Goal: Task Accomplishment & Management: Manage account settings

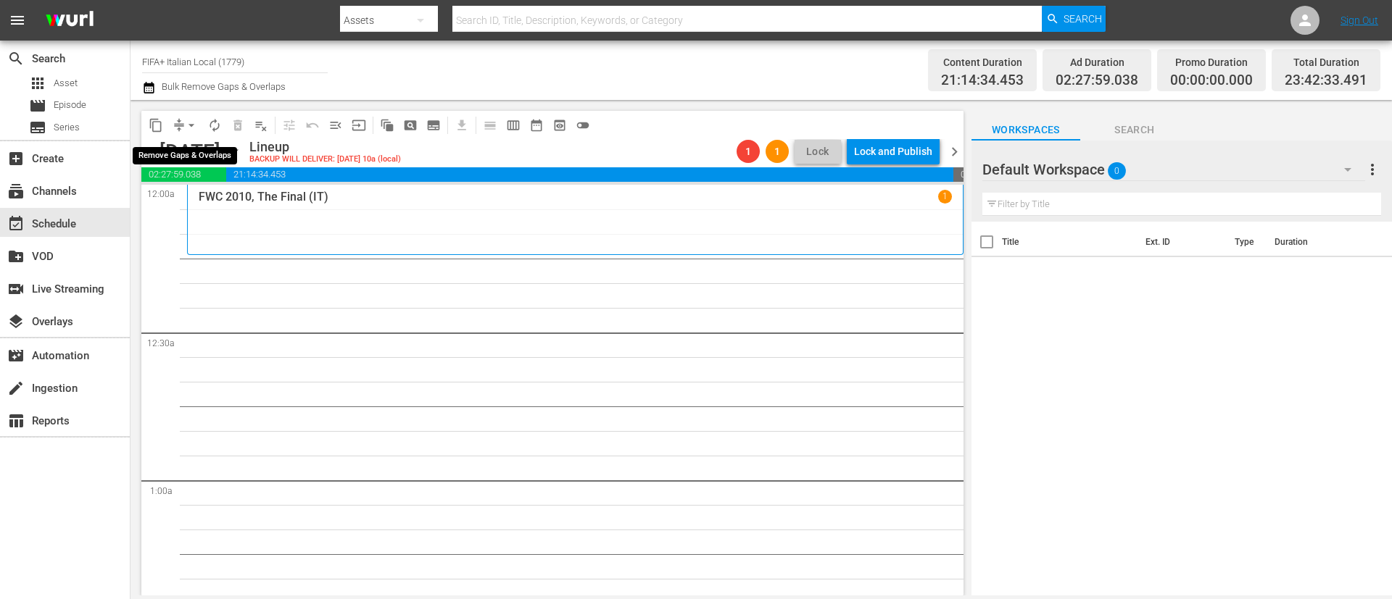
click at [194, 122] on span "arrow_drop_down" at bounding box center [191, 125] width 14 height 14
click at [190, 197] on li "Align to End of Previous Day" at bounding box center [192, 203] width 152 height 24
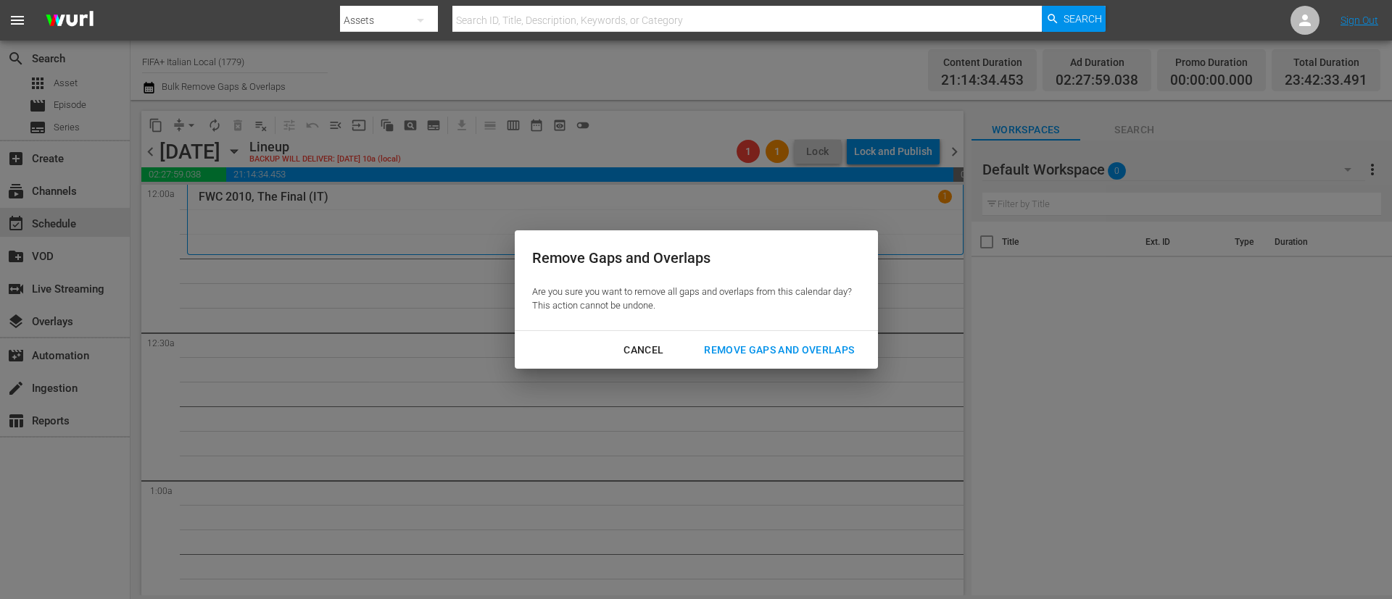
click at [801, 342] on div "Remove Gaps and Overlaps" at bounding box center [778, 350] width 173 height 18
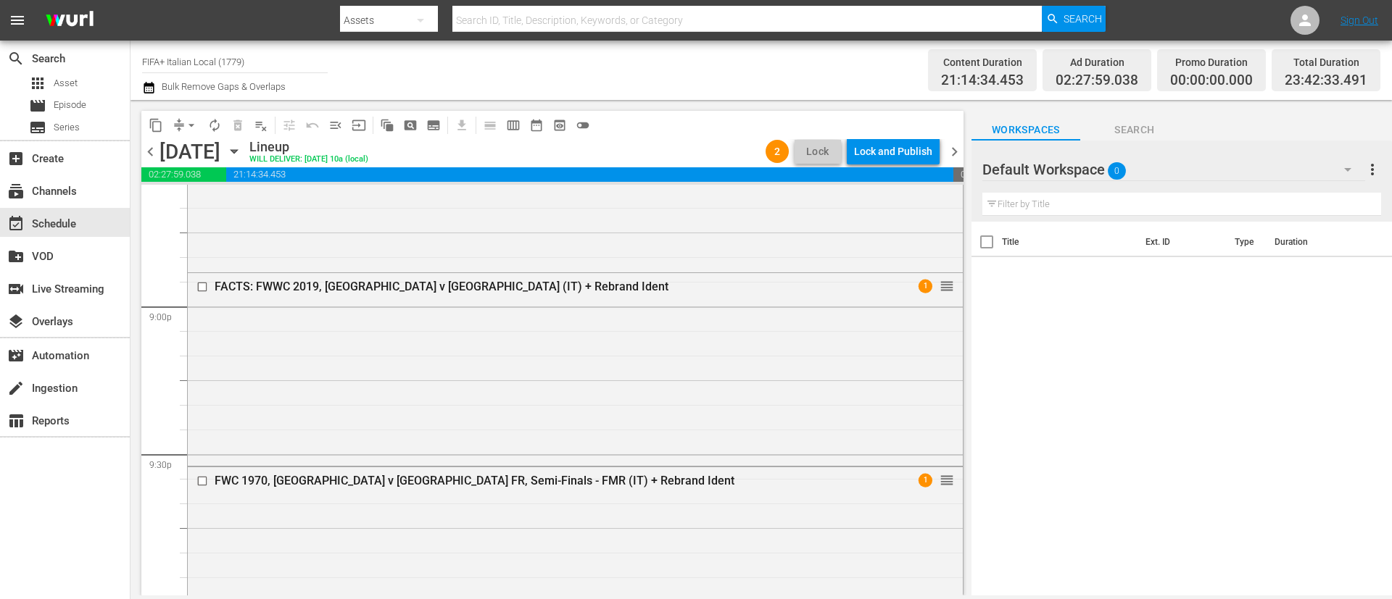
scroll to position [6686, 0]
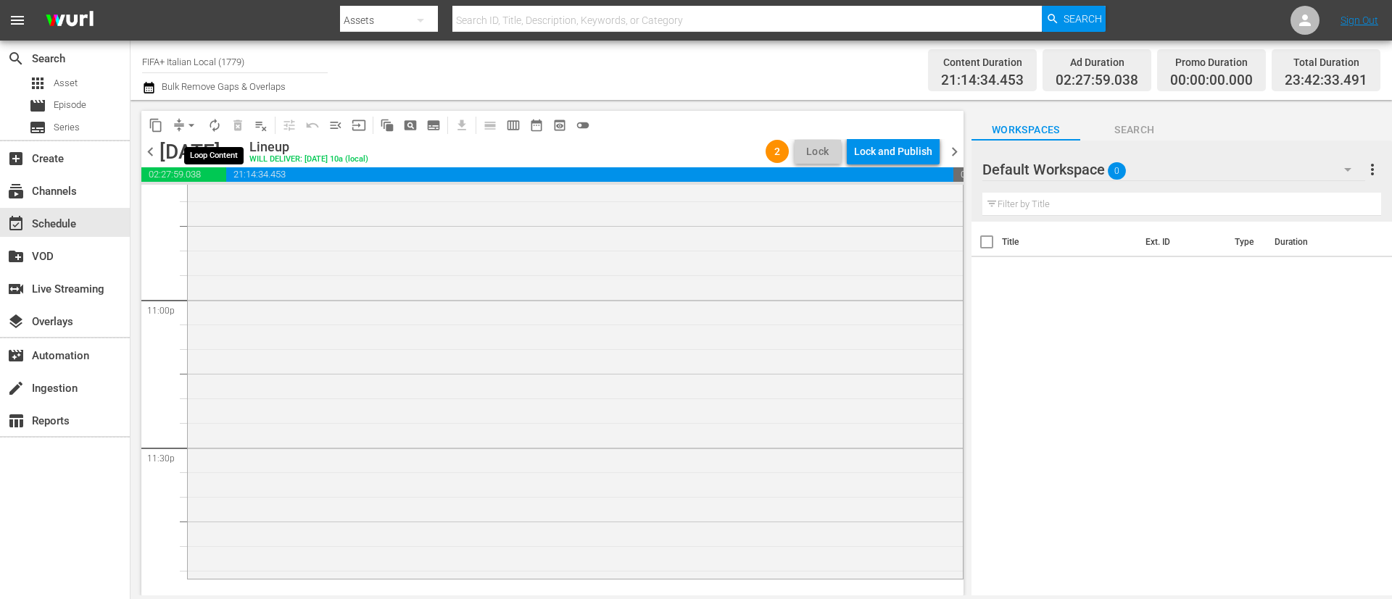
click at [216, 124] on span "autorenew_outlined" at bounding box center [214, 125] width 14 height 14
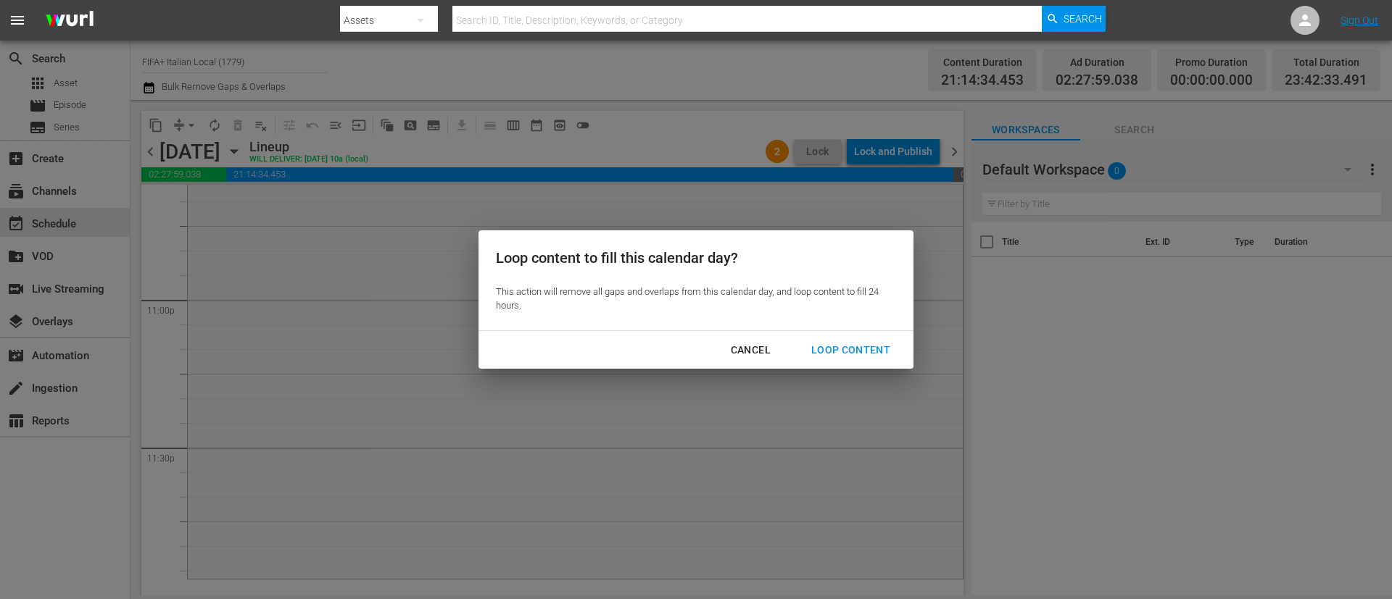
click at [846, 335] on div "Cancel Loop Content" at bounding box center [695, 350] width 435 height 38
click at [847, 345] on div "Loop Content" at bounding box center [850, 350] width 102 height 18
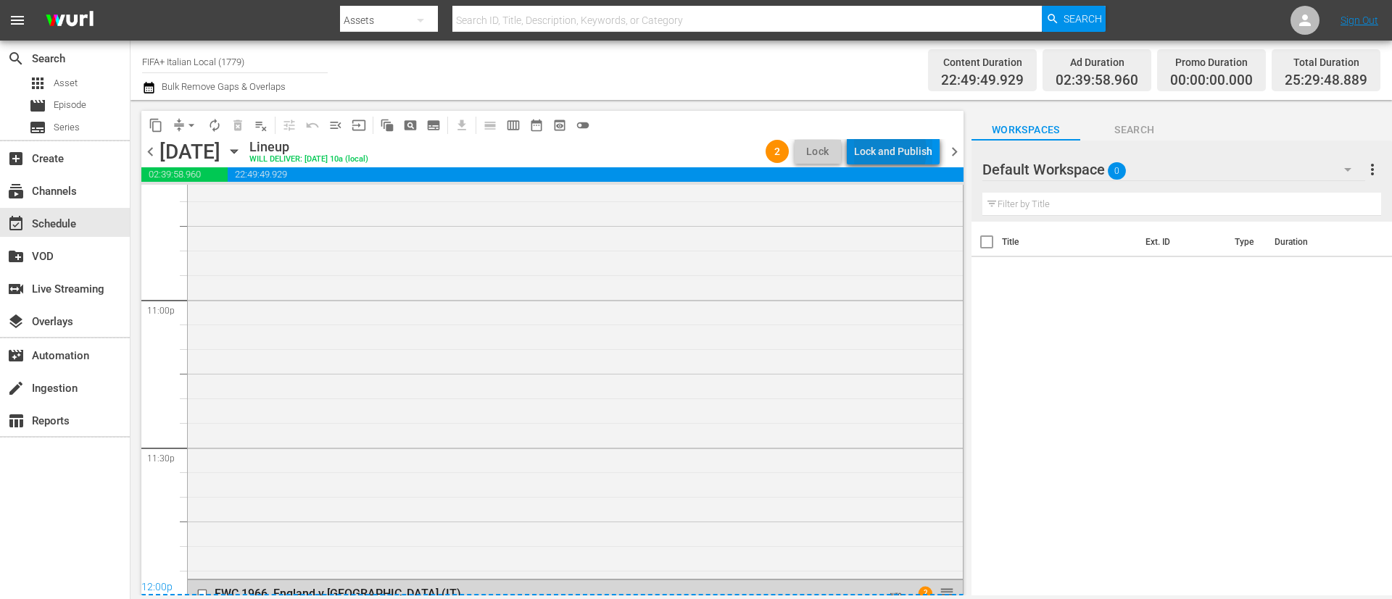
click at [885, 151] on div "Lock and Publish" at bounding box center [893, 151] width 78 height 26
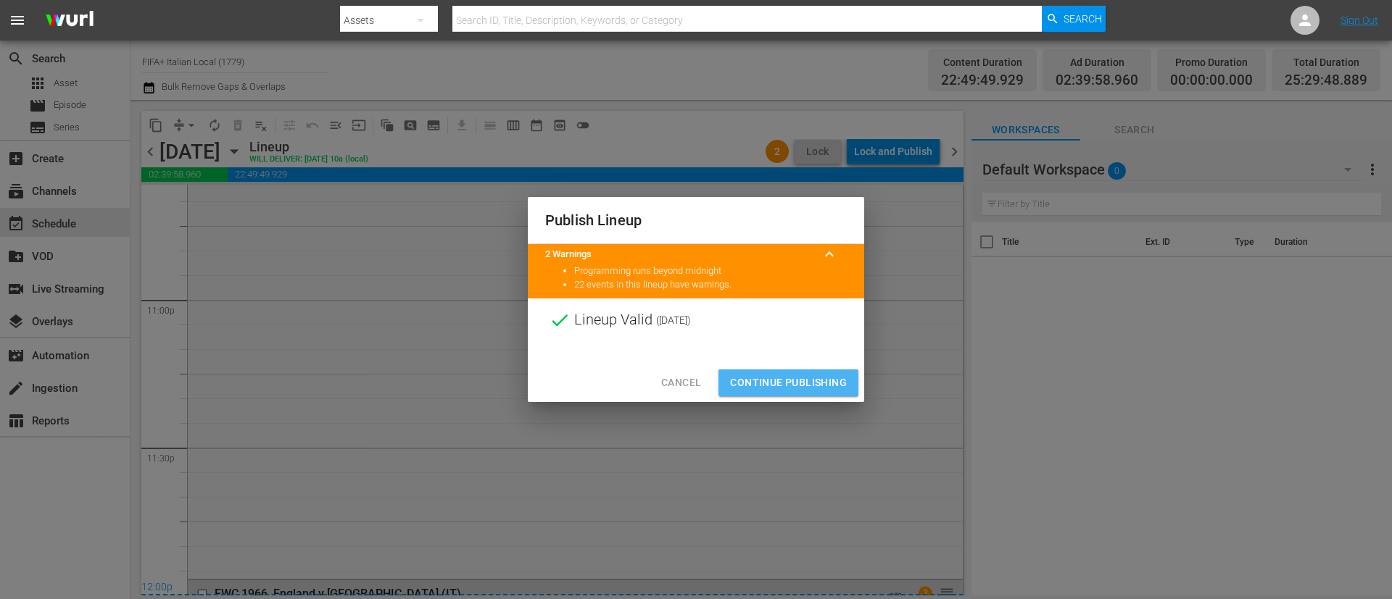
click at [815, 370] on button "Continue Publishing" at bounding box center [788, 383] width 140 height 27
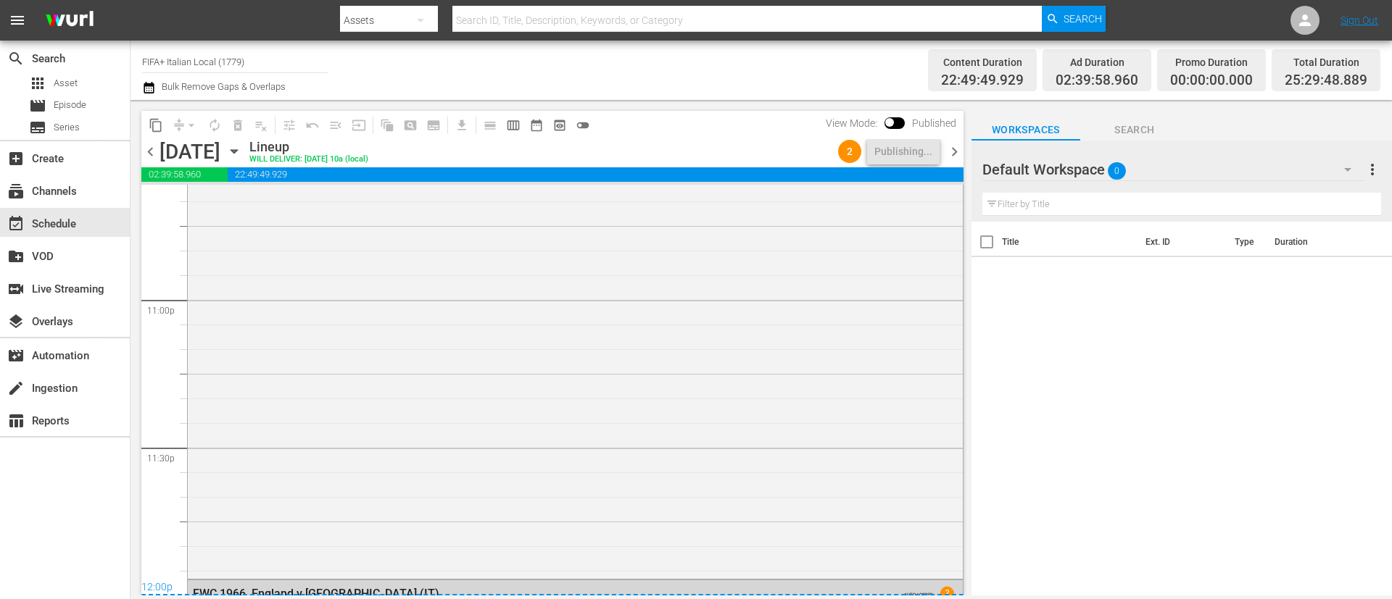
click at [246, 149] on div "Wednesday, August 13th August 13th" at bounding box center [202, 152] width 86 height 24
click at [958, 150] on span "chevron_right" at bounding box center [954, 152] width 18 height 18
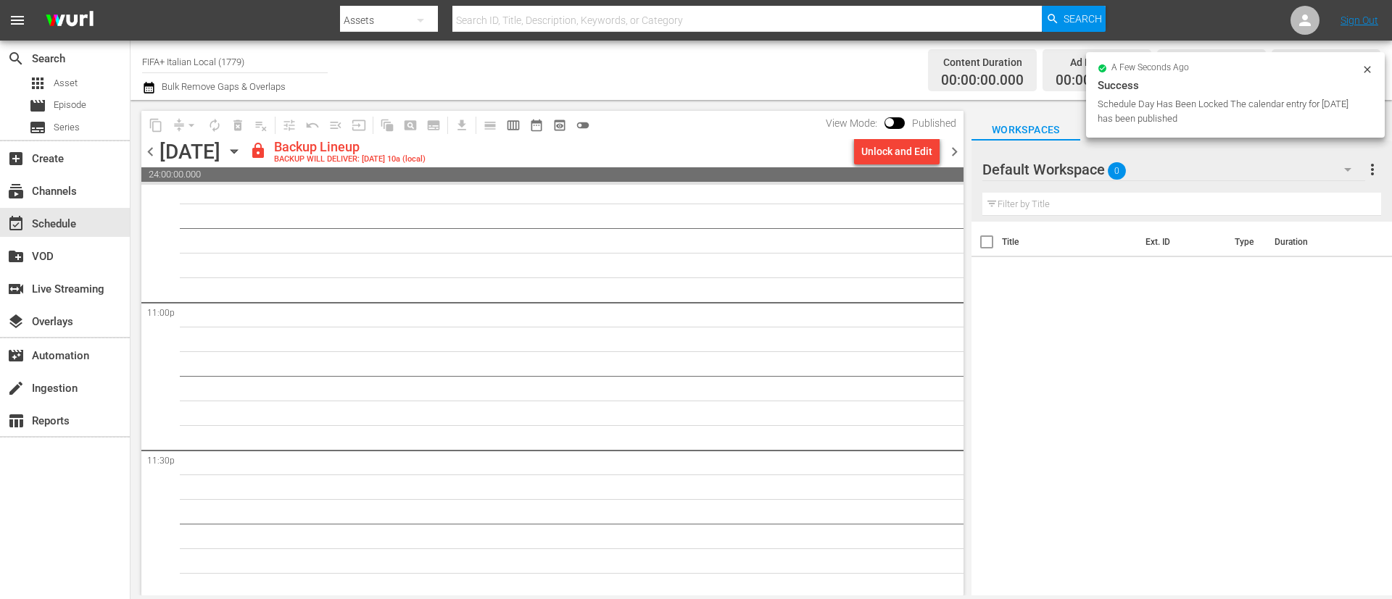
scroll to position [6686, 0]
click at [902, 146] on div "Unlock and Edit" at bounding box center [896, 151] width 71 height 26
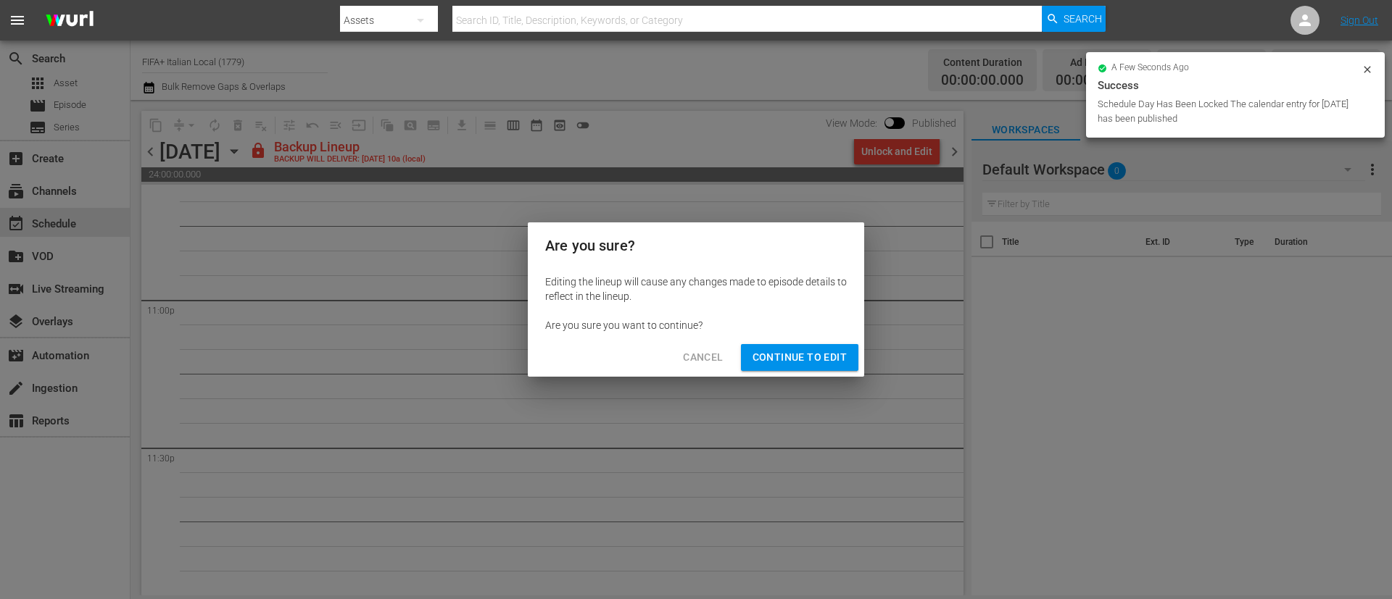
click at [814, 349] on span "Continue to Edit" at bounding box center [799, 358] width 94 height 18
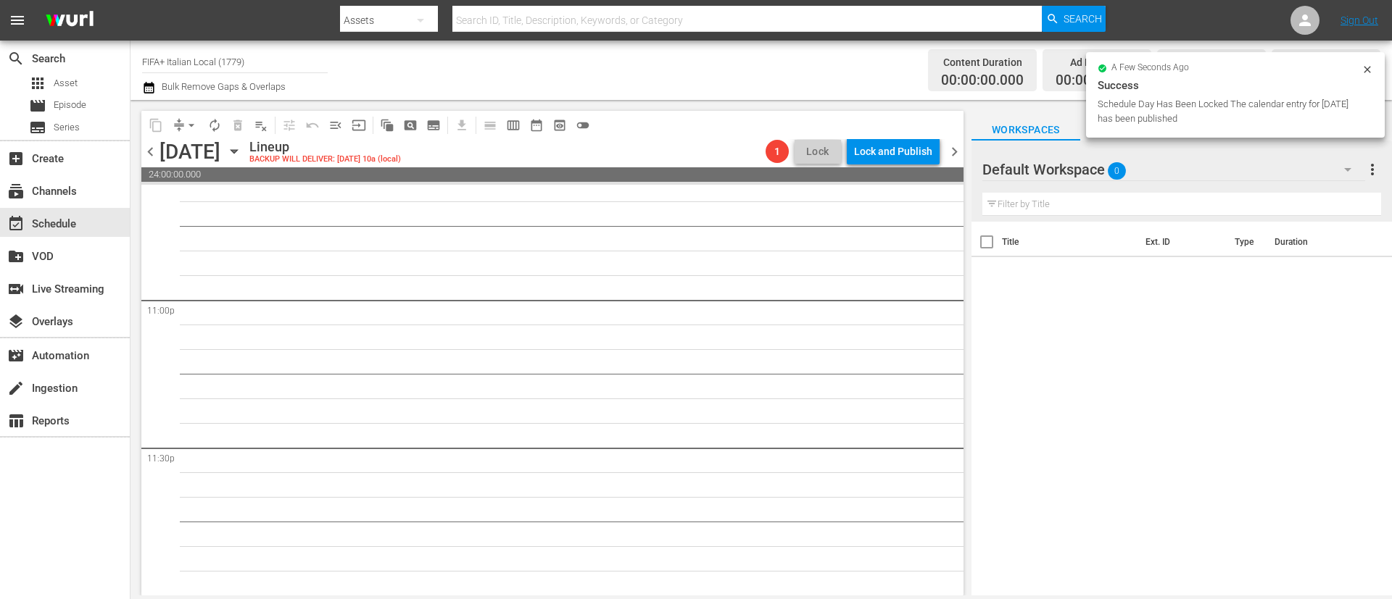
click at [958, 151] on span "chevron_right" at bounding box center [954, 152] width 18 height 18
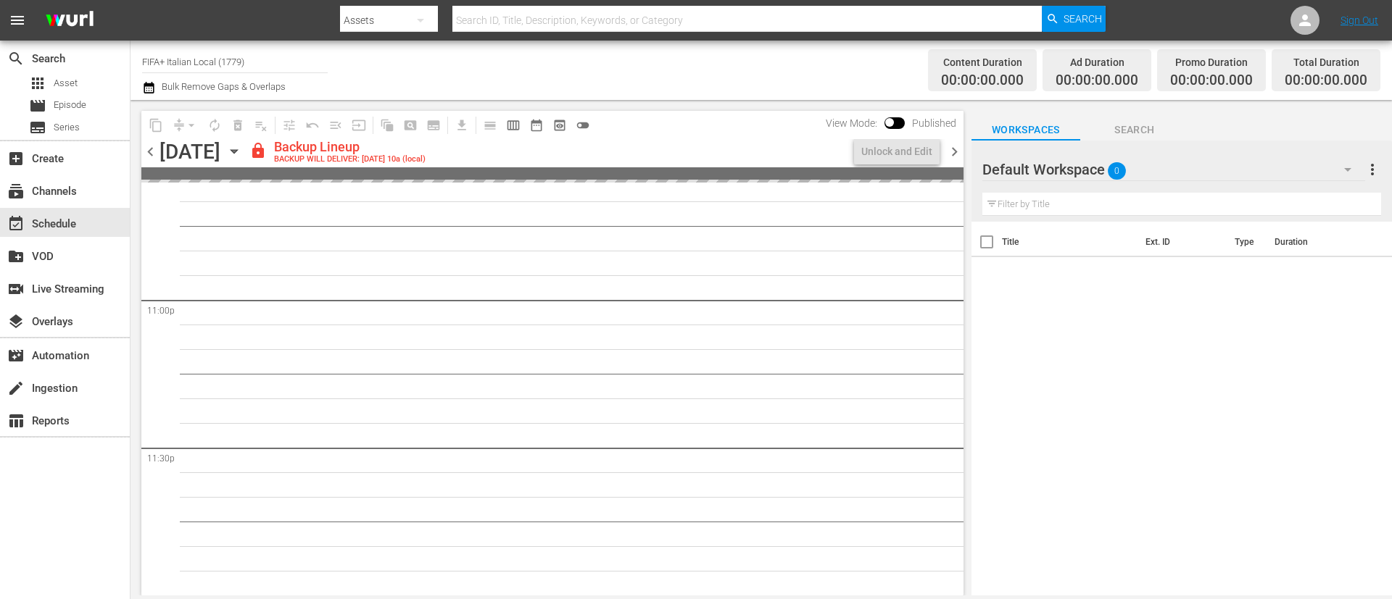
scroll to position [6686, 0]
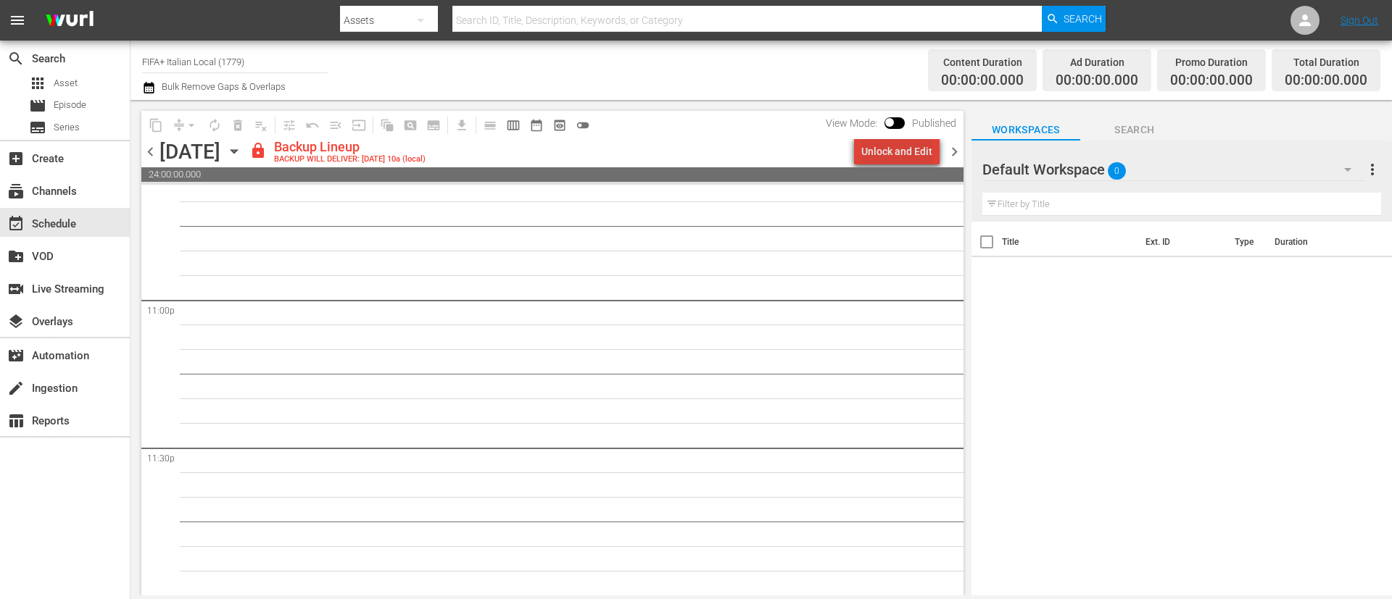
click at [913, 154] on div "Unlock and Edit" at bounding box center [896, 151] width 71 height 26
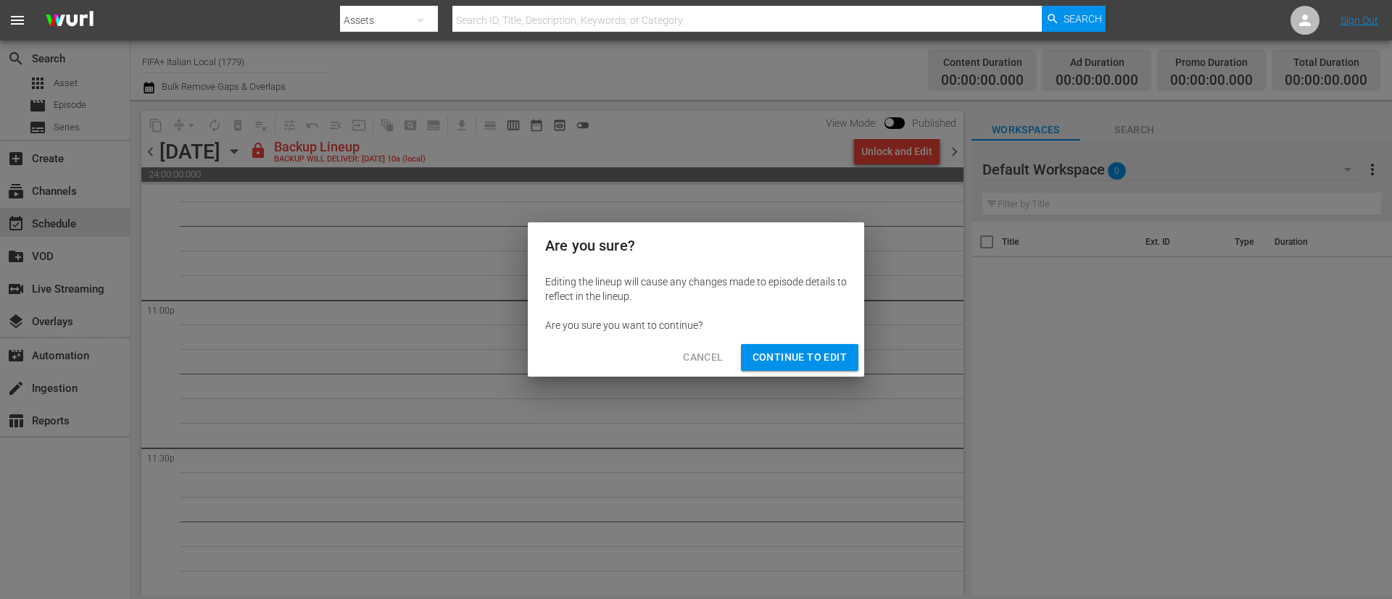
click at [816, 352] on span "Continue to Edit" at bounding box center [799, 358] width 94 height 18
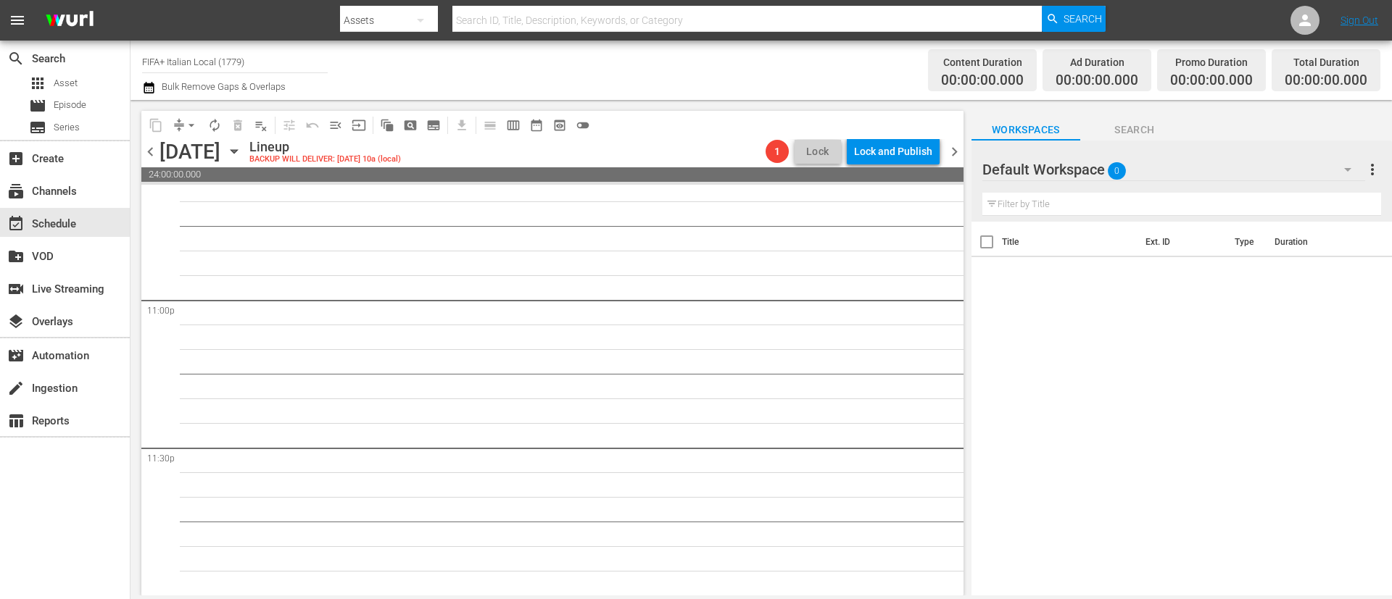
click at [949, 148] on span "chevron_right" at bounding box center [954, 152] width 18 height 18
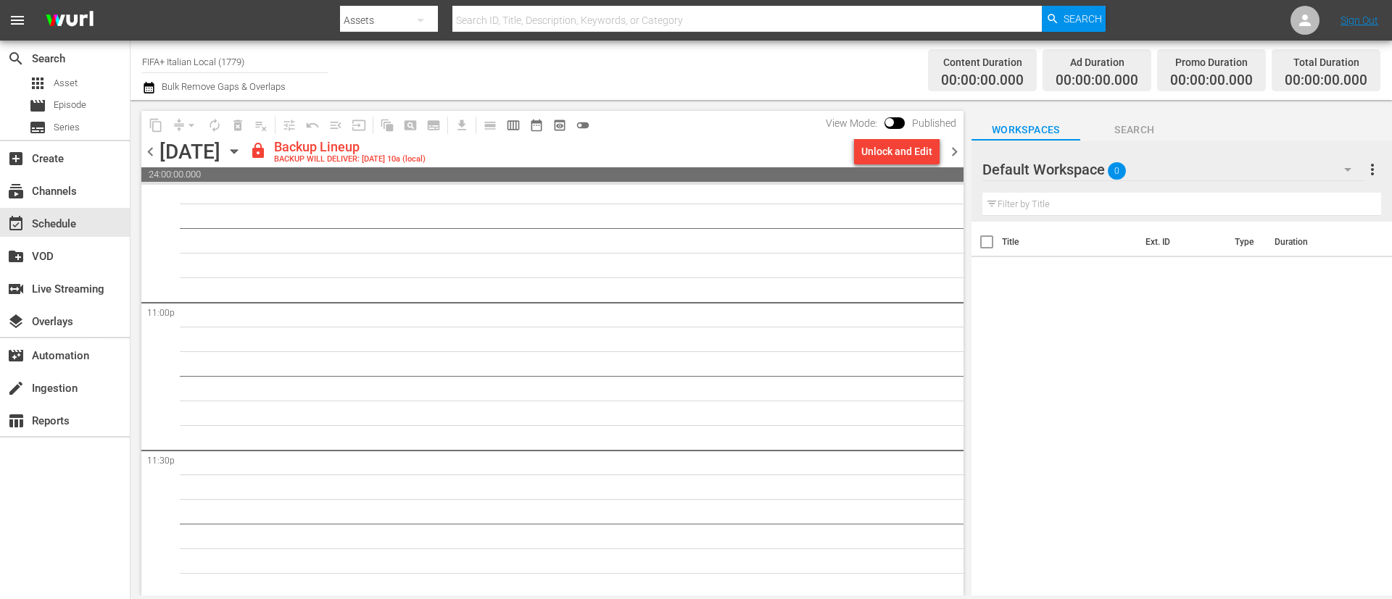
scroll to position [6686, 0]
click at [910, 149] on div "Unlock and Edit" at bounding box center [896, 151] width 71 height 26
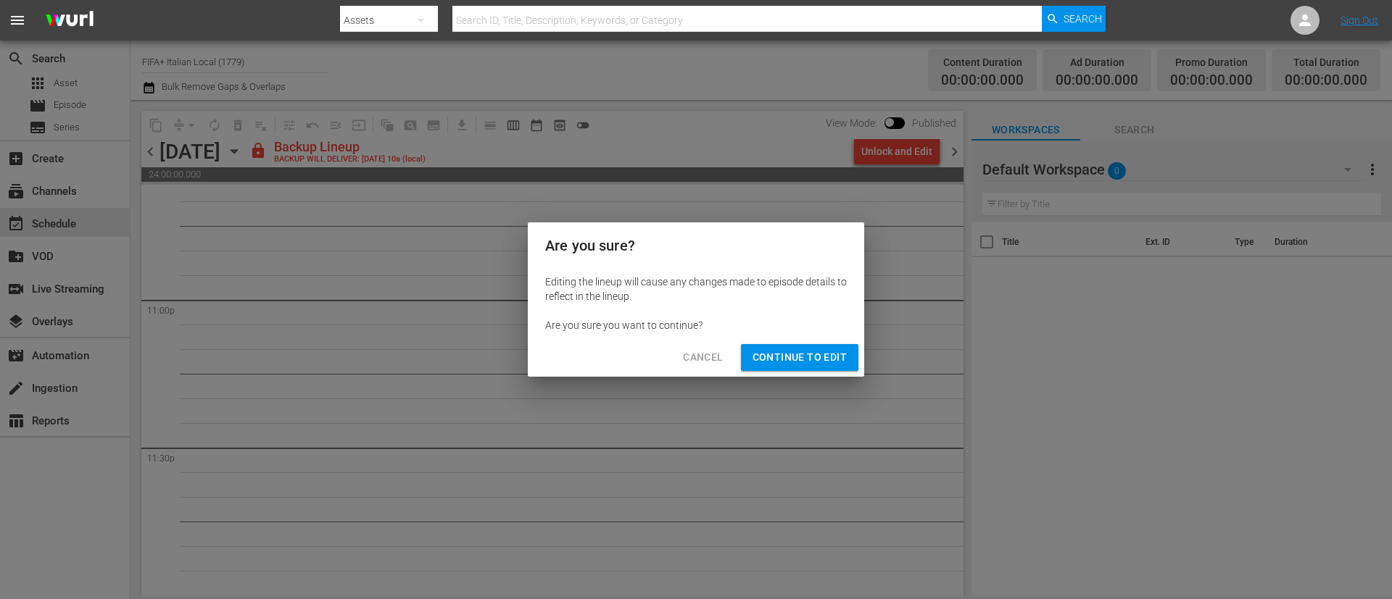
click at [812, 352] on span "Continue to Edit" at bounding box center [799, 358] width 94 height 18
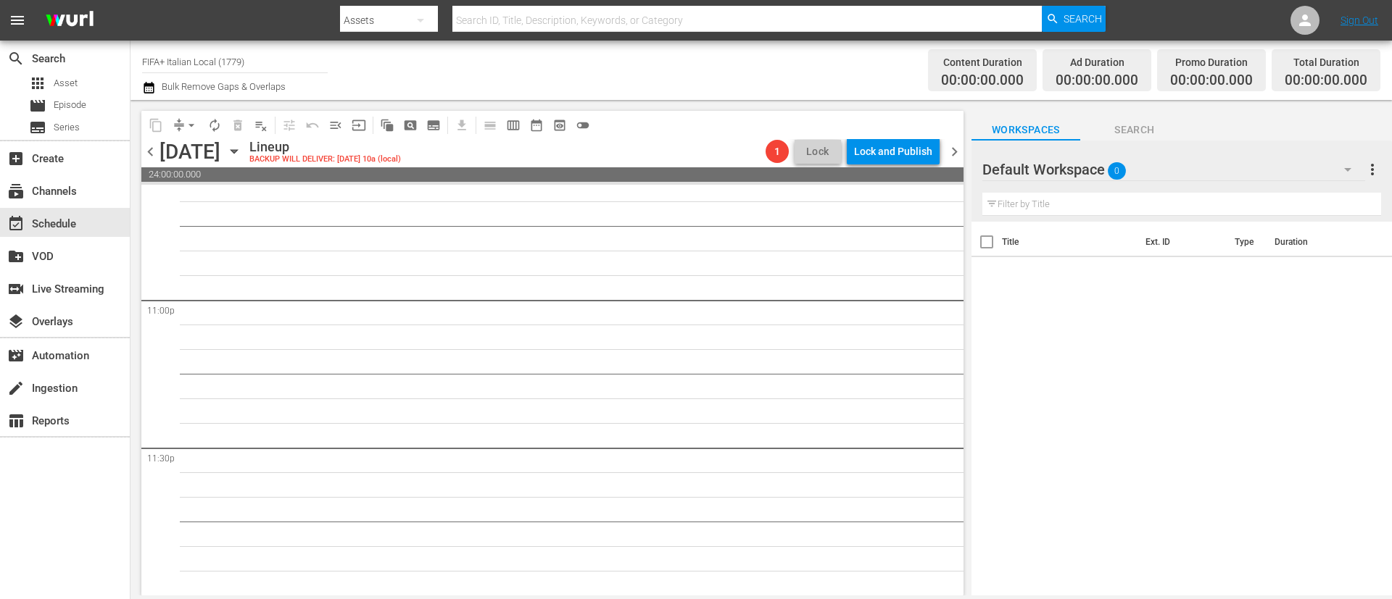
click at [946, 156] on span "chevron_right" at bounding box center [954, 152] width 18 height 18
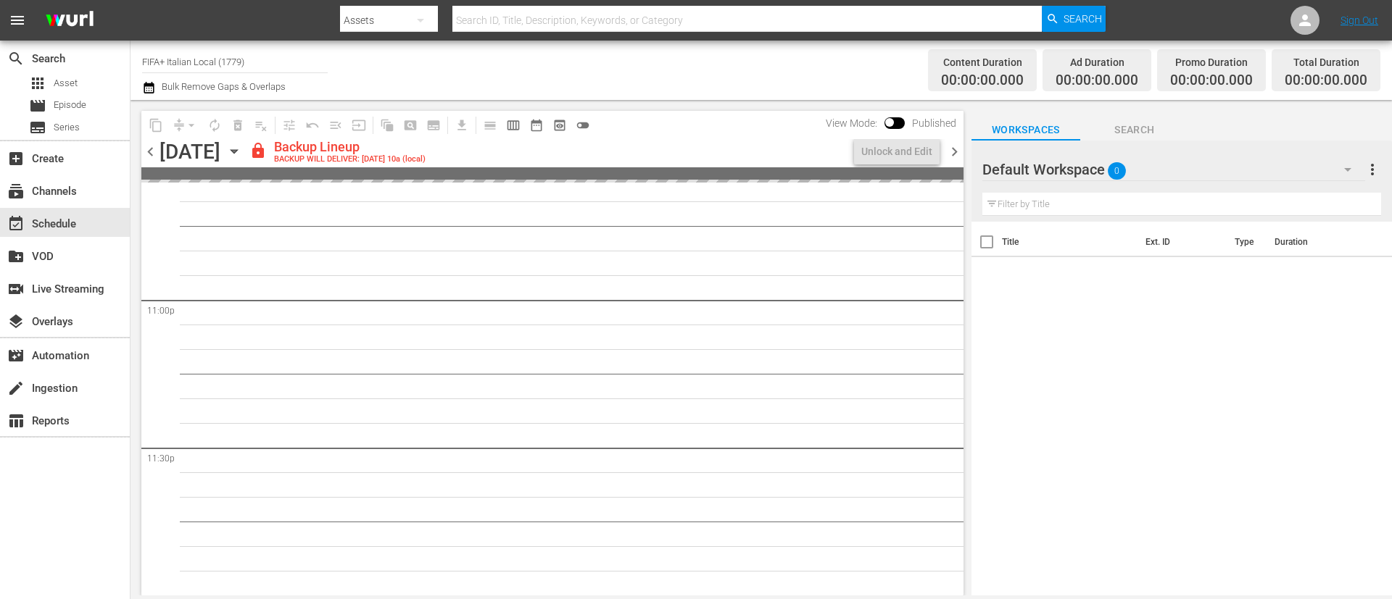
scroll to position [6686, 0]
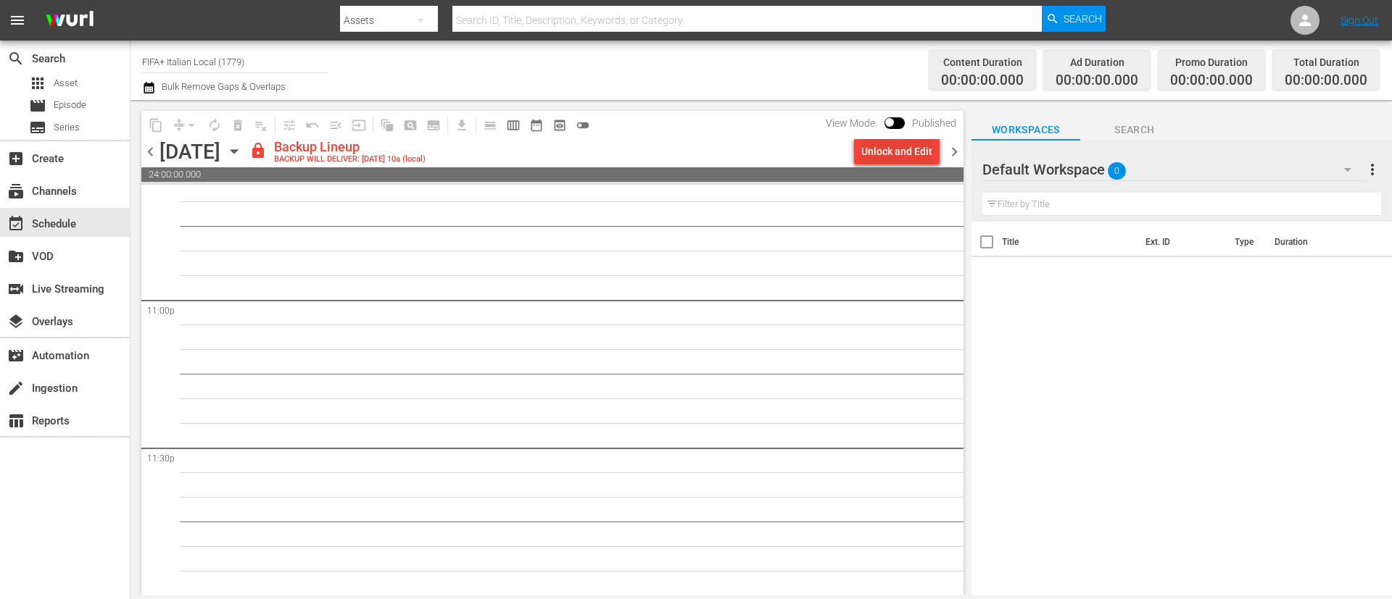
click at [931, 152] on div "Unlock and Edit" at bounding box center [896, 151] width 71 height 26
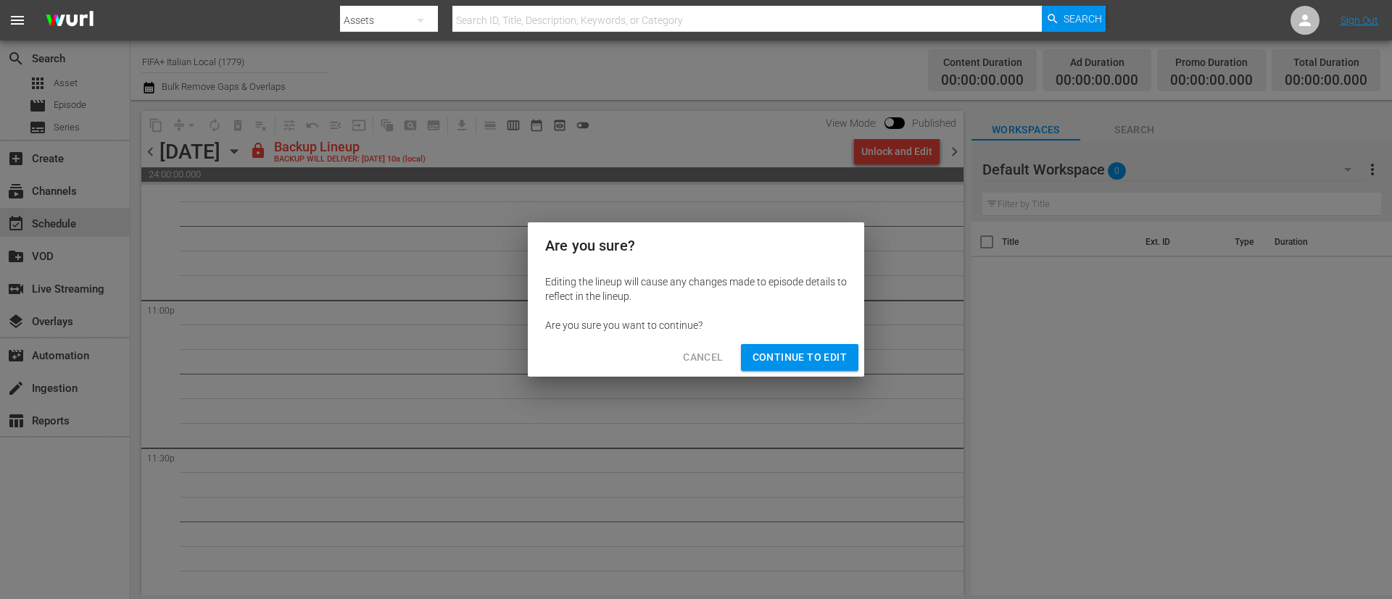
click at [840, 352] on span "Continue to Edit" at bounding box center [799, 358] width 94 height 18
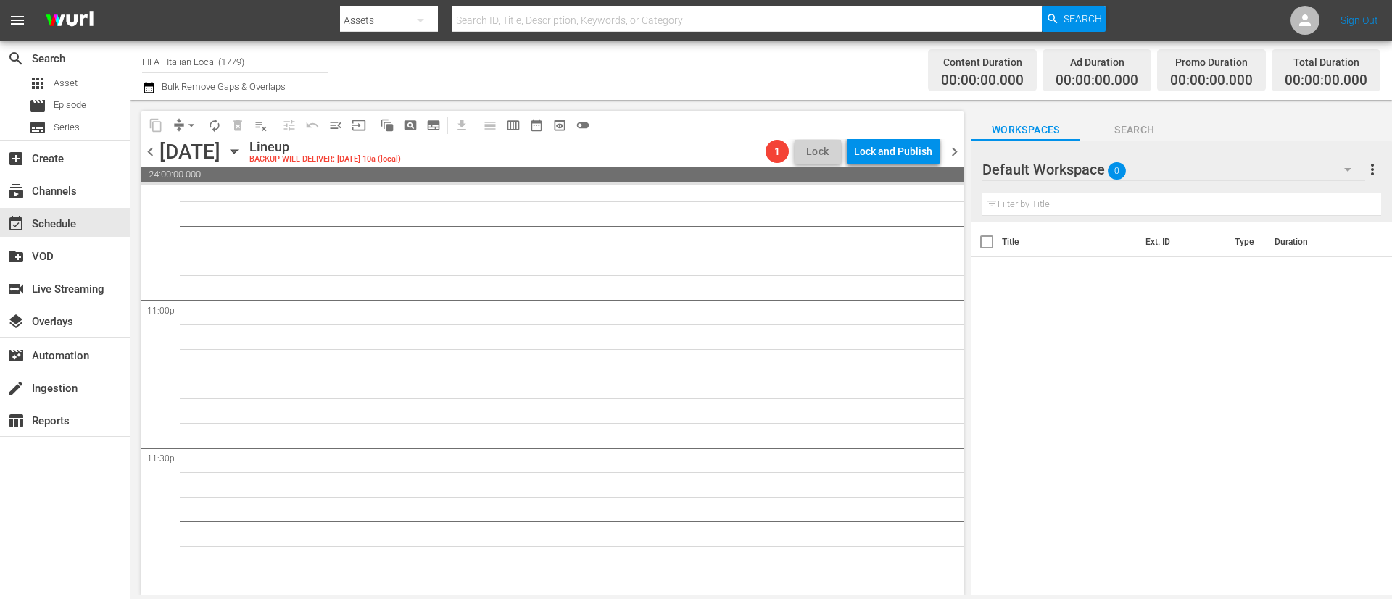
click at [958, 155] on span "chevron_right" at bounding box center [954, 152] width 18 height 18
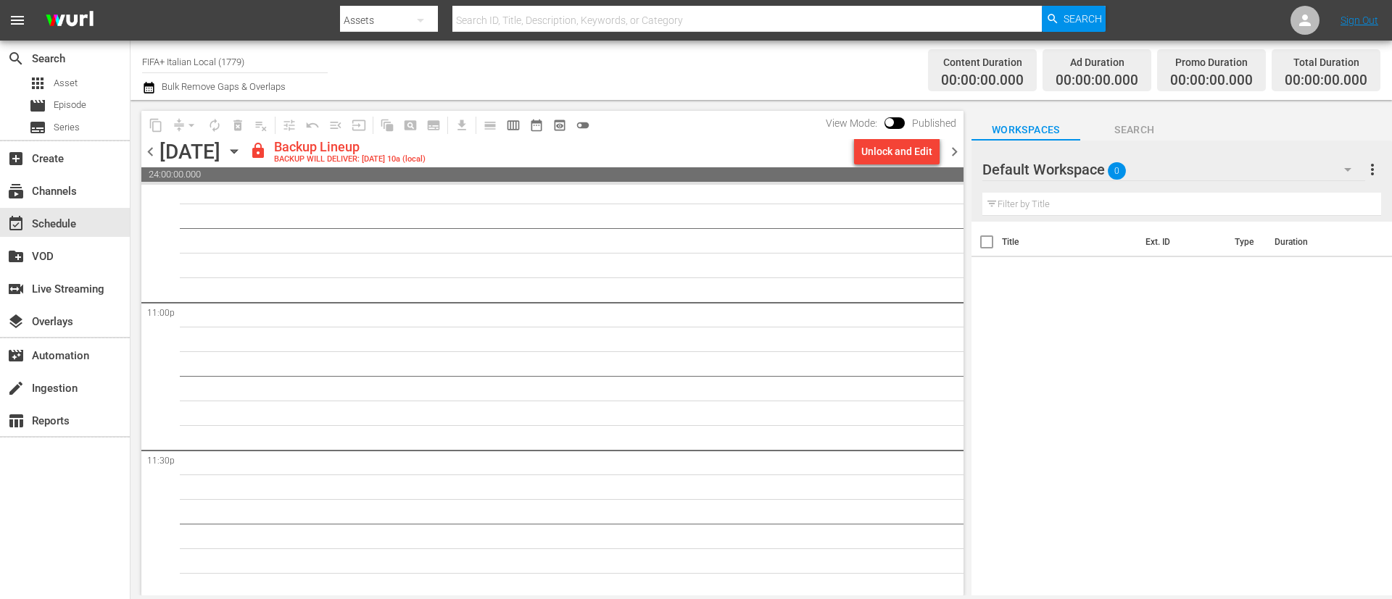
scroll to position [6686, 0]
click at [901, 145] on div "Unlock and Edit" at bounding box center [896, 151] width 71 height 26
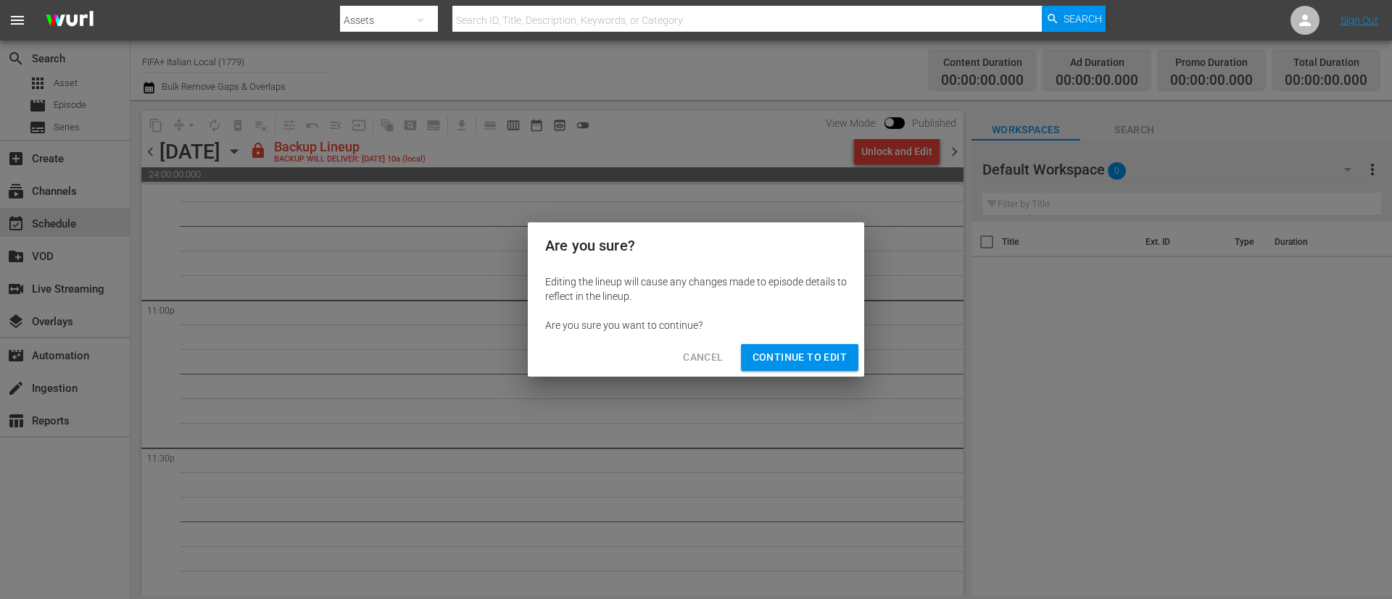
click at [797, 354] on span "Continue to Edit" at bounding box center [799, 358] width 94 height 18
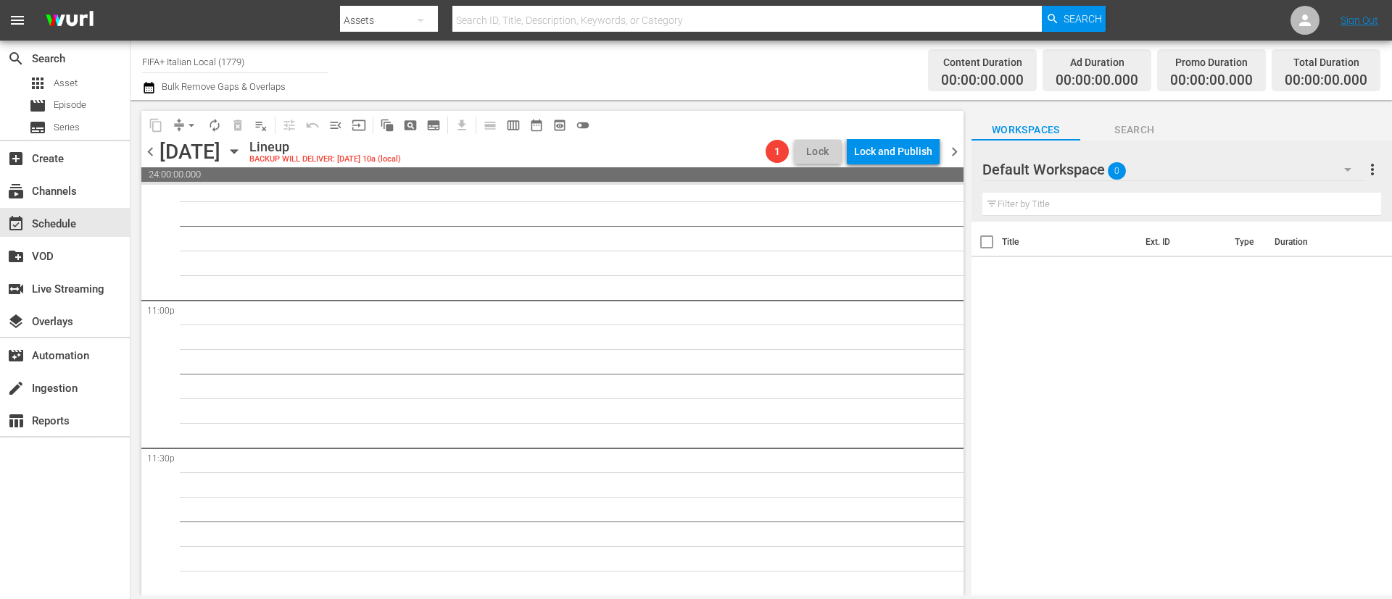
click at [951, 154] on span "chevron_right" at bounding box center [954, 152] width 18 height 18
click at [242, 152] on icon "button" at bounding box center [234, 152] width 16 height 16
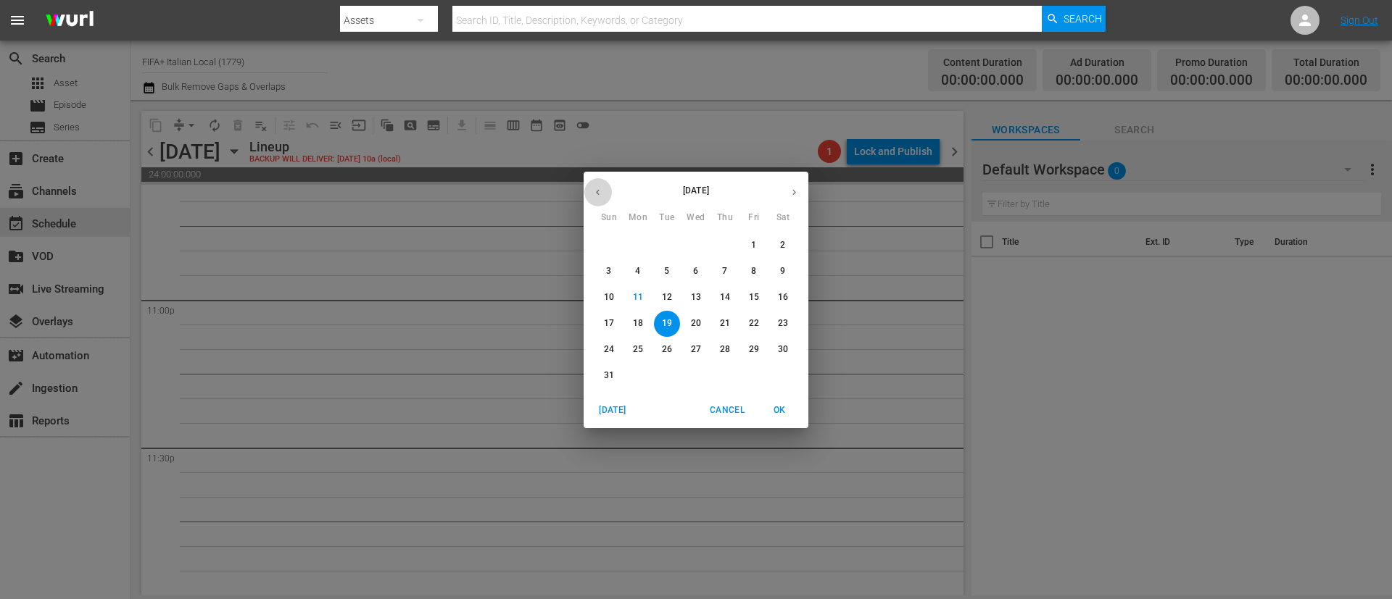
click at [599, 191] on icon "button" at bounding box center [597, 192] width 11 height 11
click at [666, 270] on p "10" at bounding box center [667, 271] width 10 height 12
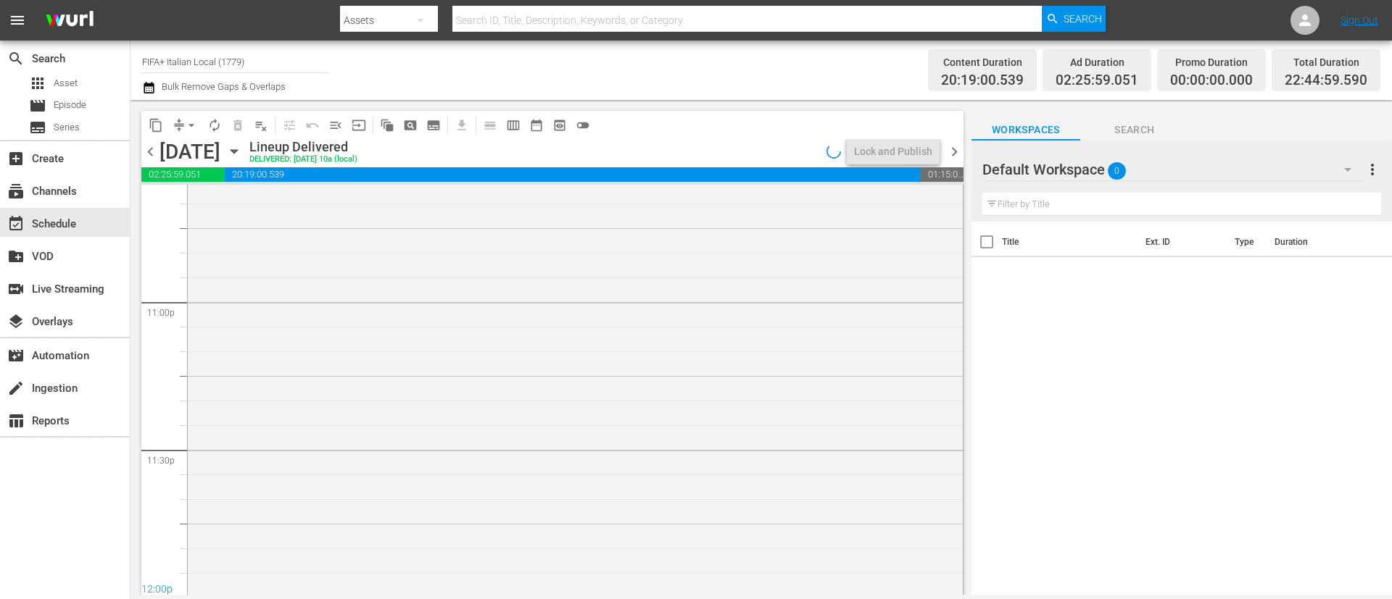
scroll to position [6739, 0]
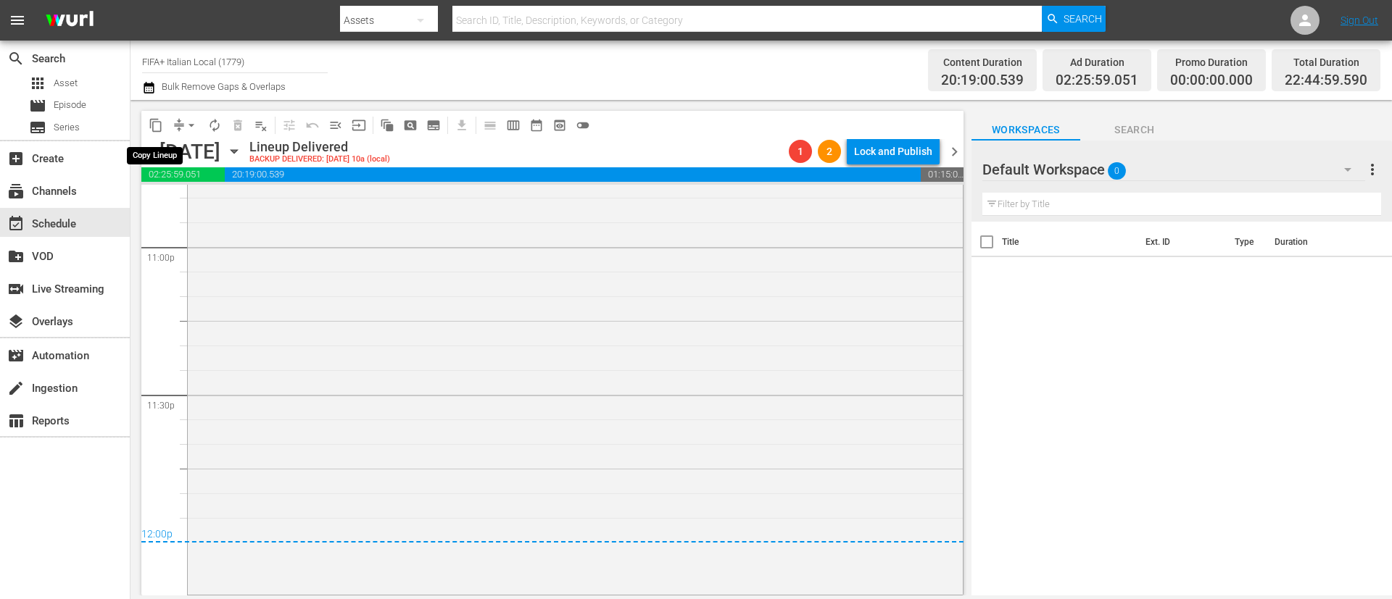
click at [149, 128] on span "content_copy" at bounding box center [156, 125] width 14 height 14
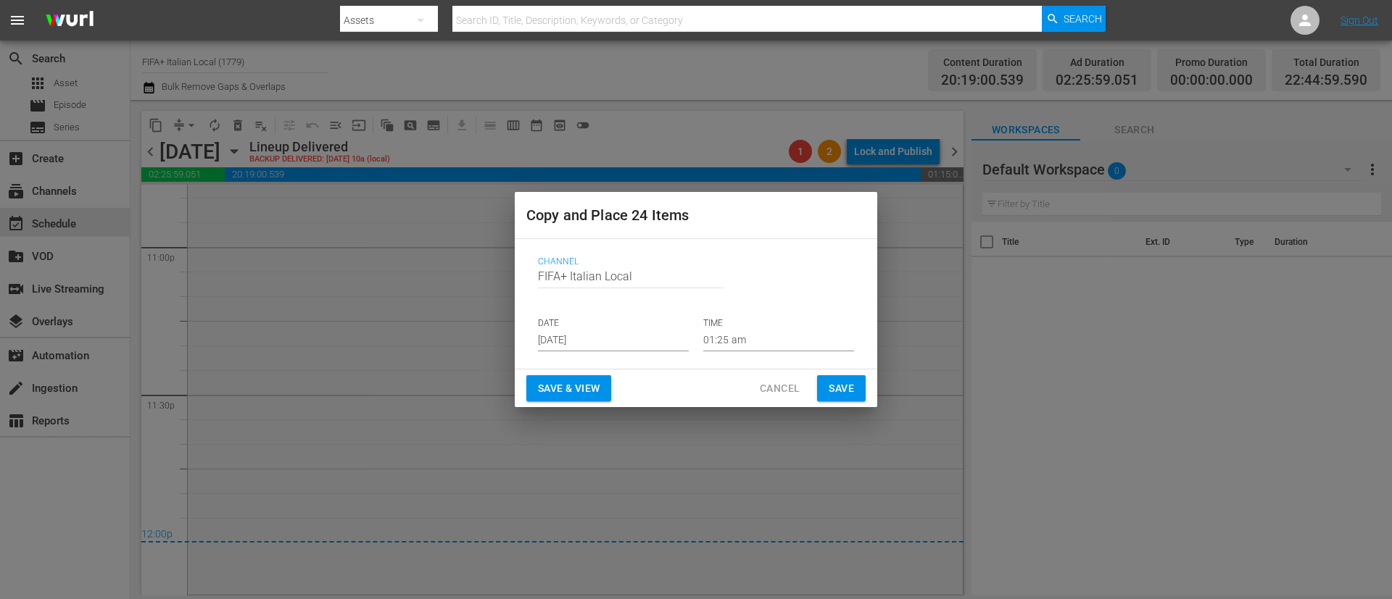
click at [659, 343] on input "Aug 13th 2025" at bounding box center [613, 341] width 151 height 22
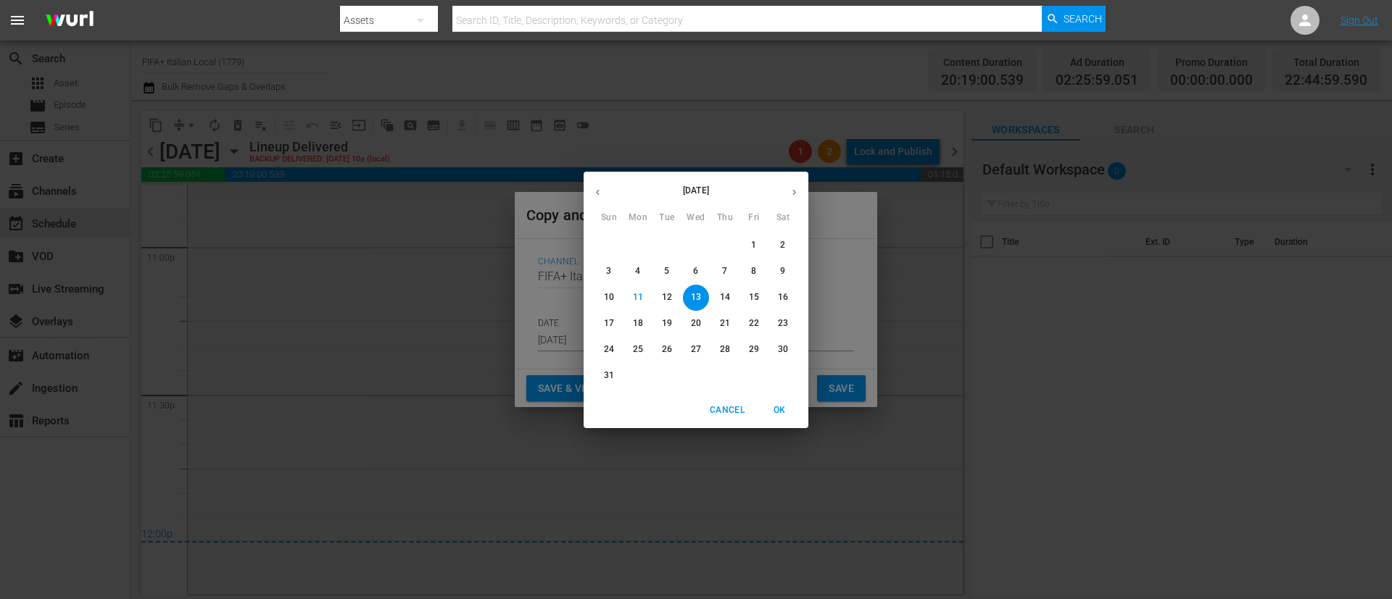
click at [715, 295] on span "14" at bounding box center [725, 297] width 26 height 12
type input "Aug 14th 2025"
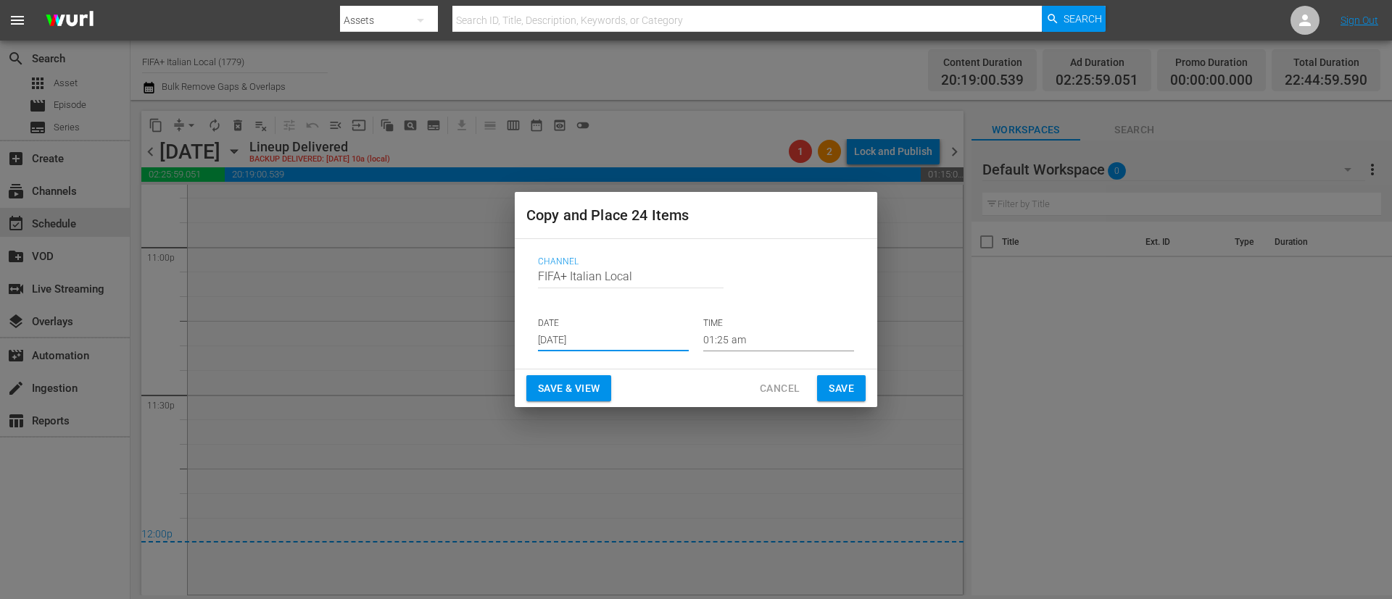
click at [541, 395] on span "Save & View" at bounding box center [569, 389] width 62 height 18
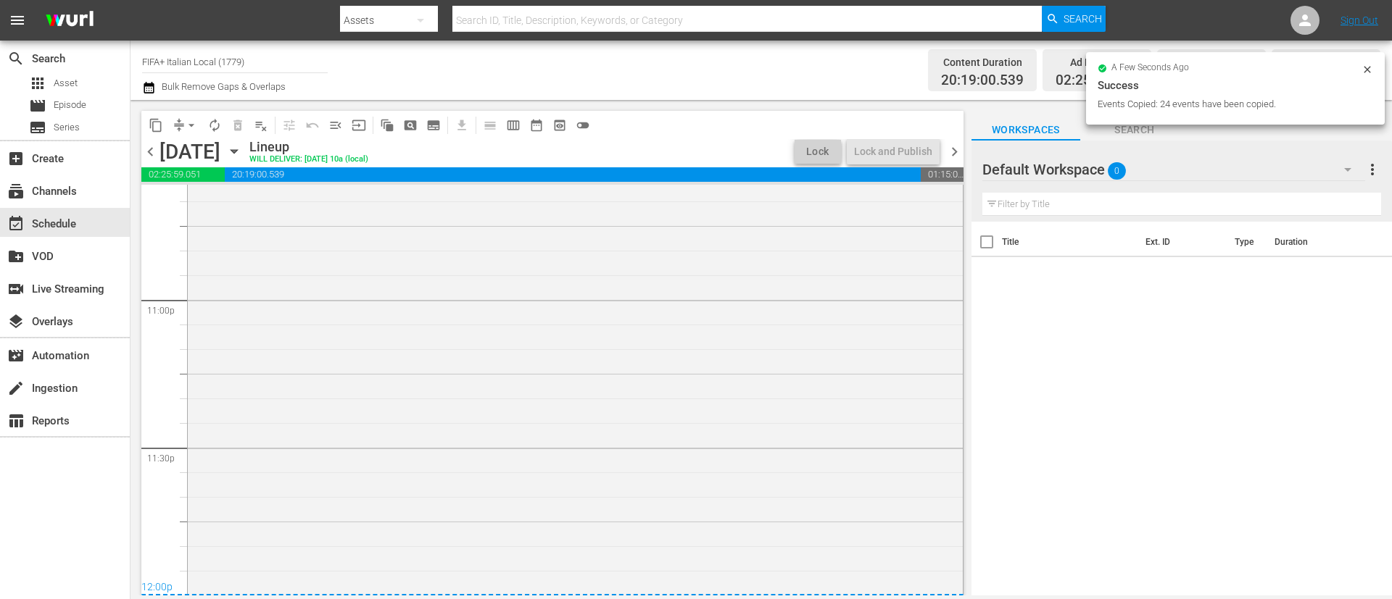
scroll to position [6736, 0]
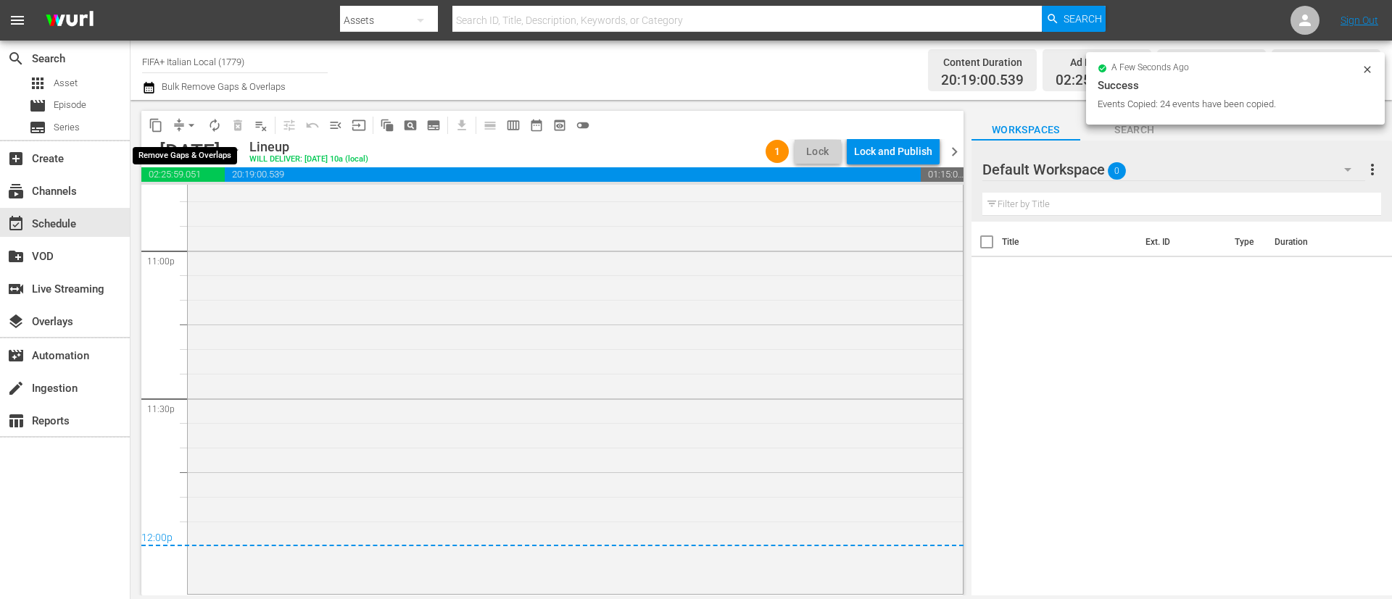
click at [186, 127] on span "arrow_drop_down" at bounding box center [191, 125] width 14 height 14
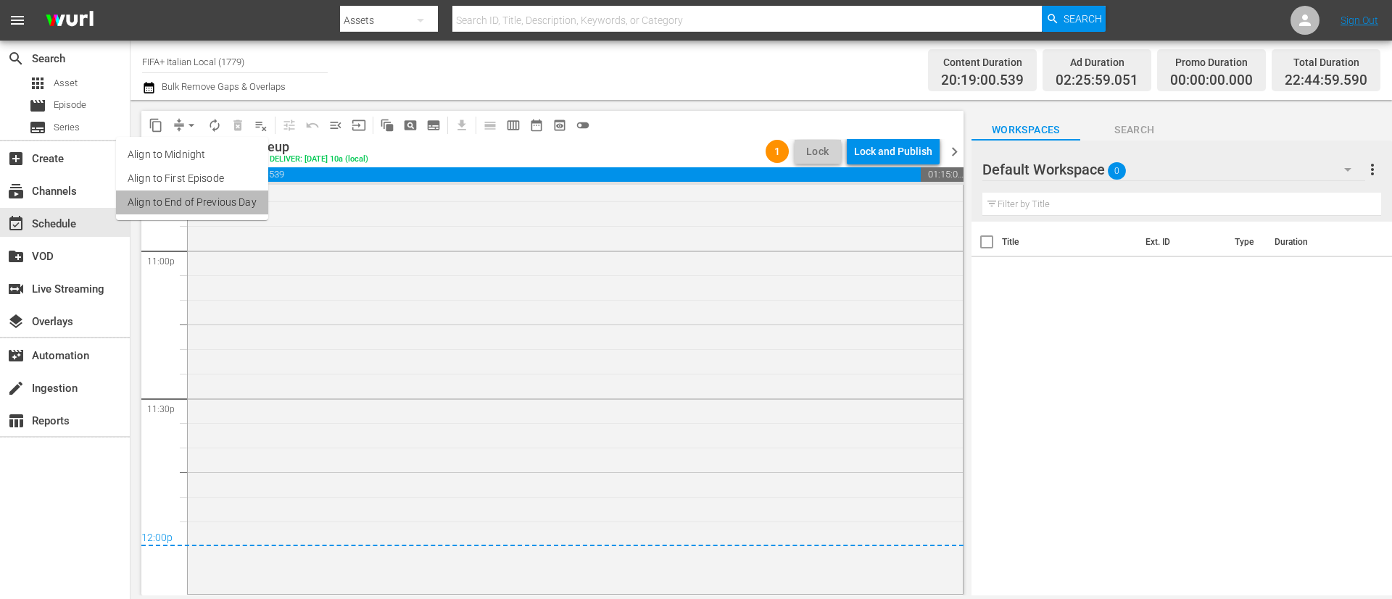
click at [206, 205] on li "Align to End of Previous Day" at bounding box center [192, 203] width 152 height 24
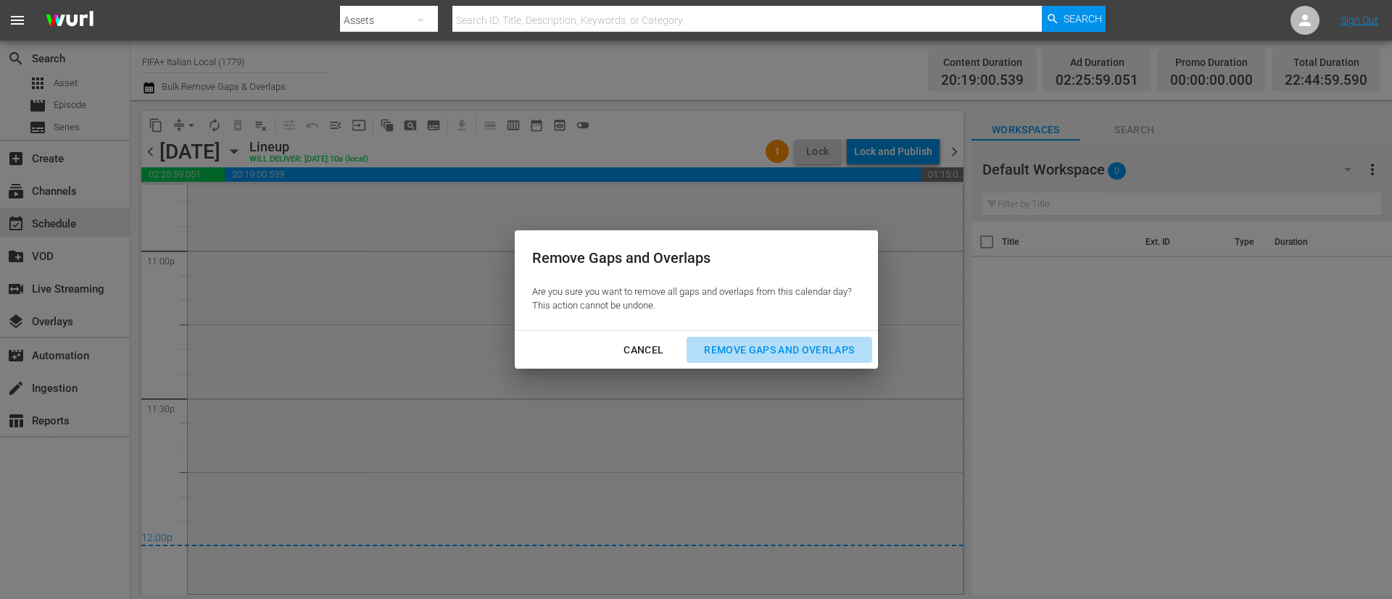
click at [792, 351] on div "Remove Gaps and Overlaps" at bounding box center [778, 350] width 173 height 18
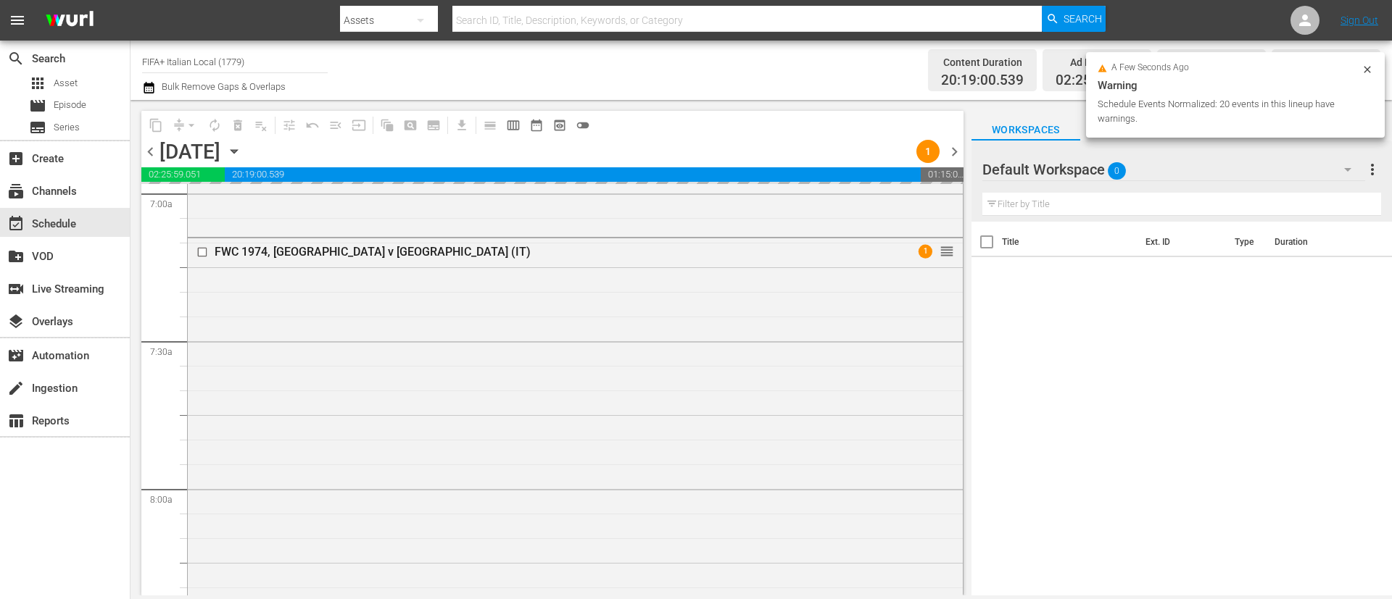
scroll to position [0, 0]
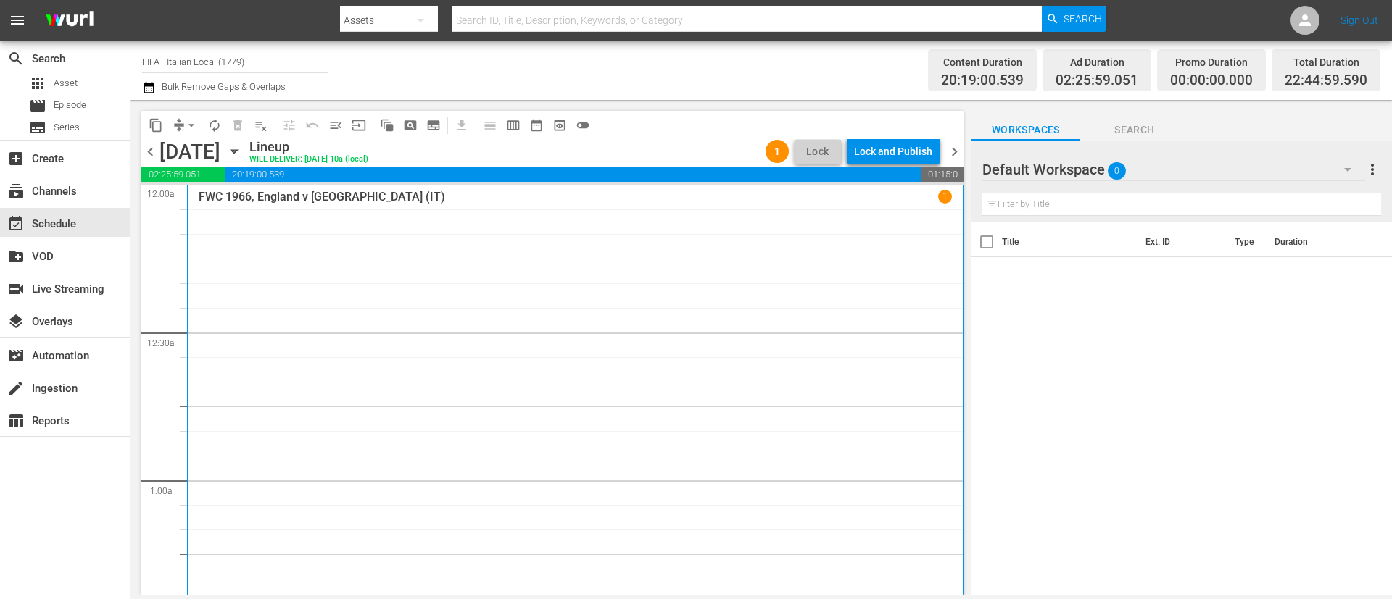
click at [894, 154] on div "Lock and Publish" at bounding box center [893, 151] width 78 height 26
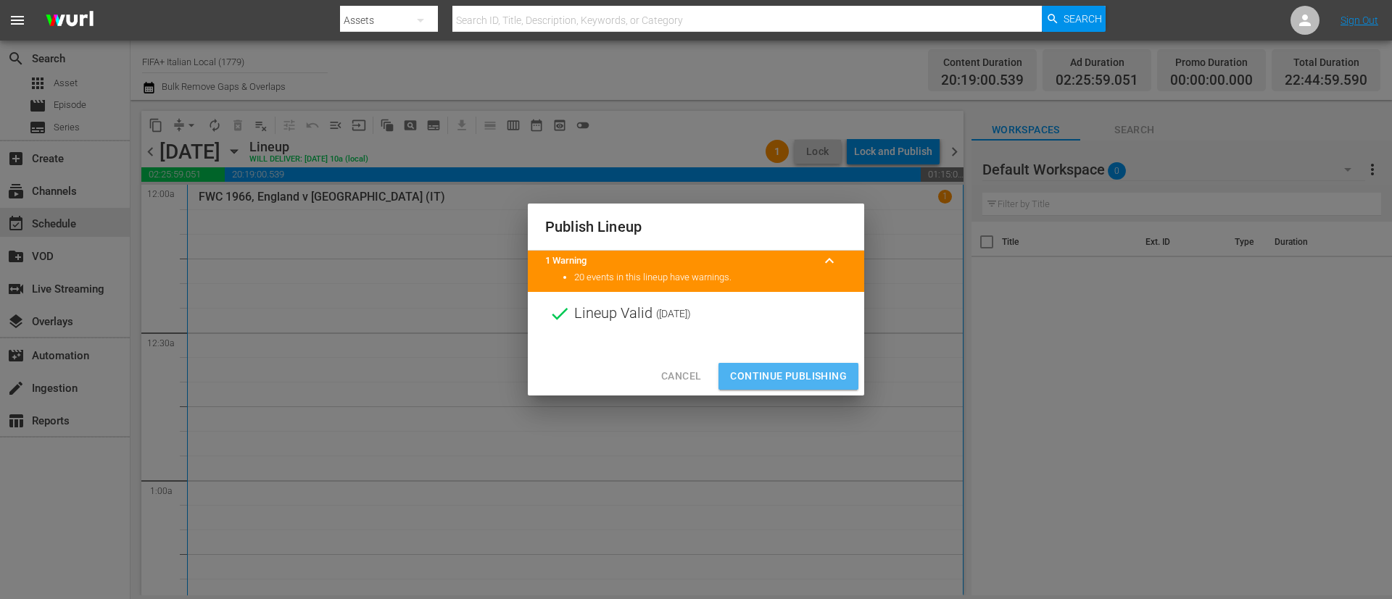
click at [809, 382] on span "Continue Publishing" at bounding box center [788, 376] width 117 height 18
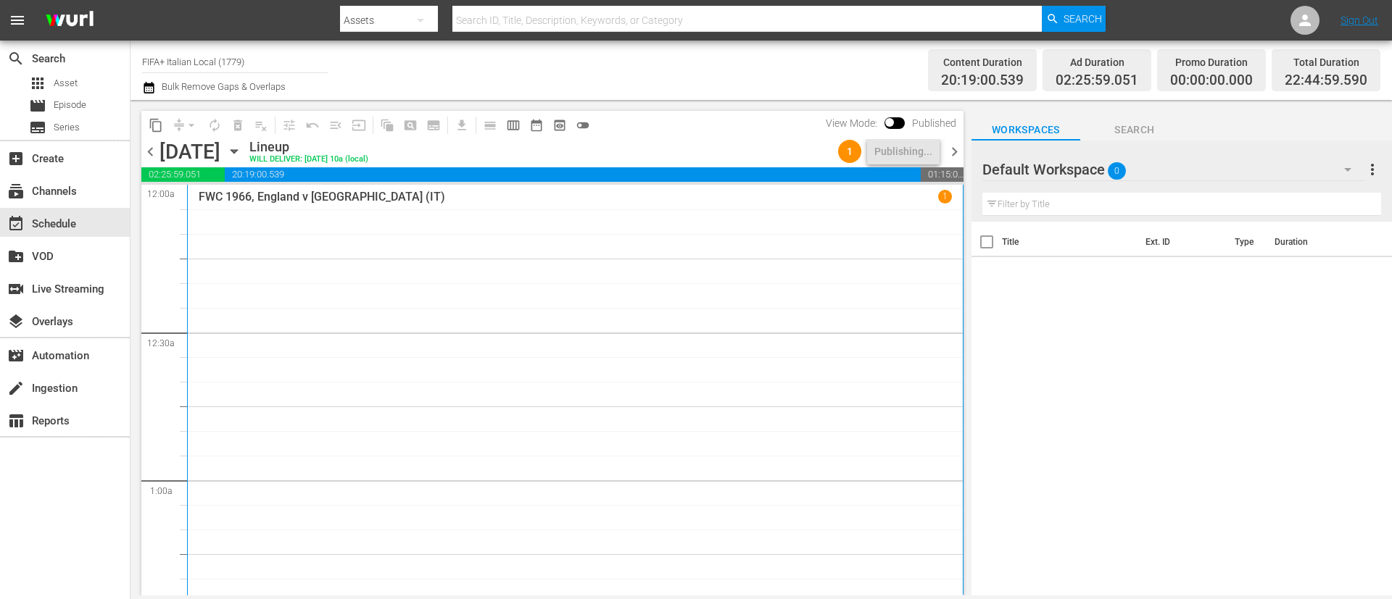
click at [242, 154] on icon "button" at bounding box center [234, 152] width 16 height 16
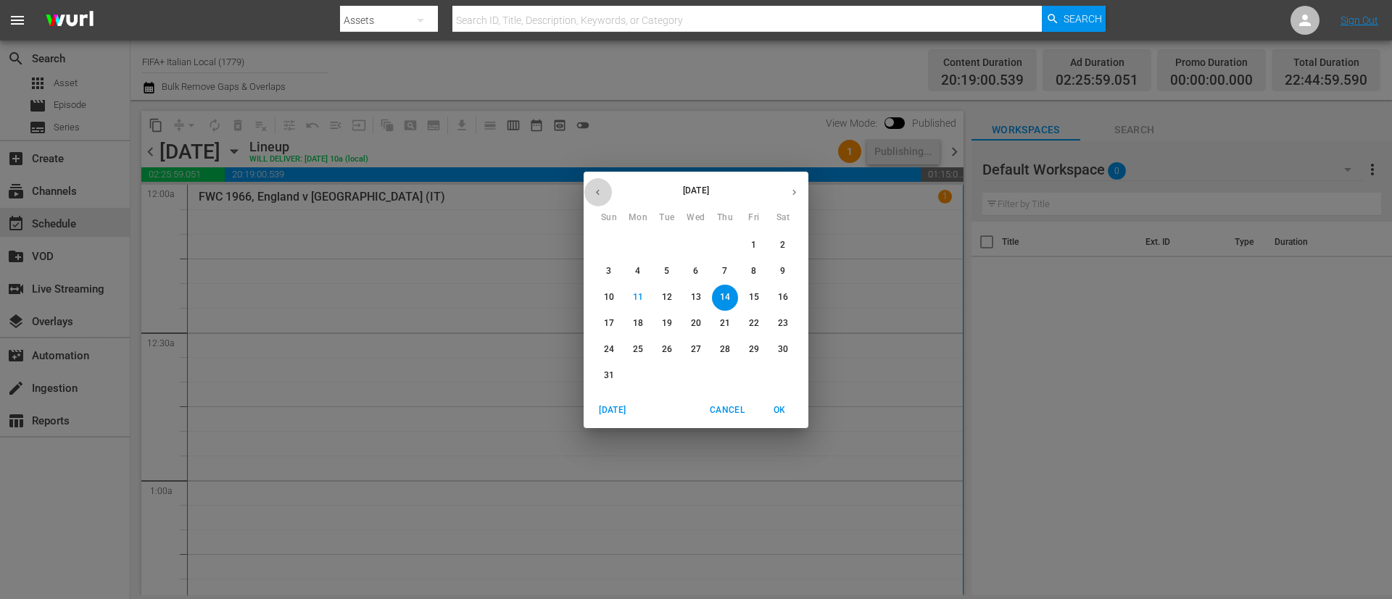
click at [596, 196] on icon "button" at bounding box center [597, 192] width 11 height 11
click at [700, 271] on p "11" at bounding box center [696, 271] width 10 height 12
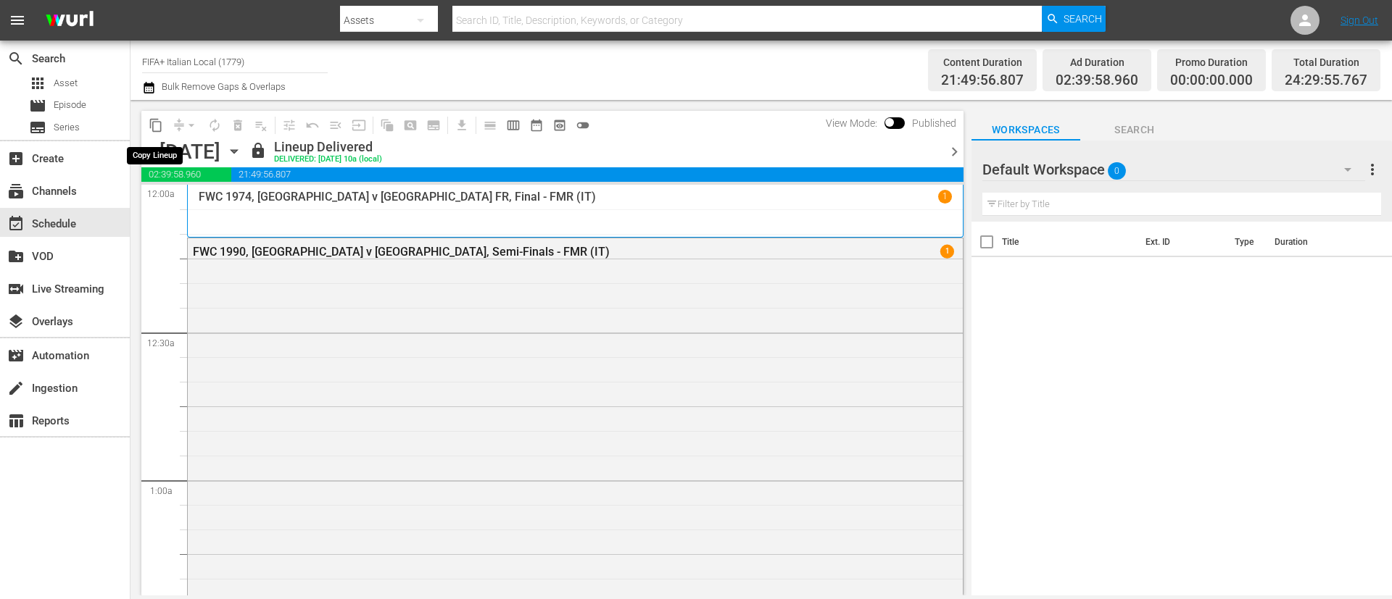
click at [155, 119] on span "content_copy" at bounding box center [156, 125] width 14 height 14
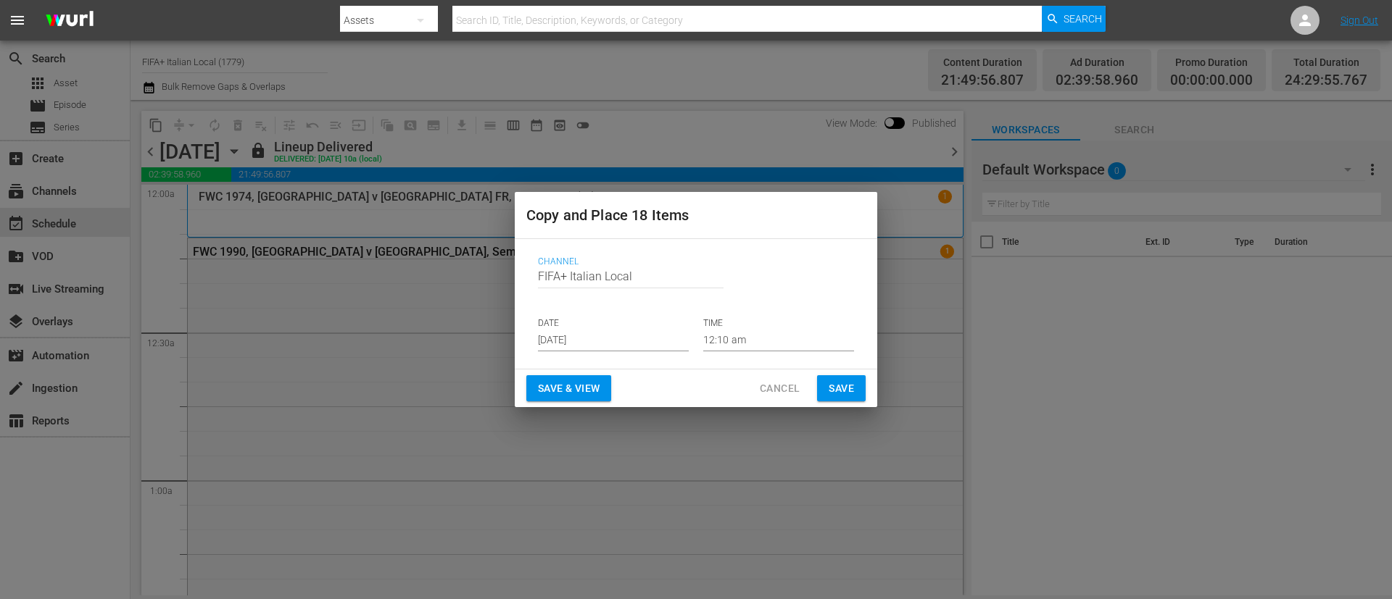
click at [618, 333] on input "Aug 13th 2025" at bounding box center [613, 341] width 151 height 22
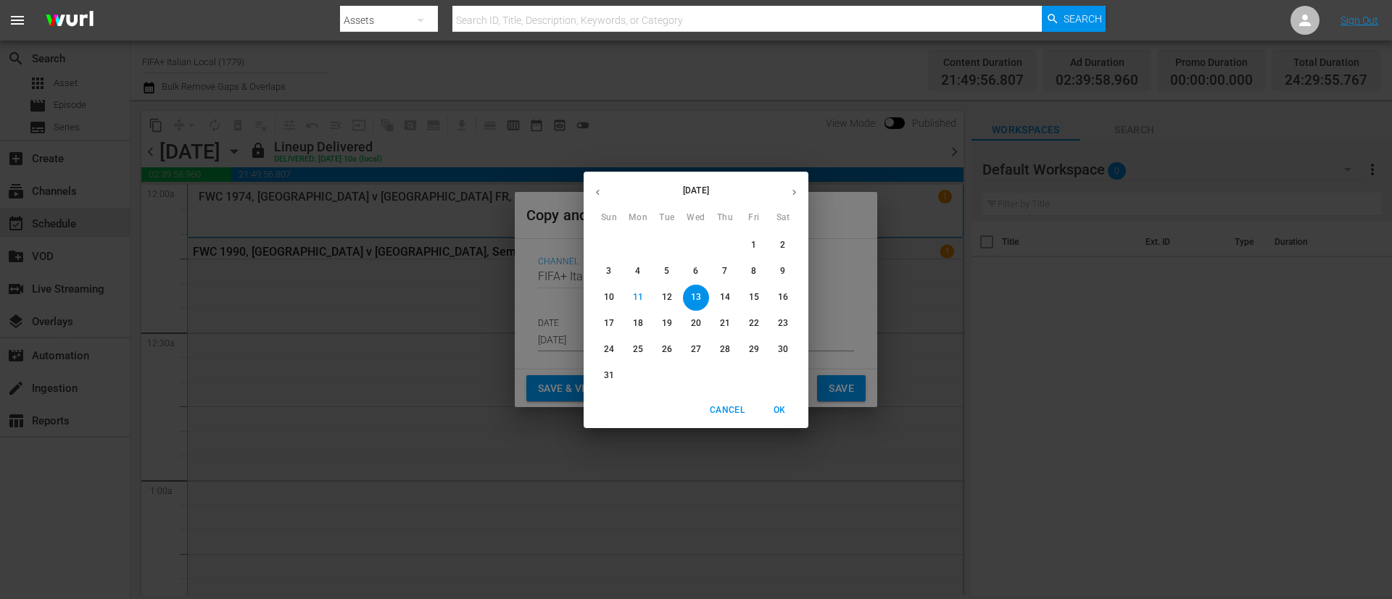
click at [750, 297] on p "15" at bounding box center [754, 297] width 10 height 12
type input "Aug 15th 2025"
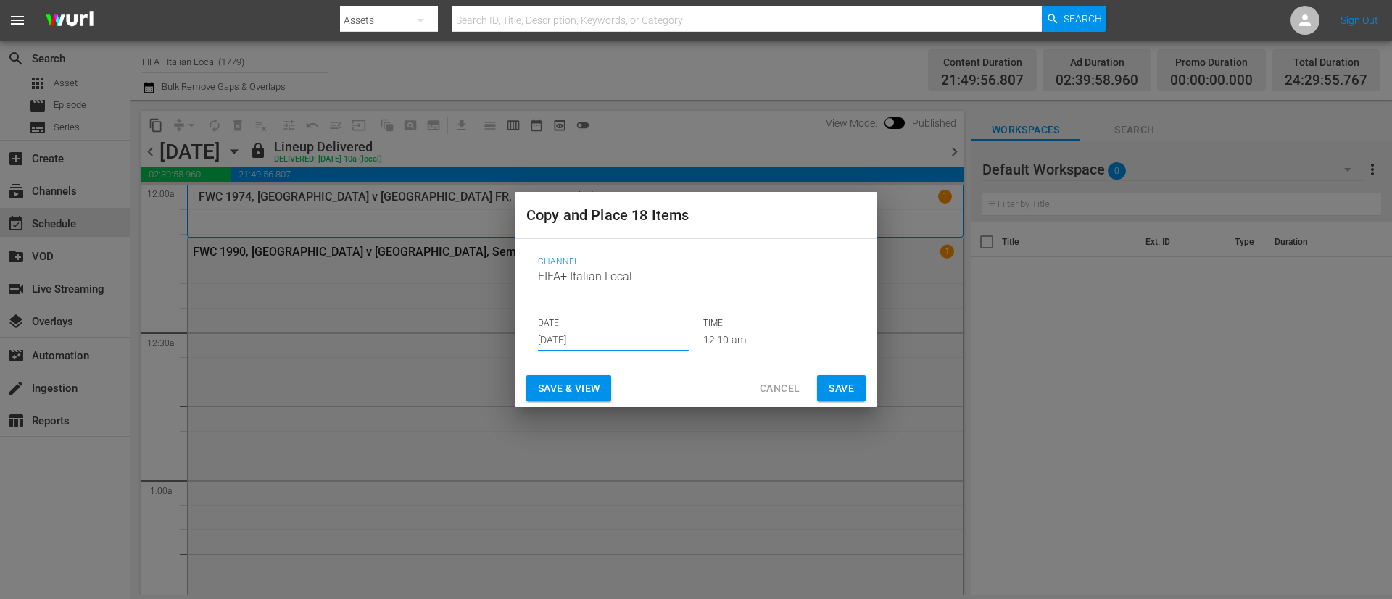
click at [583, 381] on span "Save & View" at bounding box center [569, 389] width 62 height 18
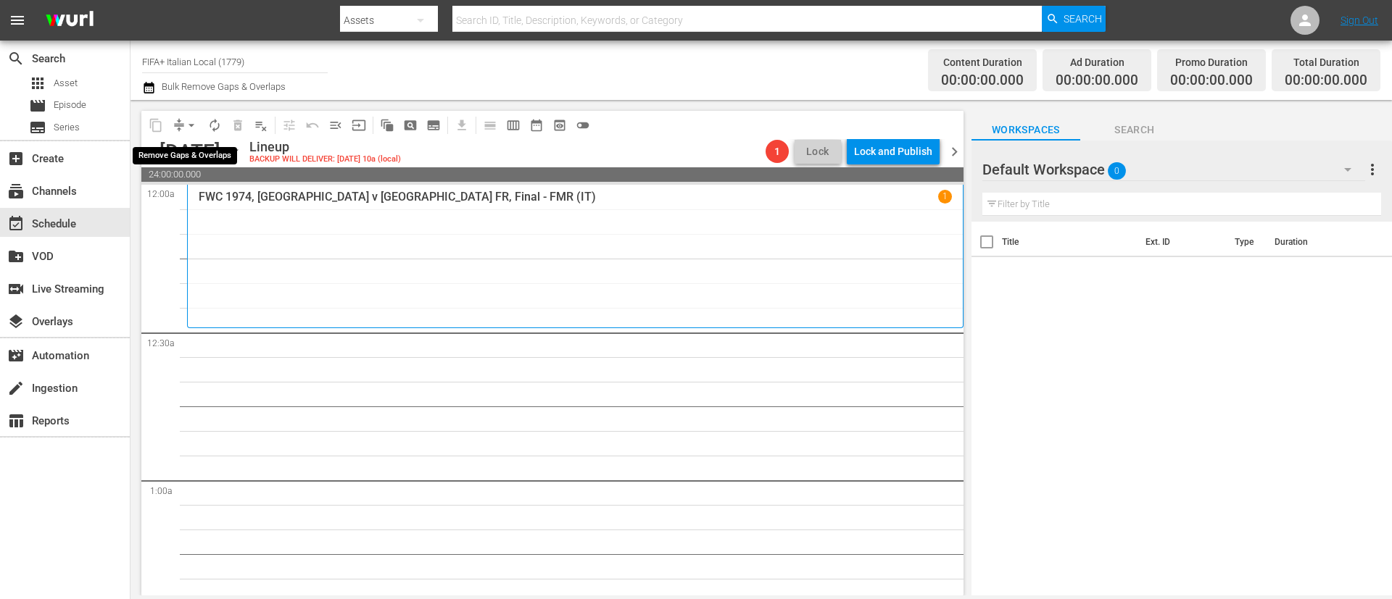
click at [187, 123] on span "arrow_drop_down" at bounding box center [191, 125] width 14 height 14
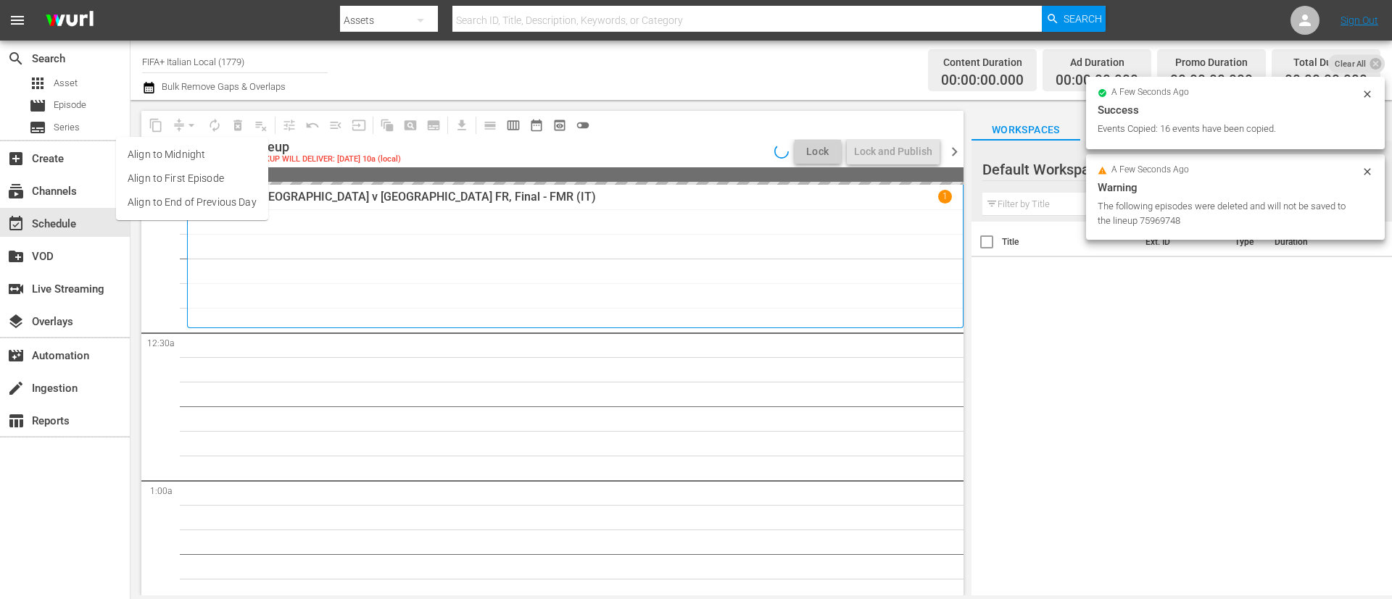
click at [209, 215] on ul "Align to Midnight Align to First Episode Align to End of Previous Day" at bounding box center [192, 178] width 152 height 83
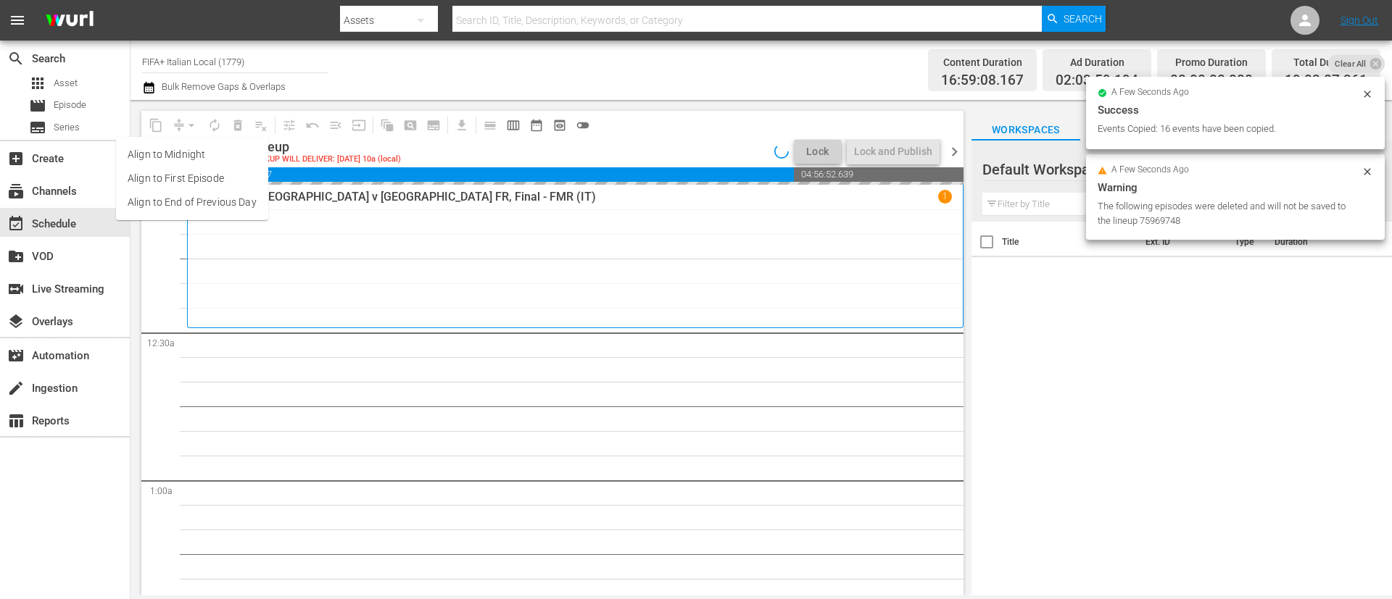
click at [219, 204] on li "Align to End of Previous Day" at bounding box center [192, 203] width 152 height 24
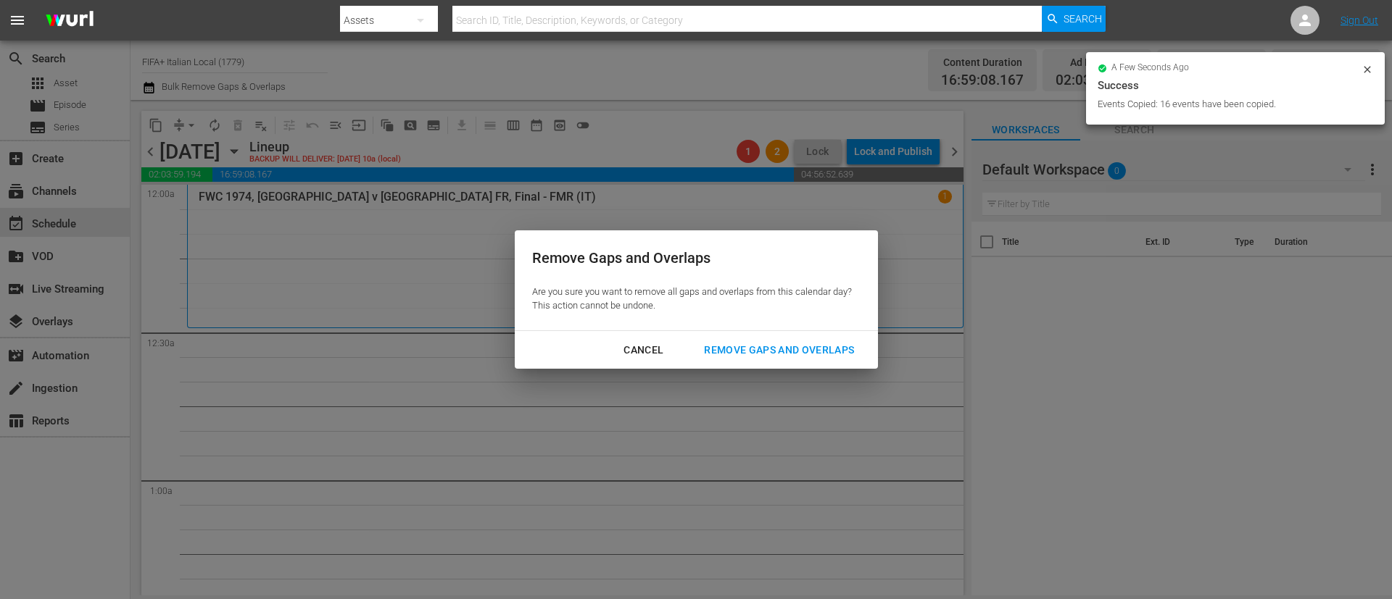
click at [801, 349] on div "Remove Gaps and Overlaps" at bounding box center [778, 350] width 173 height 18
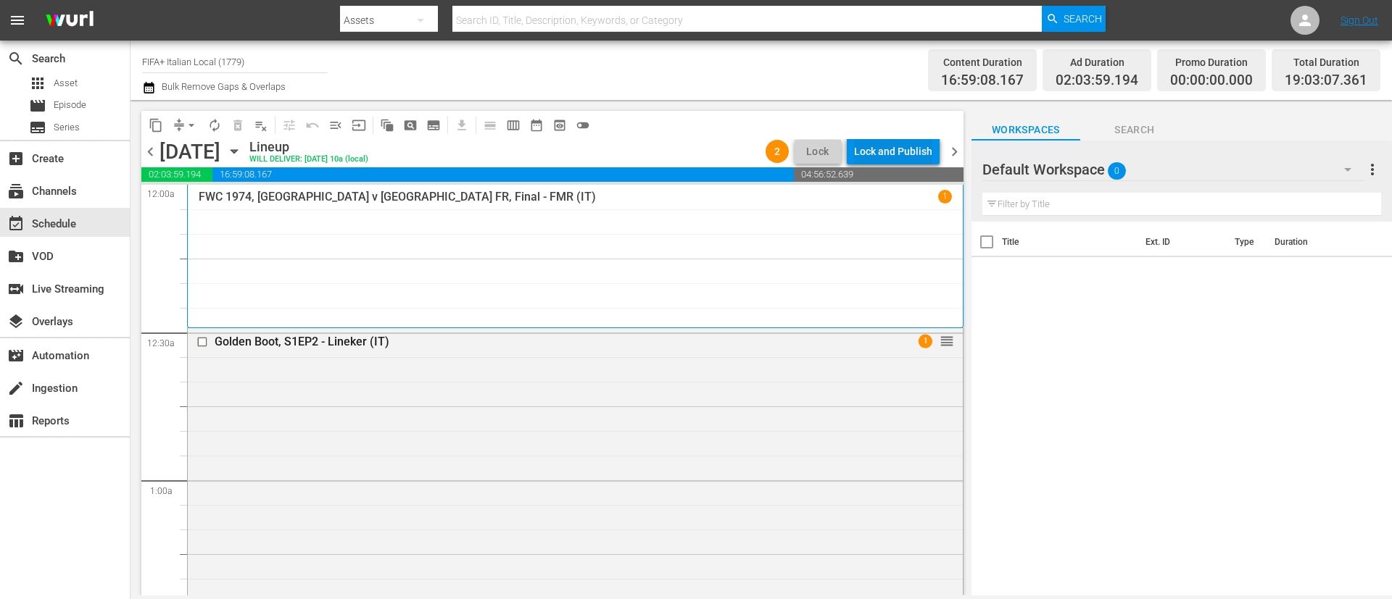
click at [920, 144] on div "Lock and Publish" at bounding box center [893, 151] width 78 height 26
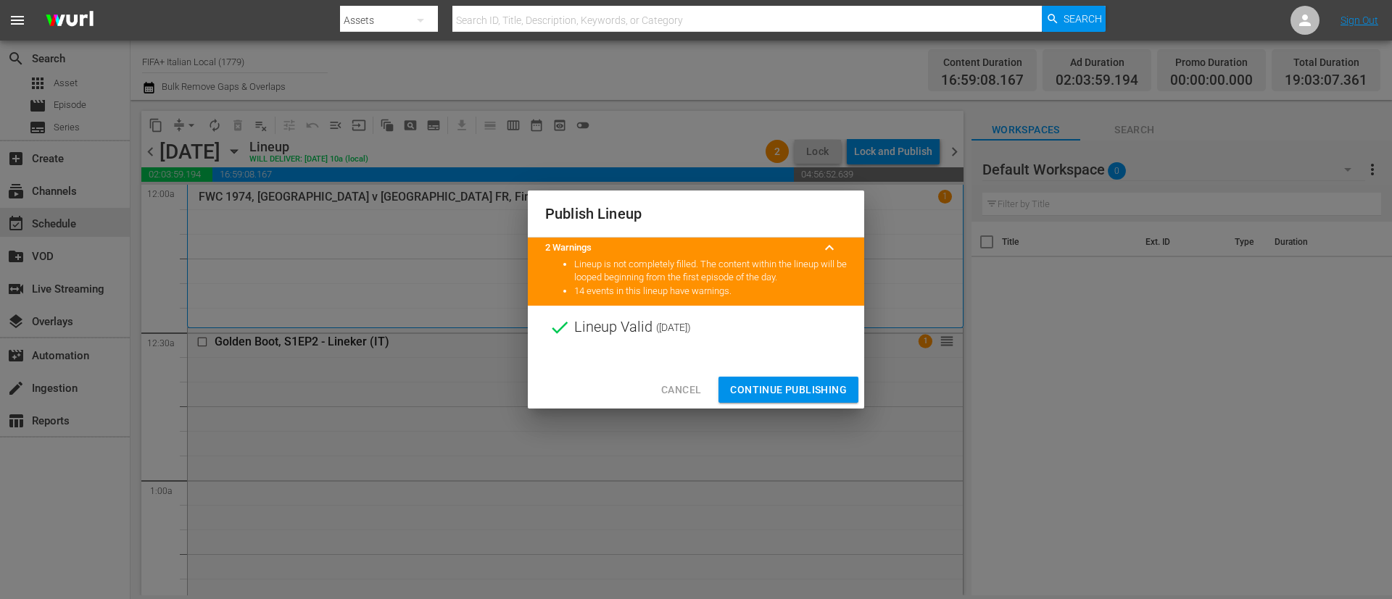
click at [803, 387] on span "Continue Publishing" at bounding box center [788, 390] width 117 height 18
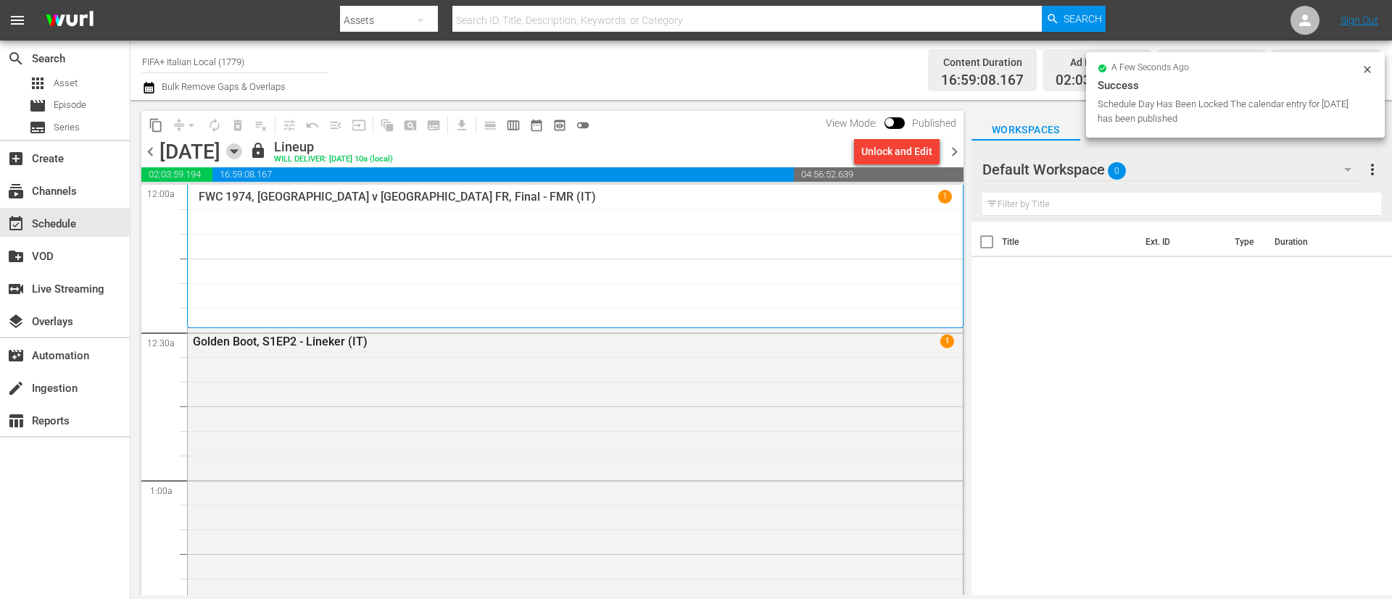
click at [242, 148] on icon "button" at bounding box center [234, 152] width 16 height 16
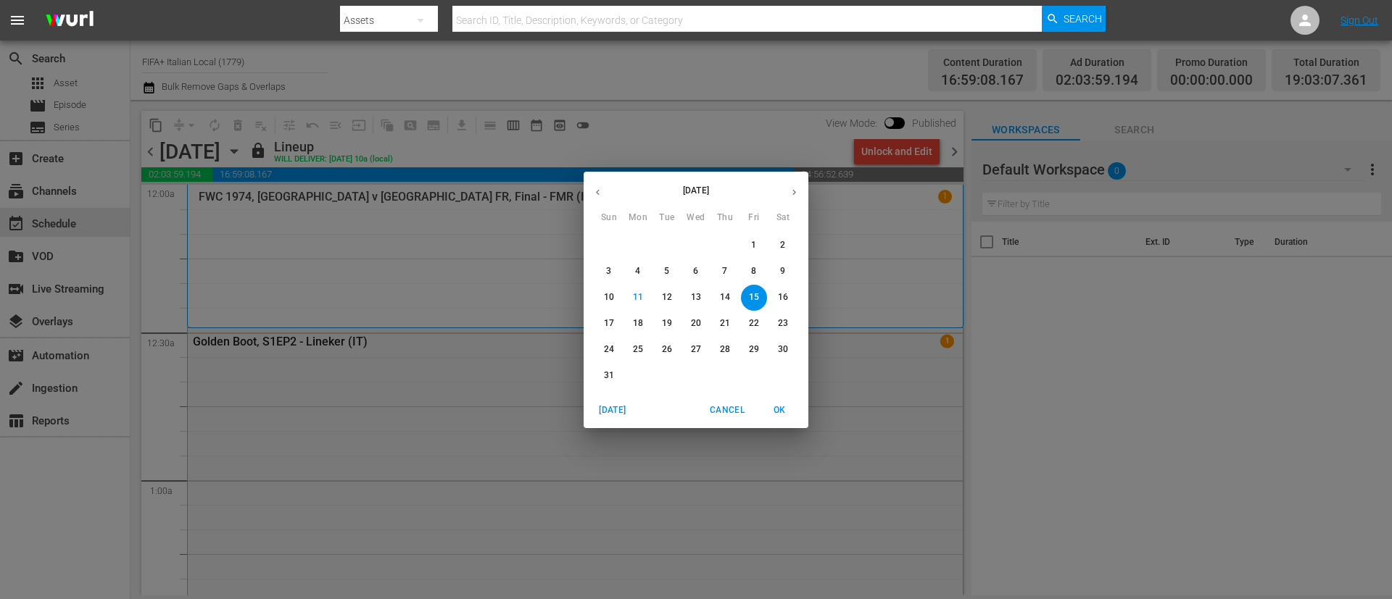
click at [602, 195] on icon "button" at bounding box center [597, 192] width 11 height 11
click at [720, 268] on p "12" at bounding box center [725, 271] width 10 height 12
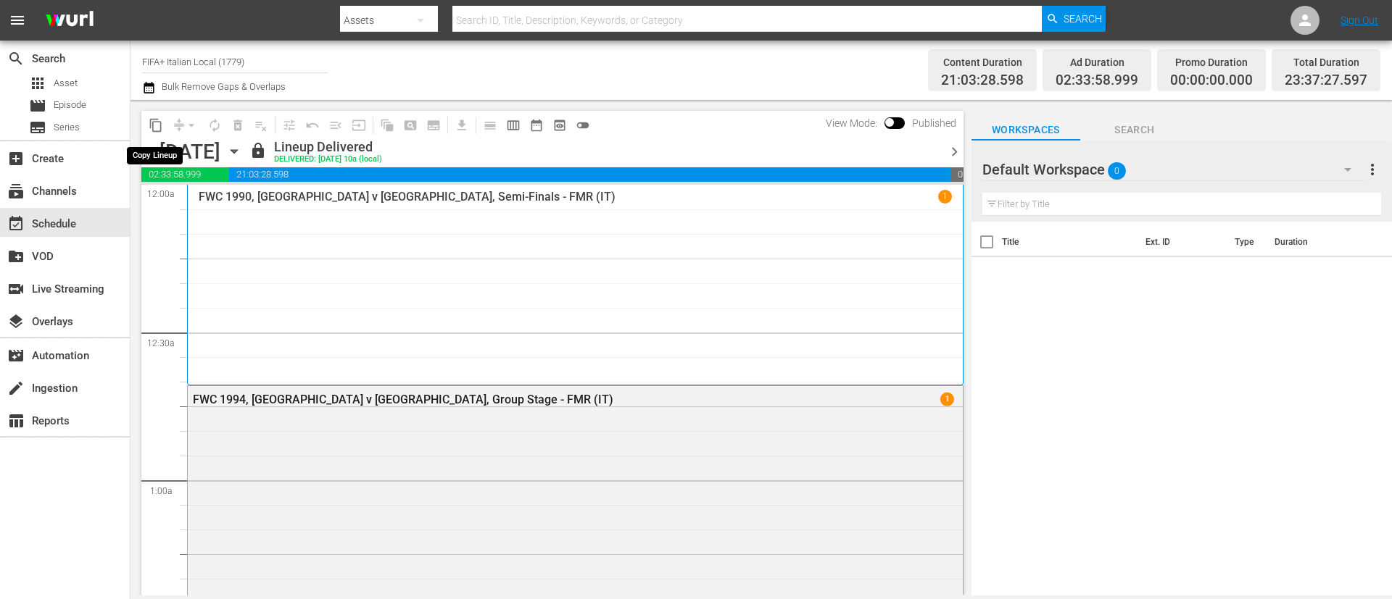
click at [159, 127] on span "content_copy" at bounding box center [156, 125] width 14 height 14
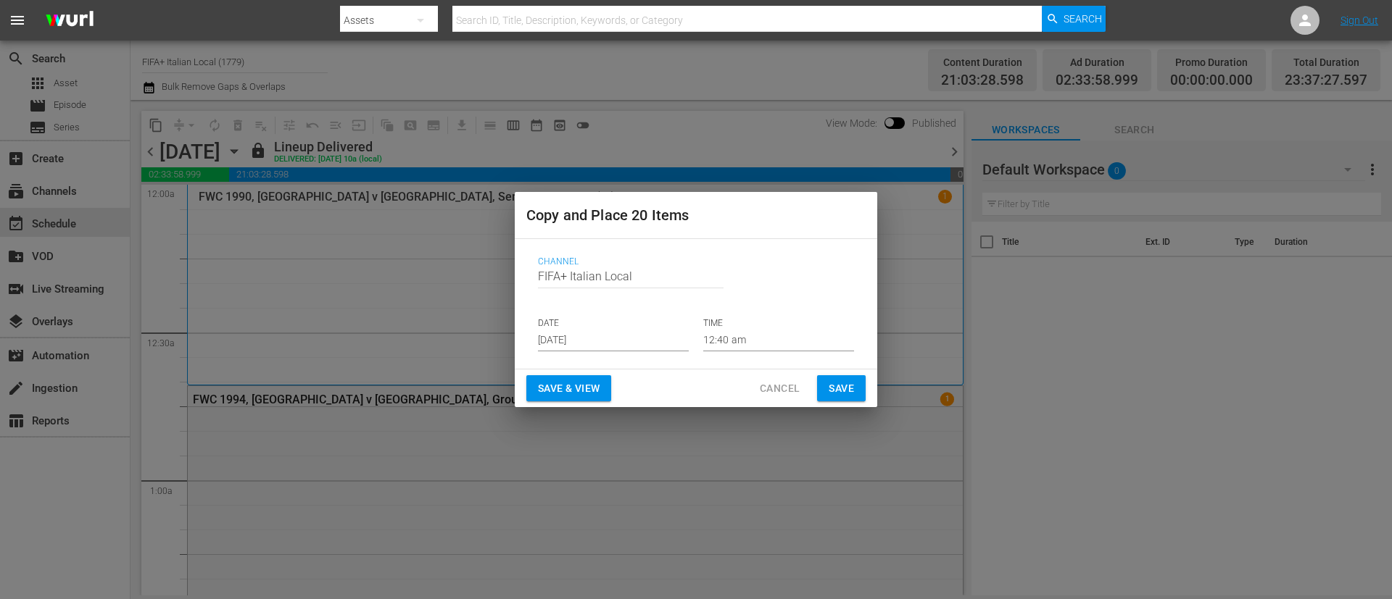
click at [615, 339] on input "Aug 13th 2025" at bounding box center [613, 341] width 151 height 22
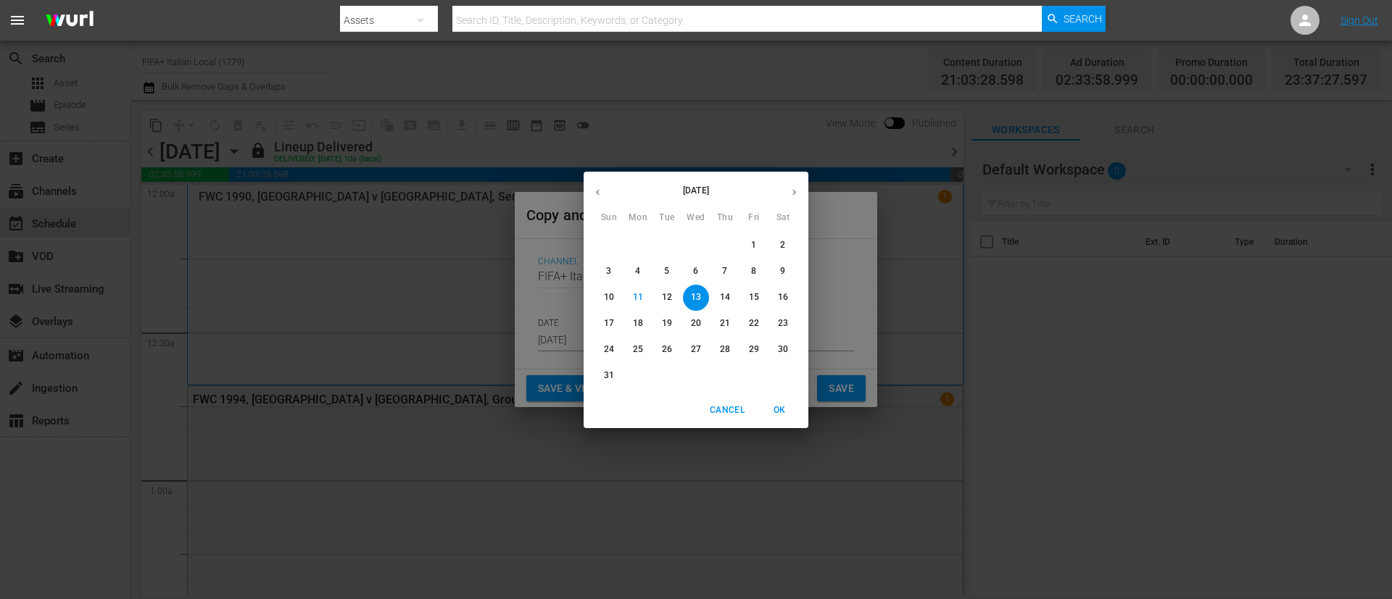
click at [779, 299] on p "16" at bounding box center [783, 297] width 10 height 12
type input "Aug 16th 2025"
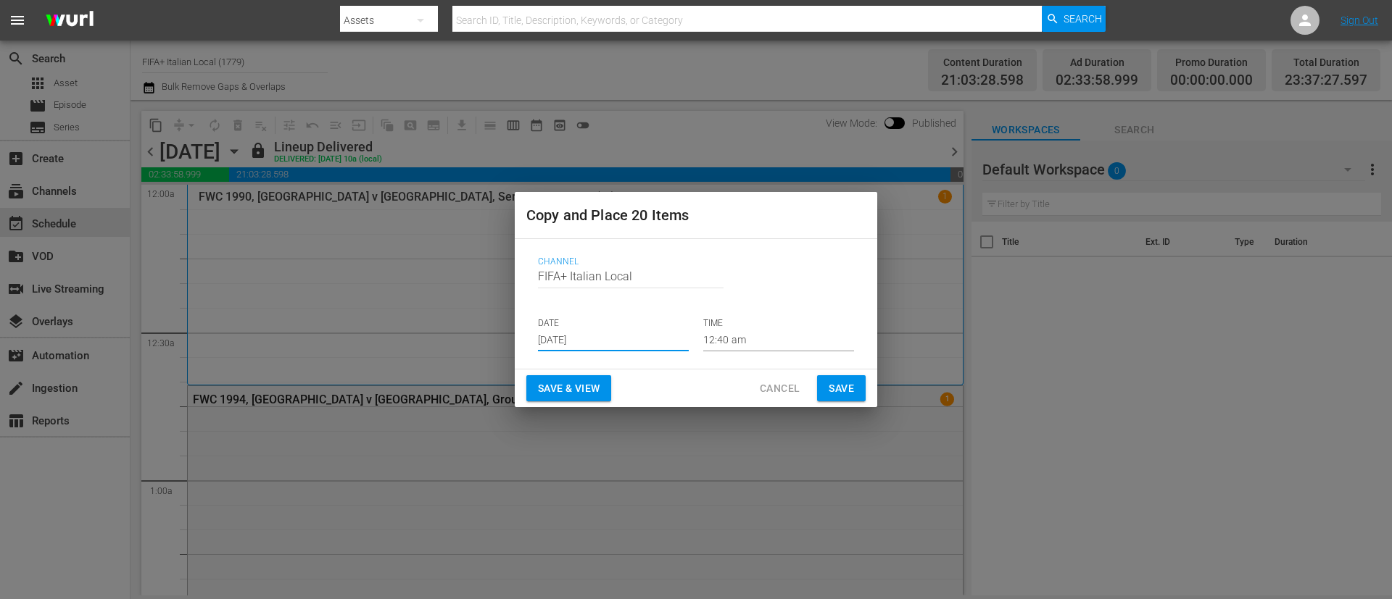
click at [583, 388] on span "Save & View" at bounding box center [569, 389] width 62 height 18
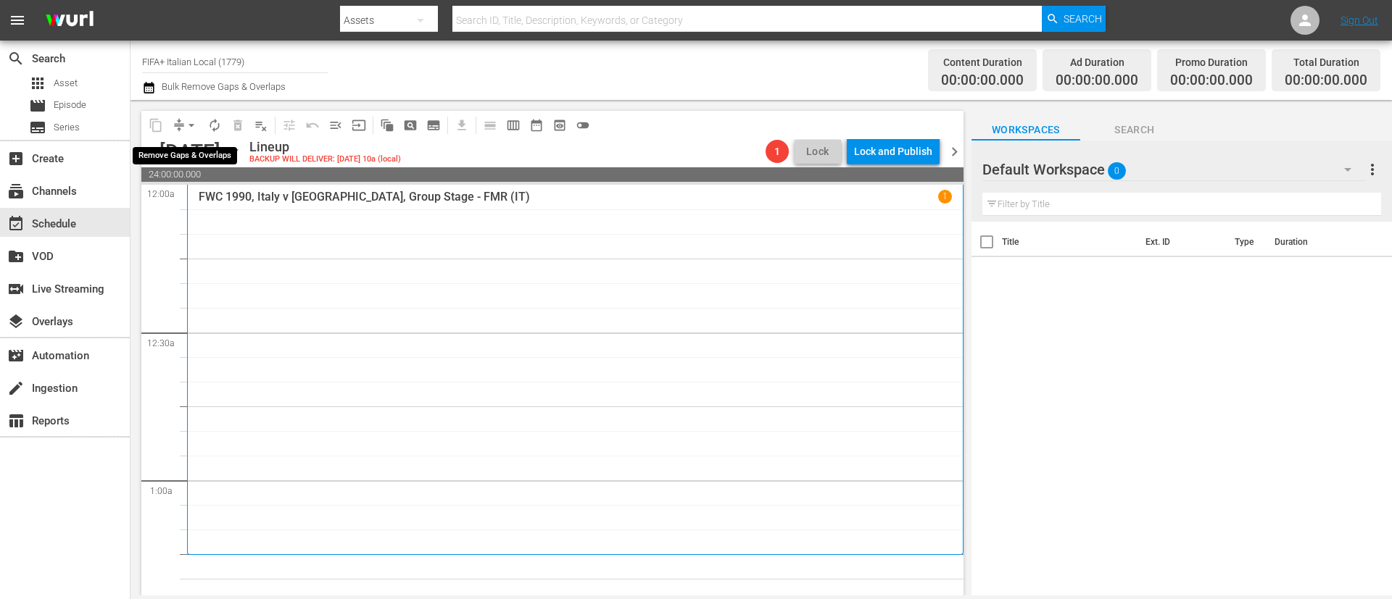
click at [195, 125] on div "arrow_drop_down" at bounding box center [191, 125] width 23 height 23
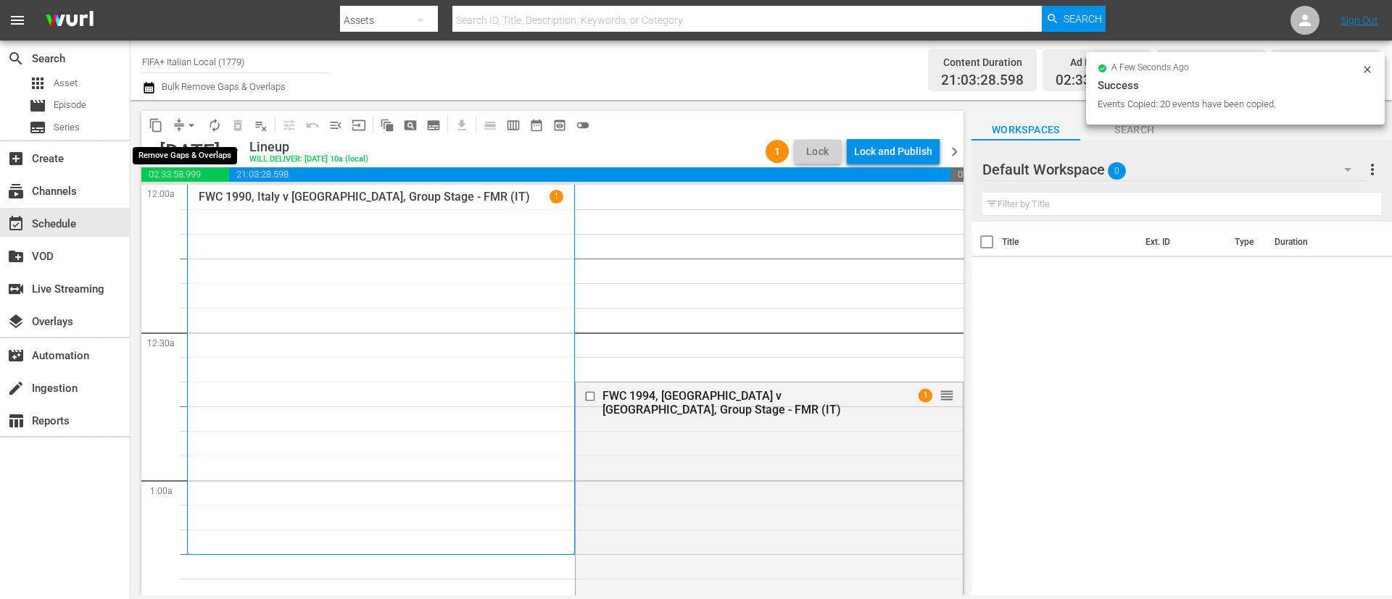
click at [186, 123] on span "arrow_drop_down" at bounding box center [191, 125] width 14 height 14
click at [214, 196] on li "Align to End of Previous Day" at bounding box center [192, 203] width 152 height 24
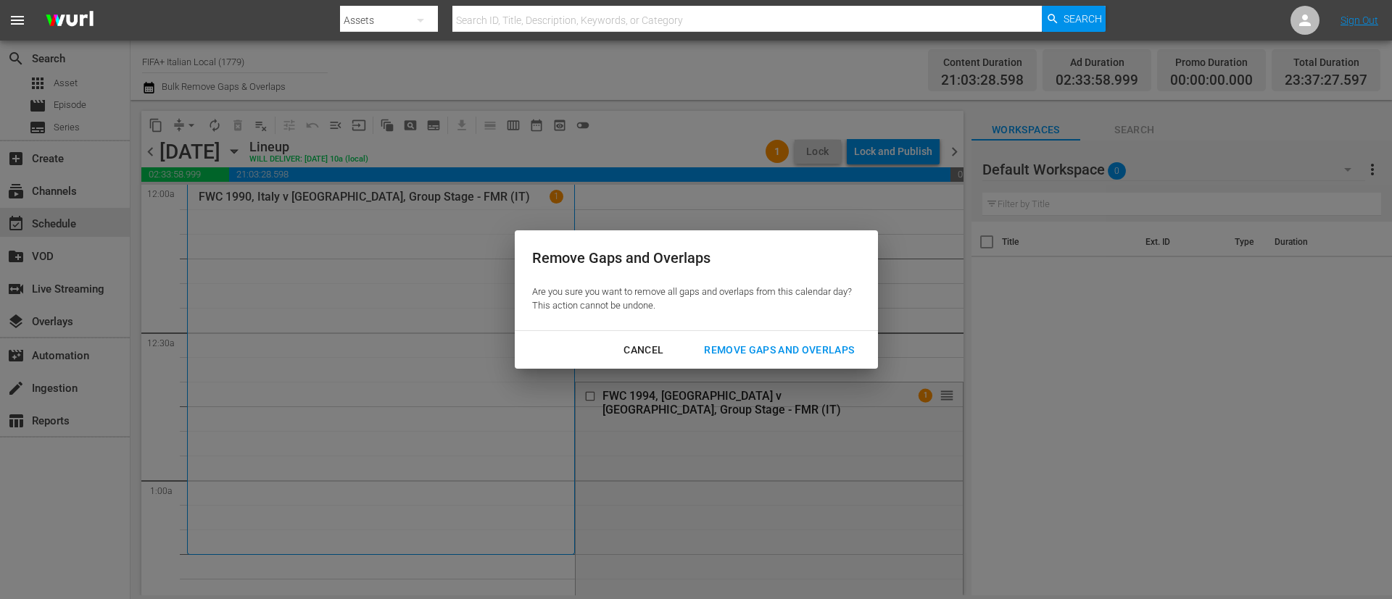
click at [787, 343] on div "Remove Gaps and Overlaps" at bounding box center [778, 350] width 173 height 18
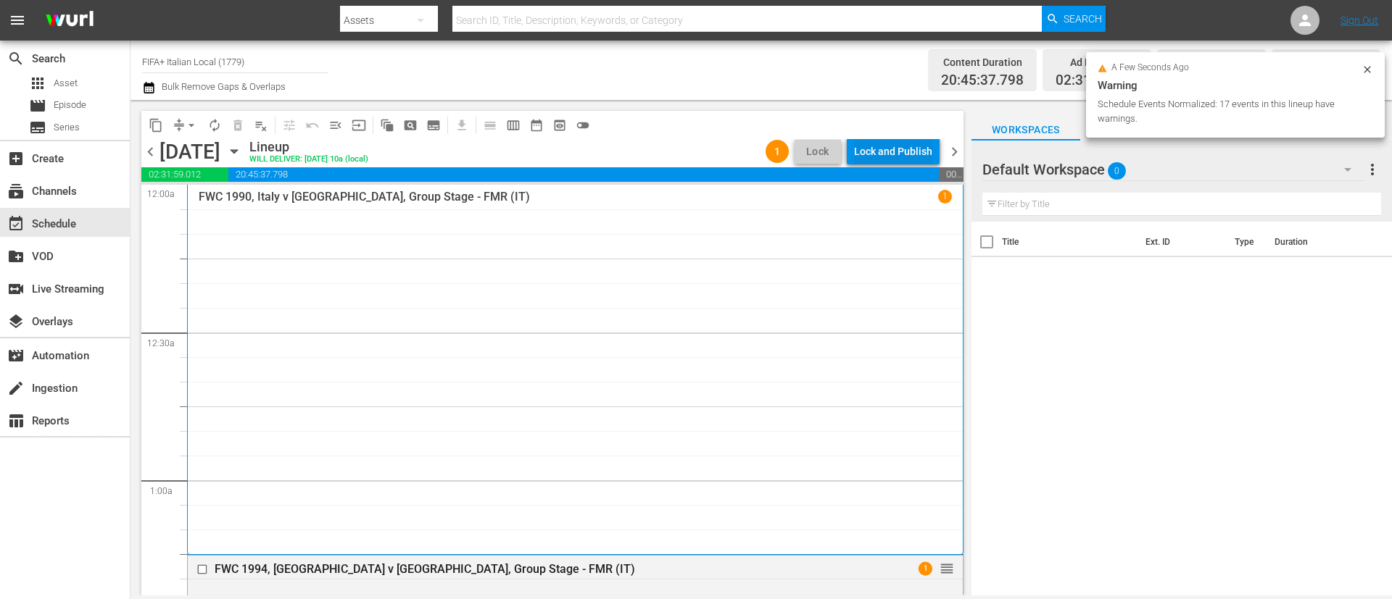
click at [909, 139] on div "Lock and Publish" at bounding box center [893, 151] width 78 height 26
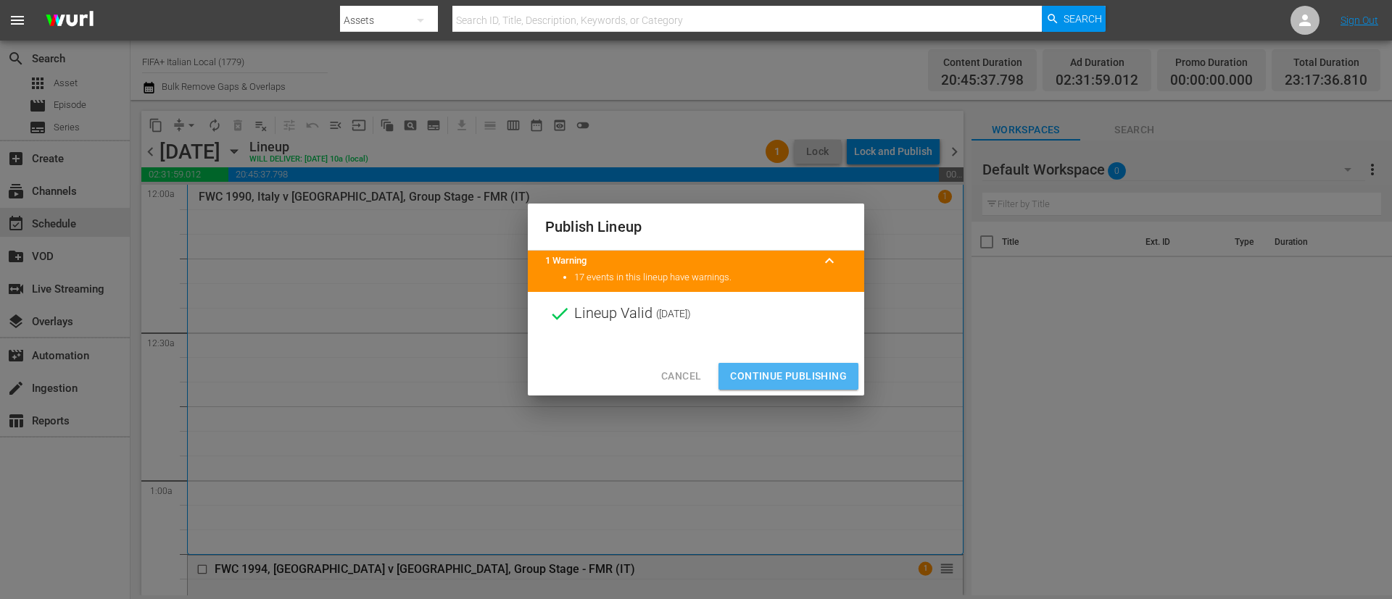
click at [831, 365] on button "Continue Publishing" at bounding box center [788, 376] width 140 height 27
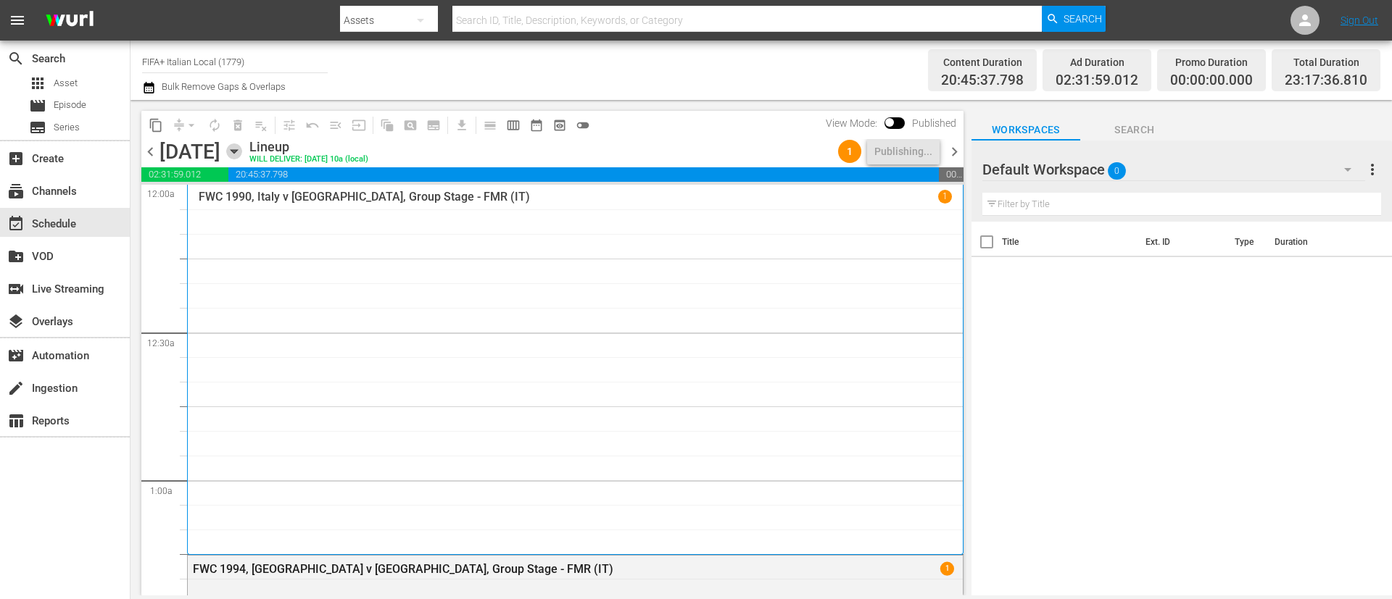
click at [242, 147] on icon "button" at bounding box center [234, 152] width 16 height 16
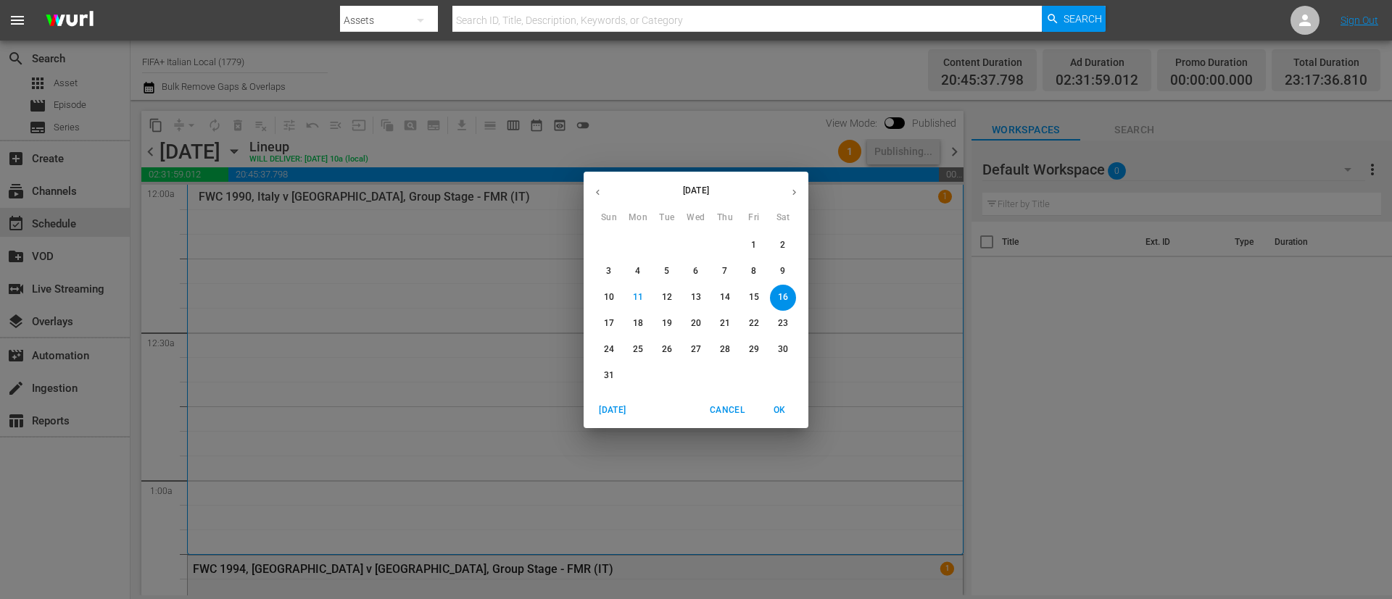
click at [591, 198] on button "button" at bounding box center [597, 192] width 28 height 28
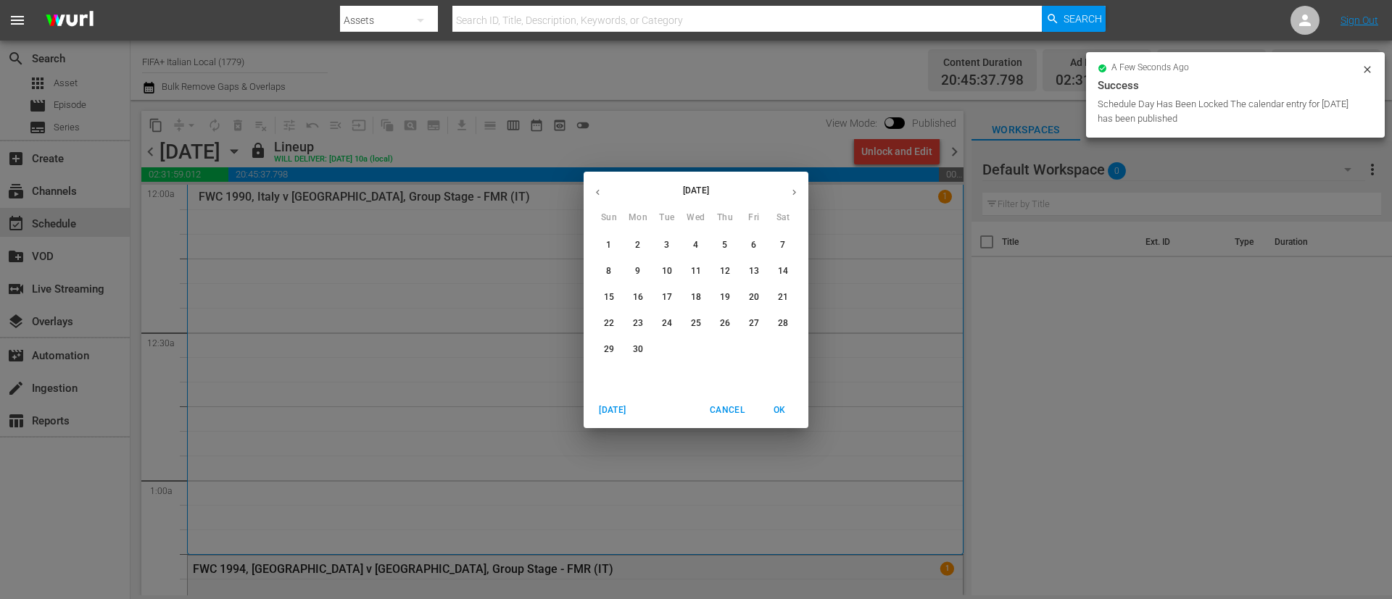
click at [755, 265] on p "13" at bounding box center [754, 271] width 10 height 12
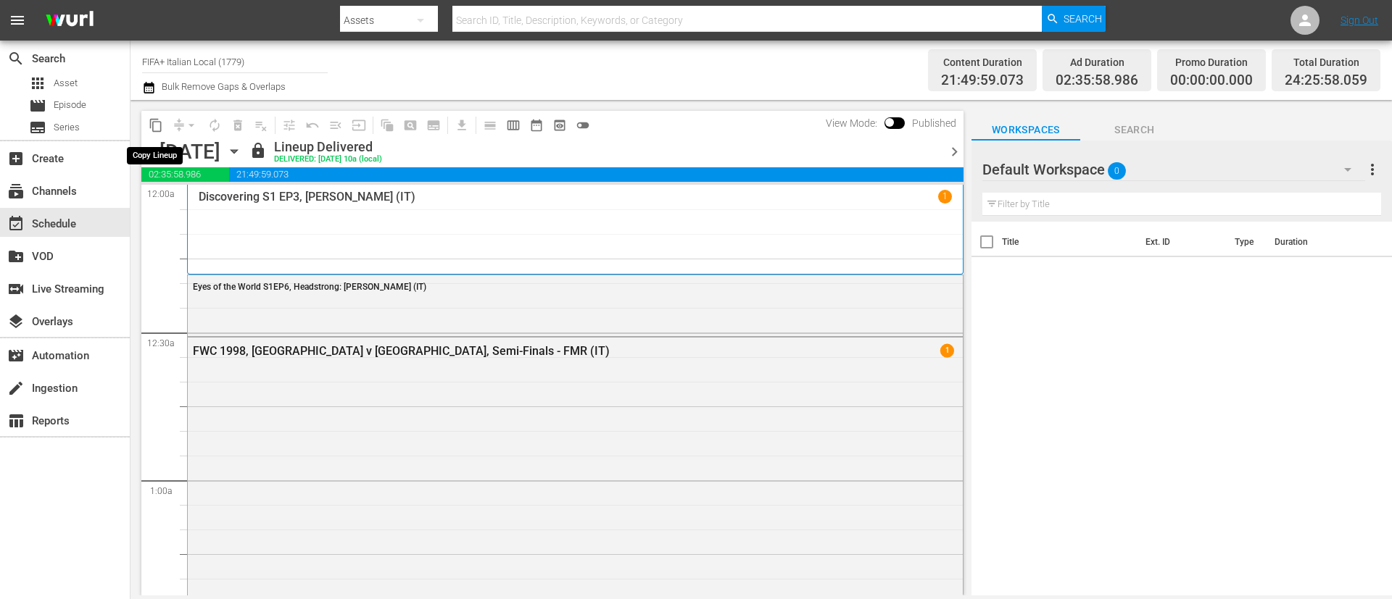
click at [153, 128] on span "content_copy" at bounding box center [156, 125] width 14 height 14
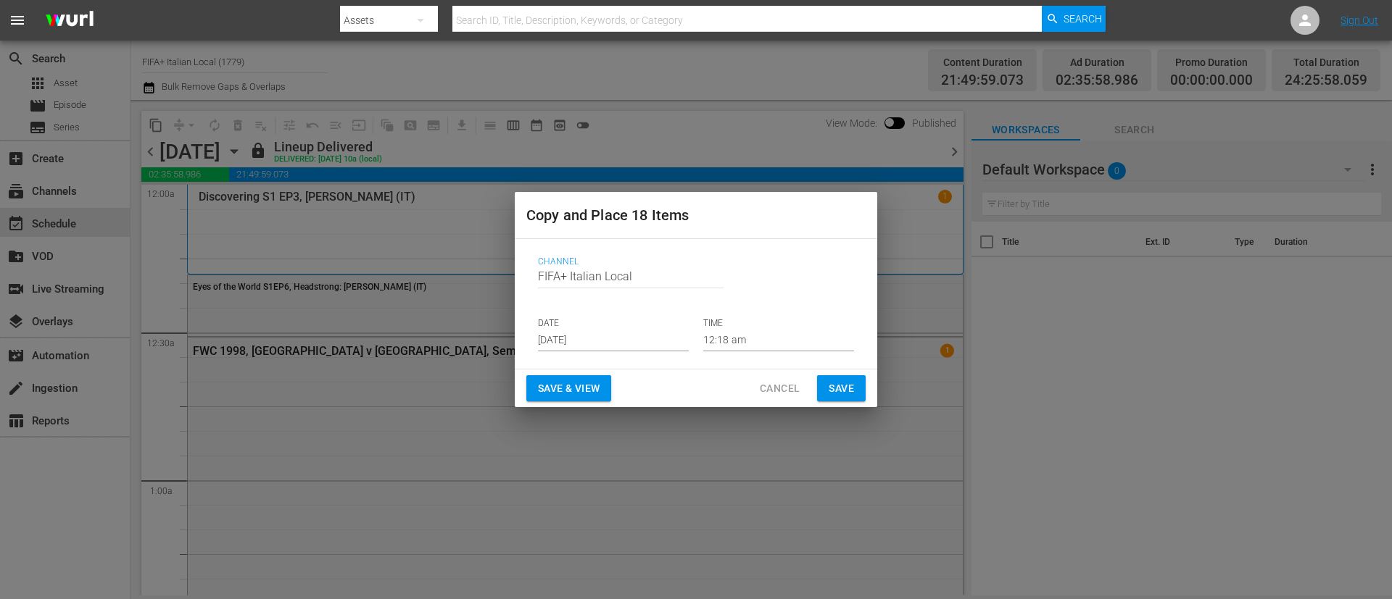
click at [639, 334] on input "Aug 13th 2025" at bounding box center [613, 341] width 151 height 22
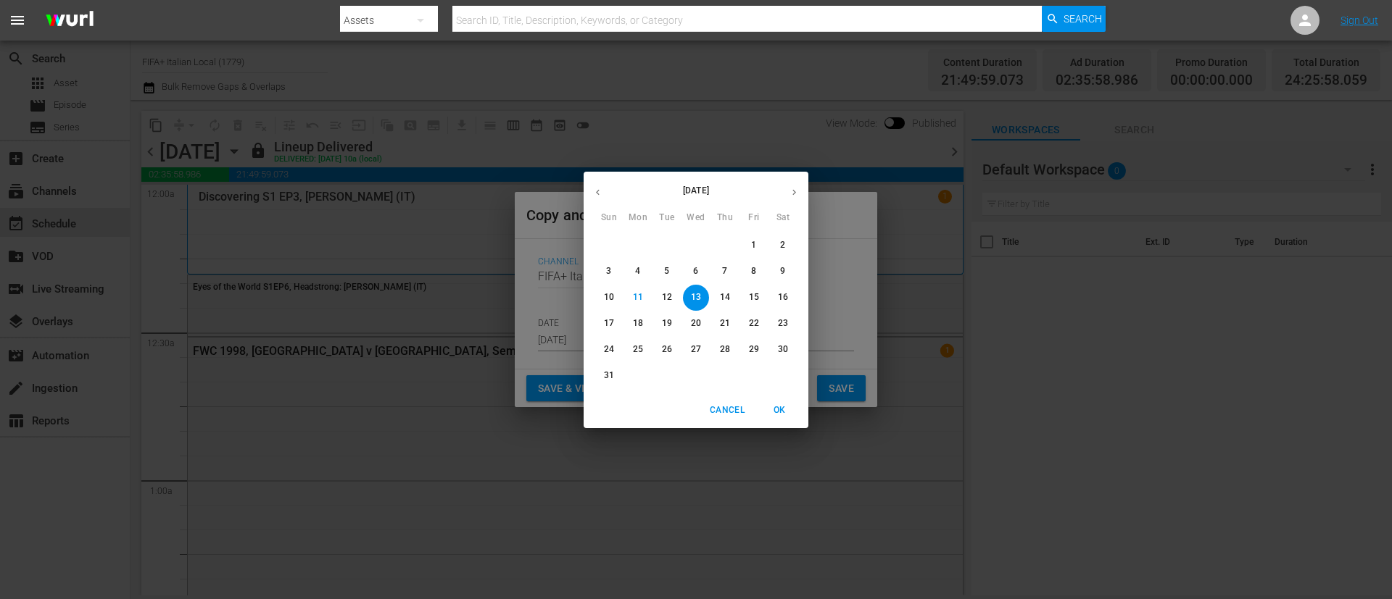
click at [797, 198] on button "button" at bounding box center [794, 192] width 28 height 28
click at [599, 188] on icon "button" at bounding box center [597, 192] width 11 height 11
click at [610, 324] on p "17" at bounding box center [609, 323] width 10 height 12
type input "Aug 17th 2025"
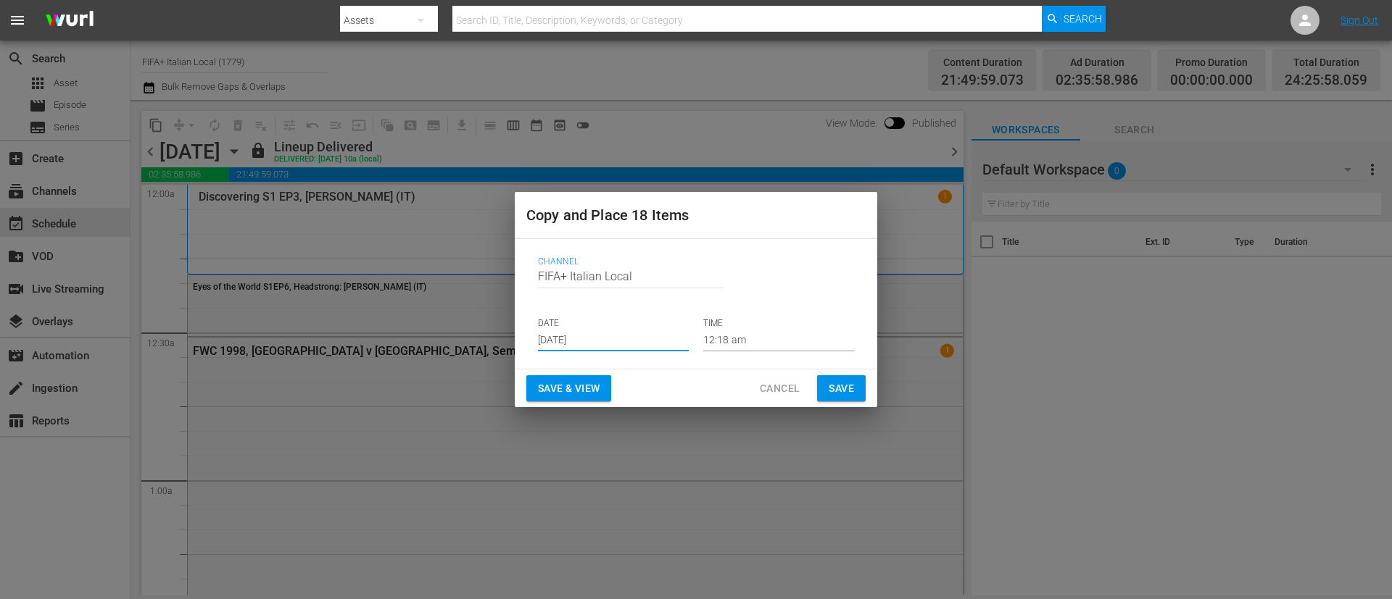
click at [589, 395] on span "Save & View" at bounding box center [569, 389] width 62 height 18
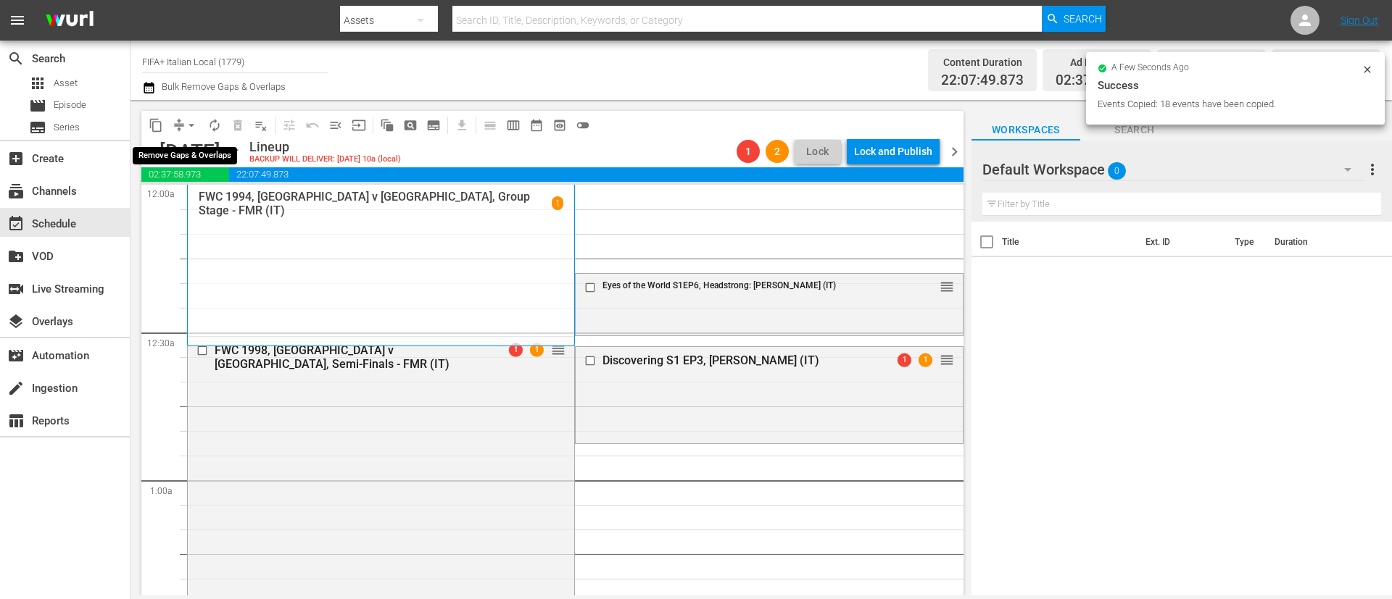
click at [181, 121] on button "arrow_drop_down" at bounding box center [191, 125] width 23 height 23
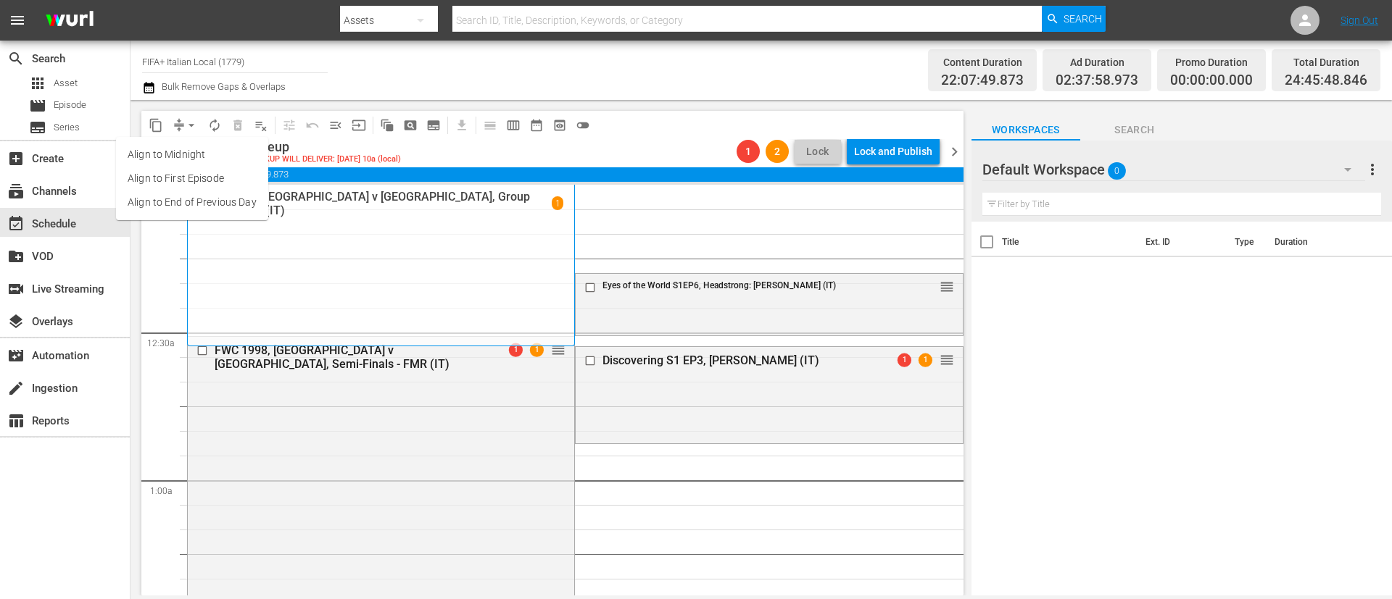
click at [216, 209] on li "Align to End of Previous Day" at bounding box center [192, 203] width 152 height 24
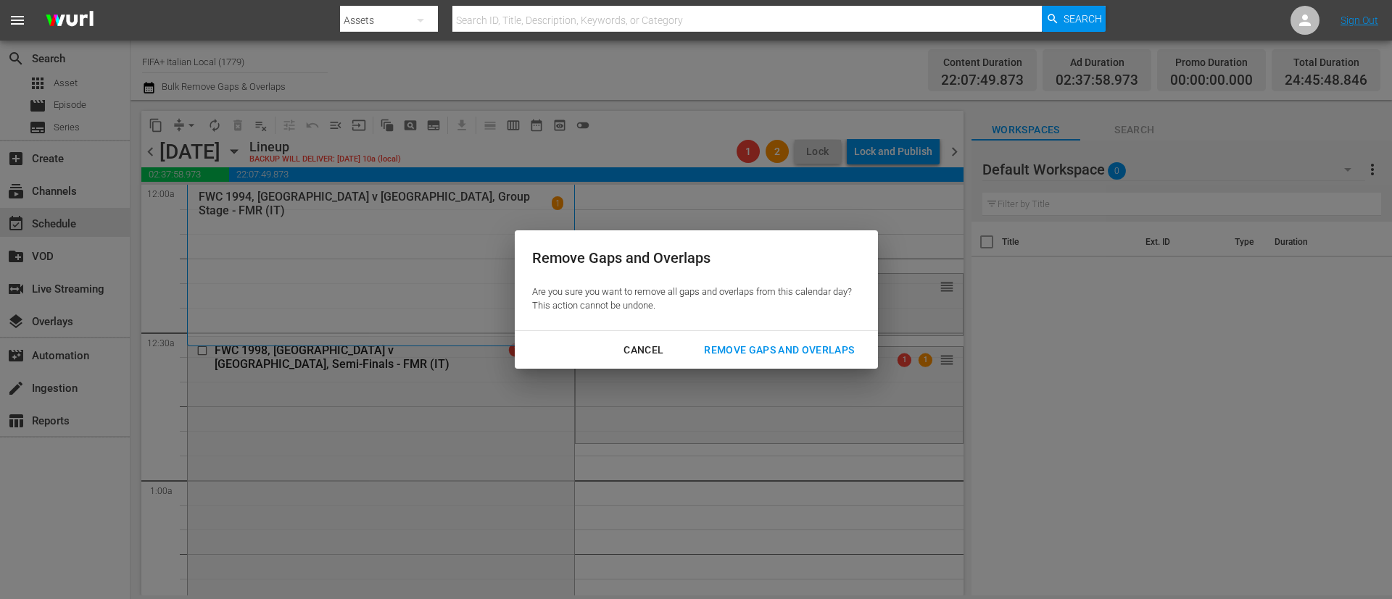
click at [809, 342] on div "Remove Gaps and Overlaps" at bounding box center [778, 350] width 173 height 18
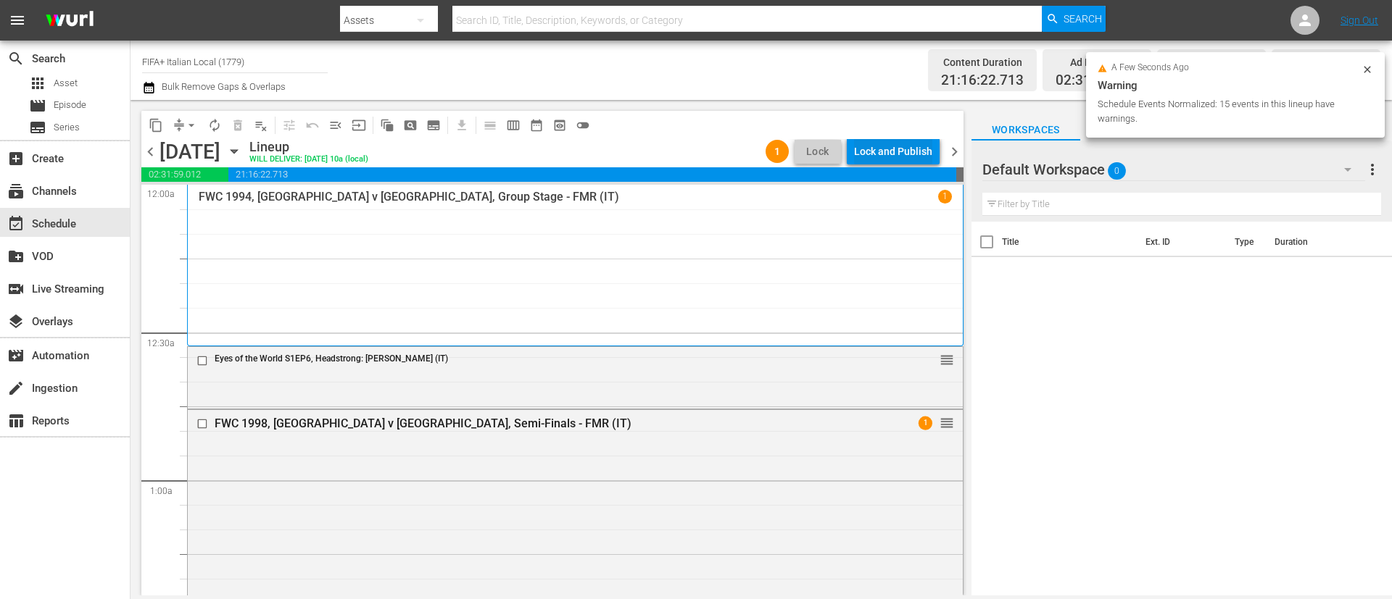
click at [918, 158] on div "Lock and Publish" at bounding box center [893, 151] width 78 height 26
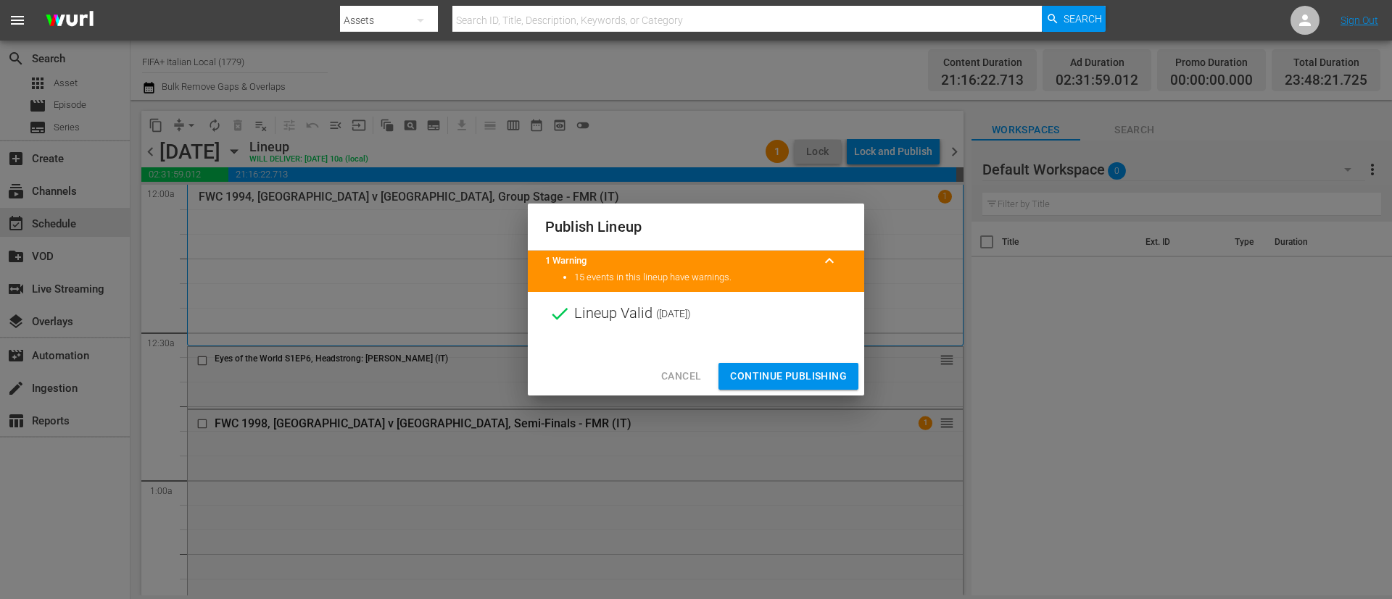
click at [803, 372] on span "Continue Publishing" at bounding box center [788, 376] width 117 height 18
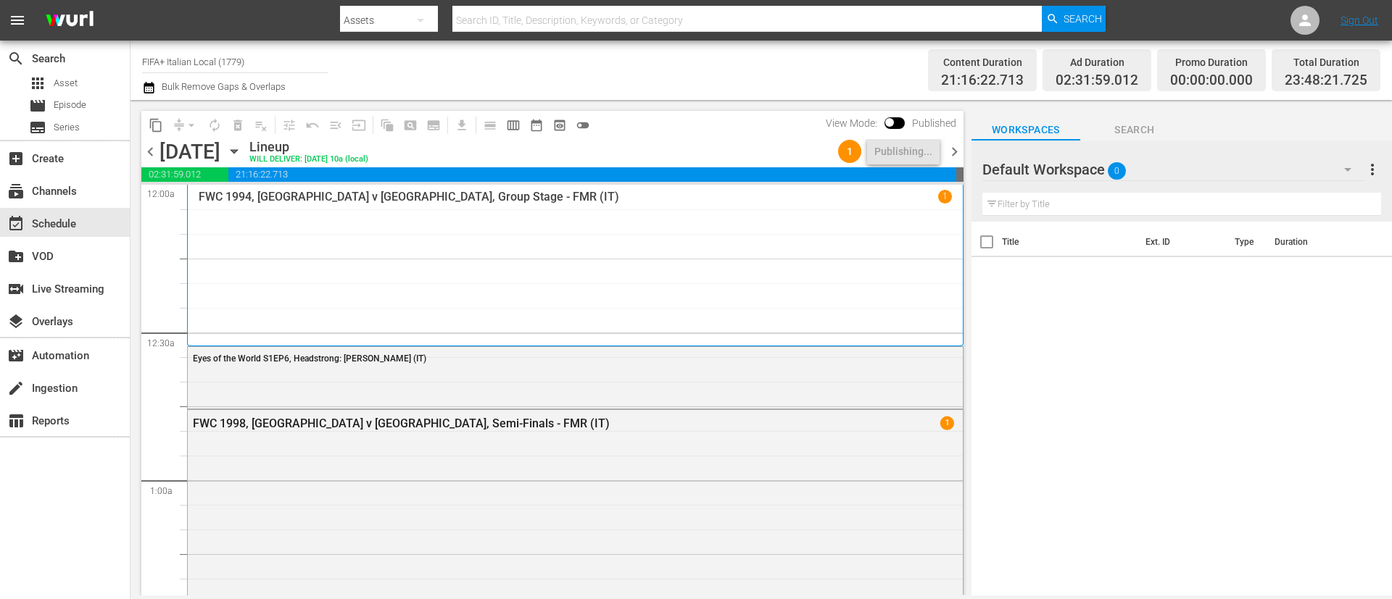
click at [237, 151] on icon "button" at bounding box center [233, 152] width 7 height 4
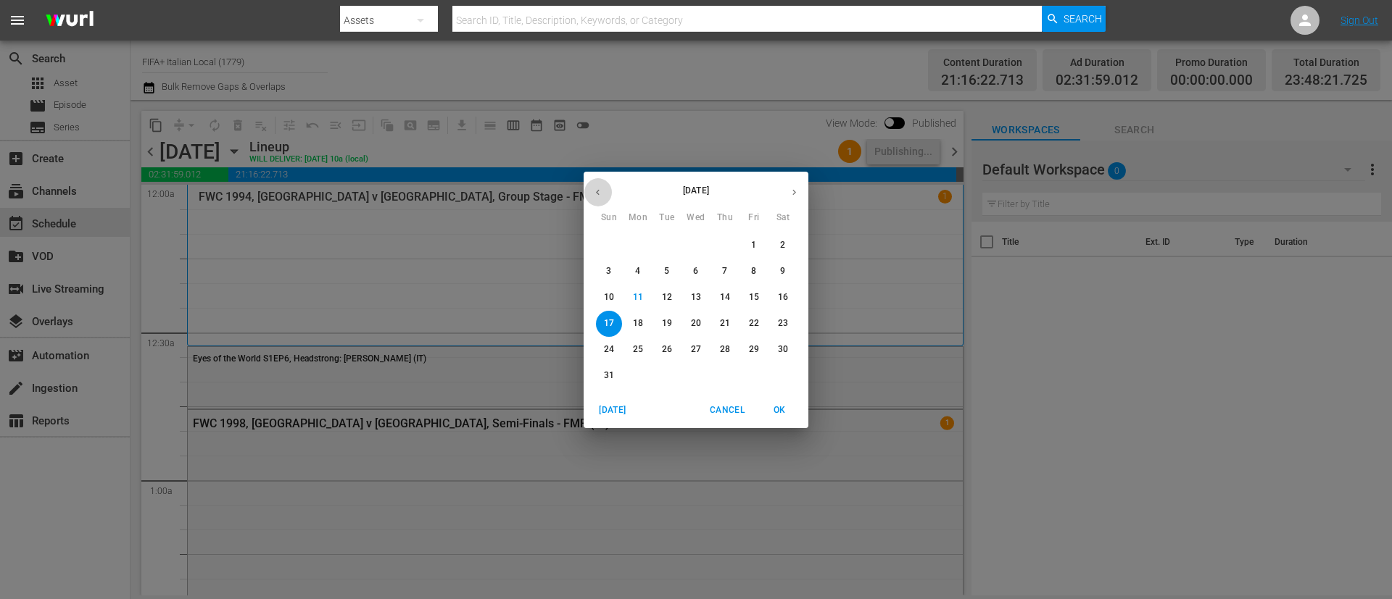
click at [604, 188] on button "button" at bounding box center [597, 192] width 28 height 28
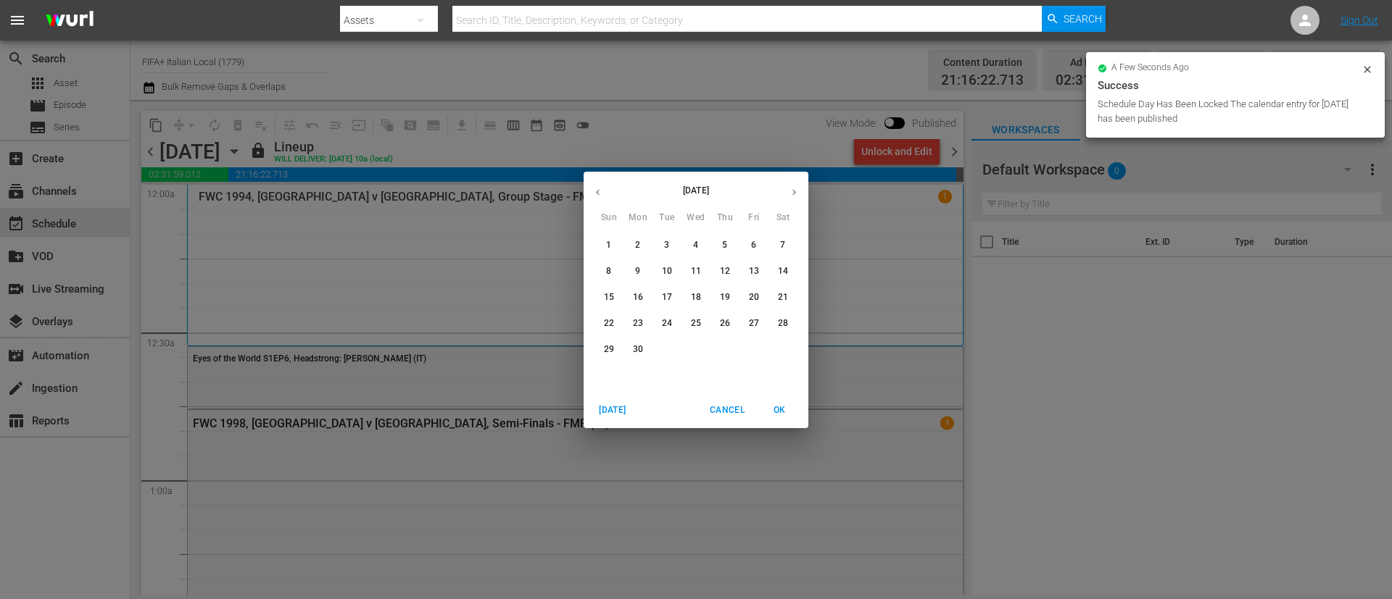
click at [784, 273] on p "14" at bounding box center [783, 271] width 10 height 12
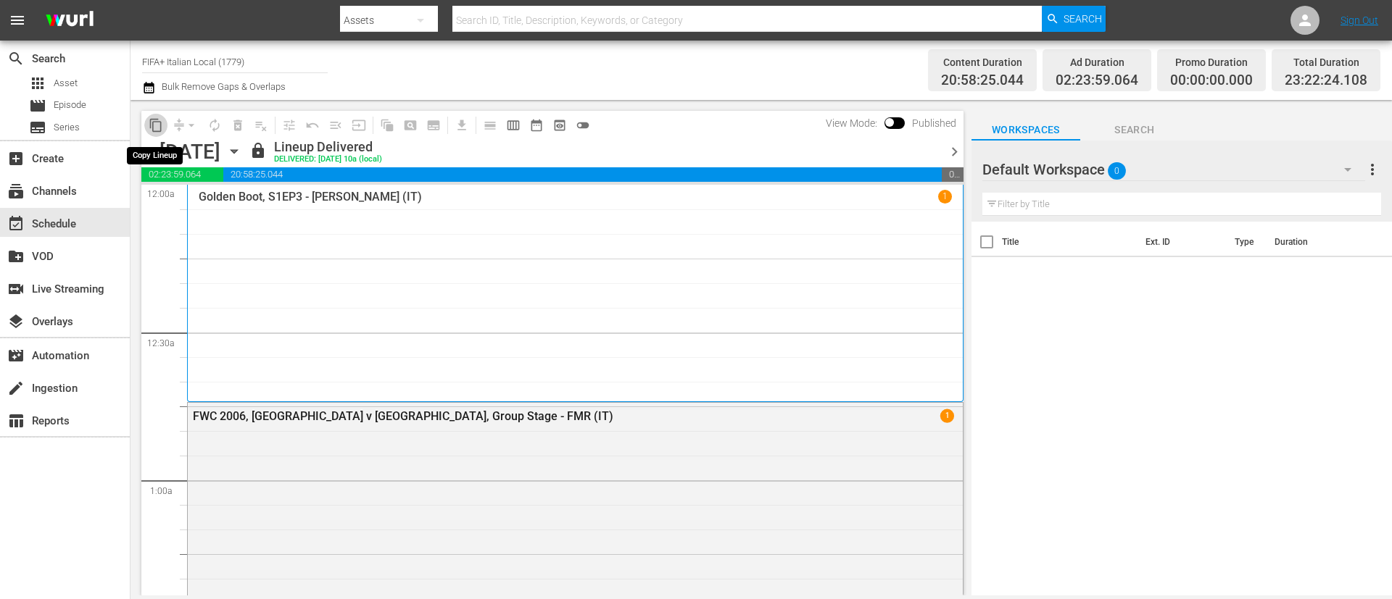
click at [155, 117] on button "content_copy" at bounding box center [155, 125] width 23 height 23
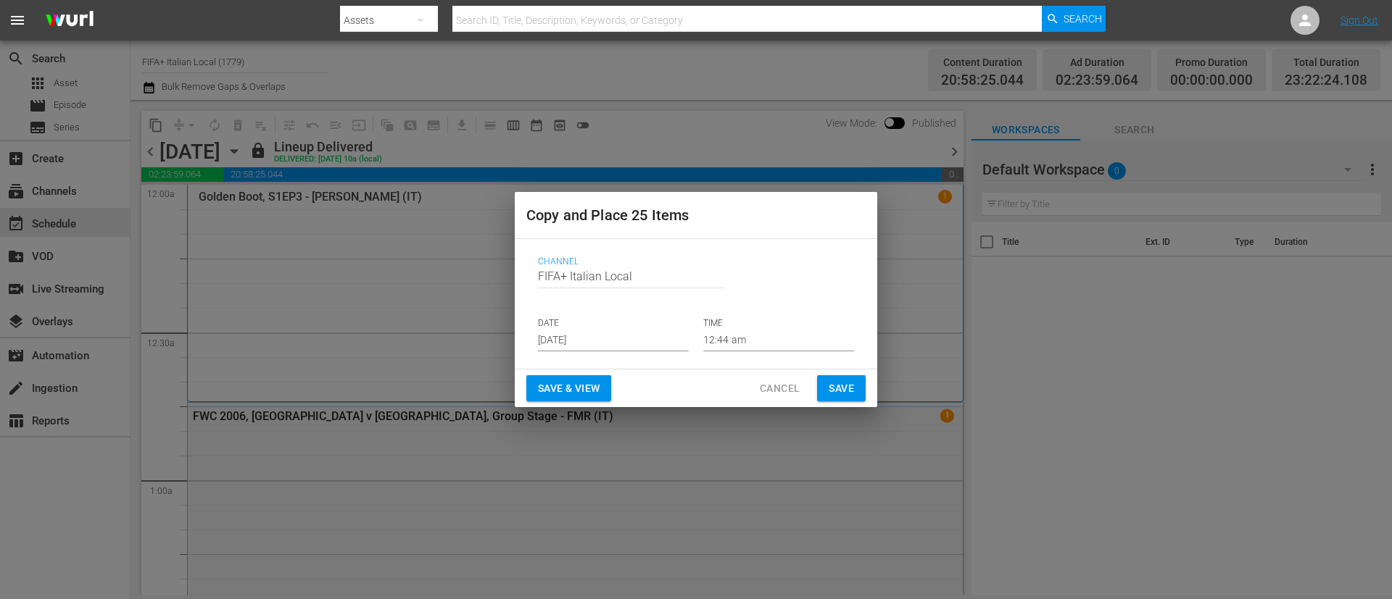
click at [652, 344] on input "Aug 13th 2025" at bounding box center [613, 341] width 151 height 22
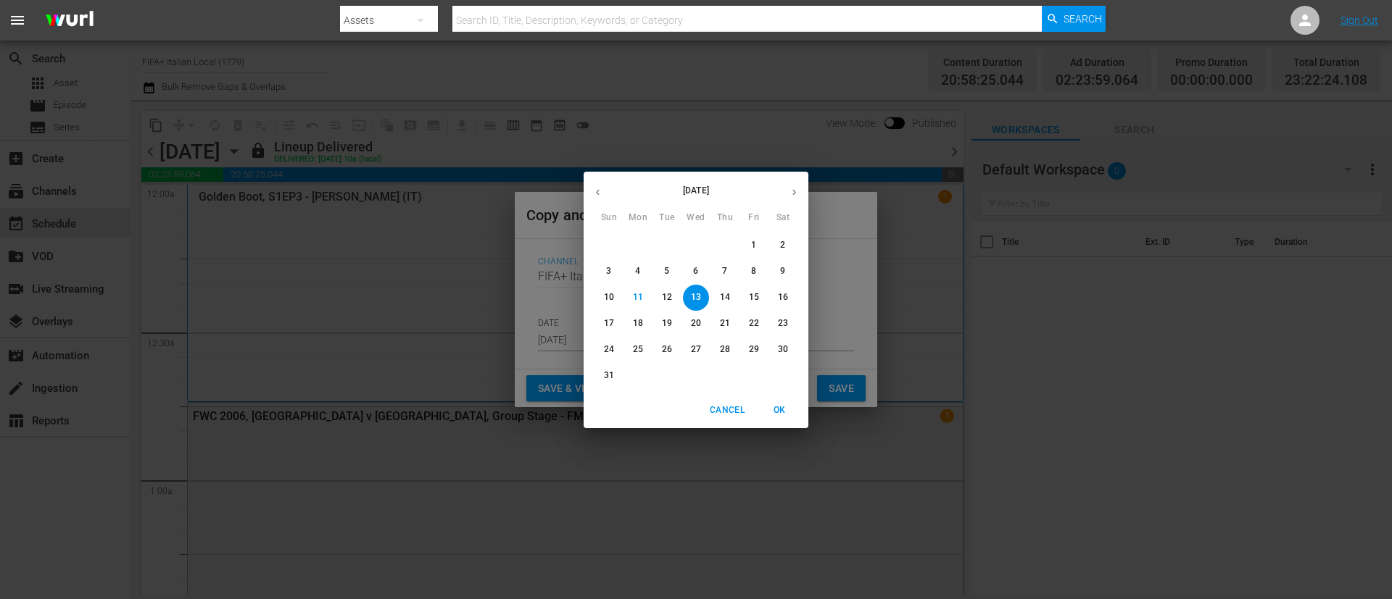
click at [631, 321] on span "18" at bounding box center [638, 323] width 26 height 12
type input "Aug 18th 2025"
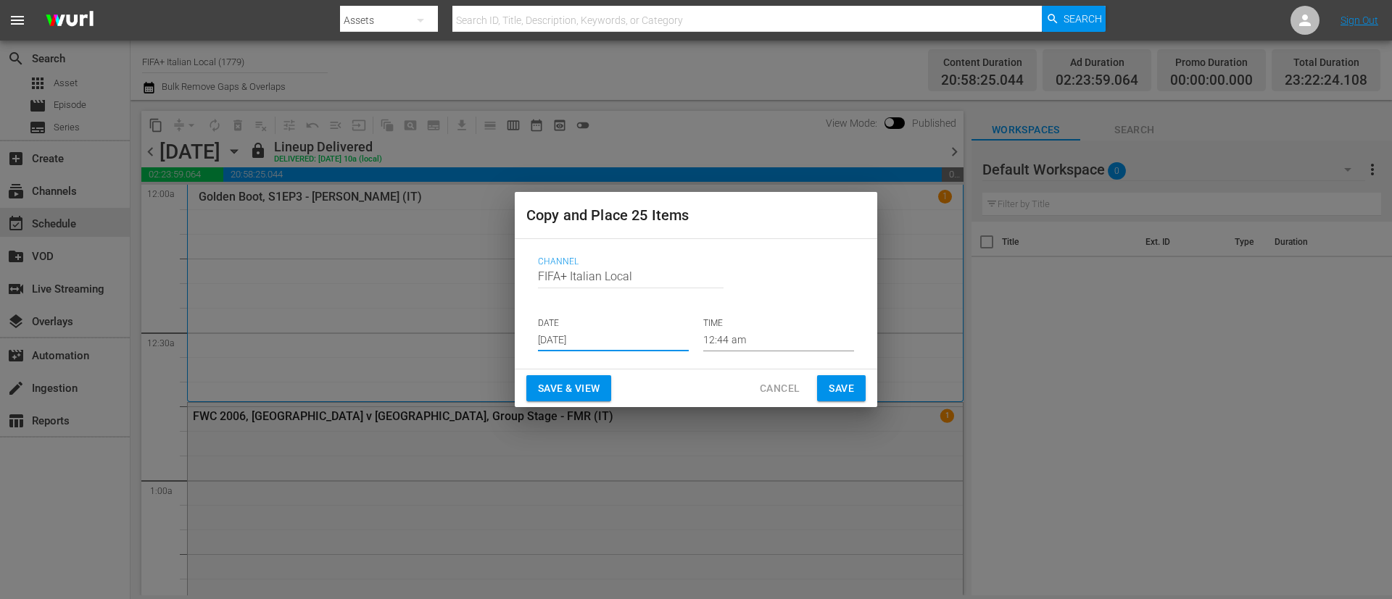
click at [599, 381] on span "Save & View" at bounding box center [569, 389] width 62 height 18
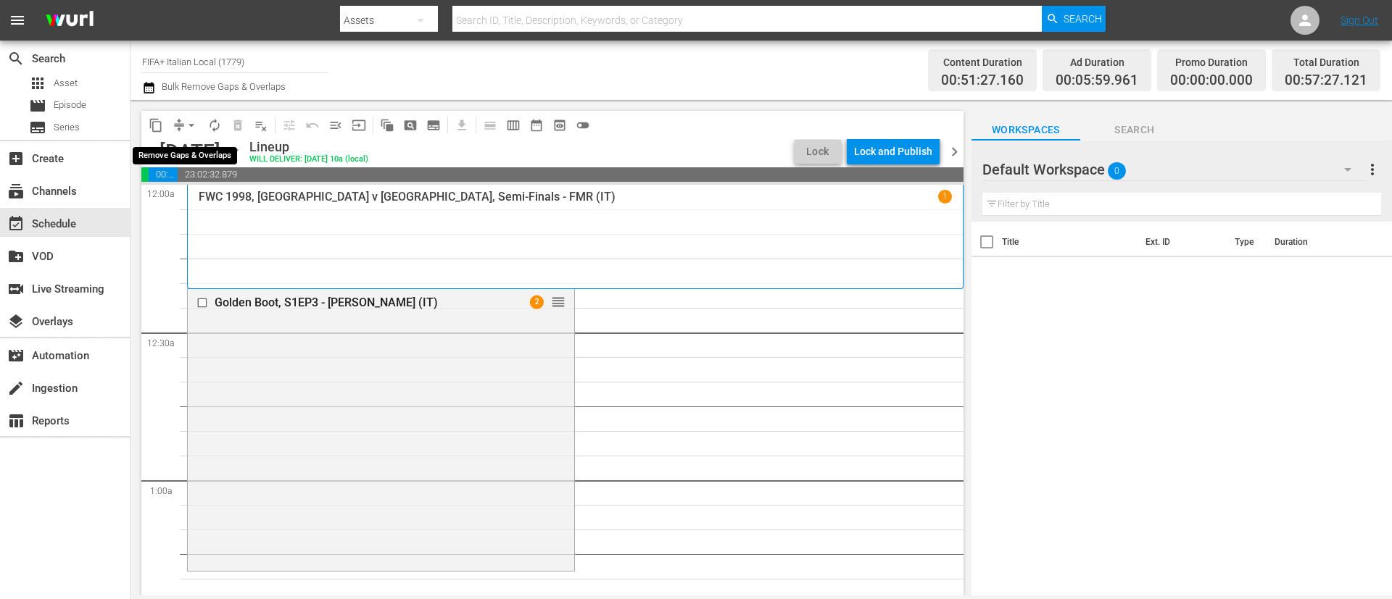
click at [188, 125] on span "arrow_drop_down" at bounding box center [191, 125] width 14 height 14
click at [204, 206] on li "Align to End of Previous Day" at bounding box center [192, 203] width 152 height 24
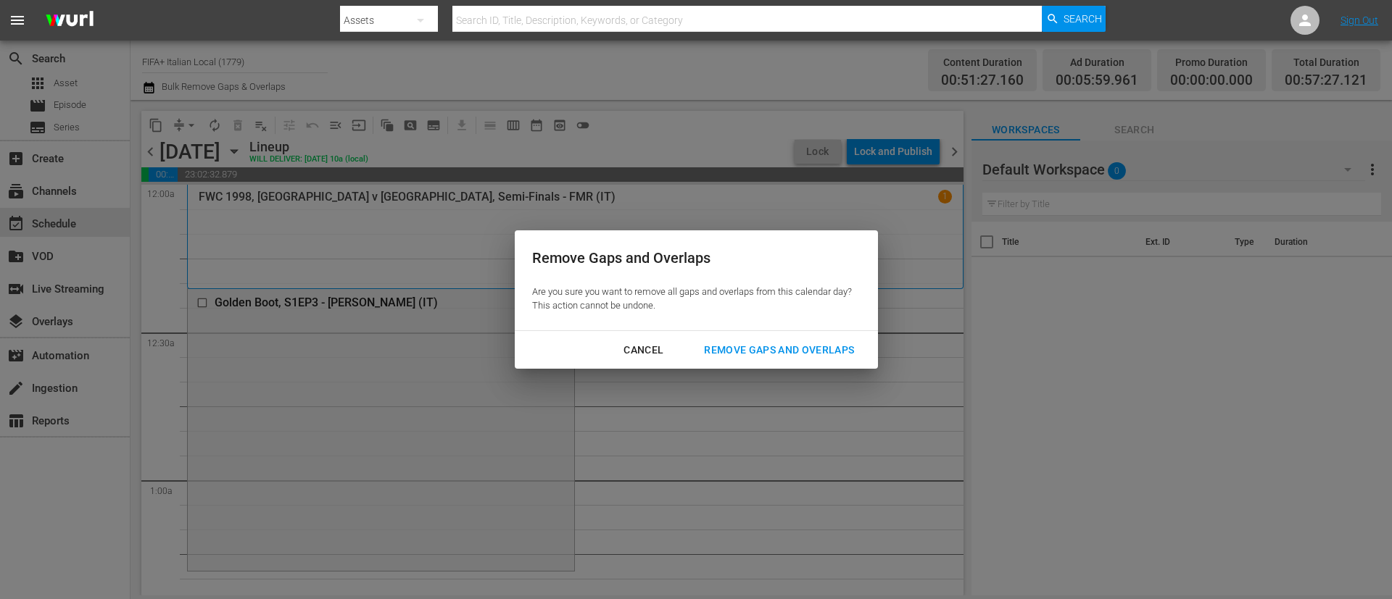
click at [778, 341] on div "Remove Gaps and Overlaps" at bounding box center [778, 350] width 173 height 18
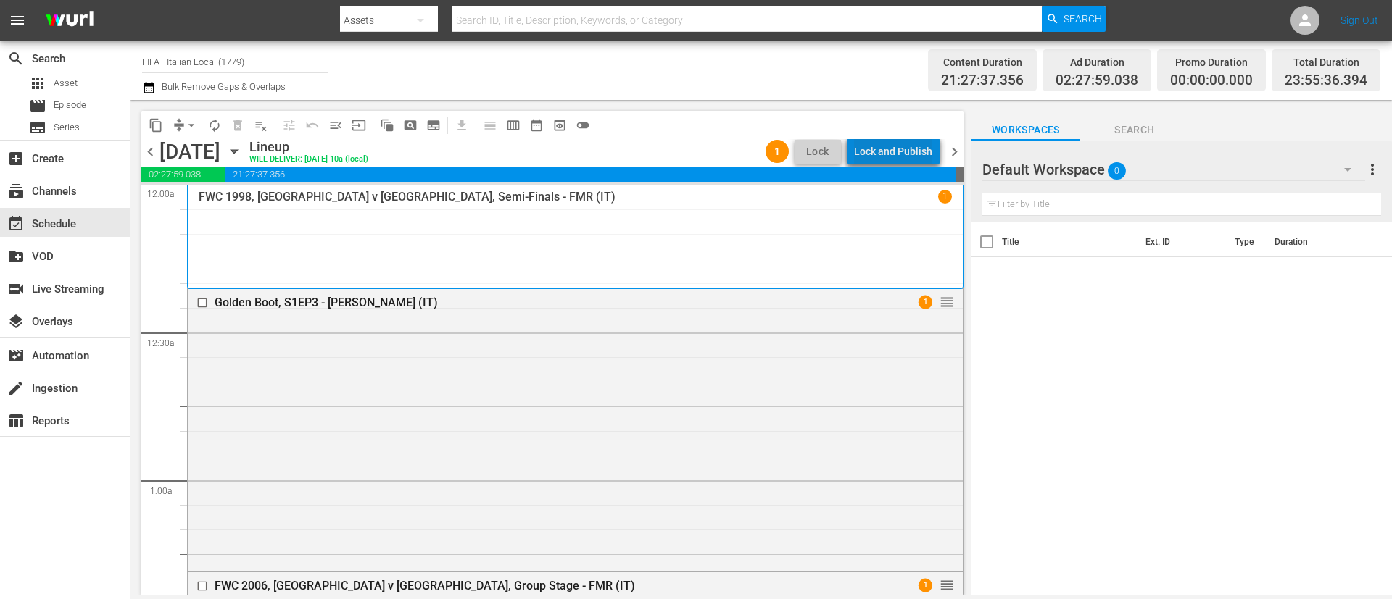
click at [904, 144] on div "Lock and Publish" at bounding box center [893, 151] width 78 height 26
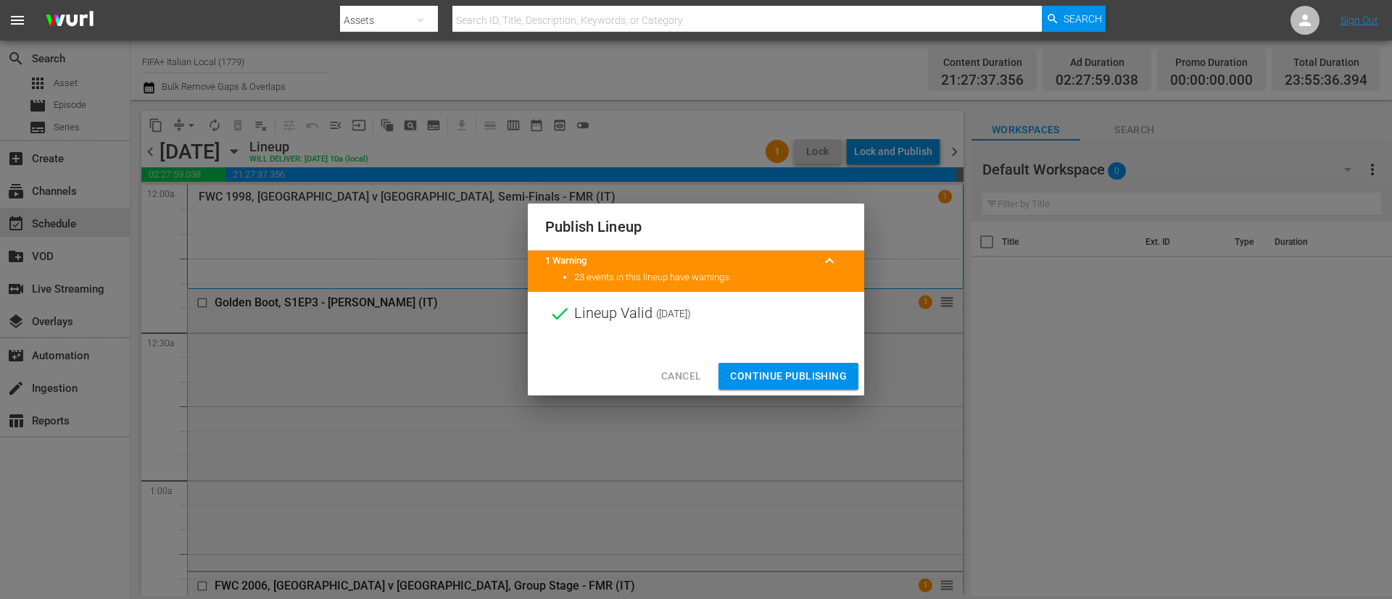
click at [809, 383] on span "Continue Publishing" at bounding box center [788, 376] width 117 height 18
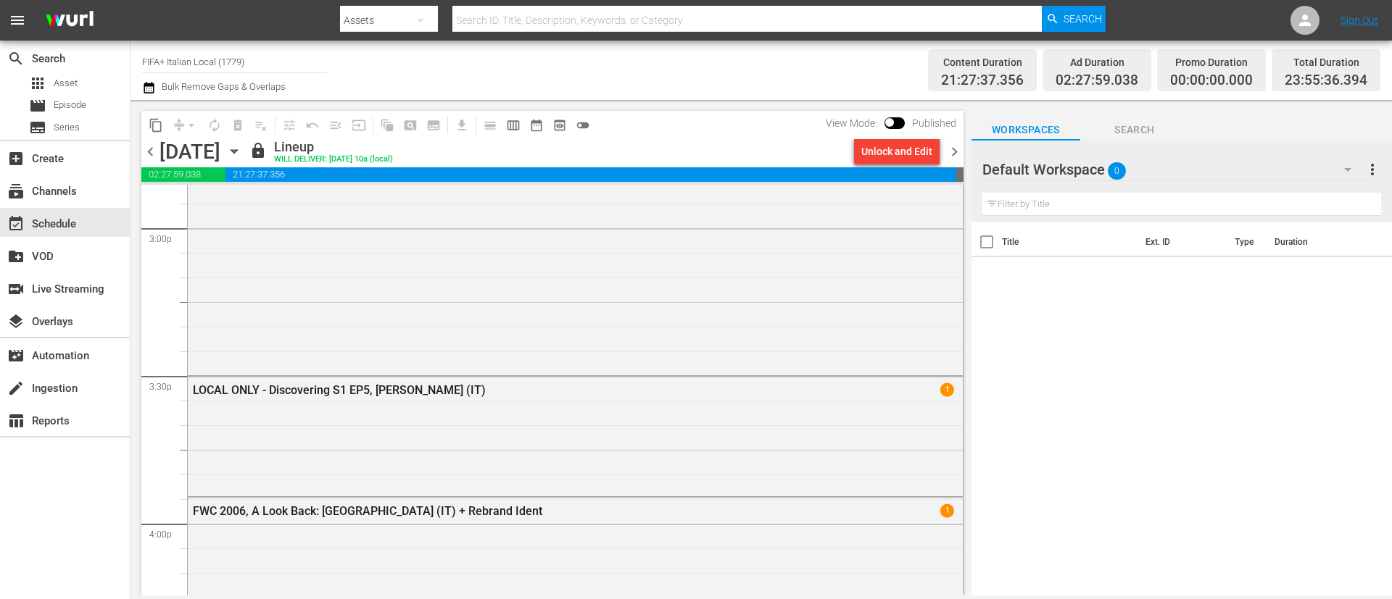
scroll to position [4858, 0]
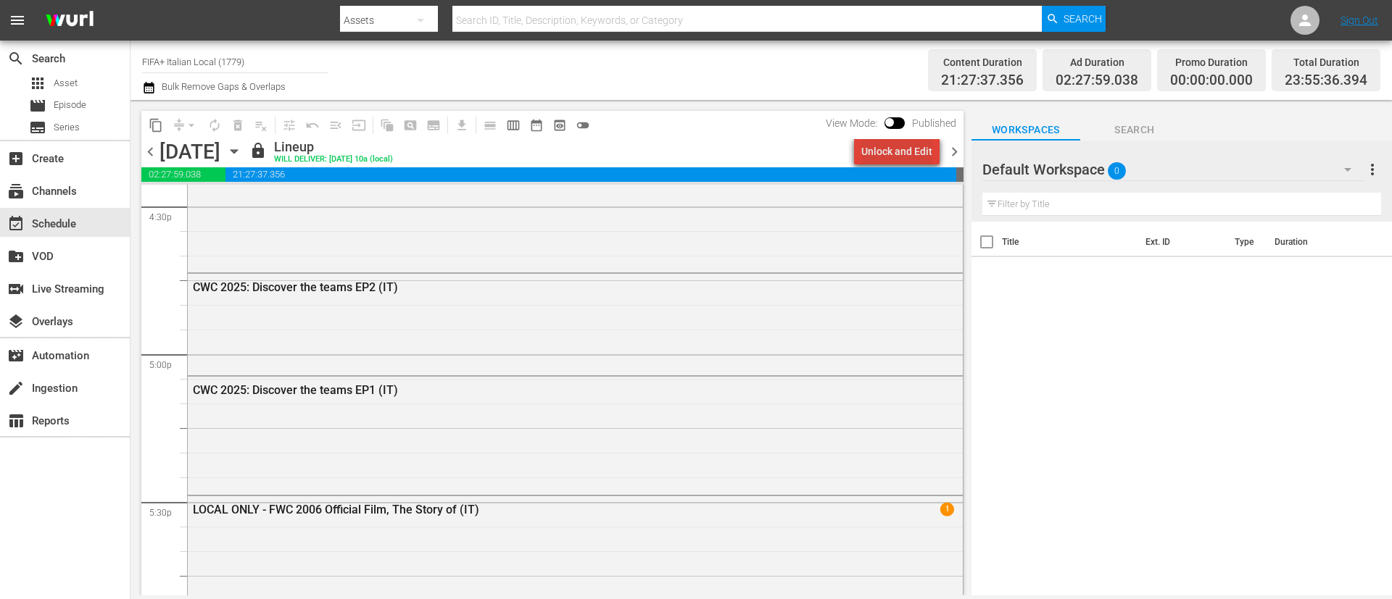
click at [906, 140] on div "Unlock and Edit" at bounding box center [896, 151] width 71 height 26
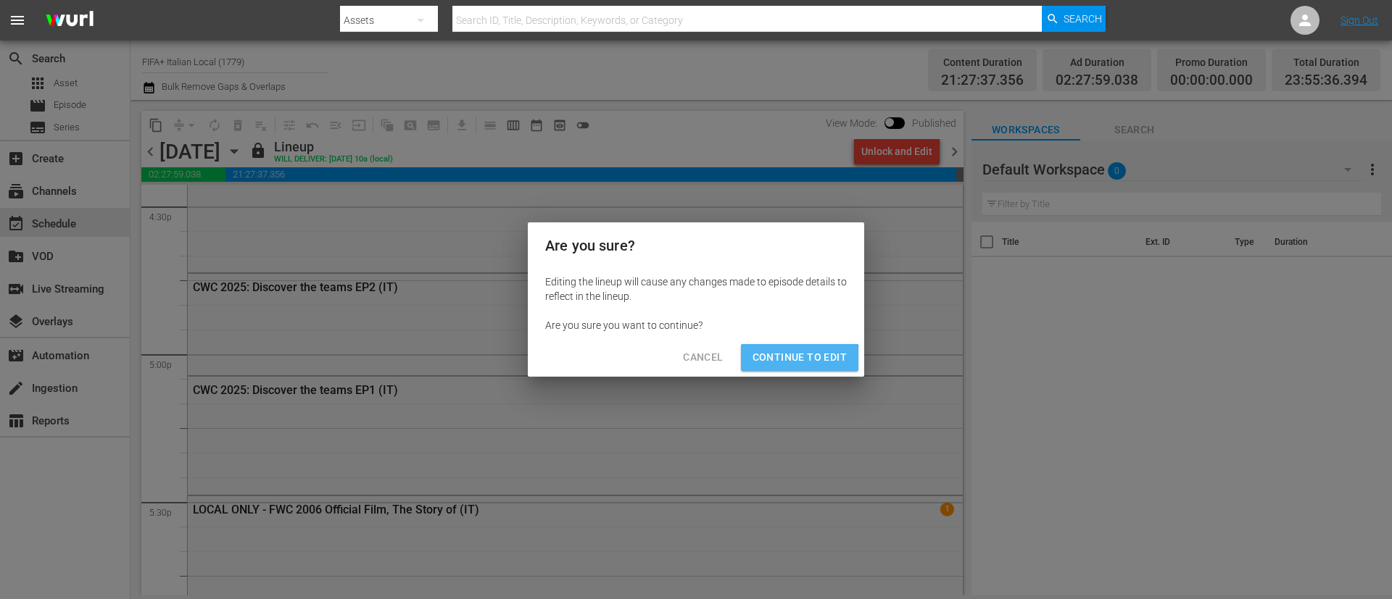
click at [789, 366] on span "Continue to Edit" at bounding box center [799, 358] width 94 height 18
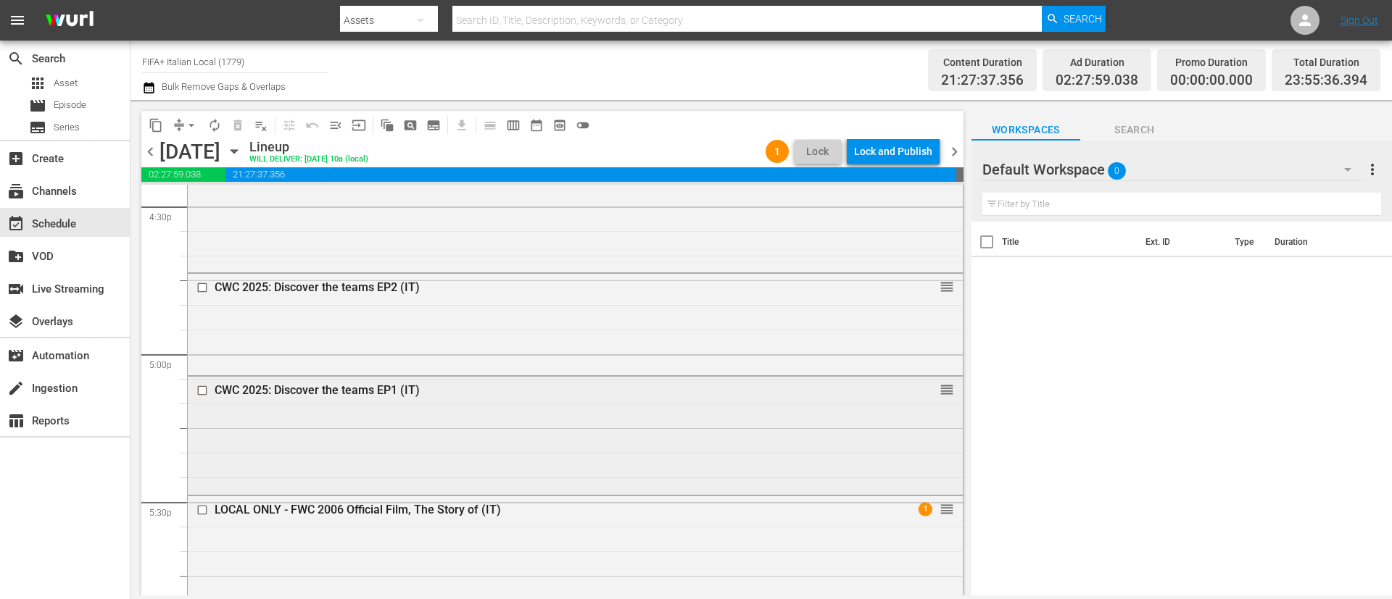
click at [201, 386] on input "checkbox" at bounding box center [203, 390] width 15 height 12
click at [201, 288] on input "checkbox" at bounding box center [203, 287] width 15 height 12
click at [199, 388] on input "checkbox" at bounding box center [203, 390] width 15 height 12
click at [238, 131] on span "delete_forever_outlined" at bounding box center [237, 125] width 14 height 14
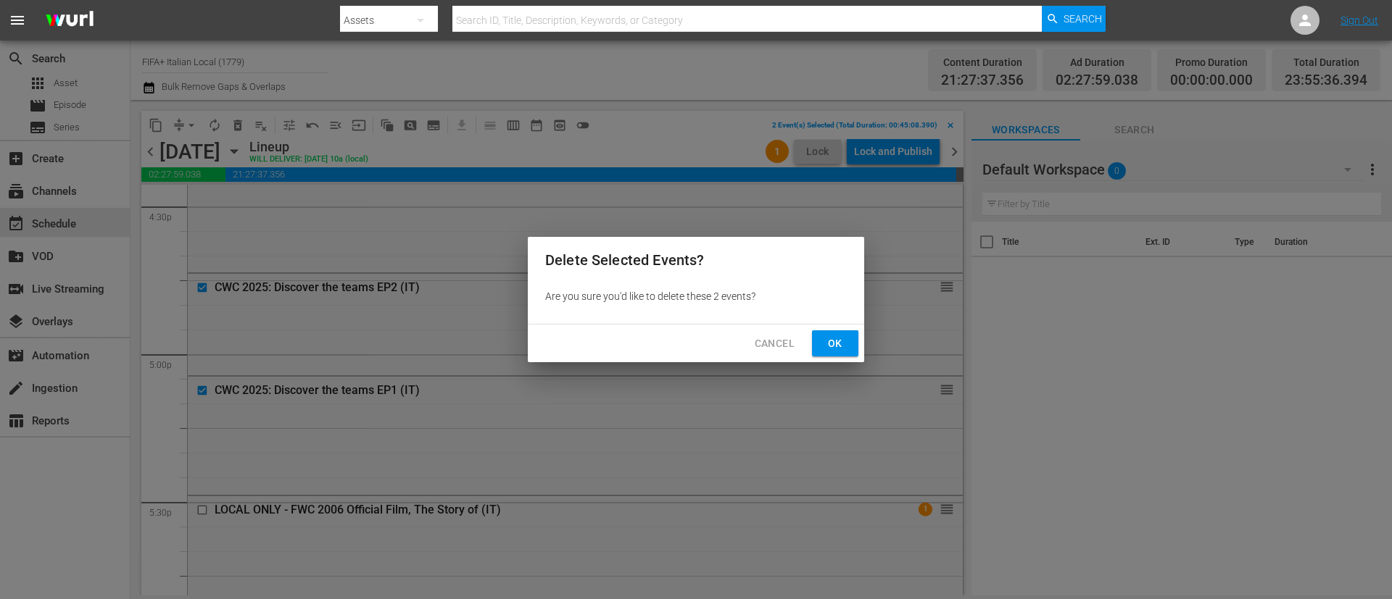
click at [831, 344] on span "Ok" at bounding box center [834, 344] width 23 height 18
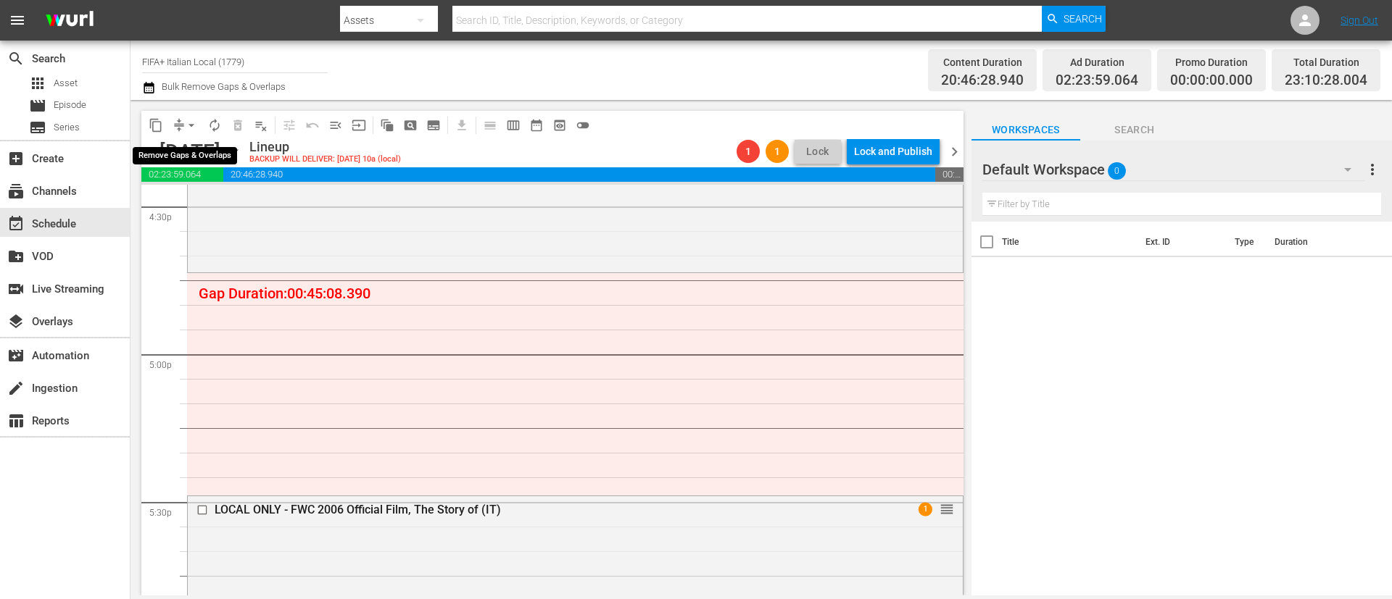
click at [181, 128] on button "arrow_drop_down" at bounding box center [191, 125] width 23 height 23
click at [207, 209] on li "Align to End of Previous Day" at bounding box center [192, 203] width 152 height 24
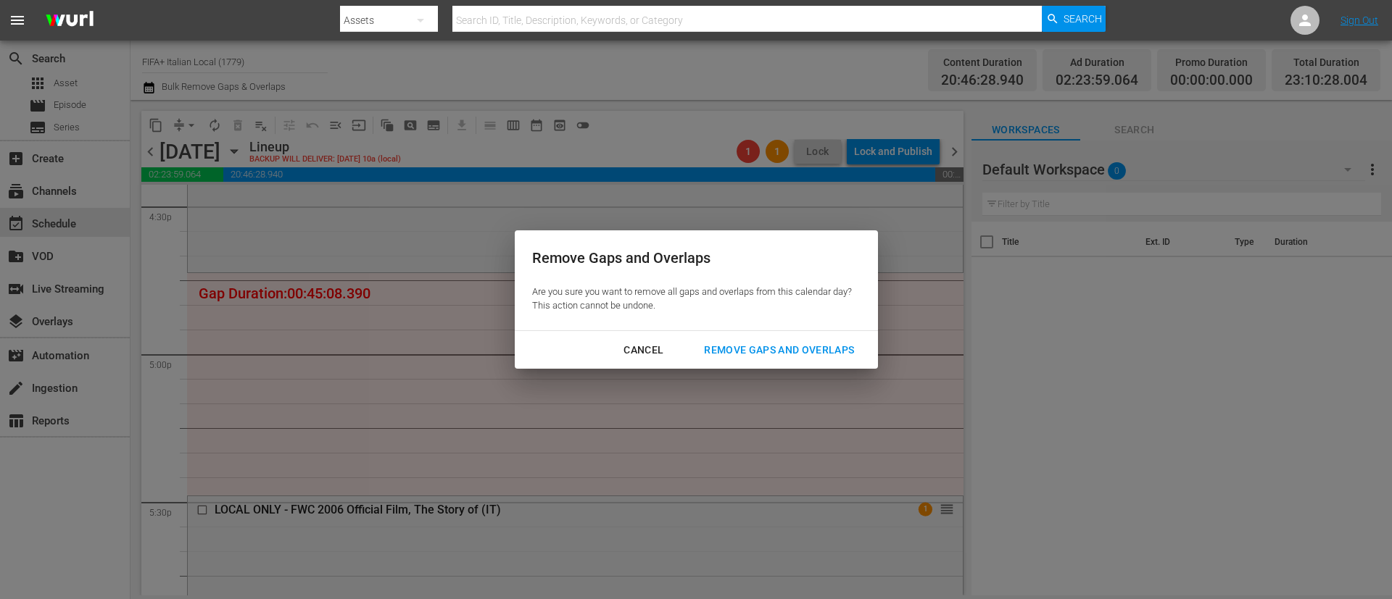
click at [838, 351] on div "Remove Gaps and Overlaps" at bounding box center [778, 350] width 173 height 18
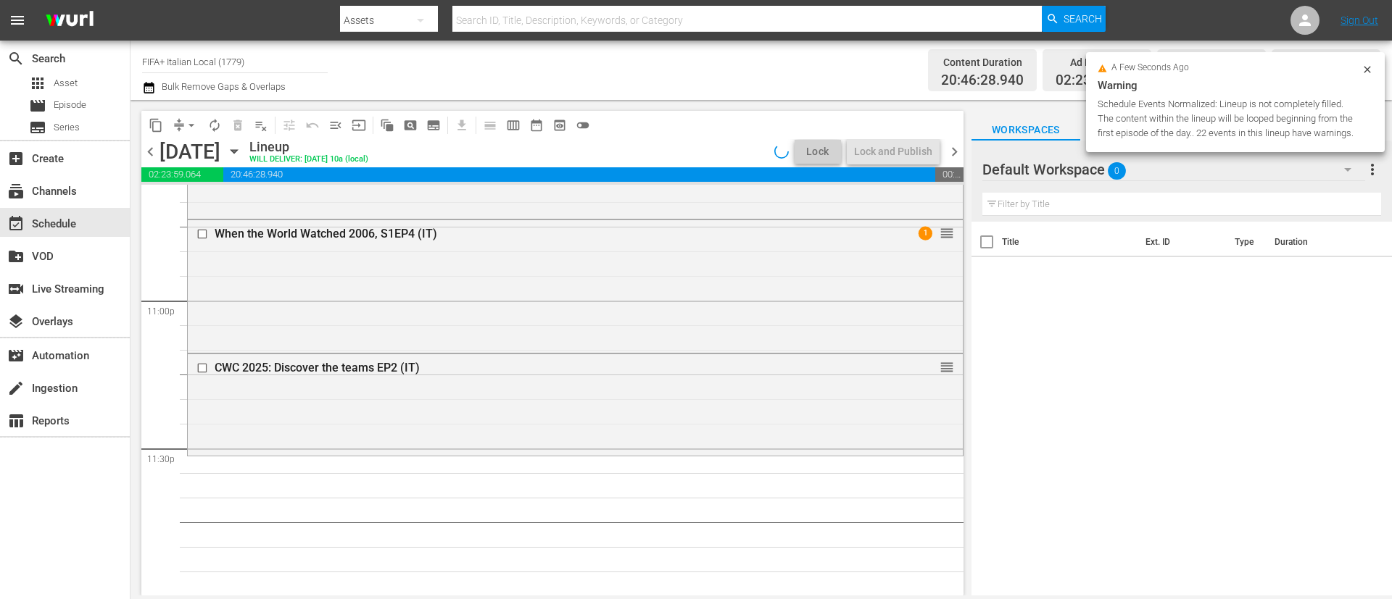
scroll to position [6686, 0]
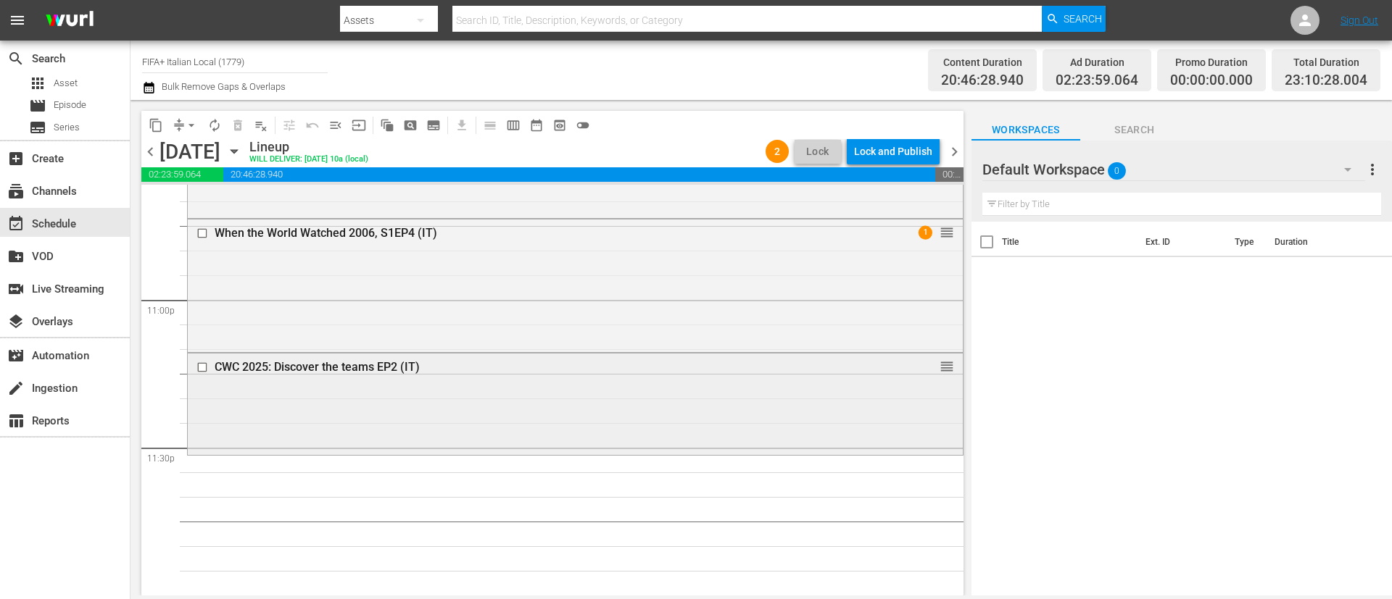
click at [199, 367] on input "checkbox" at bounding box center [203, 367] width 15 height 12
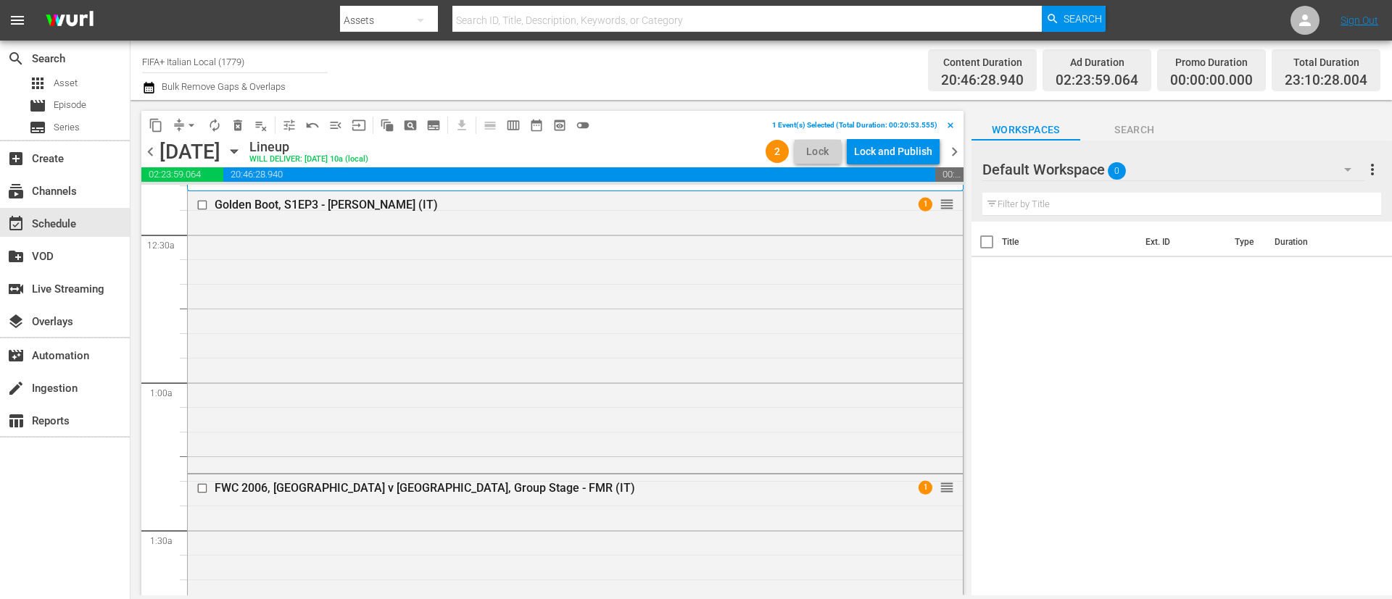
scroll to position [0, 0]
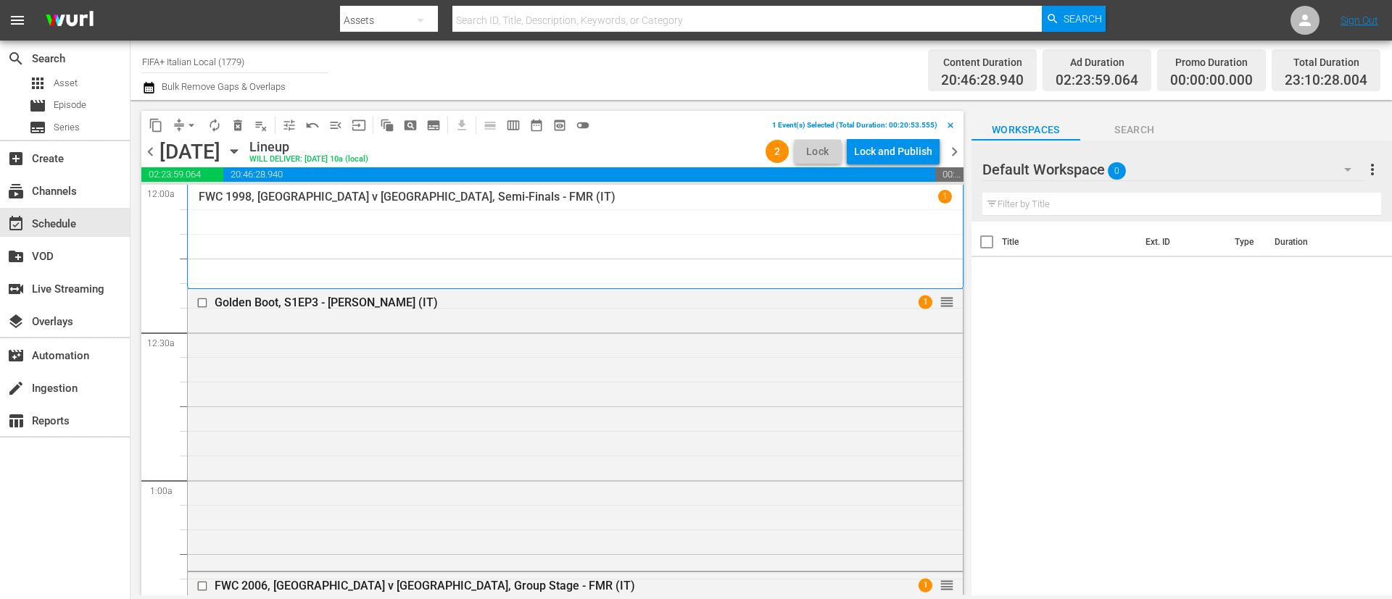
click at [237, 130] on span "delete_forever_outlined" at bounding box center [237, 125] width 14 height 14
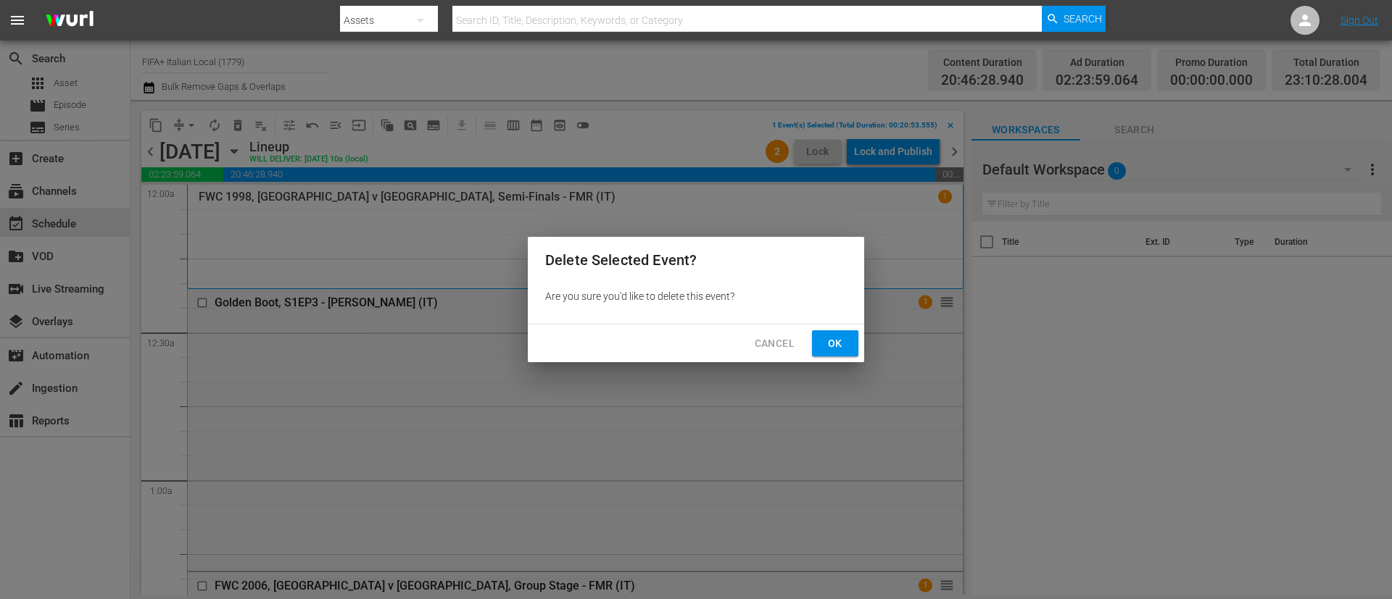
click at [830, 340] on span "Ok" at bounding box center [834, 344] width 23 height 18
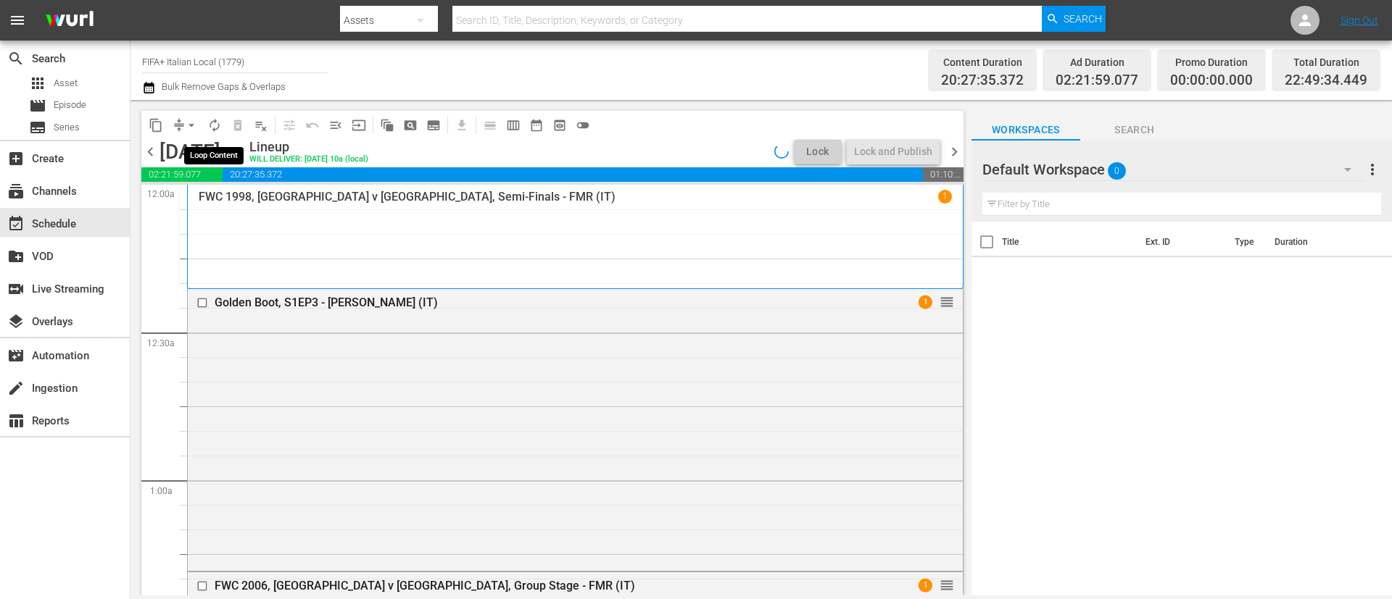
click at [216, 124] on span "autorenew_outlined" at bounding box center [214, 125] width 14 height 14
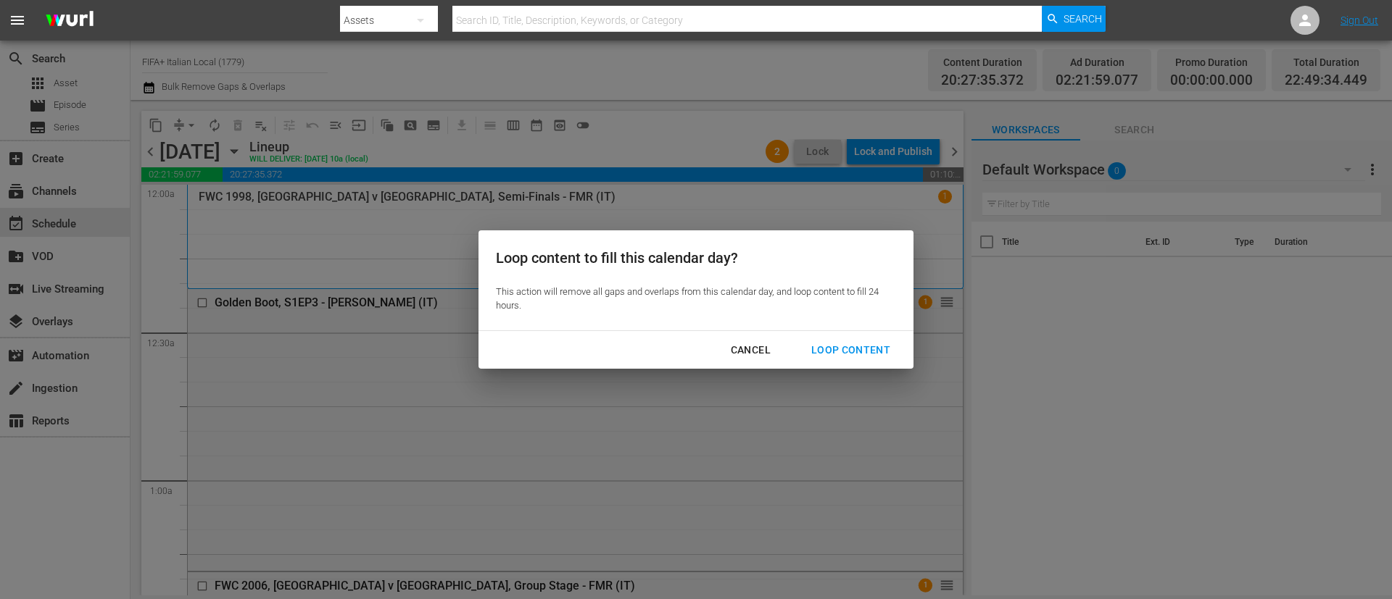
click at [863, 354] on div "Loop Content" at bounding box center [850, 350] width 102 height 18
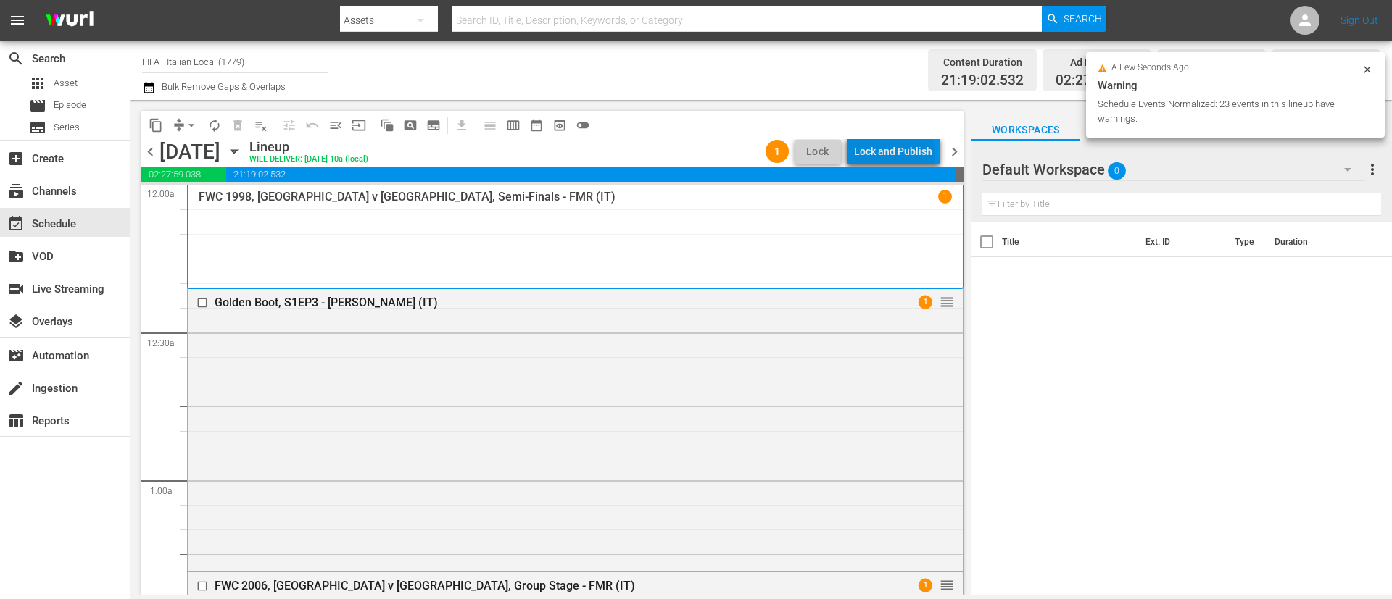
click at [897, 154] on div "Lock and Publish" at bounding box center [893, 151] width 78 height 26
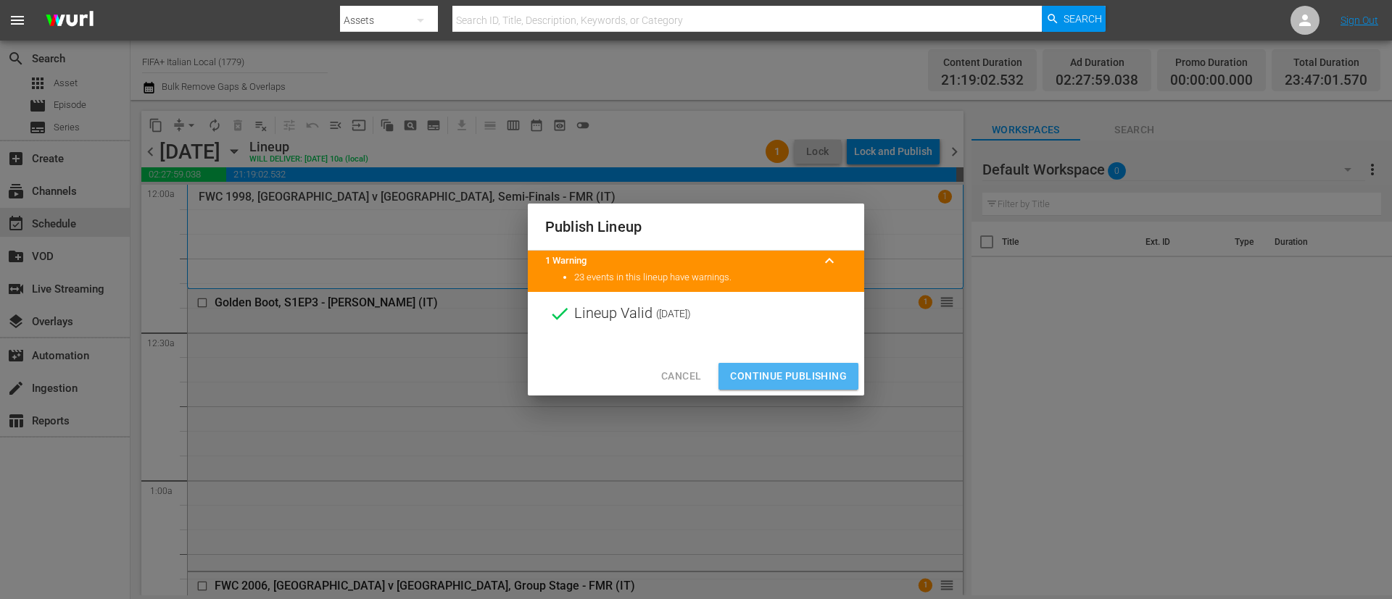
click at [815, 370] on span "Continue Publishing" at bounding box center [788, 376] width 117 height 18
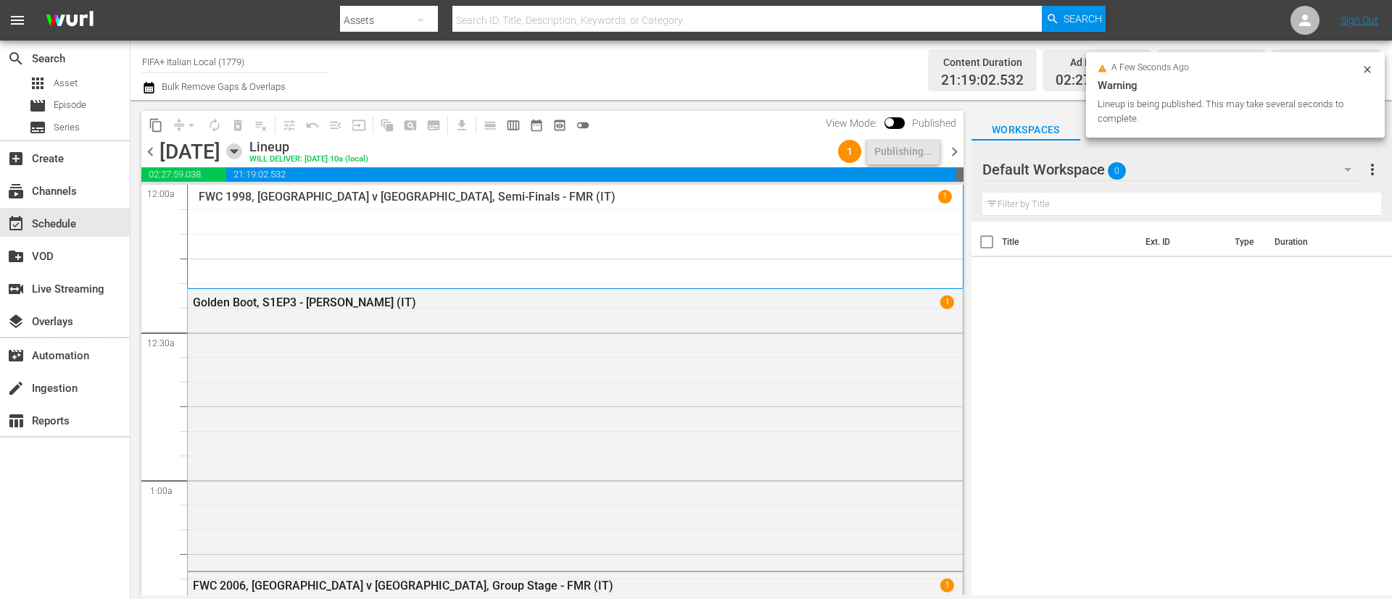
click at [242, 157] on icon "button" at bounding box center [234, 152] width 16 height 16
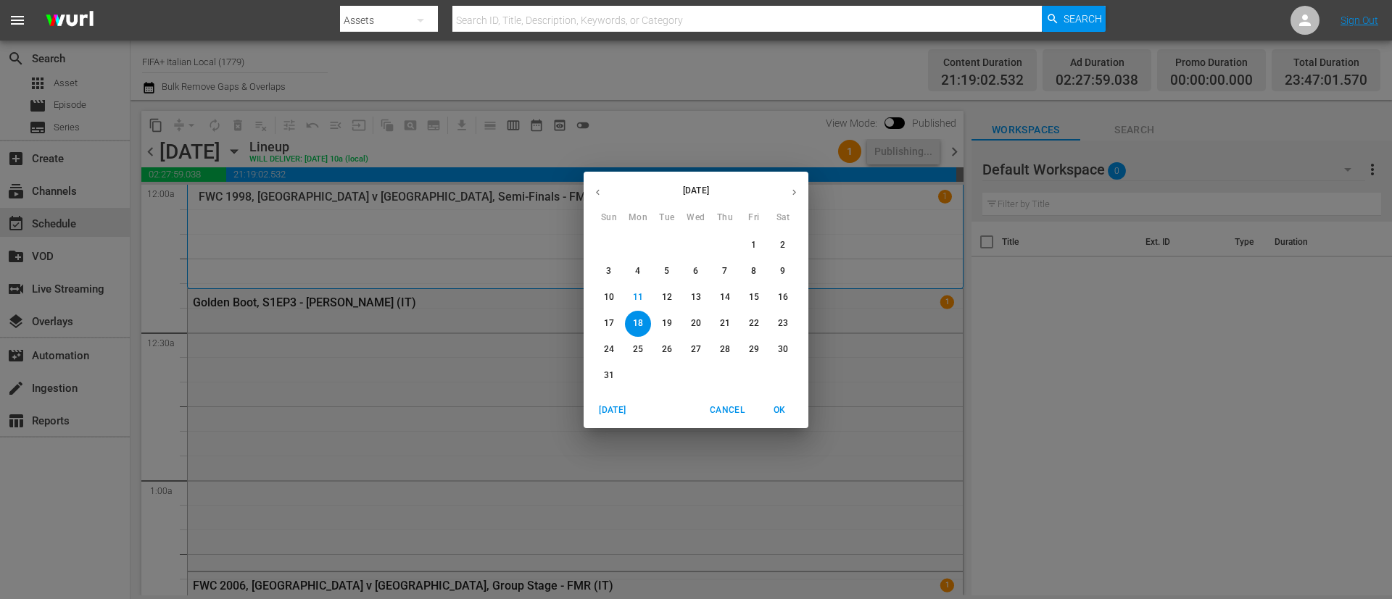
click at [673, 291] on span "12" at bounding box center [667, 297] width 26 height 12
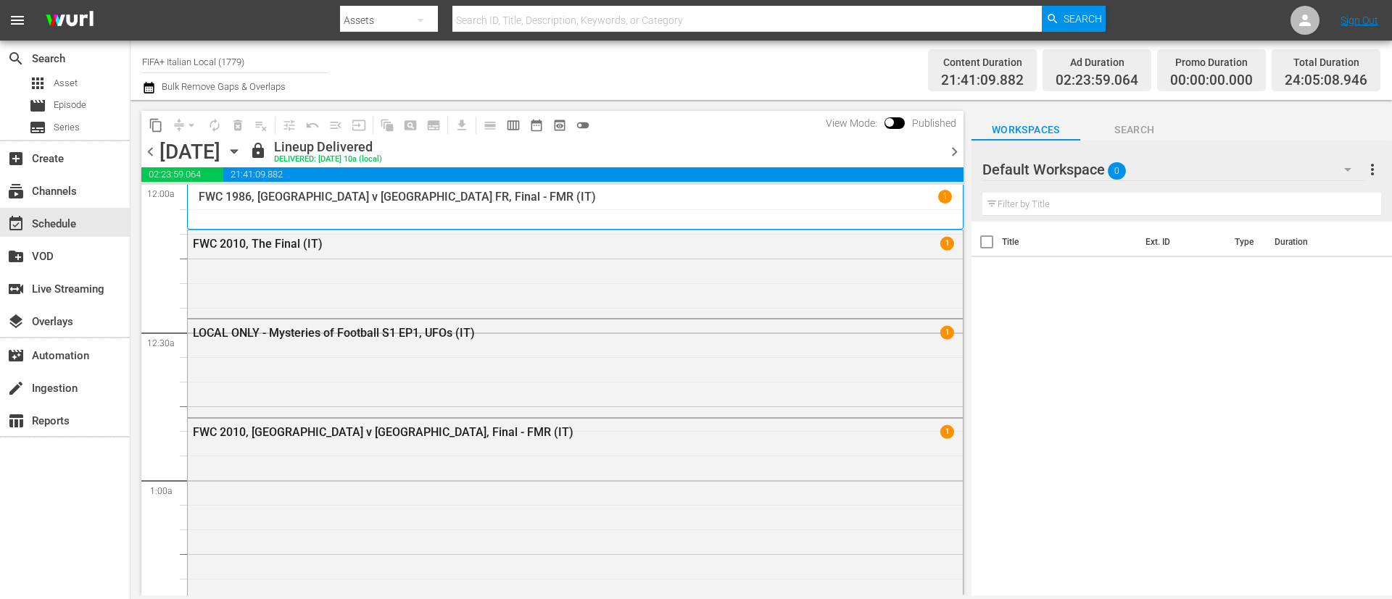
scroll to position [326, 0]
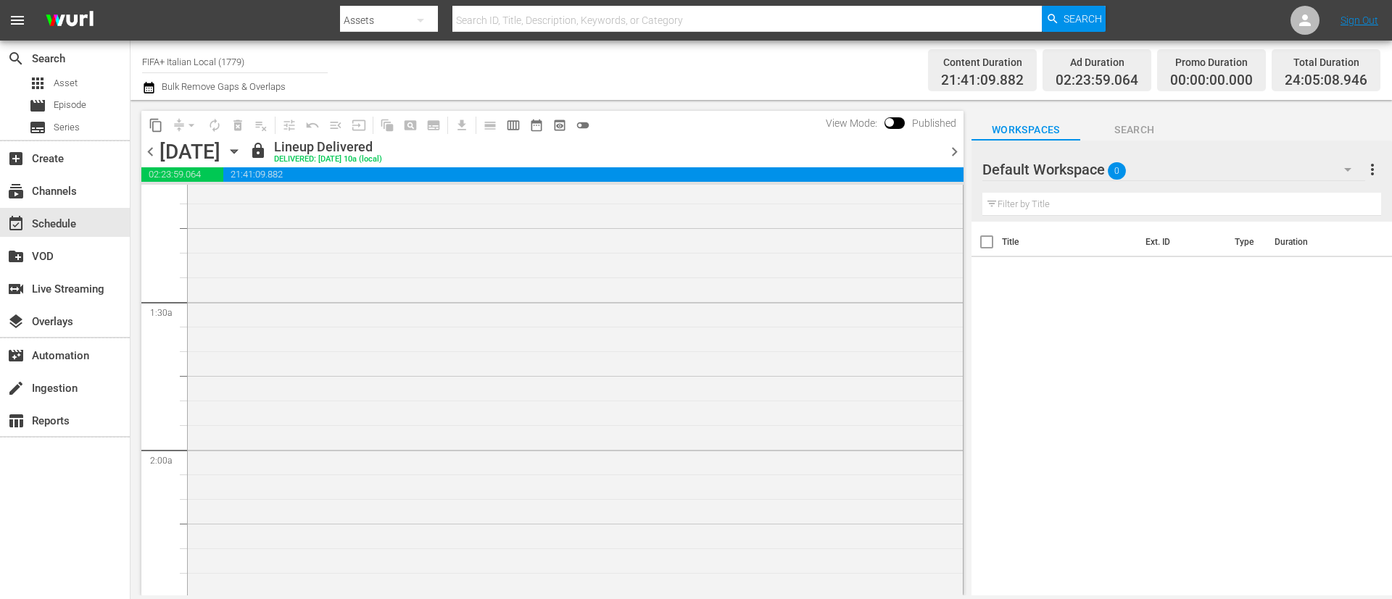
click at [962, 157] on span "chevron_right" at bounding box center [954, 152] width 18 height 18
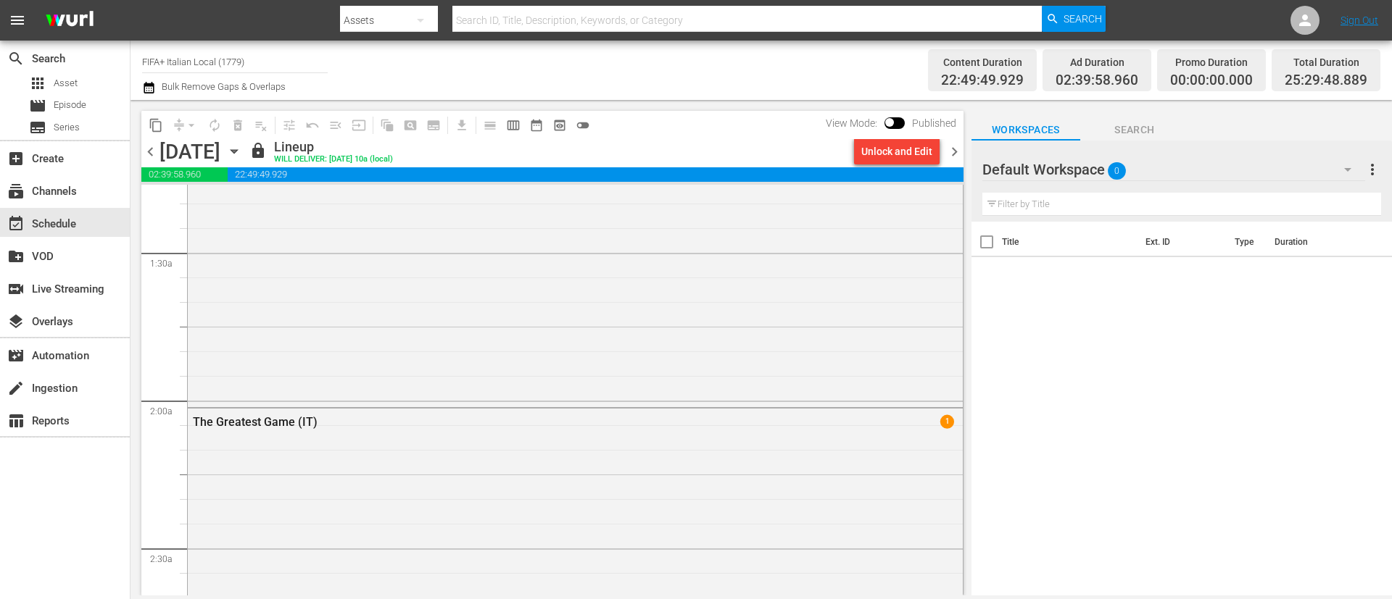
scroll to position [2758, 0]
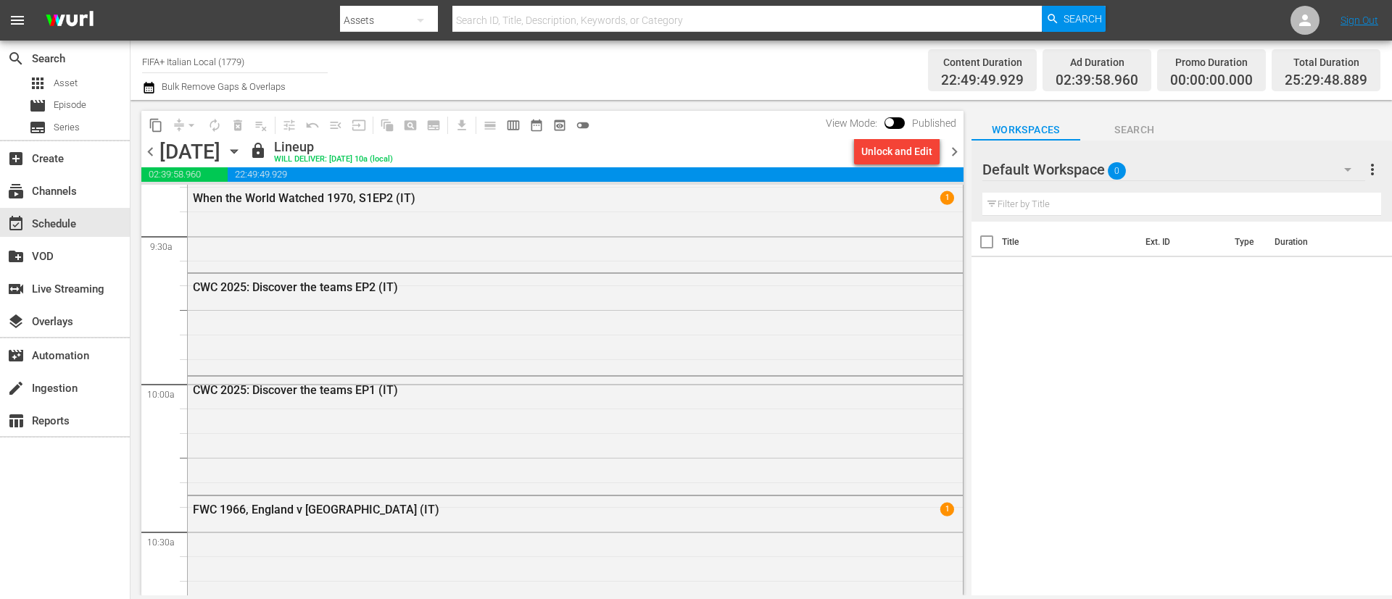
click at [740, 128] on div "content_copy compress arrow_drop_down autorenew_outlined delete_forever_outline…" at bounding box center [552, 125] width 822 height 28
click at [886, 138] on div "Unlock and Edit" at bounding box center [896, 151] width 71 height 26
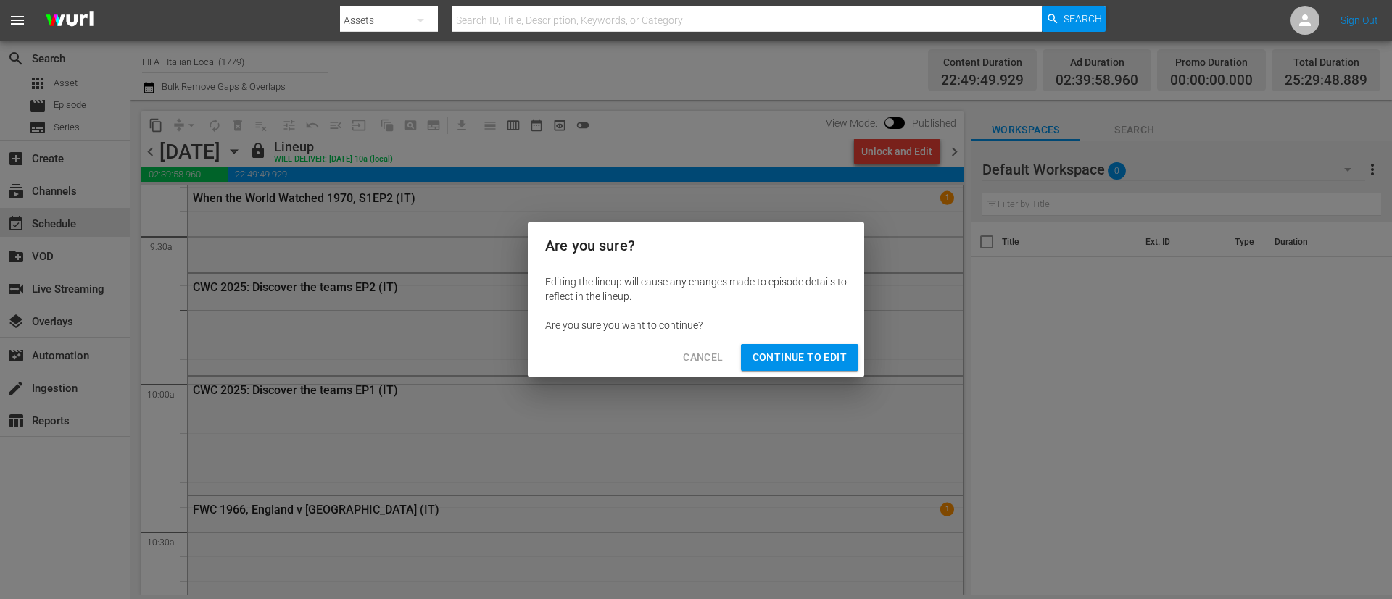
click at [785, 345] on button "Continue to Edit" at bounding box center [799, 357] width 117 height 27
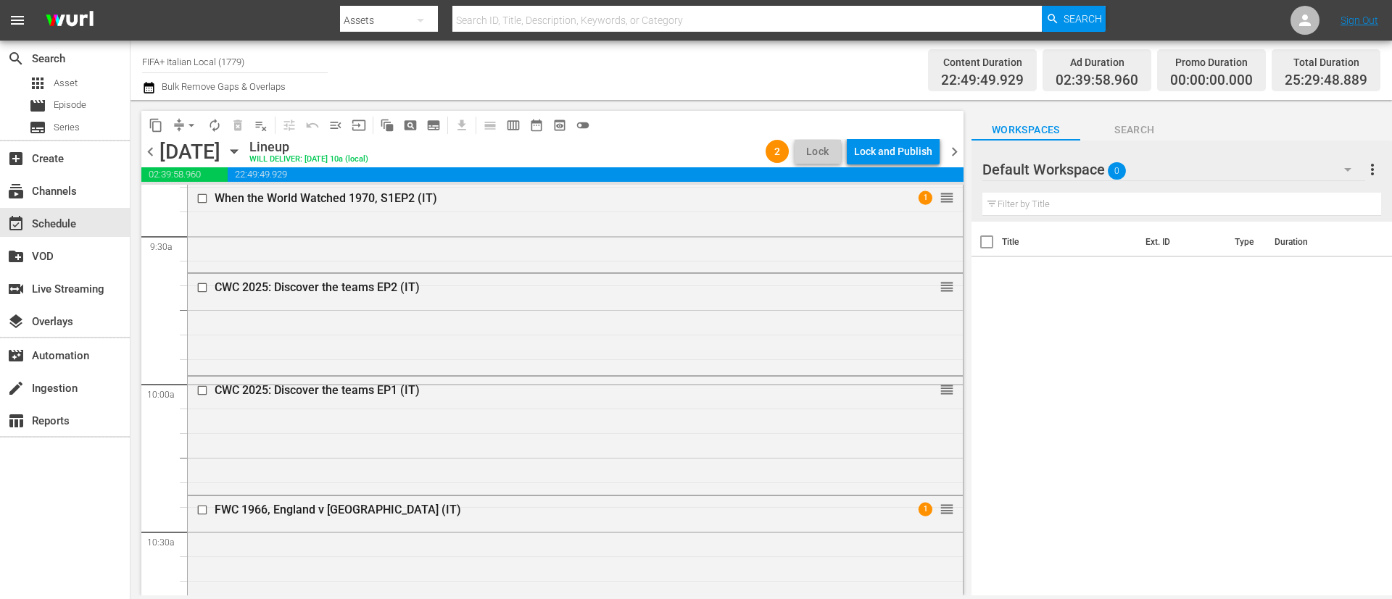
click at [950, 152] on span "chevron_right" at bounding box center [954, 152] width 18 height 18
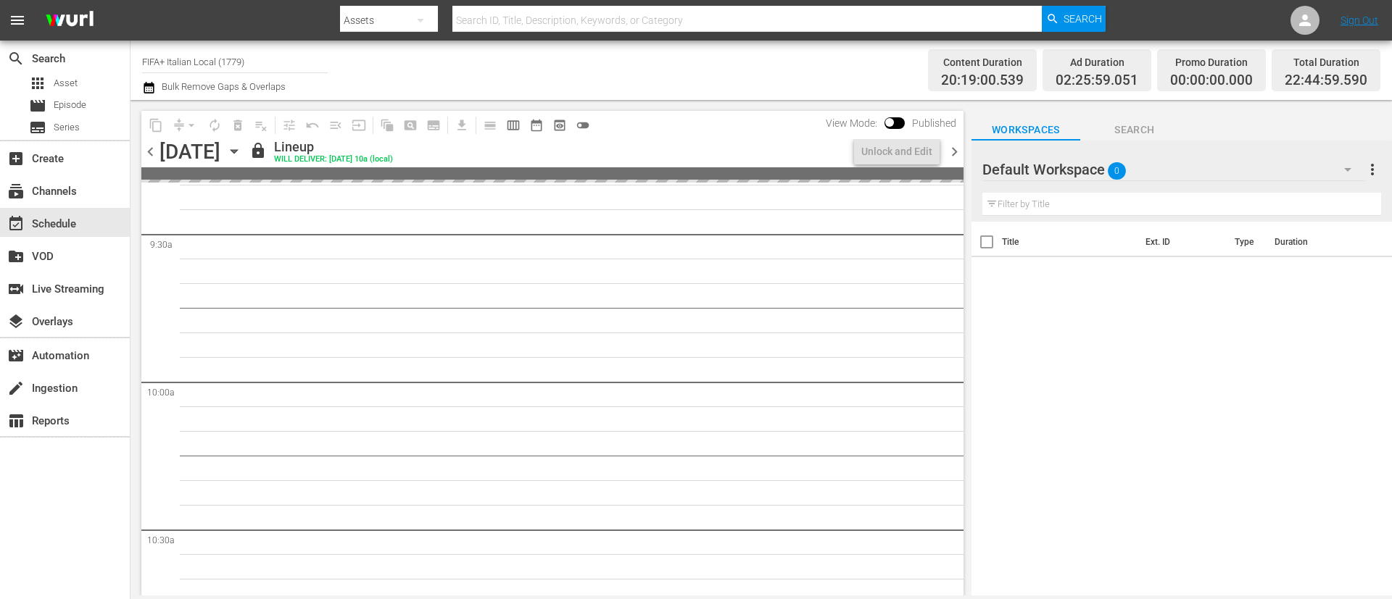
scroll to position [2659, 0]
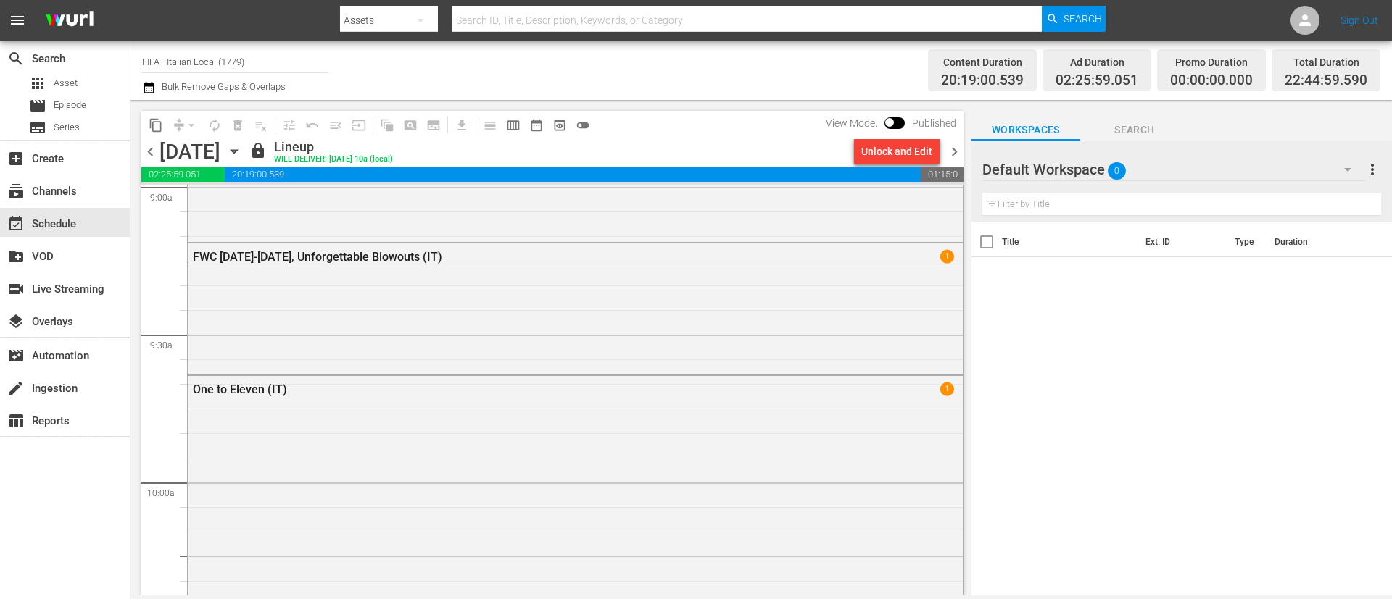
click at [911, 153] on div "Unlock and Edit" at bounding box center [896, 151] width 71 height 26
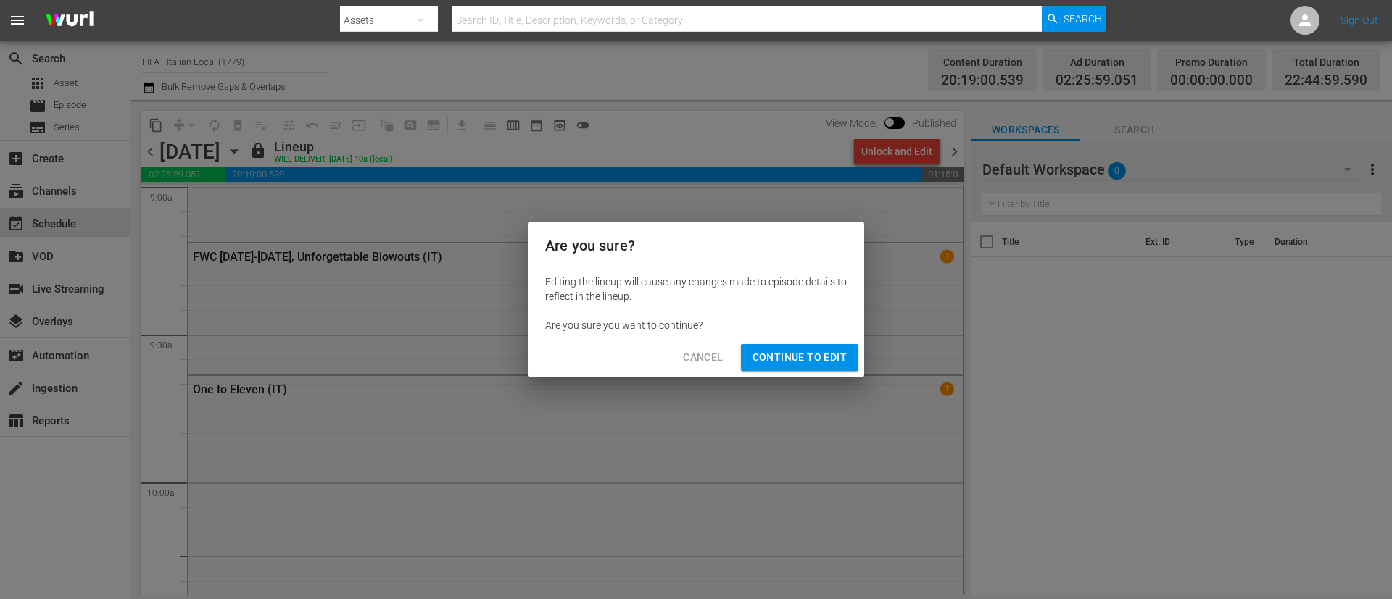
click at [766, 368] on button "Continue to Edit" at bounding box center [799, 357] width 117 height 27
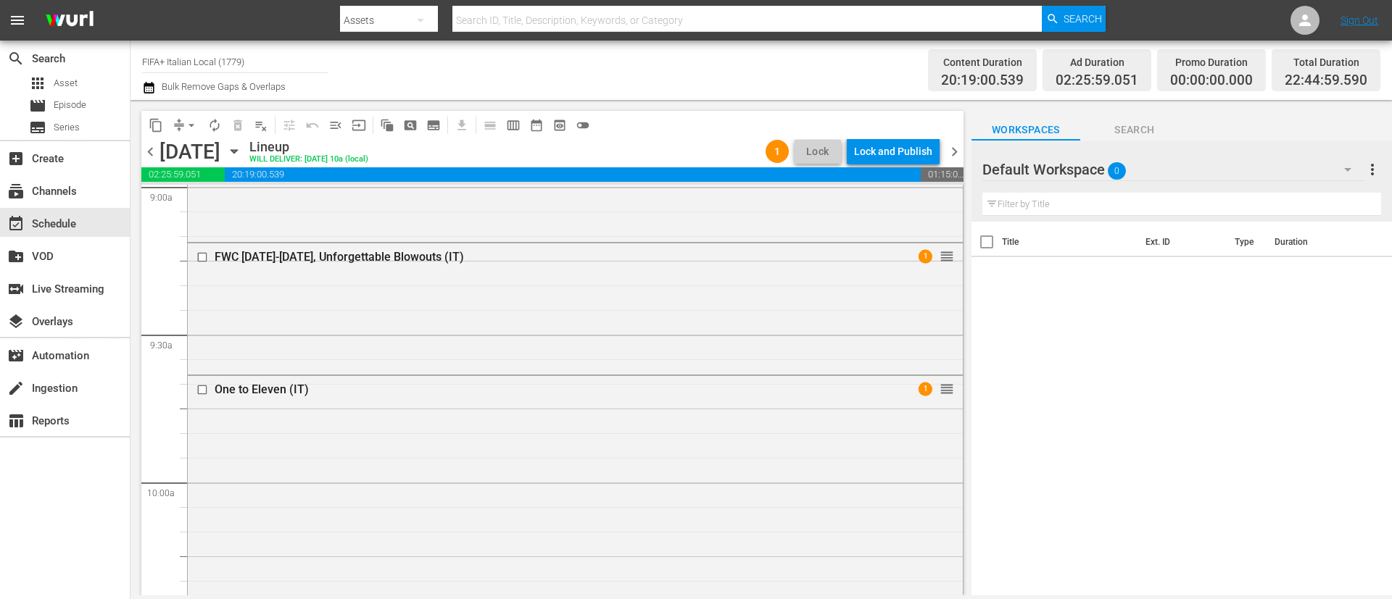
click at [947, 150] on span "chevron_right" at bounding box center [954, 152] width 18 height 18
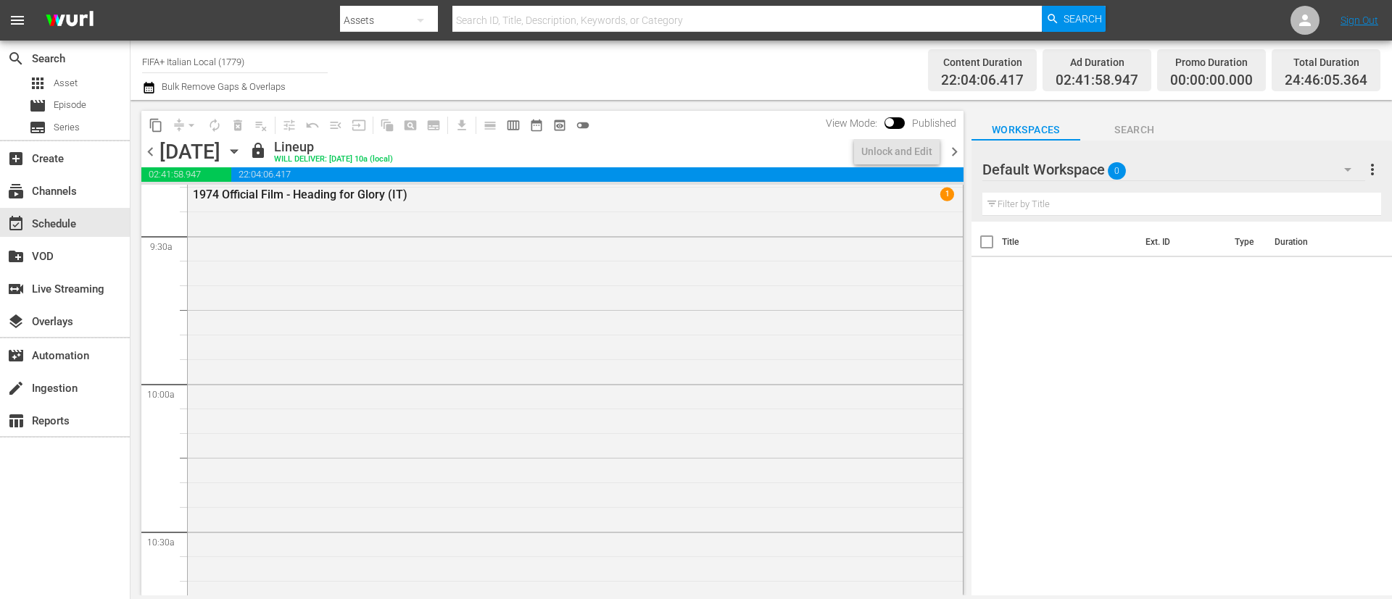
scroll to position [2684, 0]
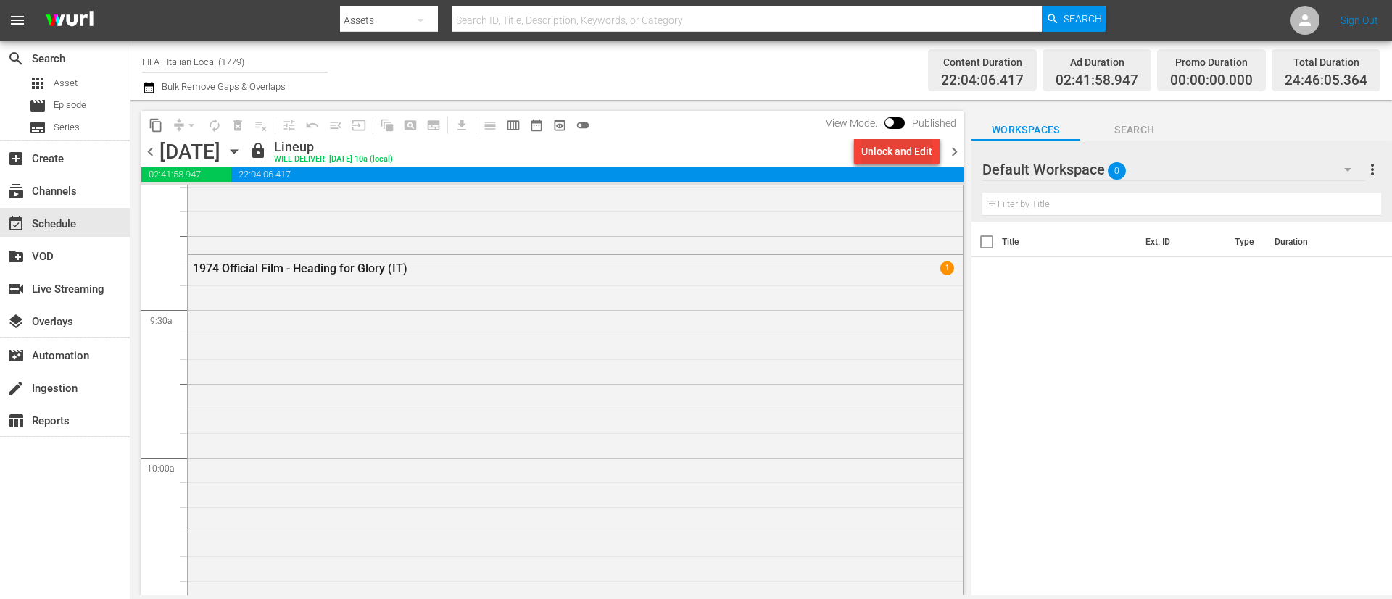
click at [903, 147] on div "Unlock and Edit" at bounding box center [896, 151] width 71 height 26
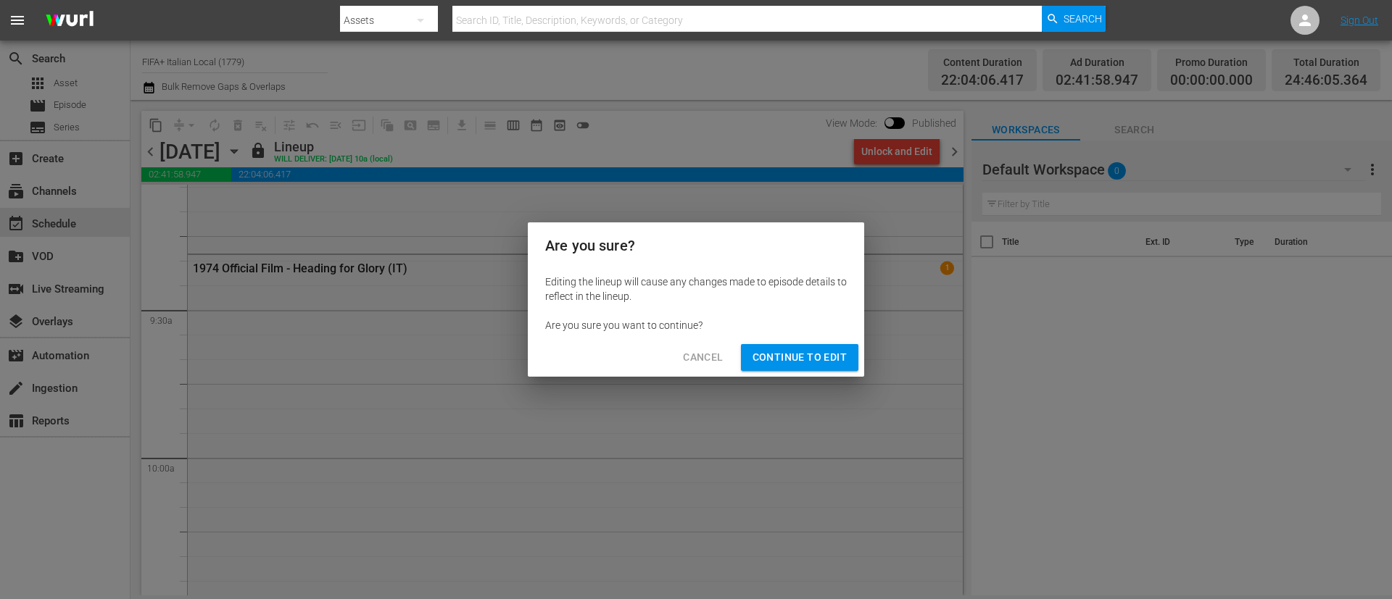
click at [789, 350] on span "Continue to Edit" at bounding box center [799, 358] width 94 height 18
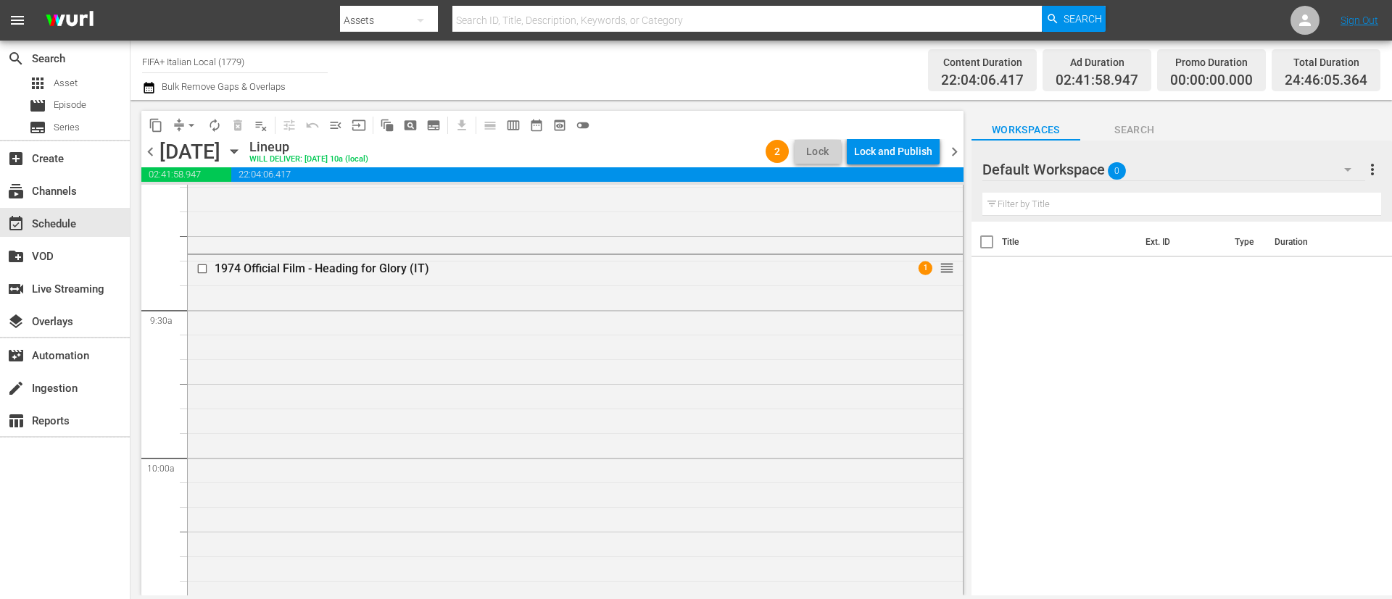
click at [955, 151] on span "chevron_right" at bounding box center [954, 152] width 18 height 18
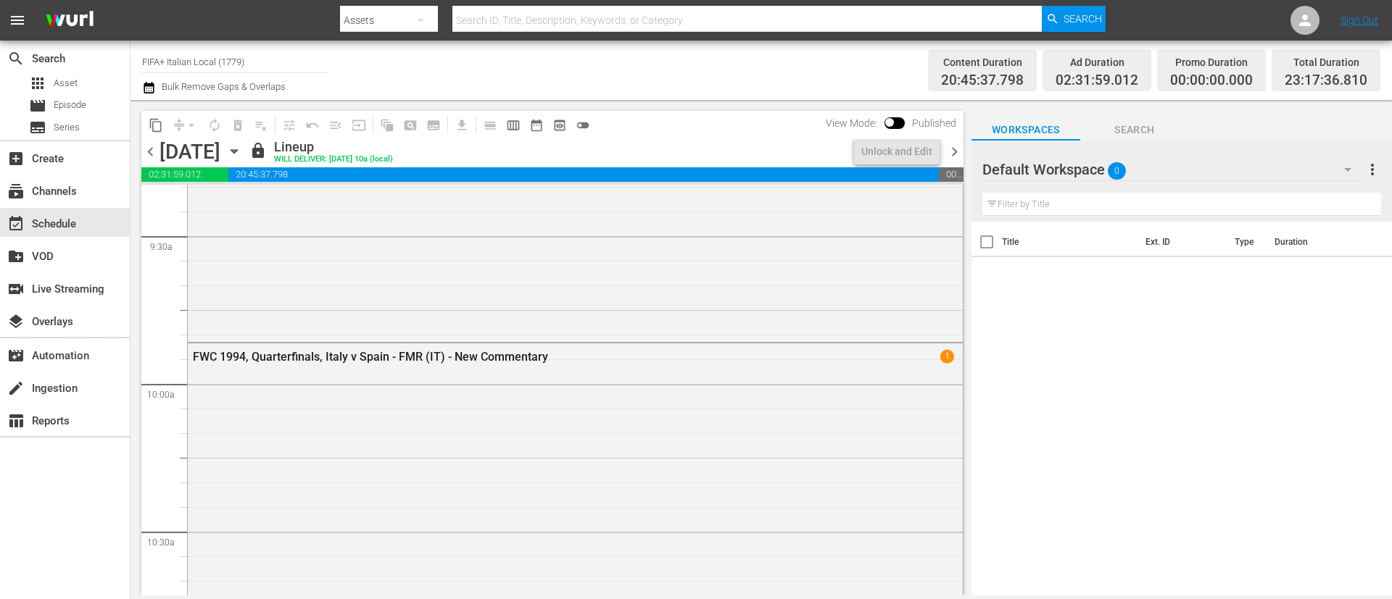
scroll to position [2684, 0]
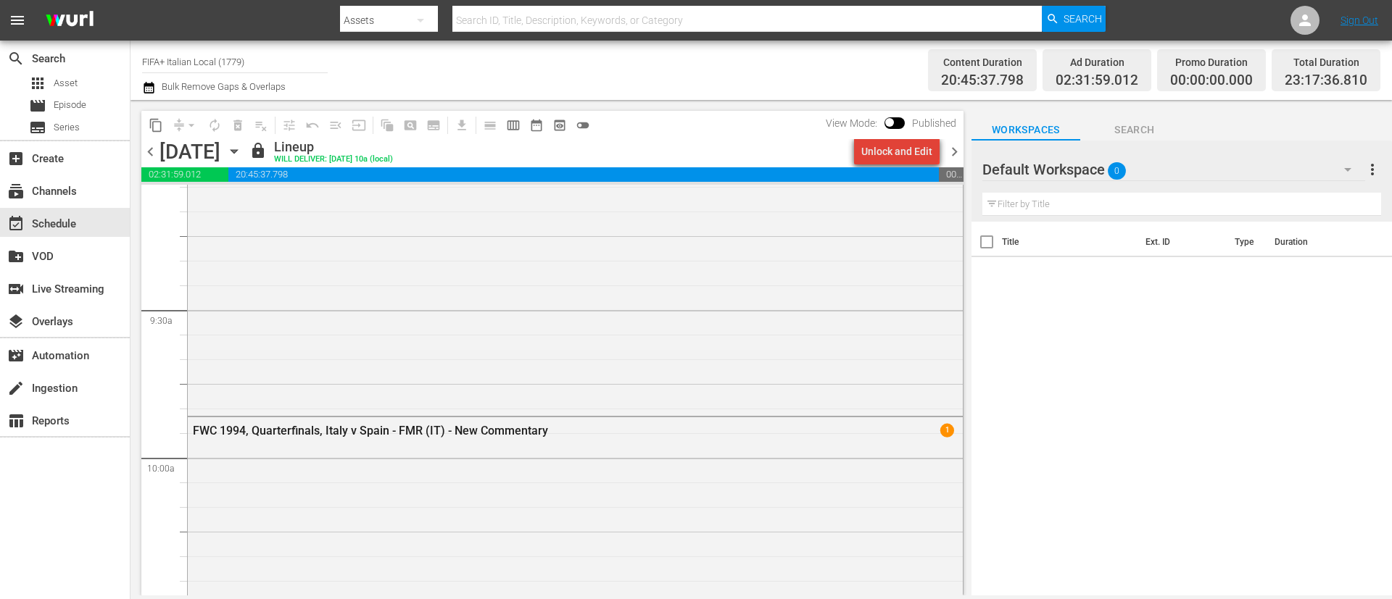
click at [903, 150] on div "Unlock and Edit" at bounding box center [896, 151] width 71 height 26
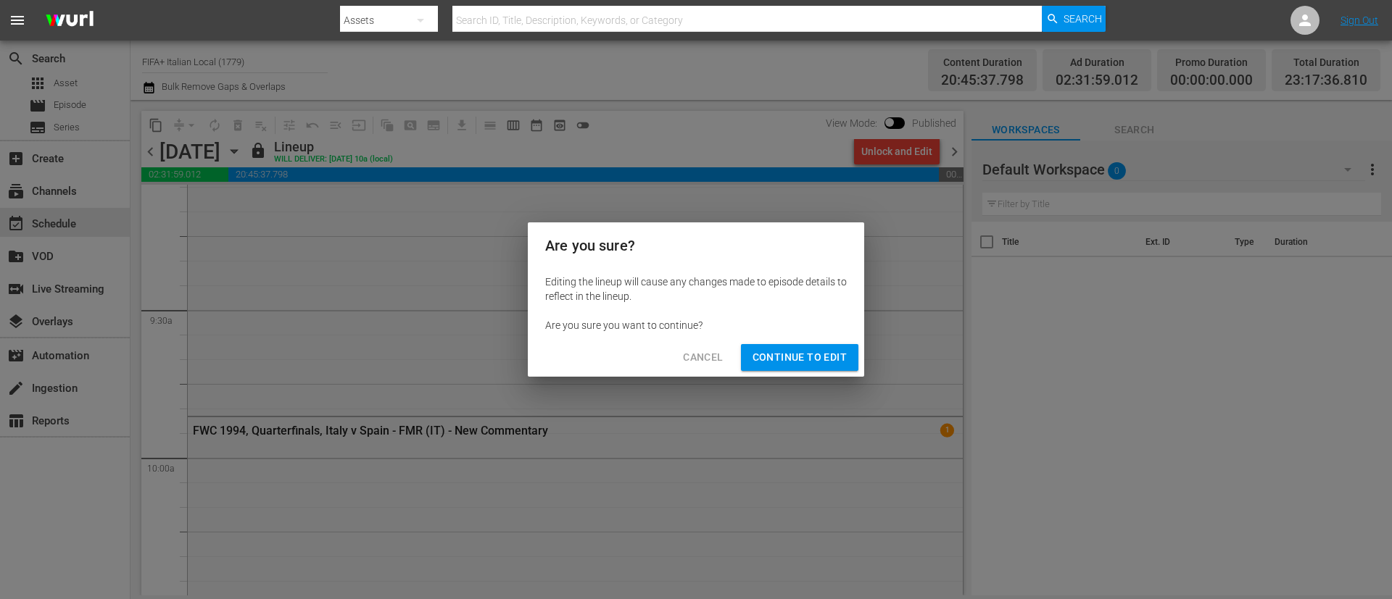
click at [758, 365] on span "Continue to Edit" at bounding box center [799, 358] width 94 height 18
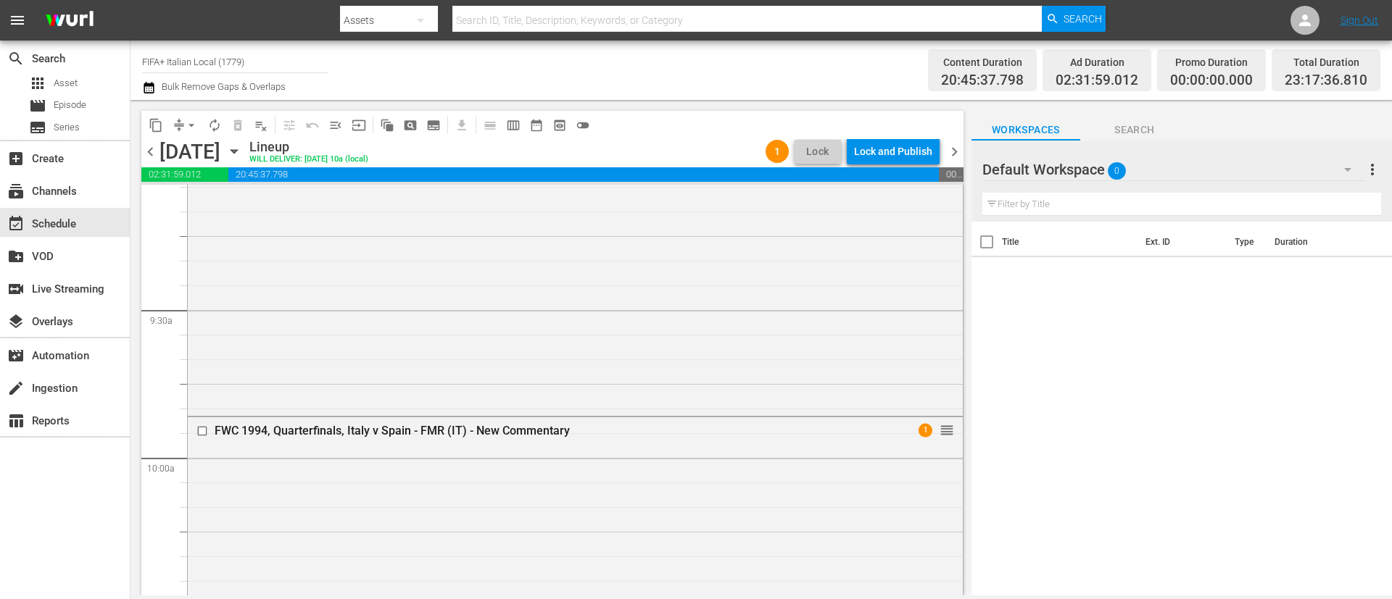
click at [947, 151] on span "chevron_right" at bounding box center [954, 152] width 18 height 18
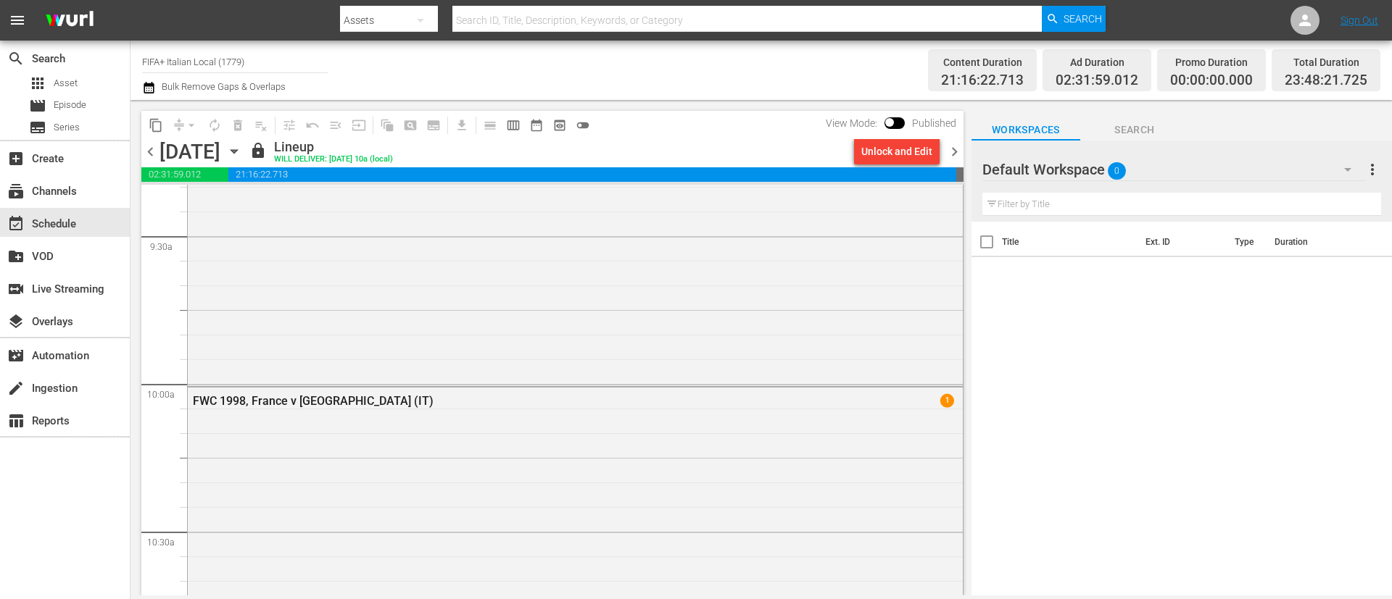
scroll to position [2635, 0]
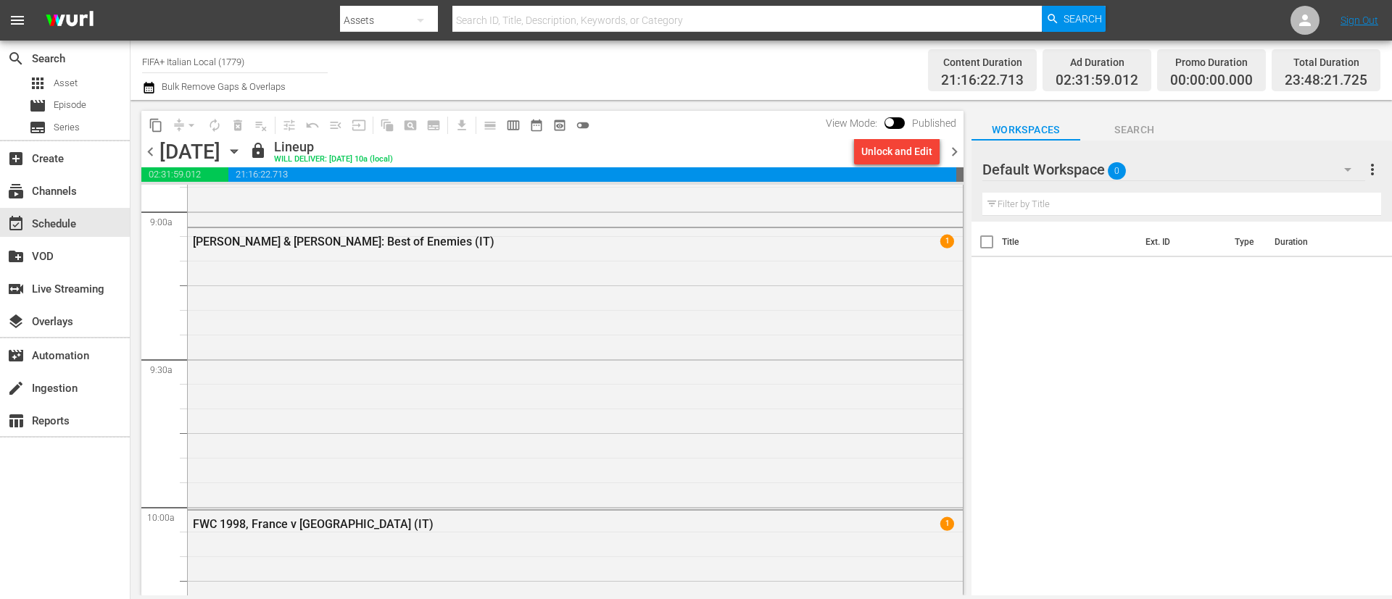
click at [875, 152] on div "Unlock and Edit" at bounding box center [896, 151] width 71 height 26
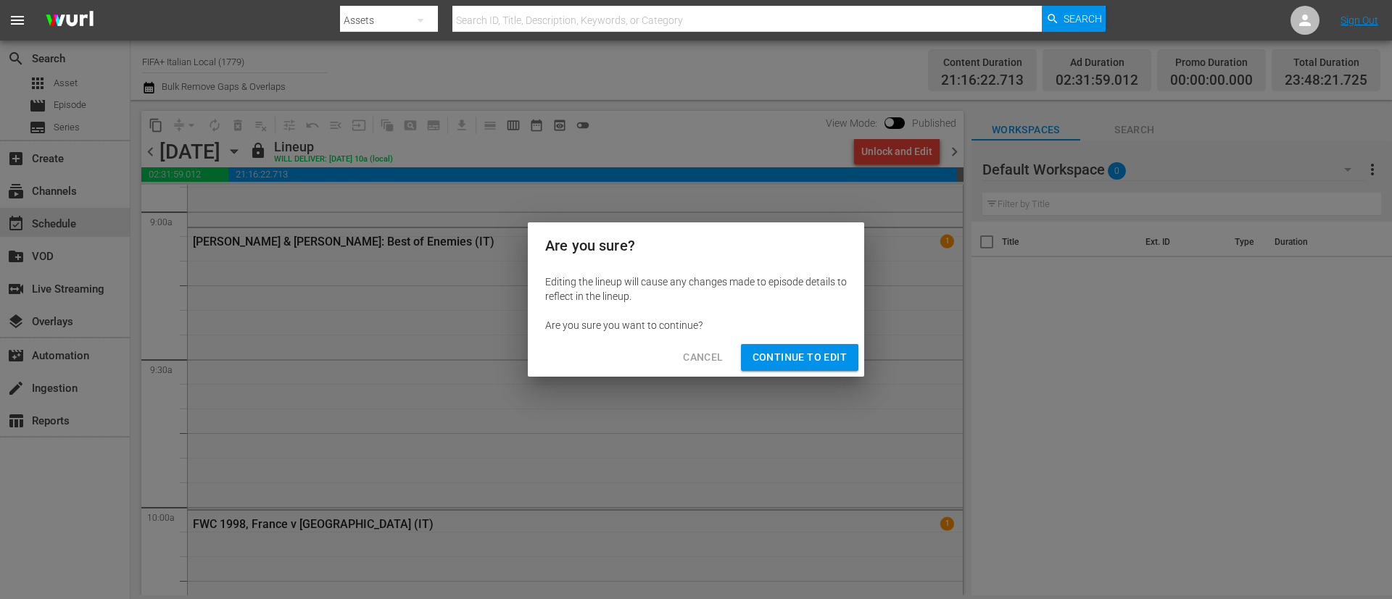
click at [786, 369] on button "Continue to Edit" at bounding box center [799, 357] width 117 height 27
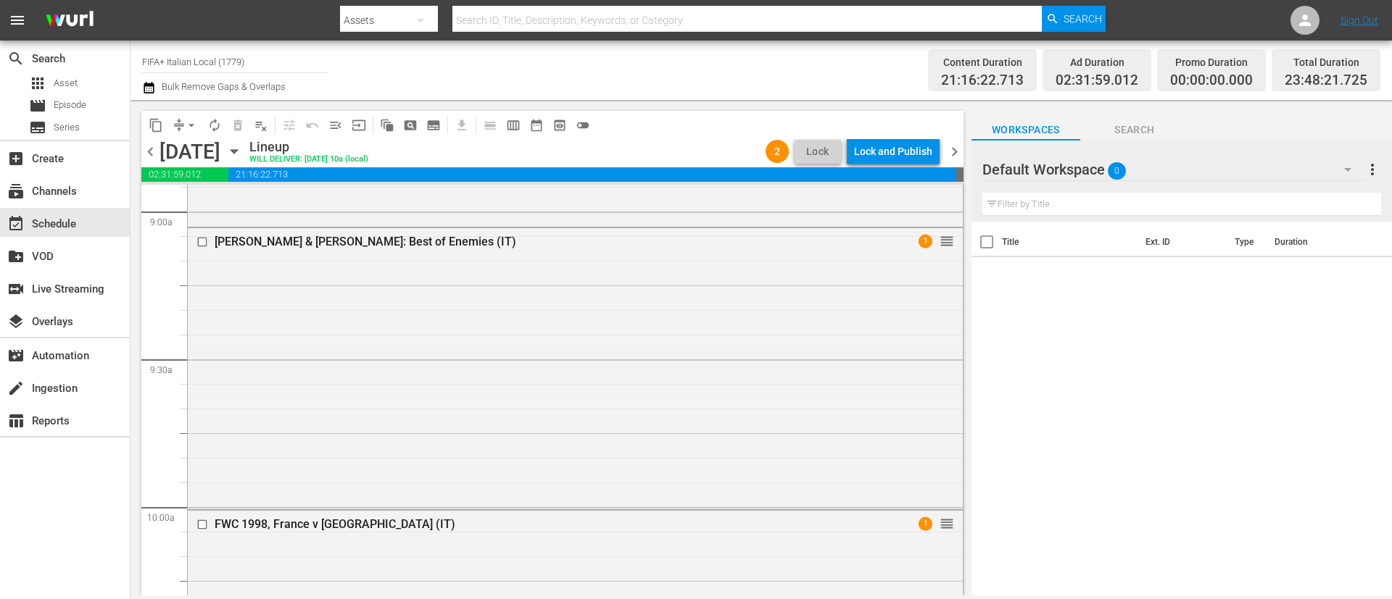
click at [242, 145] on icon "button" at bounding box center [234, 152] width 16 height 16
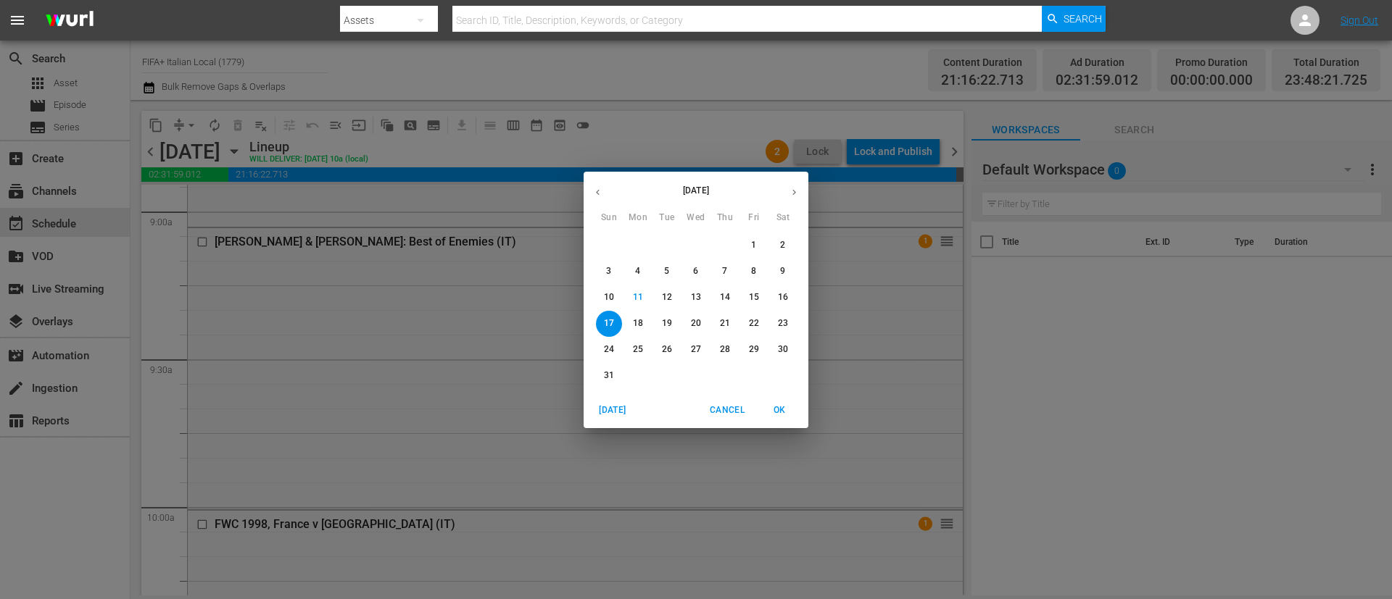
click at [691, 288] on button "13" at bounding box center [696, 298] width 26 height 26
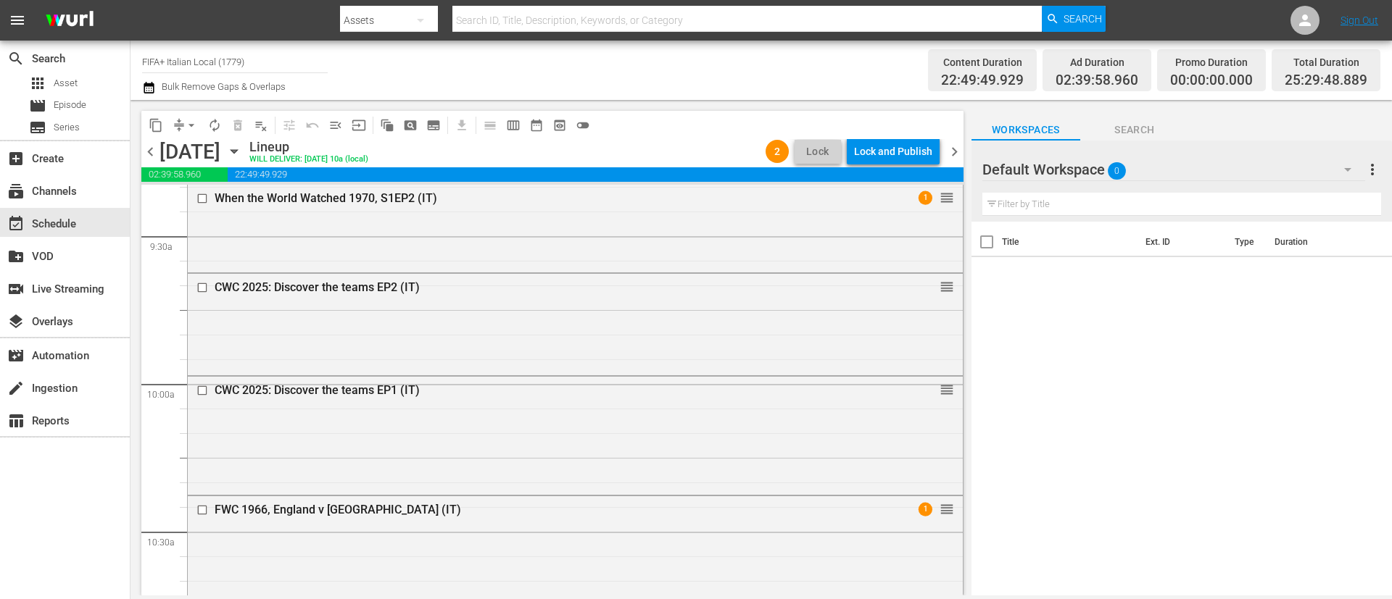
scroll to position [2659, 0]
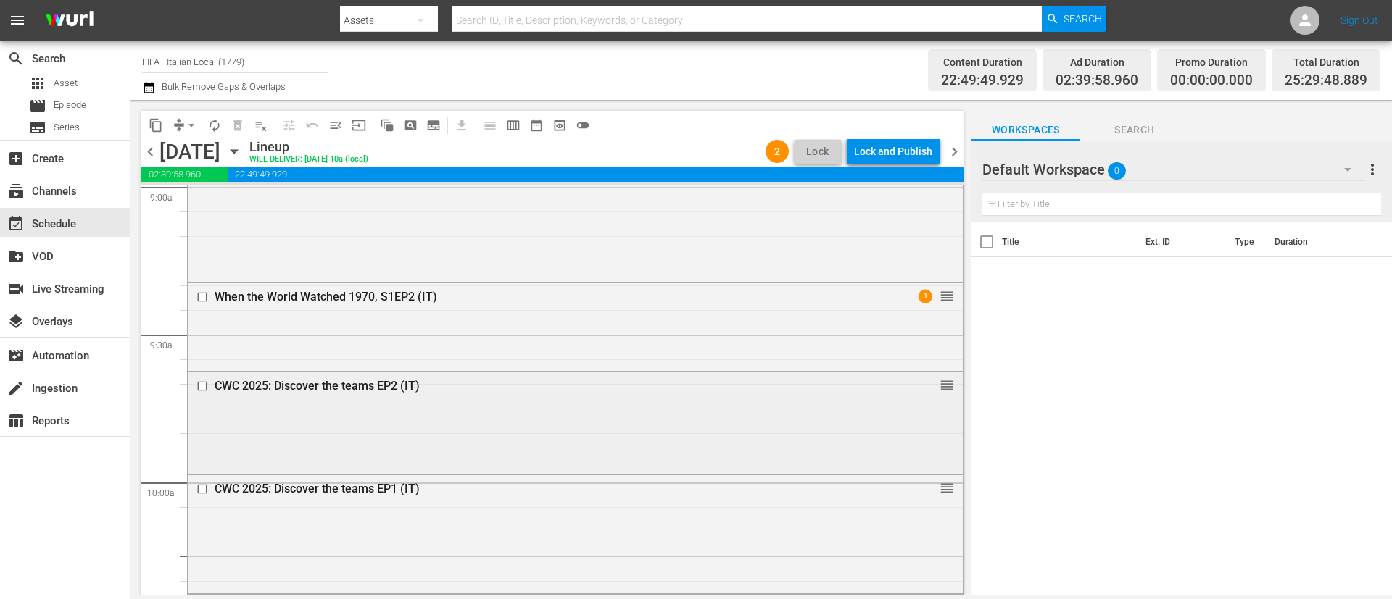
click at [201, 387] on input "checkbox" at bounding box center [203, 387] width 15 height 12
click at [204, 484] on input "checkbox" at bounding box center [203, 489] width 15 height 12
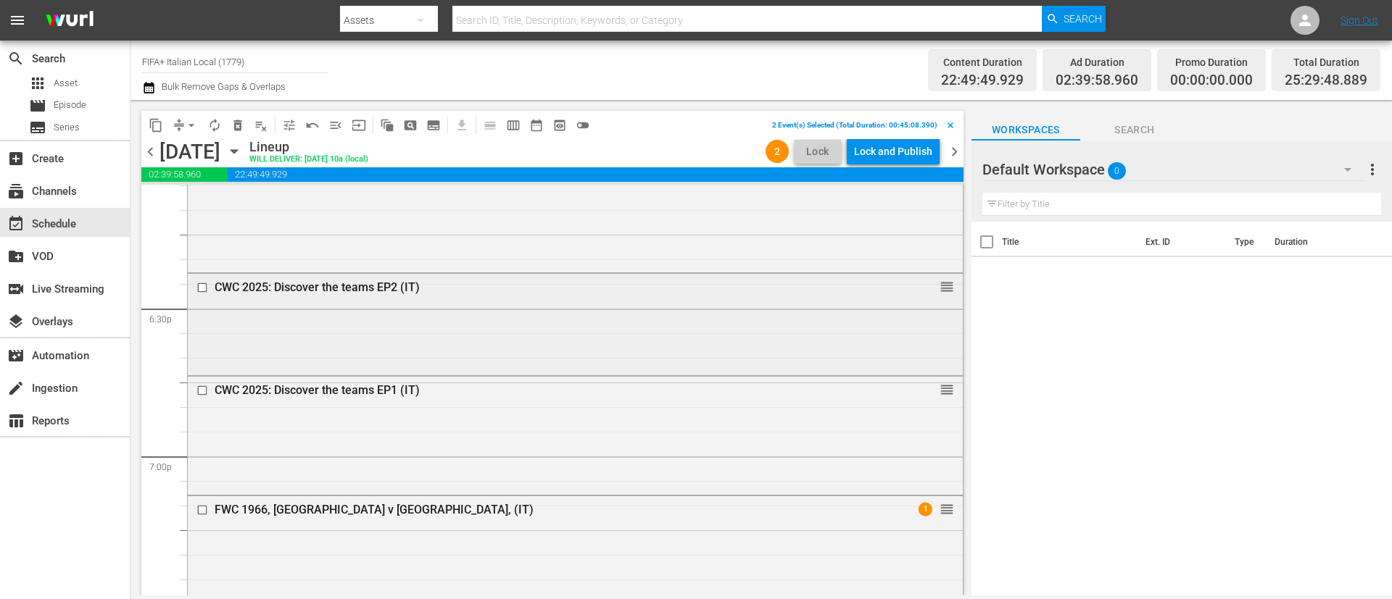
click at [203, 286] on input "checkbox" at bounding box center [203, 288] width 15 height 12
click at [204, 391] on input "checkbox" at bounding box center [203, 391] width 15 height 12
click at [240, 136] on button "delete_forever_outlined" at bounding box center [237, 125] width 23 height 23
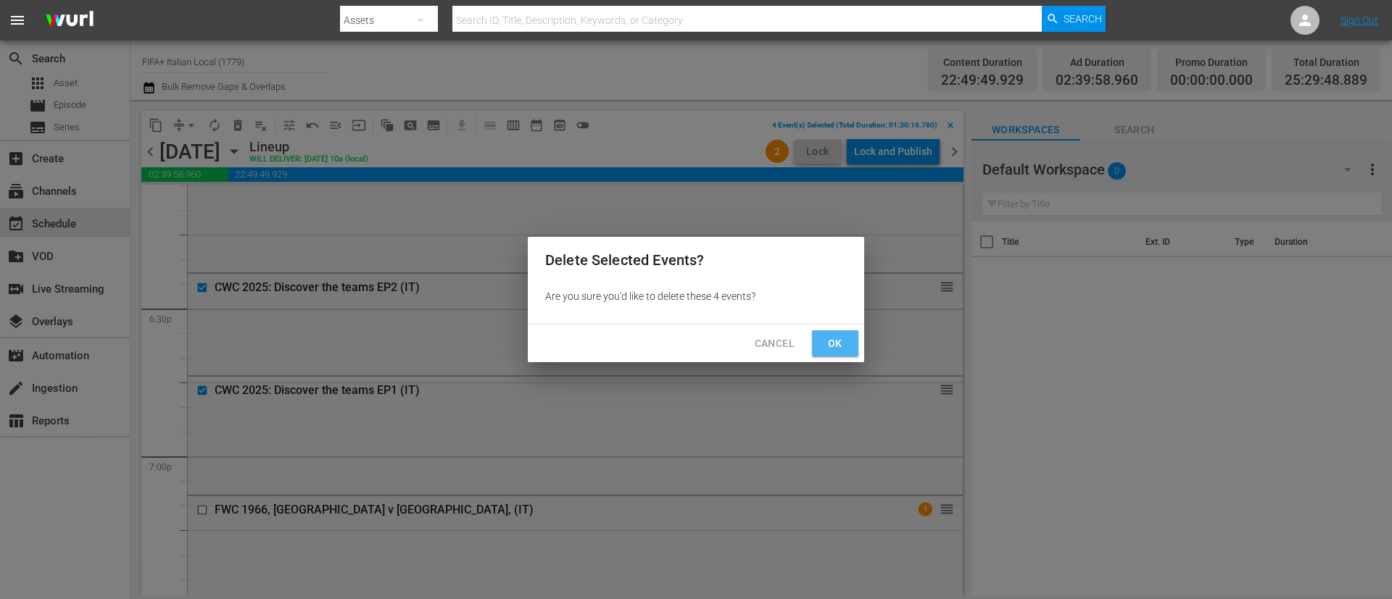
click at [826, 331] on button "Ok" at bounding box center [835, 344] width 46 height 27
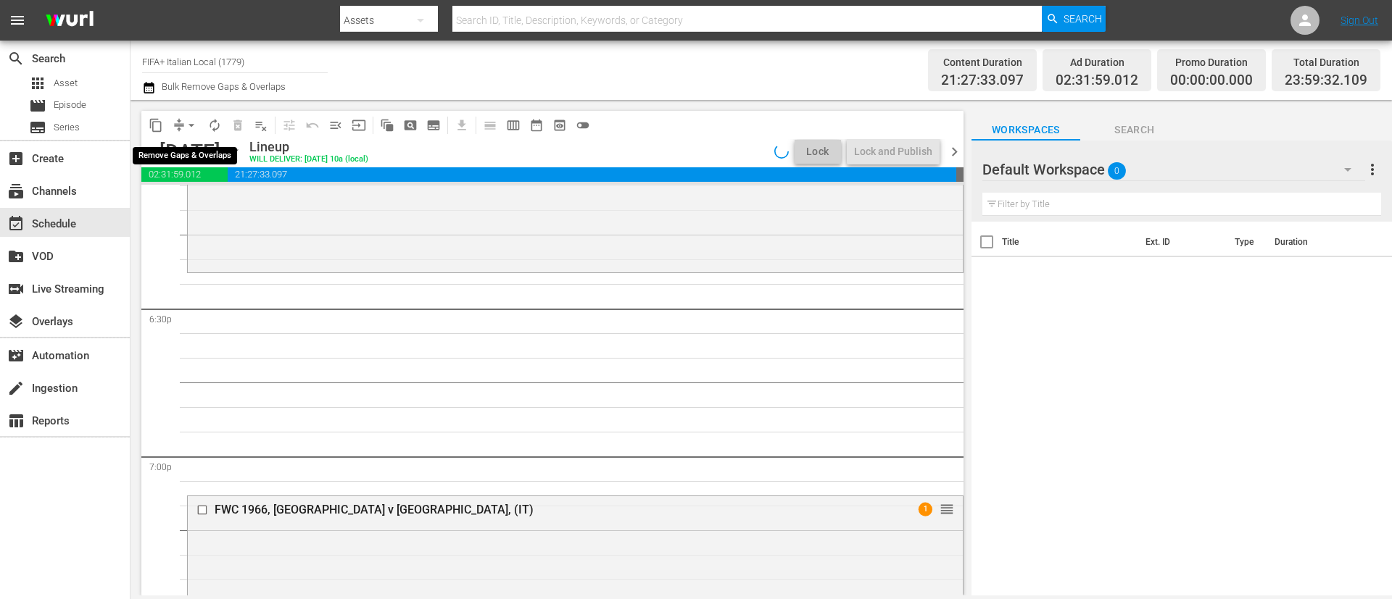
scroll to position [5396, 0]
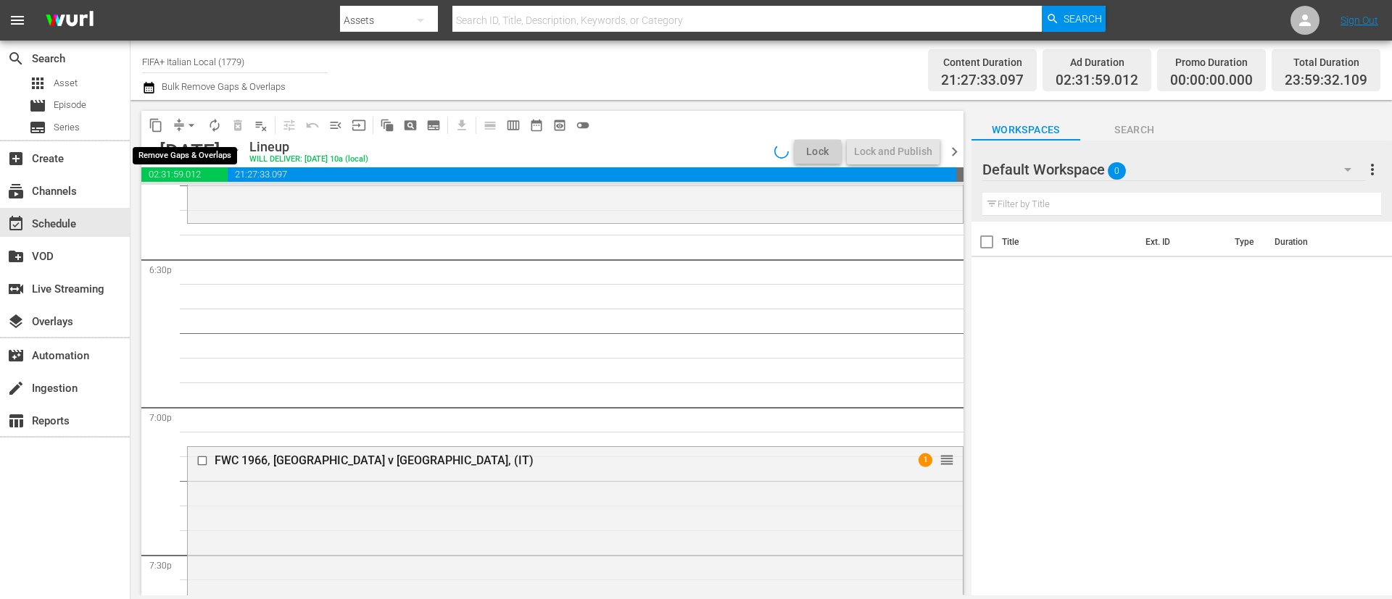
click at [185, 126] on span "arrow_drop_down" at bounding box center [191, 125] width 14 height 14
click at [230, 212] on li "Align to End of Previous Day" at bounding box center [192, 203] width 152 height 24
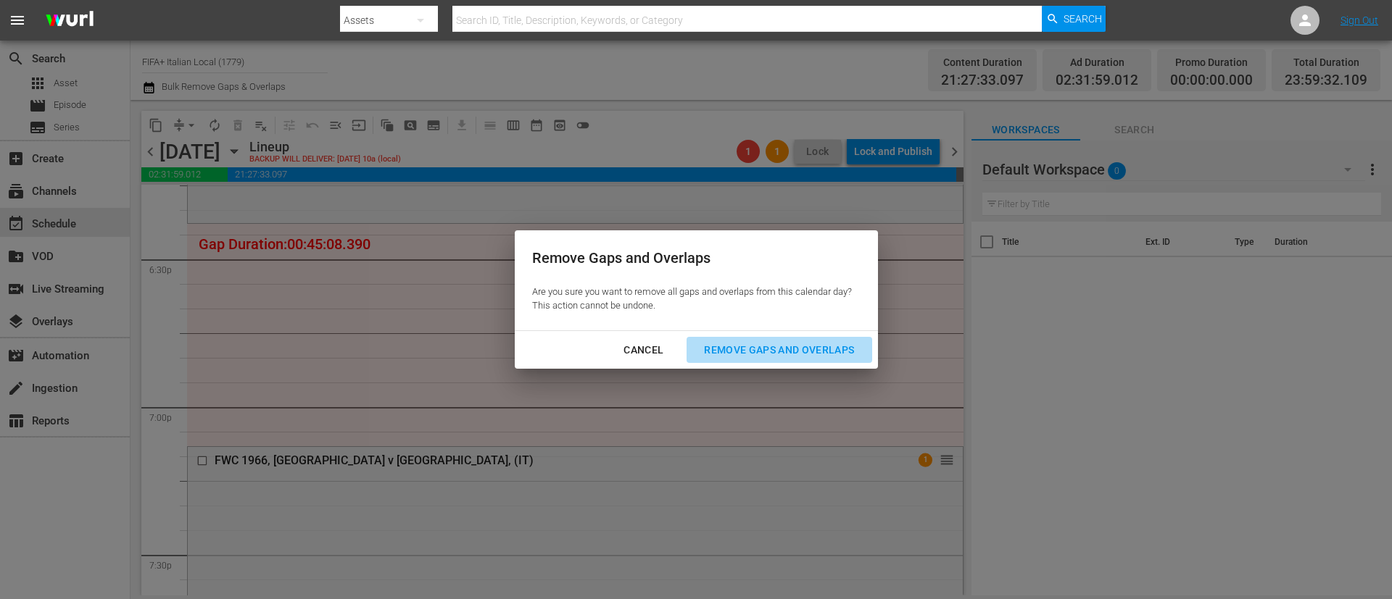
click at [805, 360] on button "Remove Gaps and Overlaps" at bounding box center [778, 350] width 185 height 27
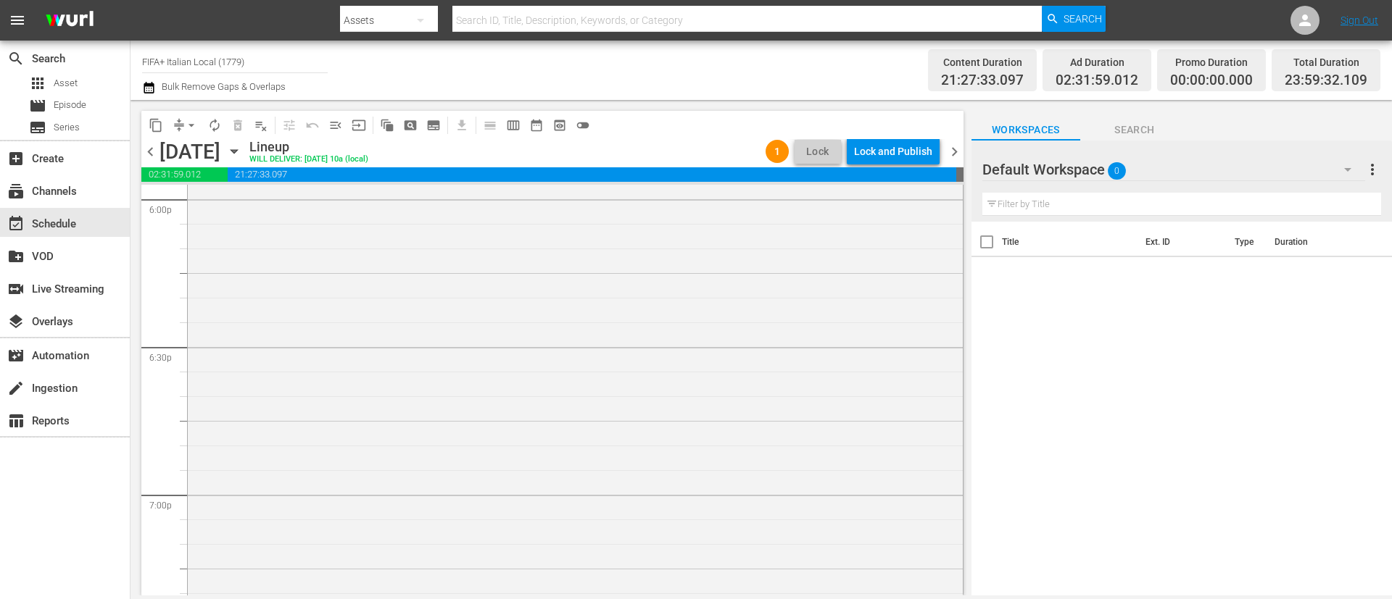
scroll to position [5341, 0]
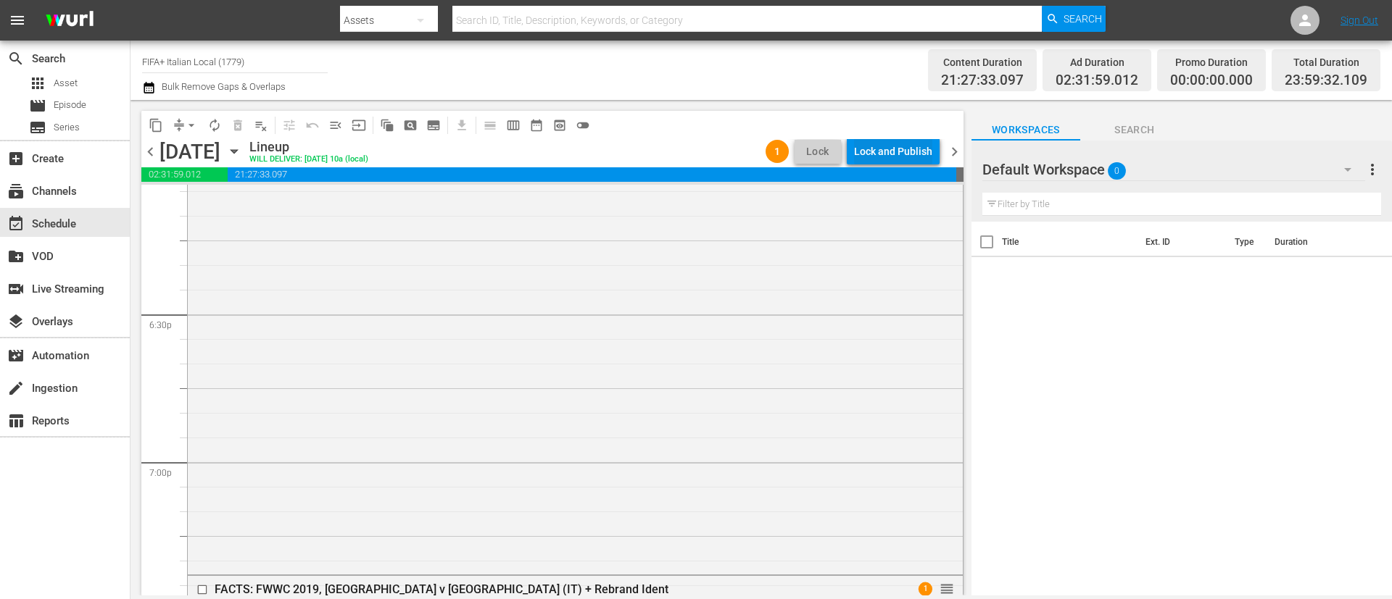
click at [926, 151] on div "Lock and Publish" at bounding box center [893, 151] width 78 height 26
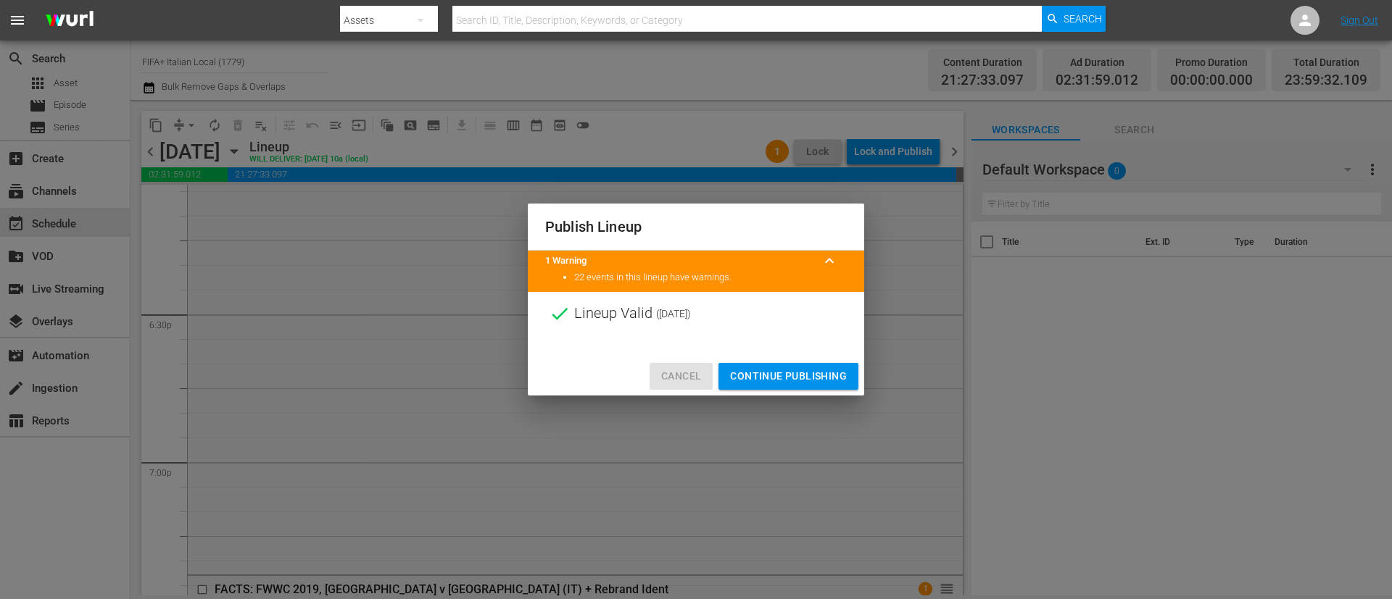
click at [687, 363] on button "Cancel" at bounding box center [680, 376] width 63 height 27
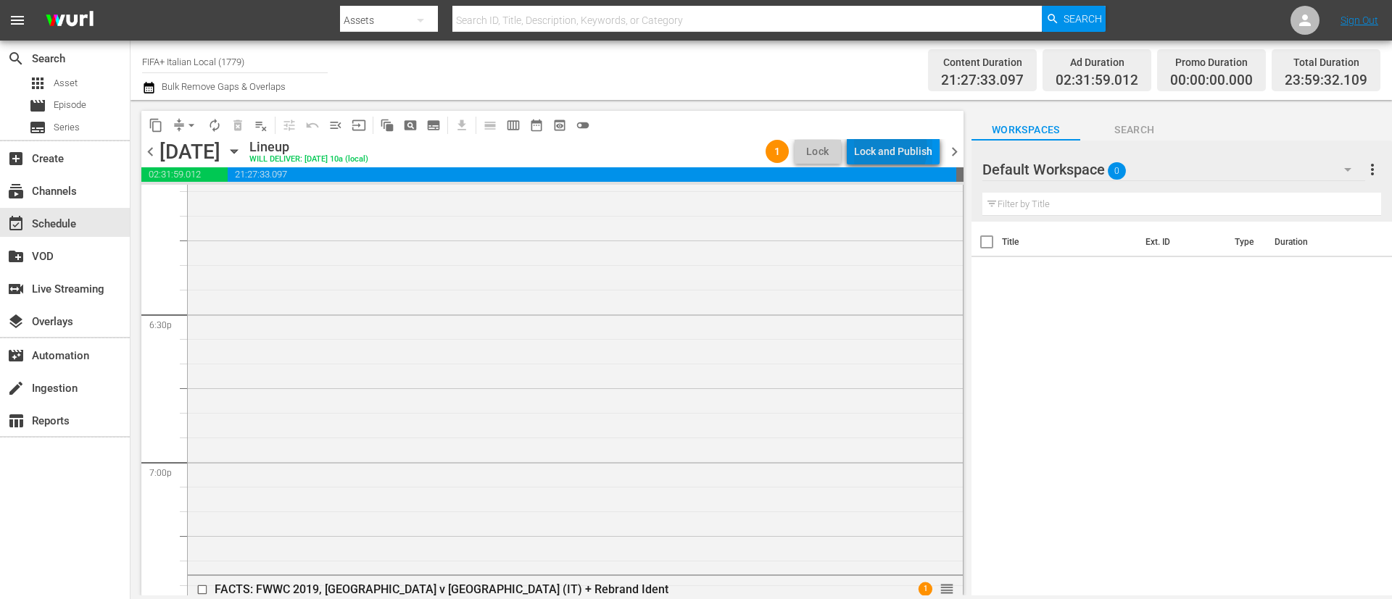
click at [886, 149] on div "Lock and Publish" at bounding box center [893, 151] width 78 height 26
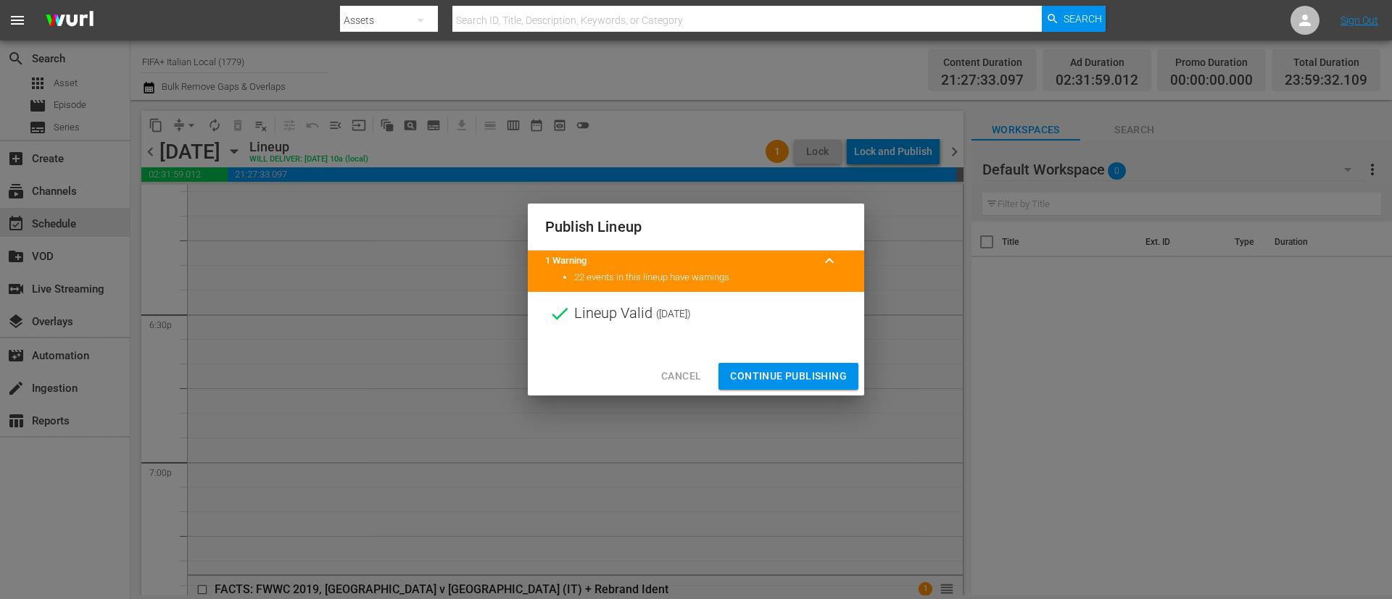
click at [815, 374] on span "Continue Publishing" at bounding box center [788, 376] width 117 height 18
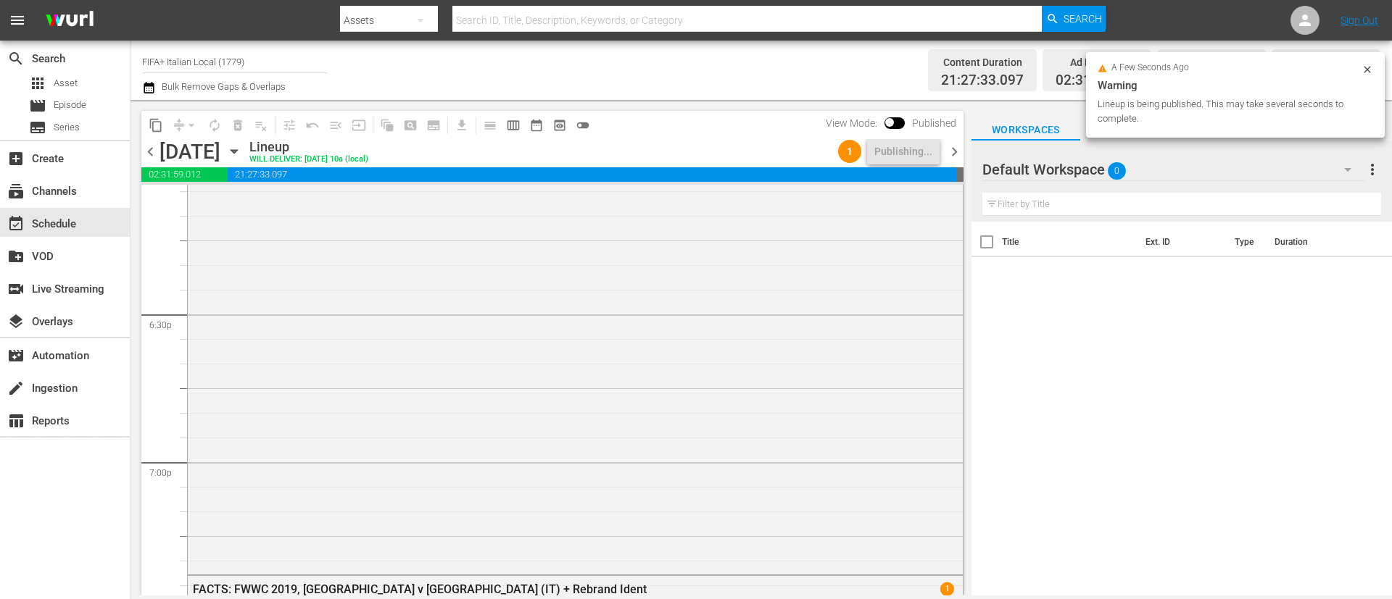
click at [957, 154] on span "chevron_right" at bounding box center [954, 152] width 18 height 18
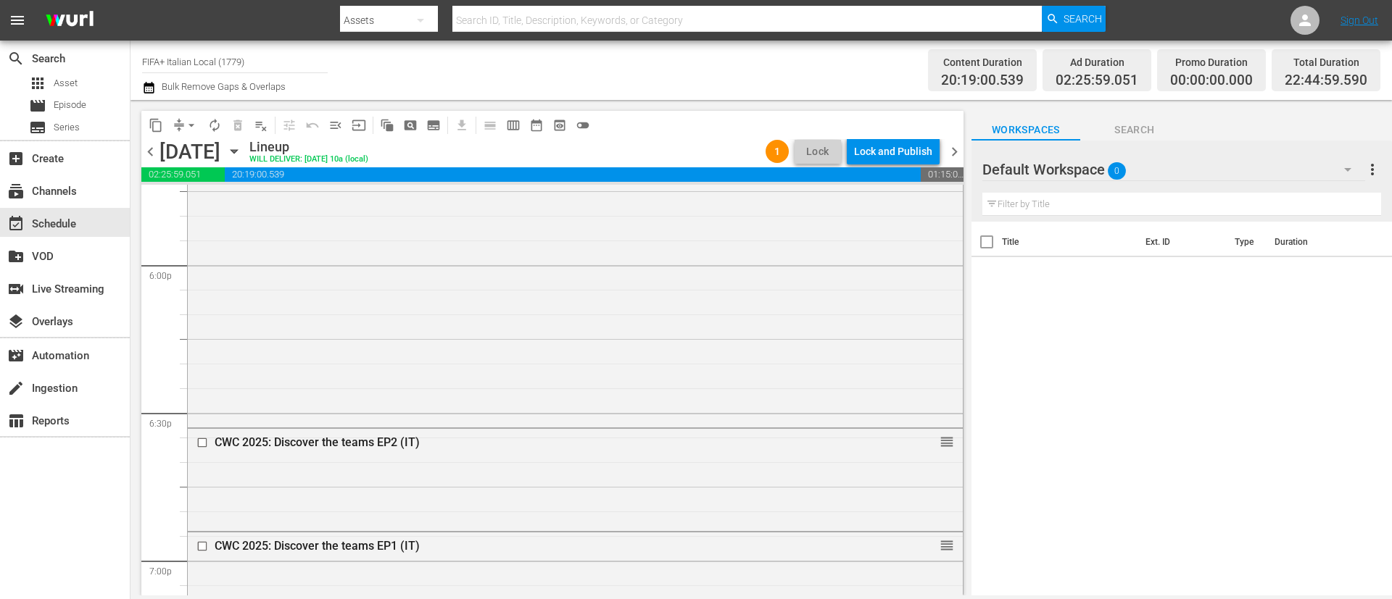
scroll to position [3046, 0]
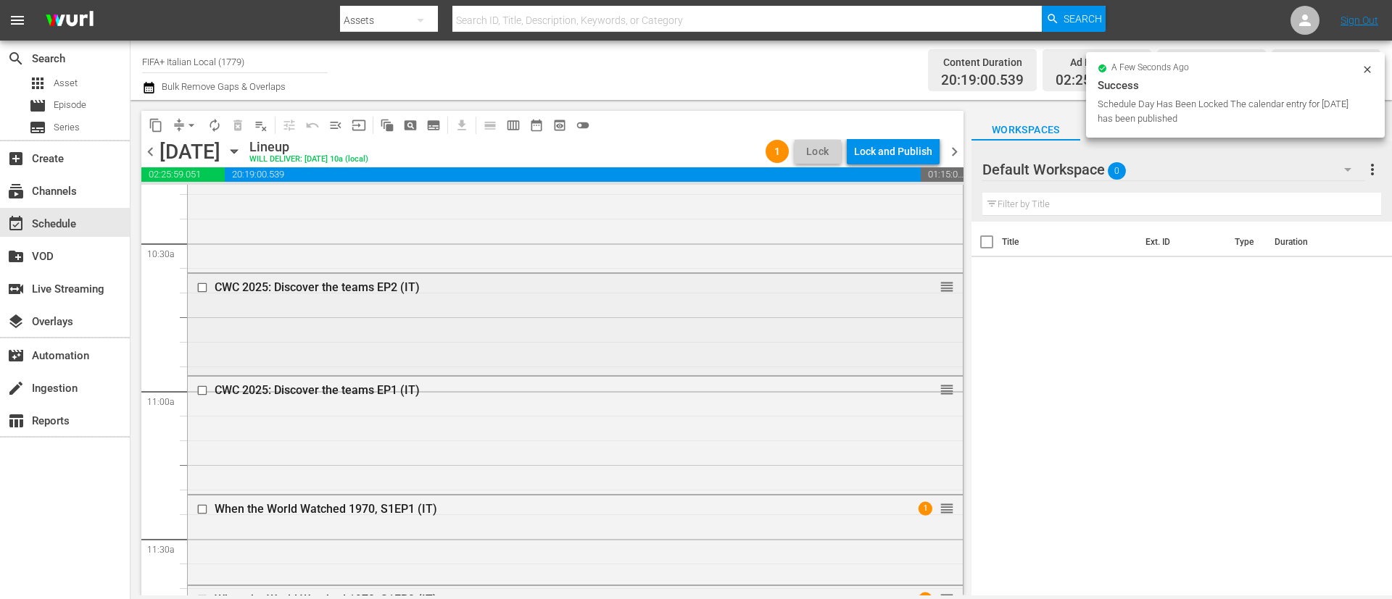
click at [198, 283] on input "checkbox" at bounding box center [203, 287] width 15 height 12
click at [206, 390] on input "checkbox" at bounding box center [203, 390] width 15 height 12
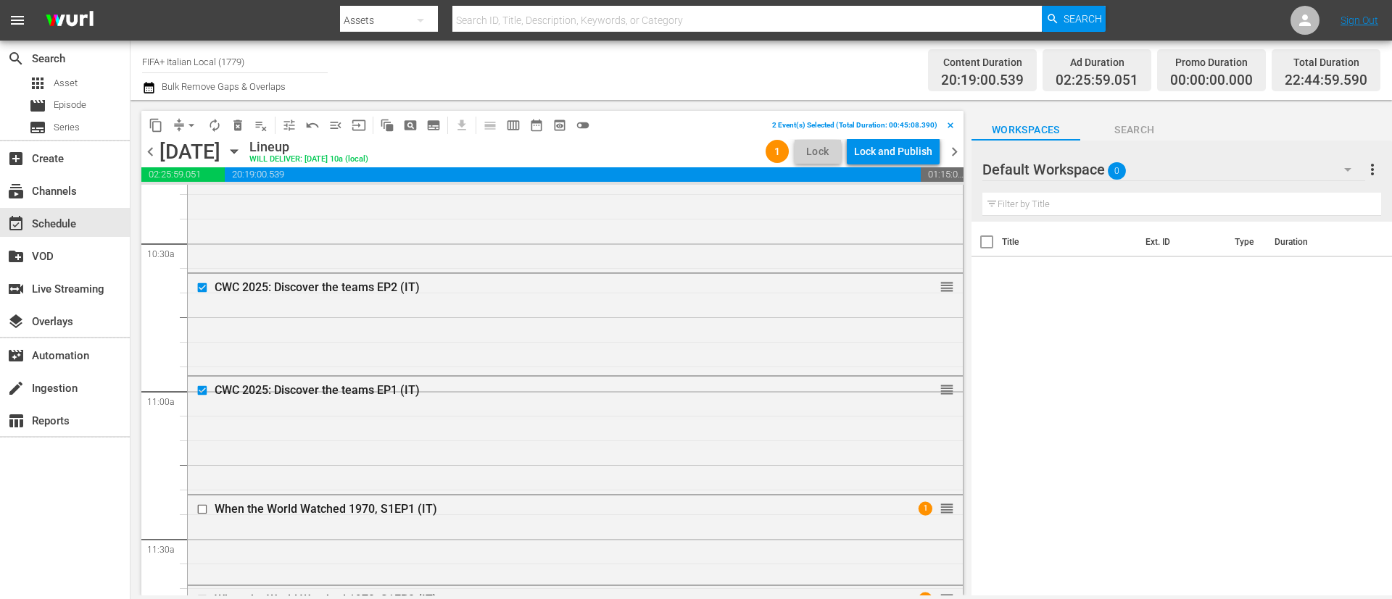
scroll to position [5398, 0]
click at [207, 285] on input "checkbox" at bounding box center [203, 286] width 15 height 12
click at [207, 388] on input "checkbox" at bounding box center [203, 390] width 15 height 12
click at [244, 128] on span "delete_forever_outlined" at bounding box center [237, 125] width 14 height 14
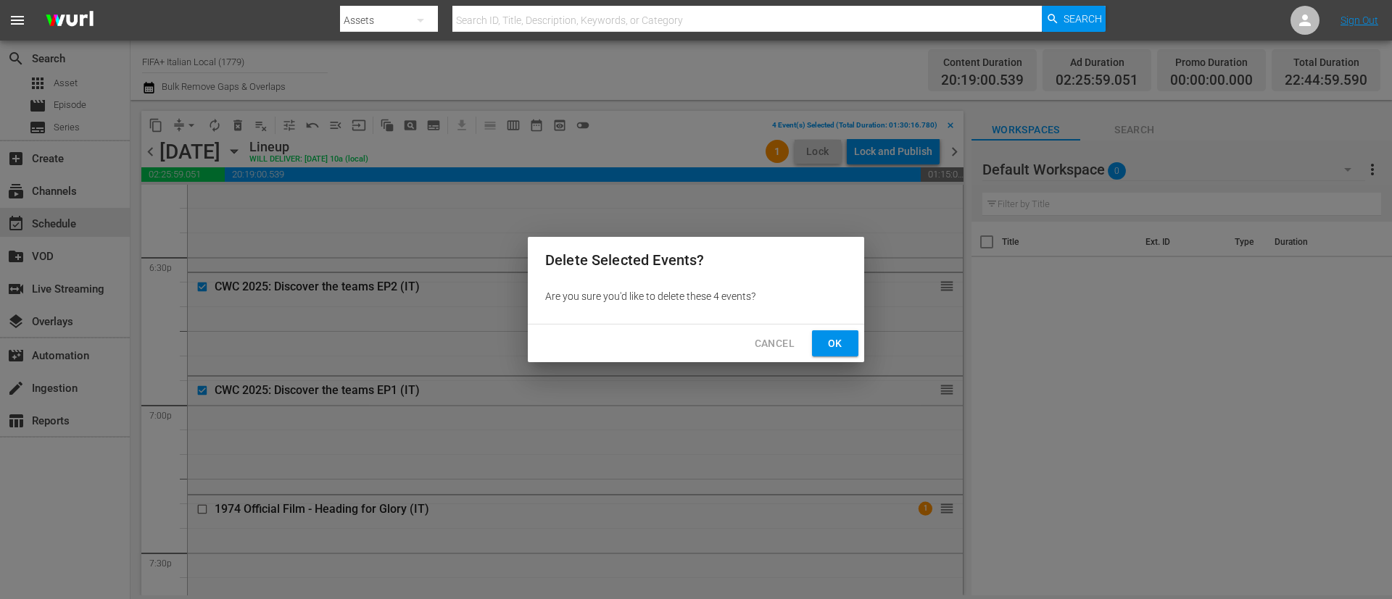
click at [835, 331] on button "Ok" at bounding box center [835, 344] width 46 height 27
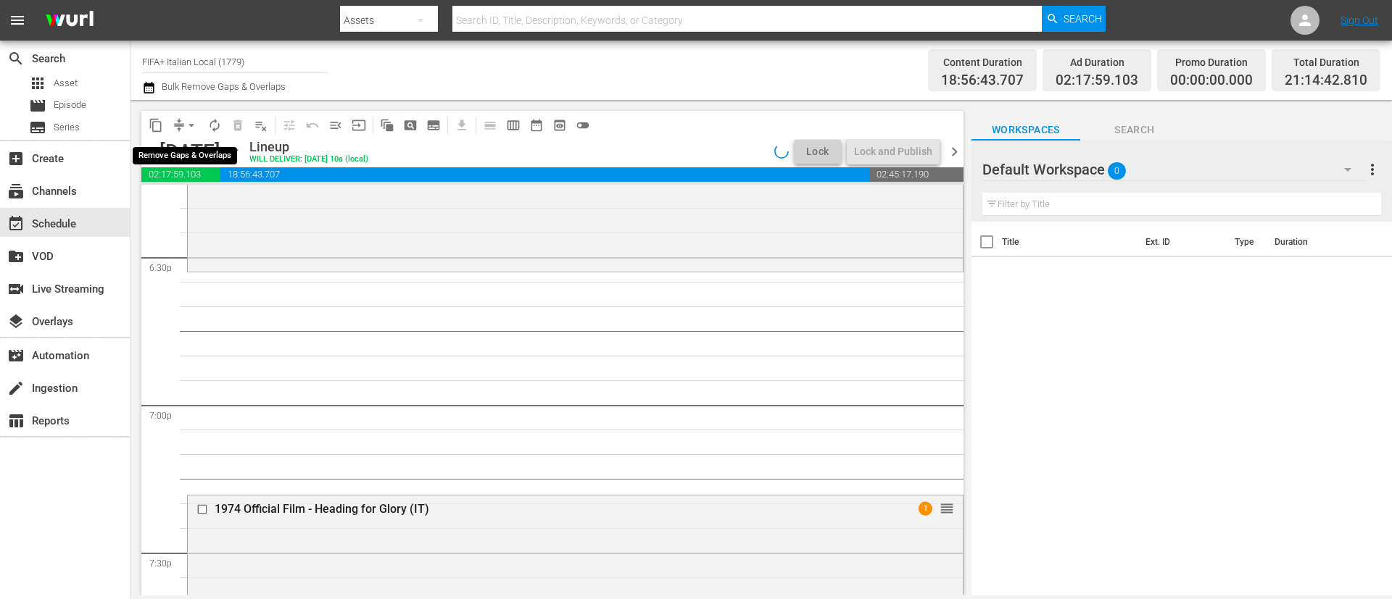
scroll to position [5423, 0]
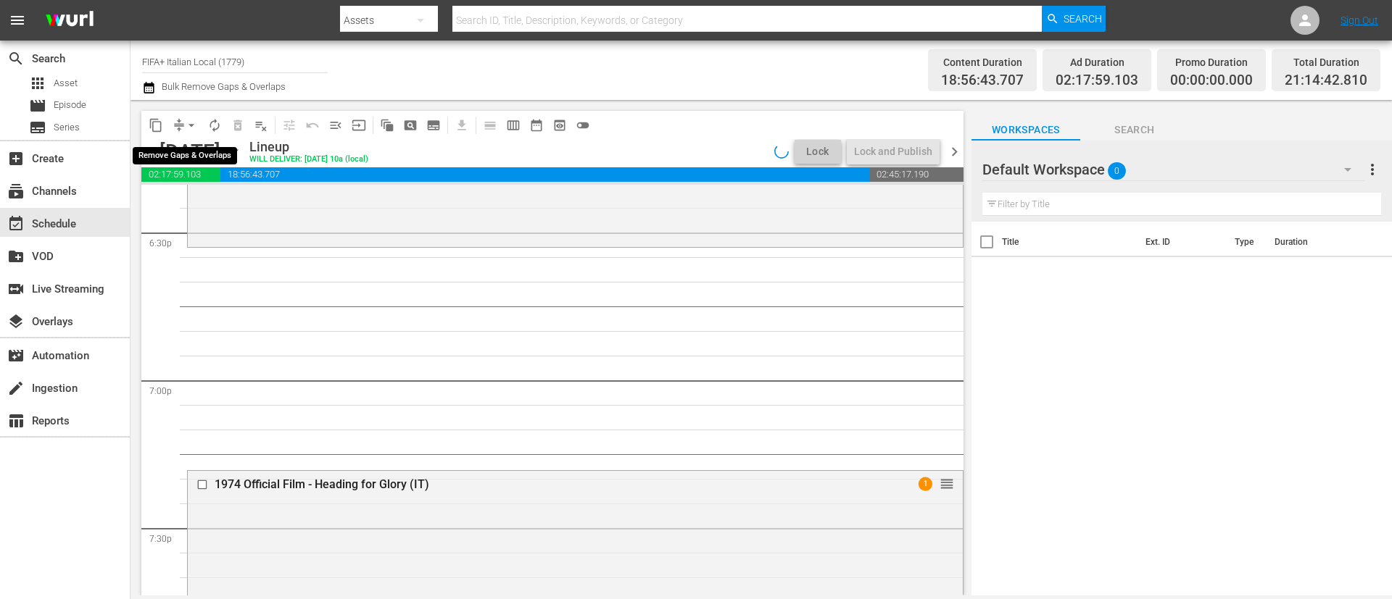
click at [188, 126] on span "arrow_drop_down" at bounding box center [191, 125] width 14 height 14
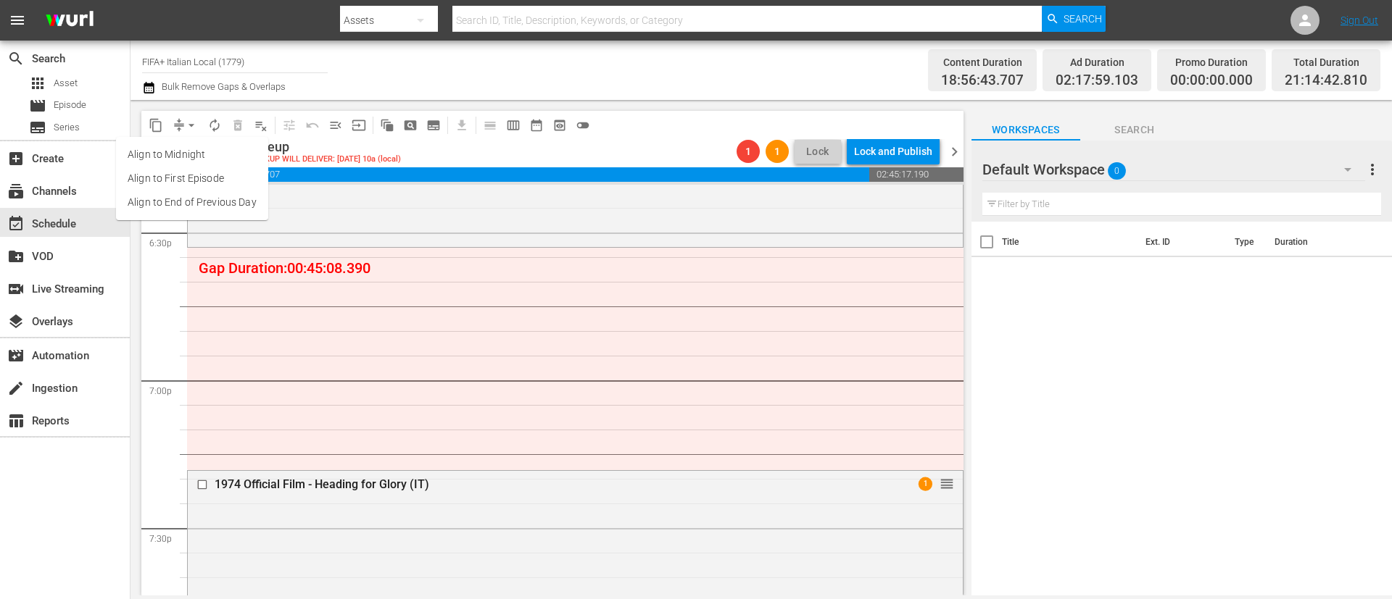
click at [213, 209] on li "Align to End of Previous Day" at bounding box center [192, 203] width 152 height 24
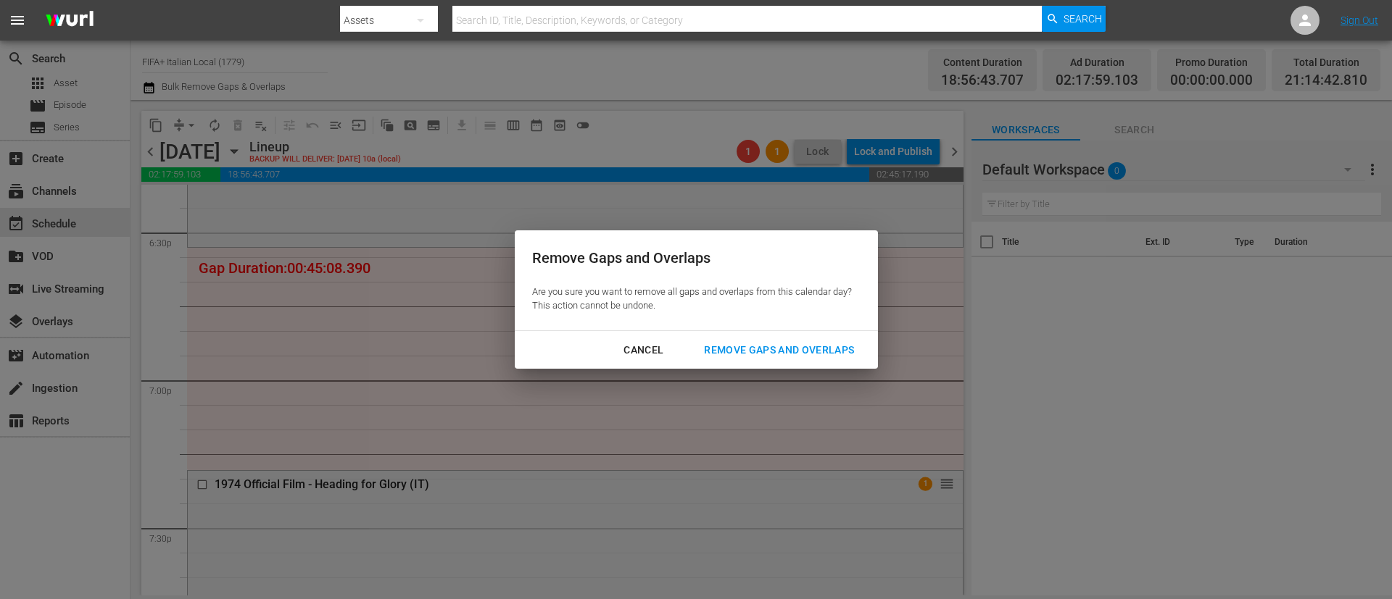
click at [762, 337] on button "Remove Gaps and Overlaps" at bounding box center [778, 350] width 185 height 27
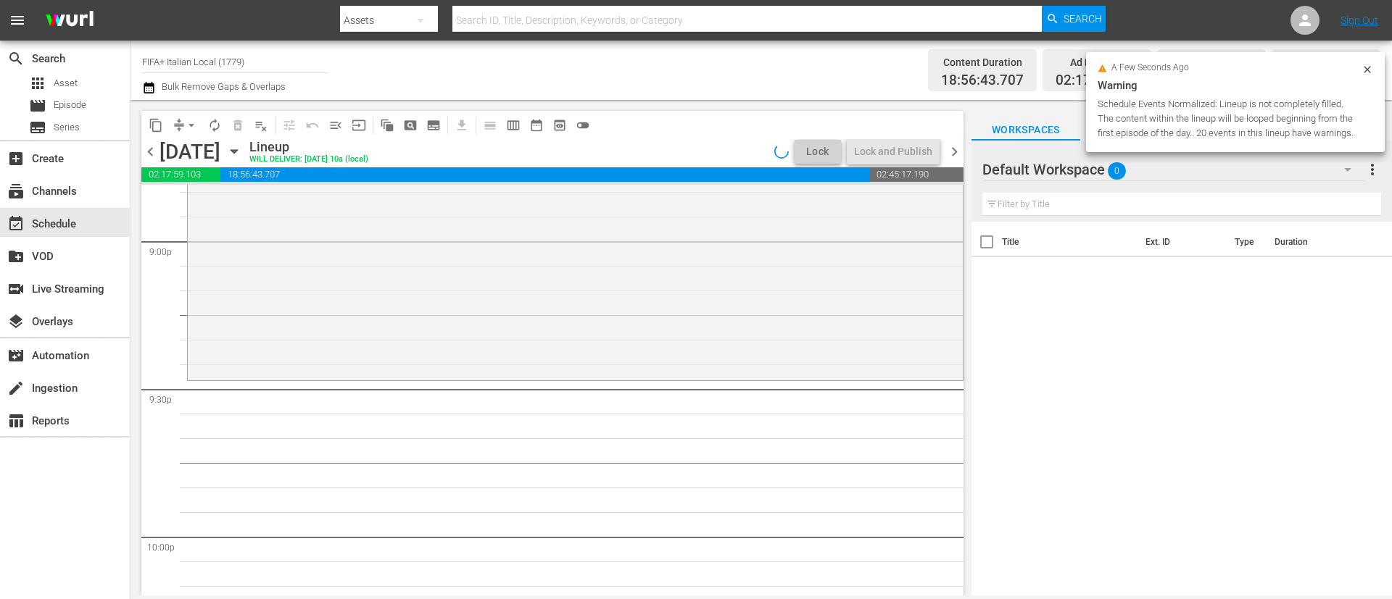
scroll to position [6143, 0]
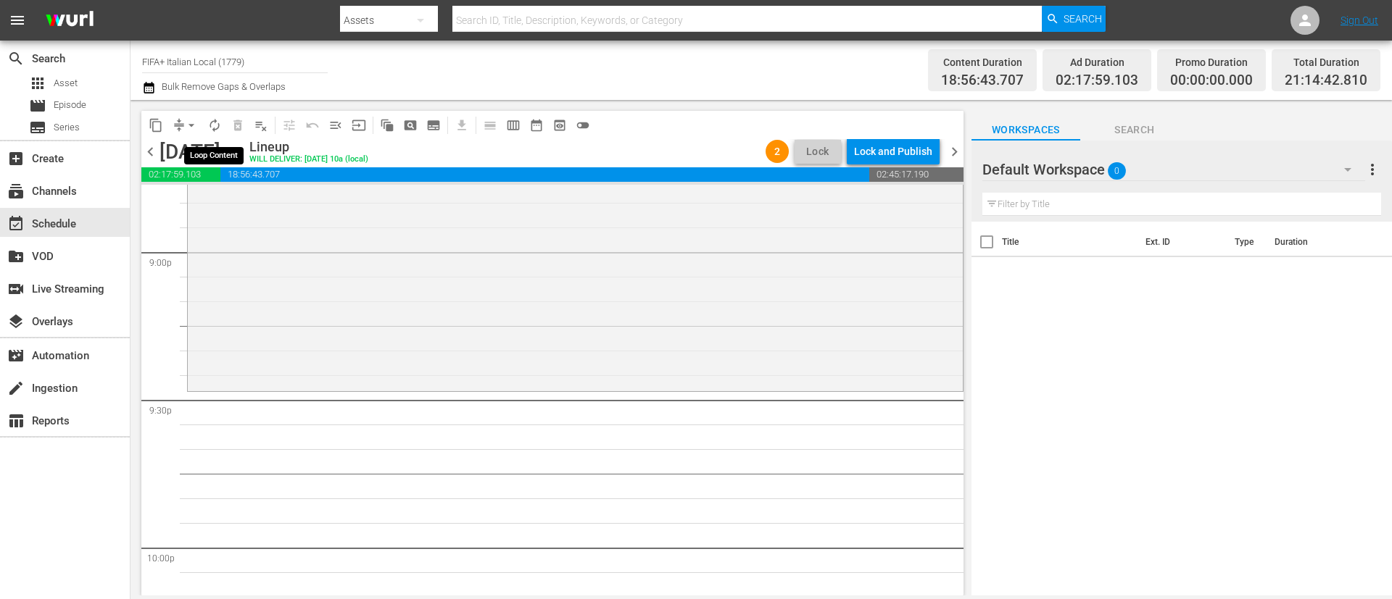
click at [217, 130] on span "autorenew_outlined" at bounding box center [214, 125] width 14 height 14
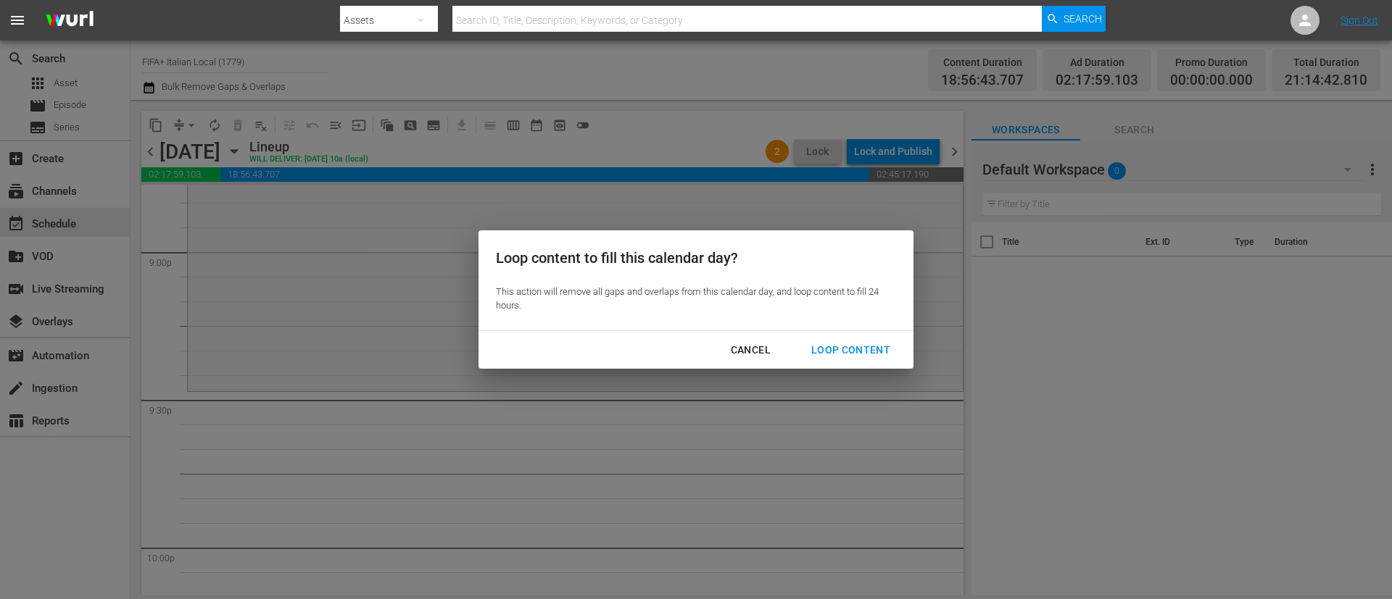
click at [881, 348] on div "Loop Content" at bounding box center [850, 350] width 102 height 18
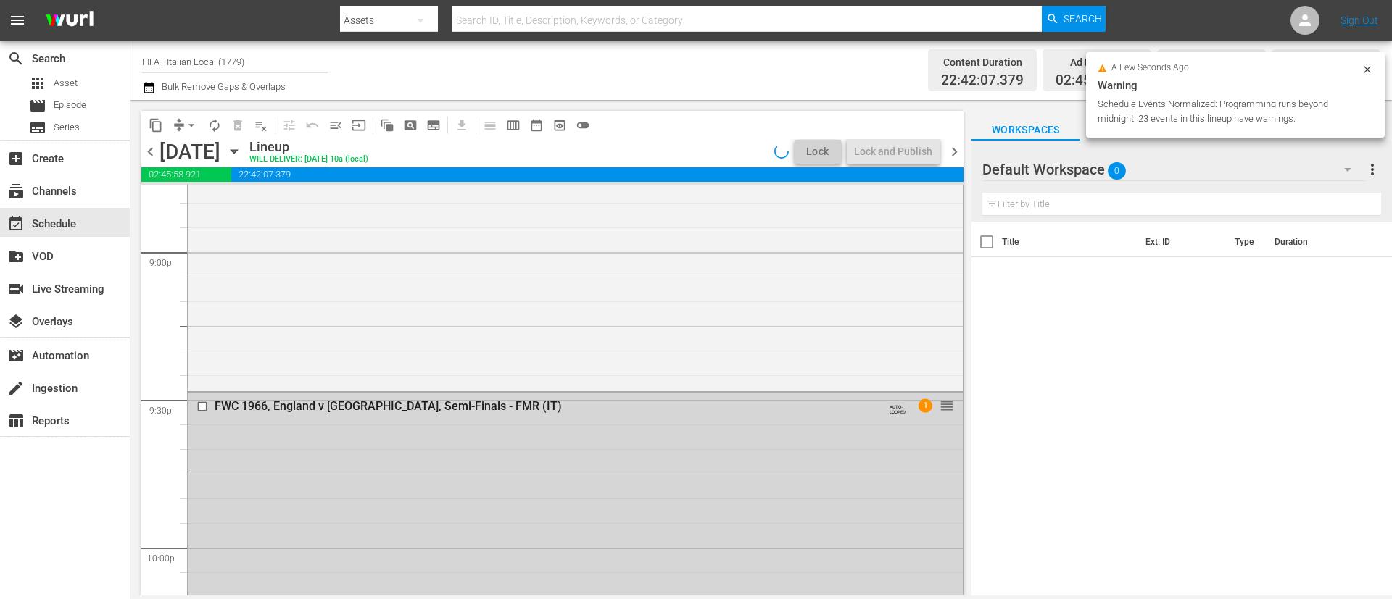
scroll to position [7189, 0]
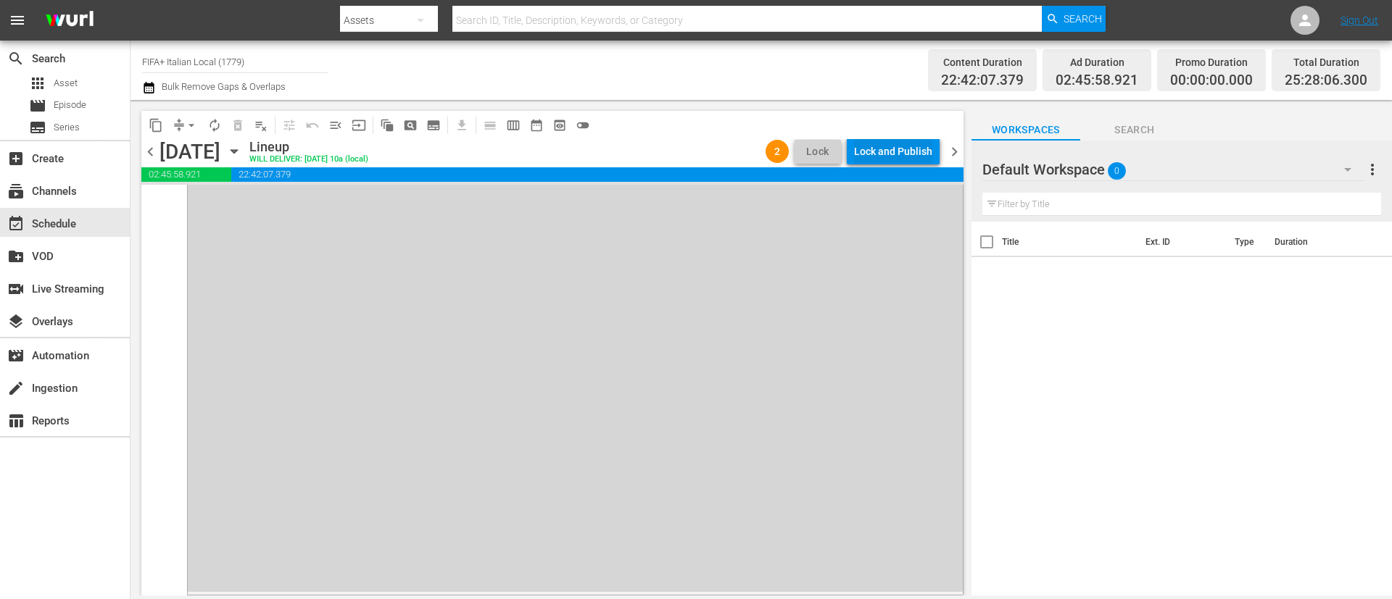
click at [858, 146] on div "Lock and Publish" at bounding box center [893, 151] width 78 height 26
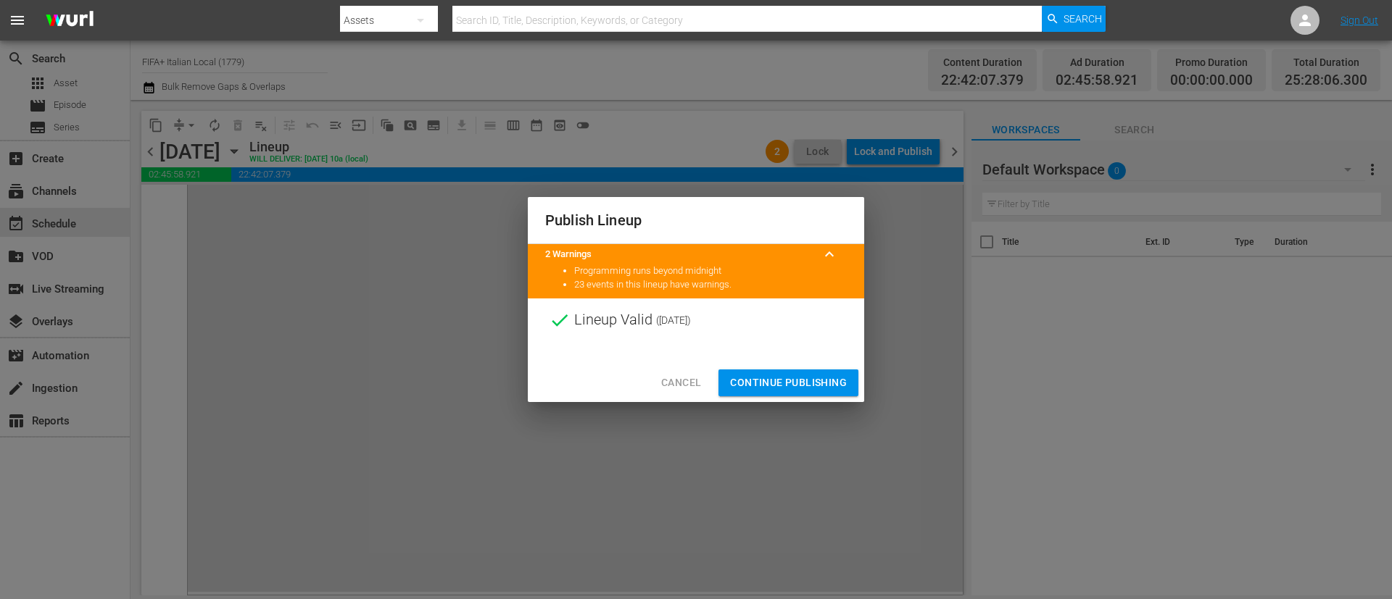
click at [810, 377] on span "Continue Publishing" at bounding box center [788, 383] width 117 height 18
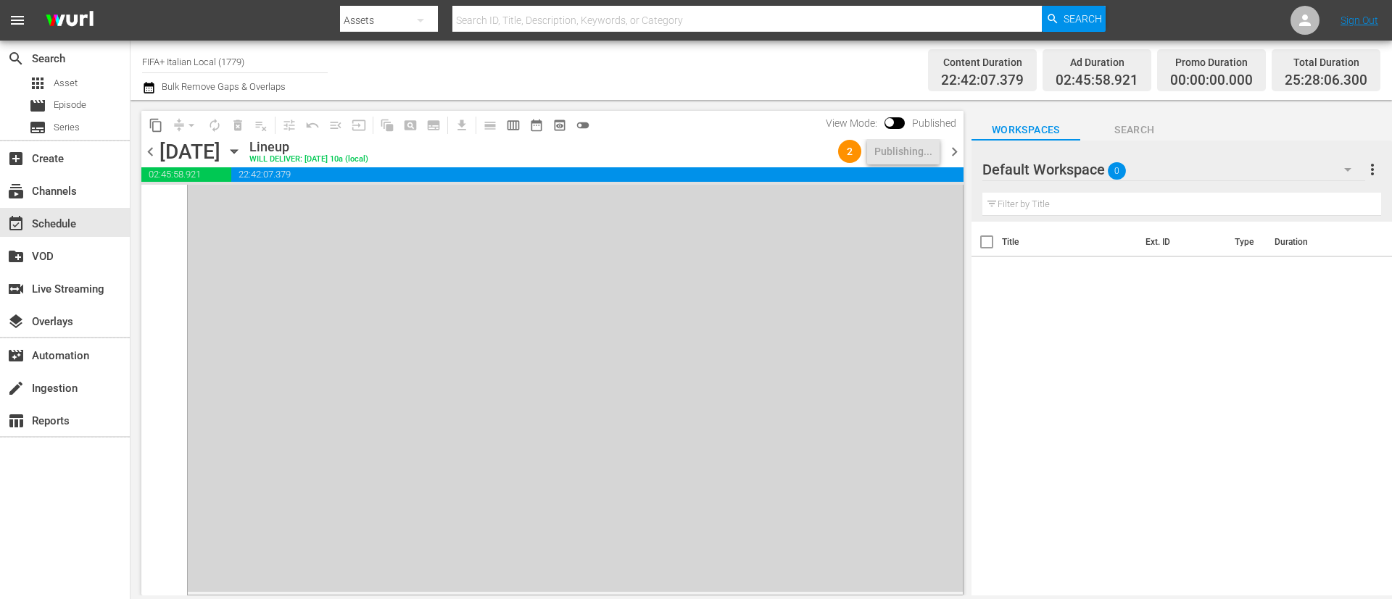
click at [959, 149] on span "chevron_right" at bounding box center [954, 152] width 18 height 18
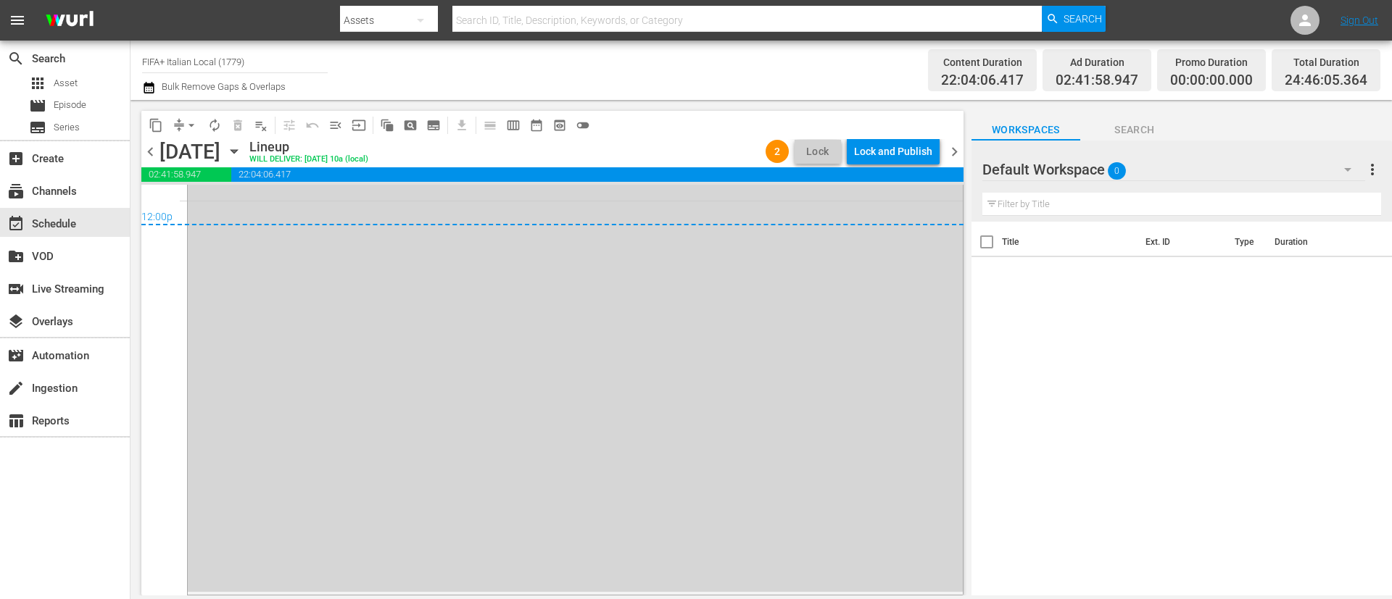
scroll to position [4197, 0]
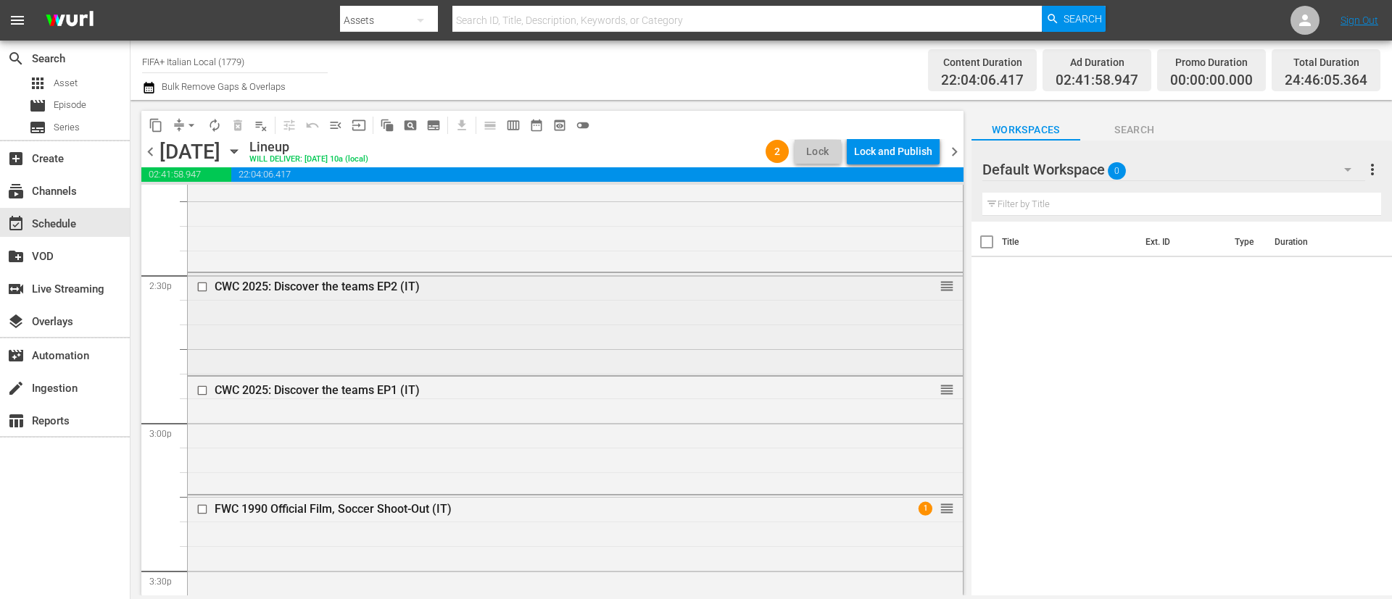
click at [202, 286] on input "checkbox" at bounding box center [203, 287] width 15 height 12
click at [201, 388] on input "checkbox" at bounding box center [203, 390] width 15 height 12
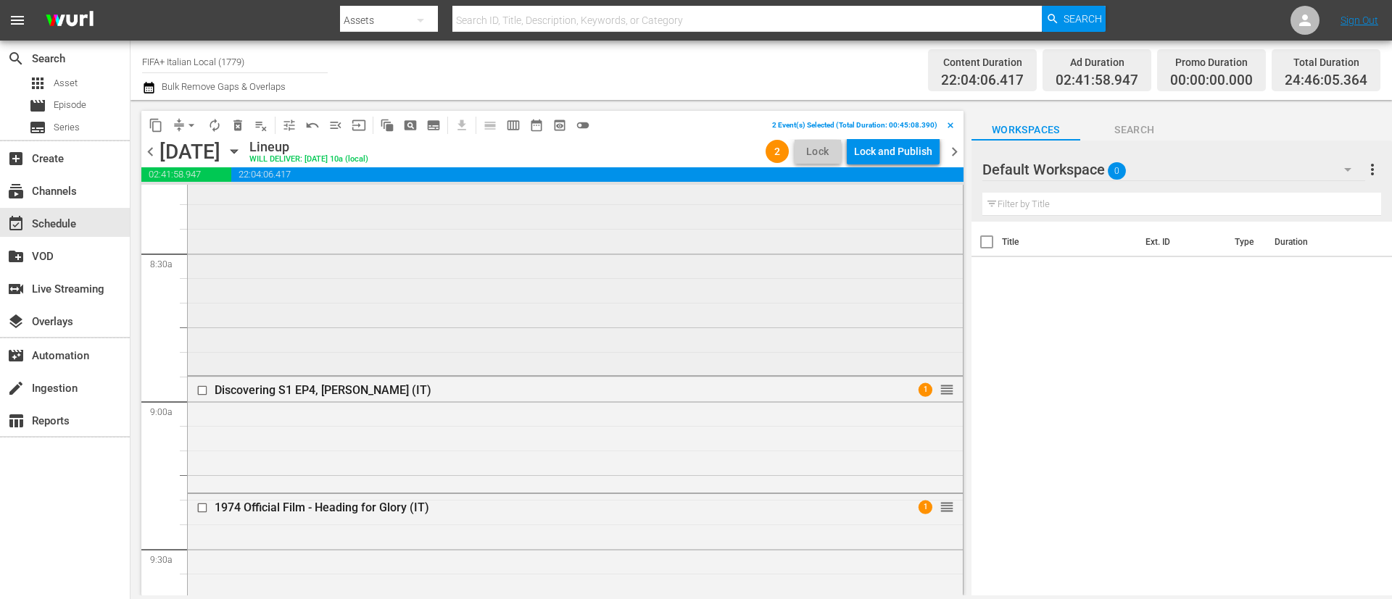
scroll to position [4094, 0]
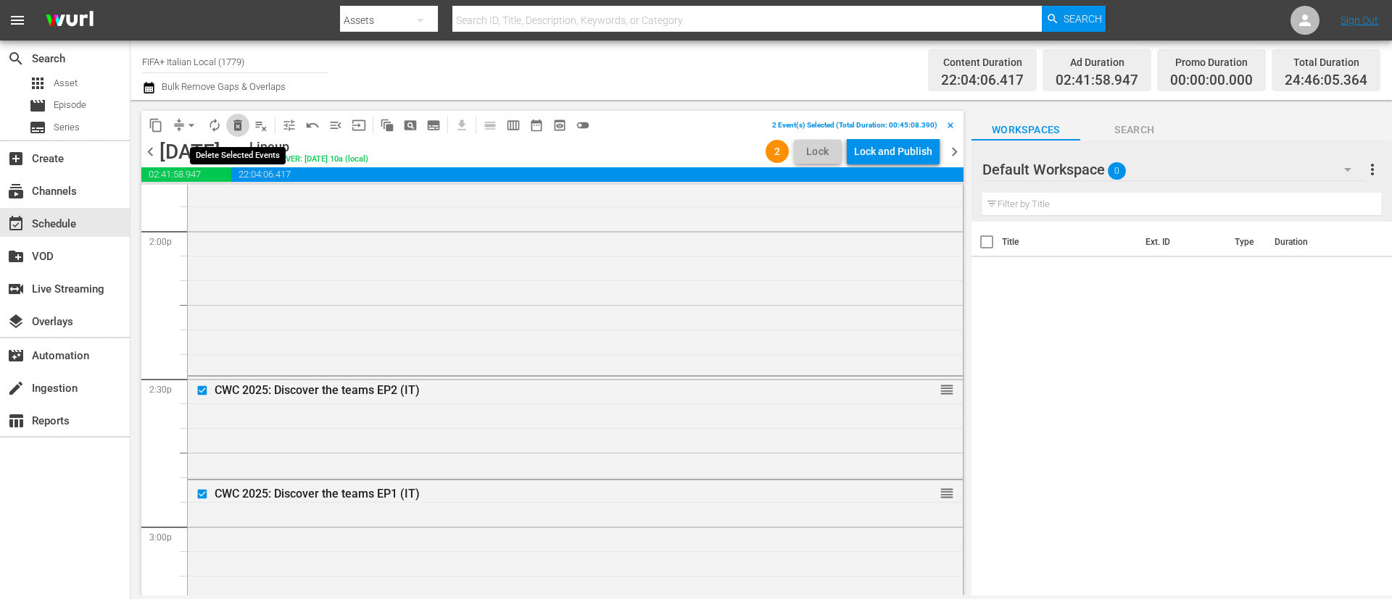
click at [235, 131] on span "delete_forever_outlined" at bounding box center [237, 125] width 14 height 14
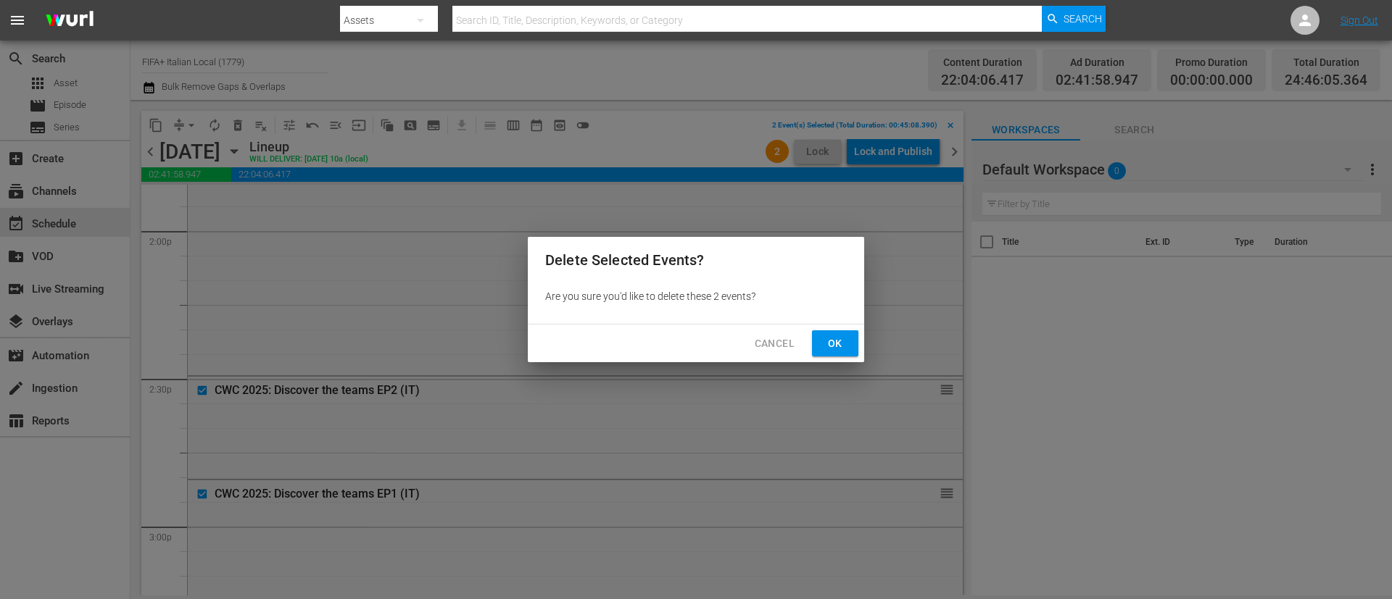
click at [840, 342] on span "Ok" at bounding box center [834, 344] width 23 height 18
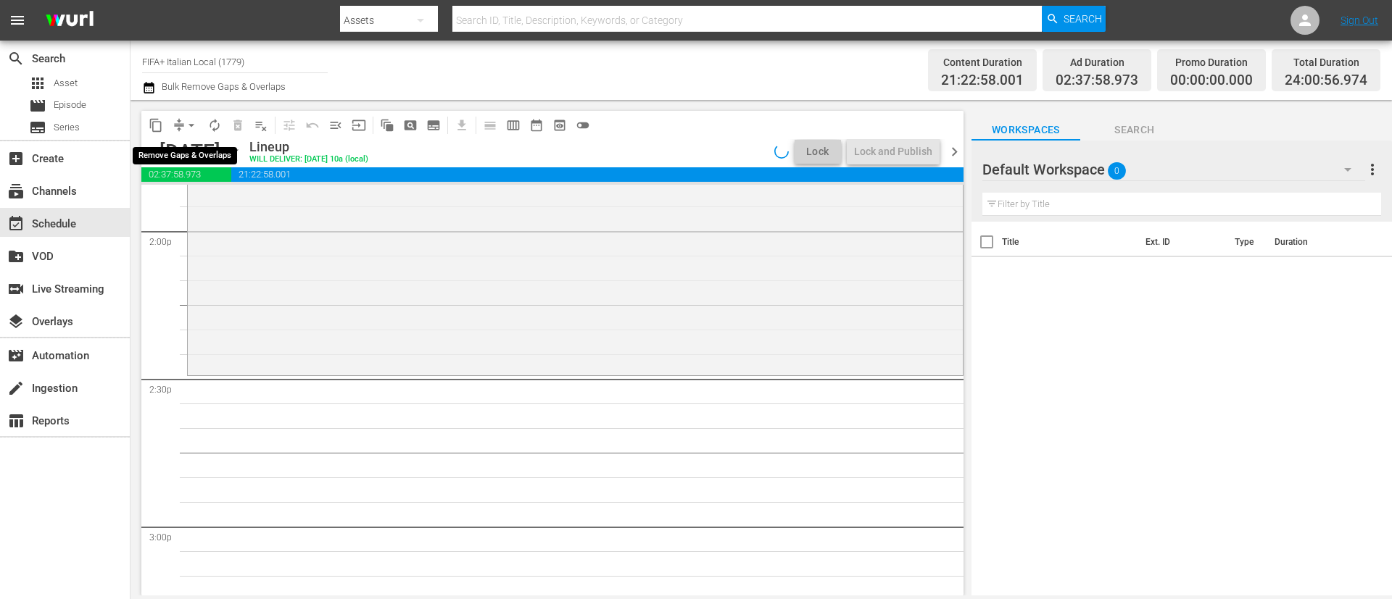
click at [191, 123] on span "arrow_drop_down" at bounding box center [191, 125] width 14 height 14
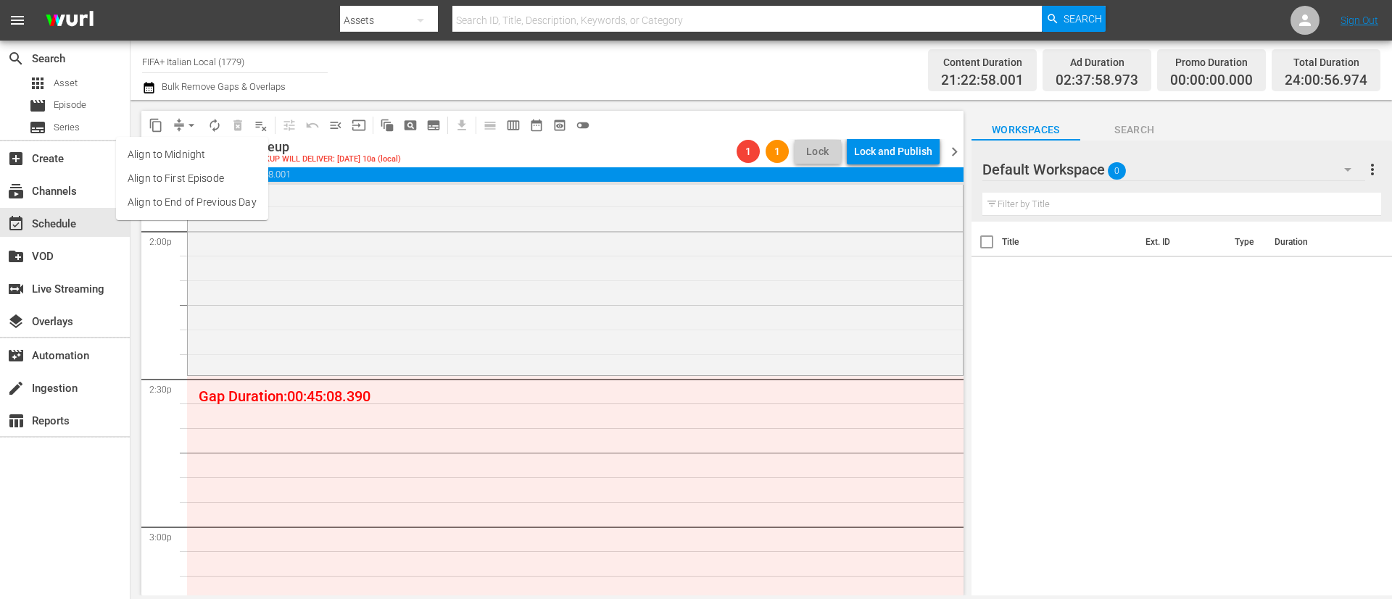
click at [197, 195] on li "Align to End of Previous Day" at bounding box center [192, 203] width 152 height 24
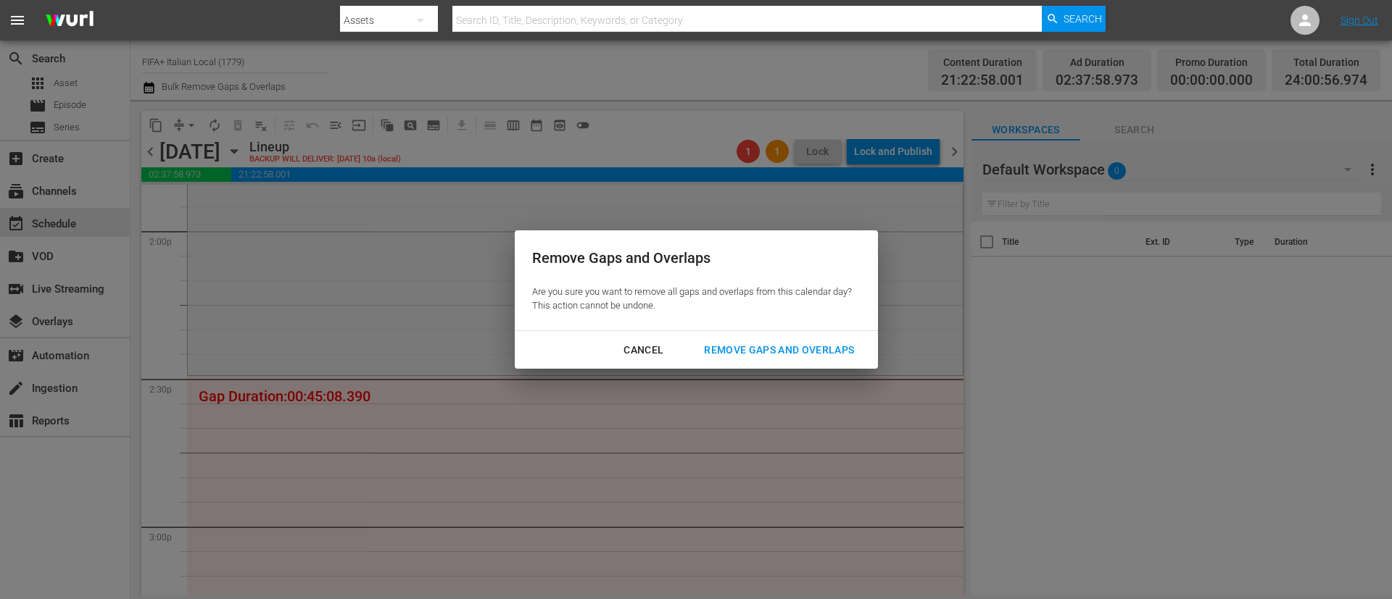
click at [754, 353] on div "Remove Gaps and Overlaps" at bounding box center [778, 350] width 173 height 18
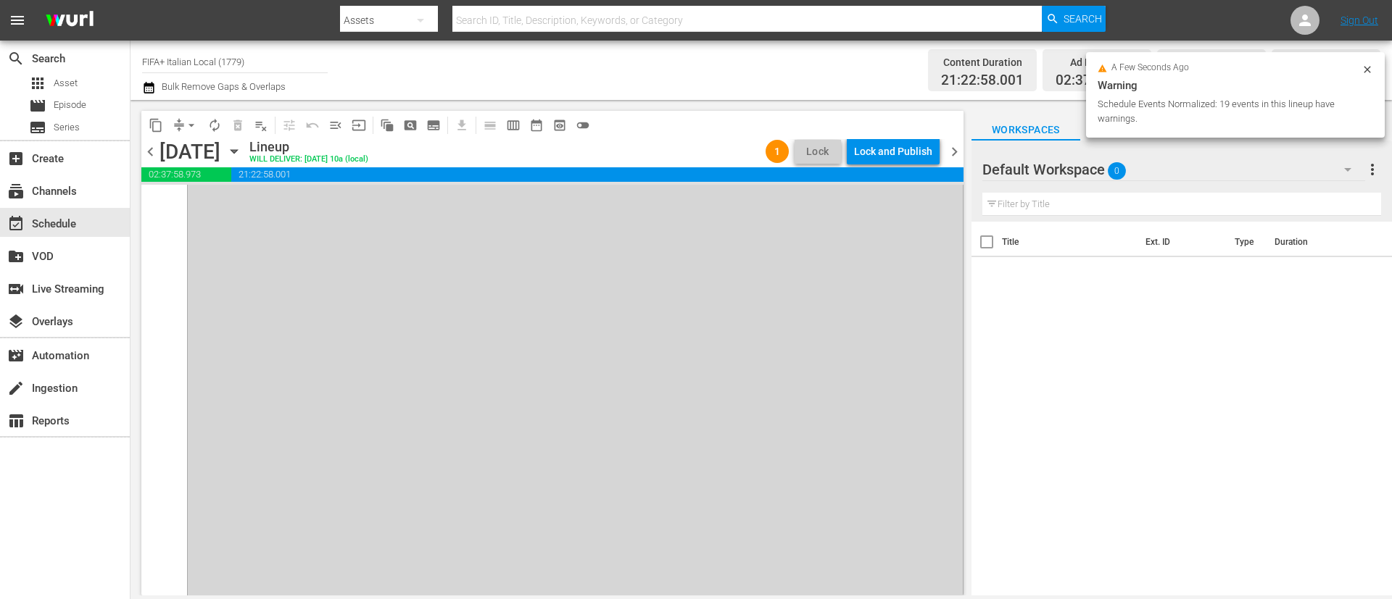
scroll to position [7194, 0]
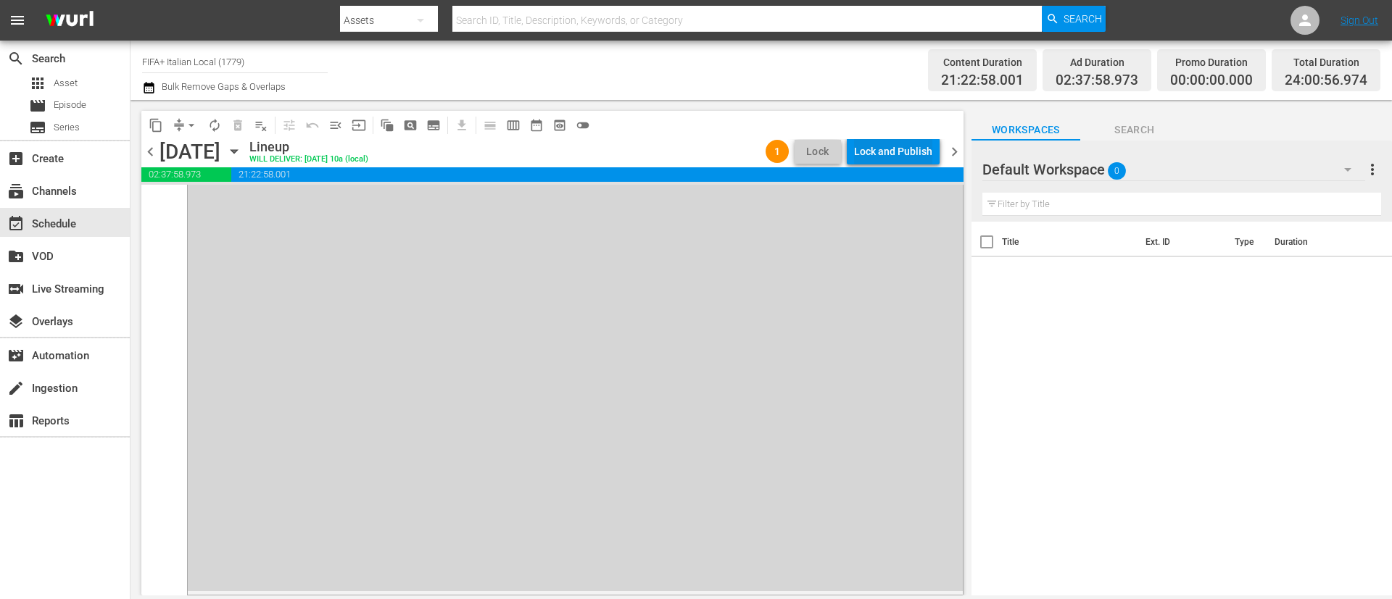
click at [876, 149] on div "Lock and Publish" at bounding box center [893, 151] width 78 height 26
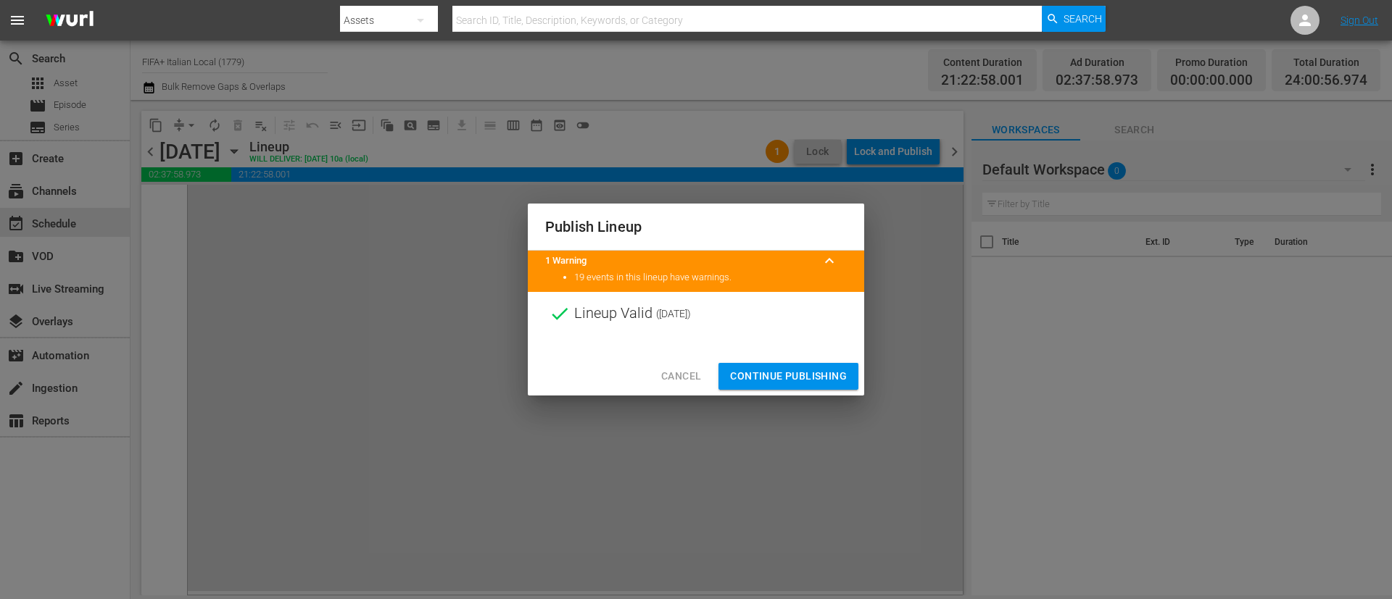
click at [798, 383] on span "Continue Publishing" at bounding box center [788, 376] width 117 height 18
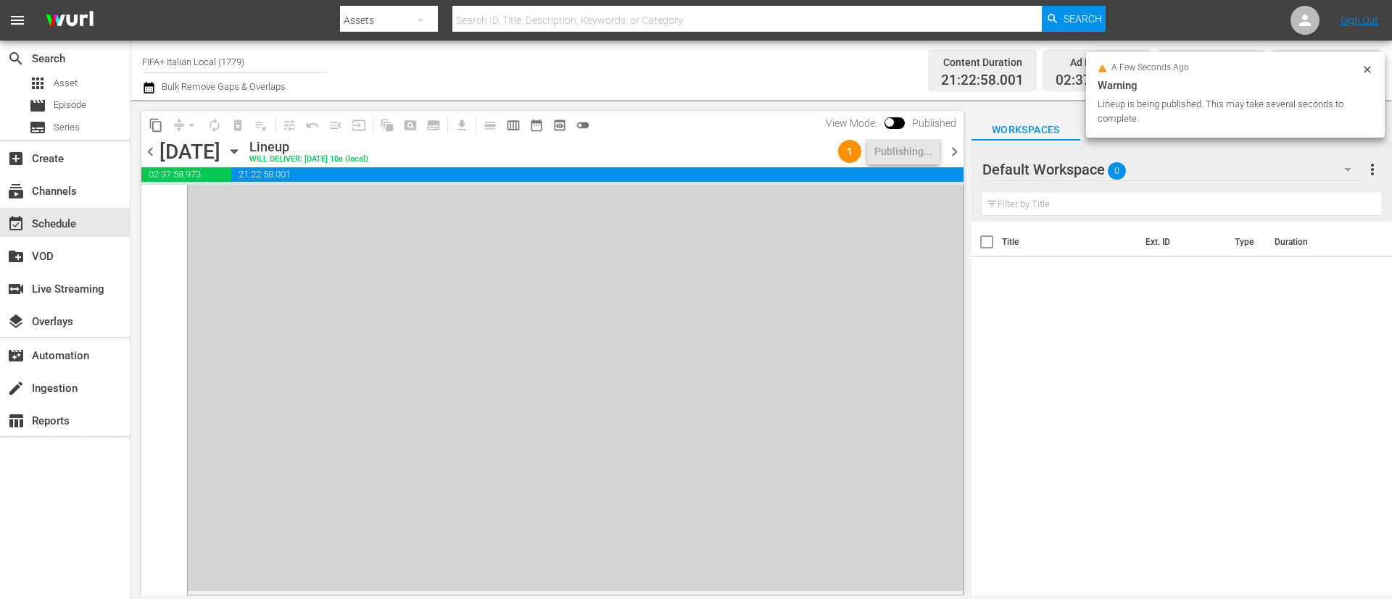
click at [950, 155] on span "chevron_right" at bounding box center [954, 152] width 18 height 18
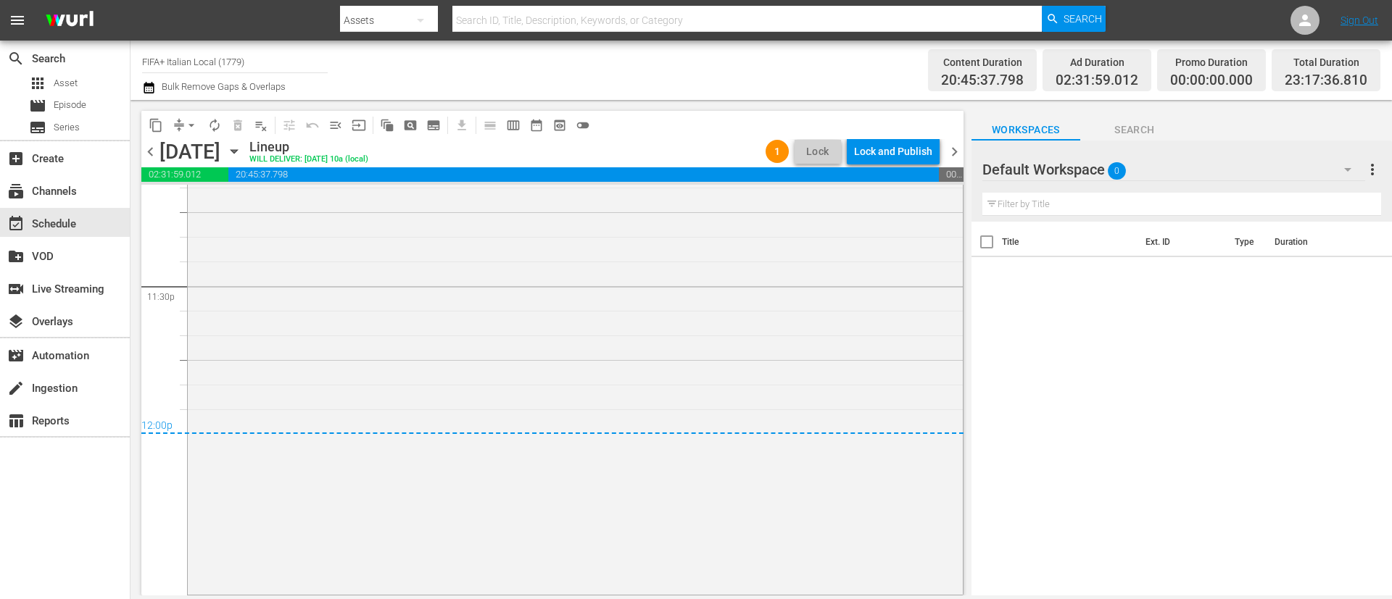
scroll to position [4748, 0]
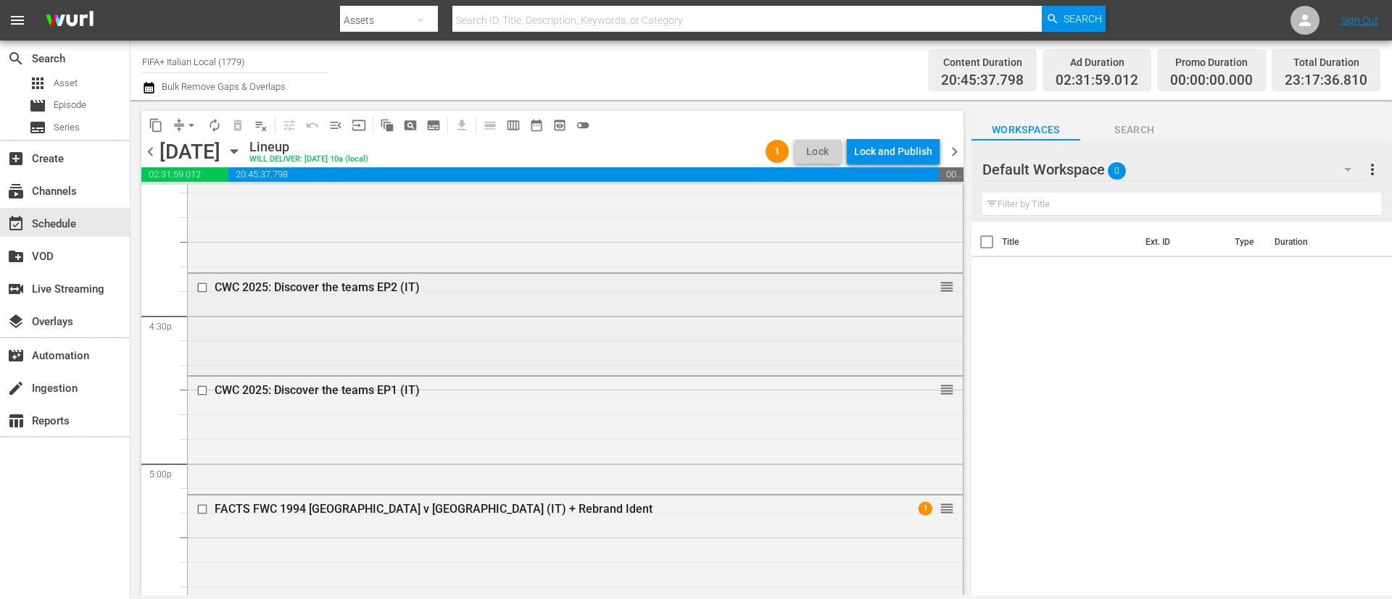
click at [202, 283] on input "checkbox" at bounding box center [203, 287] width 15 height 12
click at [204, 389] on input "checkbox" at bounding box center [203, 390] width 15 height 12
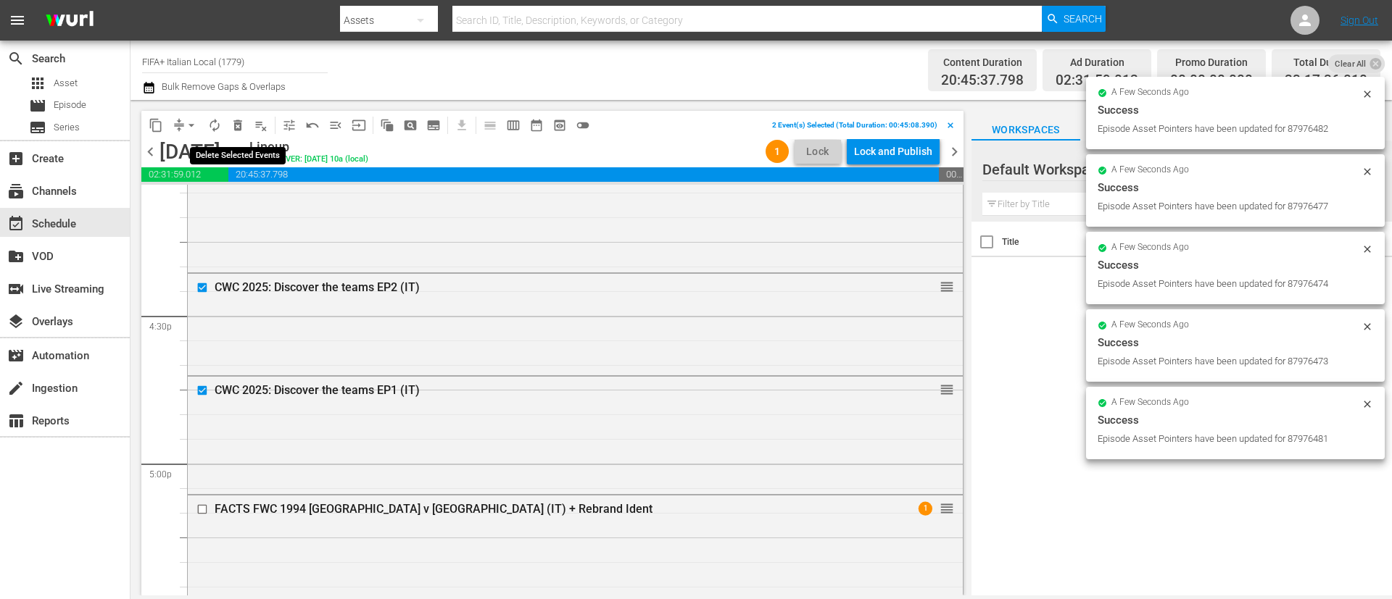
click at [233, 124] on span "delete_forever_outlined" at bounding box center [237, 125] width 14 height 14
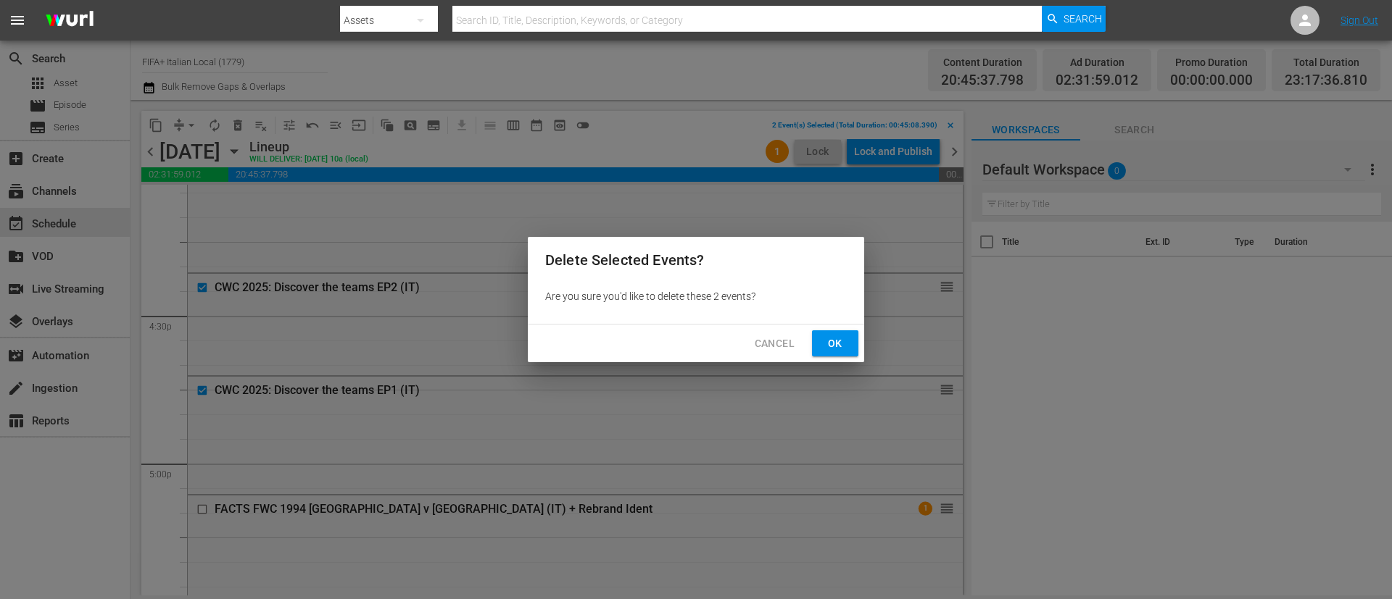
click at [839, 349] on span "Ok" at bounding box center [834, 344] width 23 height 18
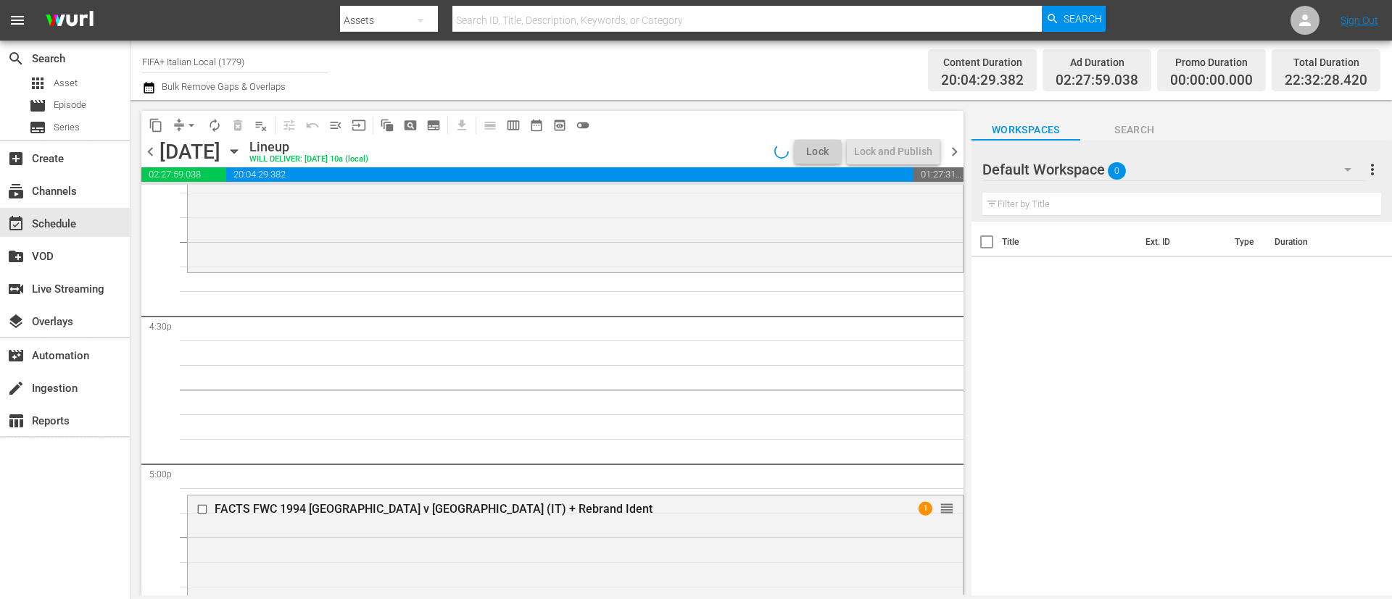
scroll to position [4723, 0]
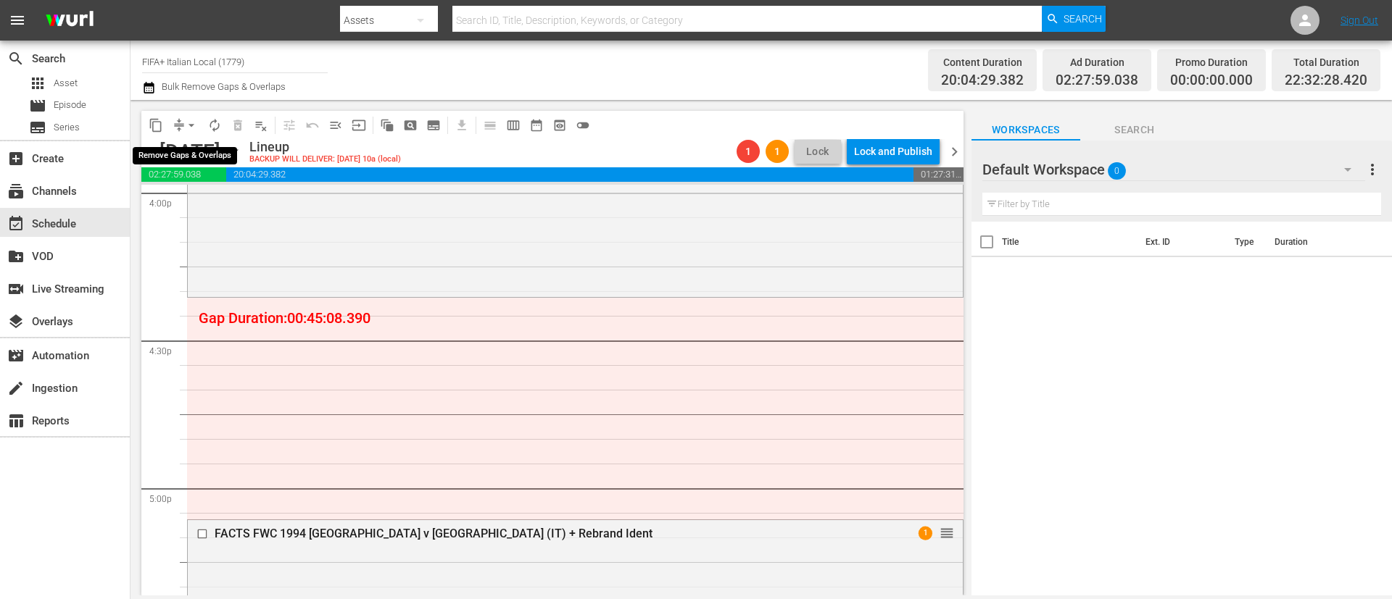
click at [192, 130] on span "arrow_drop_down" at bounding box center [191, 125] width 14 height 14
click at [186, 203] on li "Align to End of Previous Day" at bounding box center [192, 203] width 152 height 24
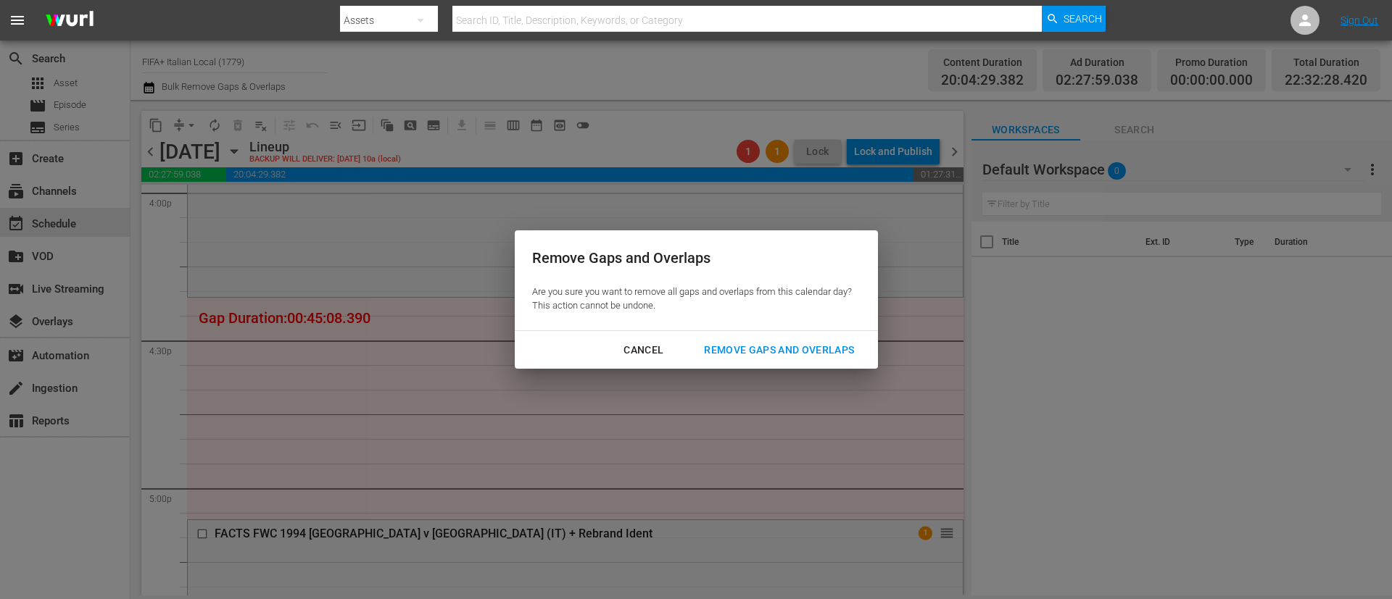
click at [762, 360] on button "Remove Gaps and Overlaps" at bounding box center [778, 350] width 185 height 27
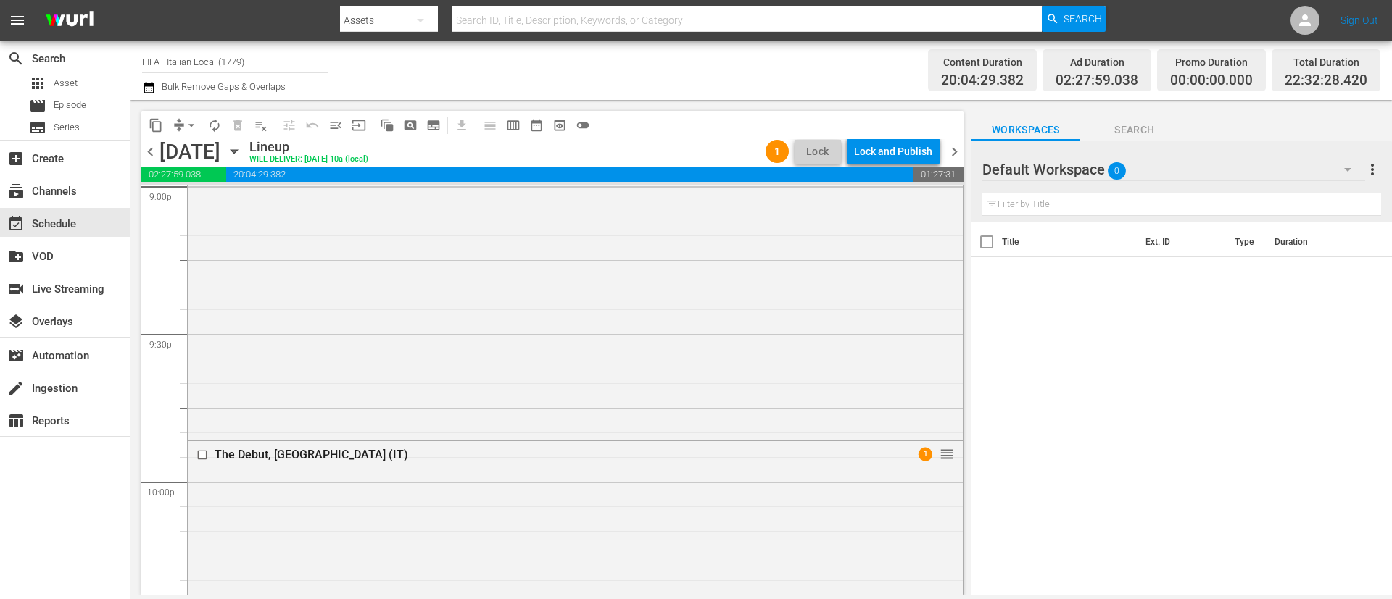
scroll to position [6762, 0]
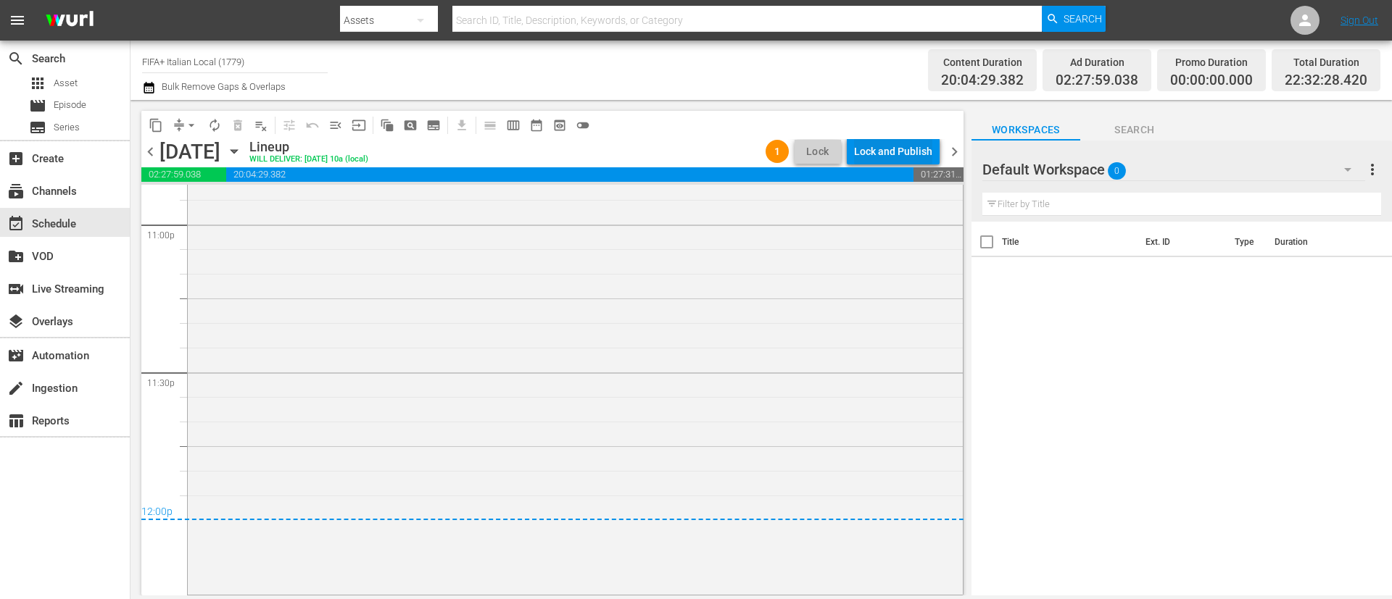
click at [878, 144] on div "Lock and Publish" at bounding box center [893, 151] width 78 height 26
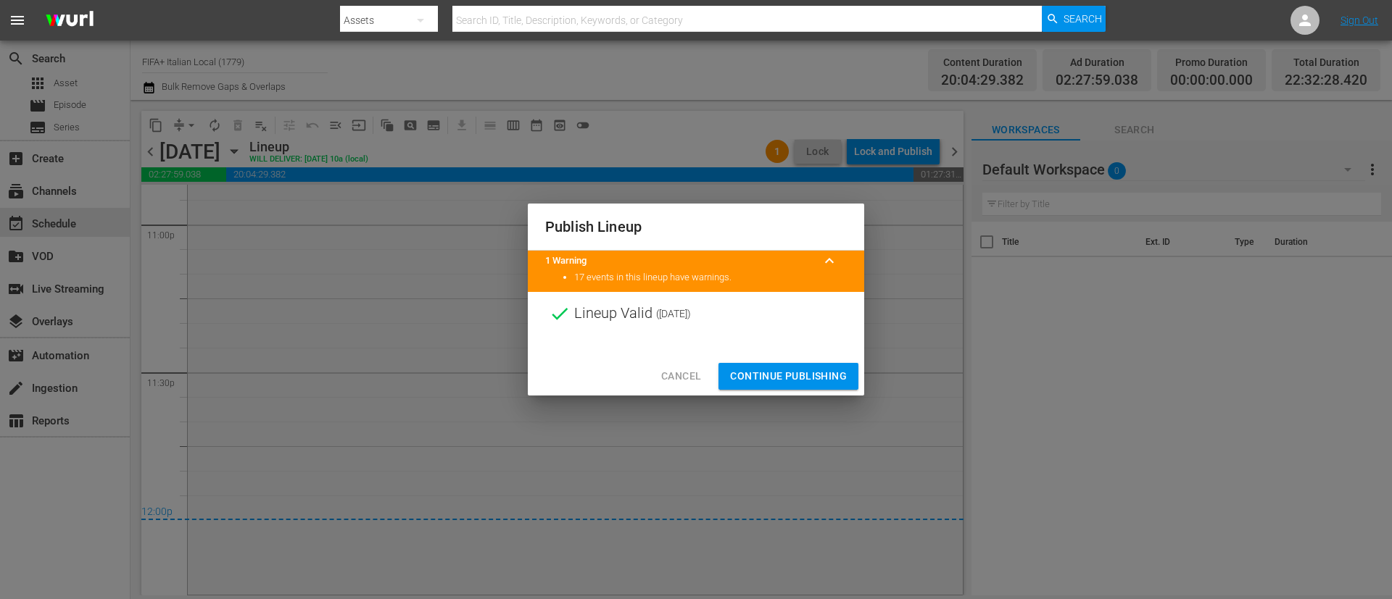
click at [755, 373] on span "Continue Publishing" at bounding box center [788, 376] width 117 height 18
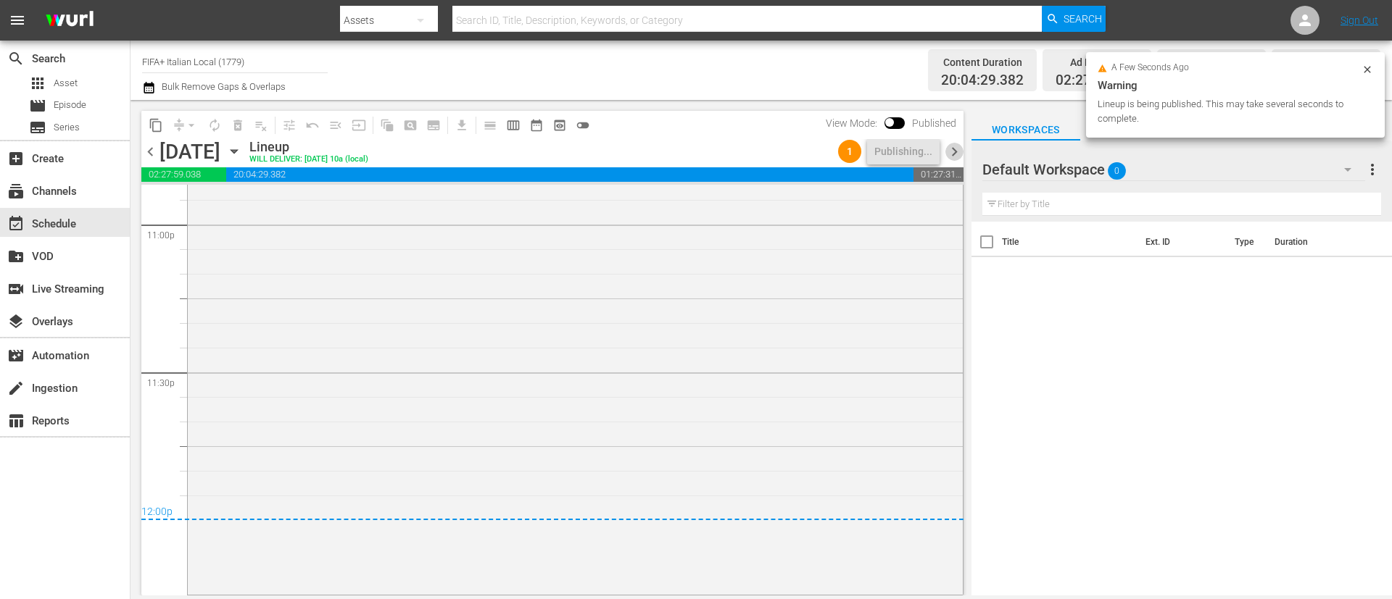
click at [957, 149] on span "chevron_right" at bounding box center [954, 152] width 18 height 18
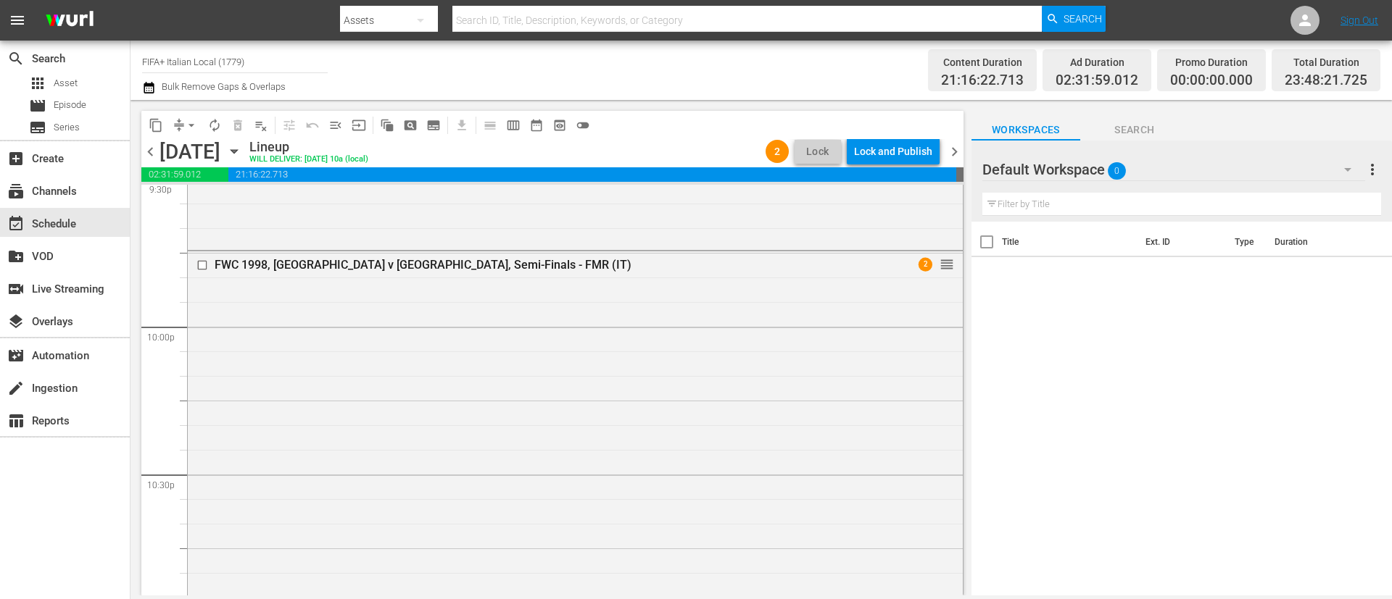
scroll to position [4992, 0]
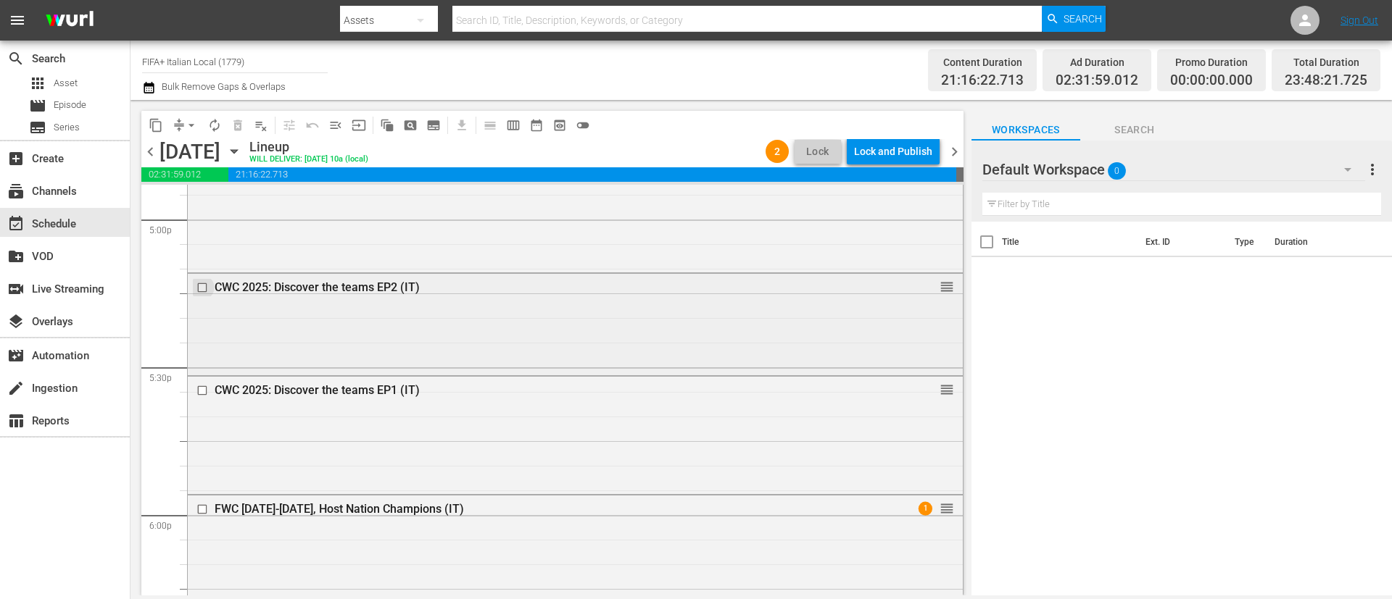
click at [197, 288] on input "checkbox" at bounding box center [203, 287] width 15 height 12
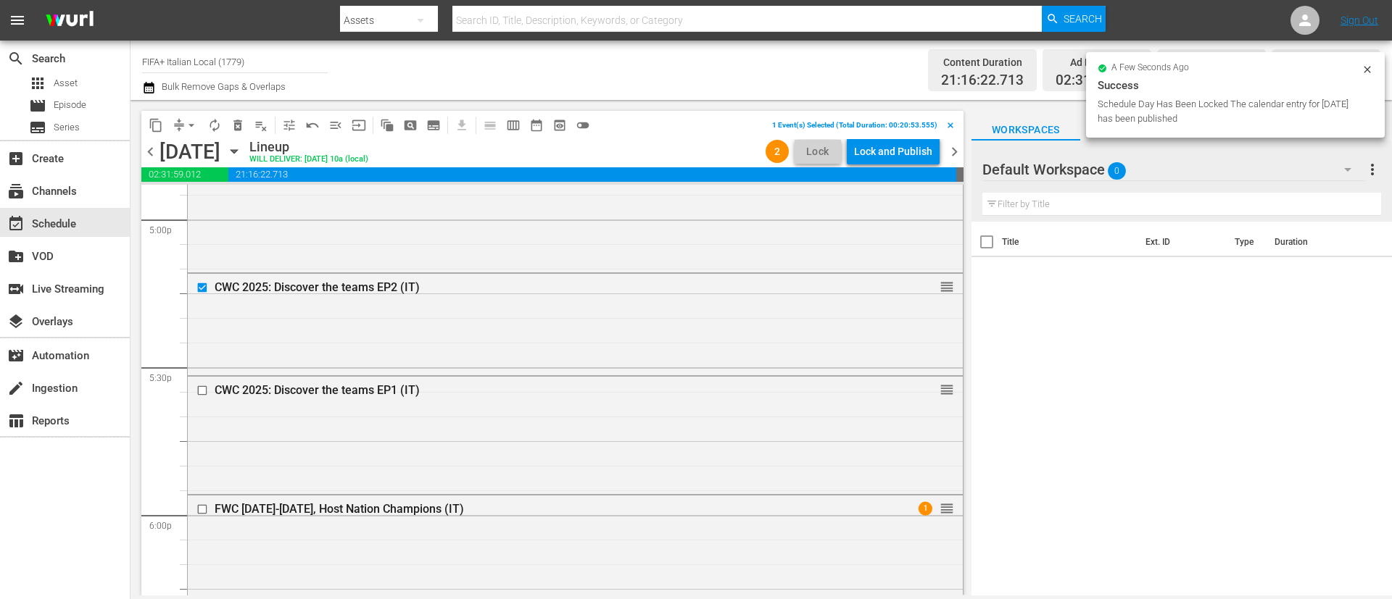
click at [205, 397] on div at bounding box center [204, 390] width 22 height 17
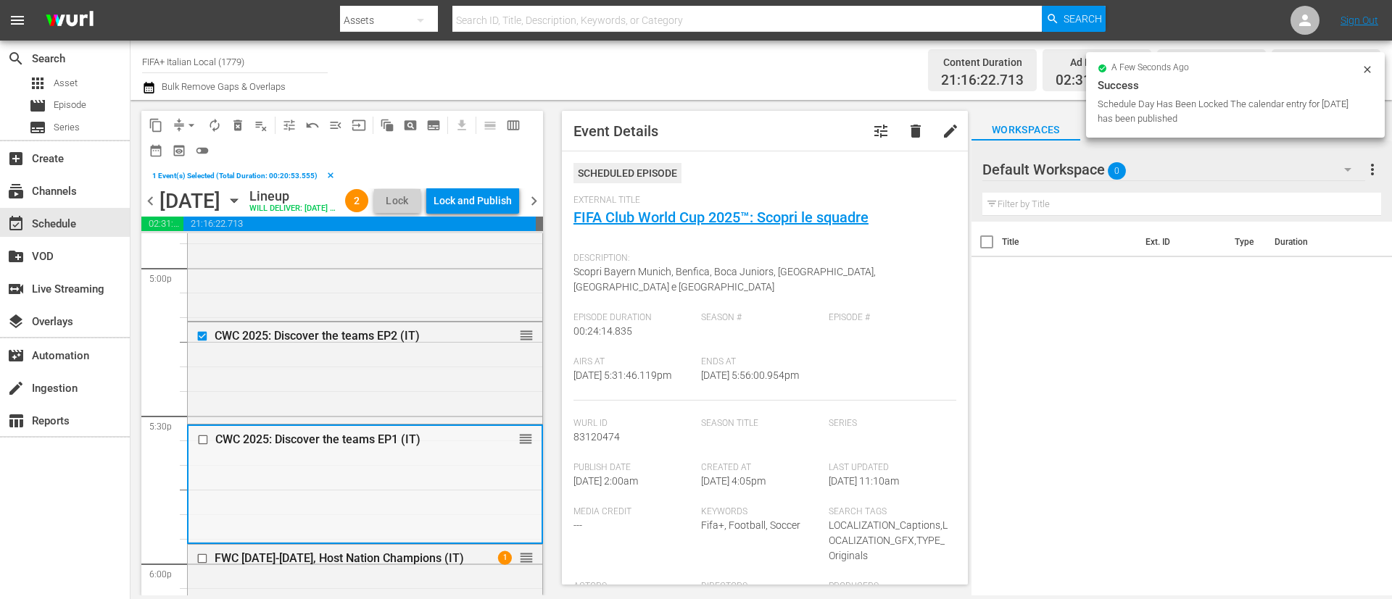
click at [204, 446] on input "checkbox" at bounding box center [204, 440] width 15 height 12
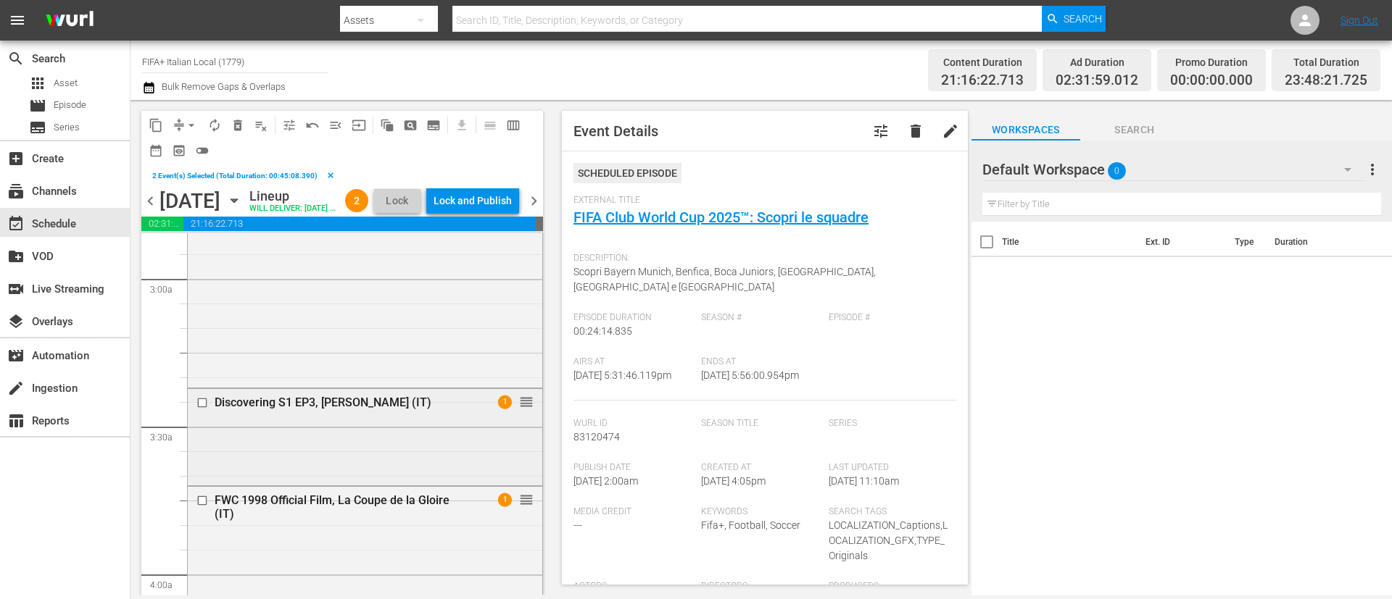
scroll to position [5029, 0]
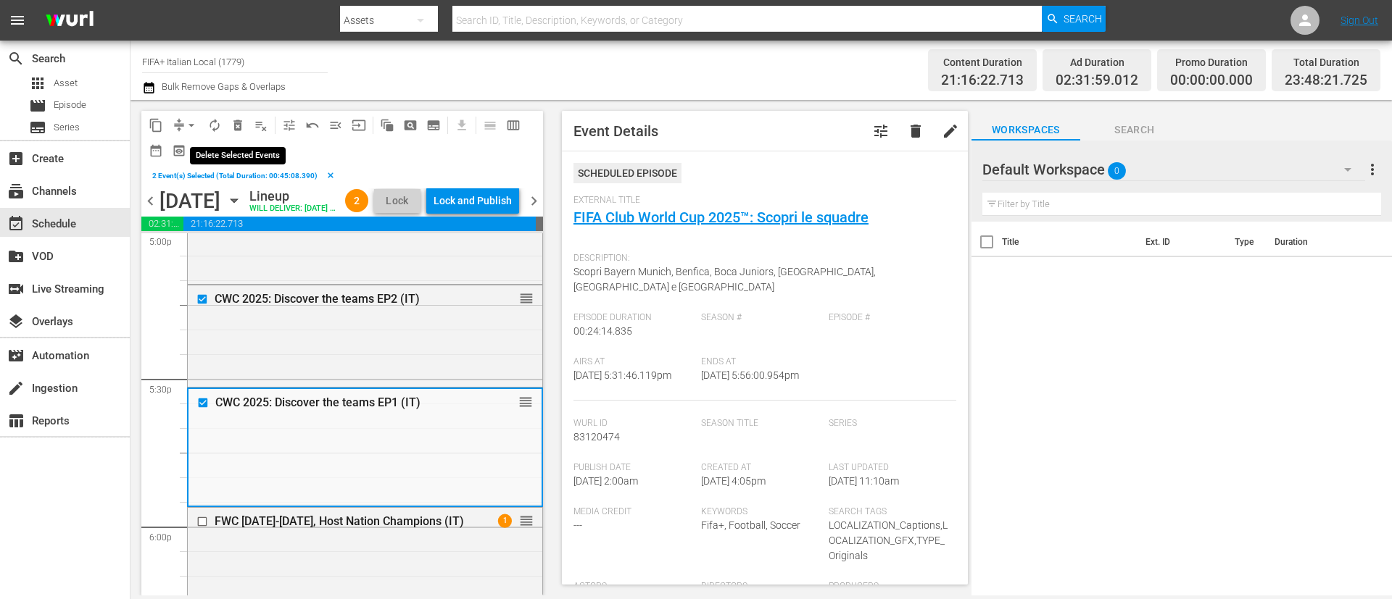
click at [233, 134] on button "delete_forever_outlined" at bounding box center [237, 125] width 23 height 23
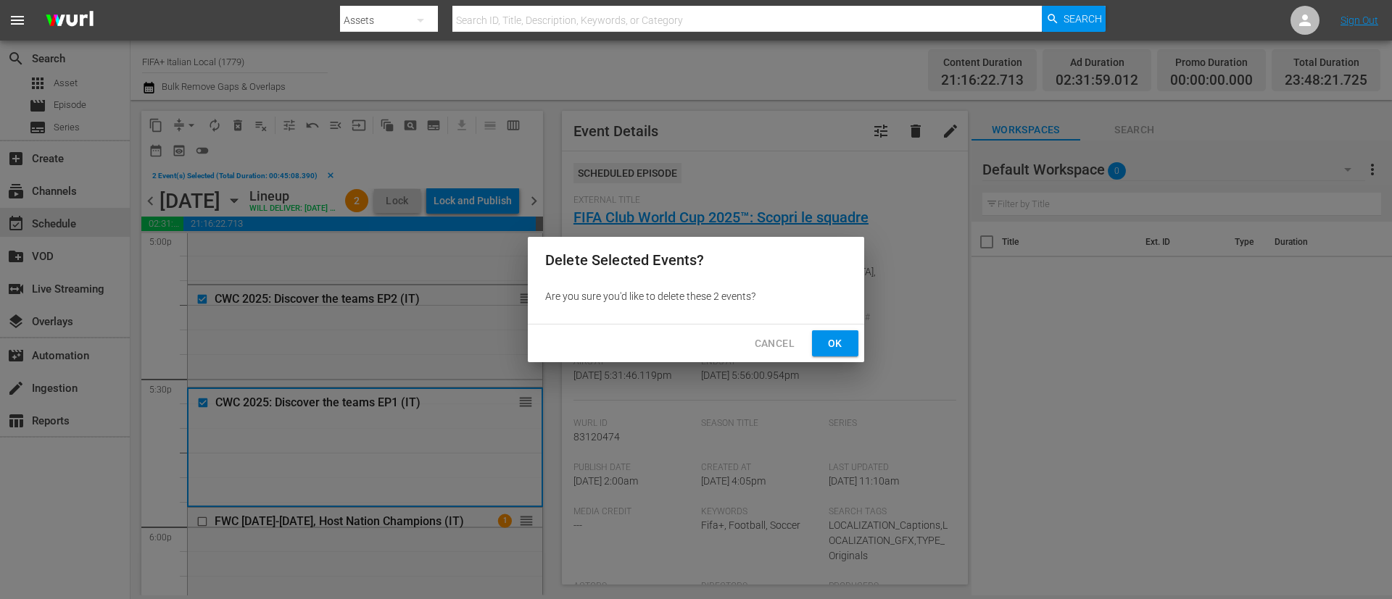
click at [844, 338] on span "Ok" at bounding box center [834, 344] width 23 height 18
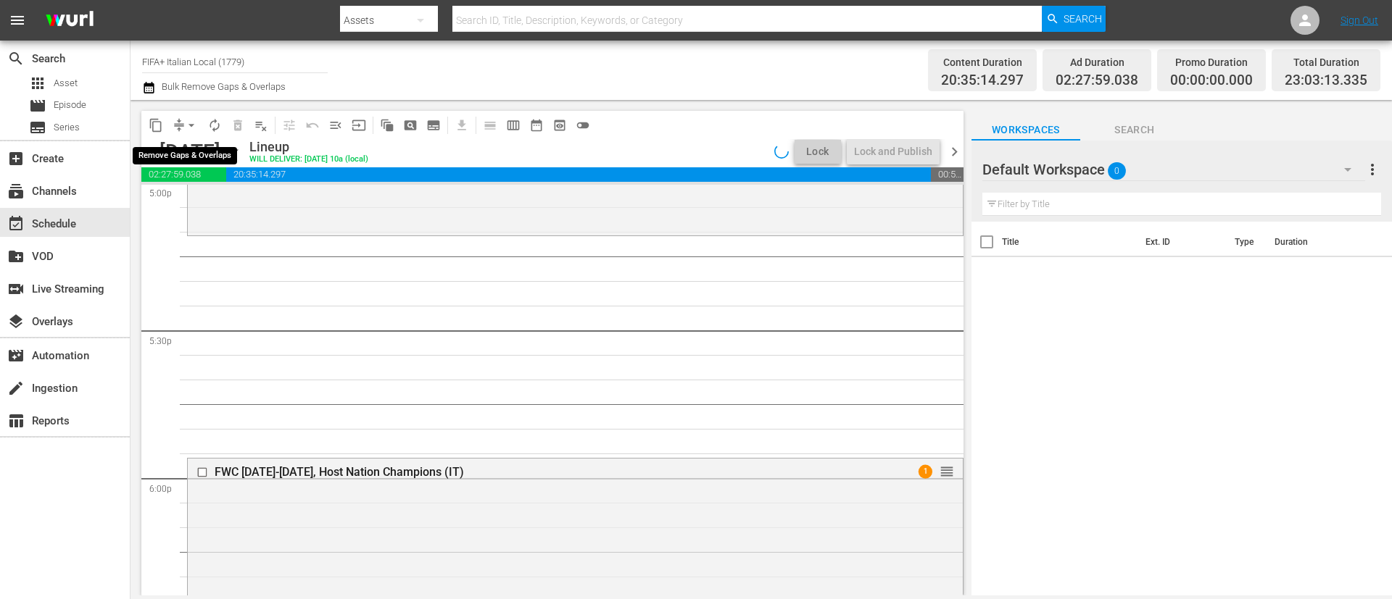
click at [195, 126] on span "arrow_drop_down" at bounding box center [191, 125] width 14 height 14
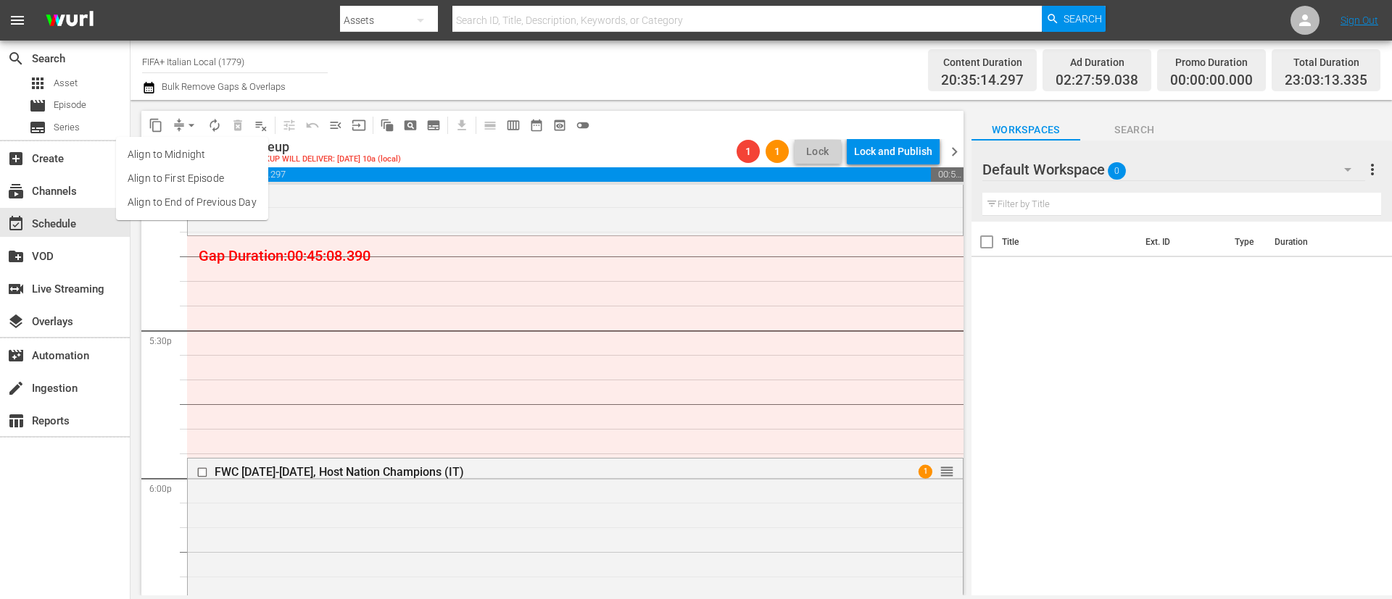
click at [204, 206] on li "Align to End of Previous Day" at bounding box center [192, 203] width 152 height 24
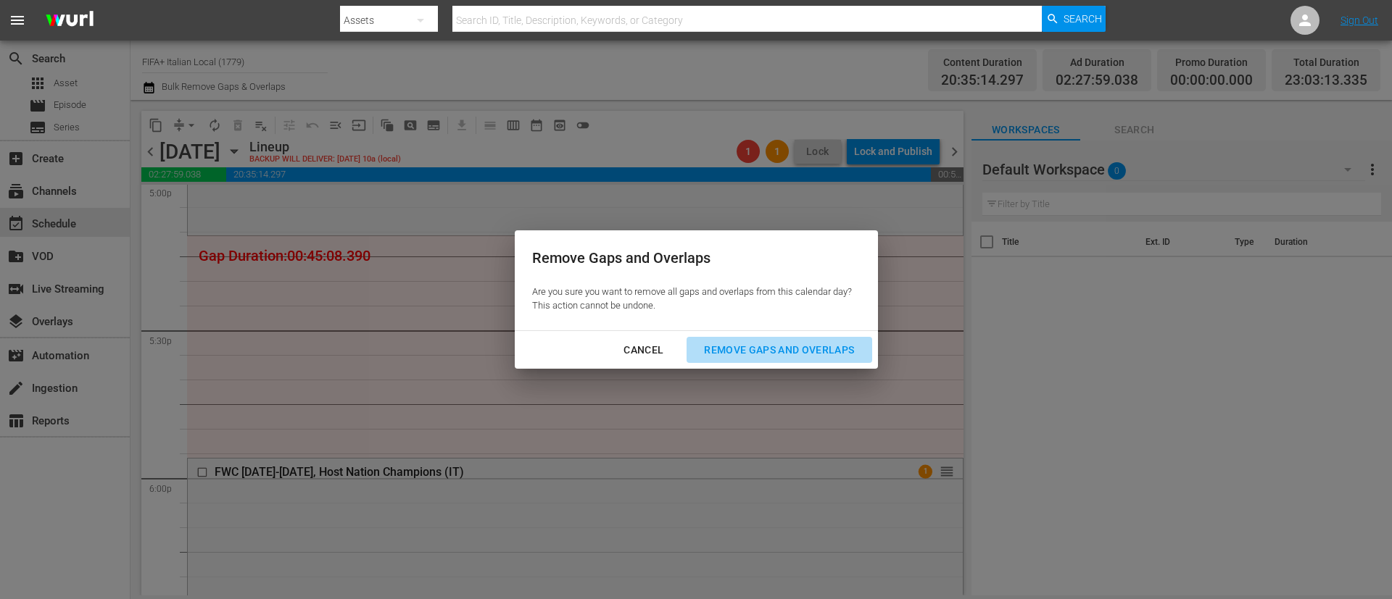
click at [812, 338] on button "Remove Gaps and Overlaps" at bounding box center [778, 350] width 185 height 27
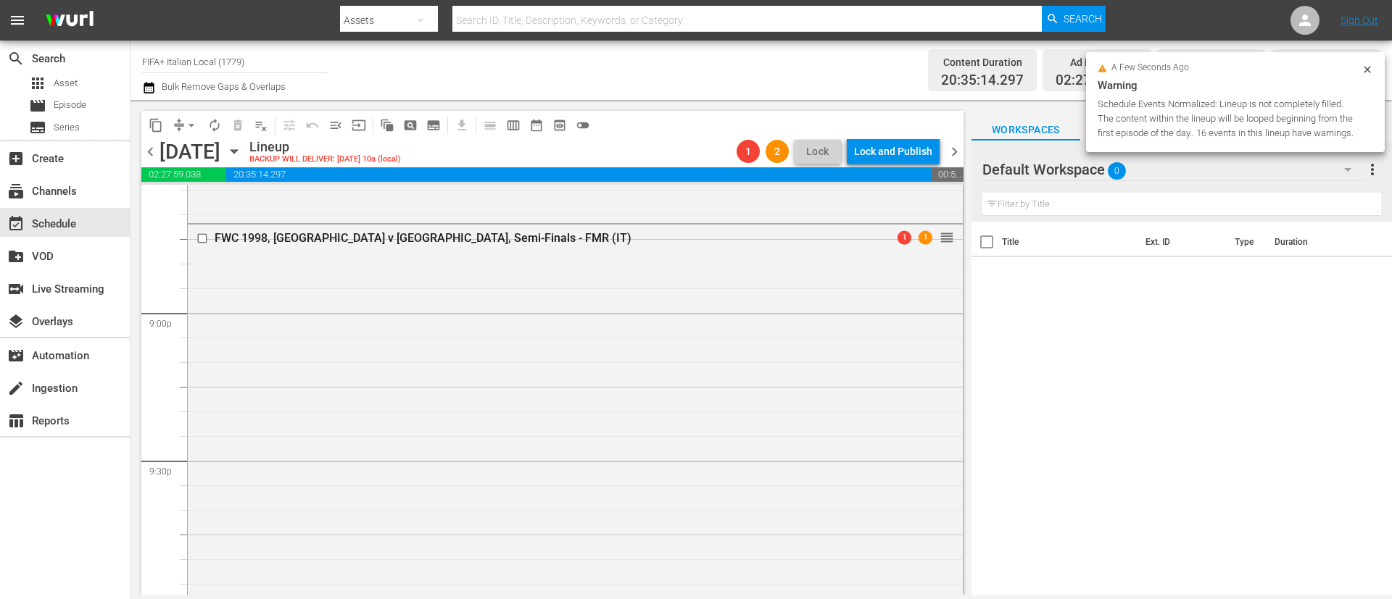
scroll to position [6791, 0]
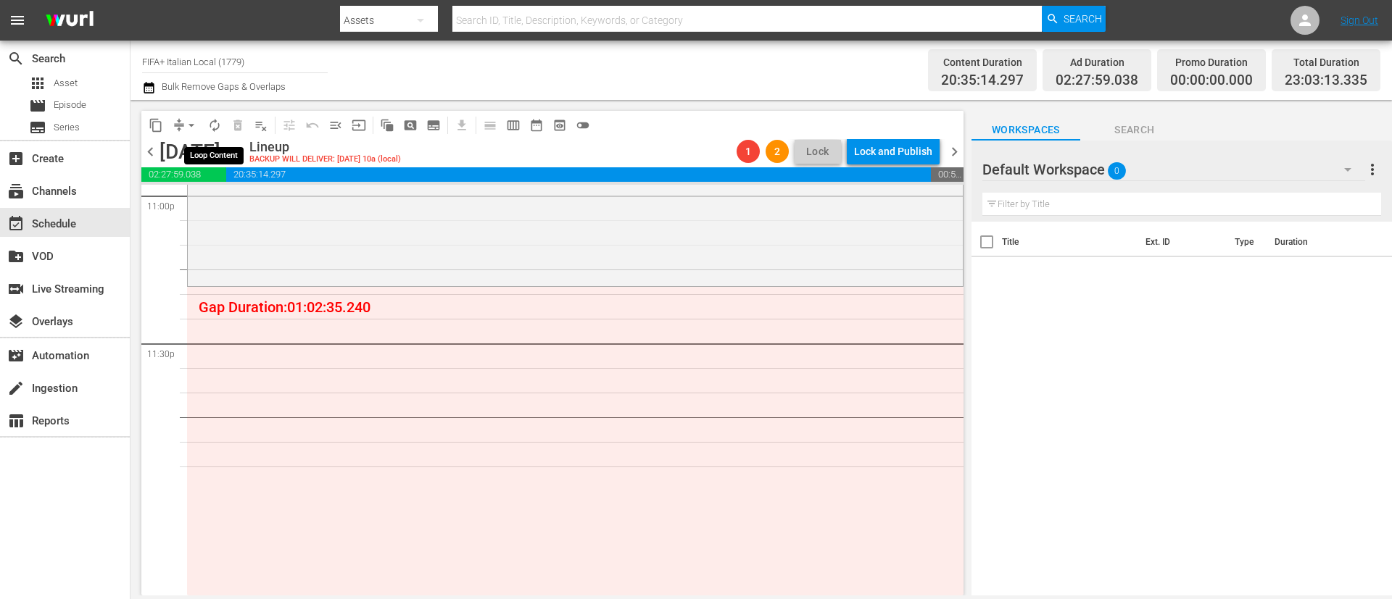
click at [216, 130] on span "autorenew_outlined" at bounding box center [214, 125] width 14 height 14
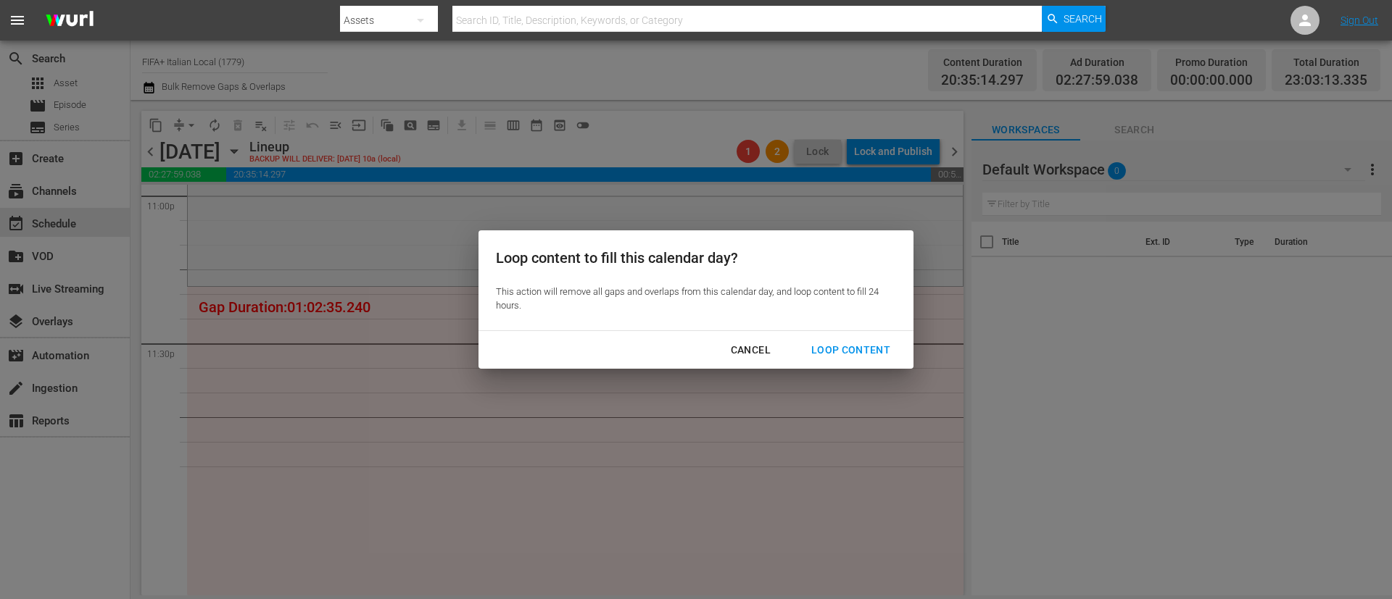
click at [835, 347] on div "Loop Content" at bounding box center [850, 350] width 102 height 18
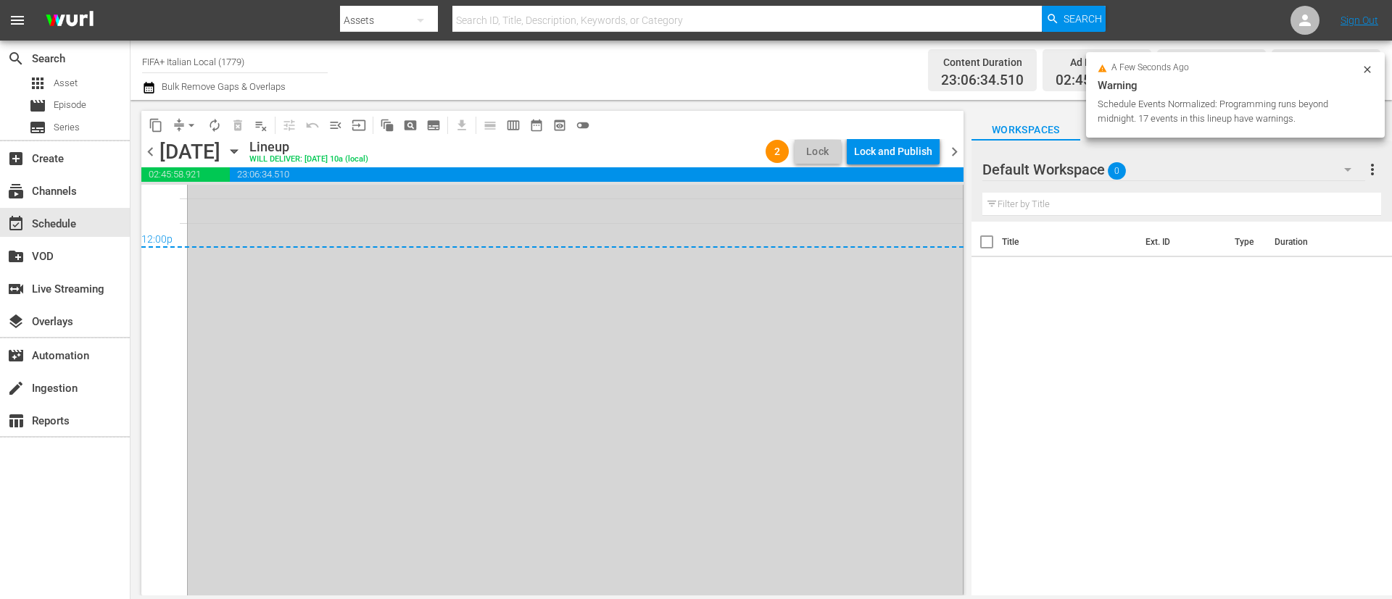
scroll to position [7316, 0]
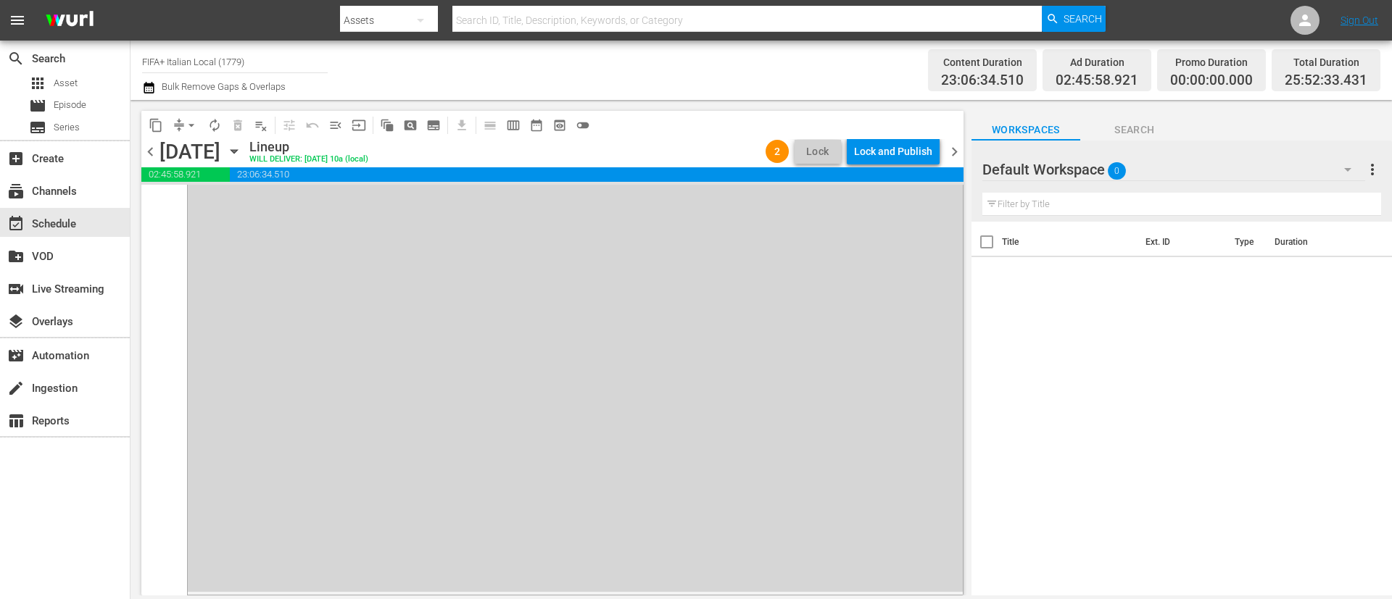
click at [880, 165] on div "chevron_left Sunday, August 17th August 17th Lineup WILL DELIVER: 8/16 @ 10a (l…" at bounding box center [552, 153] width 822 height 28
click at [895, 162] on div "Lock and Publish" at bounding box center [893, 151] width 78 height 26
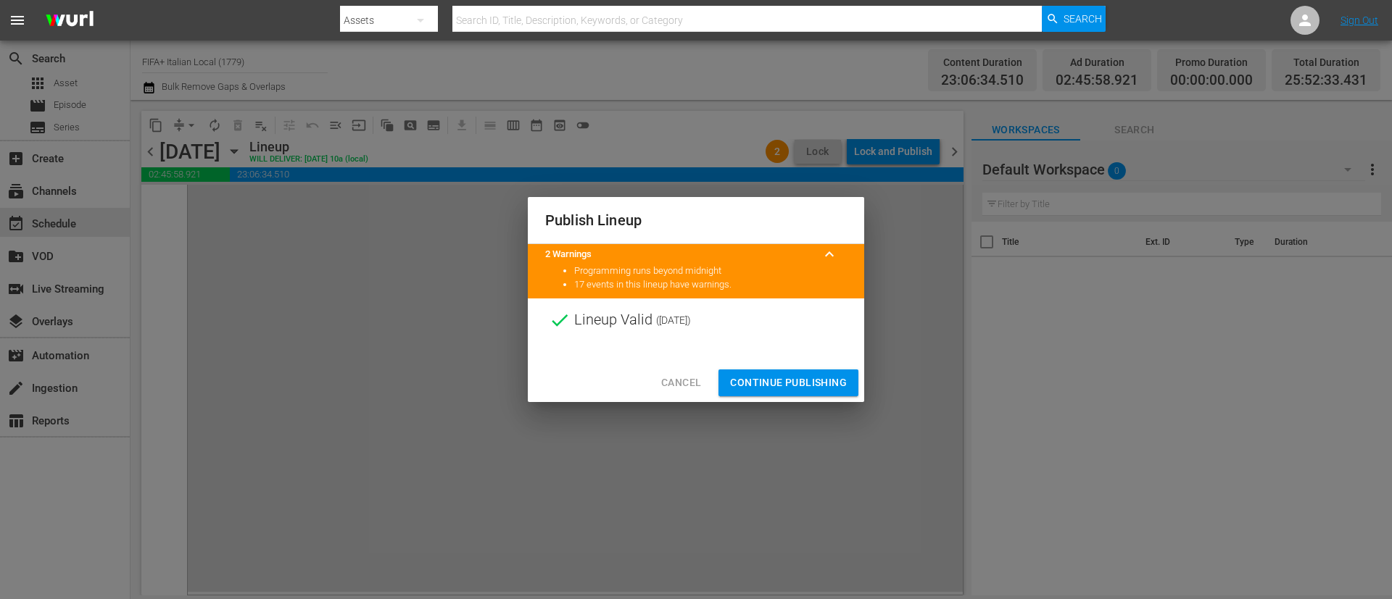
click at [815, 379] on span "Continue Publishing" at bounding box center [788, 383] width 117 height 18
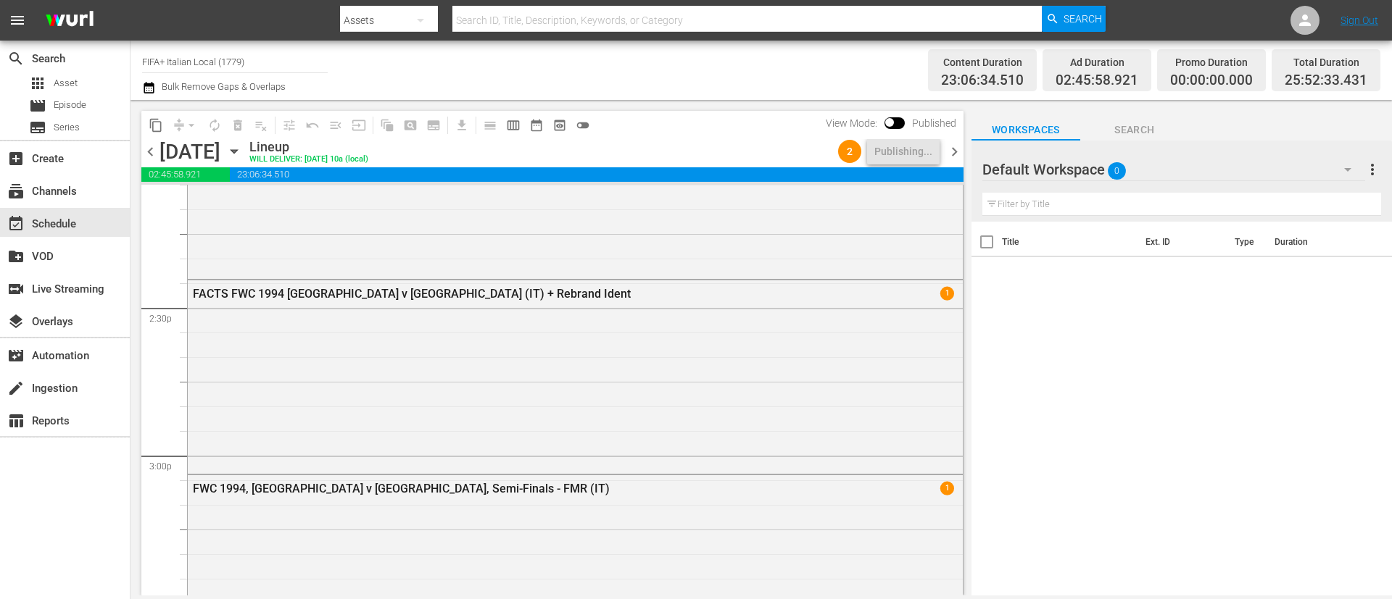
scroll to position [4163, 0]
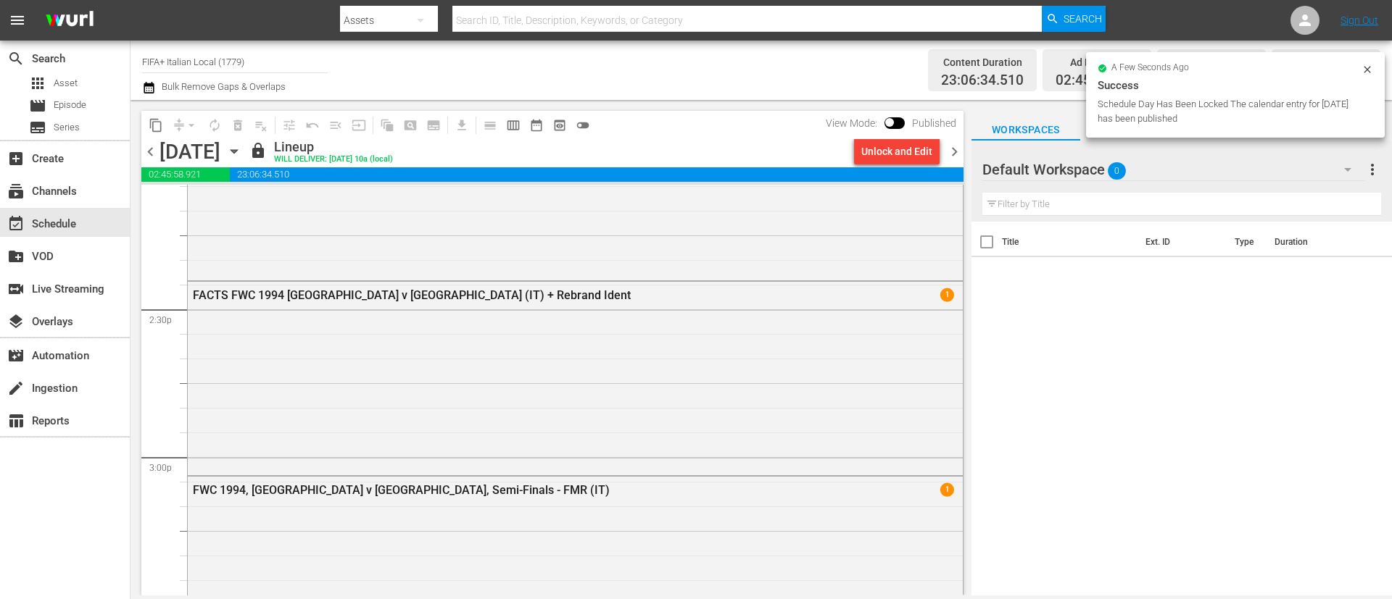
click at [954, 157] on span "chevron_right" at bounding box center [954, 152] width 18 height 18
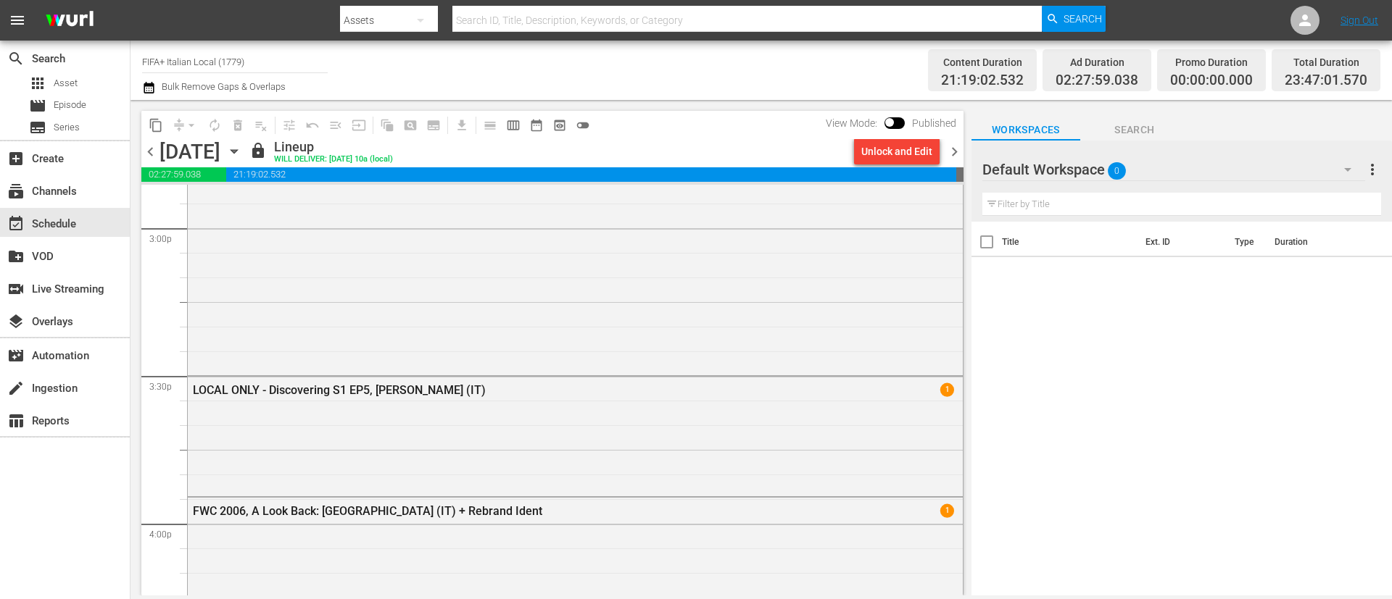
scroll to position [748, 0]
click at [871, 155] on div "Unlock and Edit" at bounding box center [896, 151] width 71 height 26
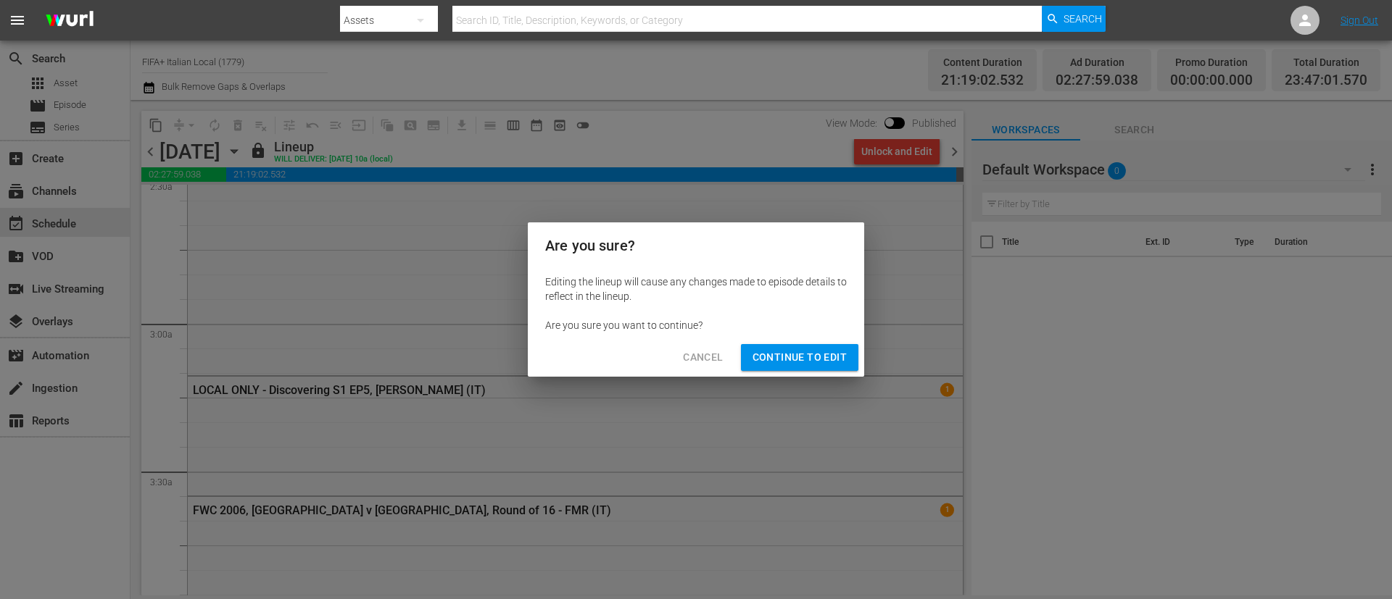
click at [823, 333] on div "Editing the lineup will cause any changes made to episode details to reflect in…" at bounding box center [696, 304] width 336 height 70
click at [820, 347] on button "Continue to Edit" at bounding box center [799, 357] width 117 height 27
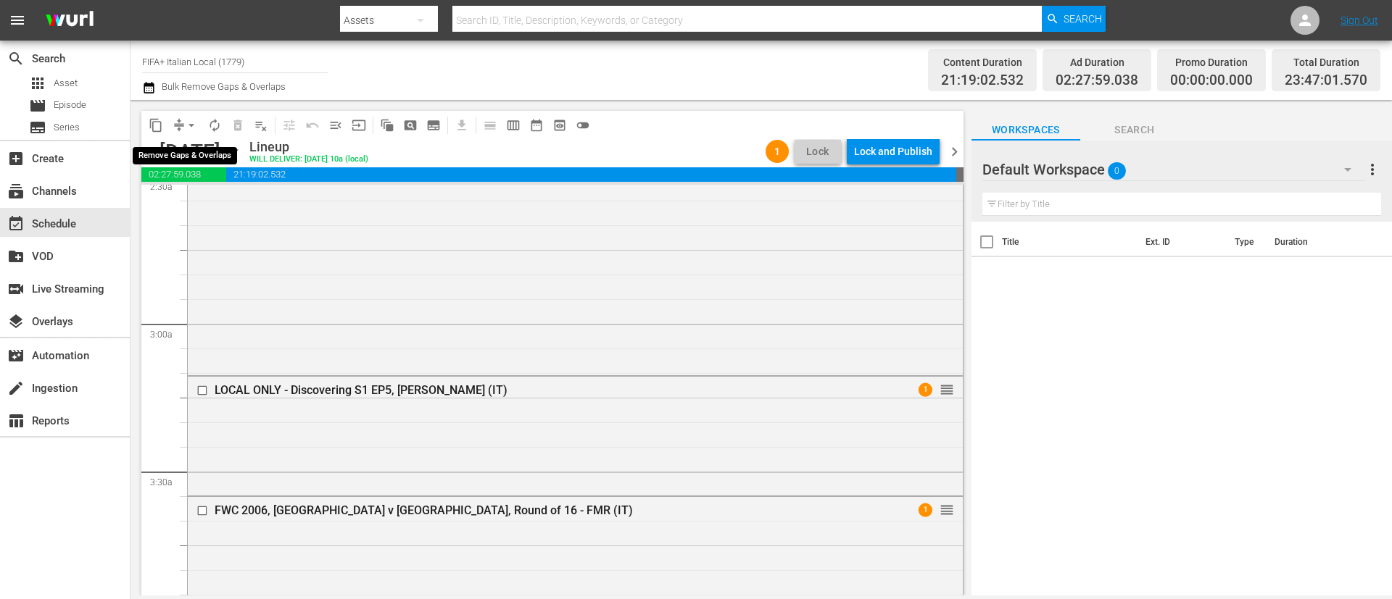
click at [188, 131] on span "arrow_drop_down" at bounding box center [191, 125] width 14 height 14
click at [226, 194] on li "Align to End of Previous Day" at bounding box center [192, 203] width 152 height 24
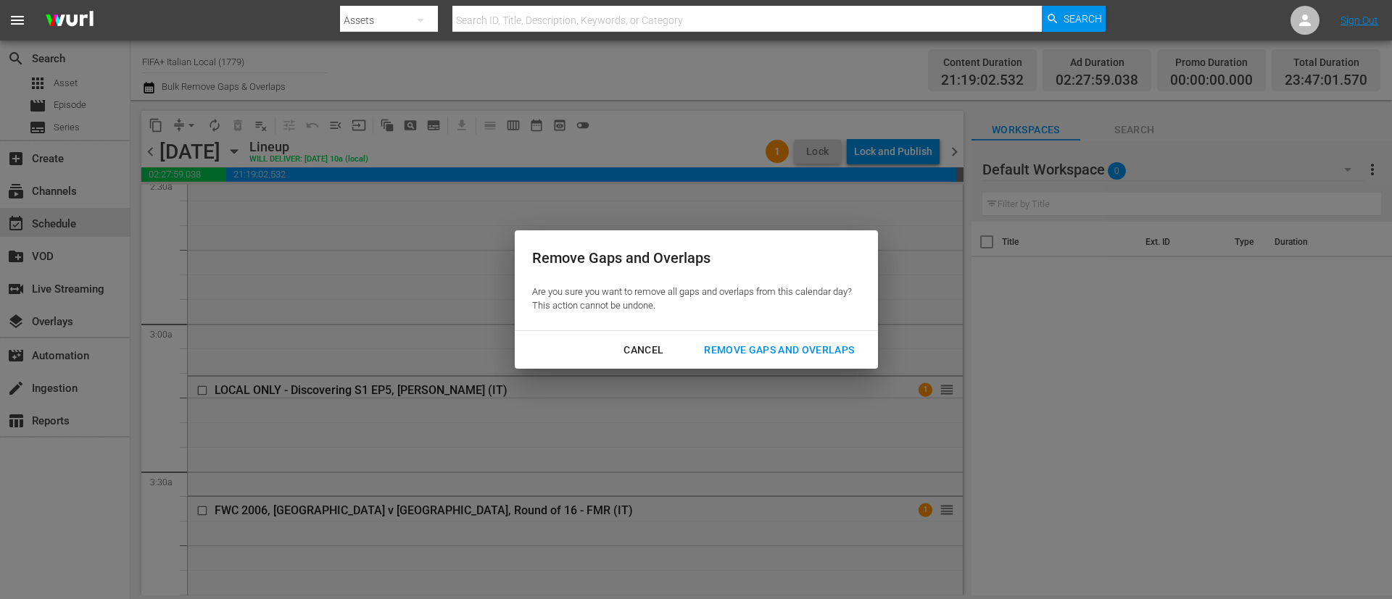
click at [768, 336] on div "Cancel Remove Gaps and Overlaps" at bounding box center [696, 350] width 363 height 38
click at [762, 337] on button "Remove Gaps and Overlaps" at bounding box center [778, 350] width 185 height 27
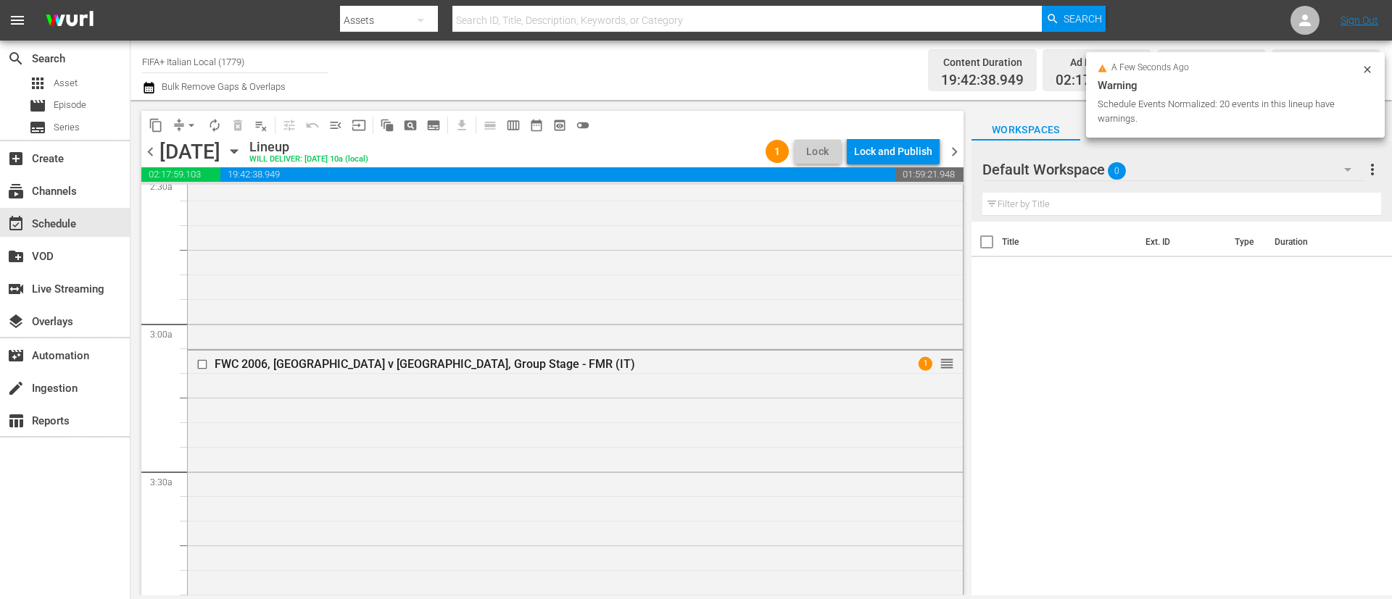
scroll to position [773, 0]
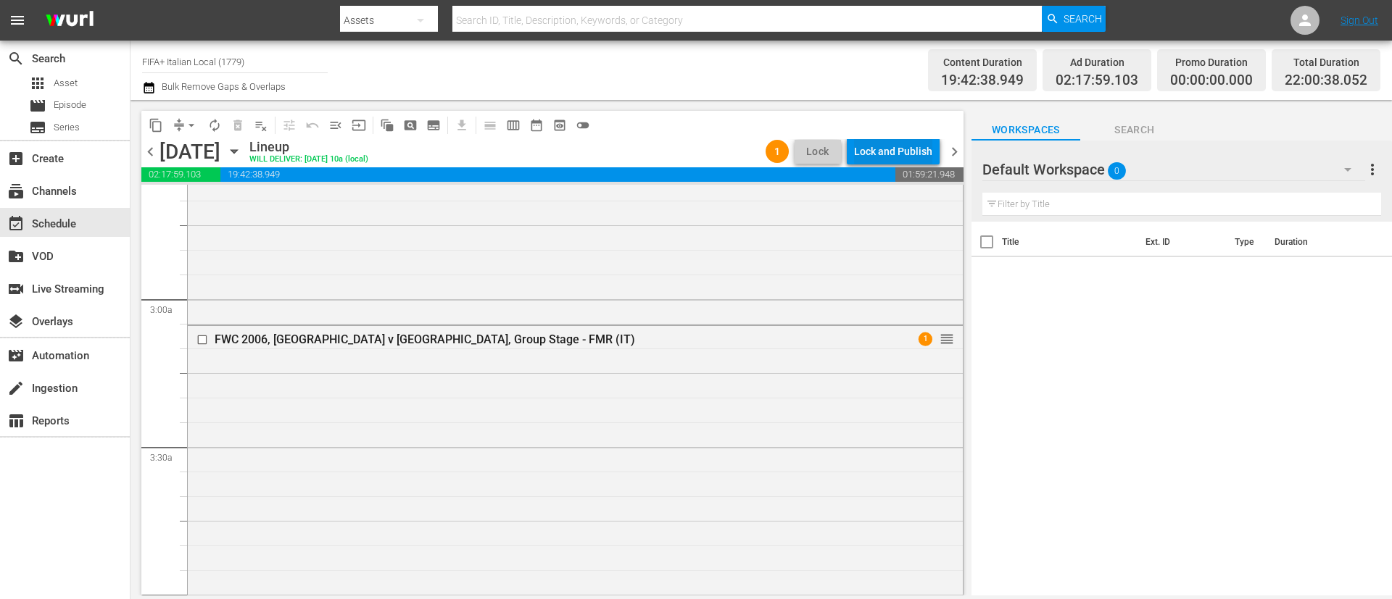
click at [905, 152] on div "Lock and Publish" at bounding box center [893, 151] width 78 height 26
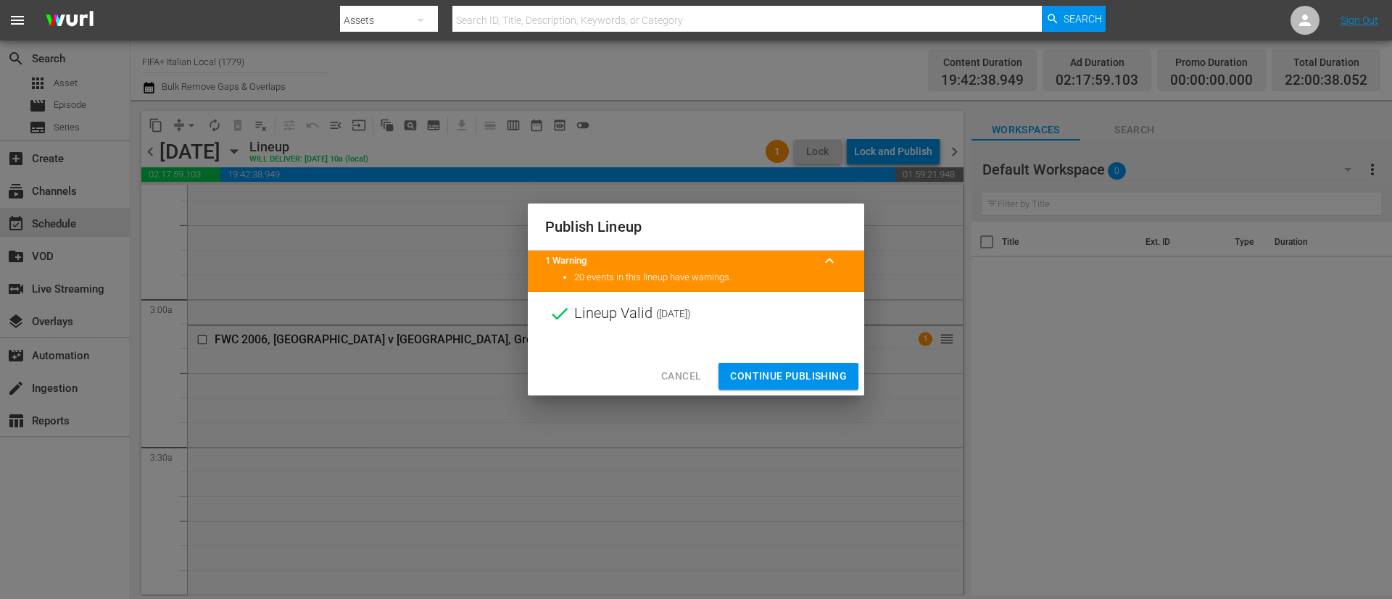
click at [787, 373] on span "Continue Publishing" at bounding box center [788, 376] width 117 height 18
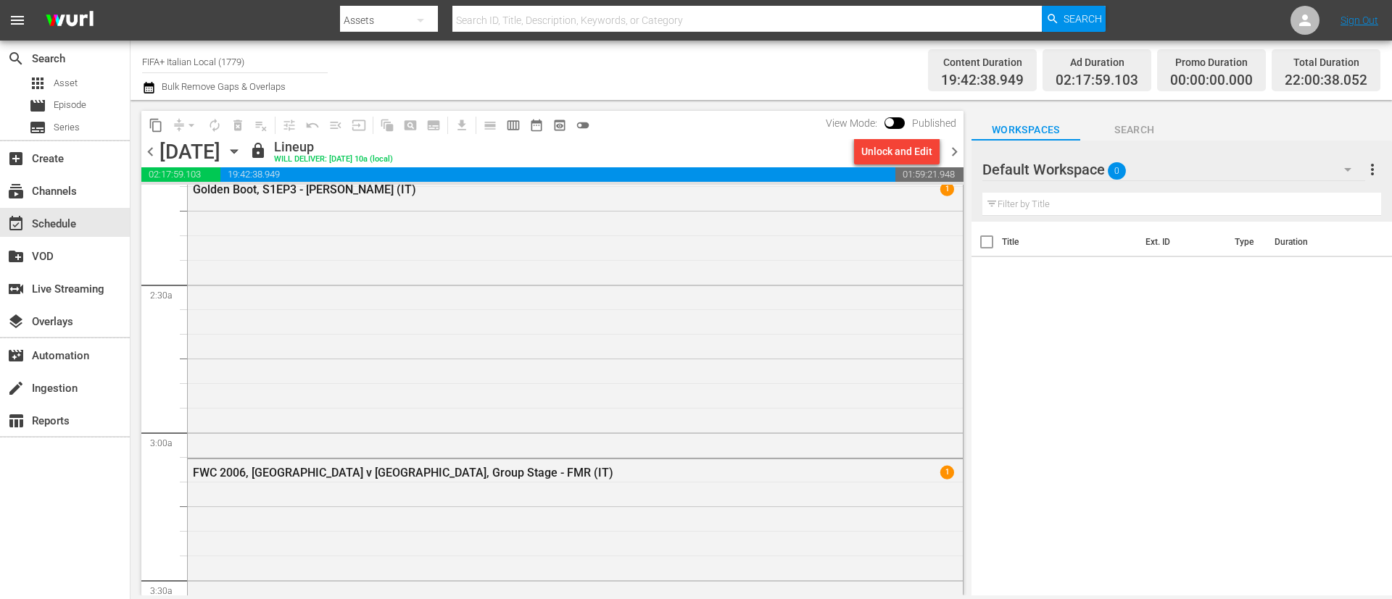
scroll to position [0, 0]
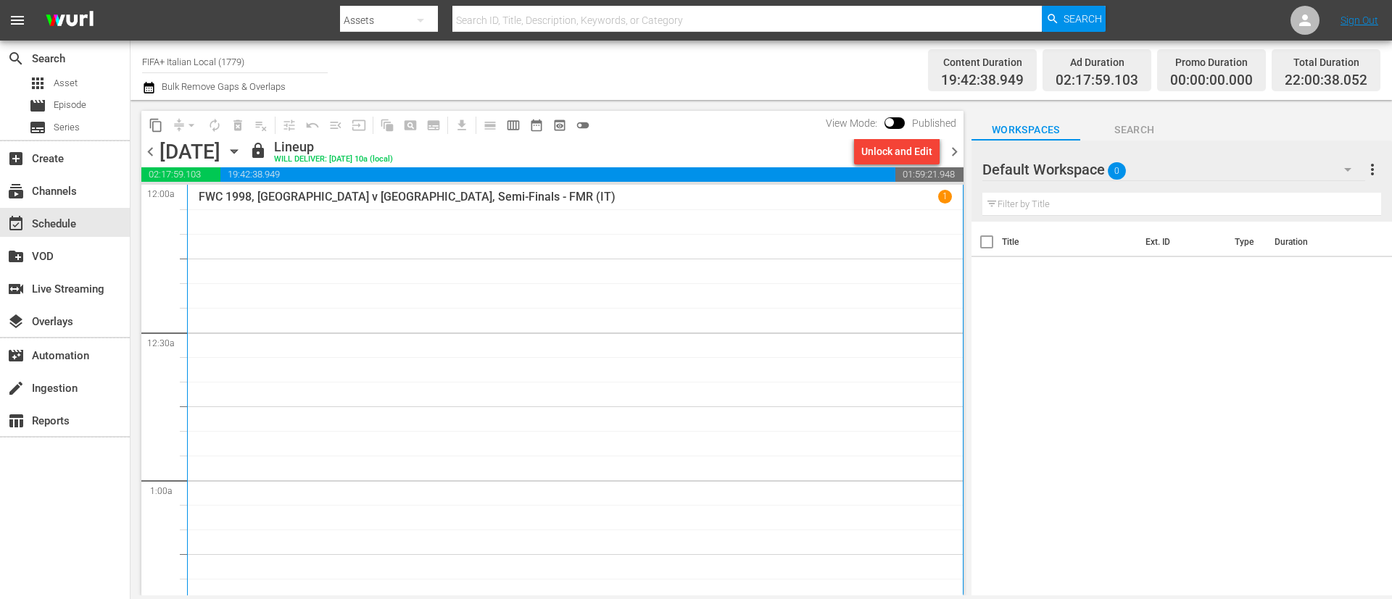
click at [684, 65] on div "Channel Title FIFA+ Italian Local (1779) Bulk Remove Gaps & Overlaps" at bounding box center [480, 70] width 676 height 52
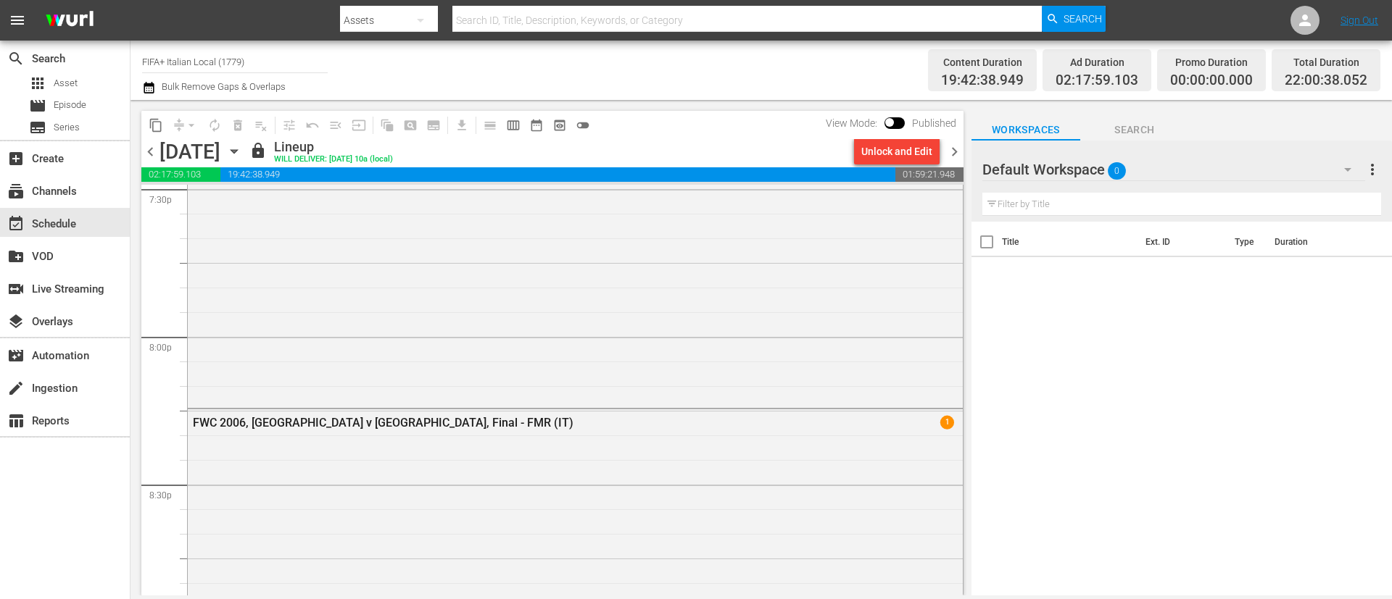
scroll to position [6728, 0]
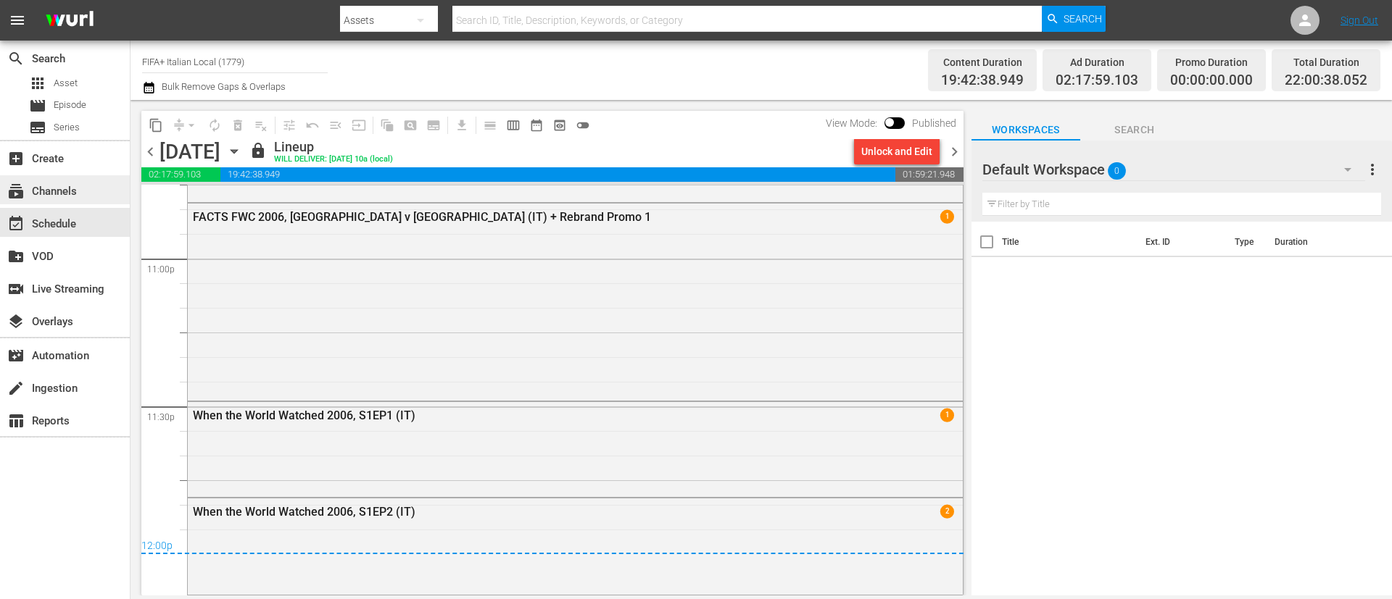
click at [44, 183] on div "subscriptions Channels" at bounding box center [40, 189] width 81 height 13
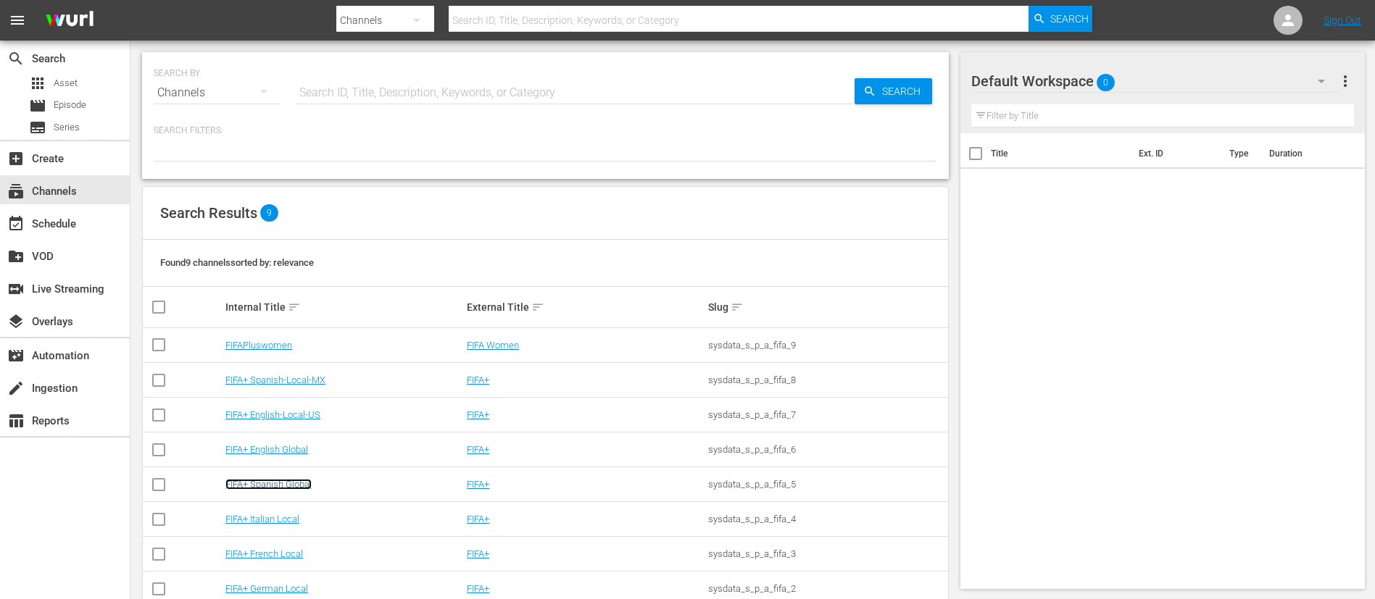
click at [269, 481] on link "FIFA+ Spanish Global" at bounding box center [268, 484] width 86 height 11
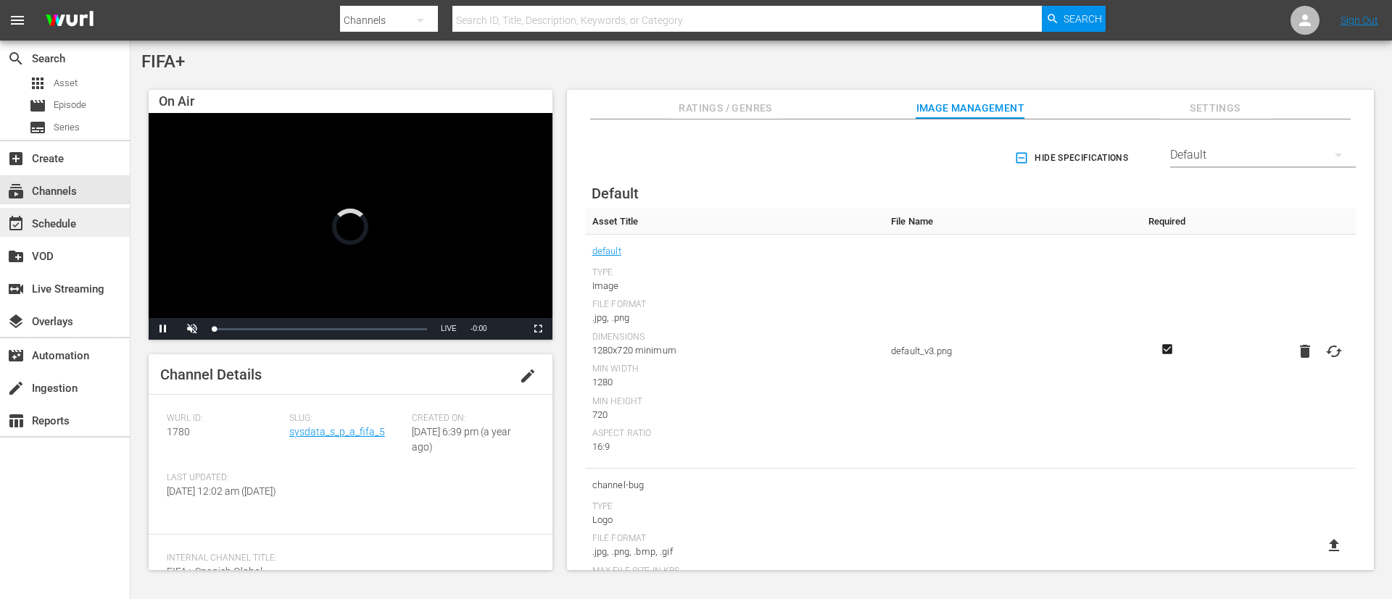
click at [72, 209] on div "event_available Schedule" at bounding box center [65, 222] width 130 height 29
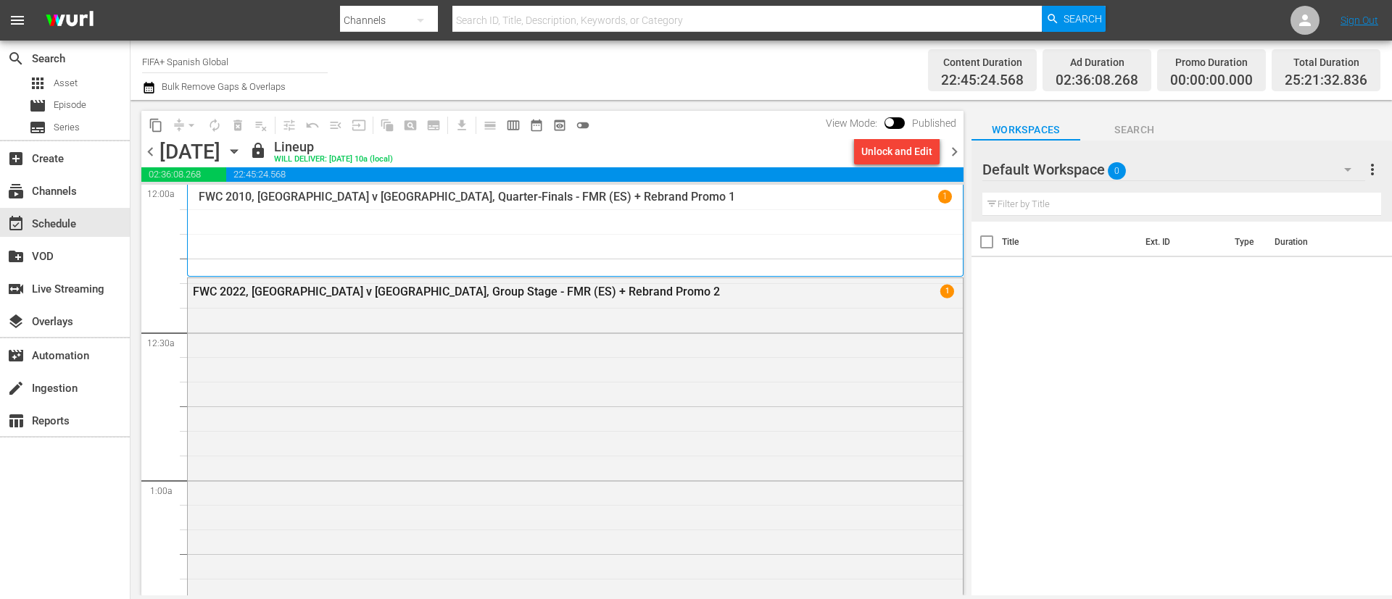
click at [242, 144] on icon "button" at bounding box center [234, 152] width 16 height 16
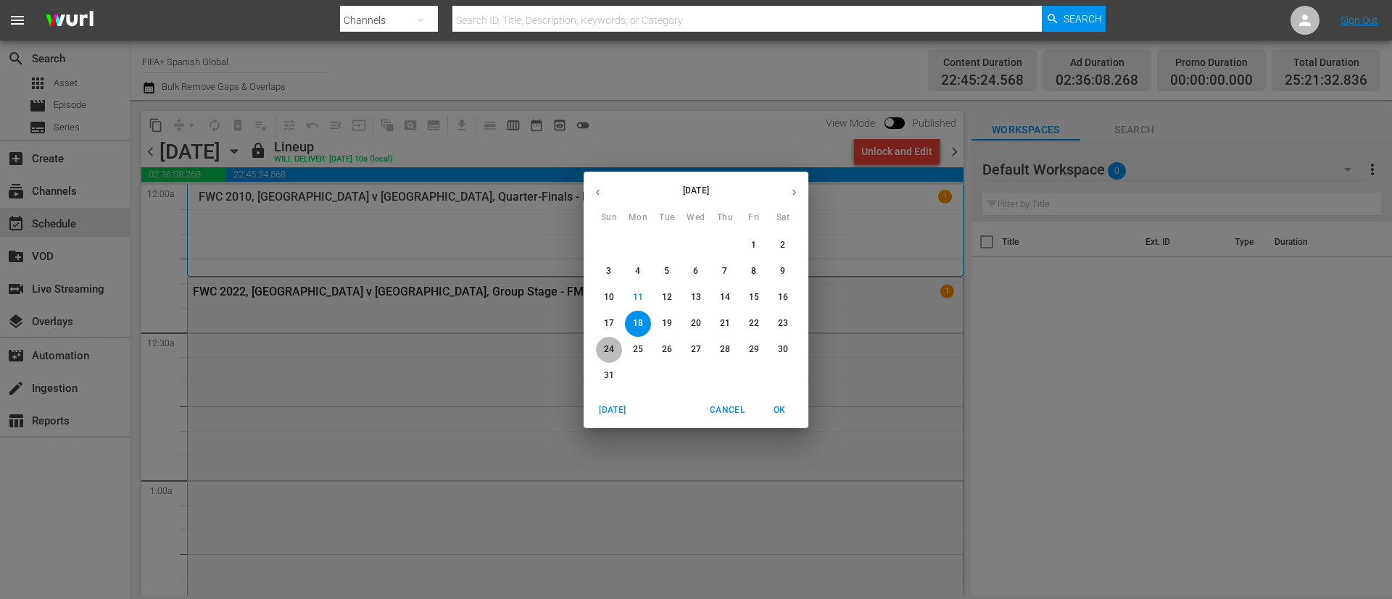
click at [599, 349] on span "24" at bounding box center [609, 350] width 26 height 12
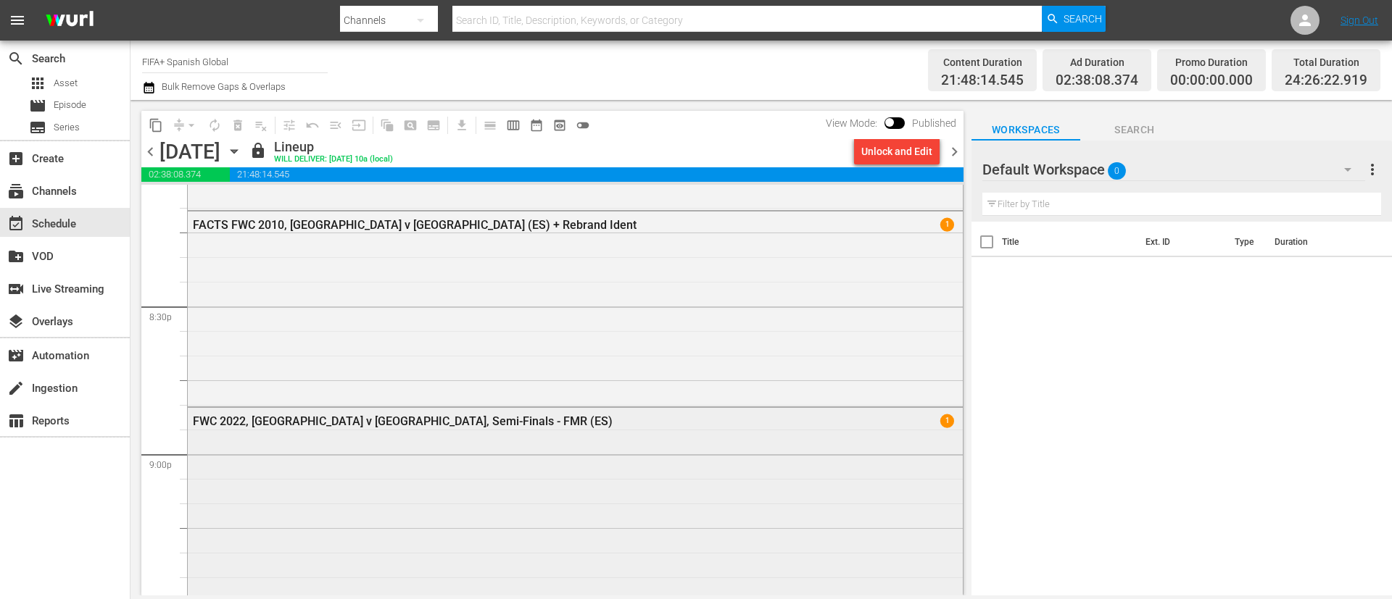
scroll to position [6088, 0]
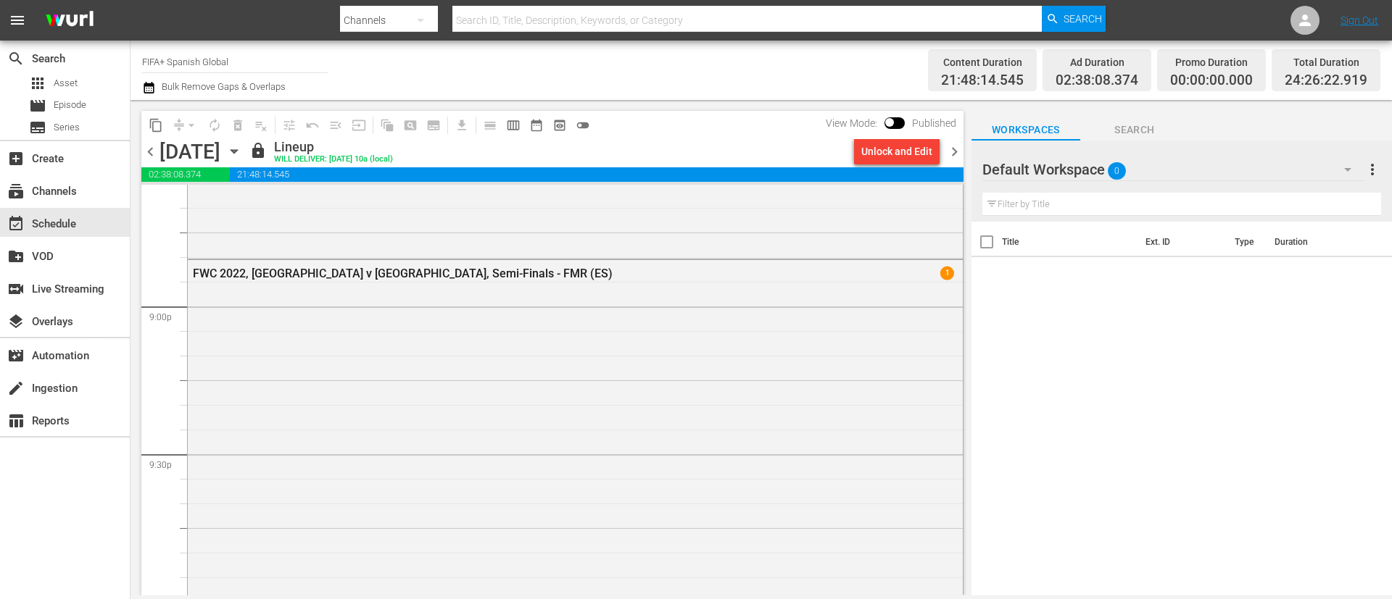
click at [242, 149] on icon "button" at bounding box center [234, 152] width 16 height 16
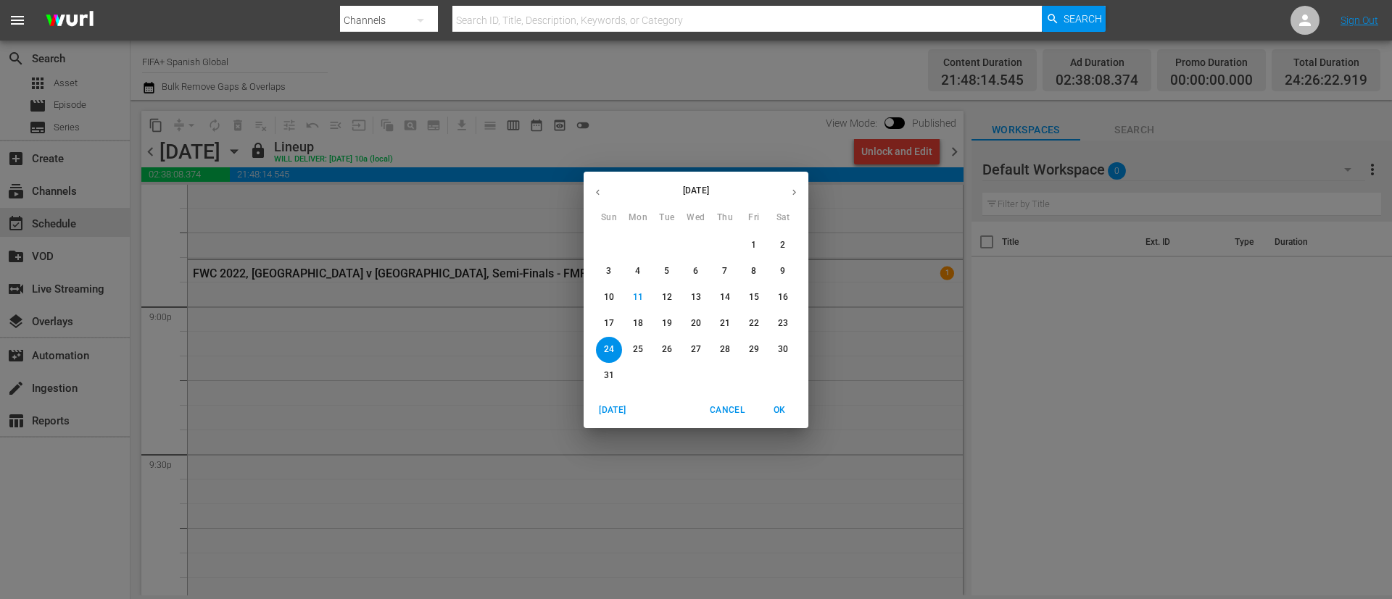
click at [352, 150] on div "August 2025 Sun Mon Tue Wed Thu Fri Sat 27 28 29 30 31 1 2 3 4 5 6 7 8 9 10 11 …" at bounding box center [696, 299] width 1392 height 599
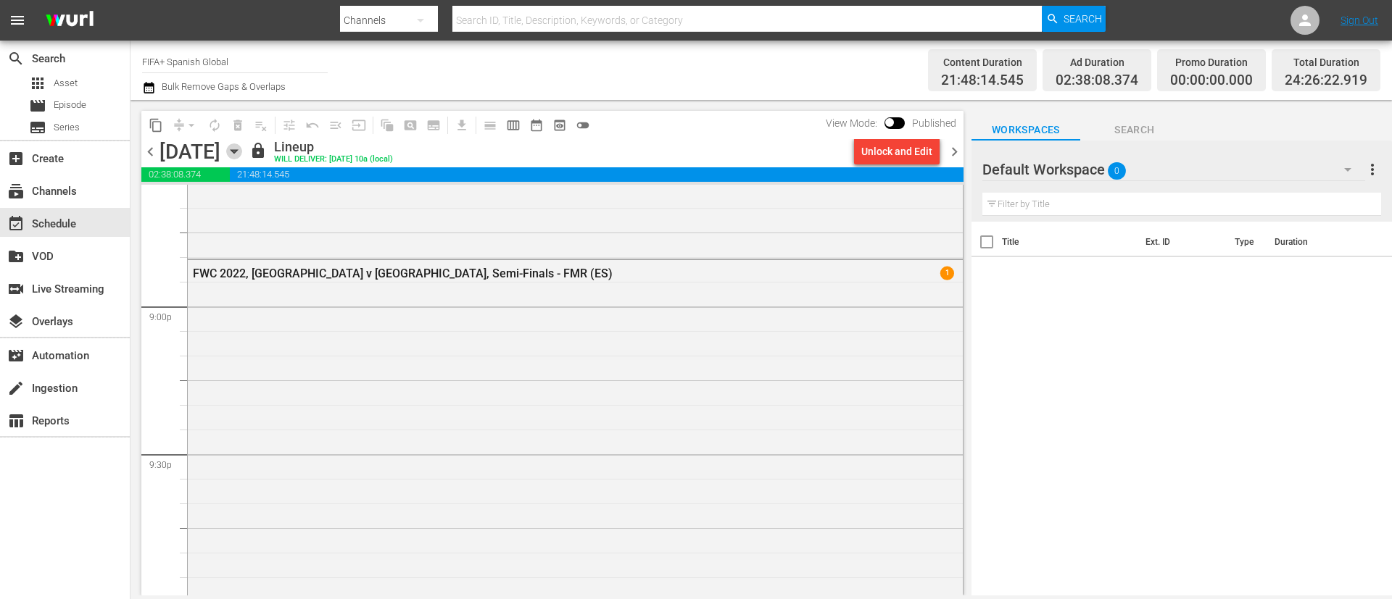
click at [242, 149] on icon "button" at bounding box center [234, 152] width 16 height 16
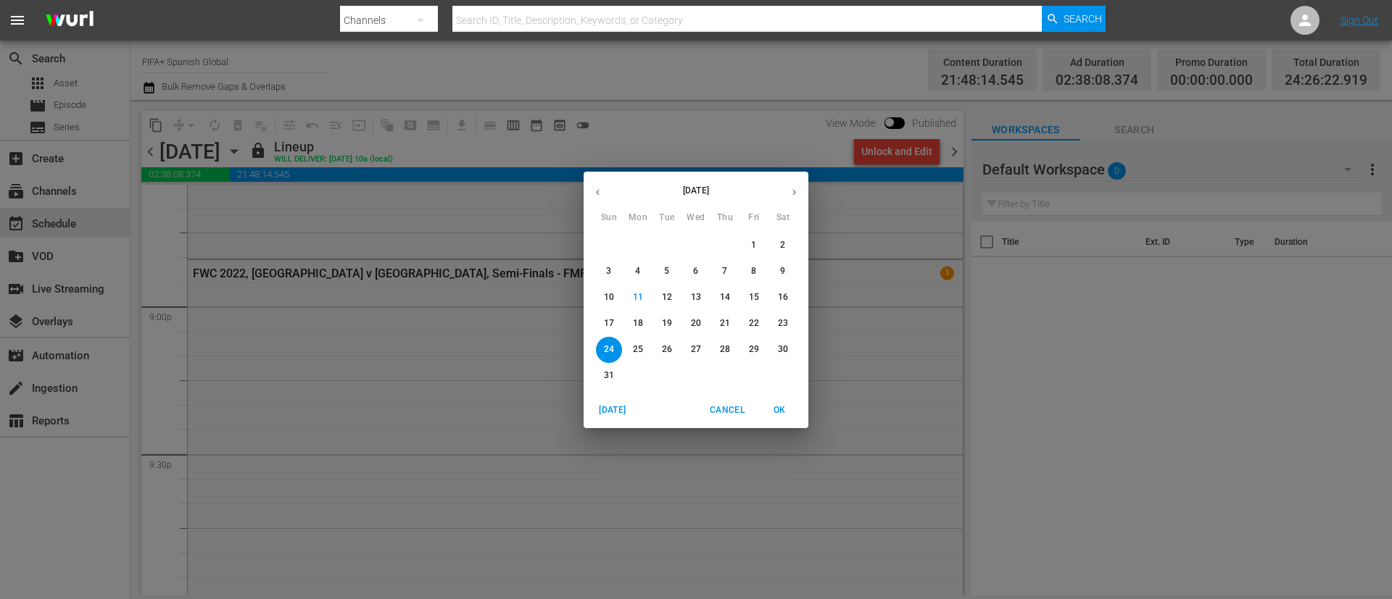
click at [605, 381] on p "31" at bounding box center [609, 376] width 10 height 12
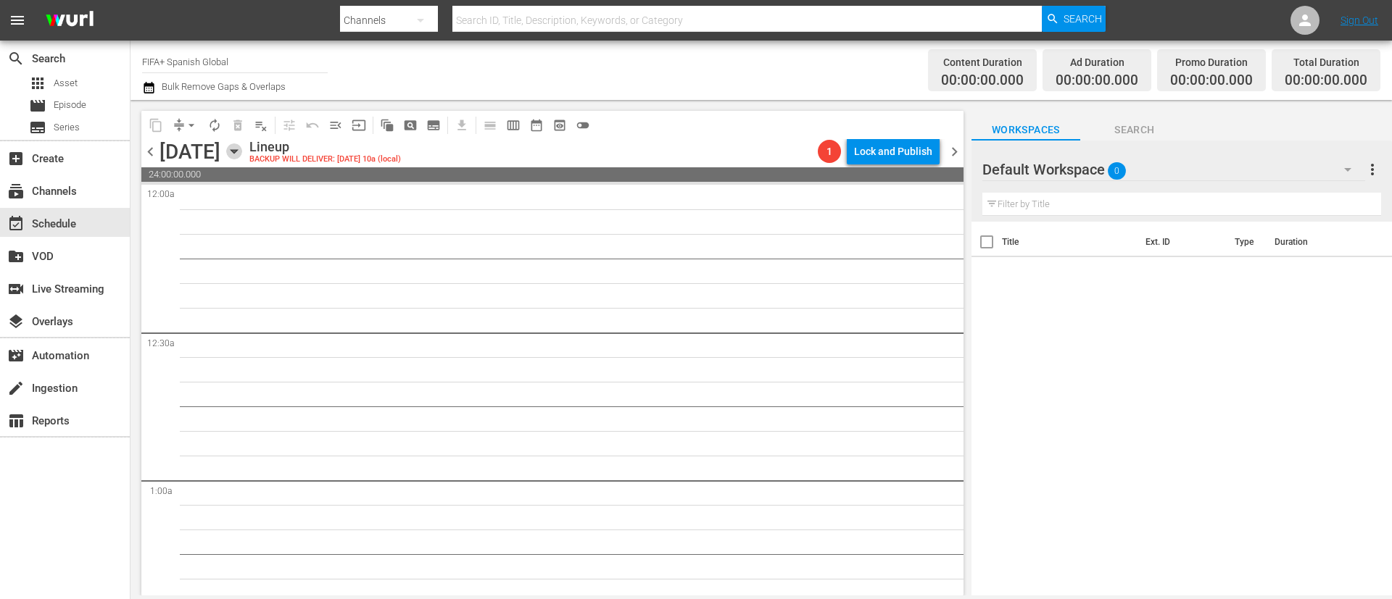
click at [242, 144] on icon "button" at bounding box center [234, 152] width 16 height 16
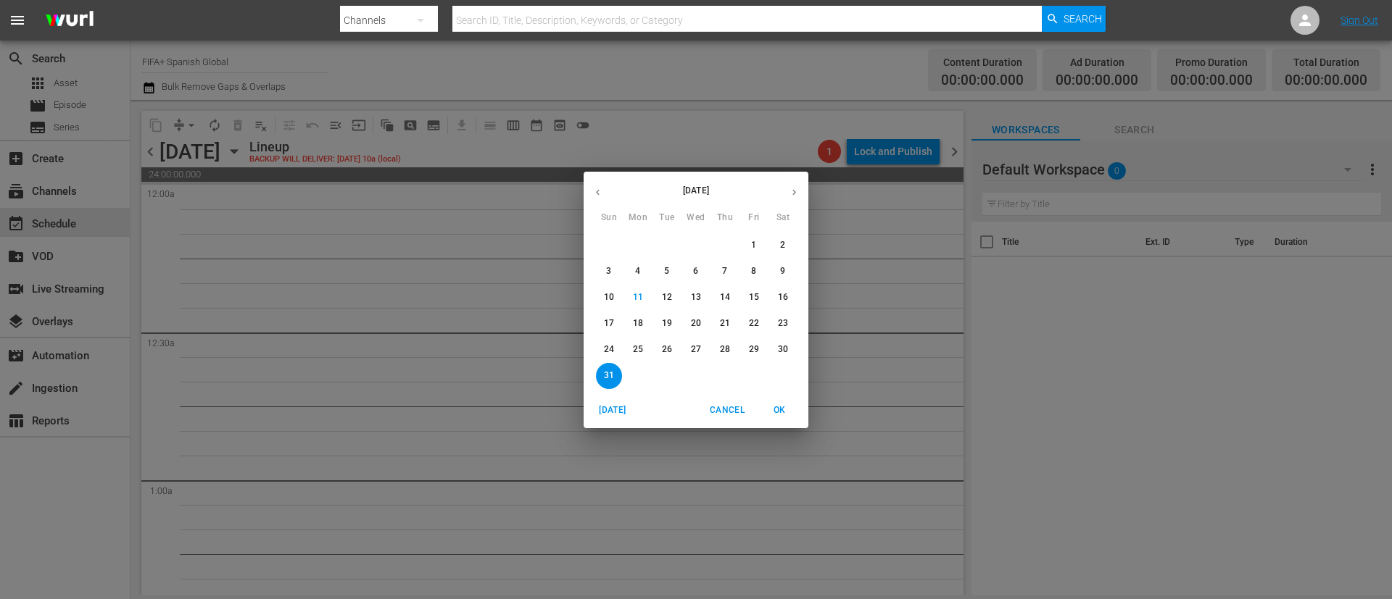
click at [354, 157] on div "August 2025 Sun Mon Tue Wed Thu Fri Sat 27 28 29 30 31 1 2 3 4 5 6 7 8 9 10 11 …" at bounding box center [696, 299] width 1392 height 599
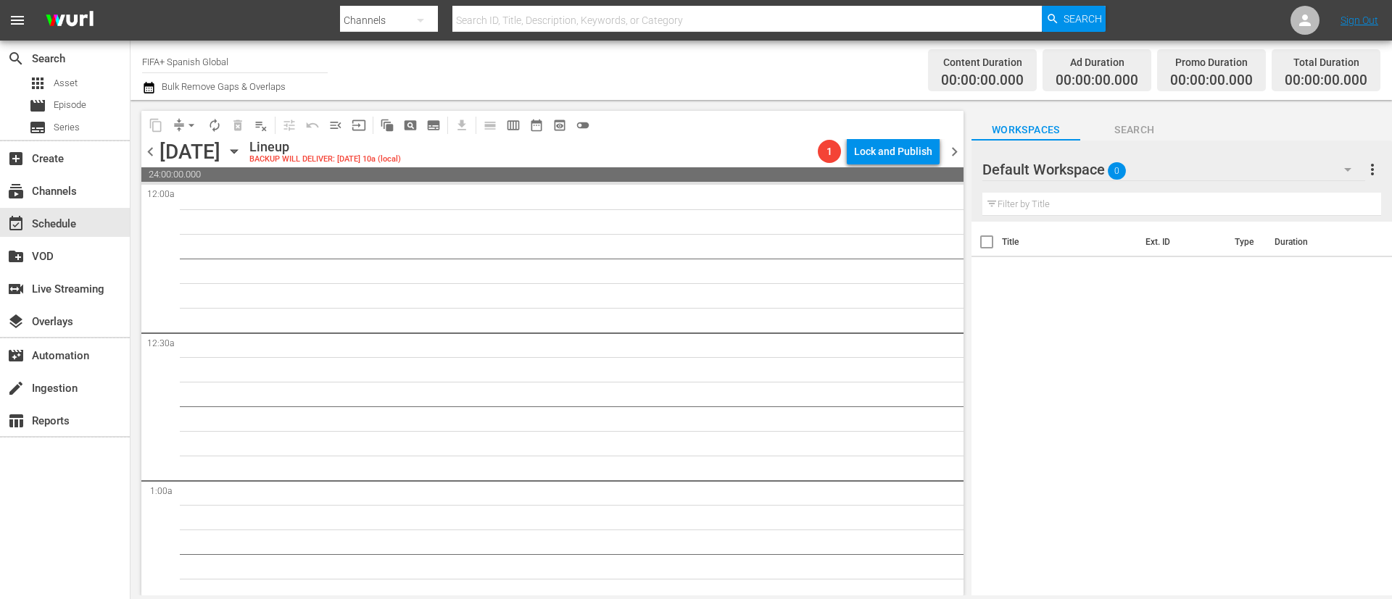
click at [237, 151] on icon "button" at bounding box center [233, 152] width 7 height 4
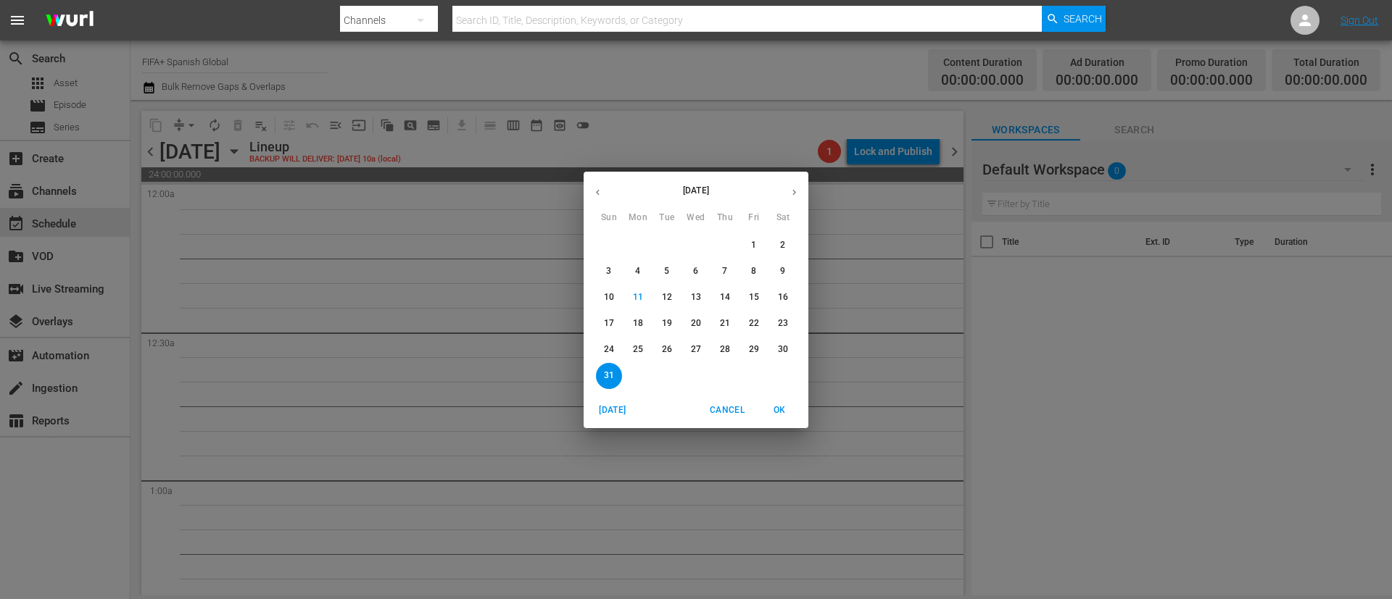
click at [752, 317] on p "22" at bounding box center [754, 323] width 10 height 12
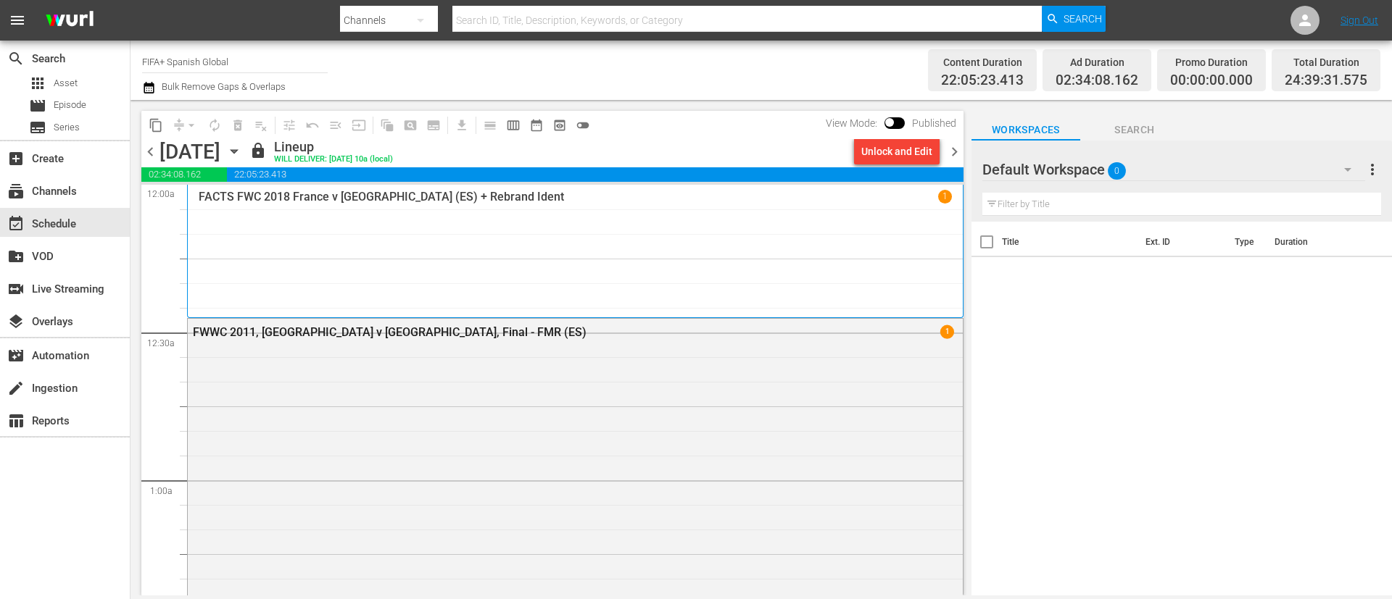
scroll to position [1087, 0]
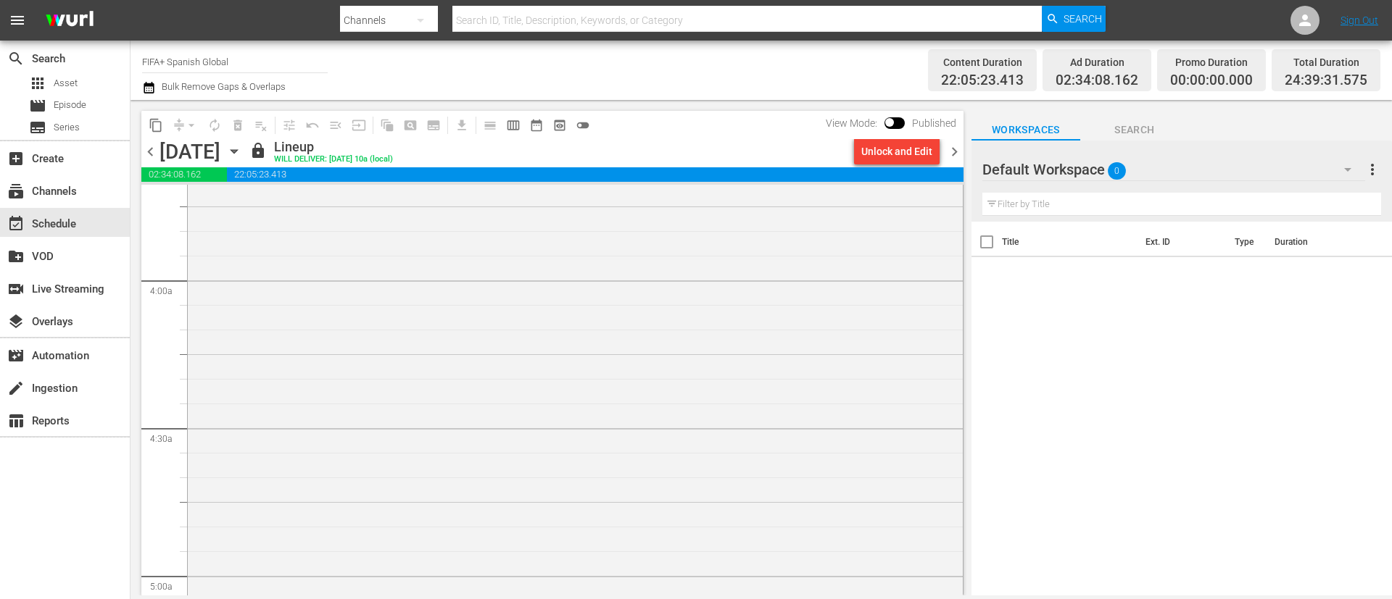
click at [237, 150] on icon "button" at bounding box center [233, 152] width 7 height 4
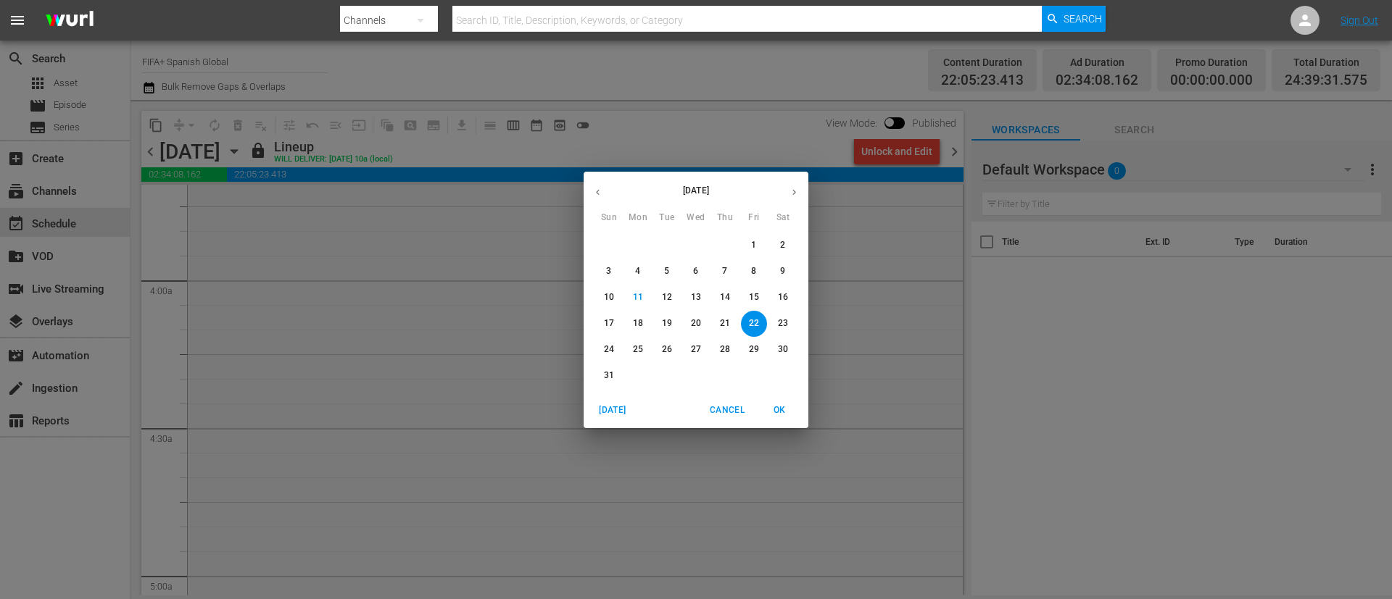
click at [644, 352] on span "25" at bounding box center [638, 350] width 26 height 12
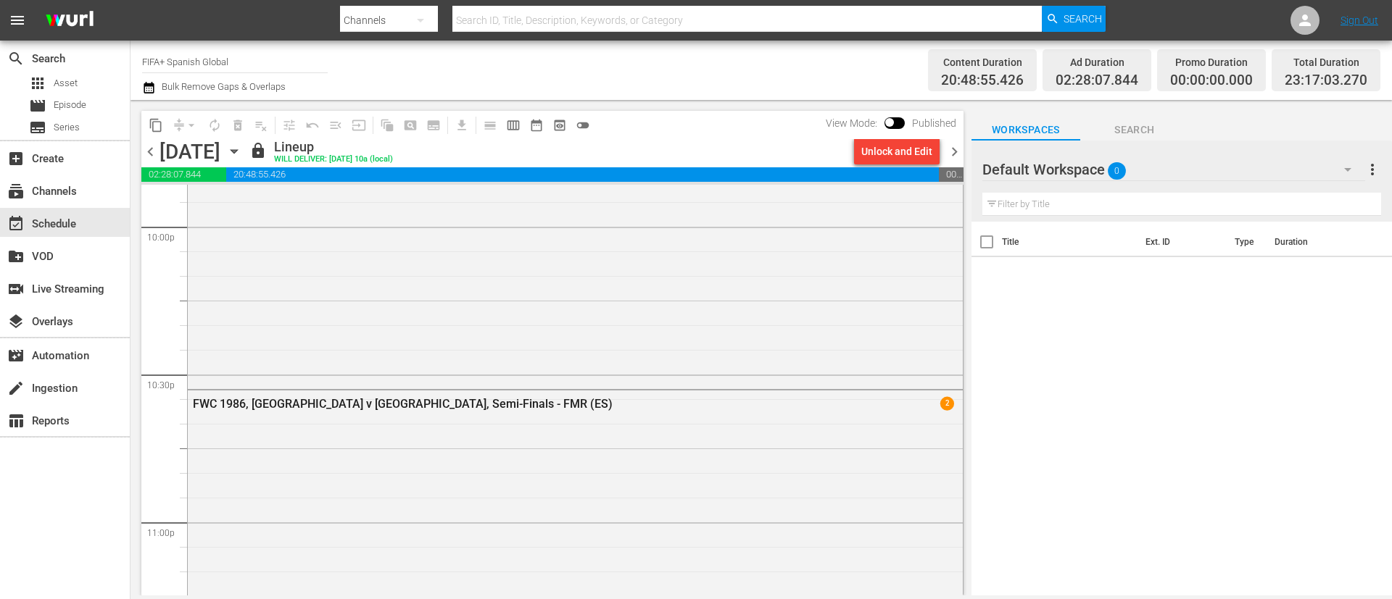
scroll to position [6783, 0]
click at [242, 159] on icon "button" at bounding box center [234, 152] width 16 height 16
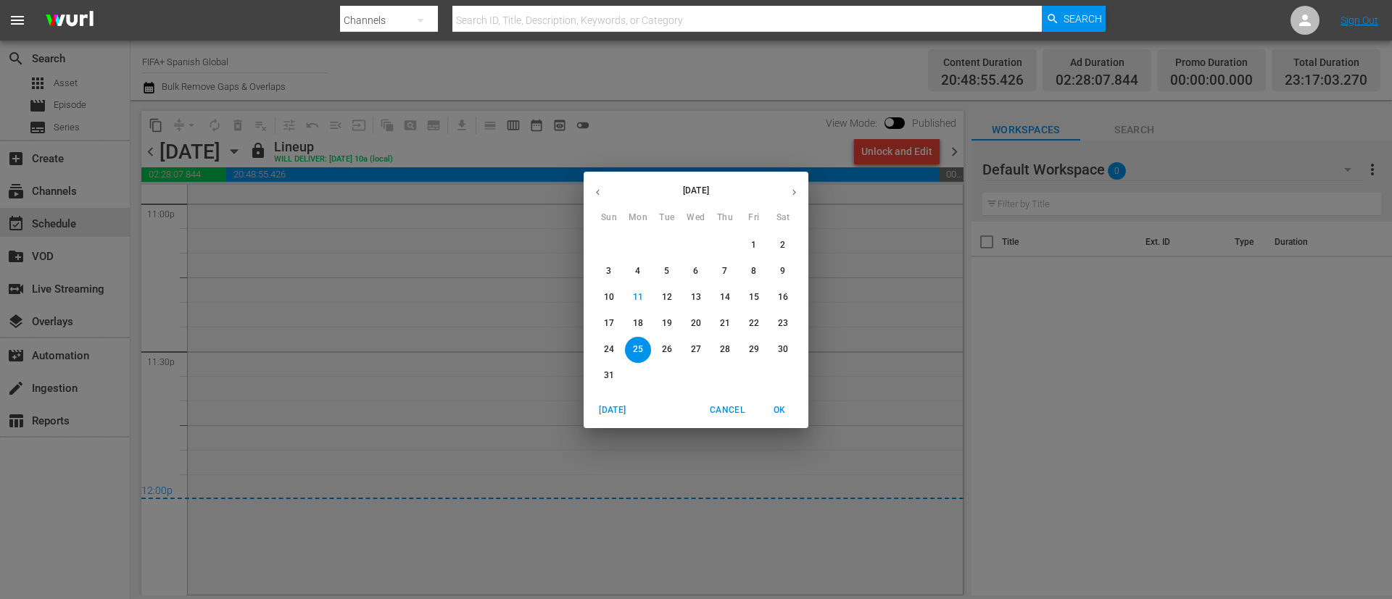
click at [733, 109] on div "August 2025 Sun Mon Tue Wed Thu Fri Sat 27 28 29 30 31 1 2 3 4 5 6 7 8 9 10 11 …" at bounding box center [696, 299] width 1392 height 599
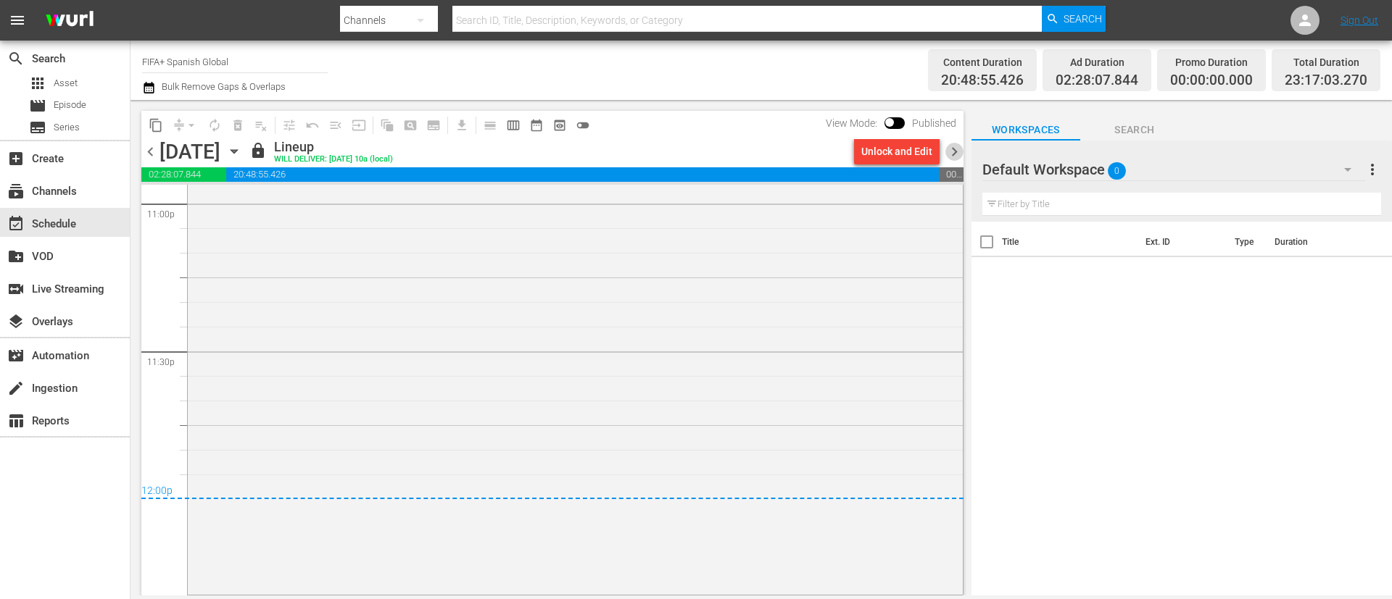
click at [947, 144] on span "chevron_right" at bounding box center [954, 152] width 18 height 18
click at [952, 154] on span "chevron_right" at bounding box center [954, 152] width 18 height 18
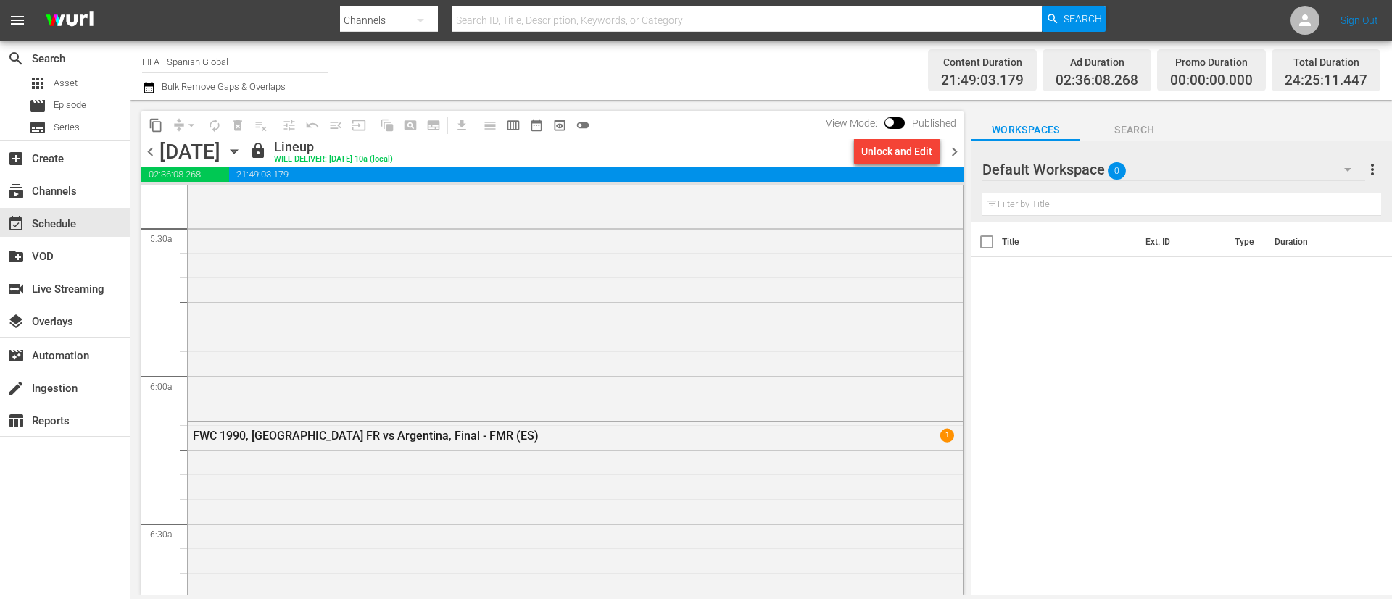
scroll to position [278, 0]
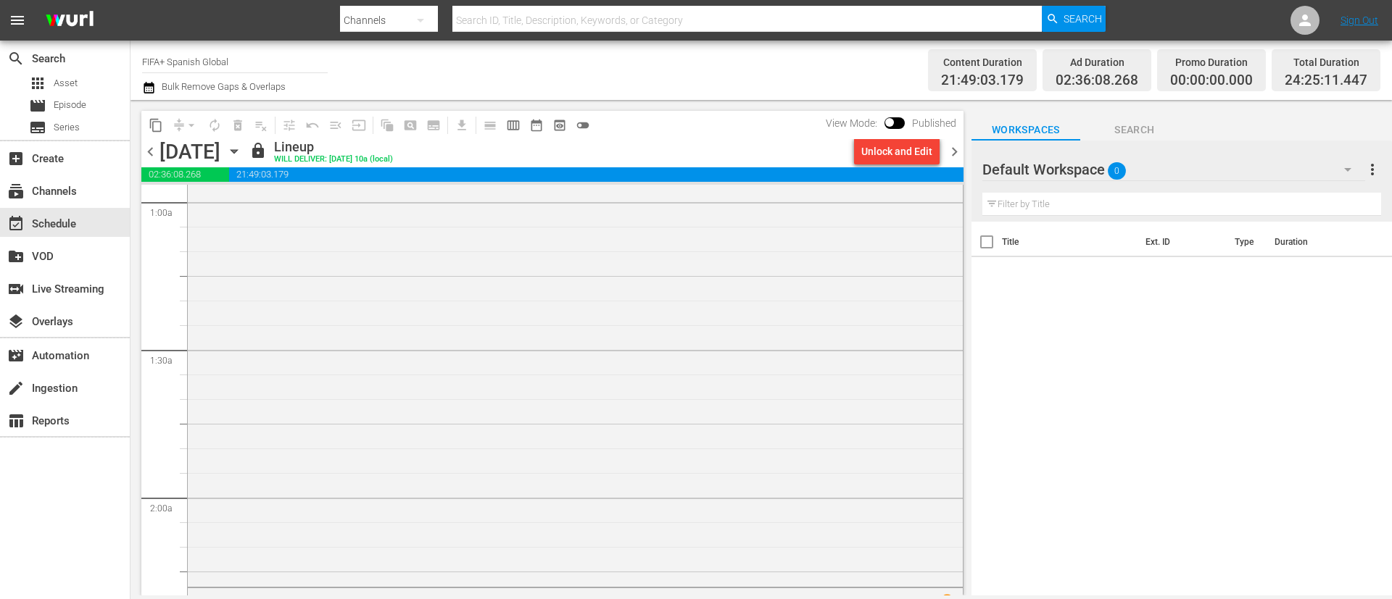
click at [942, 151] on div "Unlock and Edit" at bounding box center [896, 151] width 97 height 25
click at [960, 153] on span "chevron_right" at bounding box center [954, 152] width 18 height 18
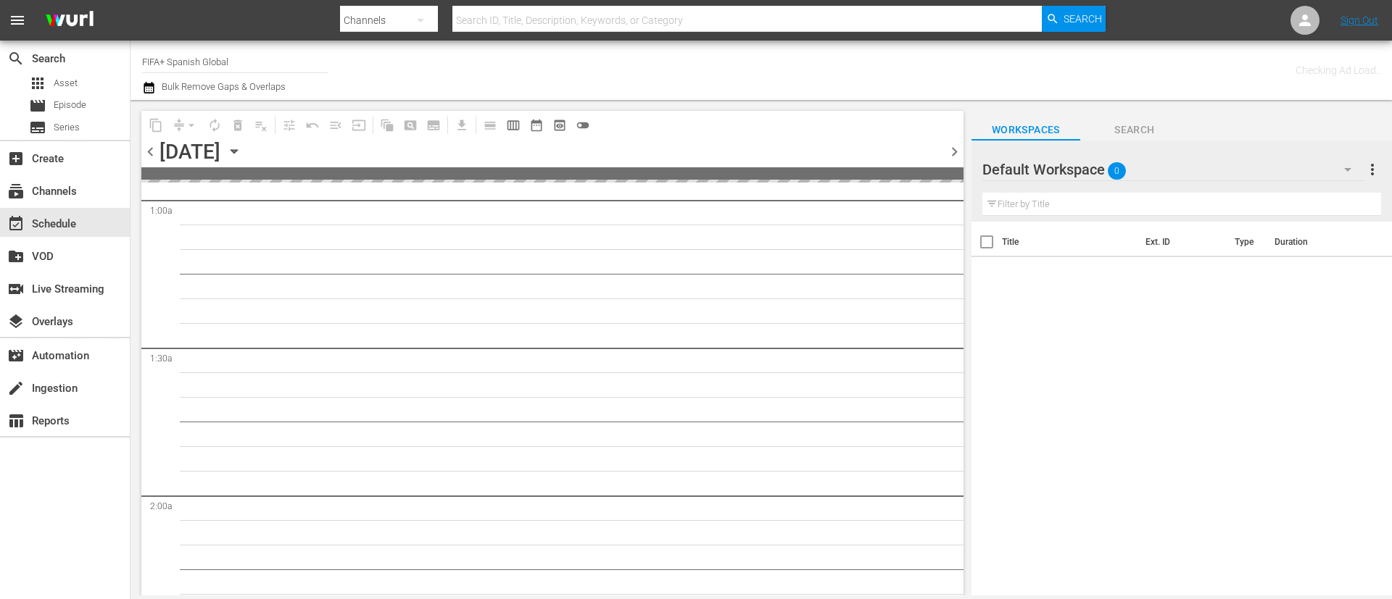
scroll to position [303, 0]
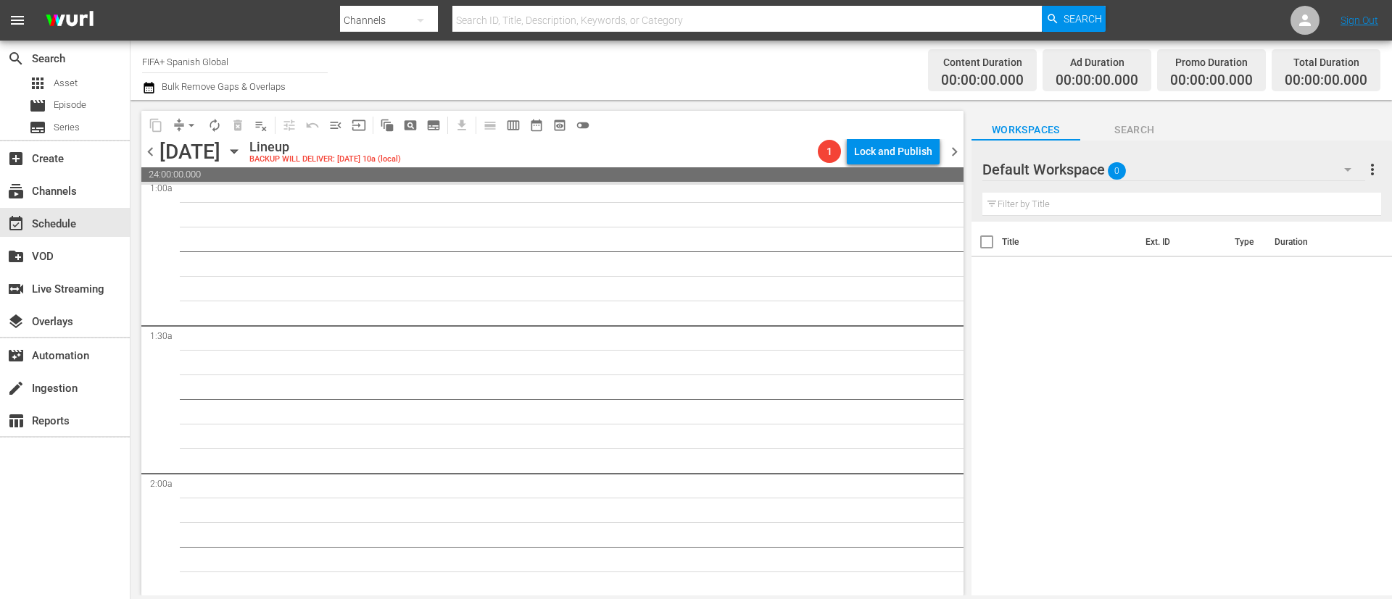
click at [220, 152] on div "Thursday, August 28th" at bounding box center [189, 152] width 61 height 24
click at [712, 126] on div "content_copy compress arrow_drop_down autorenew_outlined delete_forever_outline…" at bounding box center [552, 125] width 822 height 28
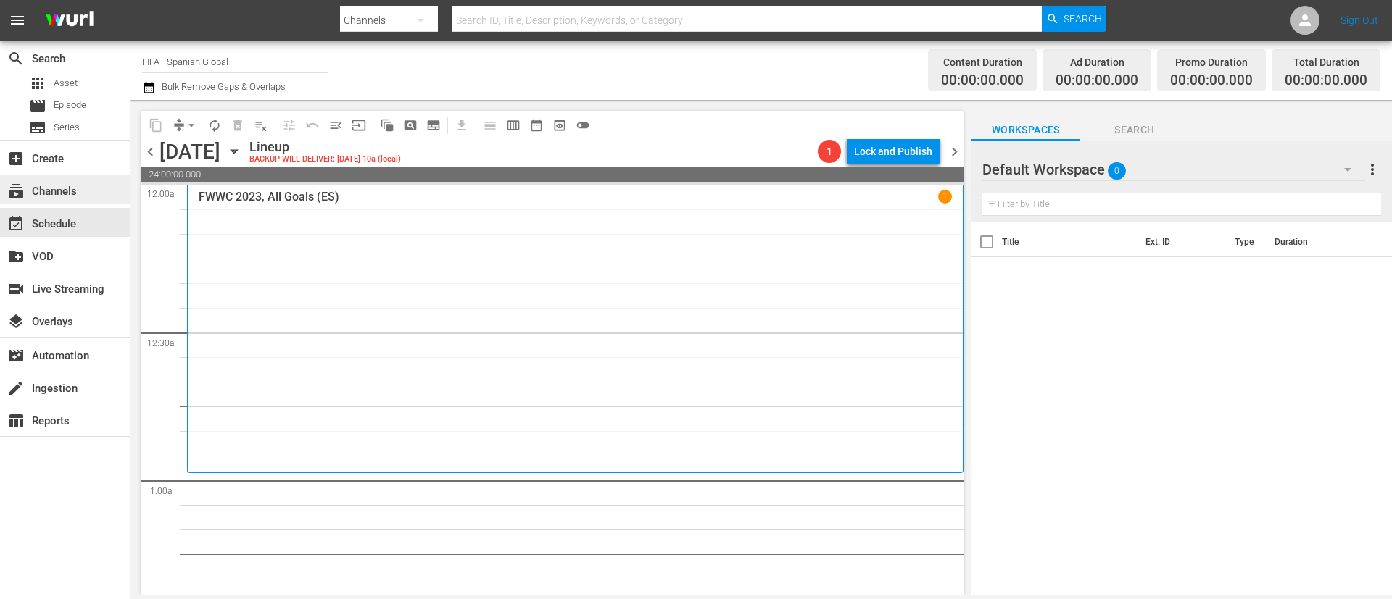
click at [120, 185] on div "subscriptions Channels" at bounding box center [65, 189] width 130 height 29
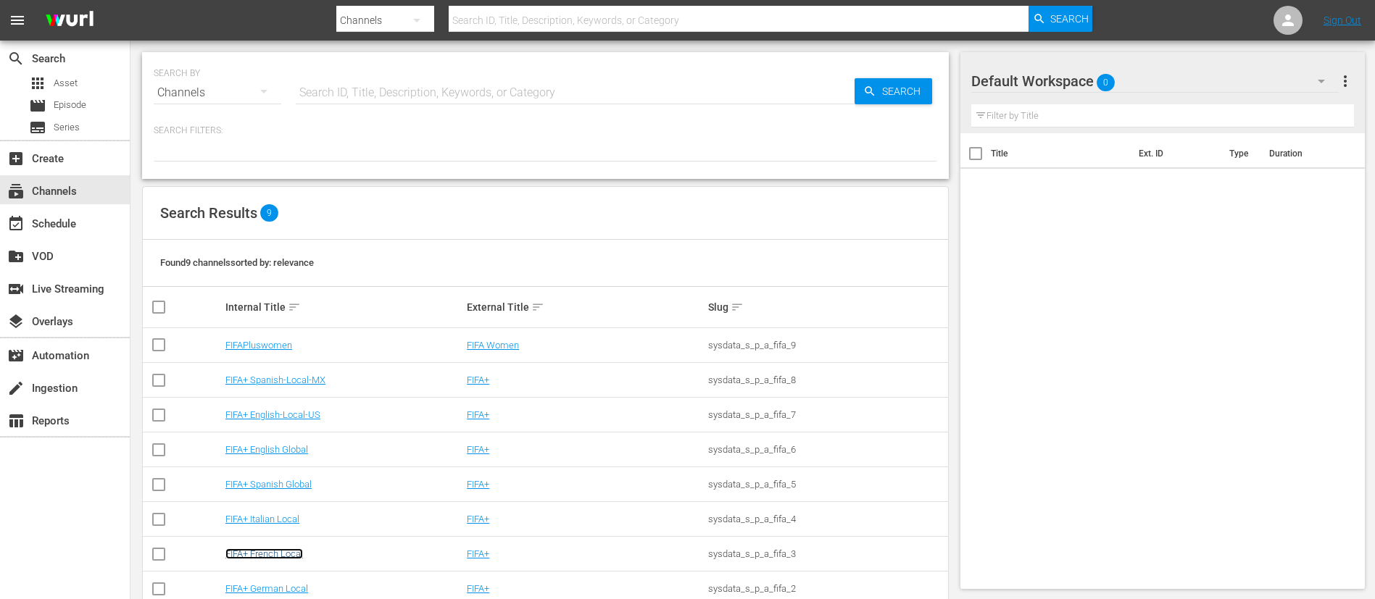
click at [260, 551] on link "FIFA+ French Local" at bounding box center [264, 554] width 78 height 11
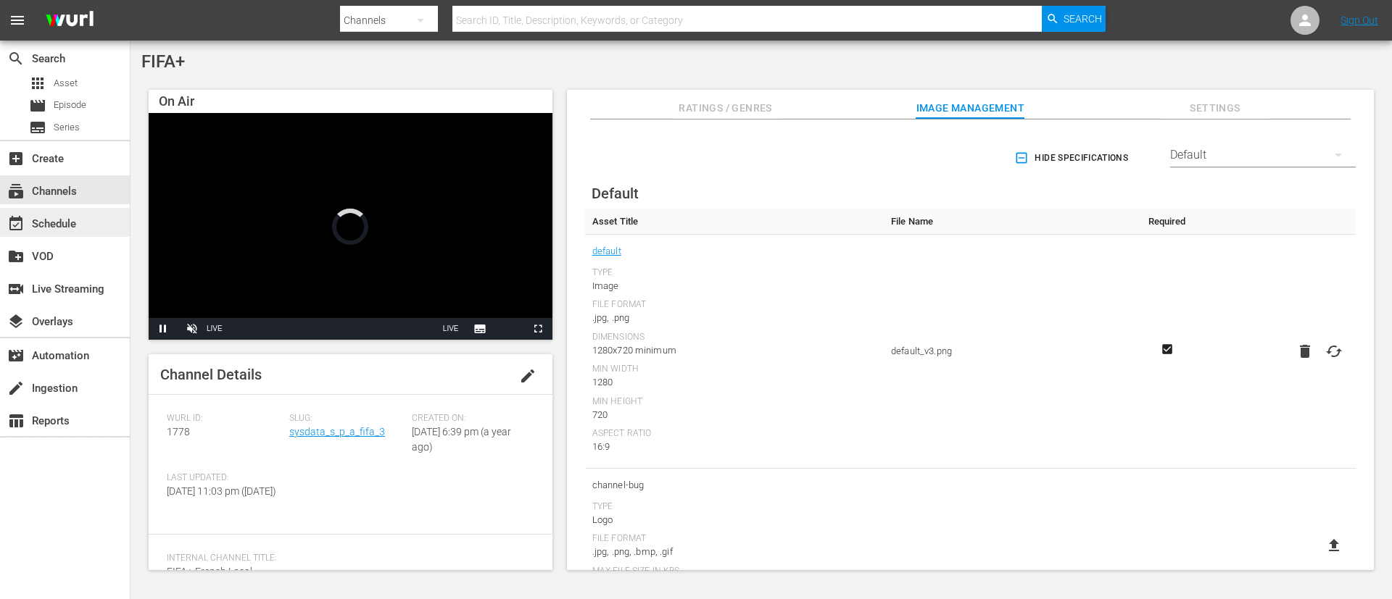
click at [105, 214] on div "event_available Schedule" at bounding box center [65, 222] width 130 height 29
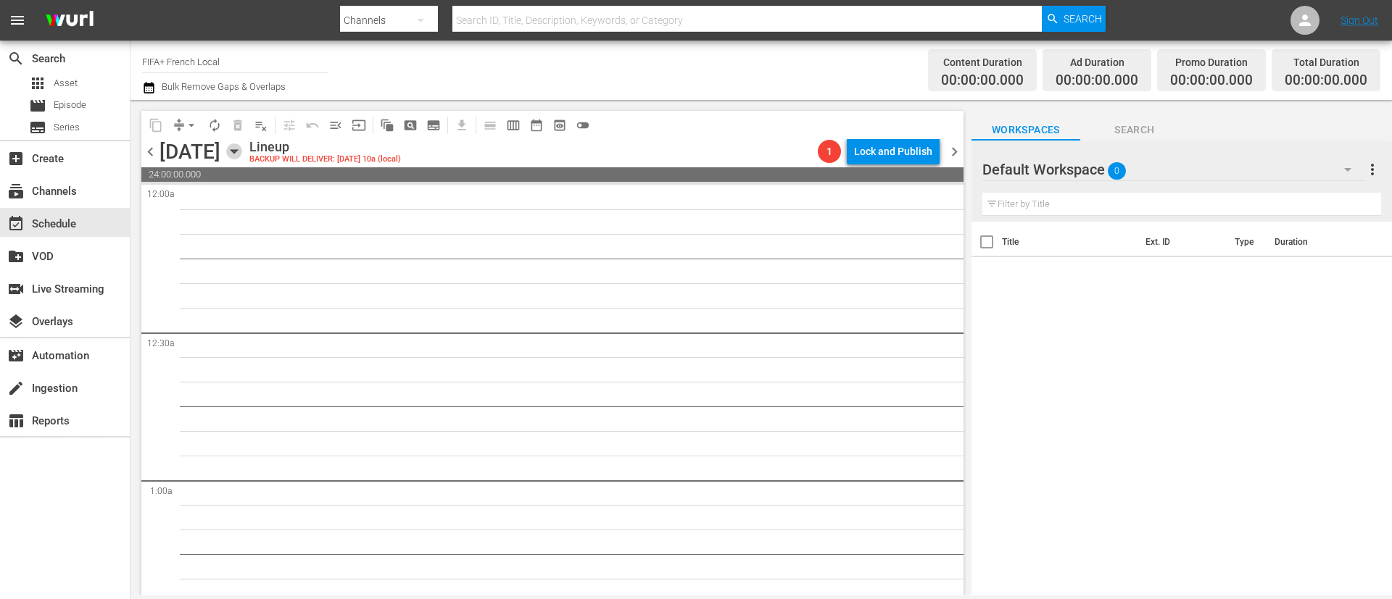
click at [242, 150] on icon "button" at bounding box center [234, 152] width 16 height 16
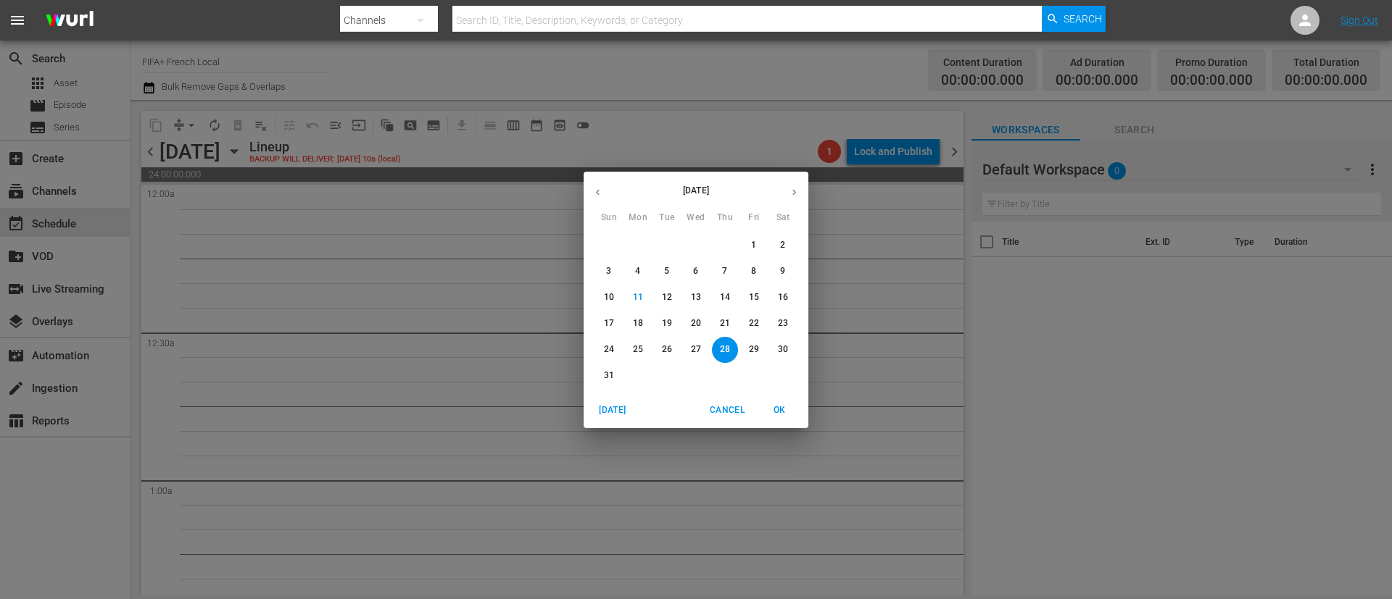
click at [689, 292] on span "13" at bounding box center [696, 297] width 26 height 12
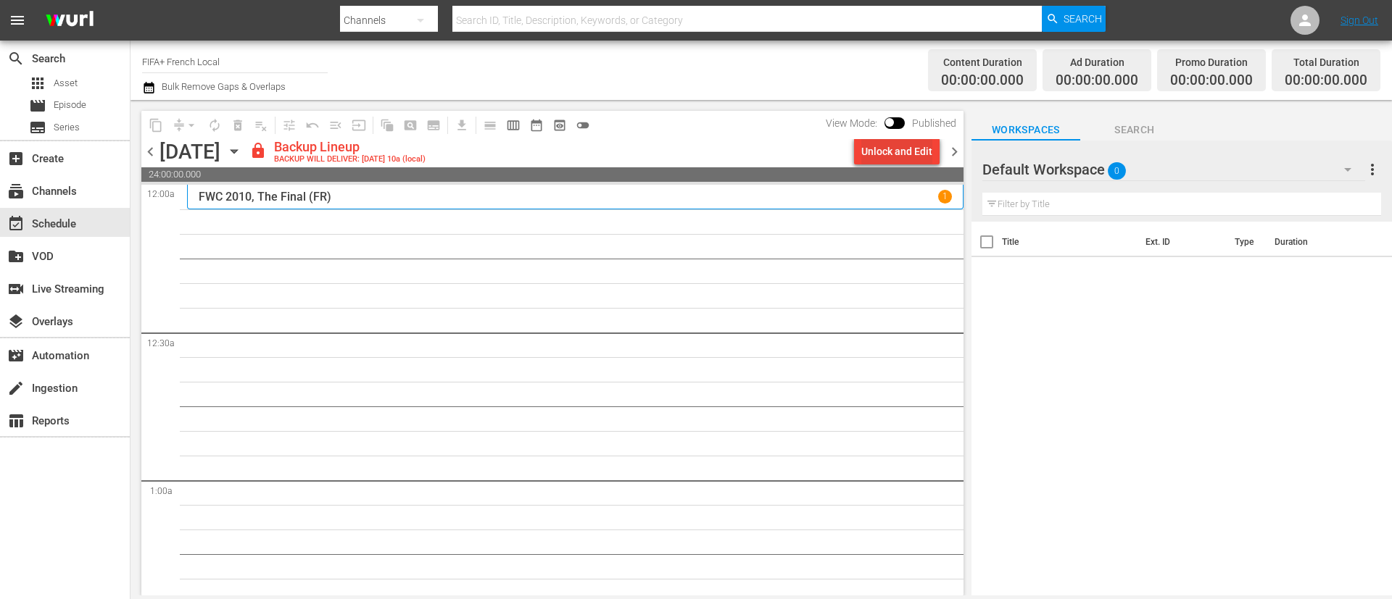
click at [884, 153] on div "Unlock and Edit" at bounding box center [896, 151] width 71 height 26
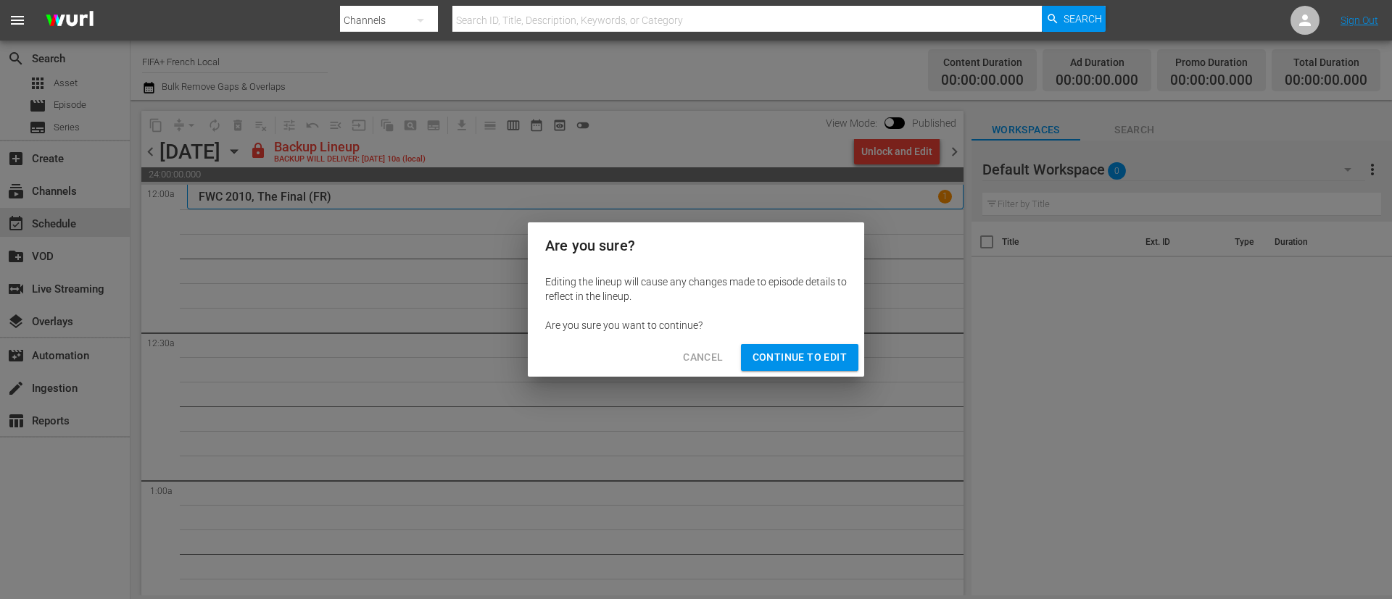
click at [853, 350] on button "Continue to Edit" at bounding box center [799, 357] width 117 height 27
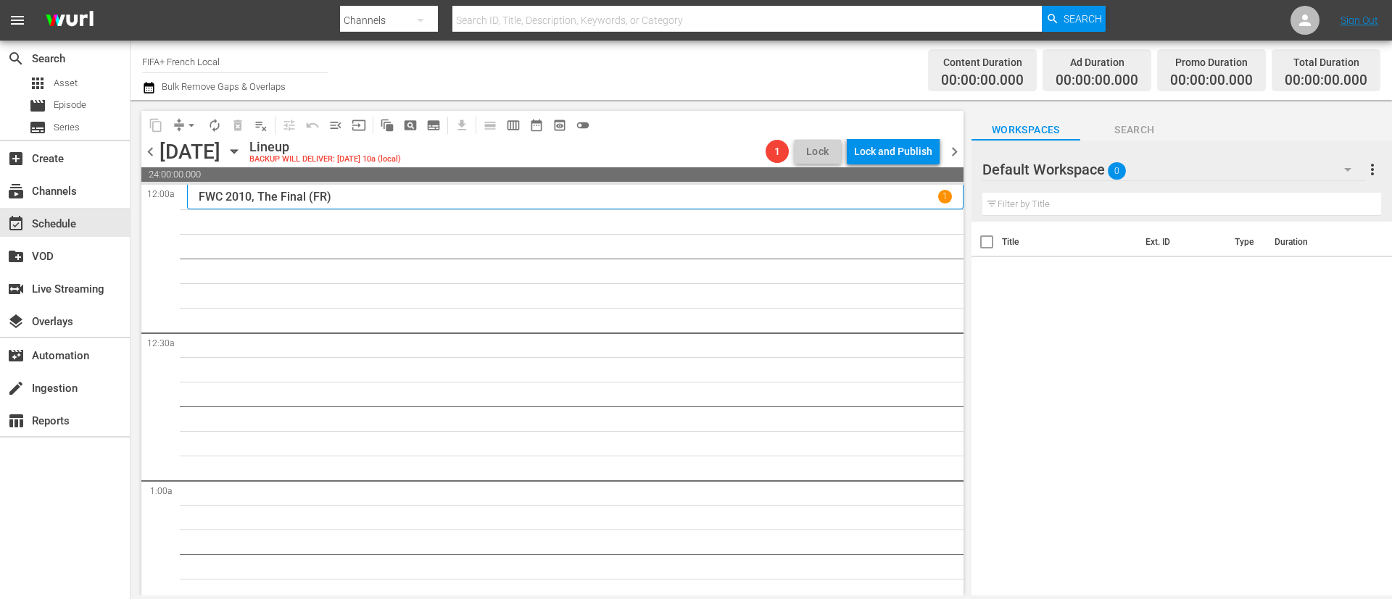
click at [963, 152] on div "content_copy compress arrow_drop_down autorenew_outlined delete_forever_outline…" at bounding box center [548, 348] width 836 height 496
click at [954, 152] on span "chevron_right" at bounding box center [954, 152] width 18 height 18
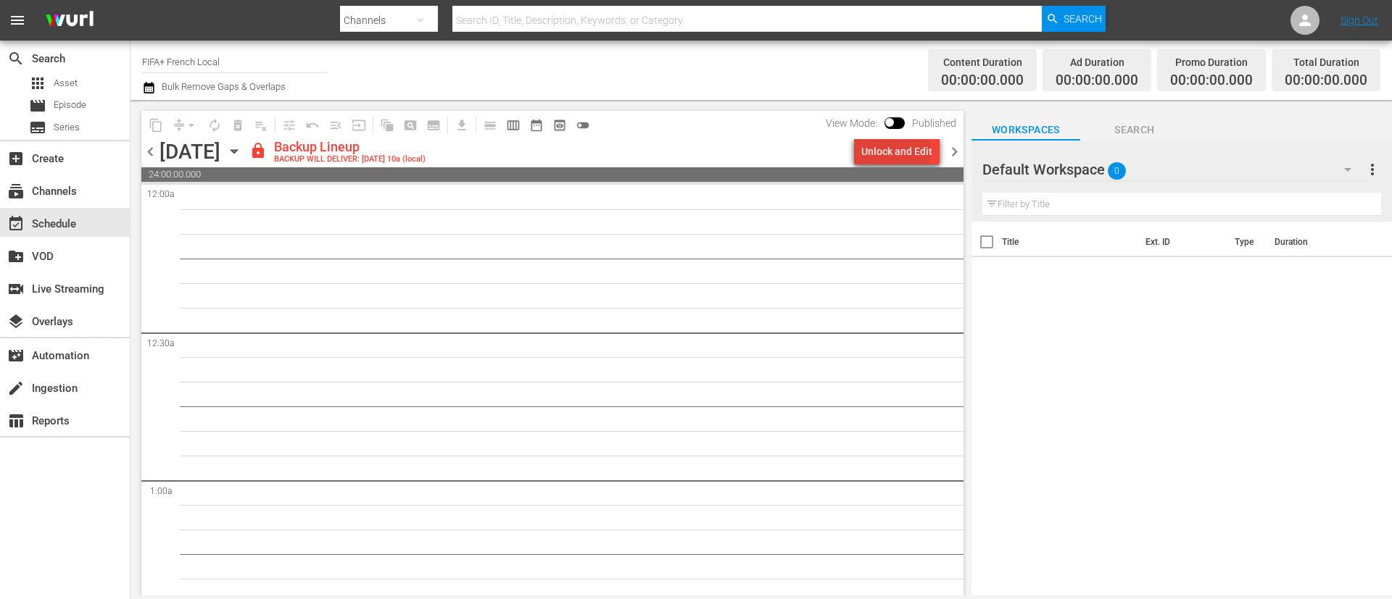
click at [899, 151] on div "Unlock and Edit" at bounding box center [896, 151] width 71 height 26
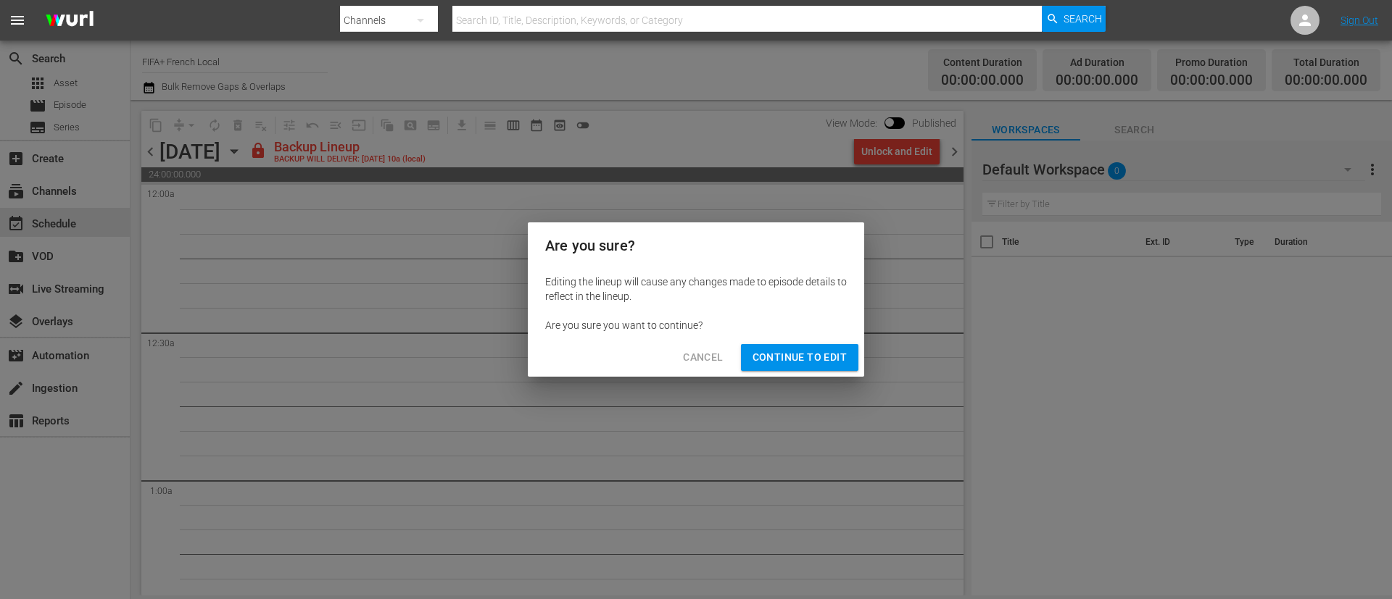
click at [823, 362] on span "Continue to Edit" at bounding box center [799, 358] width 94 height 18
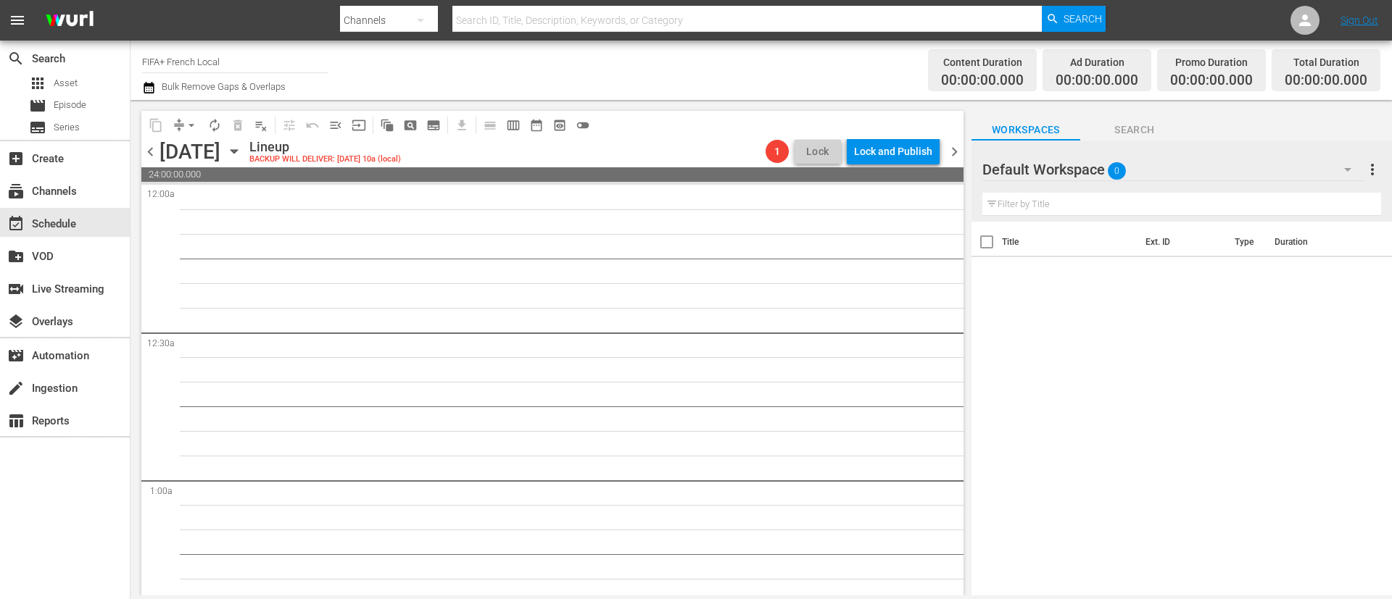
click at [949, 151] on span "chevron_right" at bounding box center [954, 152] width 18 height 18
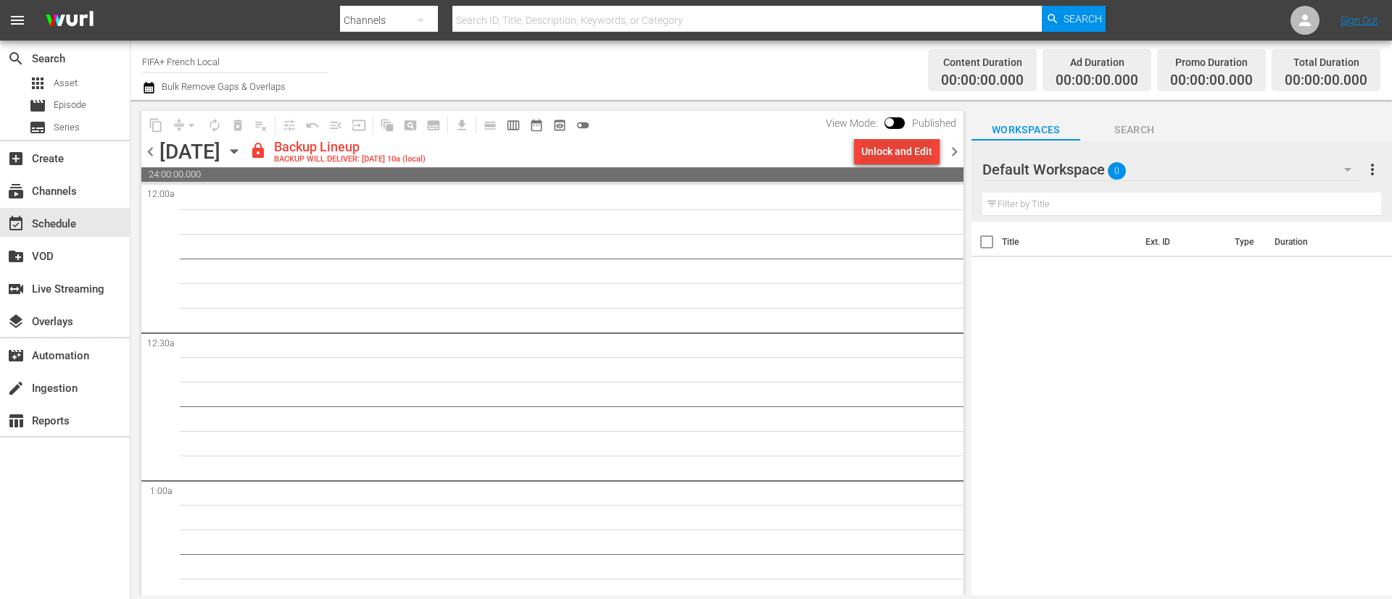
click at [917, 157] on div "Unlock and Edit" at bounding box center [896, 151] width 71 height 26
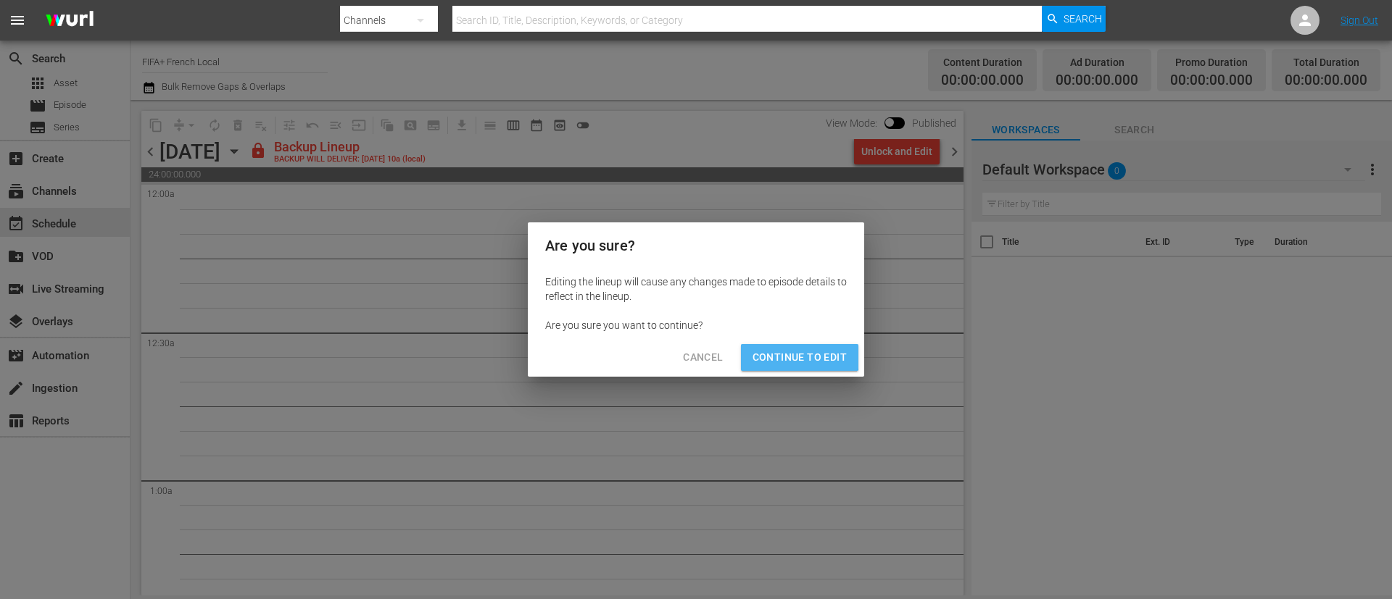
click at [782, 350] on span "Continue to Edit" at bounding box center [799, 358] width 94 height 18
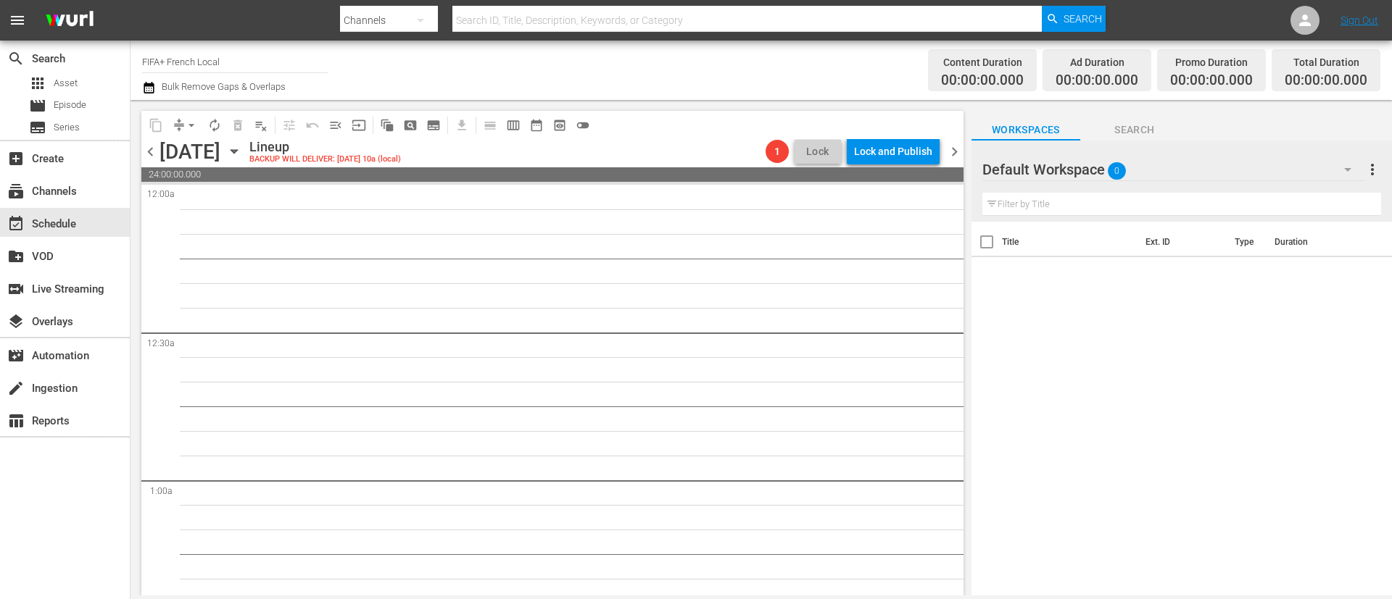
click at [958, 146] on span "chevron_right" at bounding box center [954, 152] width 18 height 18
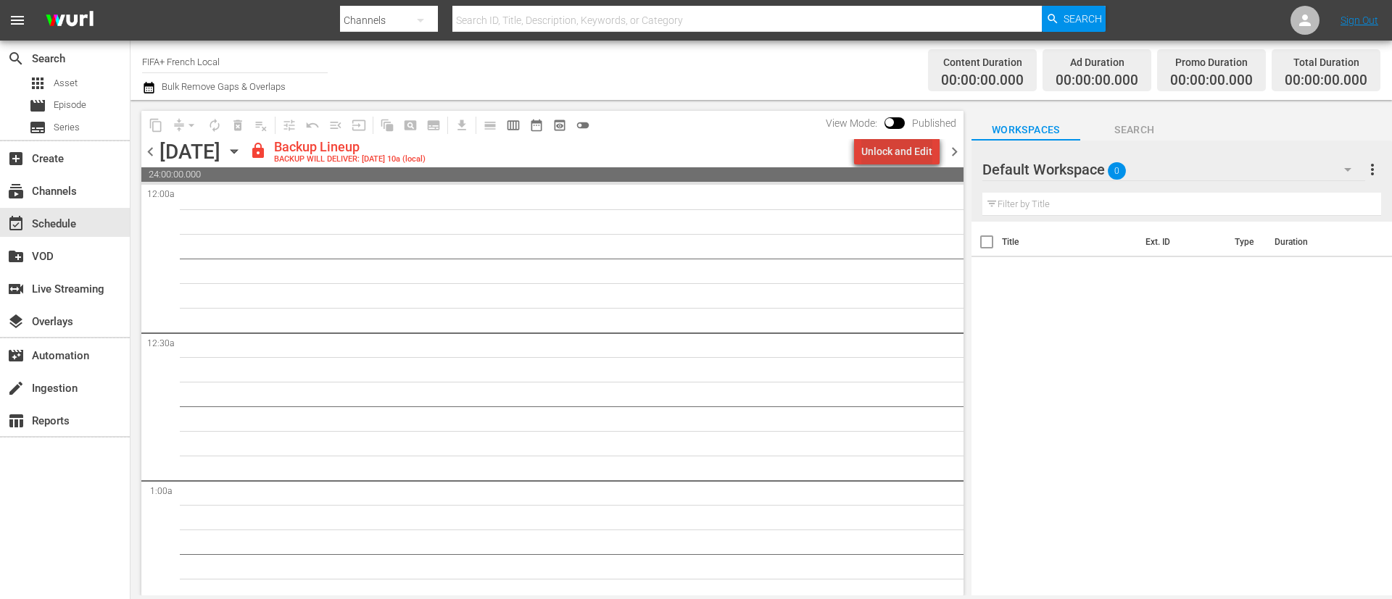
click at [926, 144] on div "Unlock and Edit" at bounding box center [896, 151] width 71 height 26
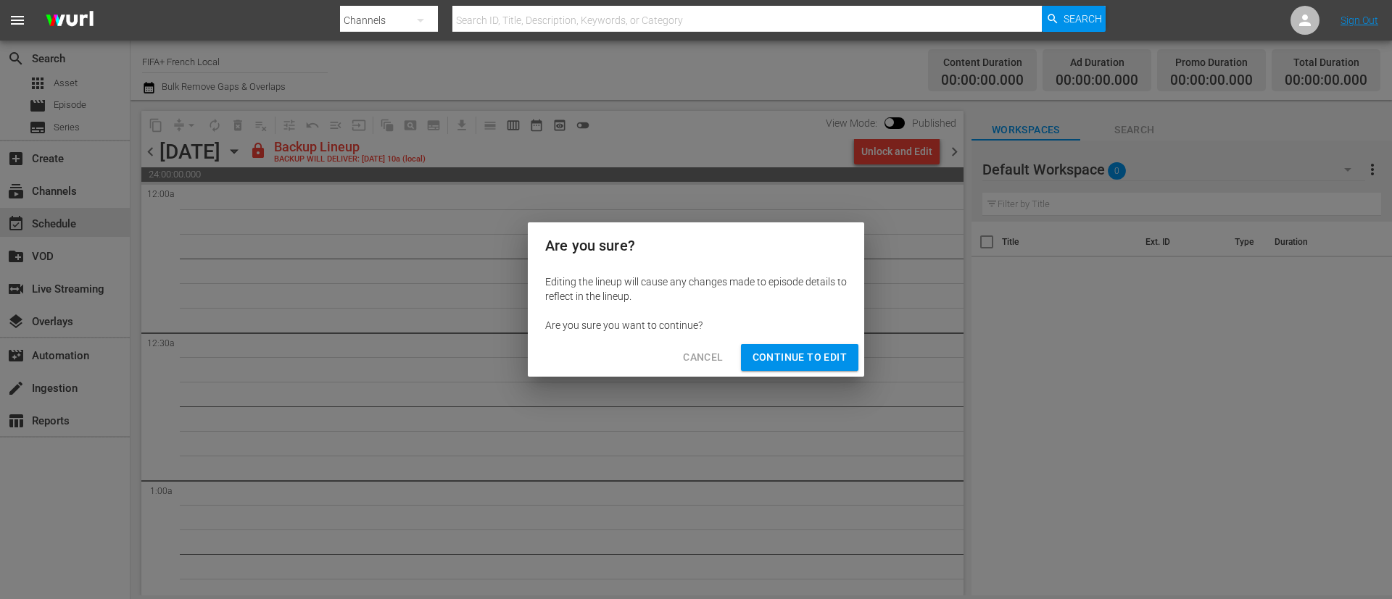
click at [813, 351] on span "Continue to Edit" at bounding box center [799, 358] width 94 height 18
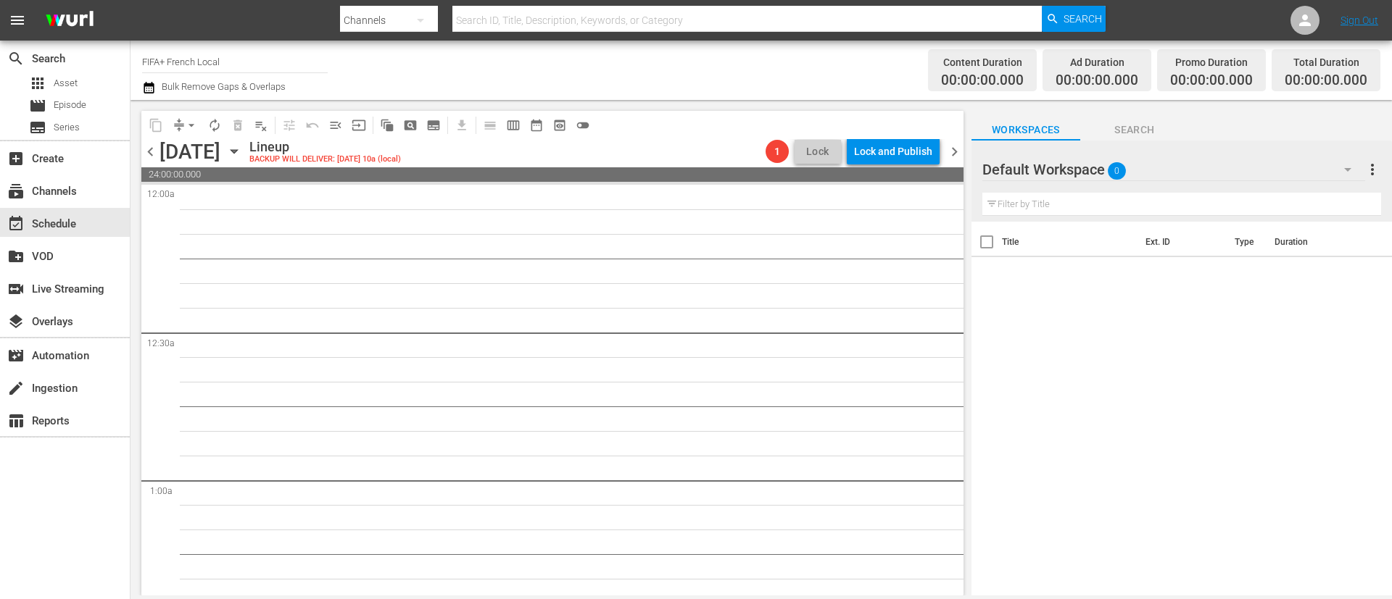
click at [957, 148] on span "chevron_right" at bounding box center [954, 152] width 18 height 18
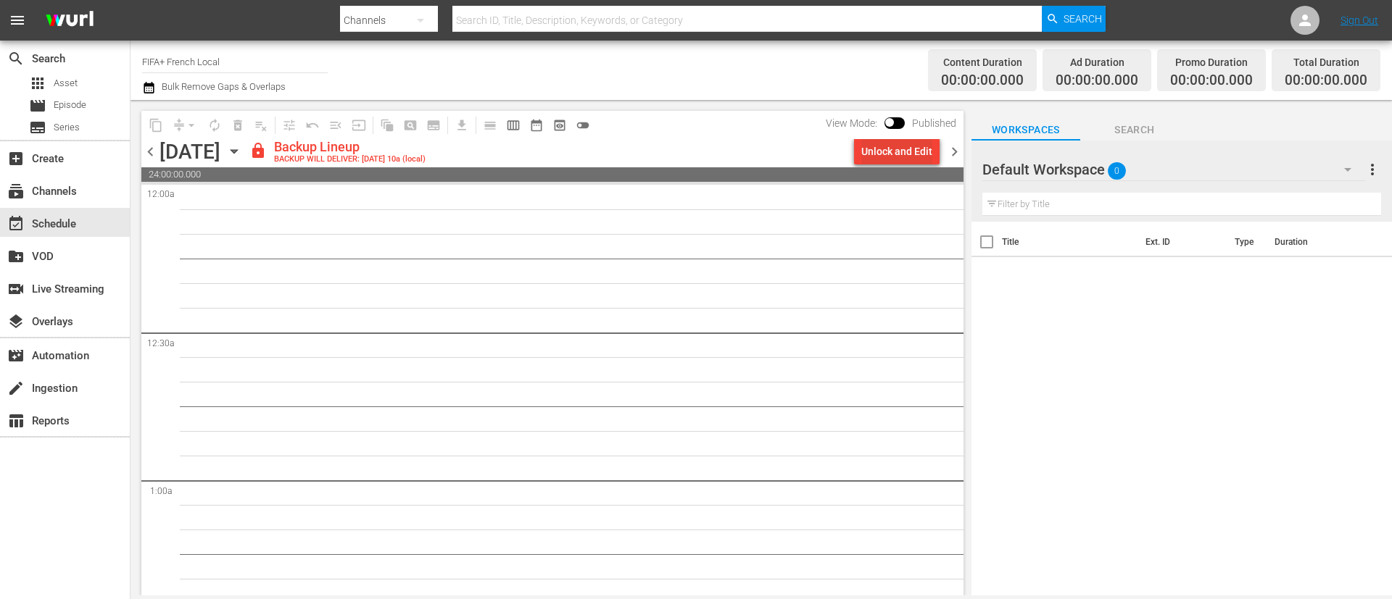
click at [937, 151] on button "Unlock and Edit" at bounding box center [897, 151] width 86 height 26
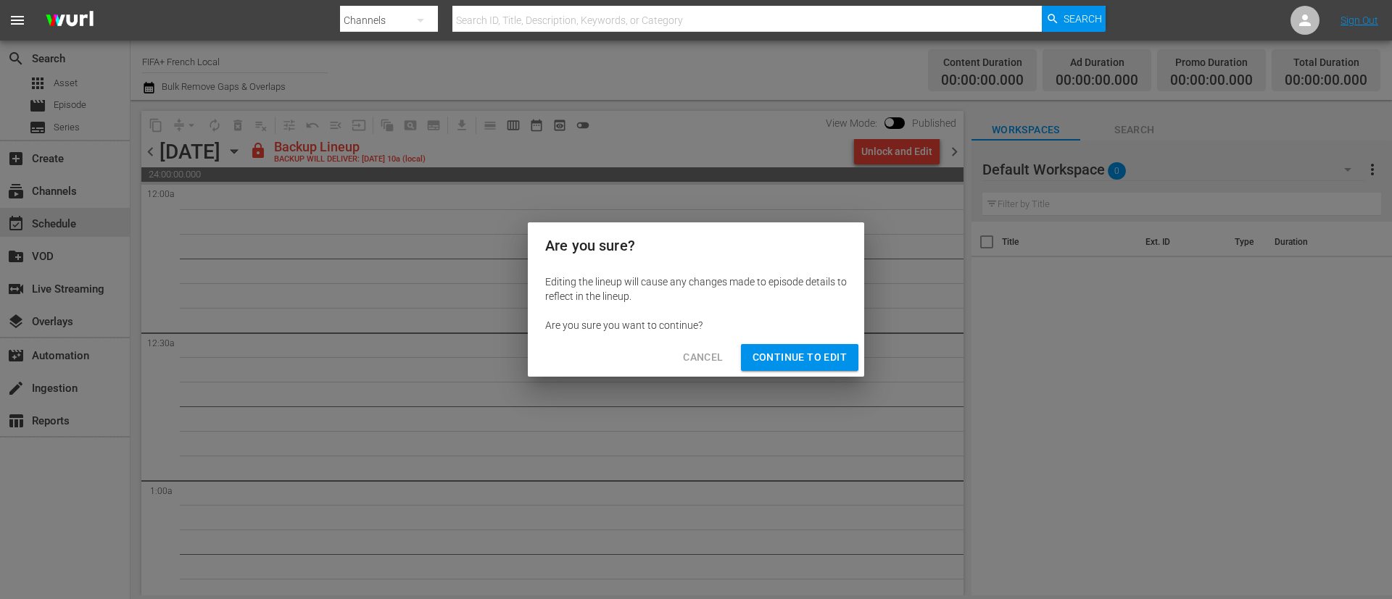
click at [805, 365] on span "Continue to Edit" at bounding box center [799, 358] width 94 height 18
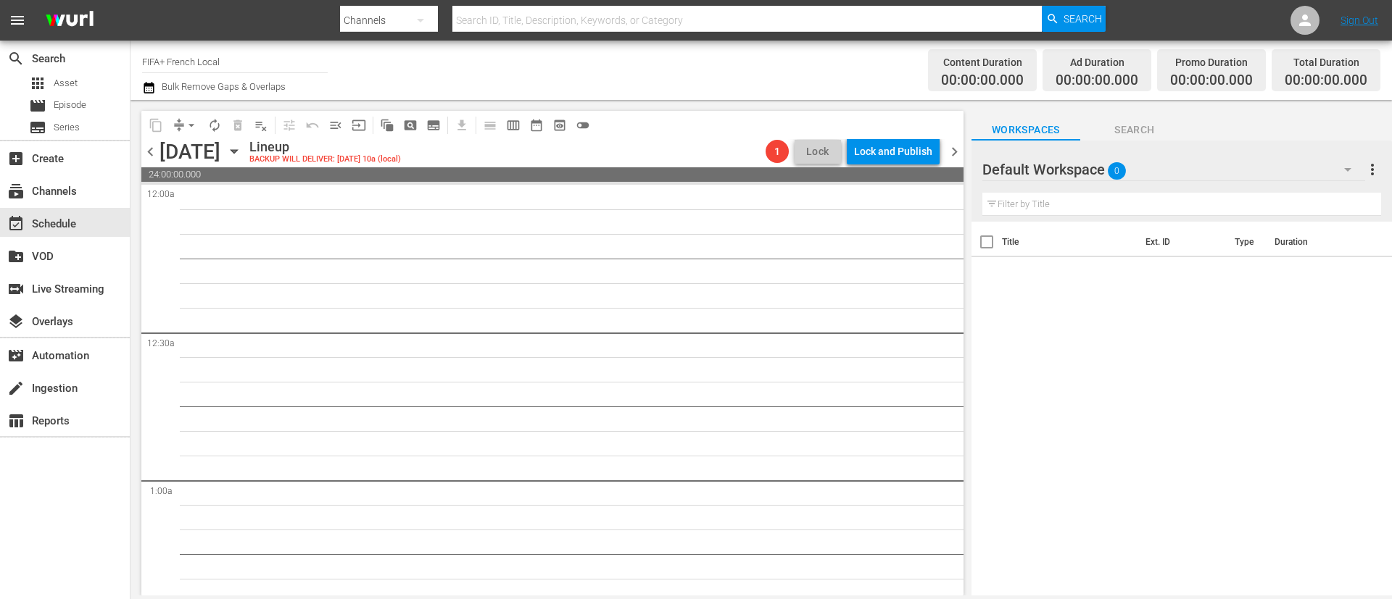
click at [956, 140] on div "chevron_left Sunday, August 17th August 17th Lineup BACKUP WILL DELIVER: 8/16 @…" at bounding box center [552, 153] width 822 height 28
click at [955, 149] on span "chevron_right" at bounding box center [954, 152] width 18 height 18
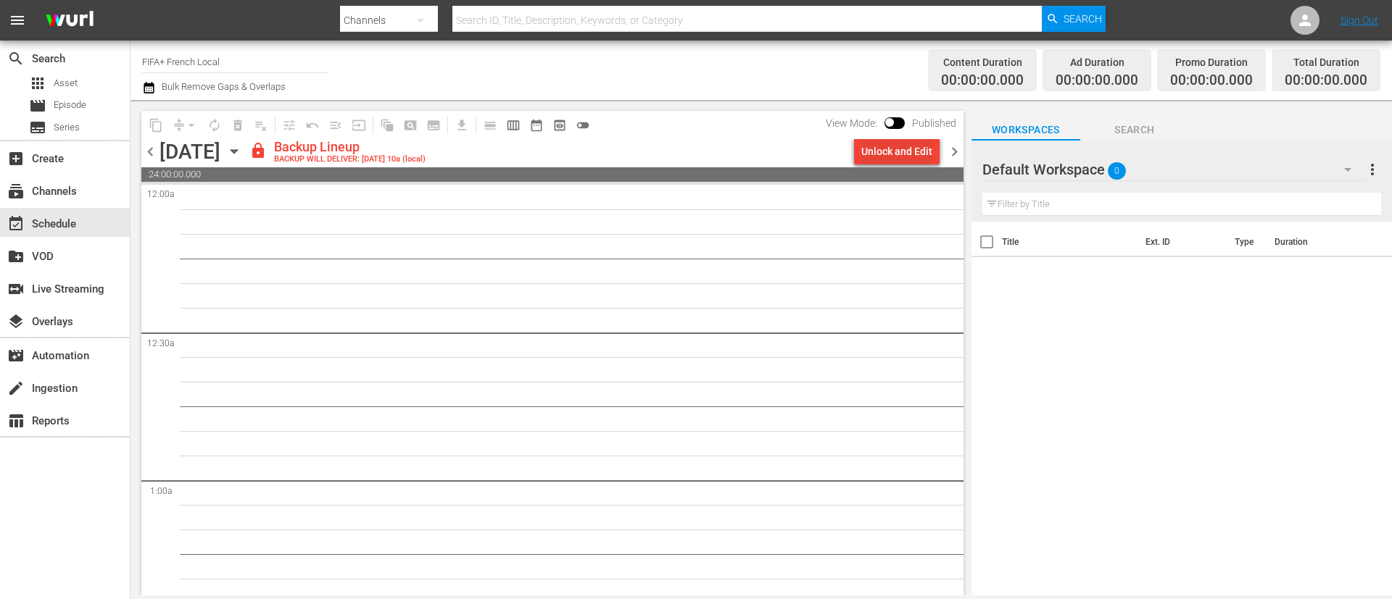
click at [918, 162] on div "Unlock and Edit" at bounding box center [896, 151] width 71 height 26
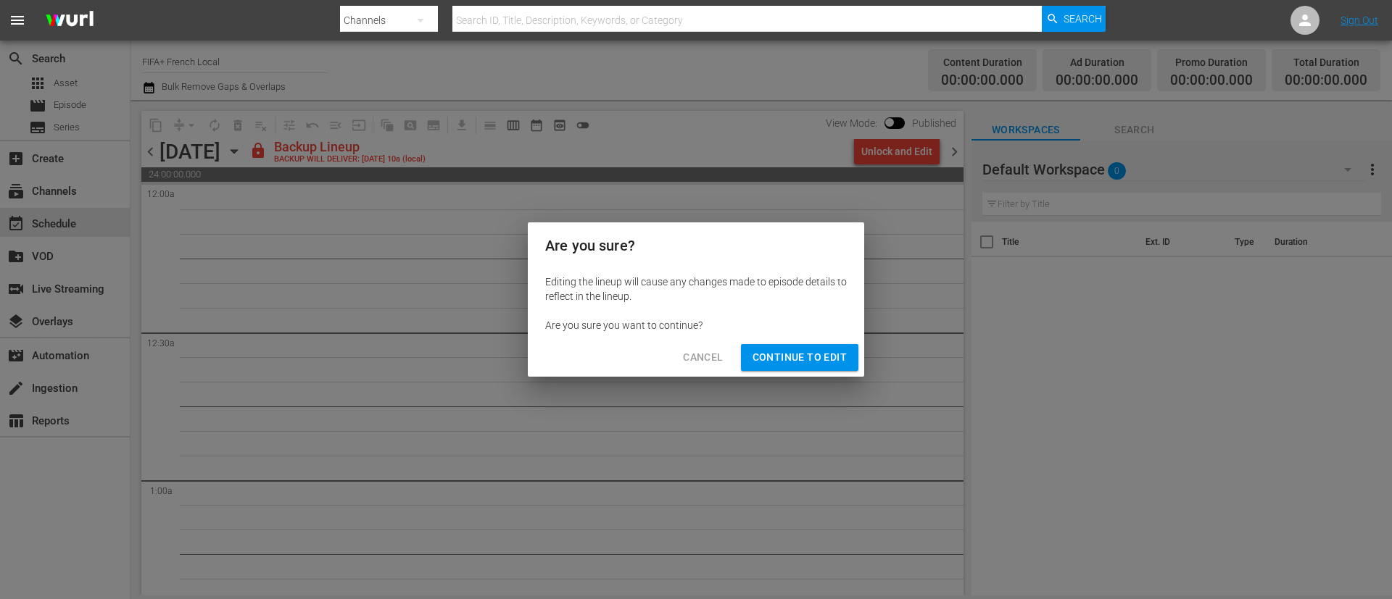
click at [838, 356] on span "Continue to Edit" at bounding box center [799, 358] width 94 height 18
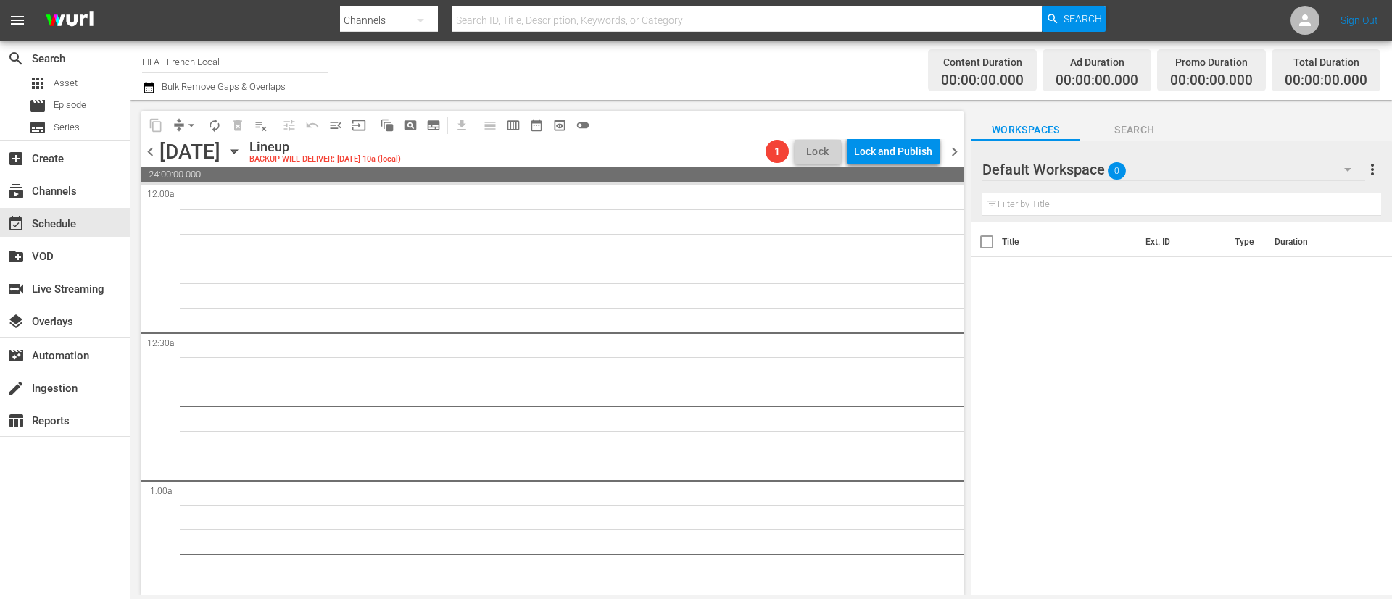
click at [955, 144] on span "chevron_right" at bounding box center [954, 152] width 18 height 18
click at [242, 154] on icon "button" at bounding box center [234, 152] width 16 height 16
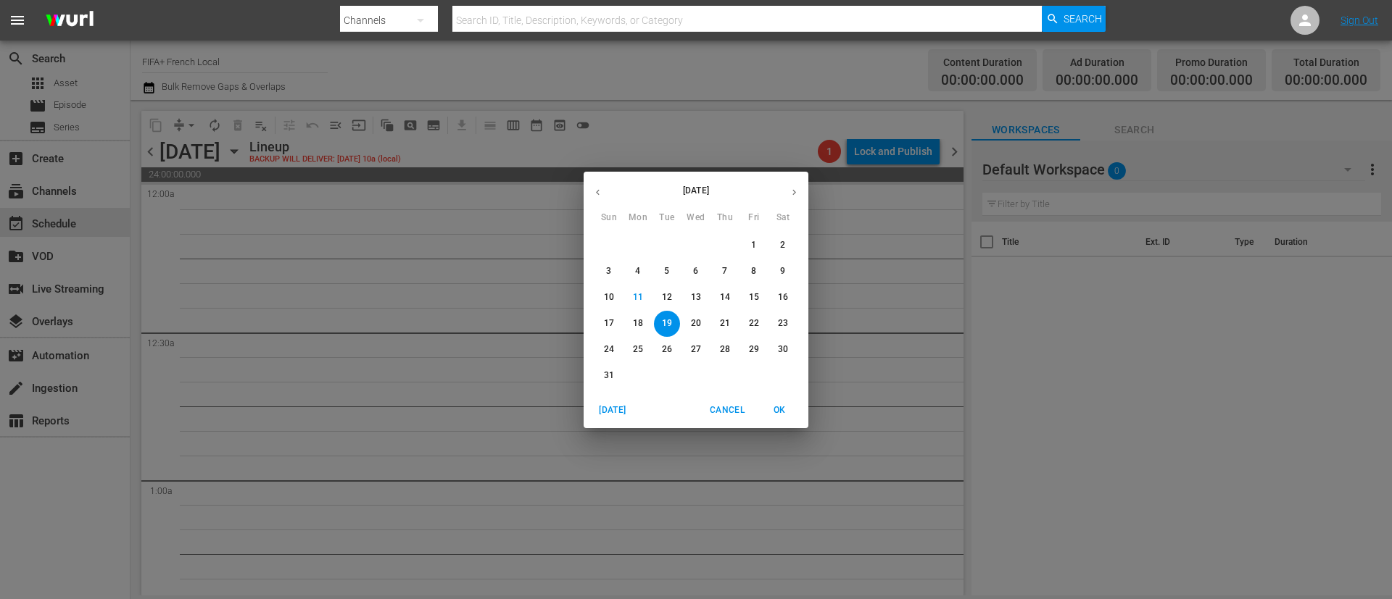
click at [604, 182] on button "button" at bounding box center [597, 192] width 28 height 28
click at [602, 187] on icon "button" at bounding box center [597, 192] width 11 height 11
click at [641, 267] on span "9" at bounding box center [638, 271] width 26 height 12
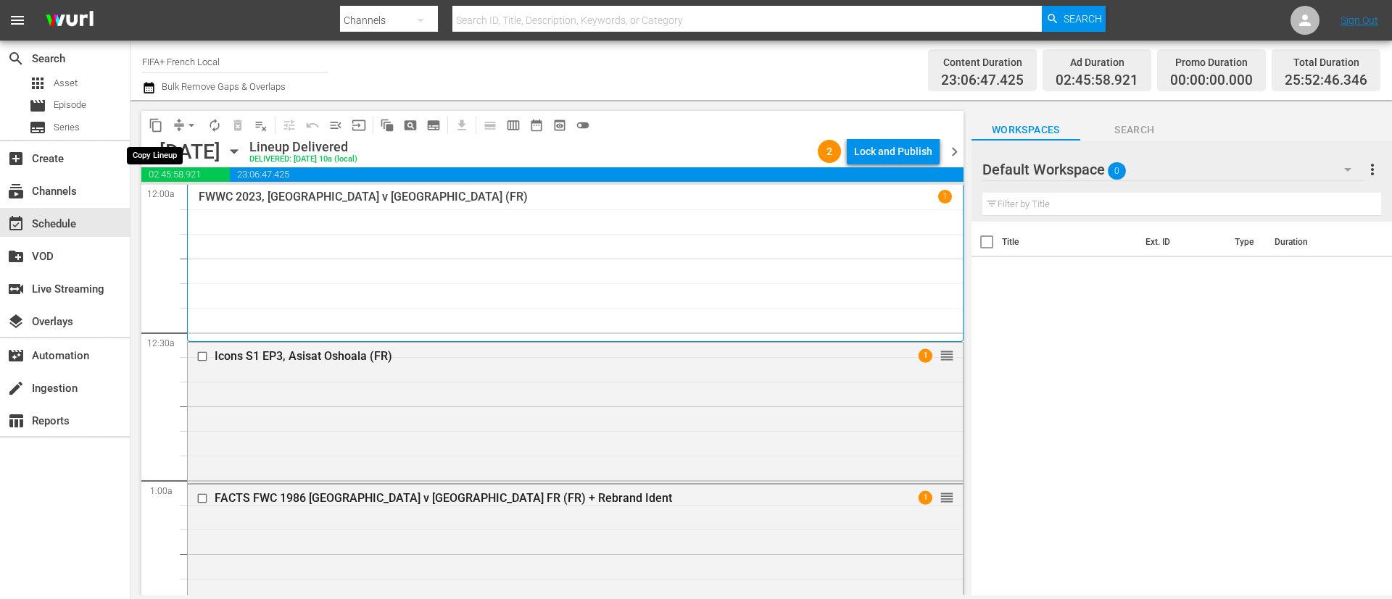
click at [151, 125] on span "content_copy" at bounding box center [156, 125] width 14 height 14
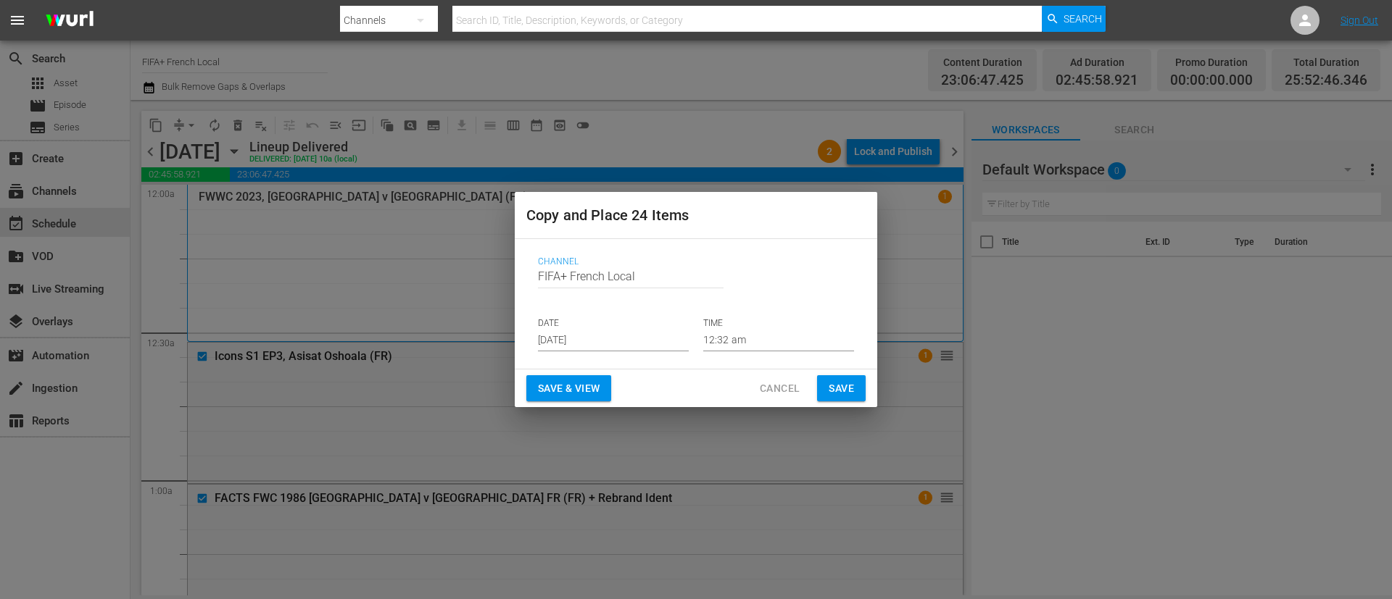
click at [588, 391] on span "Save & View" at bounding box center [569, 389] width 62 height 18
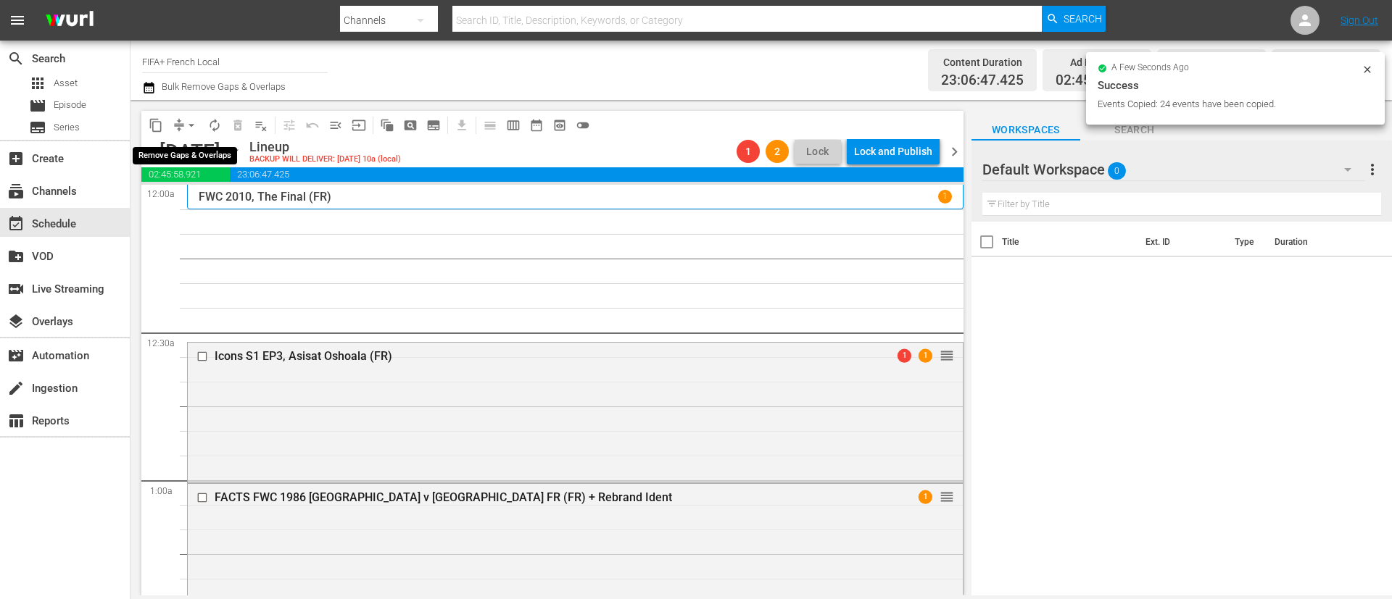
click at [181, 126] on button "arrow_drop_down" at bounding box center [191, 125] width 23 height 23
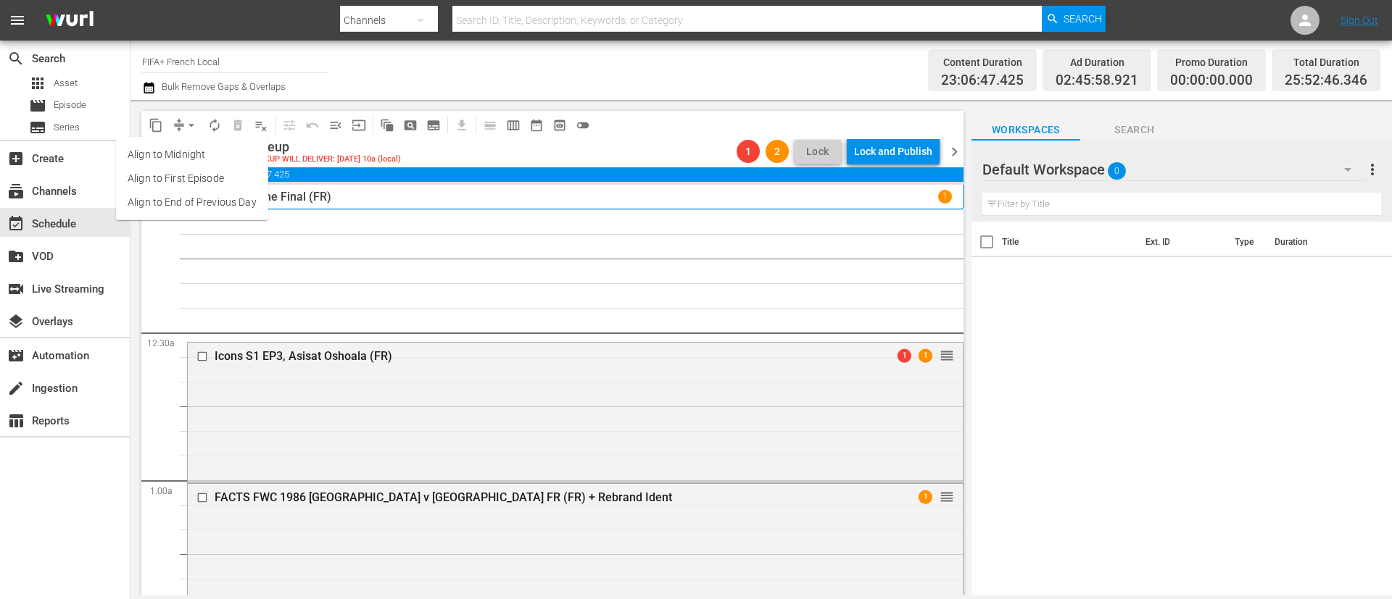
click at [216, 199] on li "Align to End of Previous Day" at bounding box center [192, 203] width 152 height 24
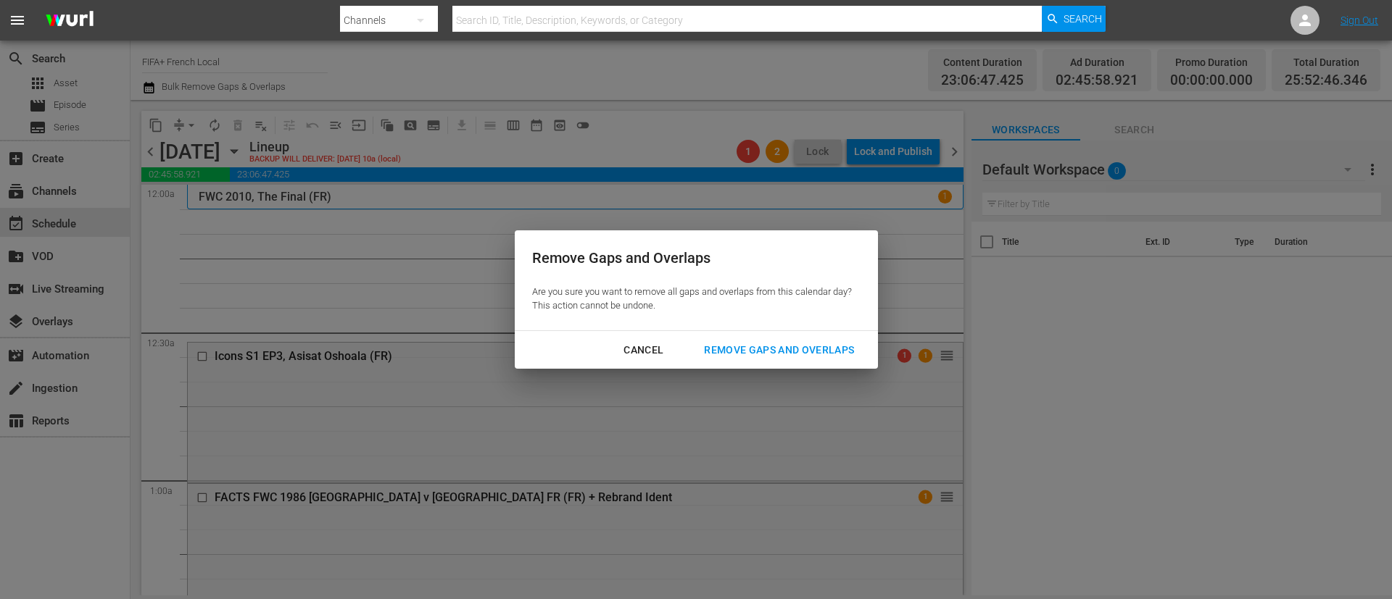
click at [754, 364] on div "Cancel Remove Gaps and Overlaps" at bounding box center [696, 350] width 363 height 38
click at [757, 353] on div "Remove Gaps and Overlaps" at bounding box center [778, 350] width 173 height 18
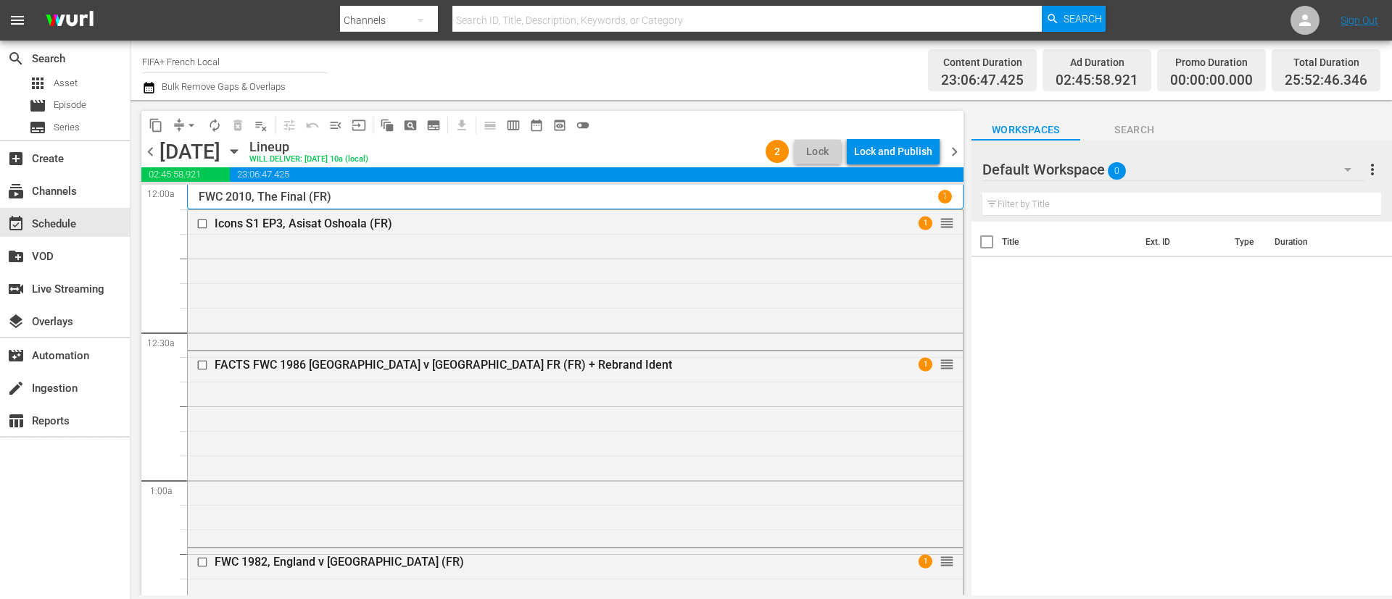
scroll to position [3817, 0]
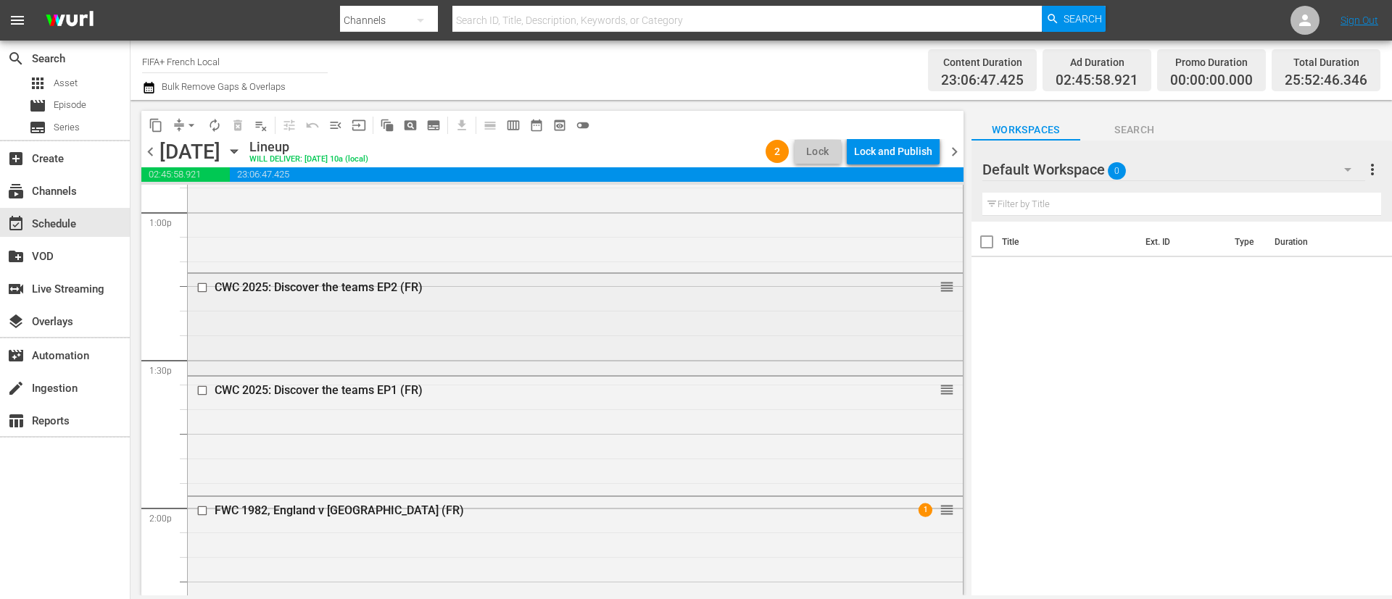
click at [203, 291] on input "checkbox" at bounding box center [203, 288] width 15 height 12
click at [202, 387] on input "checkbox" at bounding box center [203, 391] width 15 height 12
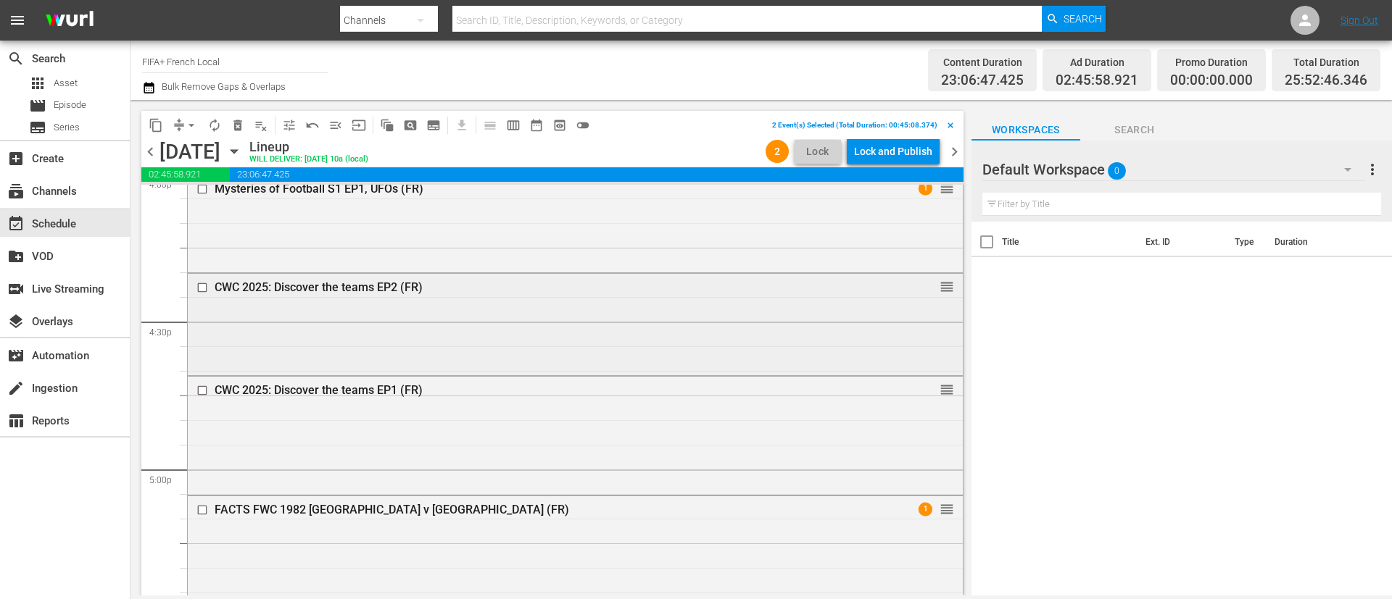
click at [201, 288] on input "checkbox" at bounding box center [203, 288] width 15 height 12
click at [199, 392] on input "checkbox" at bounding box center [203, 391] width 15 height 12
click at [237, 127] on span "delete_forever_outlined" at bounding box center [237, 125] width 14 height 14
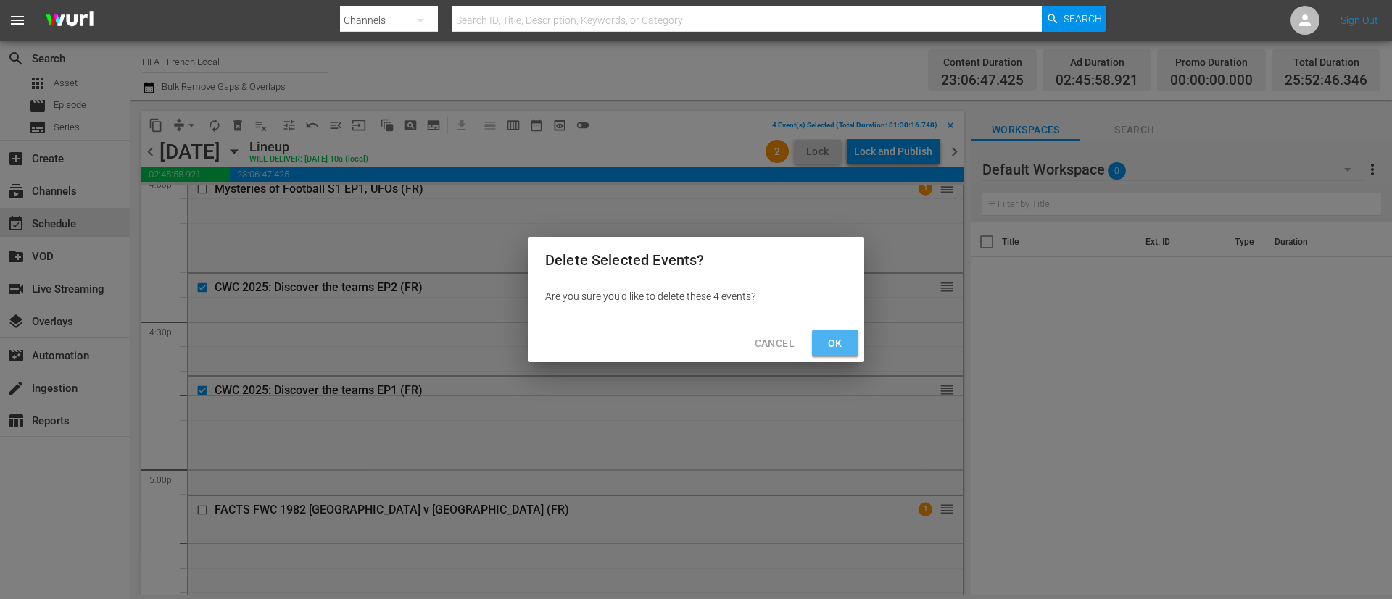
click at [824, 345] on span "Ok" at bounding box center [834, 344] width 23 height 18
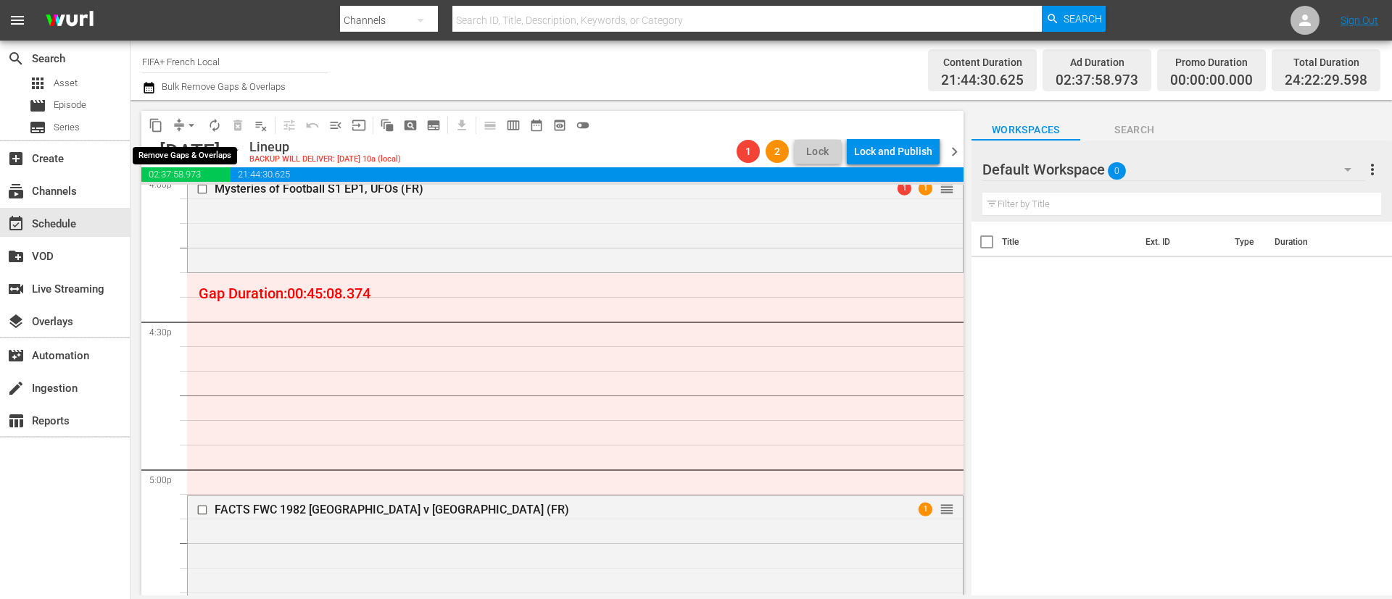
click at [183, 128] on button "arrow_drop_down" at bounding box center [191, 125] width 23 height 23
click at [237, 204] on li "Align to End of Previous Day" at bounding box center [192, 203] width 152 height 24
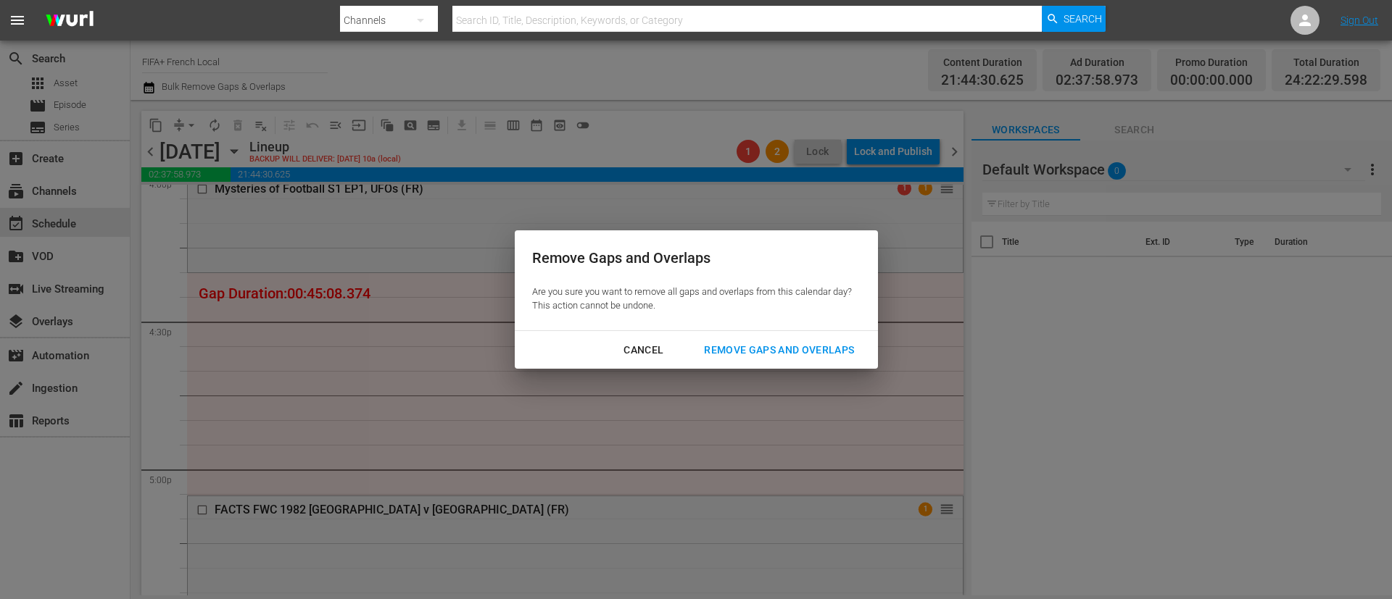
click at [862, 333] on div "Cancel Remove Gaps and Overlaps" at bounding box center [696, 350] width 363 height 38
click at [849, 338] on button "Remove Gaps and Overlaps" at bounding box center [778, 350] width 185 height 27
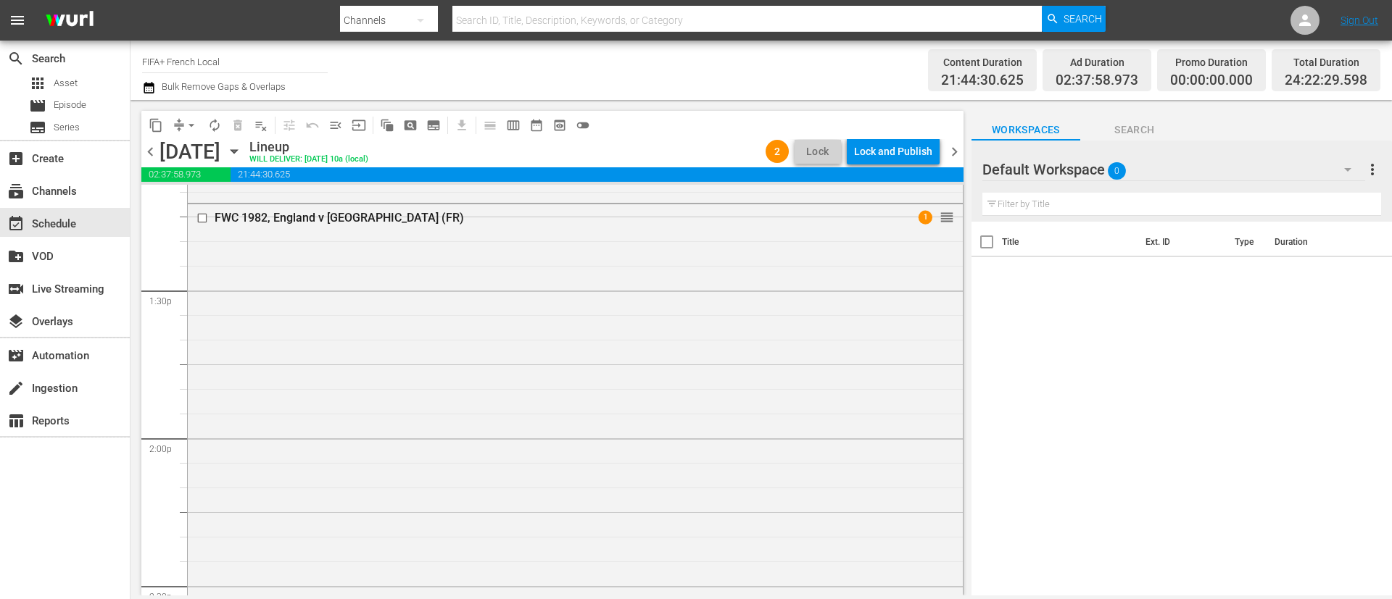
scroll to position [3017, 0]
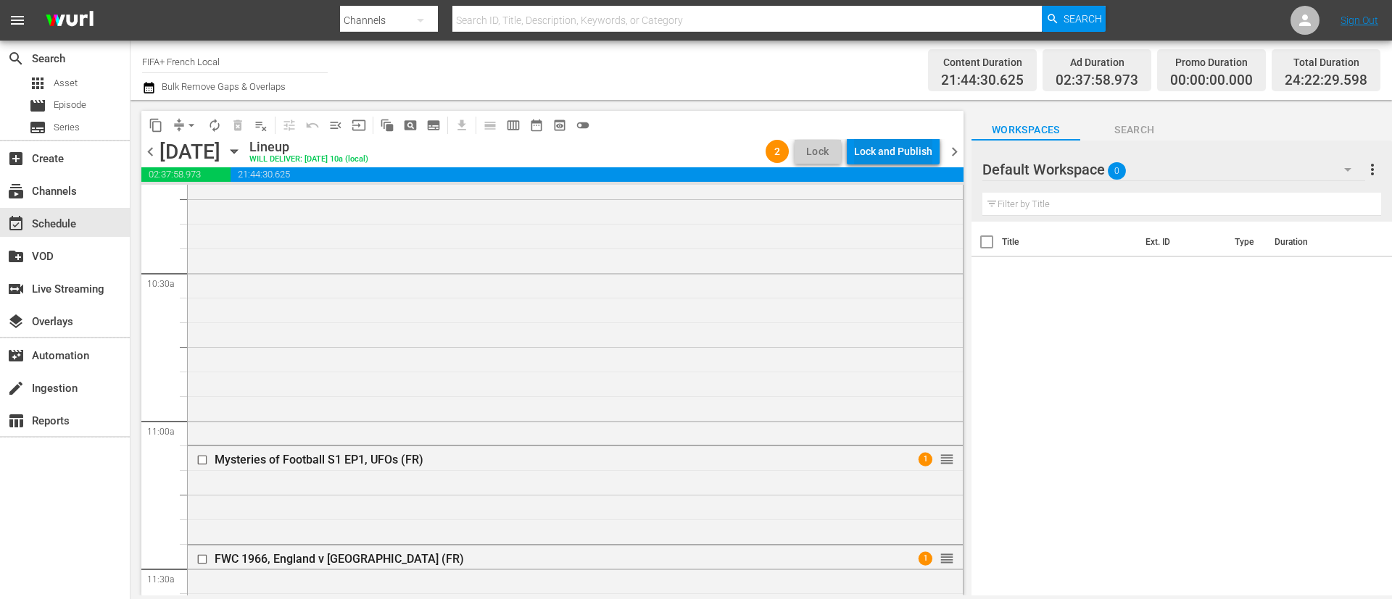
click at [894, 146] on div "Lock and Publish" at bounding box center [893, 151] width 78 height 26
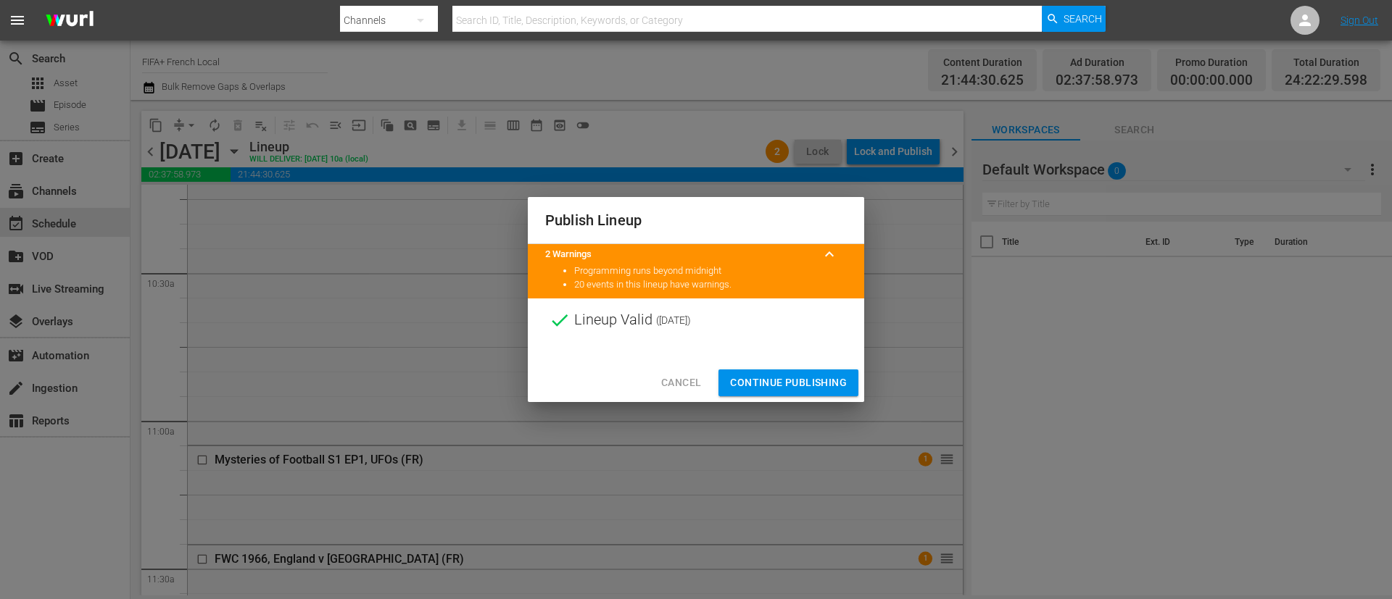
click at [781, 375] on span "Continue Publishing" at bounding box center [788, 383] width 117 height 18
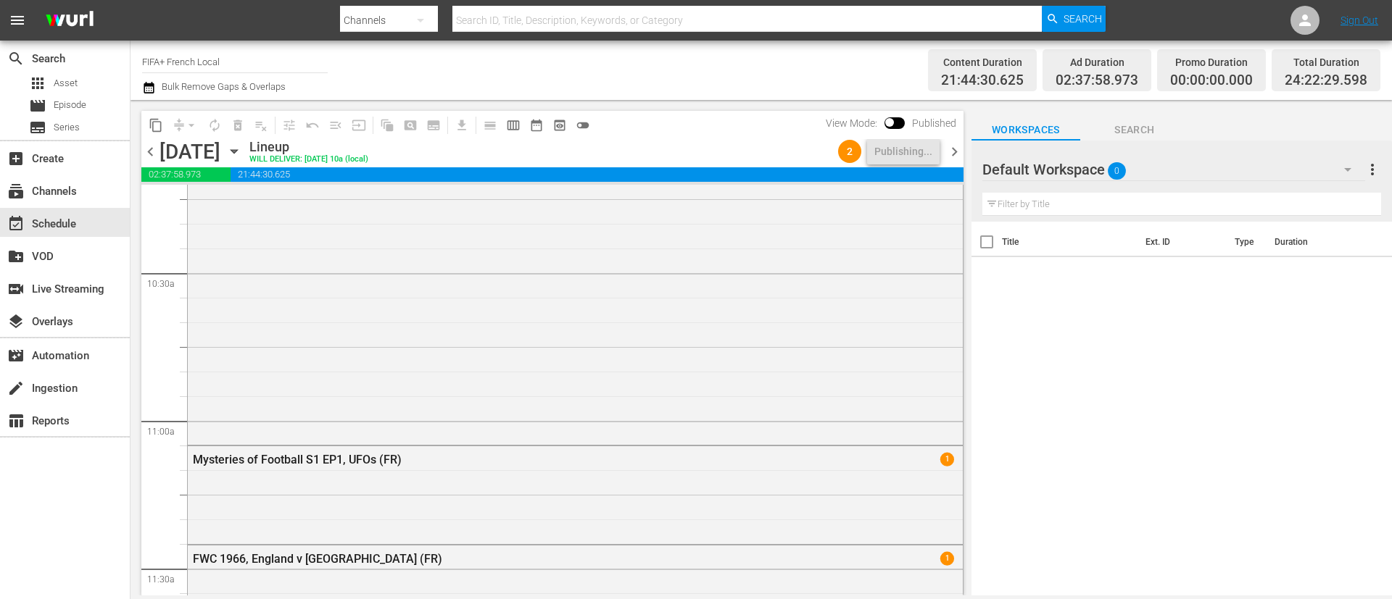
click at [242, 149] on icon "button" at bounding box center [234, 152] width 16 height 16
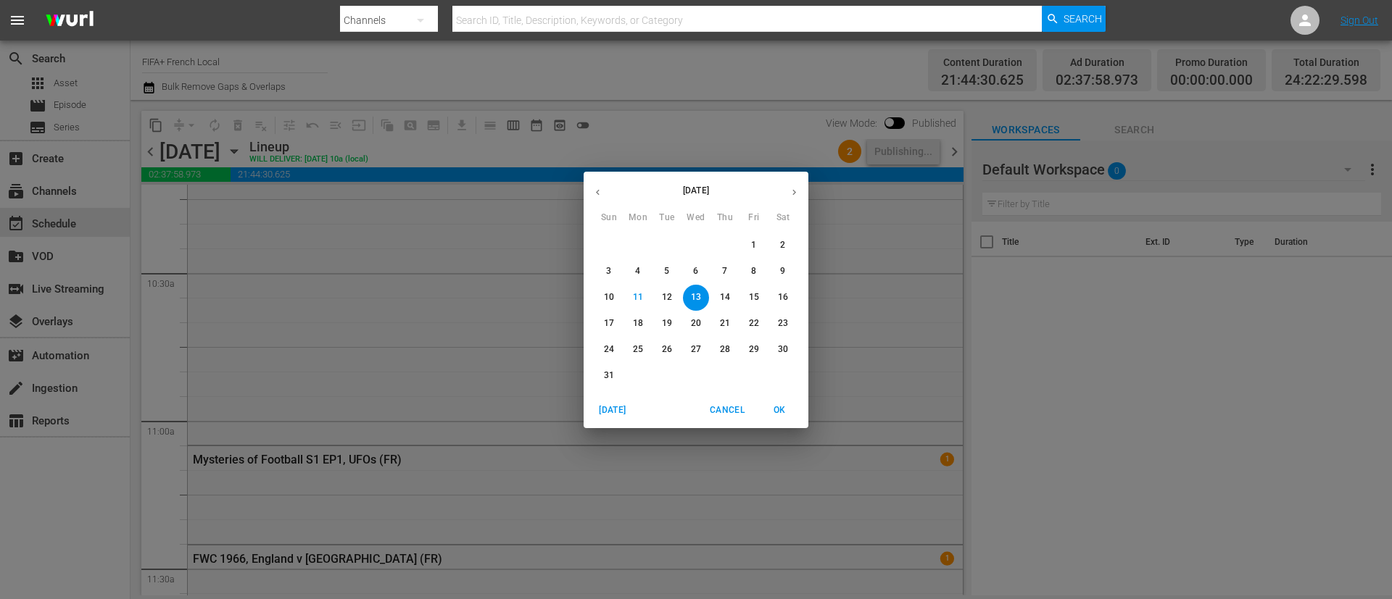
click at [597, 185] on button "button" at bounding box center [597, 192] width 28 height 28
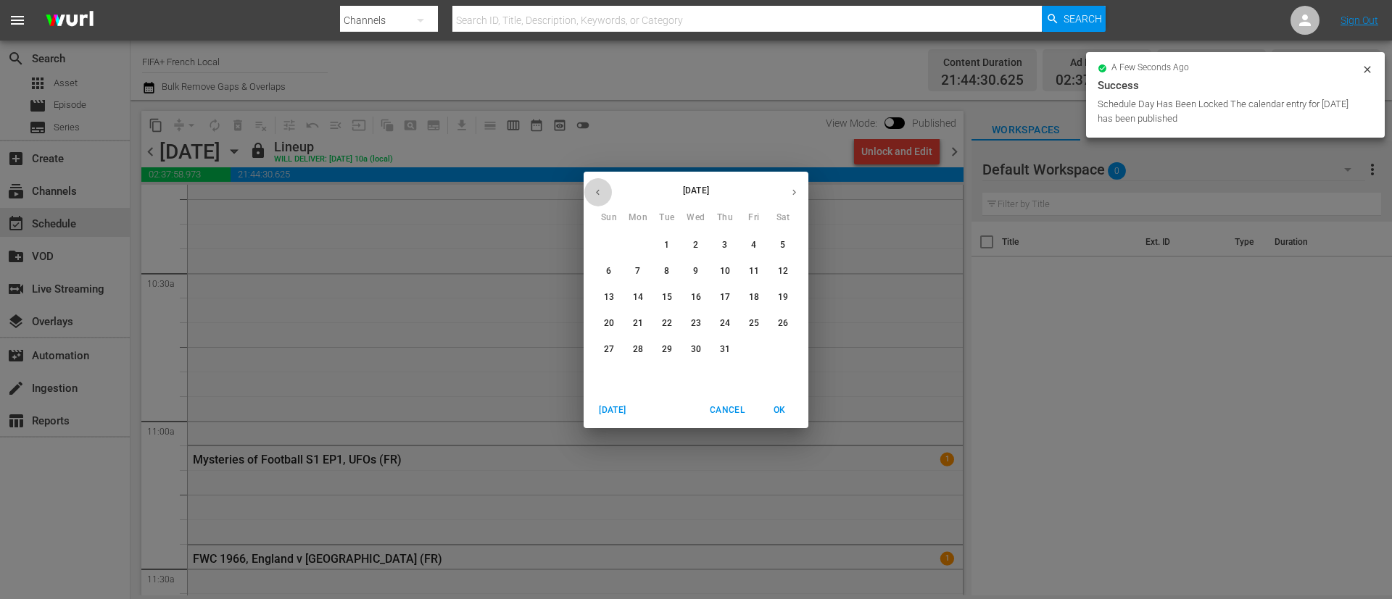
click at [597, 194] on icon "button" at bounding box center [597, 192] width 11 height 11
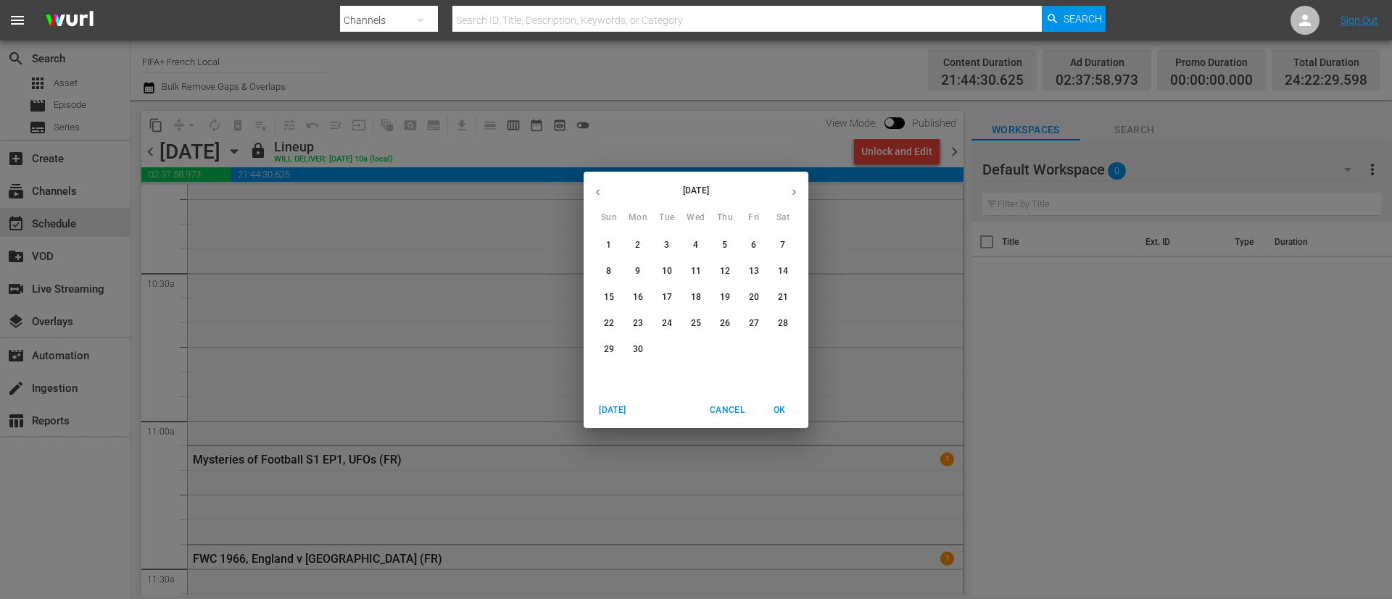
click at [668, 273] on p "10" at bounding box center [667, 271] width 10 height 12
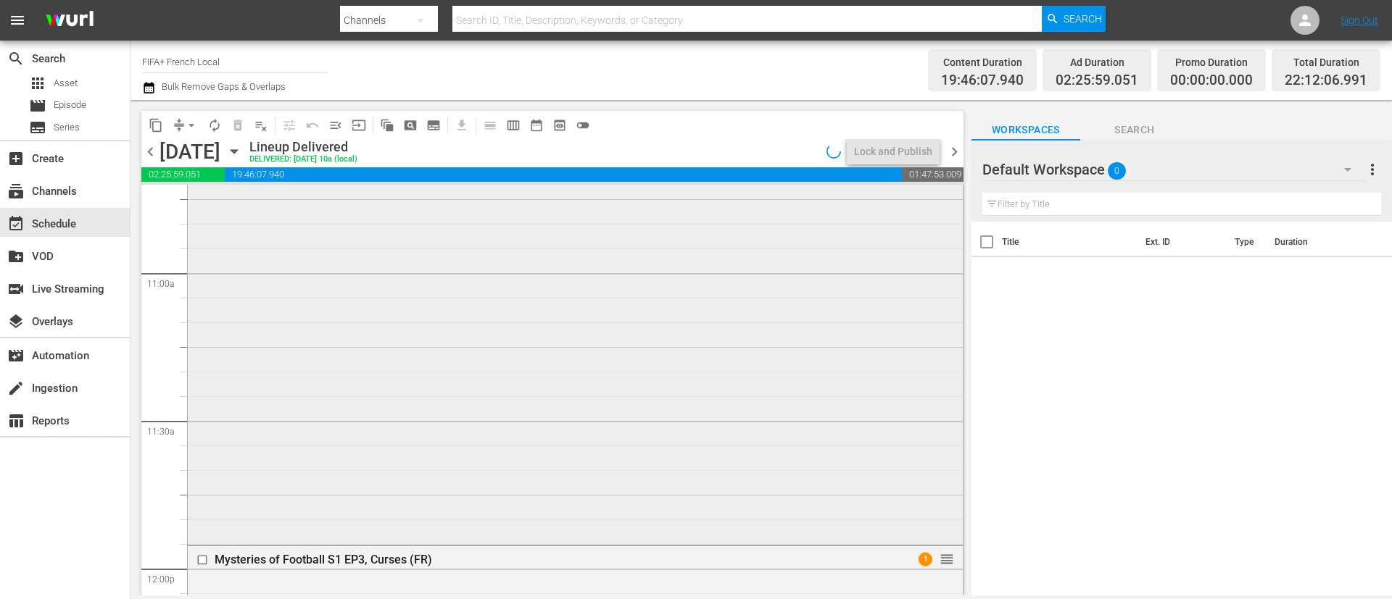
scroll to position [3115, 0]
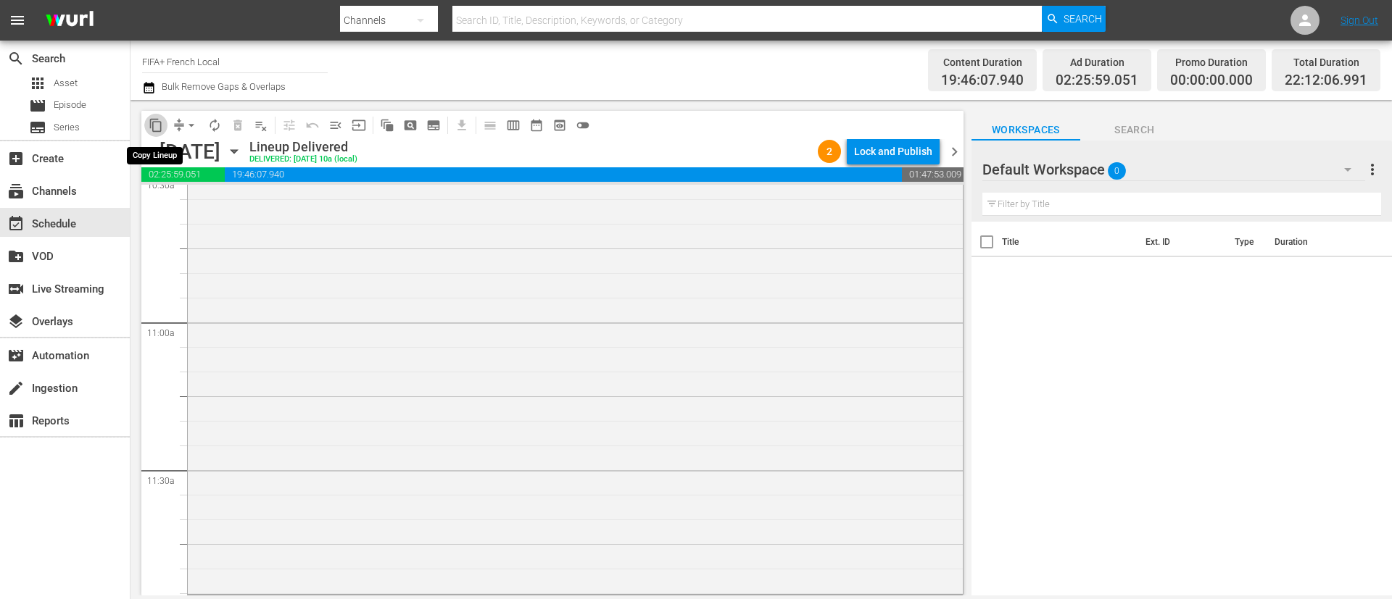
click at [152, 118] on span "content_copy" at bounding box center [156, 125] width 14 height 14
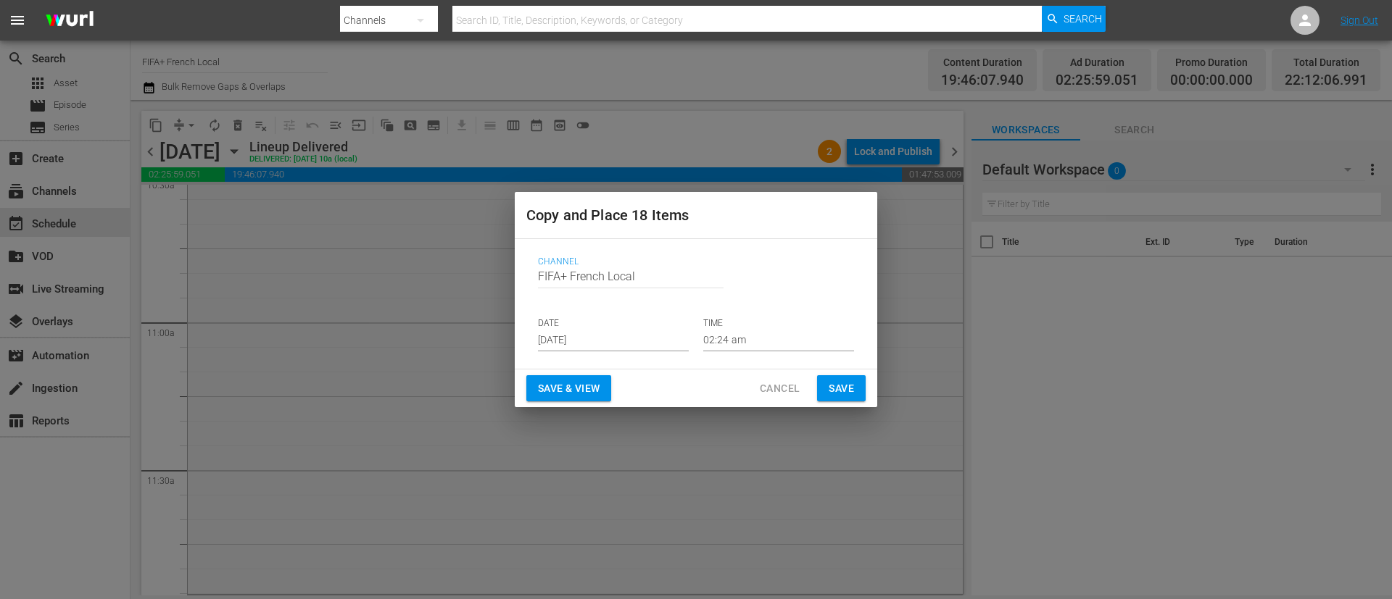
click at [636, 340] on input "Aug 13th 2025" at bounding box center [613, 341] width 151 height 22
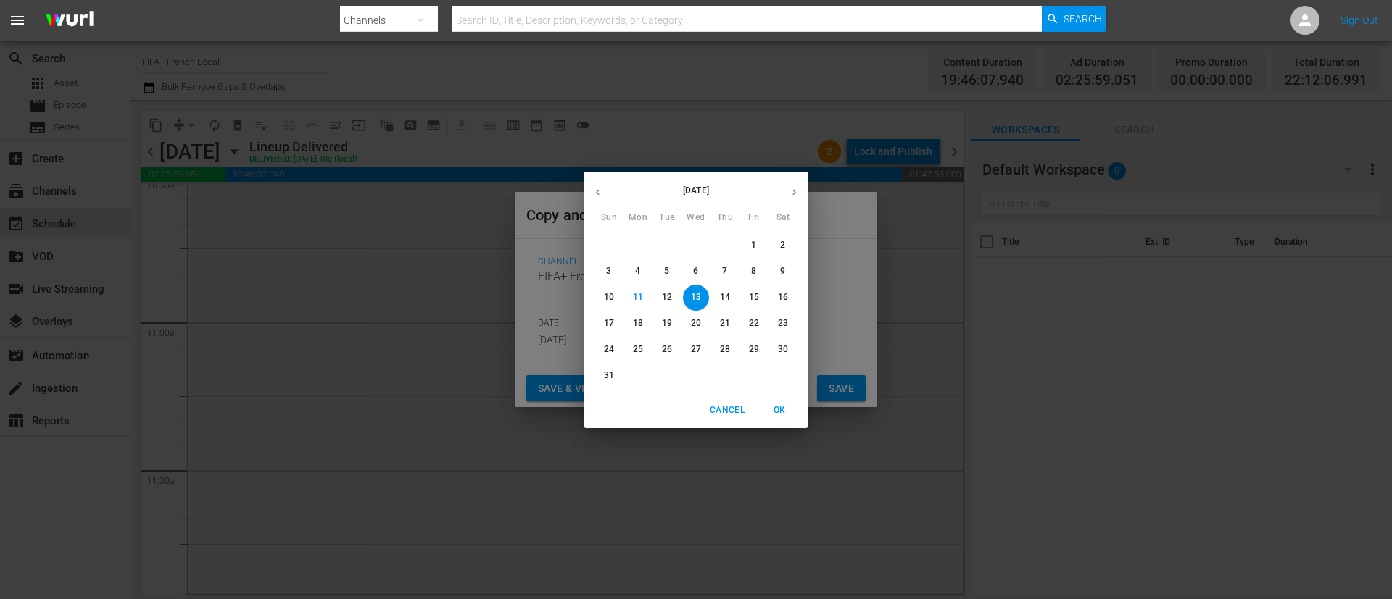
click at [734, 299] on span "14" at bounding box center [725, 297] width 26 height 12
type input "Aug 14th 2025"
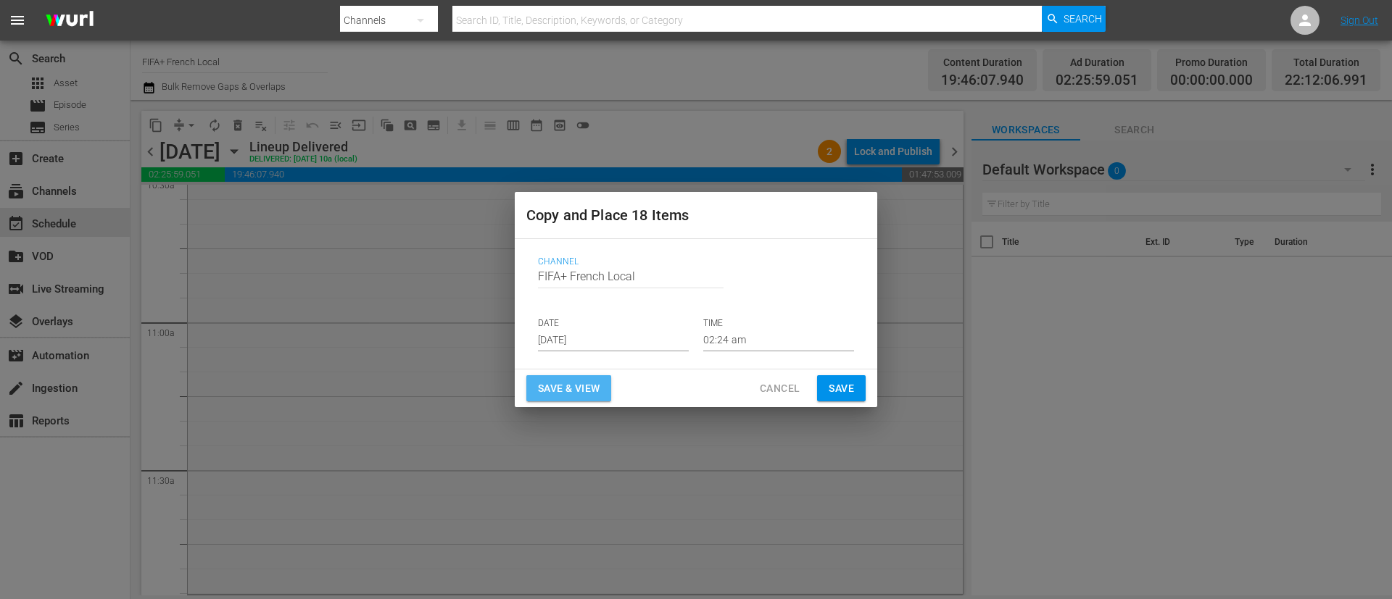
click at [597, 380] on span "Save & View" at bounding box center [569, 389] width 62 height 18
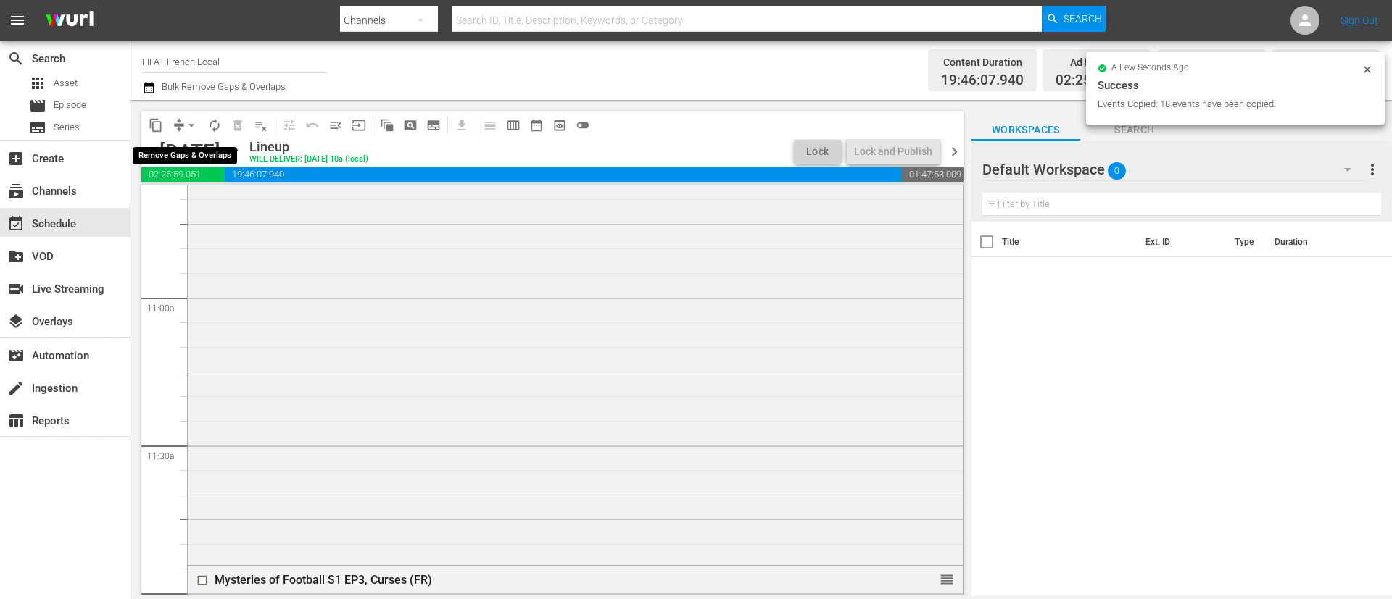
scroll to position [3091, 0]
click at [190, 126] on span "arrow_drop_down" at bounding box center [191, 125] width 14 height 14
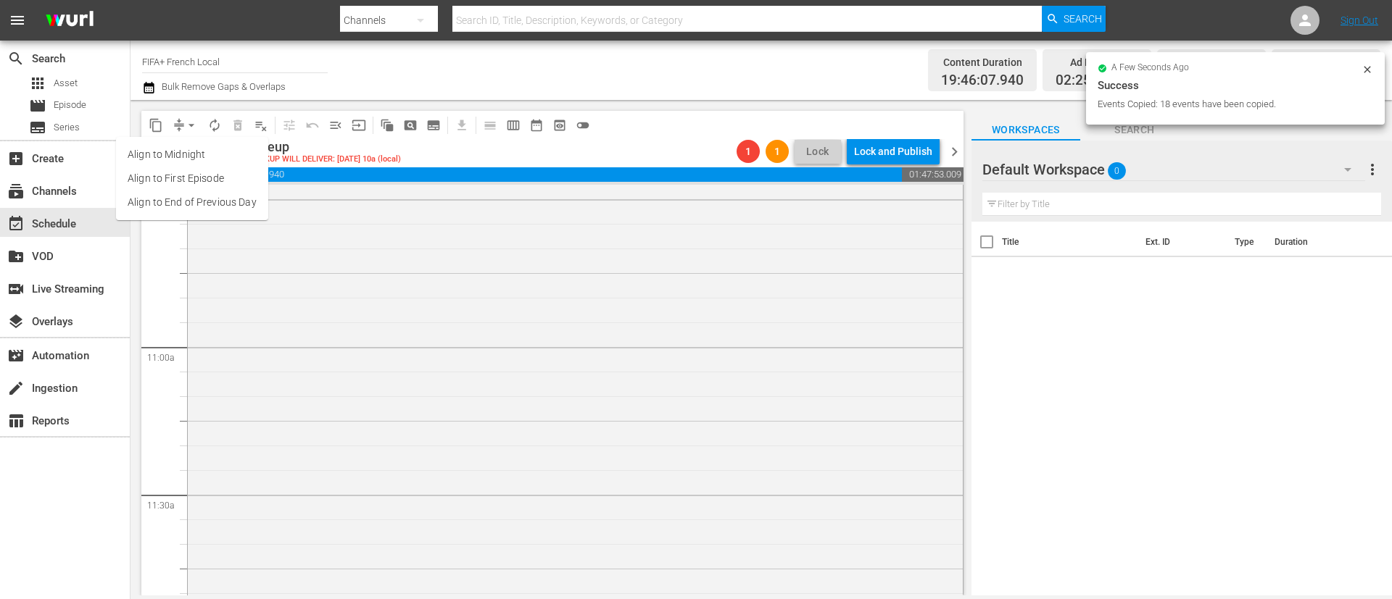
click at [229, 197] on li "Align to End of Previous Day" at bounding box center [192, 203] width 152 height 24
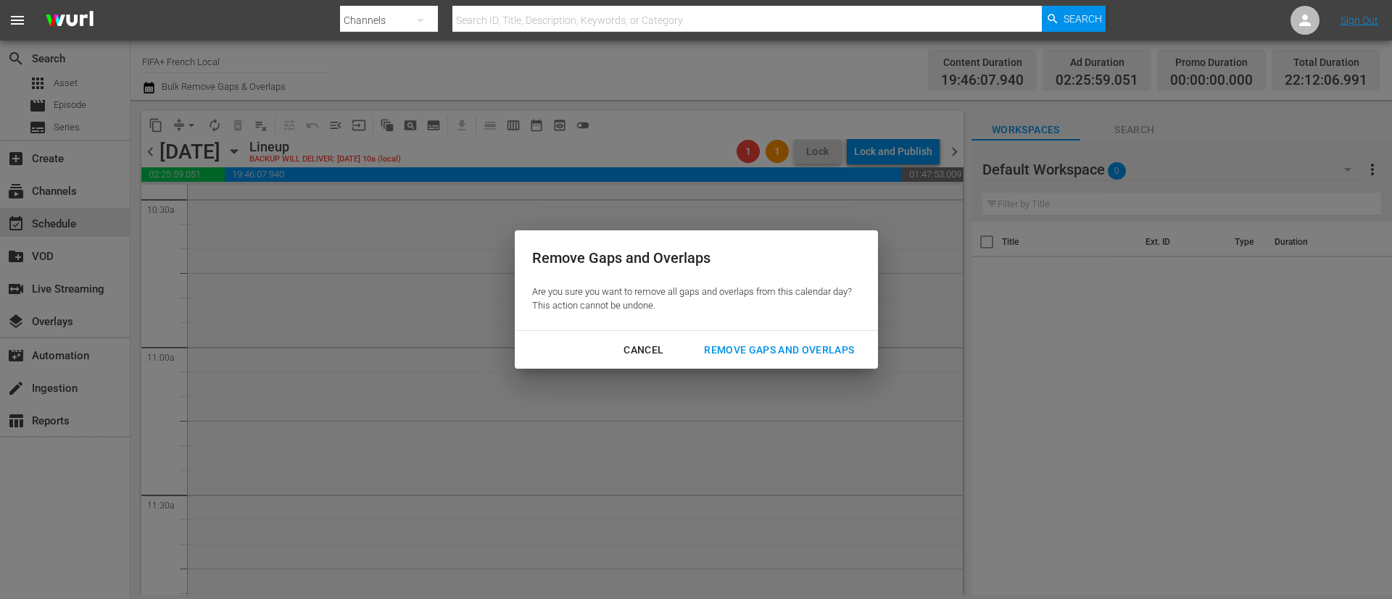
click at [714, 345] on div "Remove Gaps and Overlaps" at bounding box center [778, 350] width 173 height 18
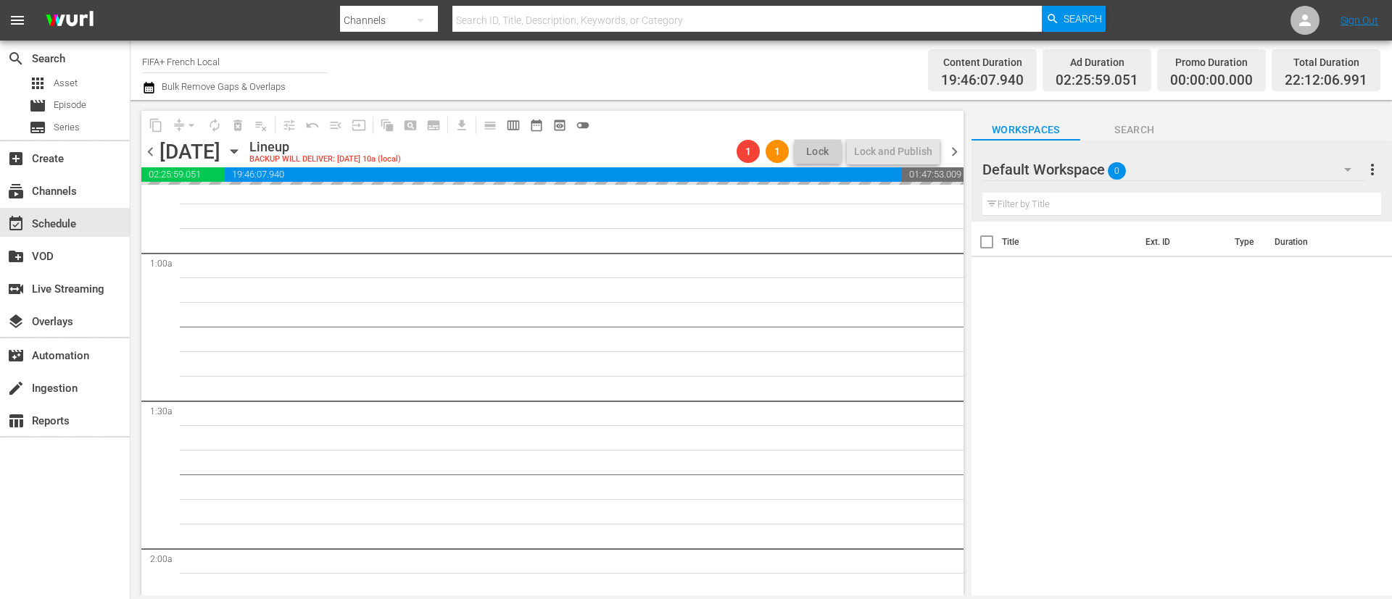
scroll to position [0, 0]
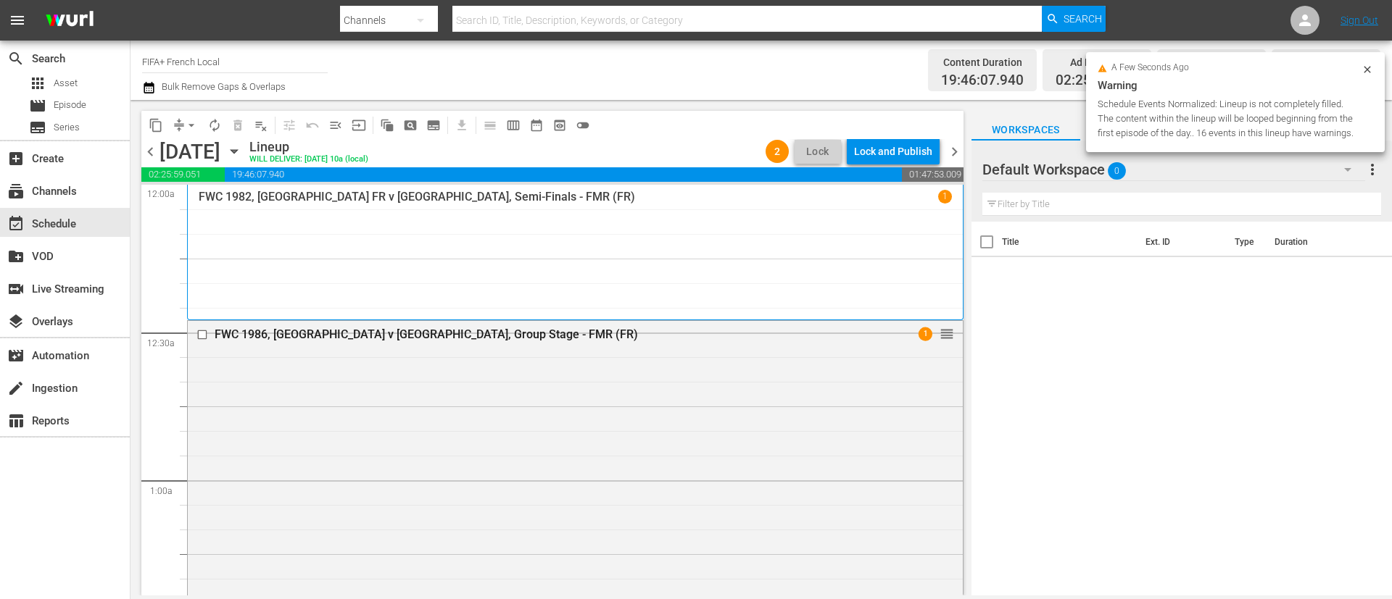
scroll to position [4399, 0]
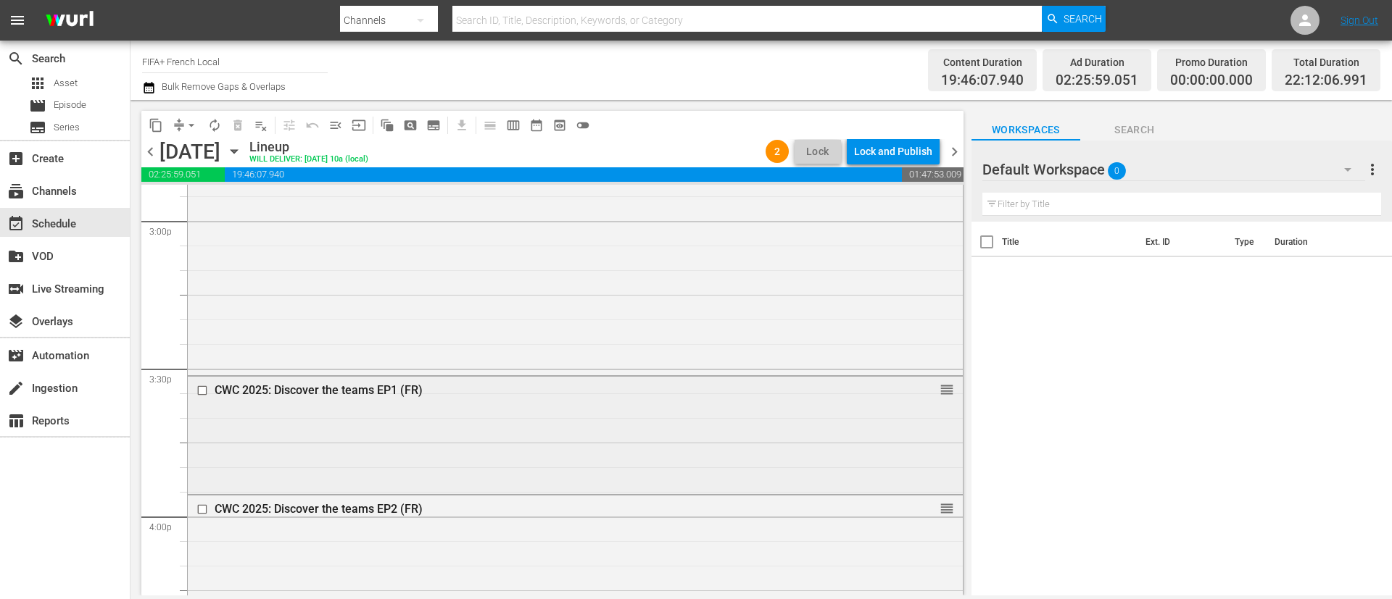
click at [199, 391] on input "checkbox" at bounding box center [203, 391] width 15 height 12
click at [200, 512] on input "checkbox" at bounding box center [203, 510] width 15 height 12
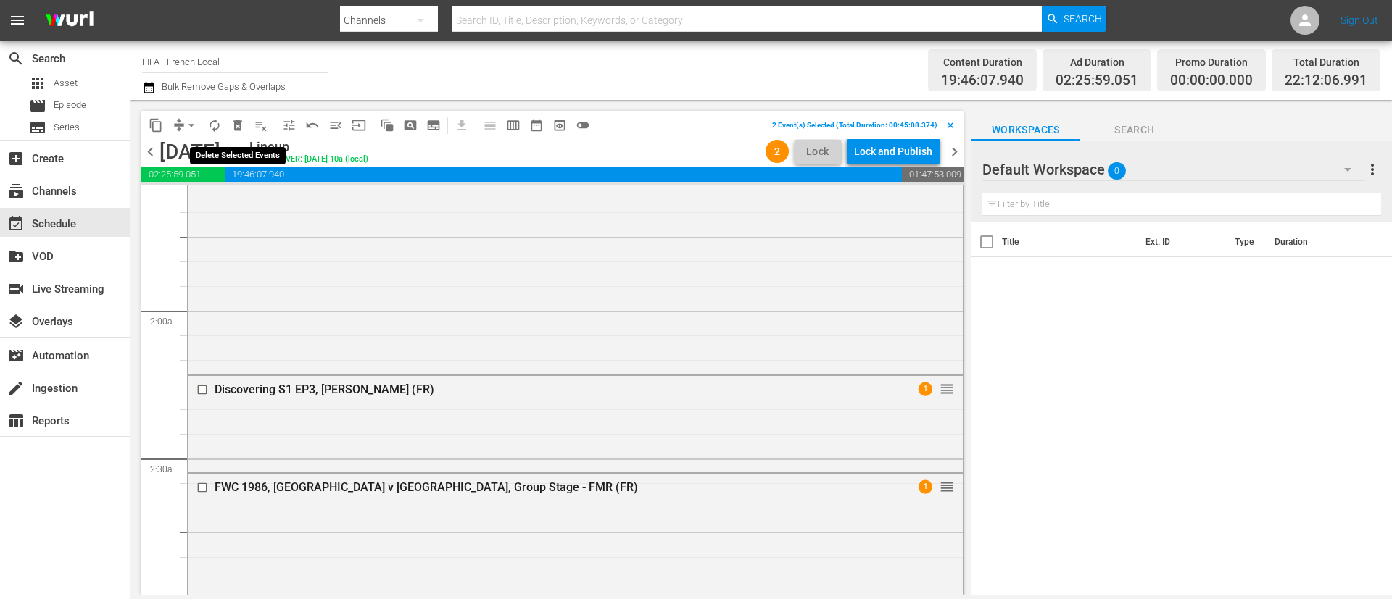
click at [243, 127] on span "delete_forever_outlined" at bounding box center [237, 125] width 14 height 14
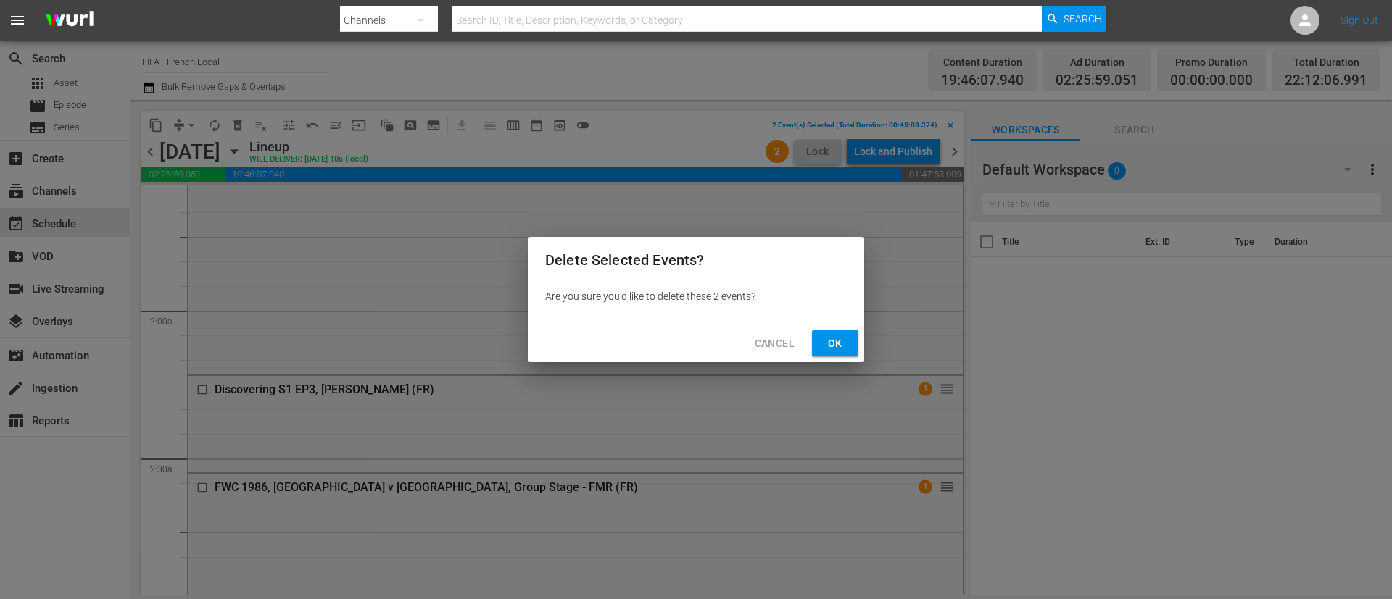
click at [845, 332] on button "Ok" at bounding box center [835, 344] width 46 height 27
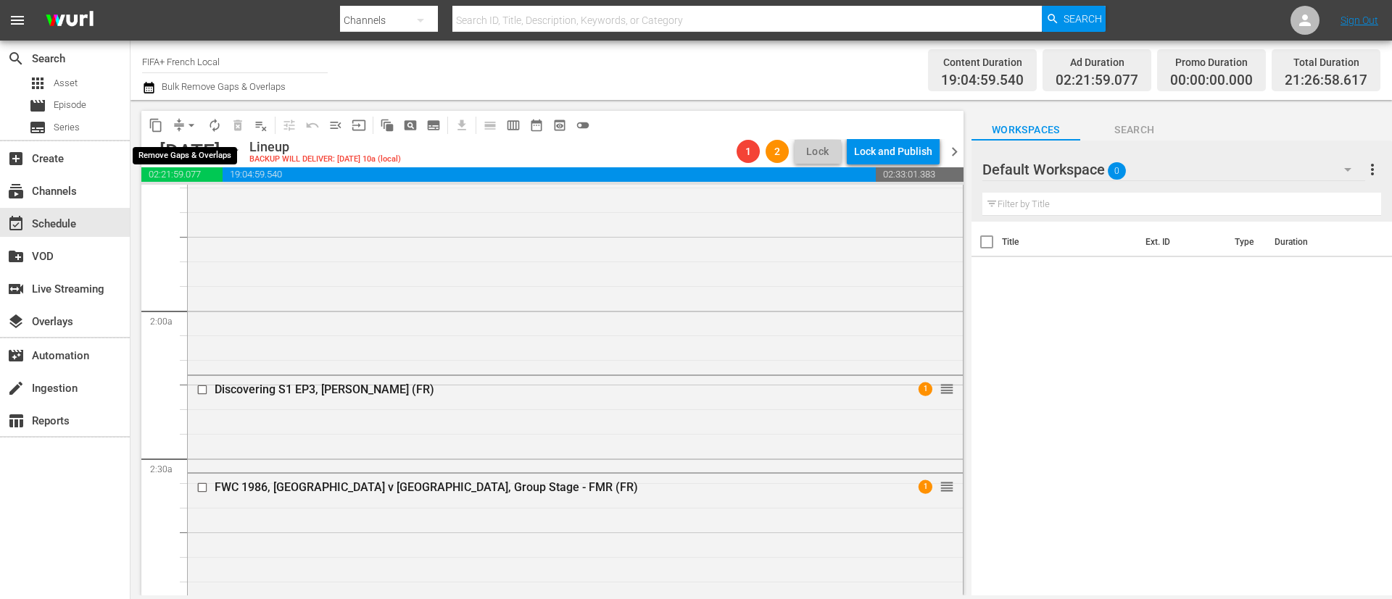
click at [186, 122] on span "arrow_drop_down" at bounding box center [191, 125] width 14 height 14
click at [200, 201] on li "Align to End of Previous Day" at bounding box center [192, 203] width 152 height 24
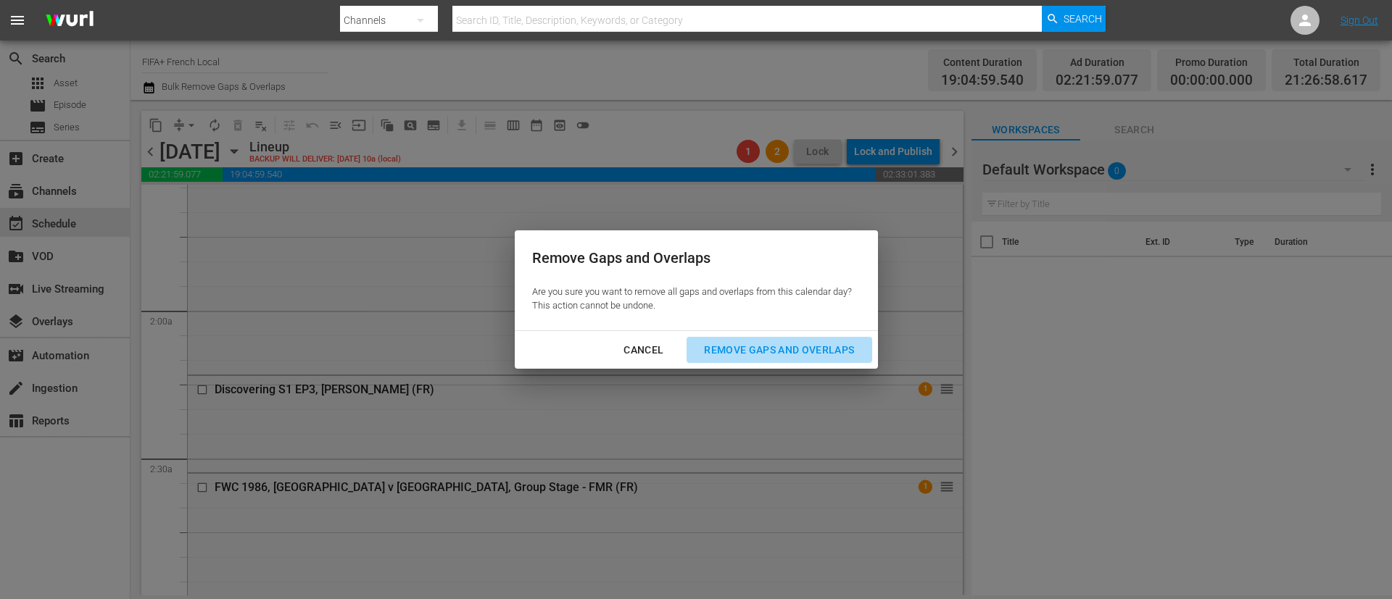
click at [784, 347] on div "Remove Gaps and Overlaps" at bounding box center [778, 350] width 173 height 18
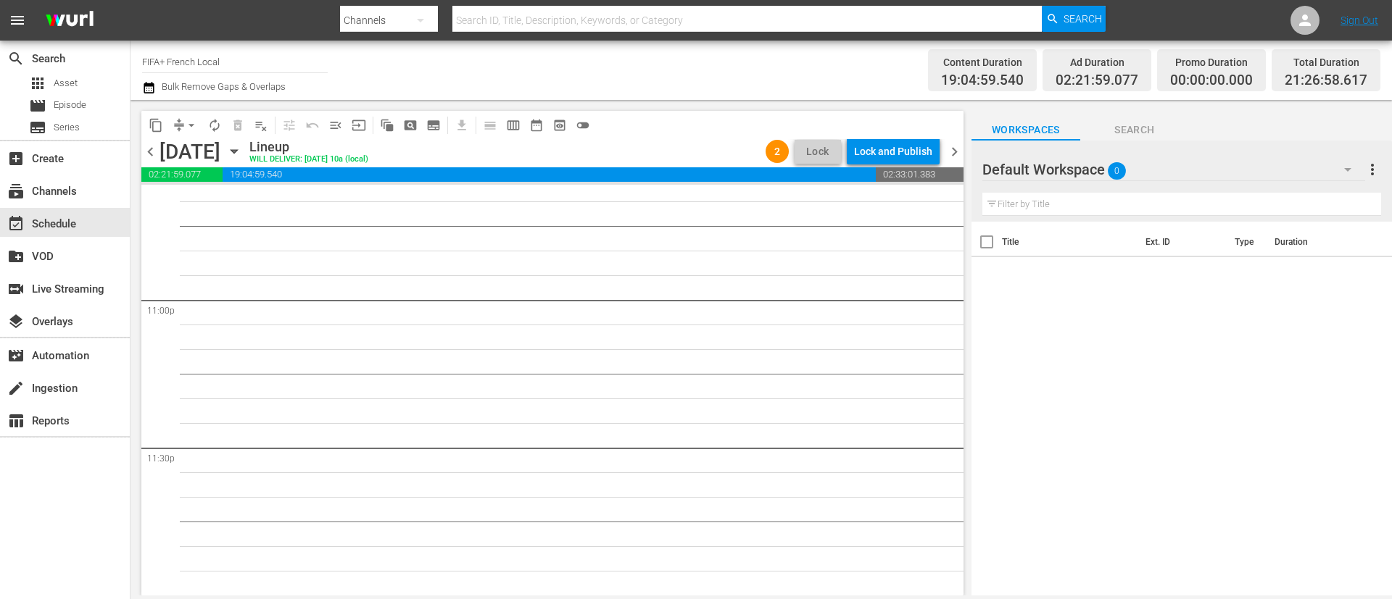
scroll to position [6251, 0]
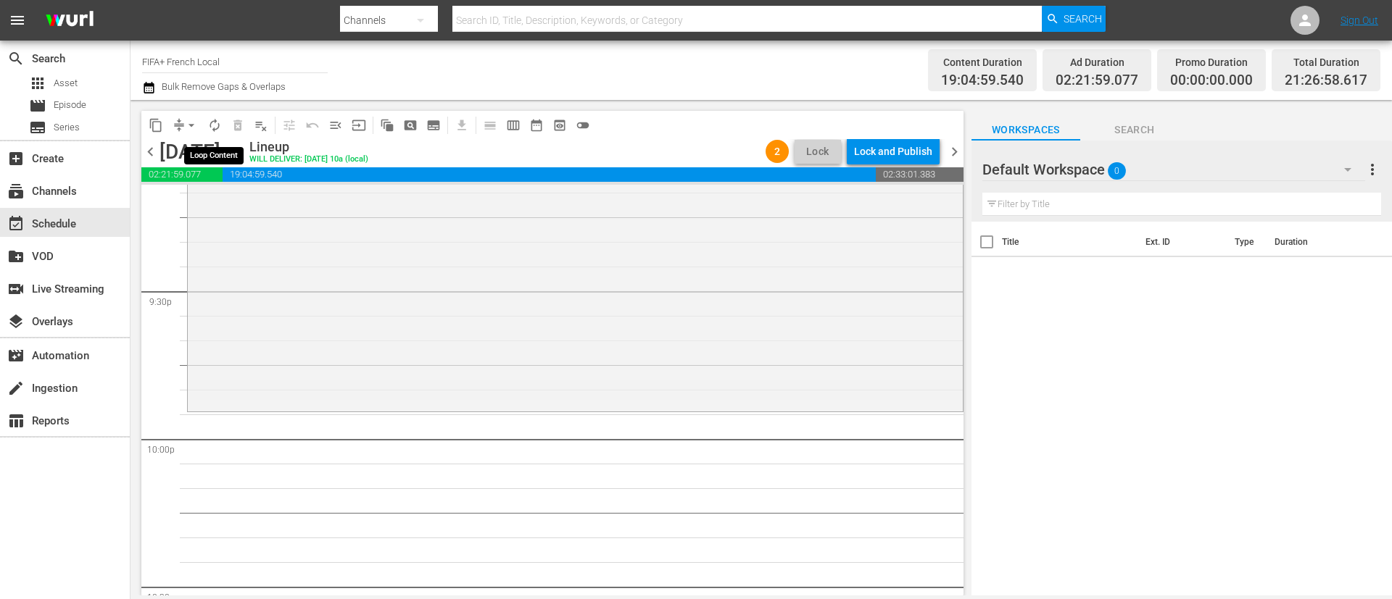
click at [210, 124] on span "autorenew_outlined" at bounding box center [214, 125] width 14 height 14
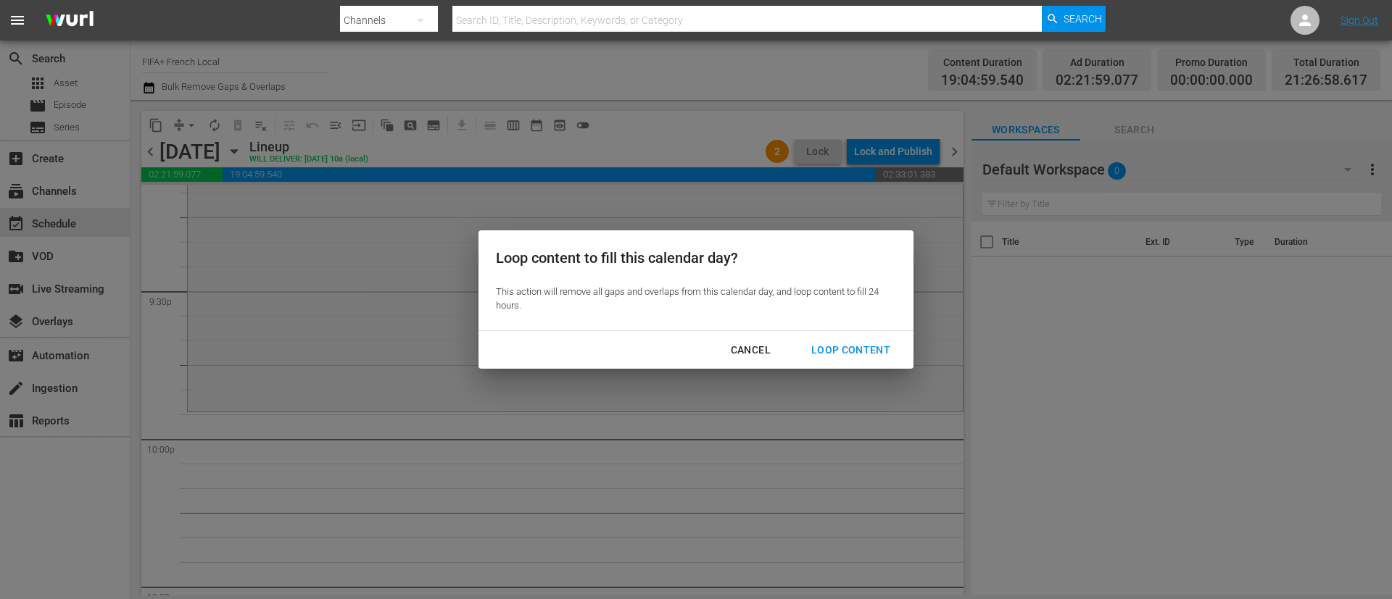
click at [854, 341] on div "Loop Content" at bounding box center [850, 350] width 102 height 18
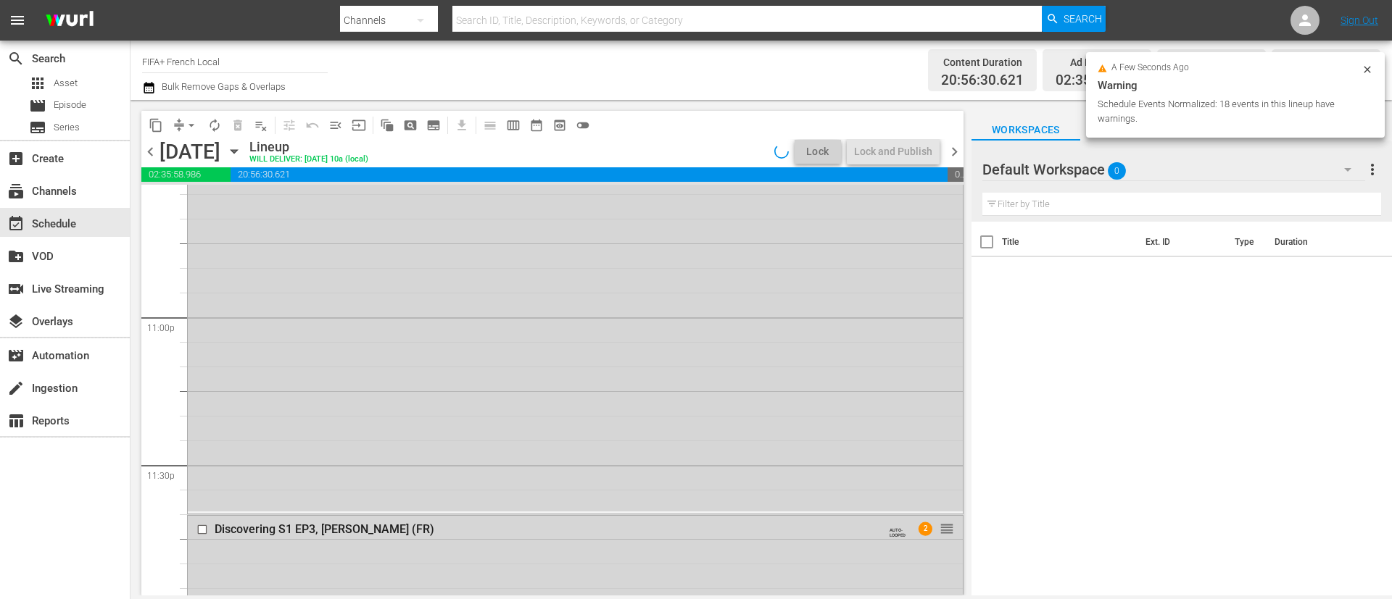
scroll to position [6686, 0]
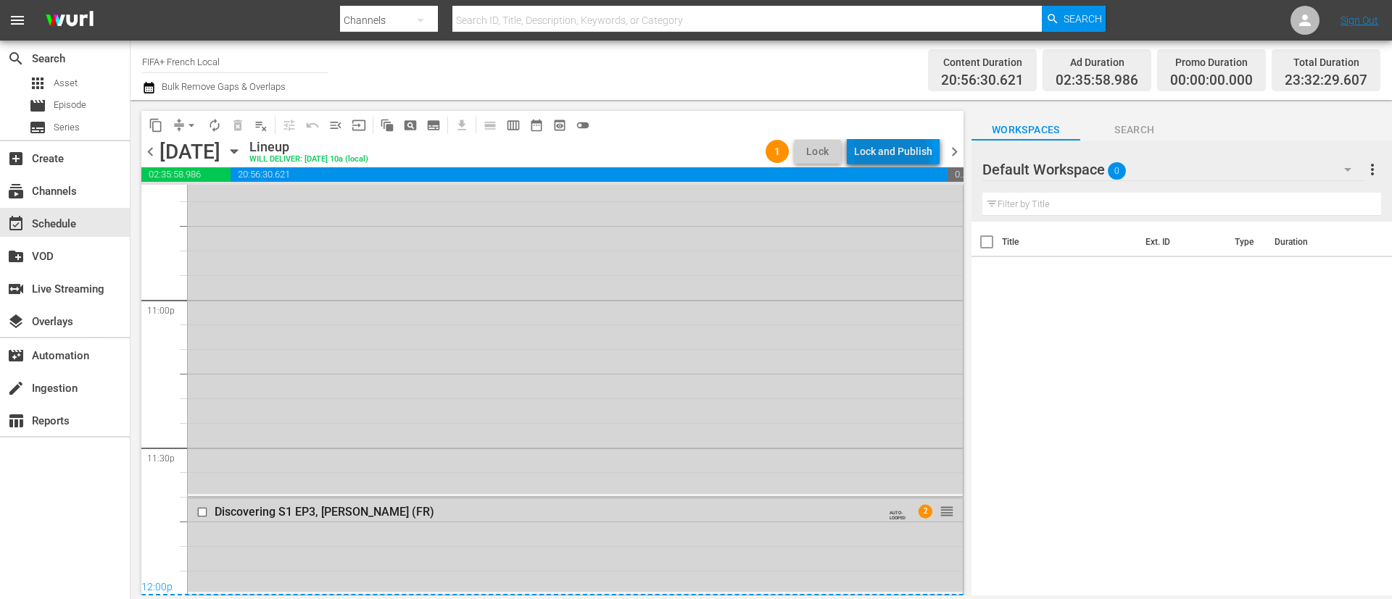
click at [885, 159] on div "Lock and Publish" at bounding box center [893, 151] width 78 height 26
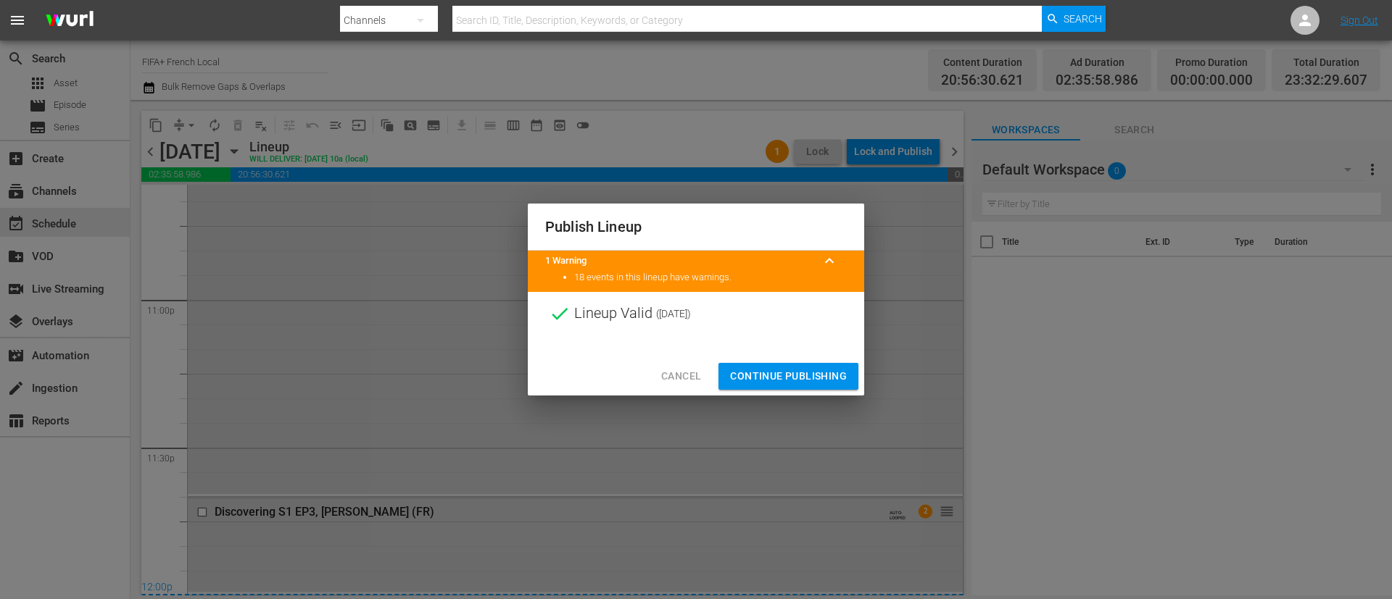
click at [802, 372] on span "Continue Publishing" at bounding box center [788, 376] width 117 height 18
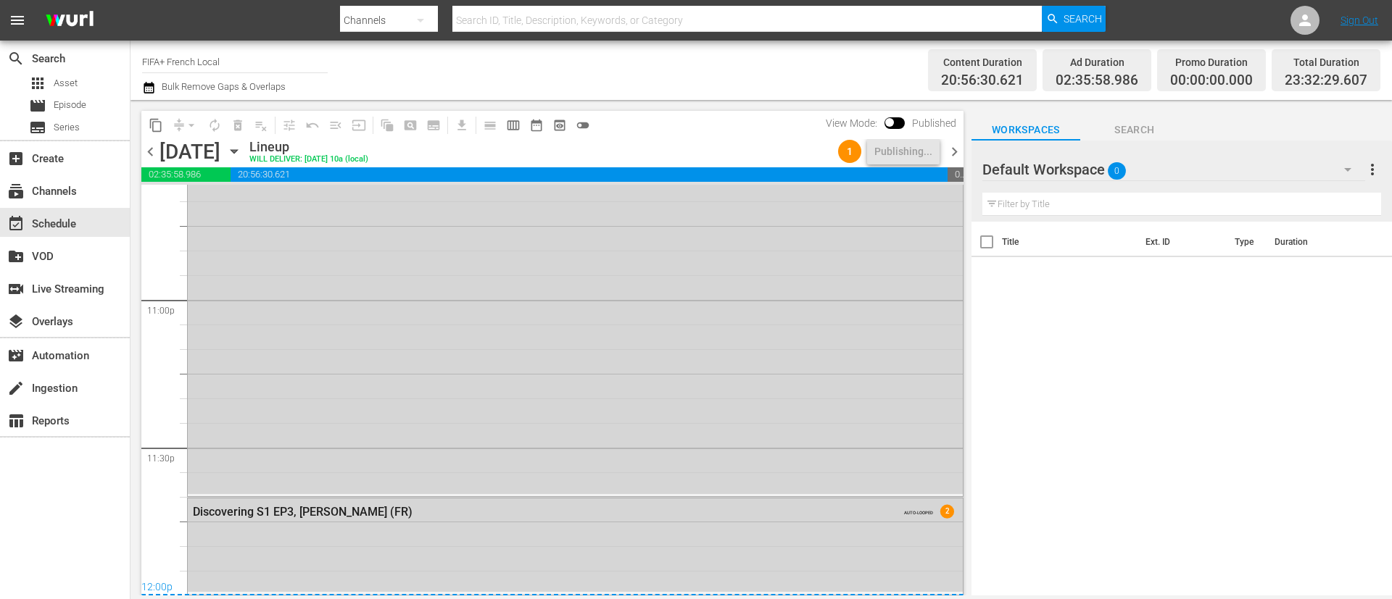
click at [237, 152] on icon "button" at bounding box center [233, 152] width 7 height 4
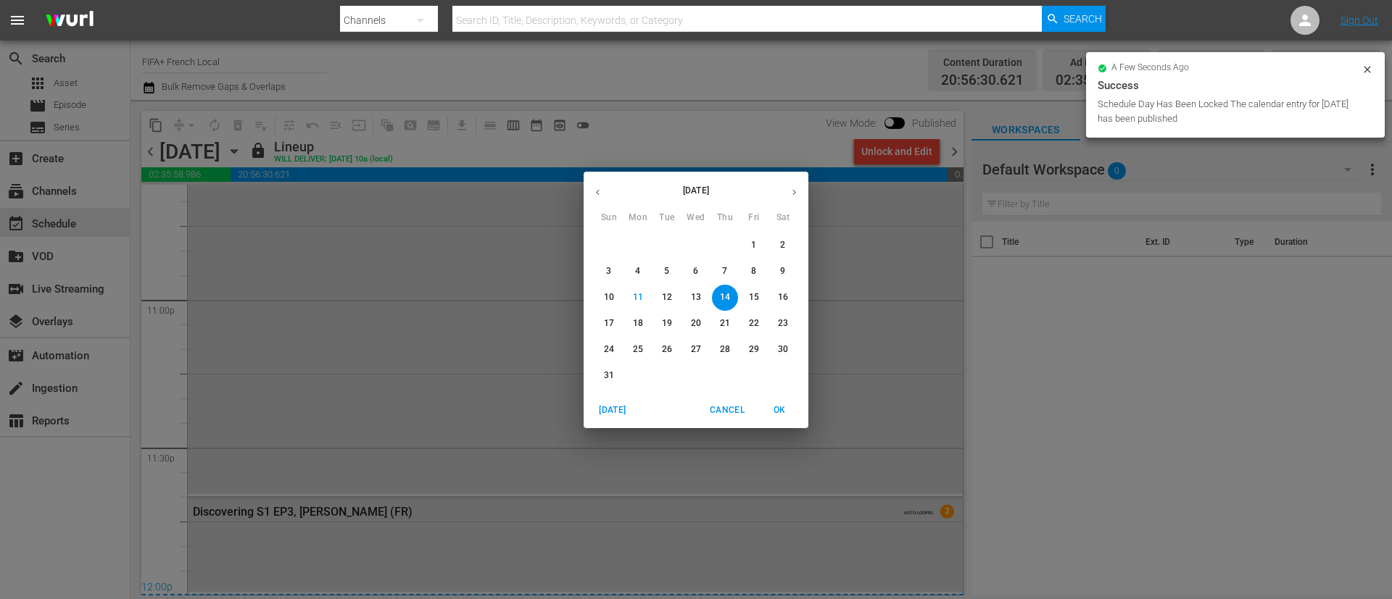
click at [604, 187] on button "button" at bounding box center [597, 192] width 28 height 28
click at [691, 272] on p "11" at bounding box center [696, 271] width 10 height 12
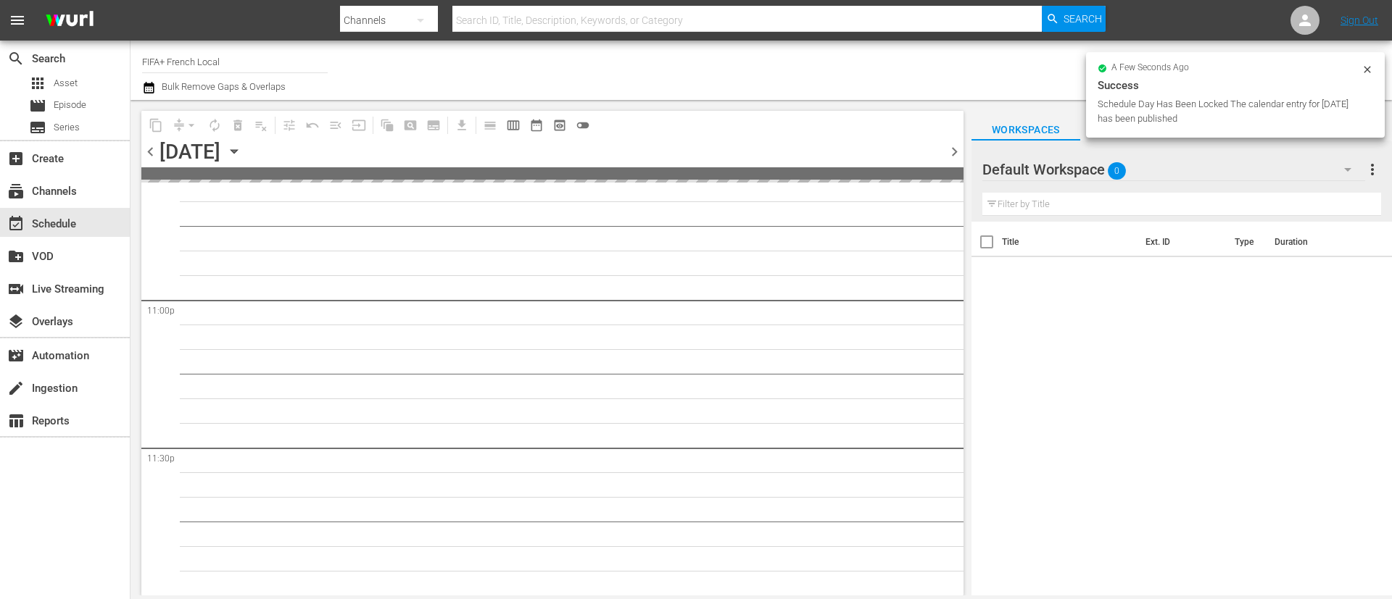
scroll to position [6684, 0]
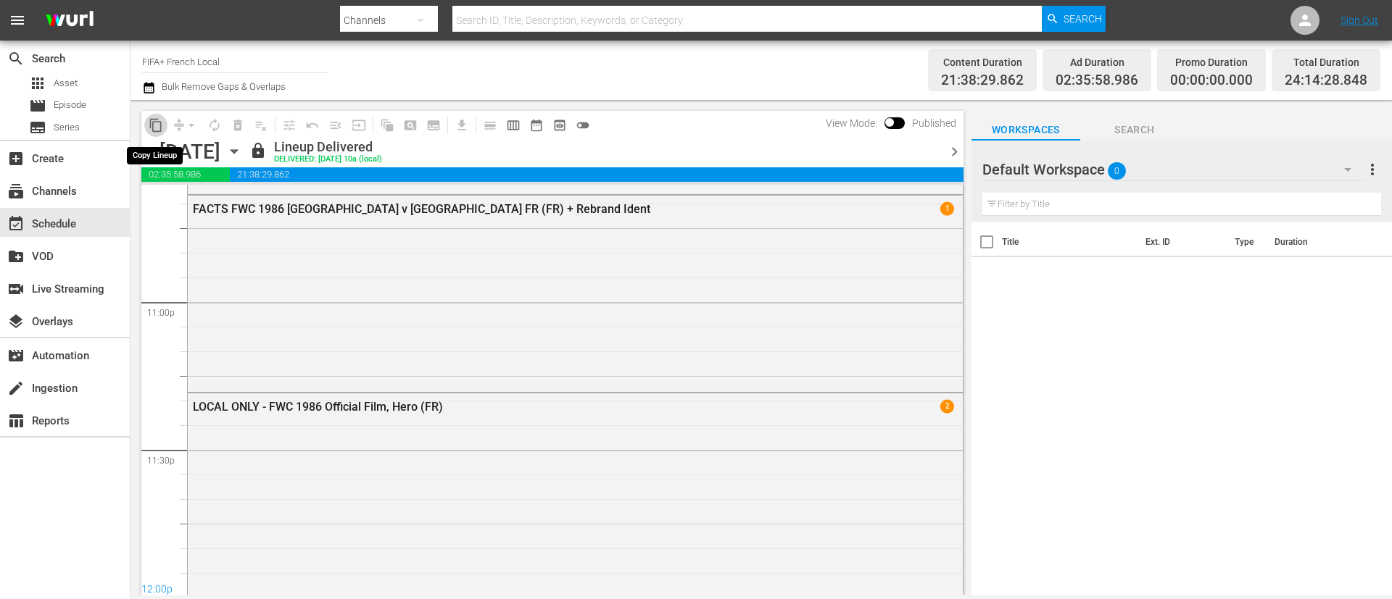
click at [159, 126] on span "content_copy" at bounding box center [156, 125] width 14 height 14
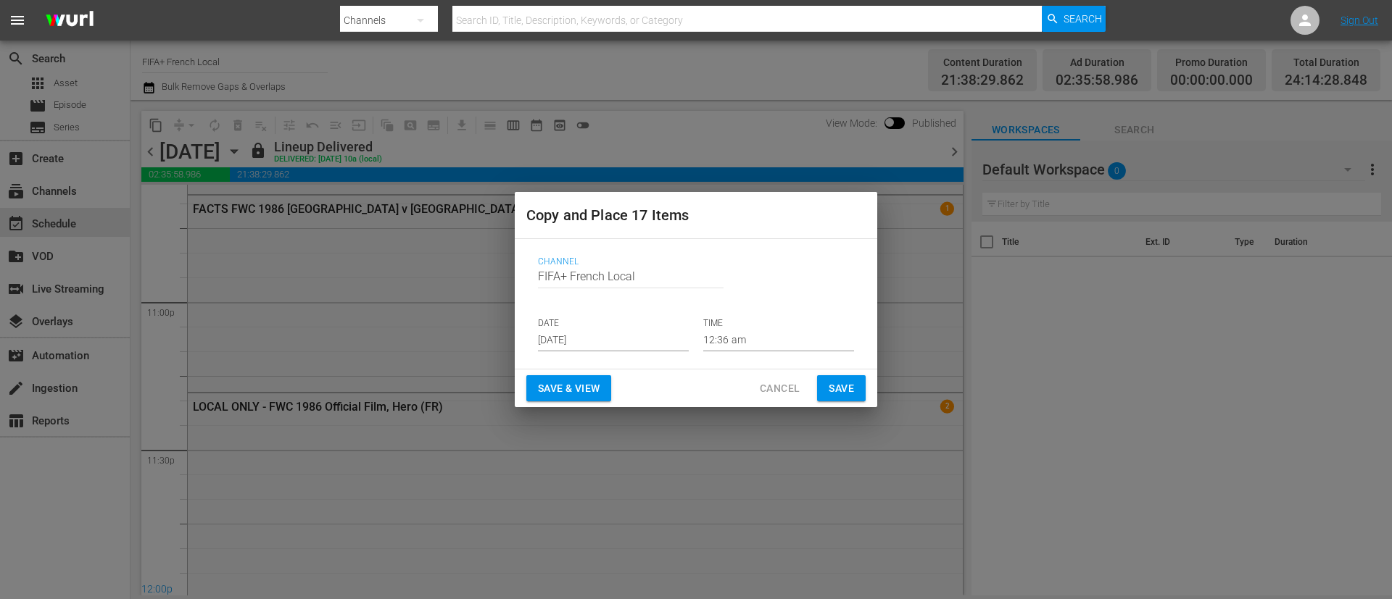
click at [627, 346] on input "Aug 13th 2025" at bounding box center [613, 341] width 151 height 22
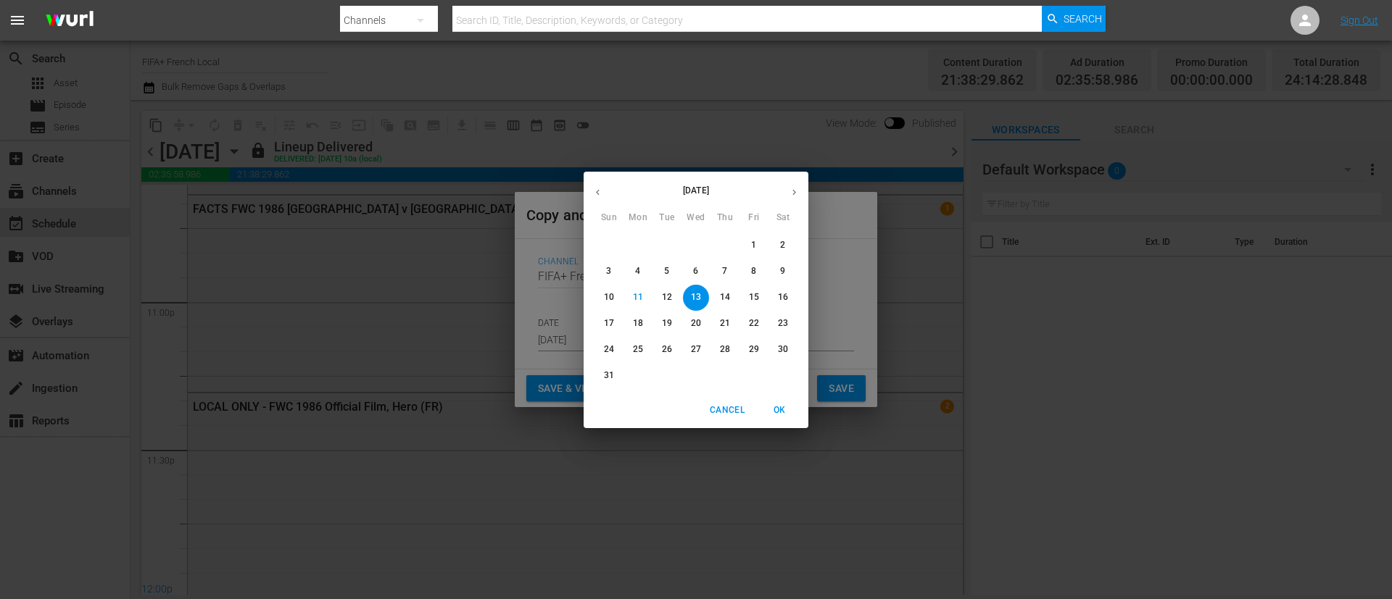
click at [747, 296] on span "15" at bounding box center [754, 297] width 26 height 12
type input "Aug 15th 2025"
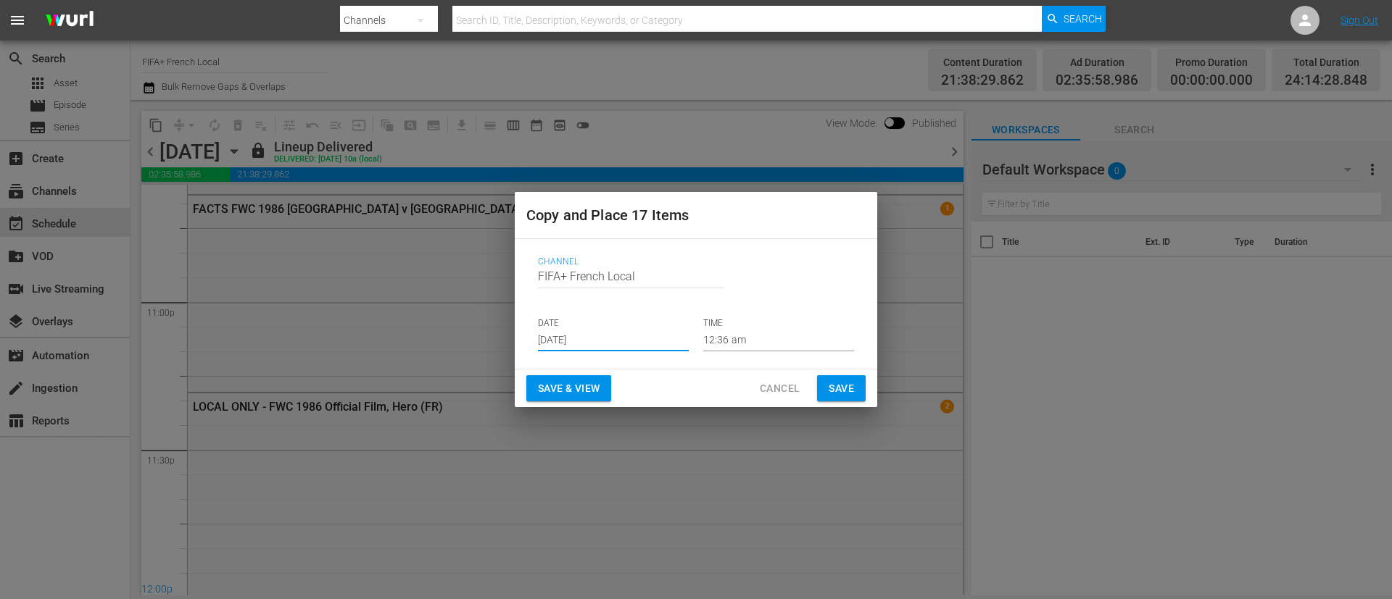
click at [577, 389] on span "Save & View" at bounding box center [569, 389] width 62 height 18
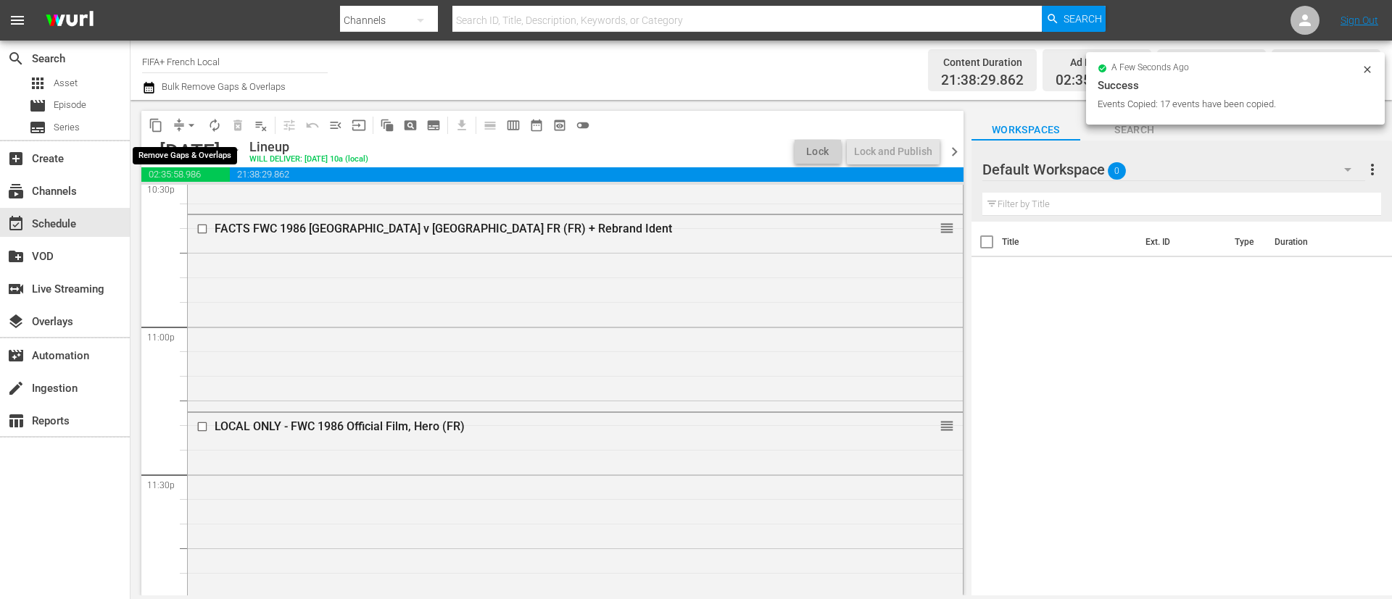
scroll to position [6462, 0]
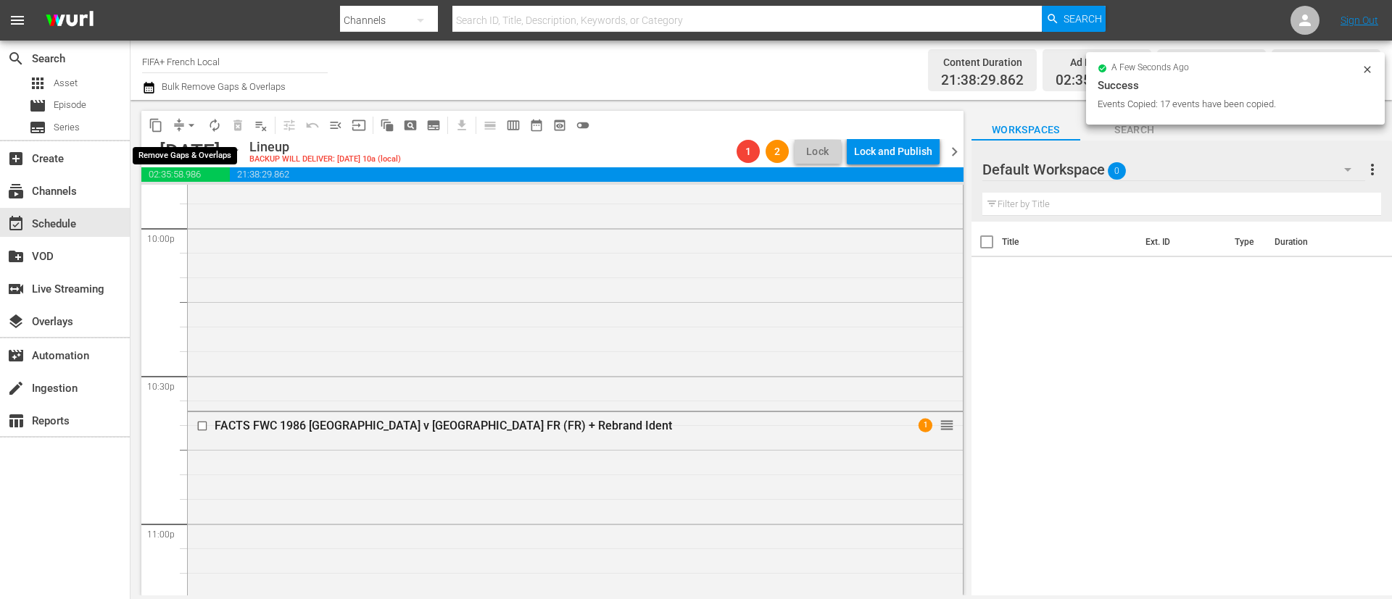
click at [183, 126] on button "arrow_drop_down" at bounding box center [191, 125] width 23 height 23
click at [212, 207] on li "Align to End of Previous Day" at bounding box center [192, 203] width 152 height 24
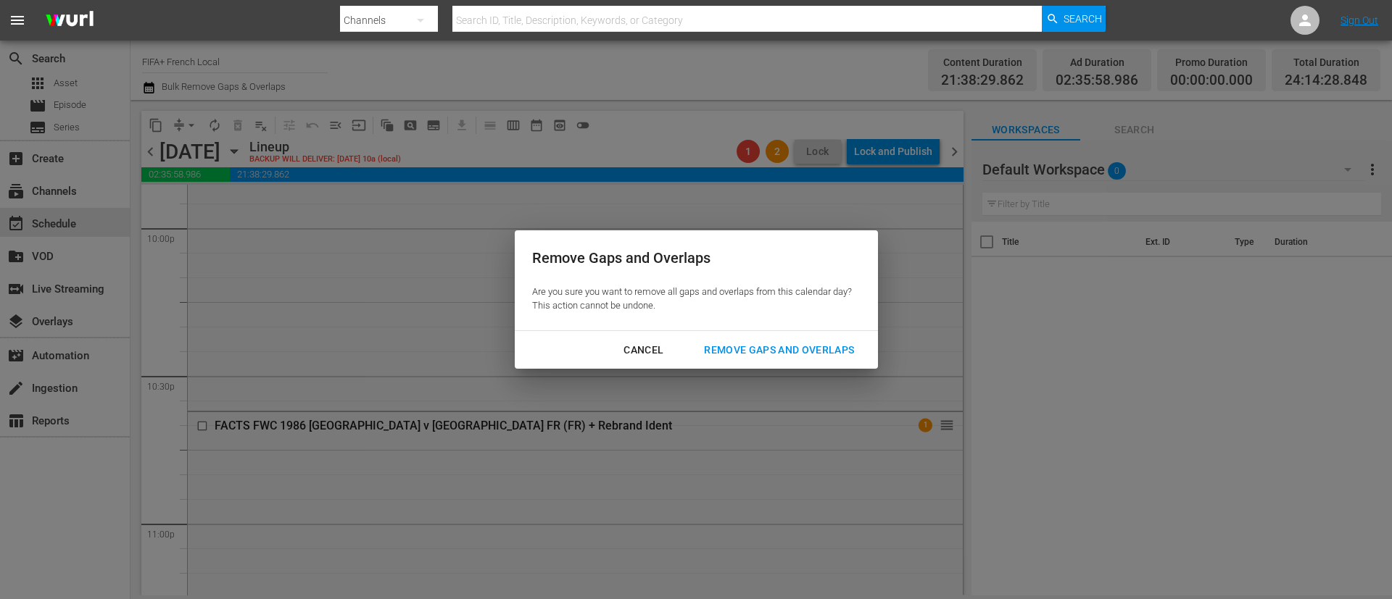
click at [789, 346] on div "Remove Gaps and Overlaps" at bounding box center [778, 350] width 173 height 18
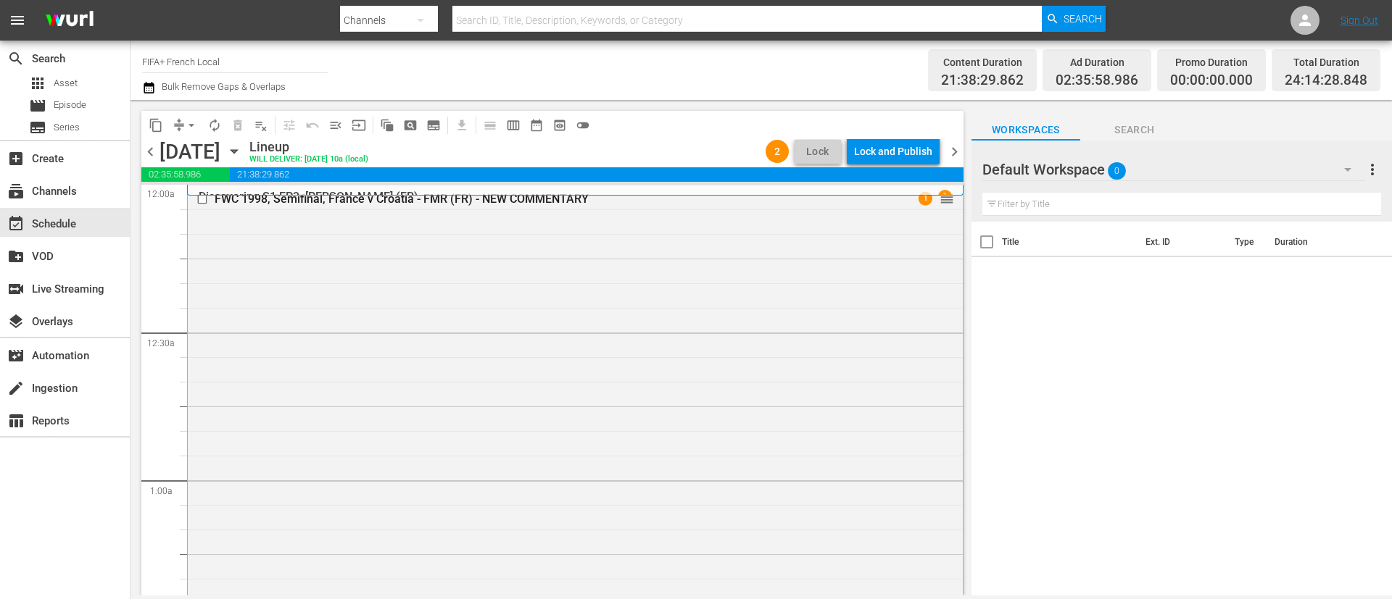
scroll to position [4786, 0]
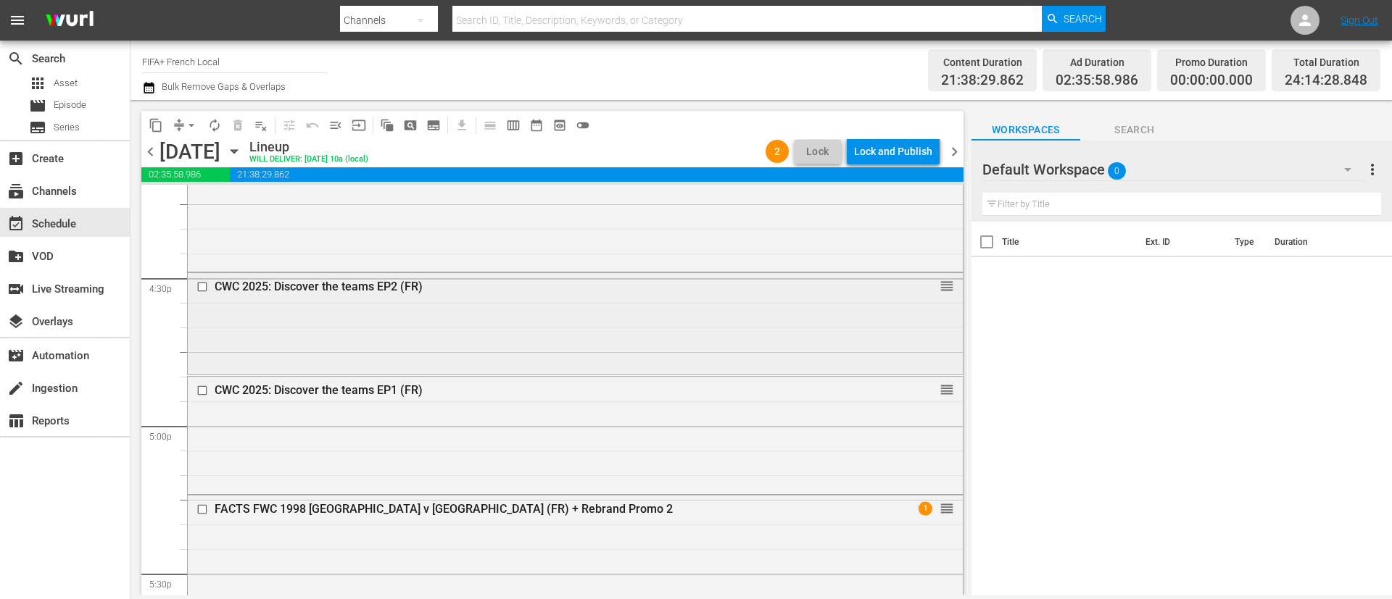
click at [198, 288] on input "checkbox" at bounding box center [203, 286] width 15 height 12
click at [204, 394] on input "checkbox" at bounding box center [203, 390] width 15 height 12
click at [241, 129] on span "delete_forever_outlined" at bounding box center [237, 125] width 14 height 14
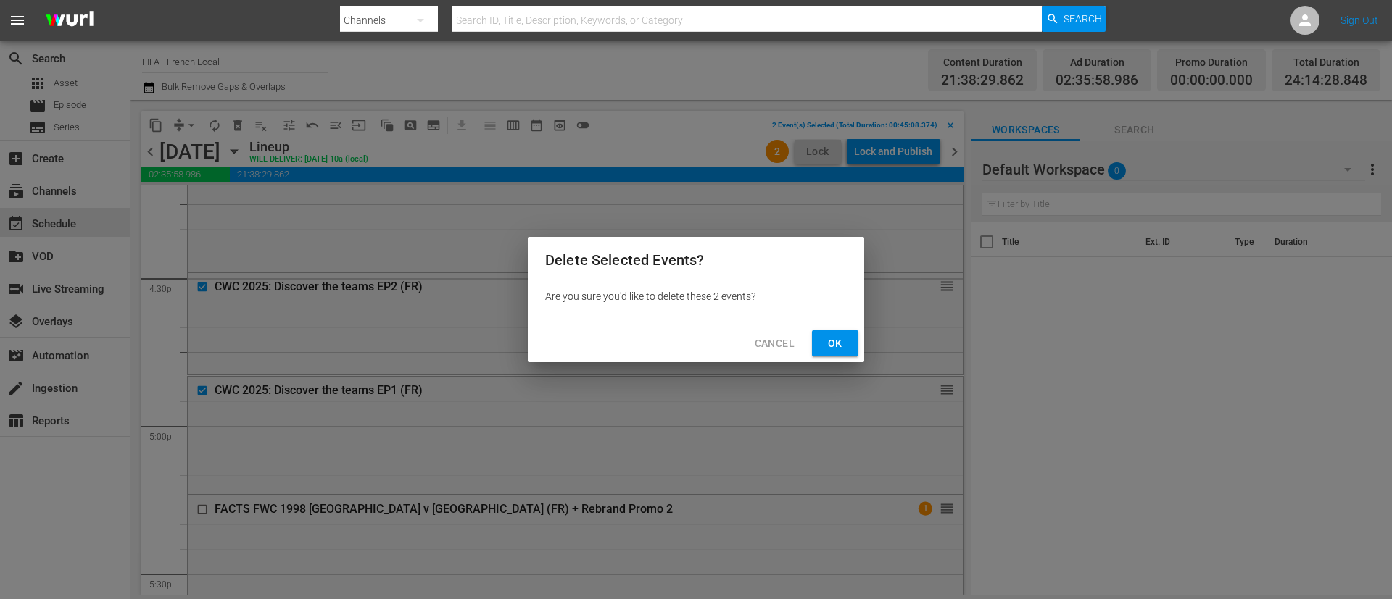
click at [846, 348] on span "Ok" at bounding box center [834, 344] width 23 height 18
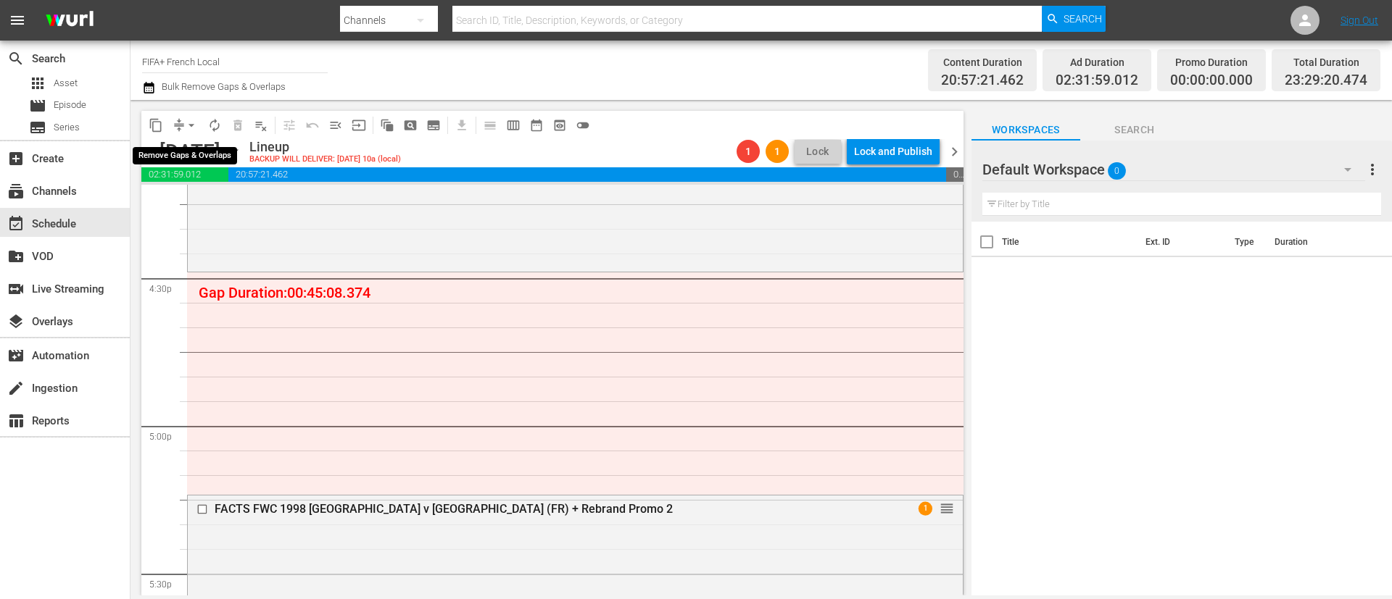
click at [195, 123] on span "arrow_drop_down" at bounding box center [191, 125] width 14 height 14
click at [201, 198] on li "Align to End of Previous Day" at bounding box center [192, 203] width 152 height 24
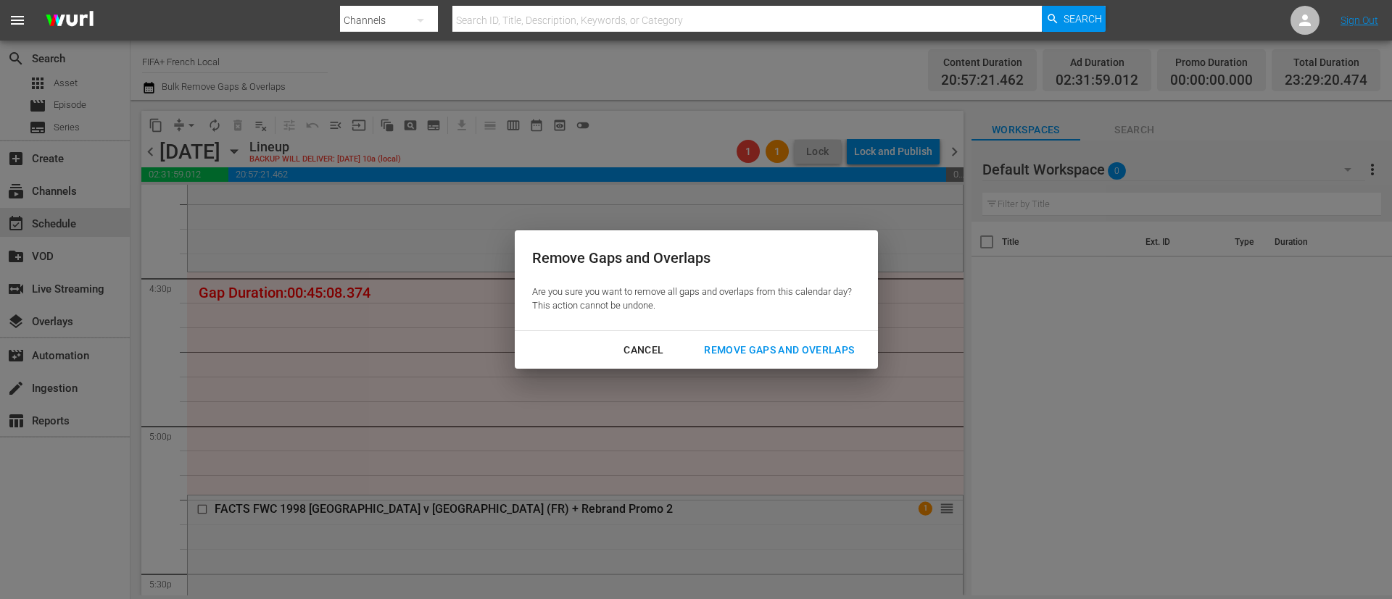
click at [742, 354] on div "Remove Gaps and Overlaps" at bounding box center [778, 350] width 173 height 18
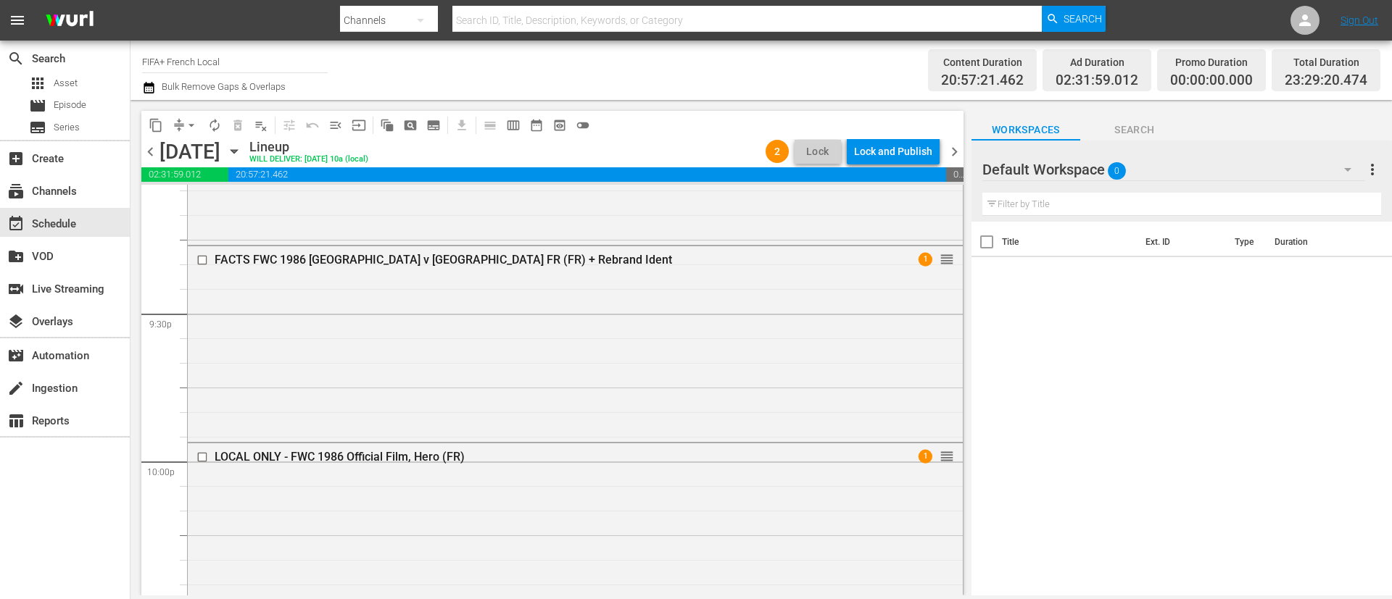
scroll to position [6686, 0]
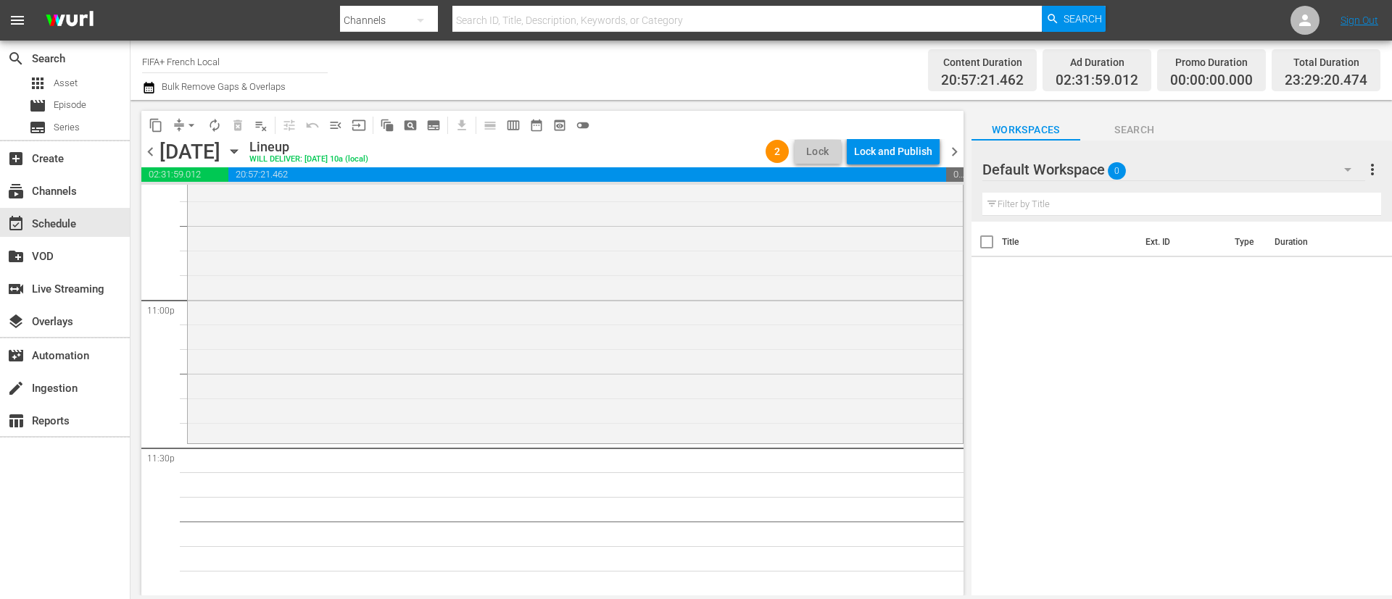
click at [221, 127] on span "autorenew_outlined" at bounding box center [214, 125] width 14 height 14
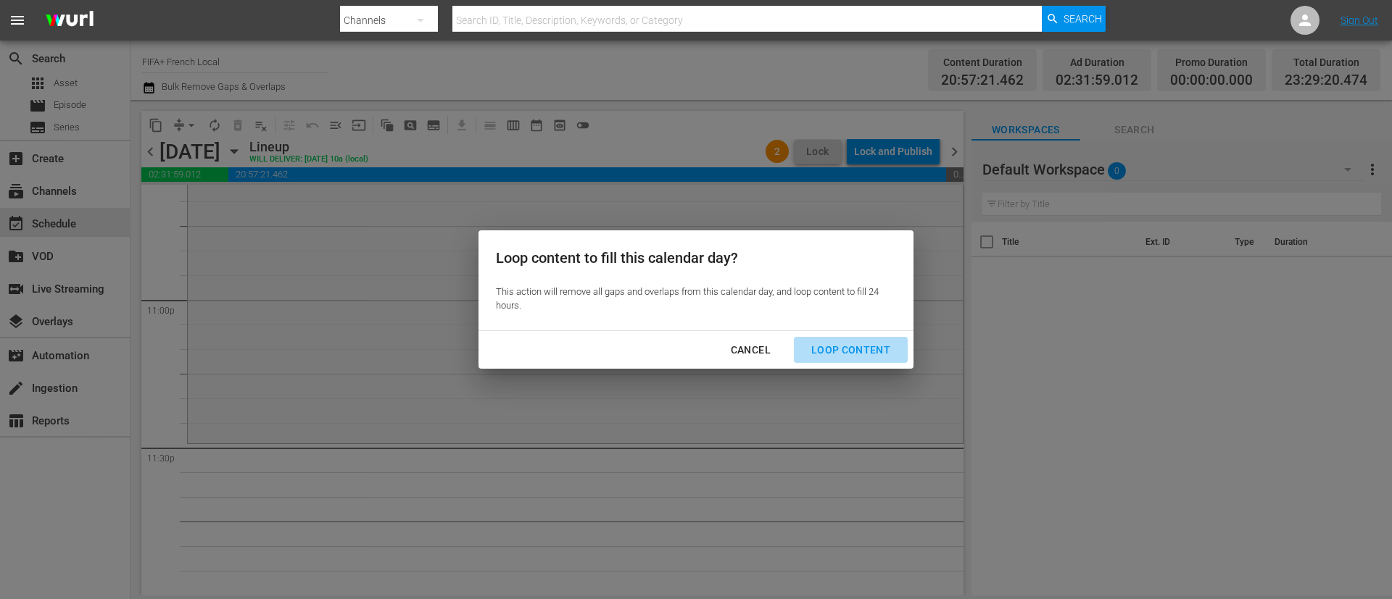
click at [862, 352] on div "Loop Content" at bounding box center [850, 350] width 102 height 18
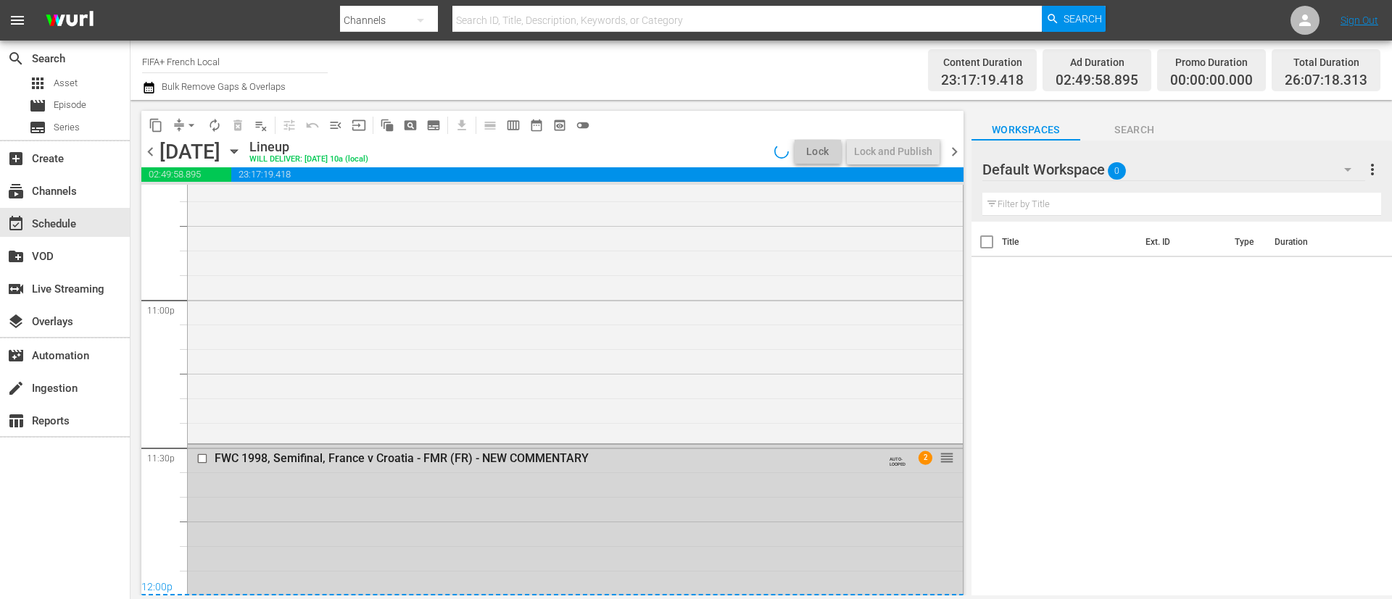
scroll to position [7313, 0]
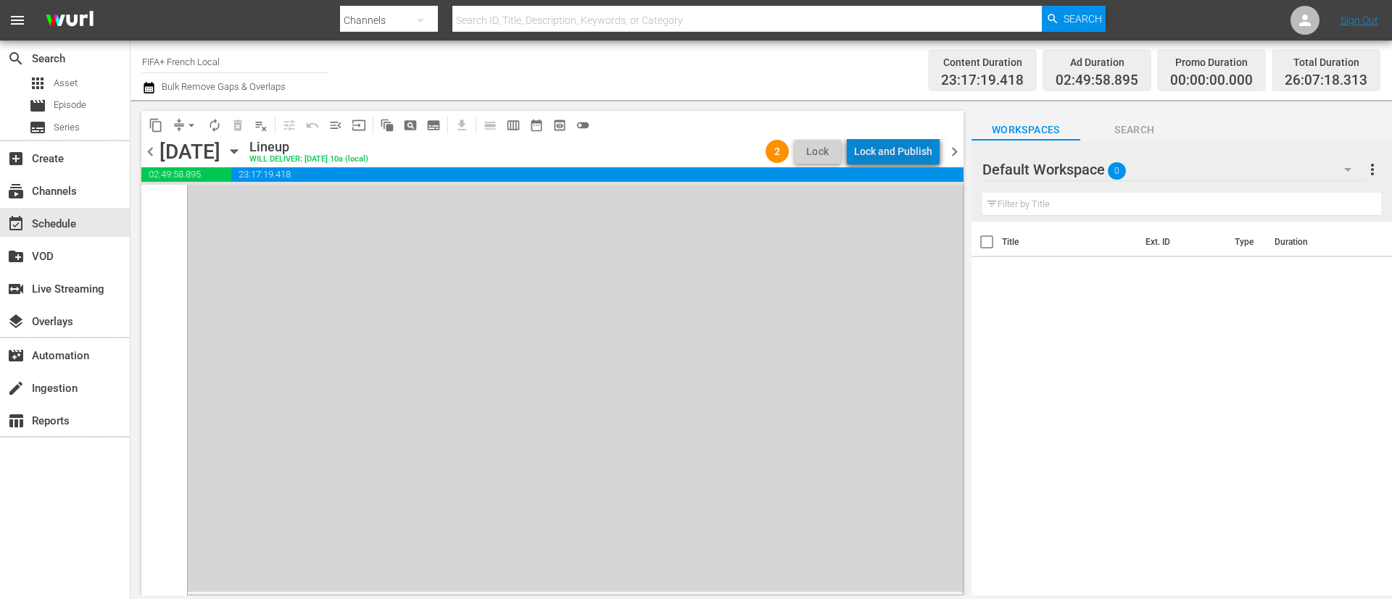
click at [913, 144] on div "Lock and Publish" at bounding box center [893, 151] width 78 height 26
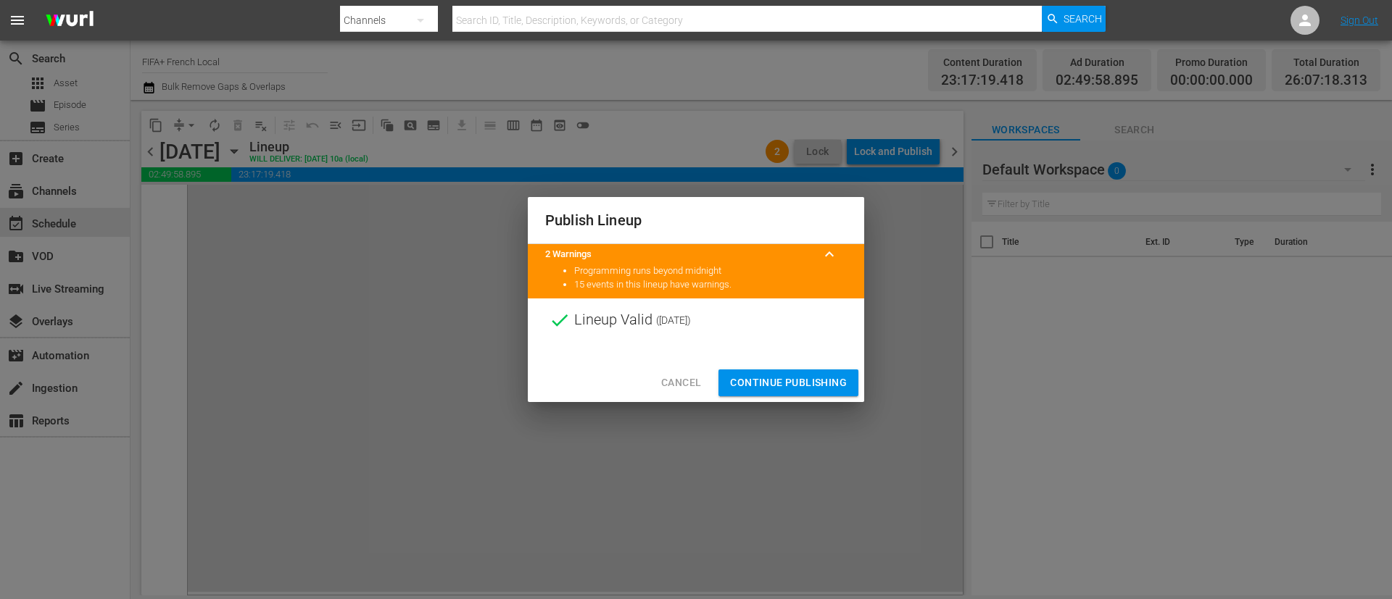
click at [809, 372] on button "Continue Publishing" at bounding box center [788, 383] width 140 height 27
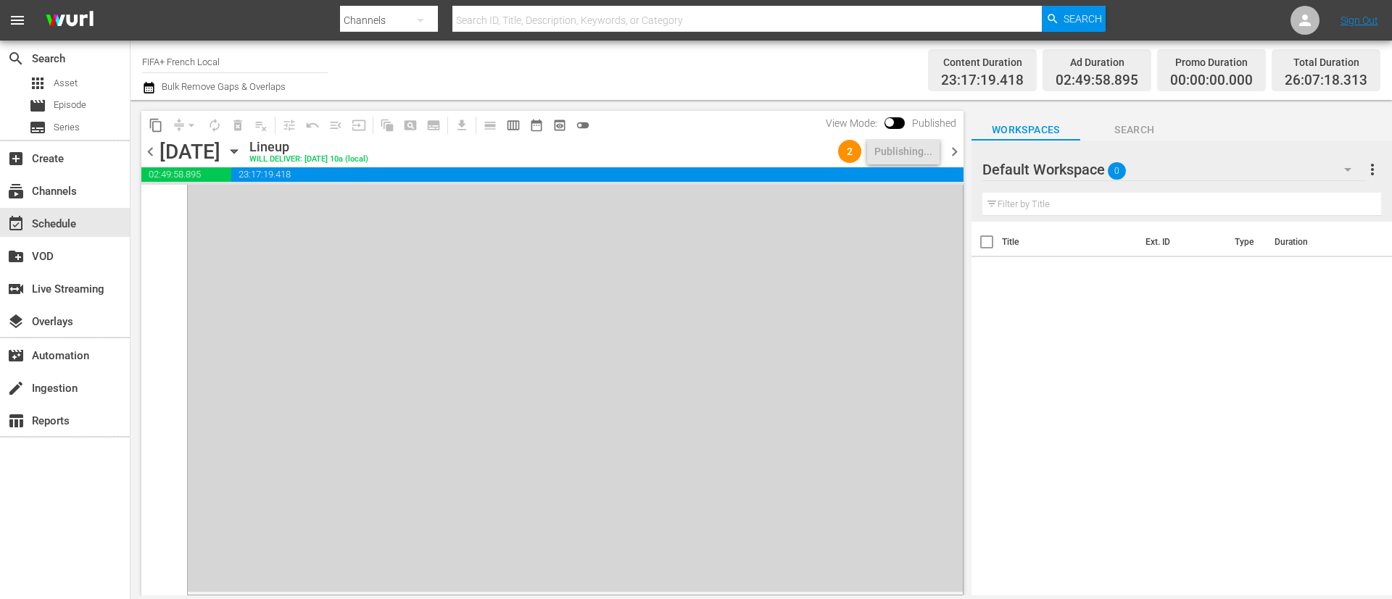
click at [246, 160] on div "Friday, August 15th August 15th" at bounding box center [202, 152] width 86 height 24
click at [237, 153] on icon "button" at bounding box center [233, 152] width 7 height 4
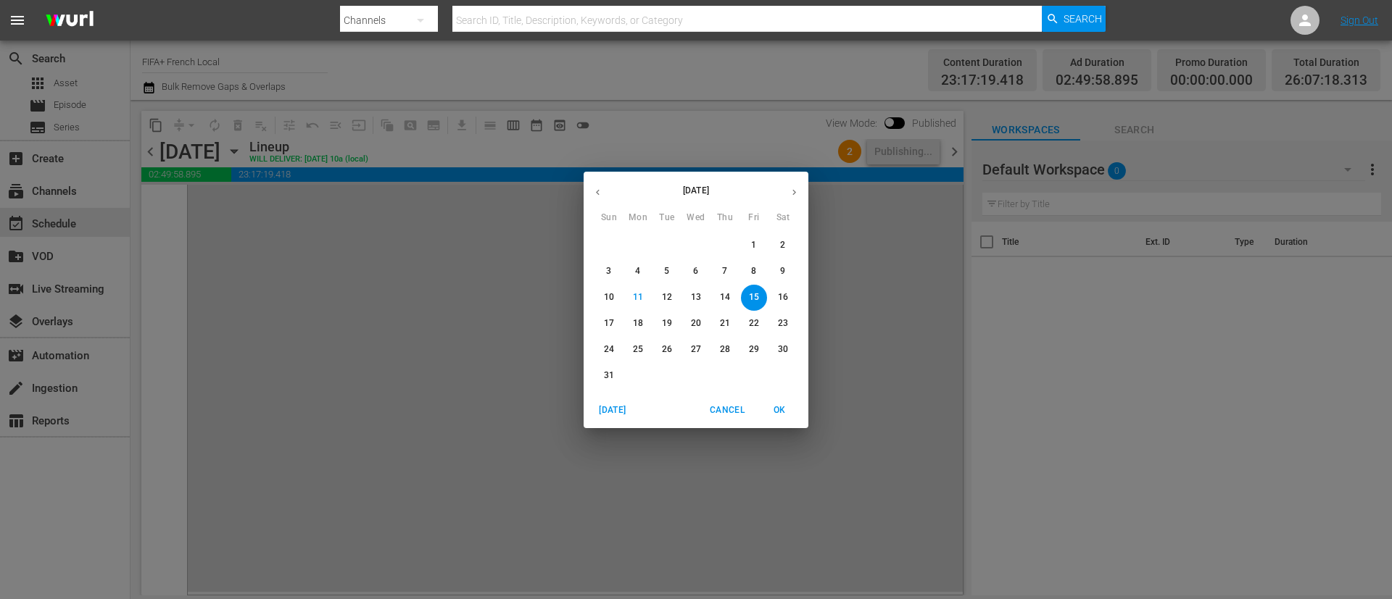
click at [596, 188] on icon "button" at bounding box center [597, 192] width 11 height 11
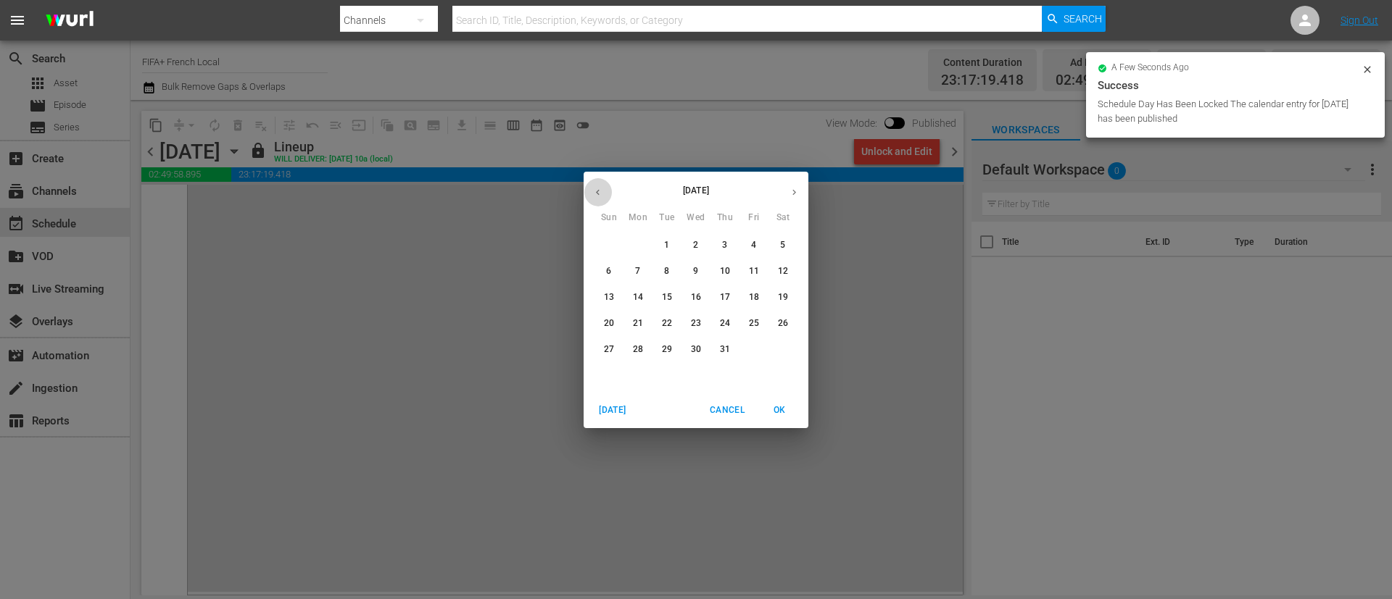
click at [596, 188] on icon "button" at bounding box center [597, 192] width 11 height 11
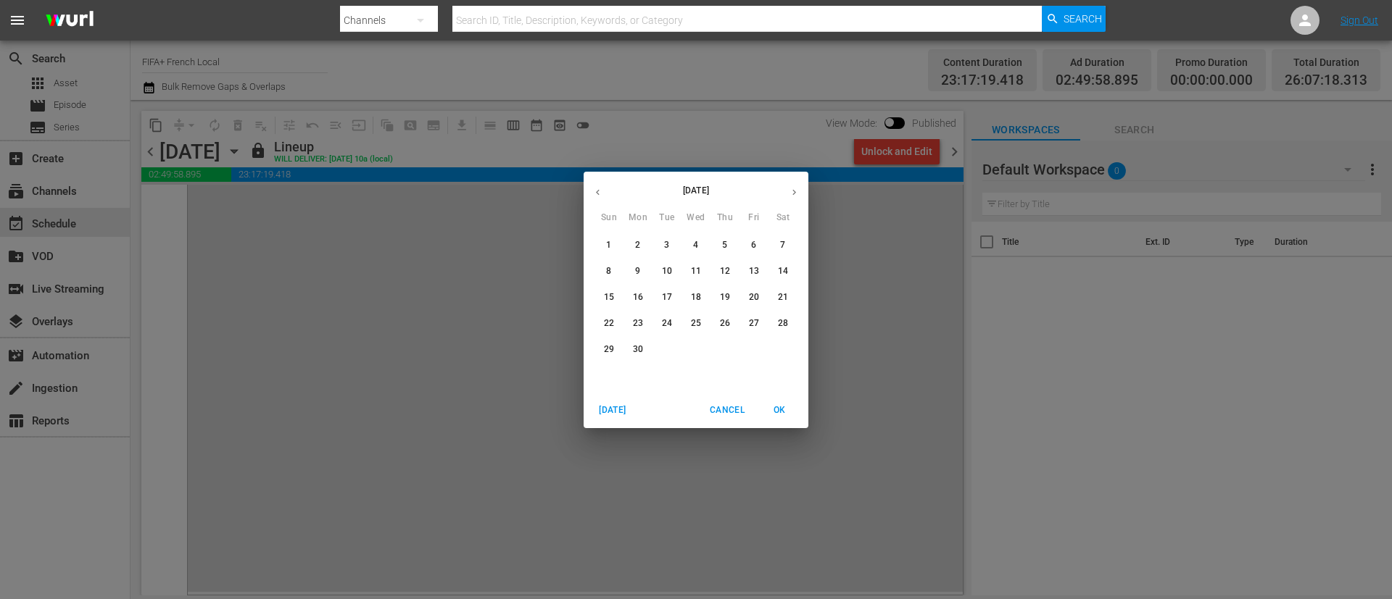
click at [723, 271] on p "12" at bounding box center [725, 271] width 10 height 12
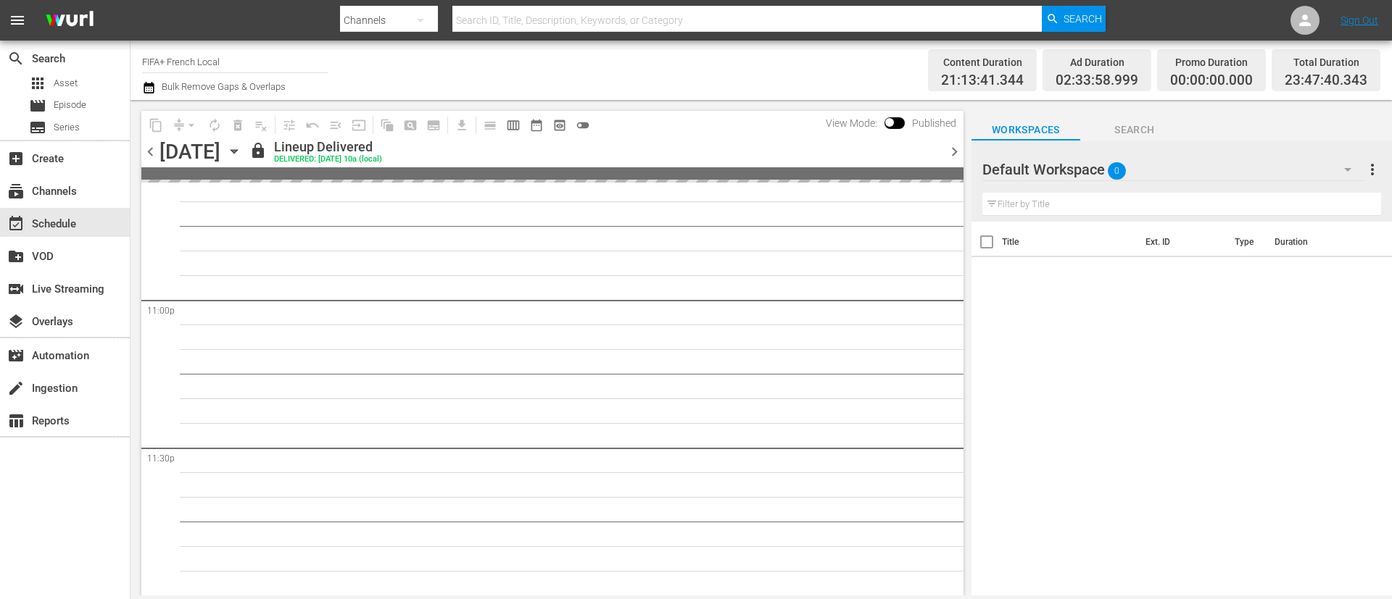
scroll to position [6878, 0]
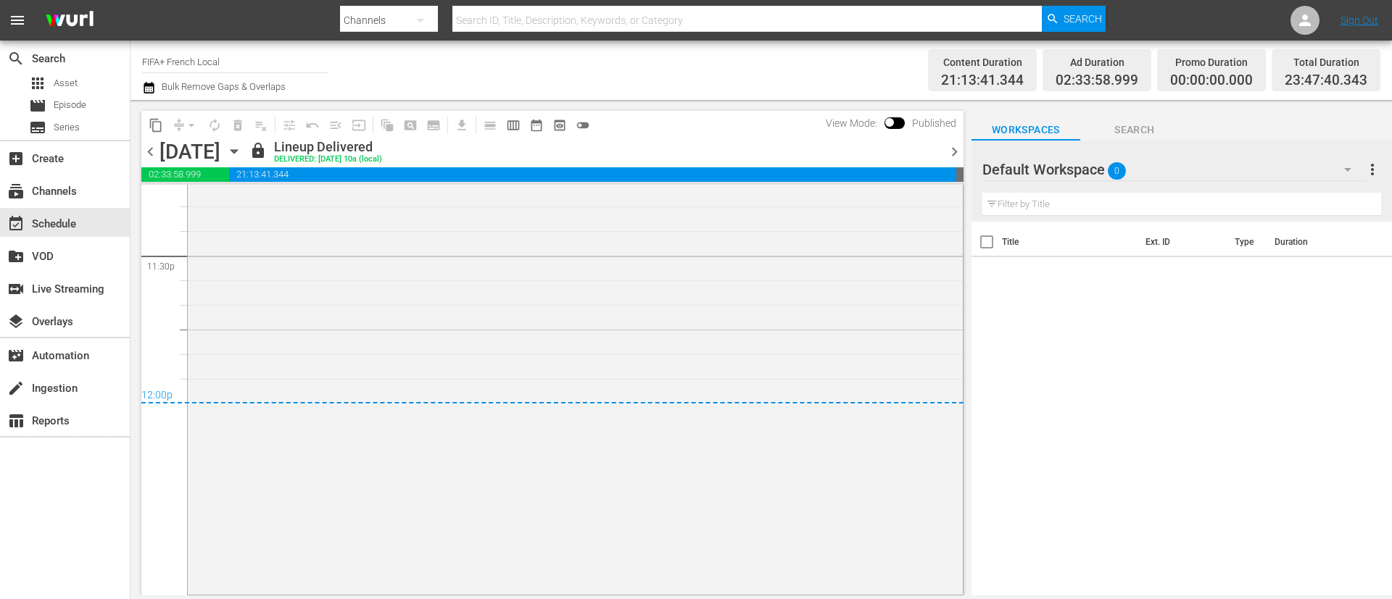
click at [150, 127] on span "content_copy" at bounding box center [156, 125] width 14 height 14
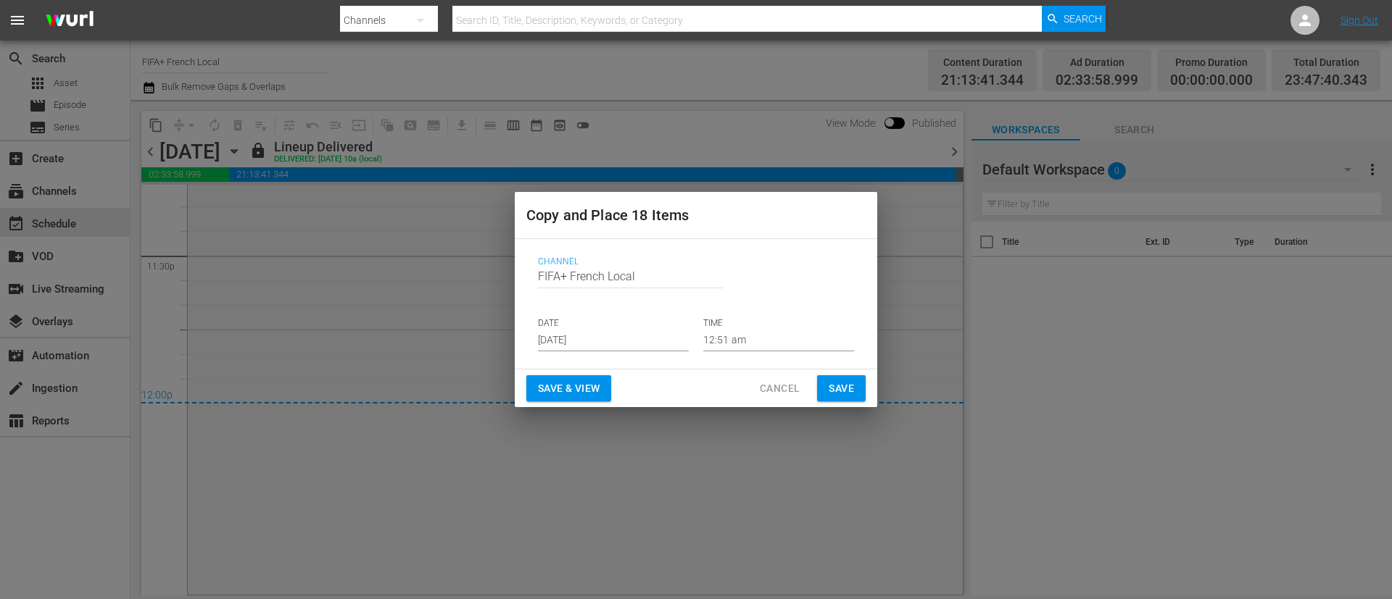
click at [567, 331] on input "Aug 13th 2025" at bounding box center [613, 341] width 151 height 22
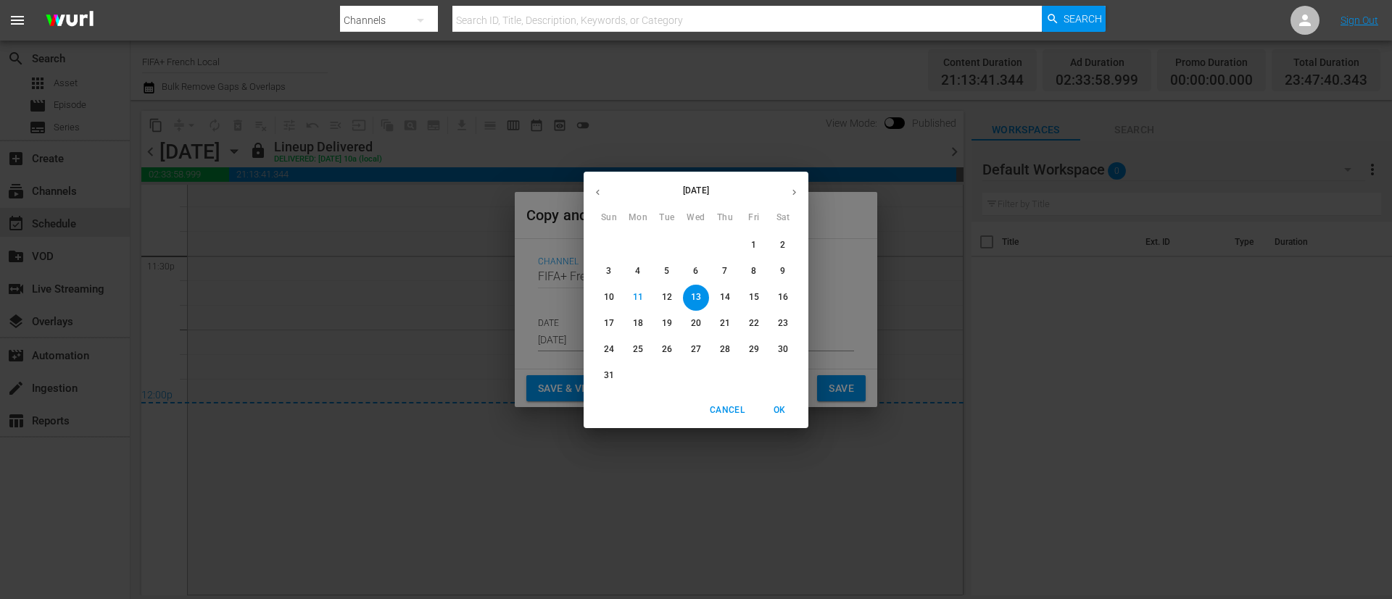
click at [789, 294] on span "16" at bounding box center [783, 297] width 26 height 12
type input "Aug 16th 2025"
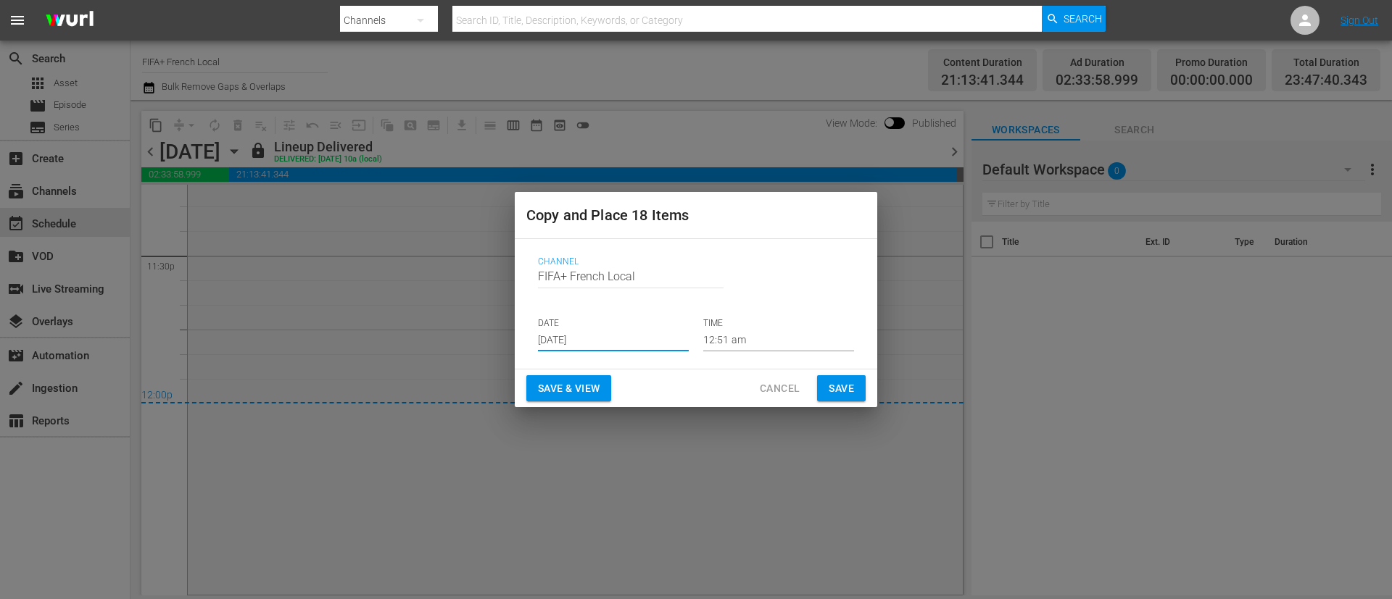
click at [581, 385] on span "Save & View" at bounding box center [569, 389] width 62 height 18
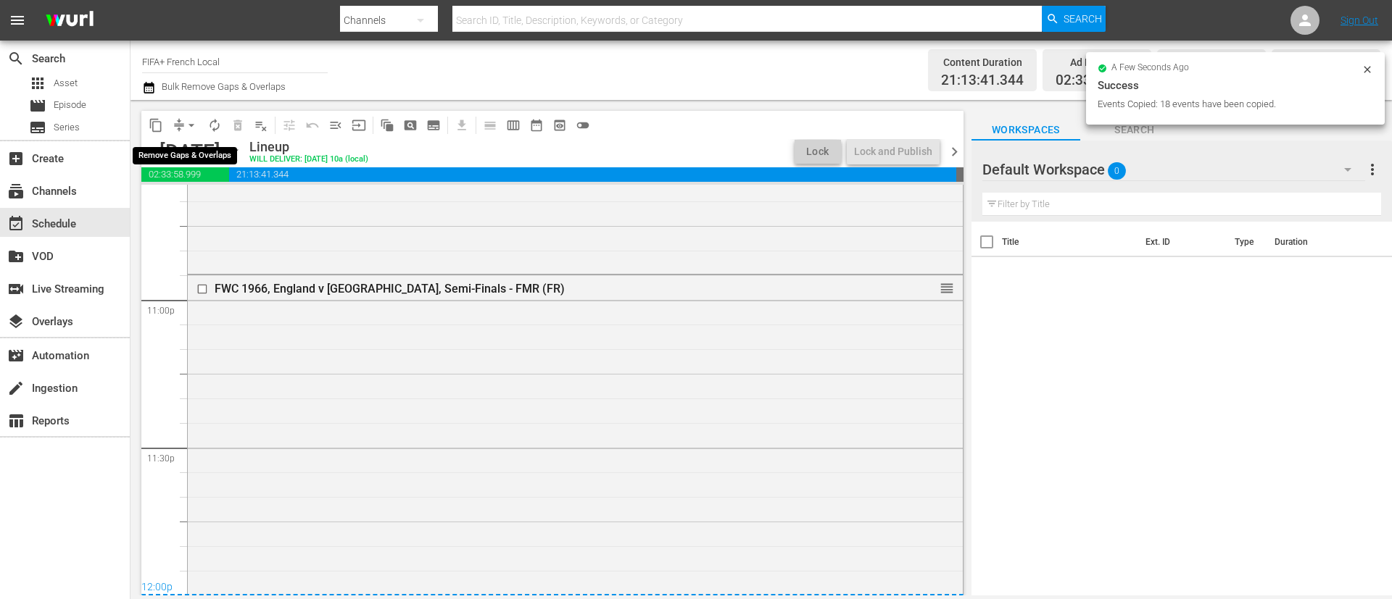
scroll to position [6877, 0]
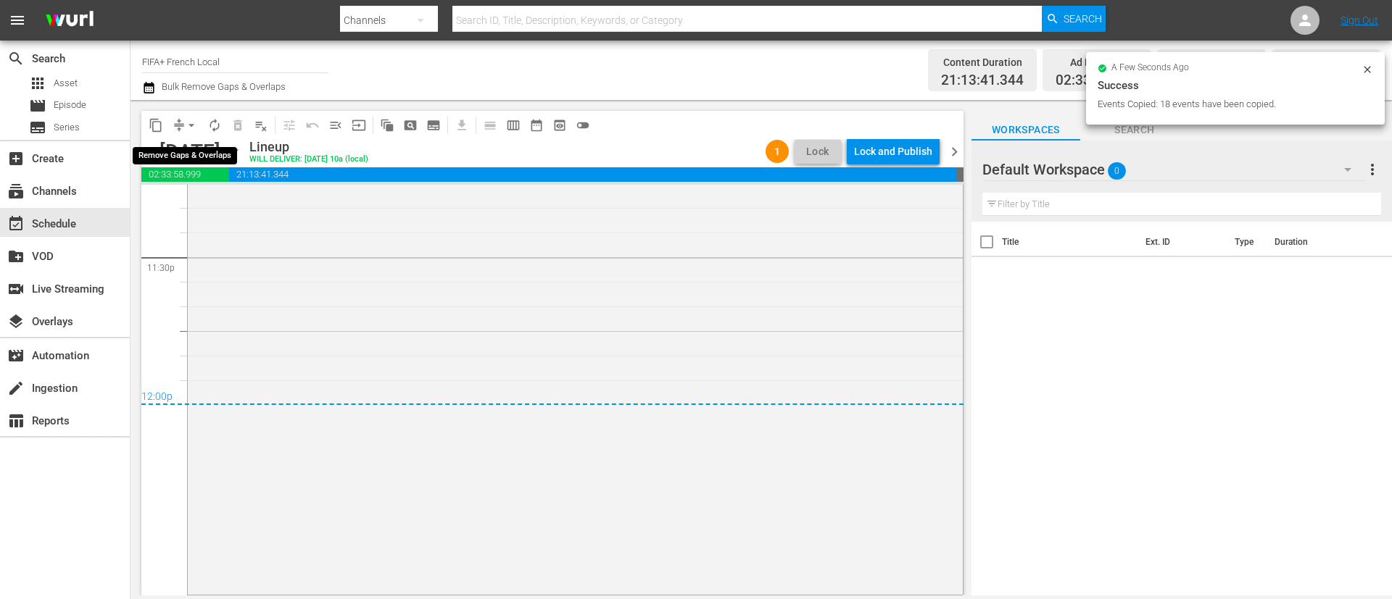
click at [181, 122] on button "arrow_drop_down" at bounding box center [191, 125] width 23 height 23
click at [202, 207] on li "Align to End of Previous Day" at bounding box center [192, 203] width 152 height 24
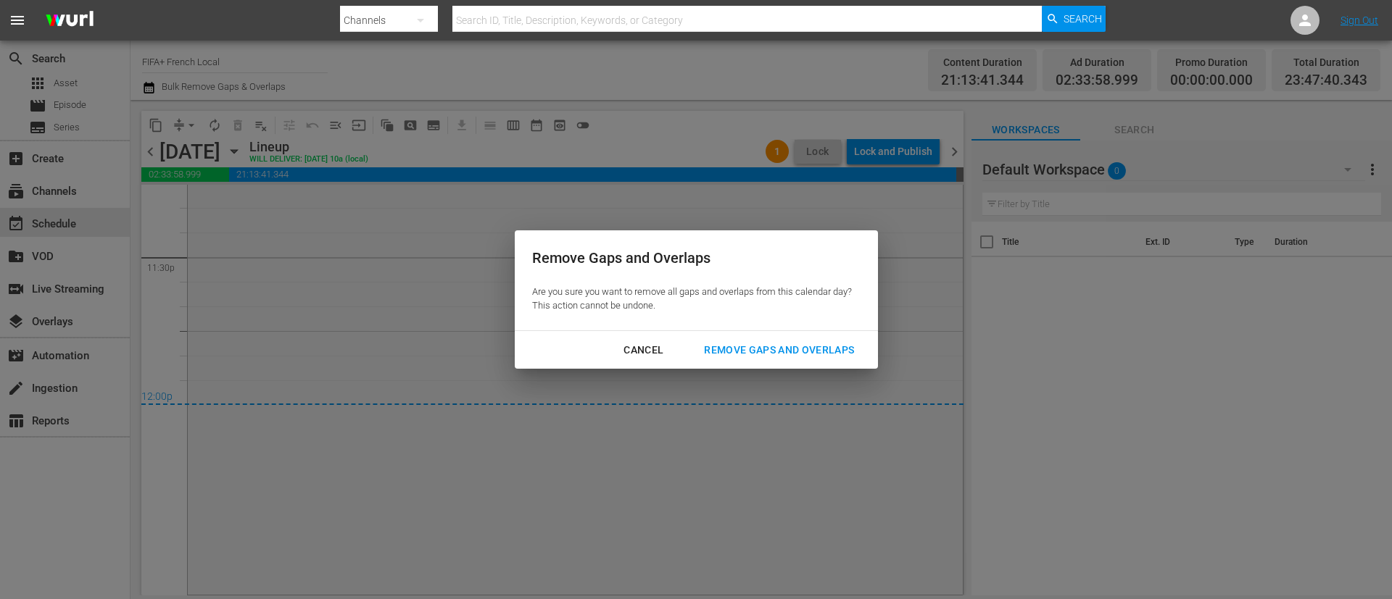
click at [736, 351] on div "Remove Gaps and Overlaps" at bounding box center [778, 350] width 173 height 18
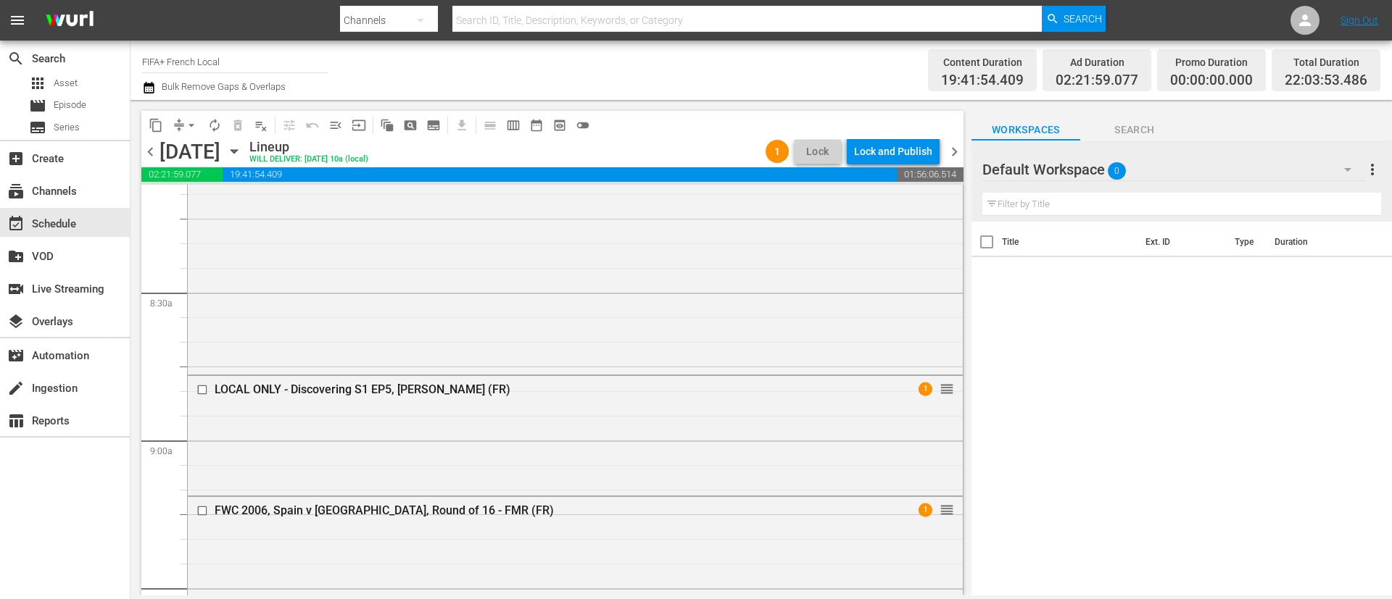
scroll to position [5648, 0]
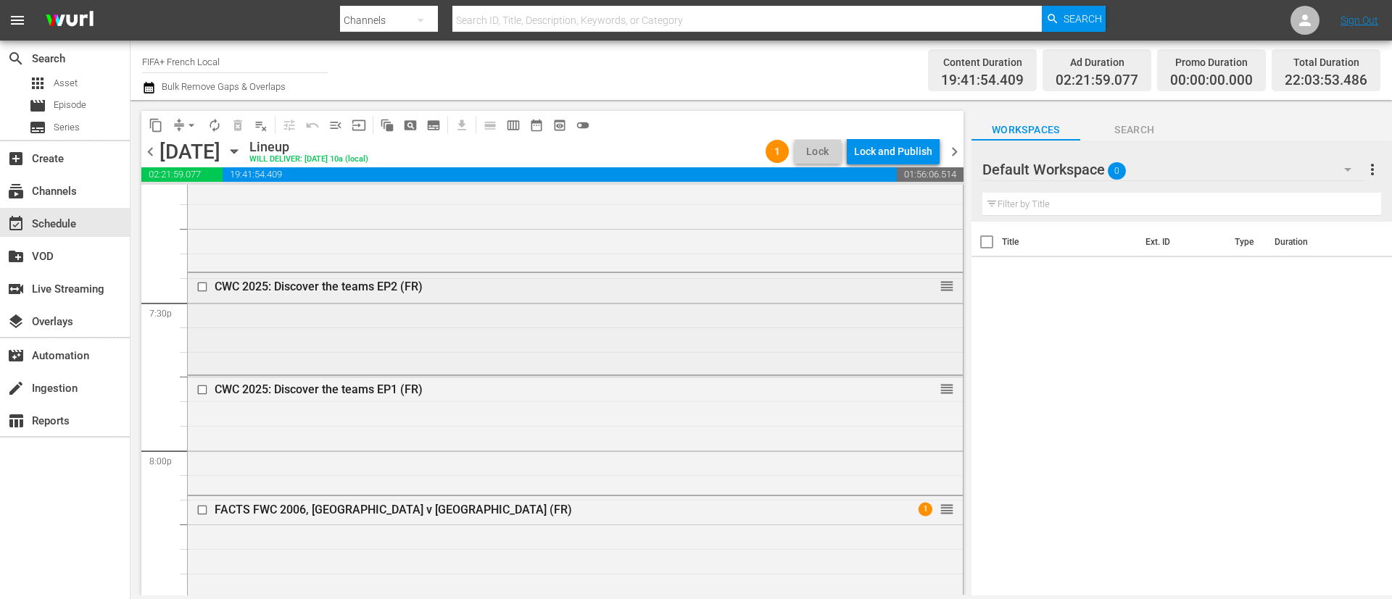
click at [196, 289] on input "checkbox" at bounding box center [203, 287] width 15 height 12
click at [203, 388] on input "checkbox" at bounding box center [203, 390] width 15 height 12
click at [237, 130] on span "delete_forever_outlined" at bounding box center [237, 125] width 14 height 14
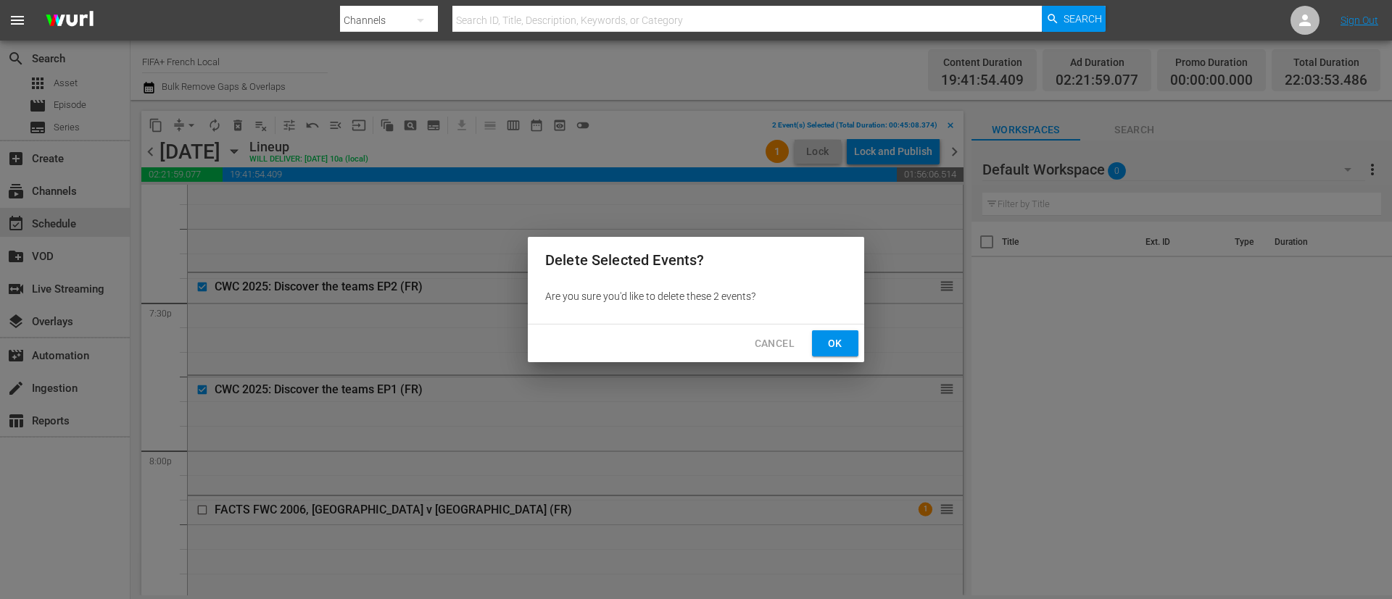
click at [828, 338] on span "Ok" at bounding box center [834, 344] width 23 height 18
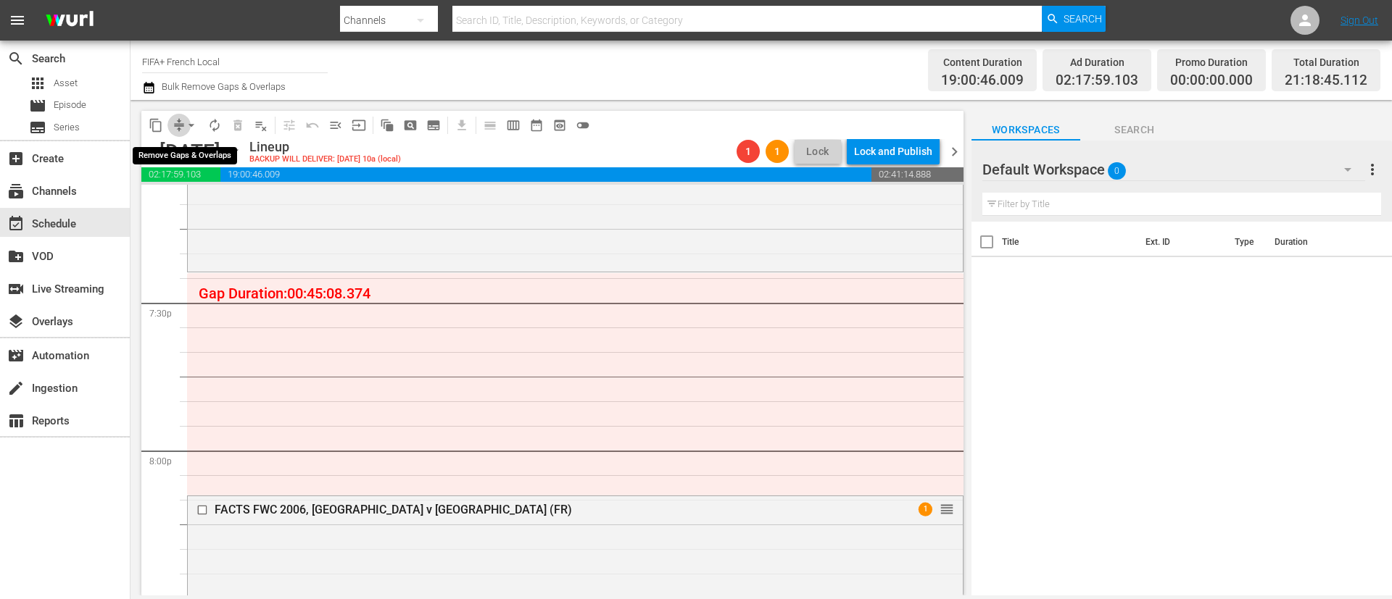
click at [175, 118] on span "compress" at bounding box center [179, 125] width 14 height 14
click at [194, 122] on span "arrow_drop_down" at bounding box center [191, 125] width 14 height 14
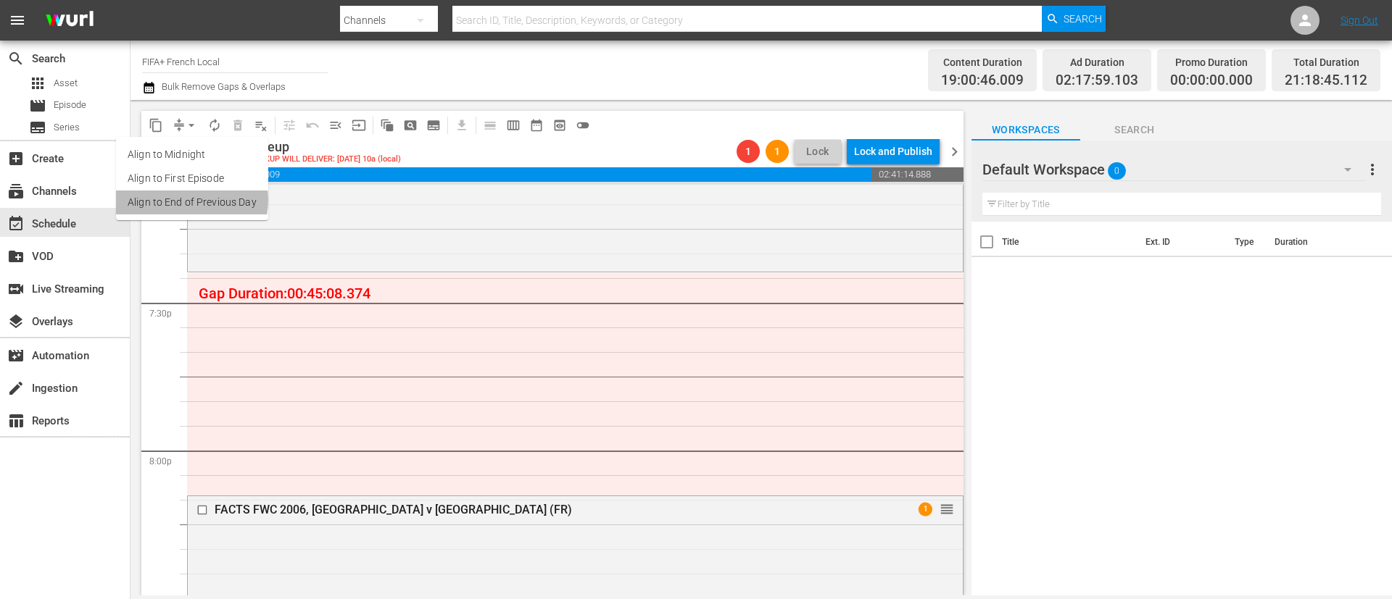
click at [186, 200] on li "Align to End of Previous Day" at bounding box center [192, 203] width 152 height 24
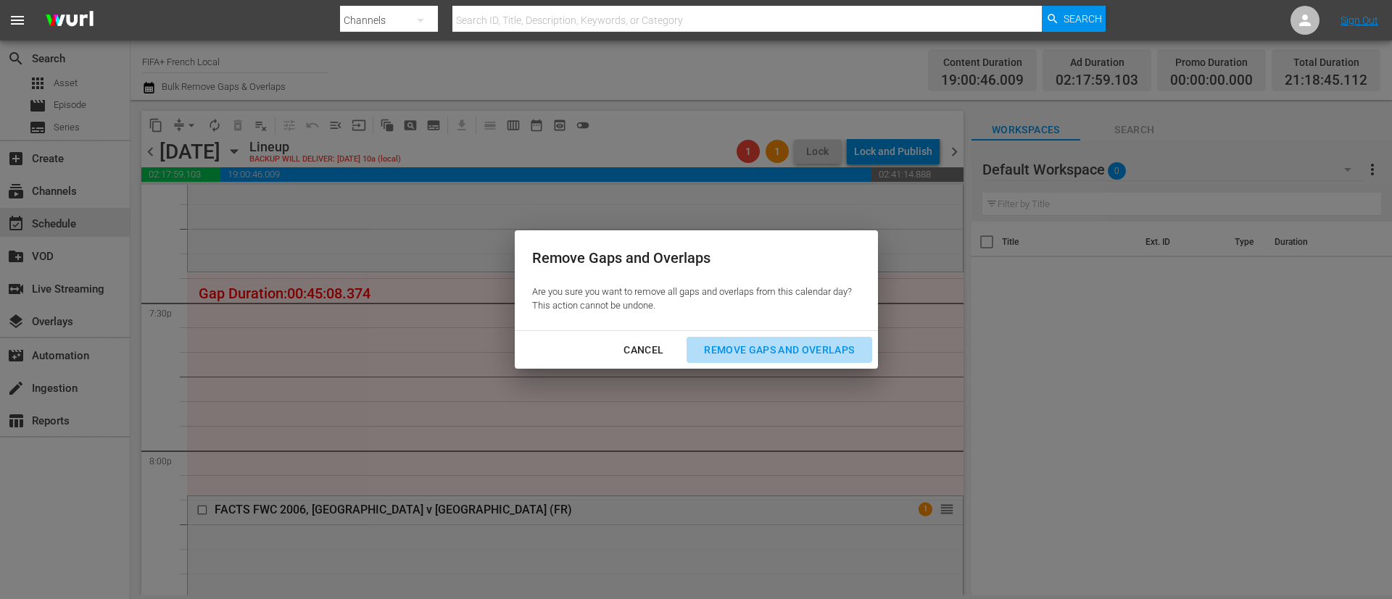
click at [759, 344] on div "Remove Gaps and Overlaps" at bounding box center [778, 350] width 173 height 18
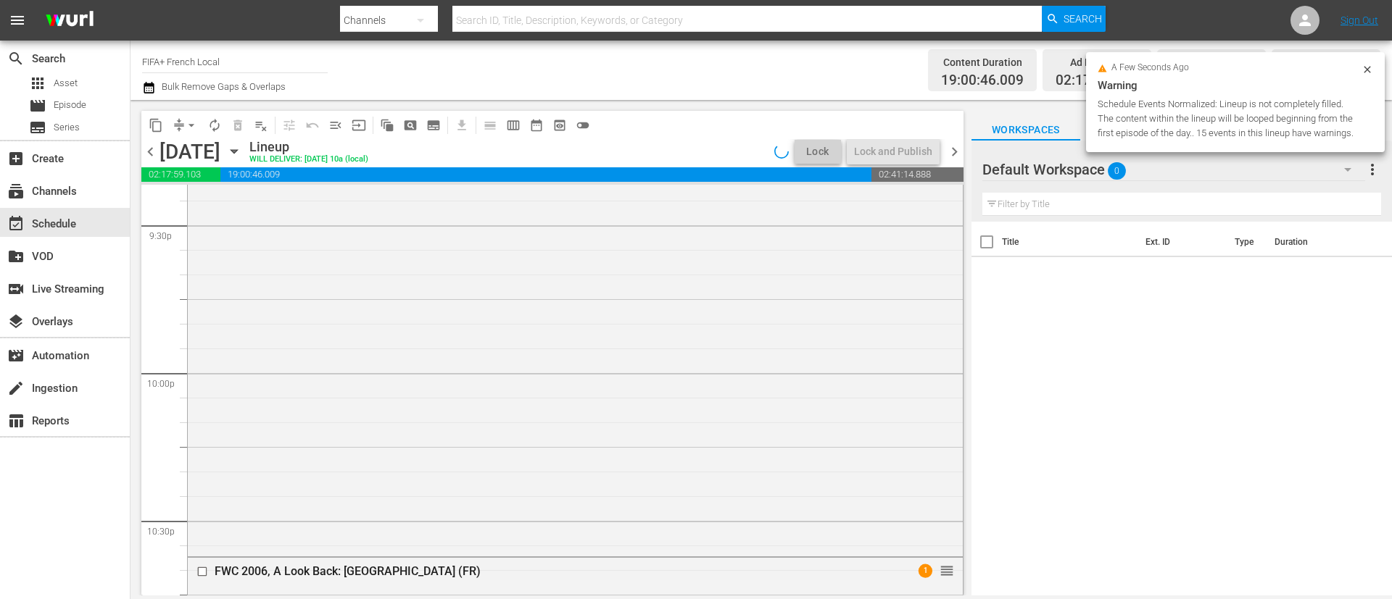
scroll to position [6686, 0]
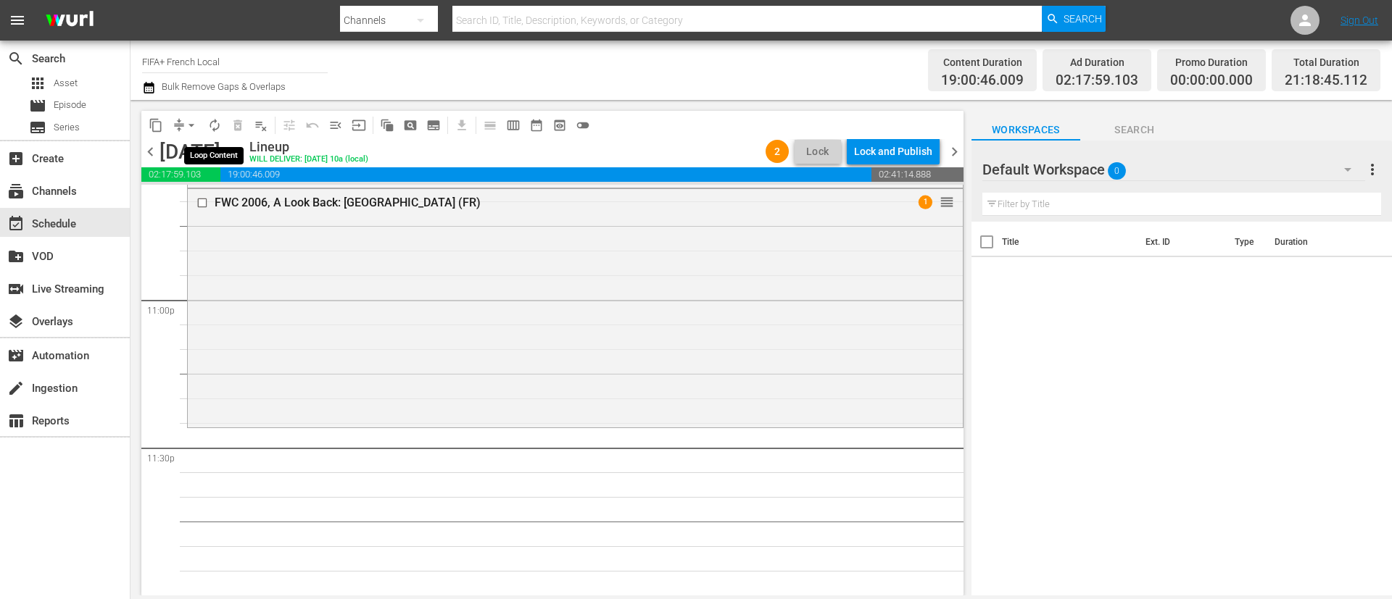
click at [218, 128] on span "autorenew_outlined" at bounding box center [214, 125] width 14 height 14
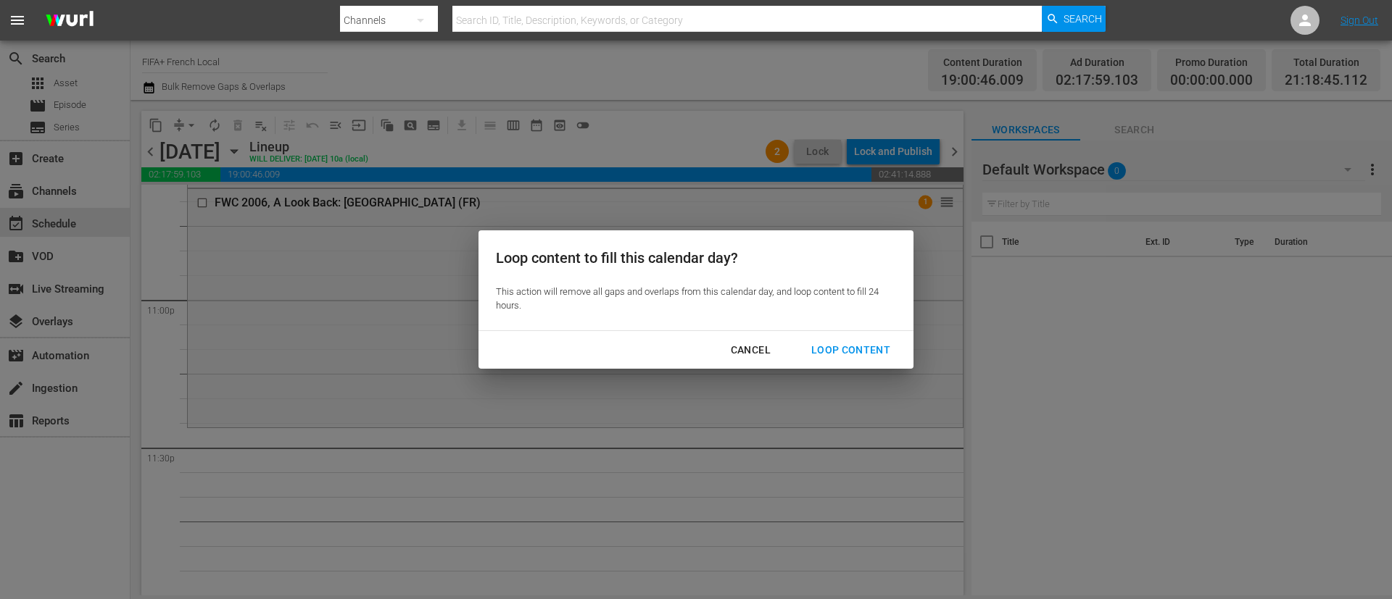
click at [861, 332] on div "Cancel Loop Content" at bounding box center [695, 350] width 435 height 38
click at [859, 349] on div "Loop Content" at bounding box center [850, 350] width 102 height 18
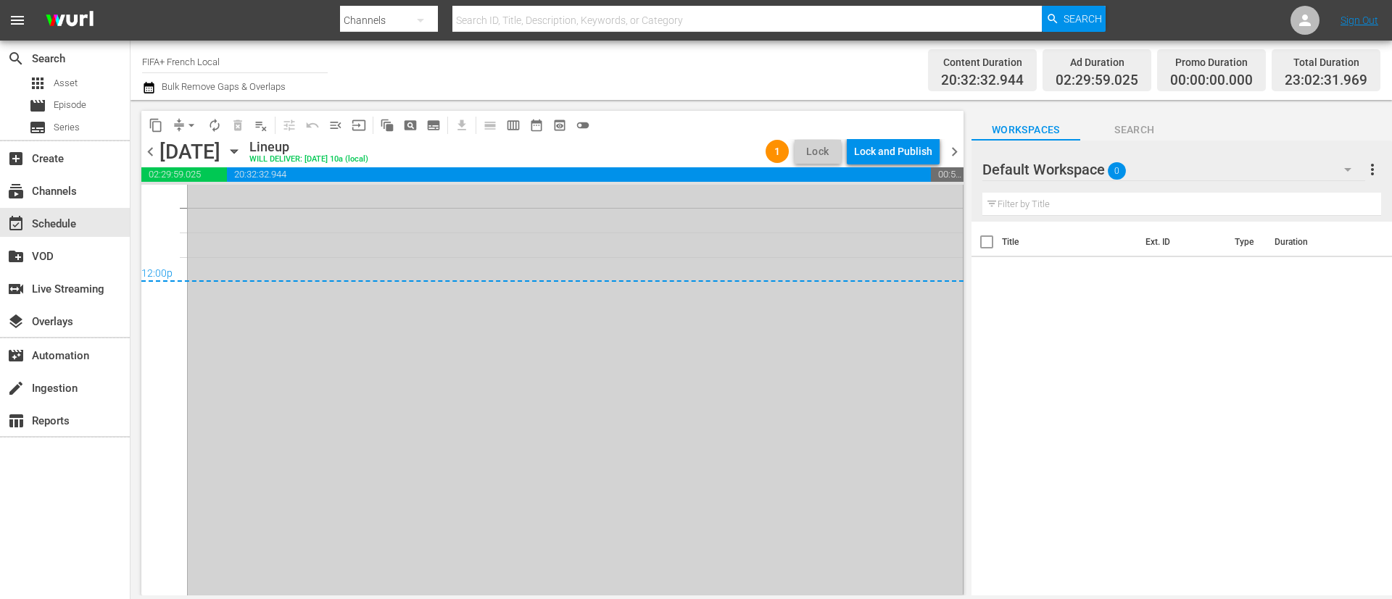
scroll to position [7030, 0]
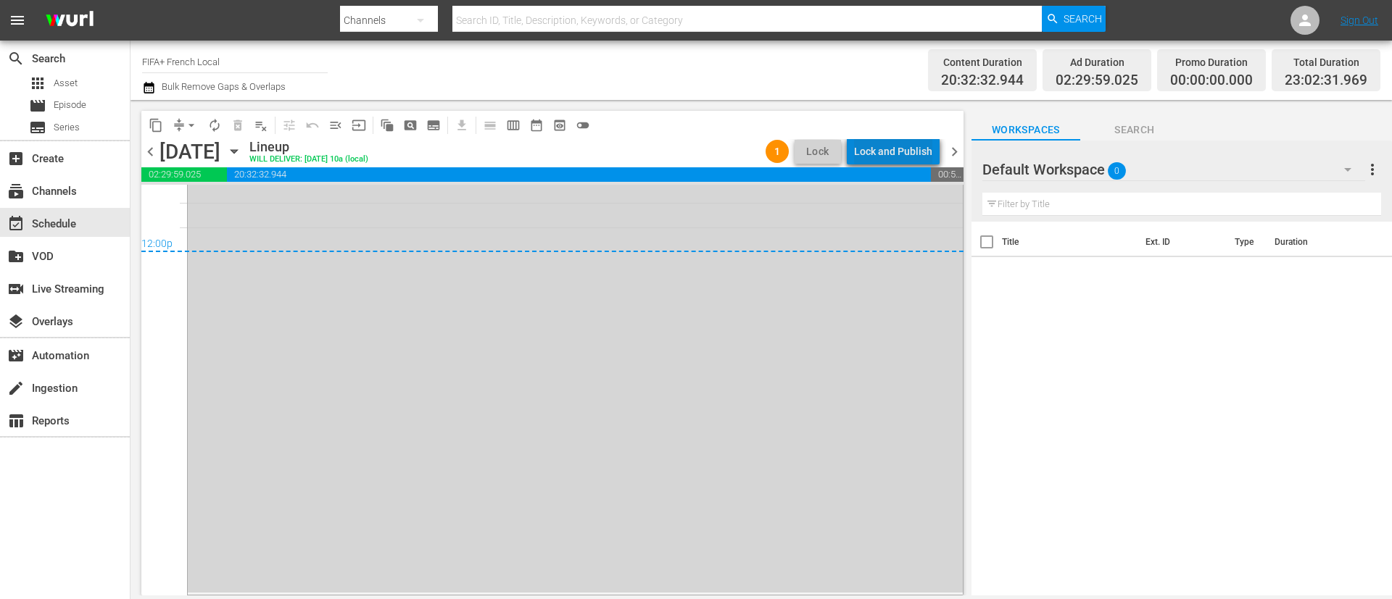
click at [918, 146] on div "Lock and Publish" at bounding box center [893, 151] width 78 height 26
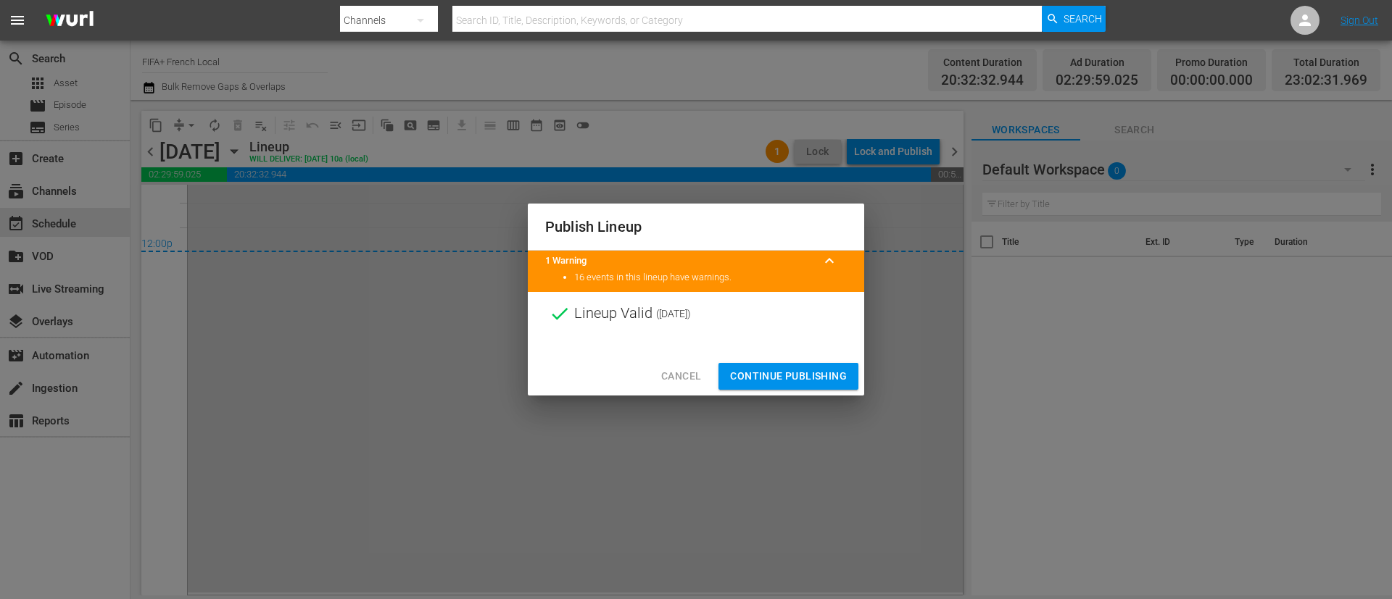
click at [800, 379] on span "Continue Publishing" at bounding box center [788, 376] width 117 height 18
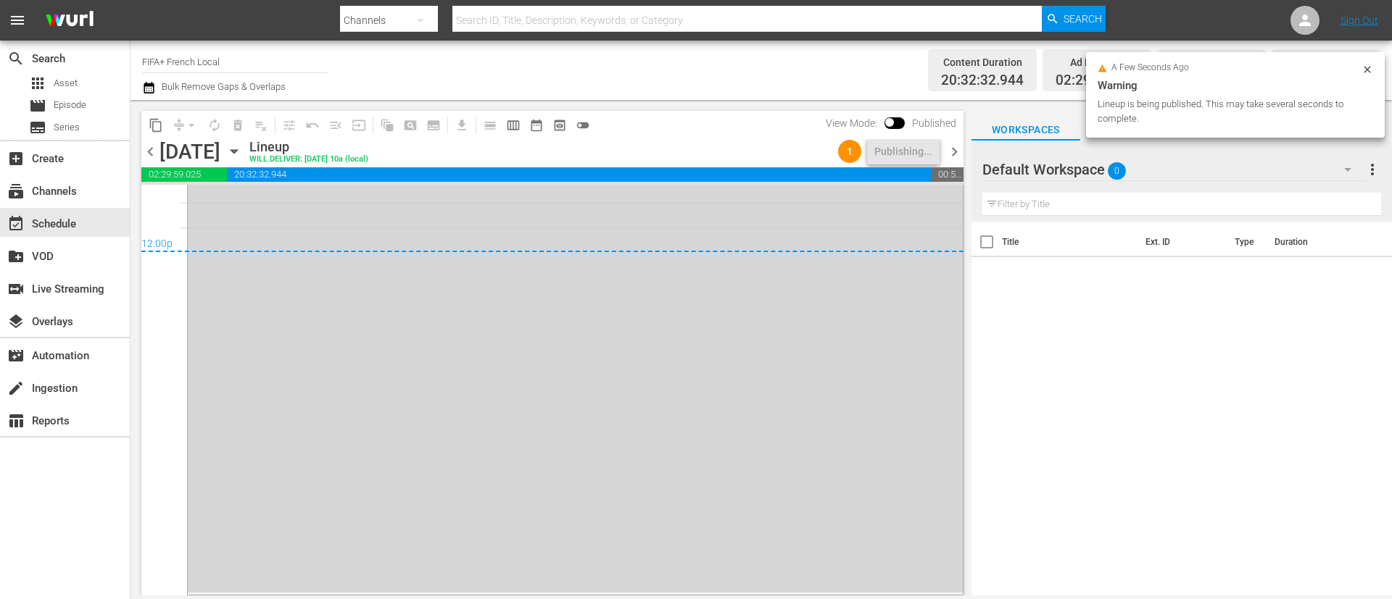
click at [242, 150] on icon "button" at bounding box center [234, 152] width 16 height 16
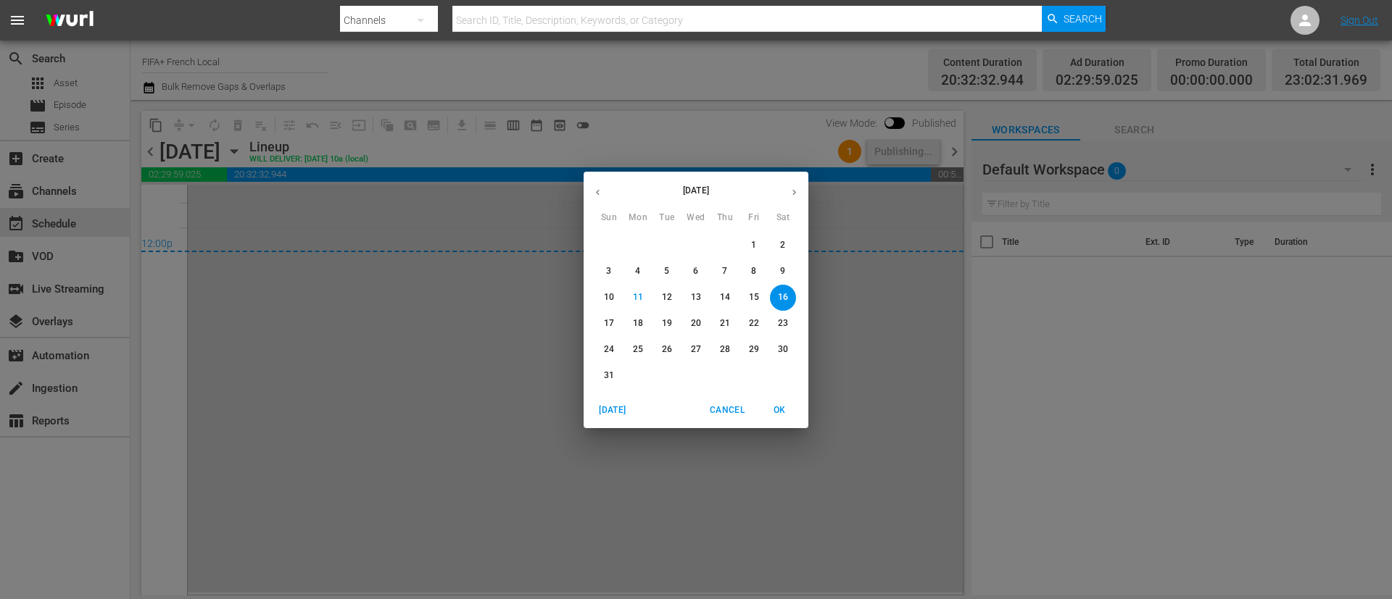
click at [607, 191] on button "button" at bounding box center [597, 192] width 28 height 28
click at [759, 262] on button "13" at bounding box center [754, 272] width 26 height 26
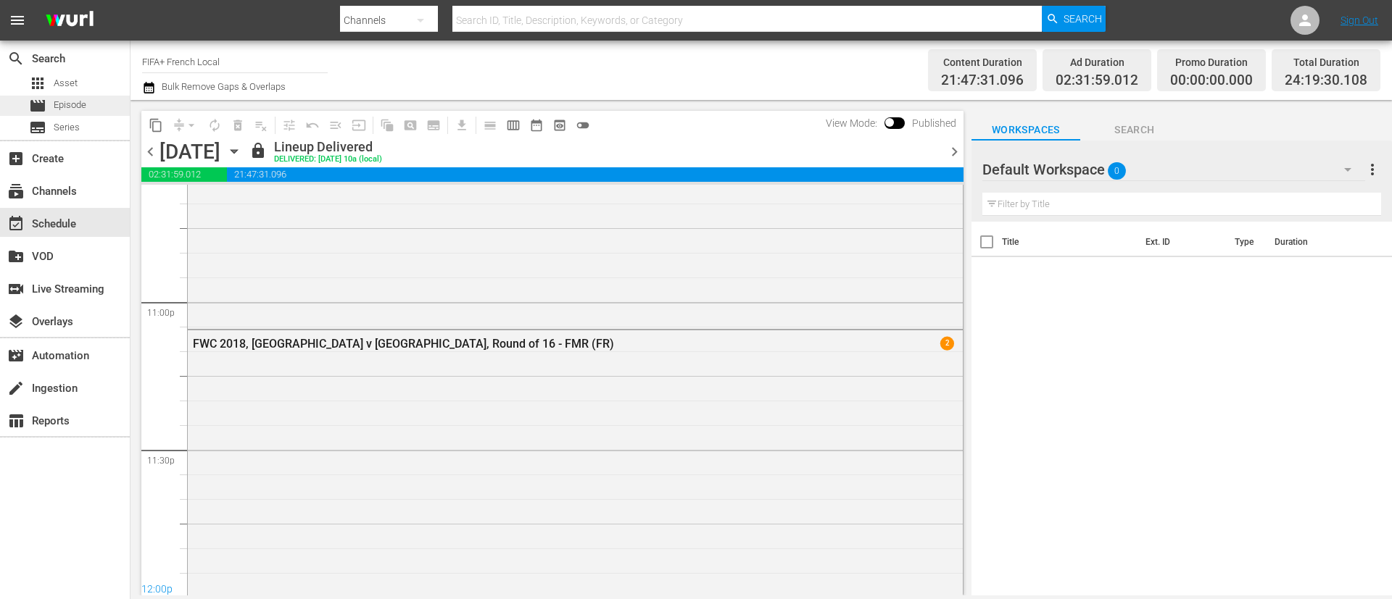
scroll to position [6975, 0]
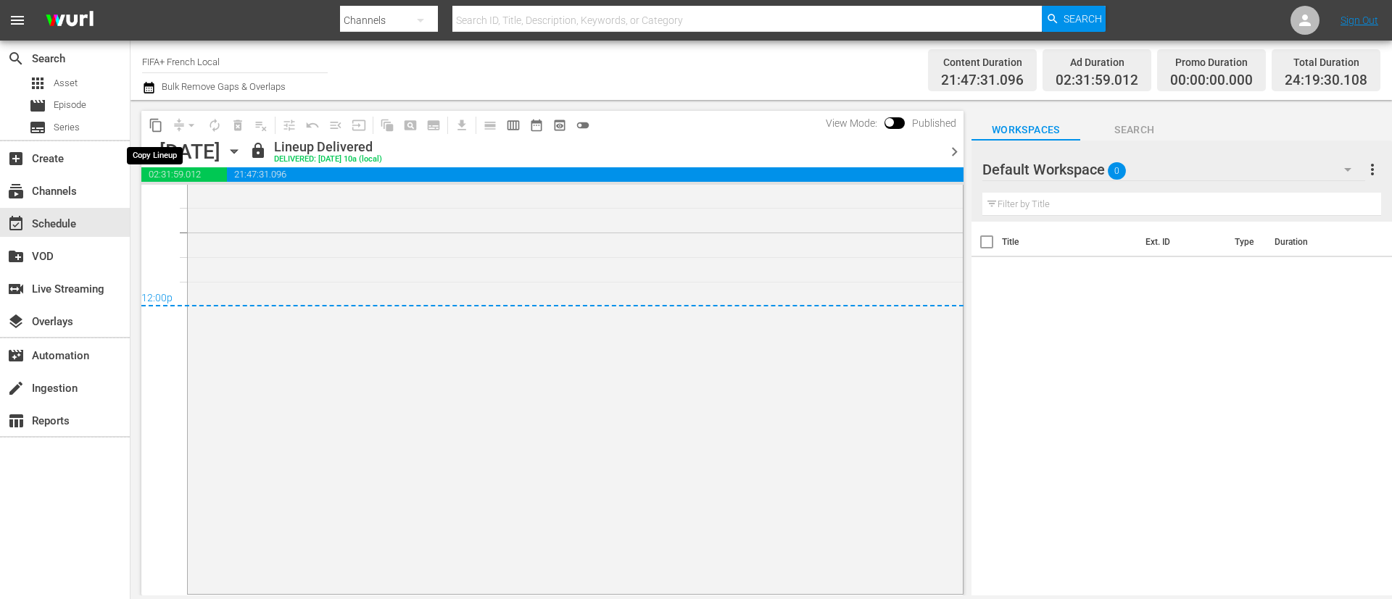
click at [154, 127] on span "content_copy" at bounding box center [156, 125] width 14 height 14
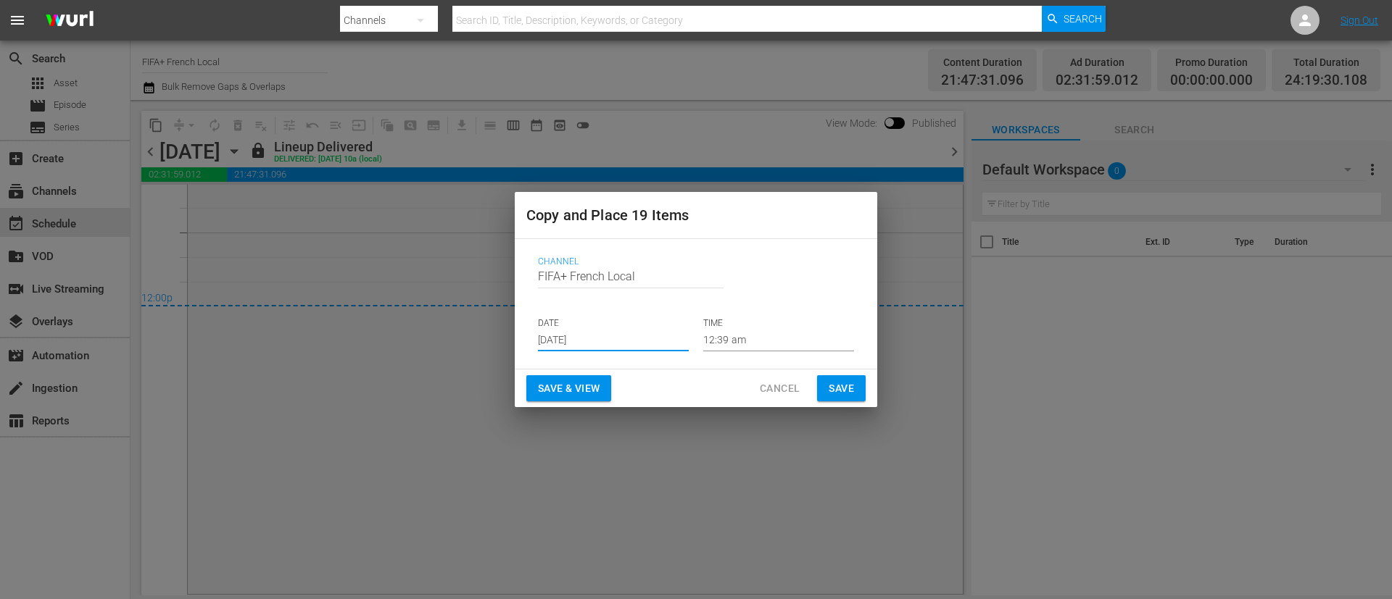
click at [597, 333] on input "Aug 13th 2025" at bounding box center [613, 341] width 151 height 22
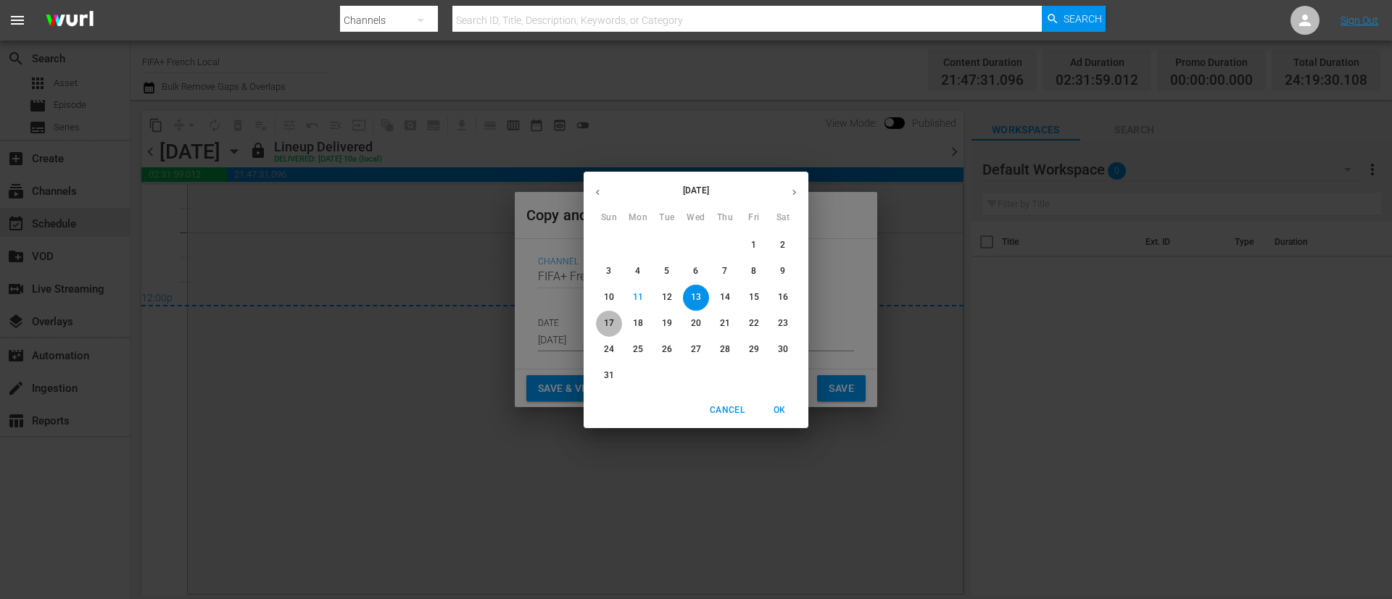
click at [618, 321] on span "17" at bounding box center [609, 323] width 26 height 12
type input "Aug 17th 2025"
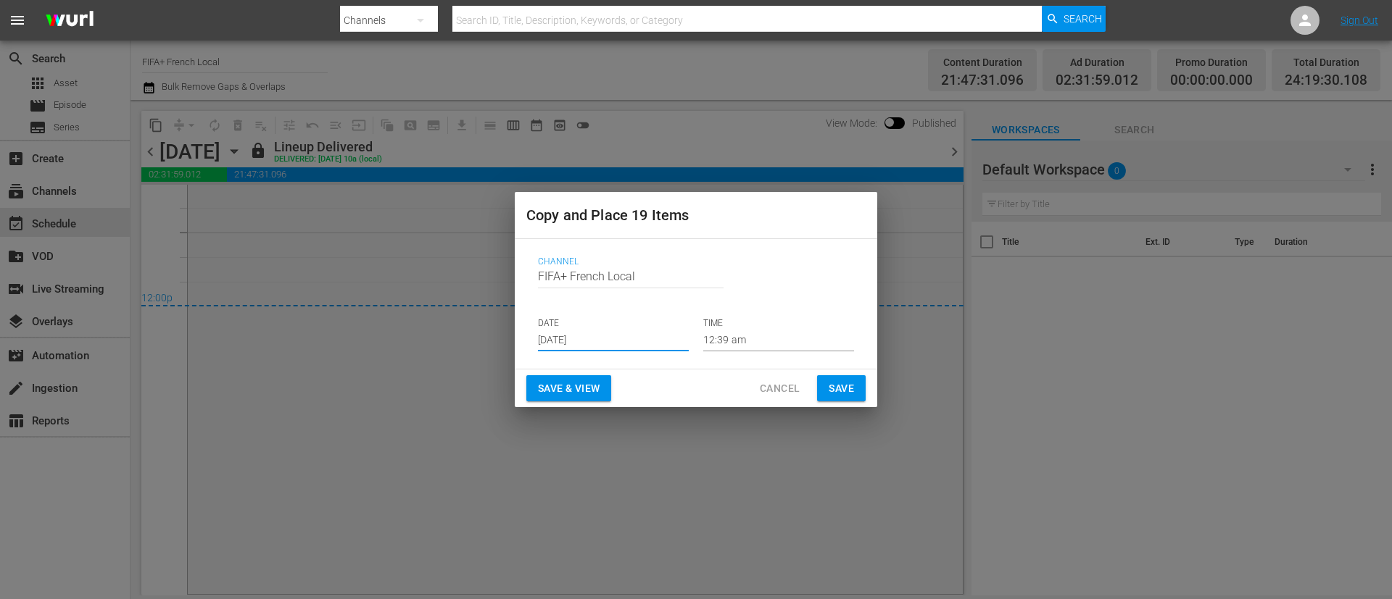
click at [579, 386] on span "Save & View" at bounding box center [569, 389] width 62 height 18
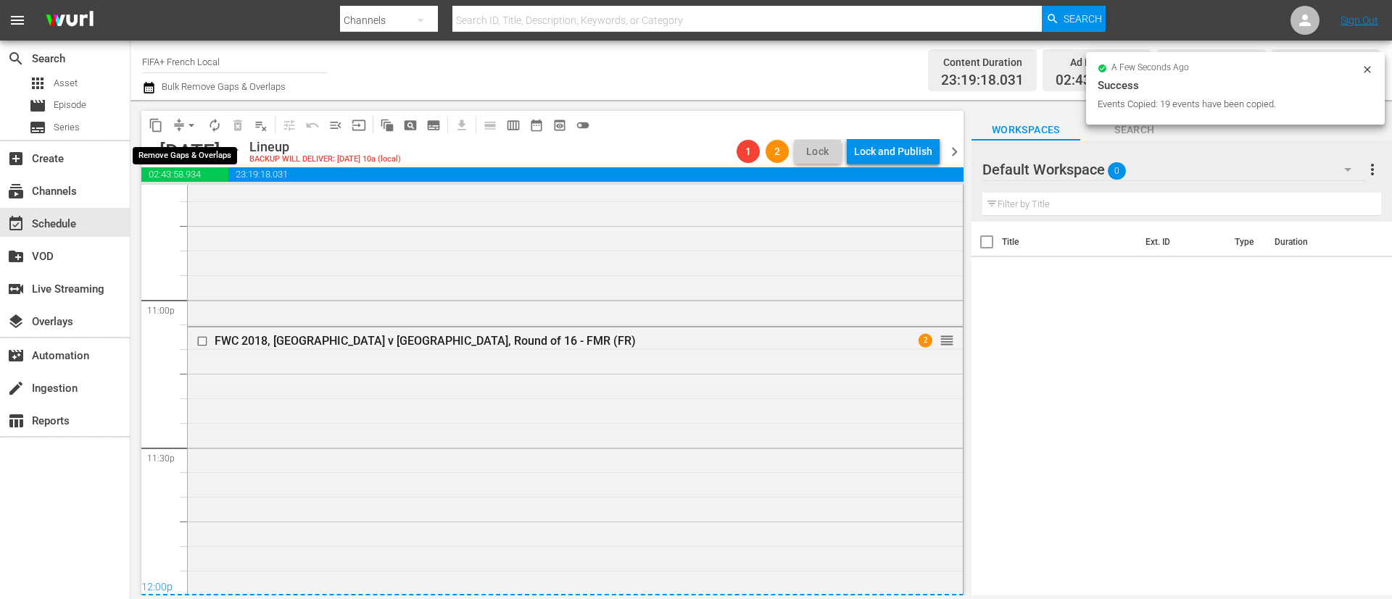
scroll to position [6975, 0]
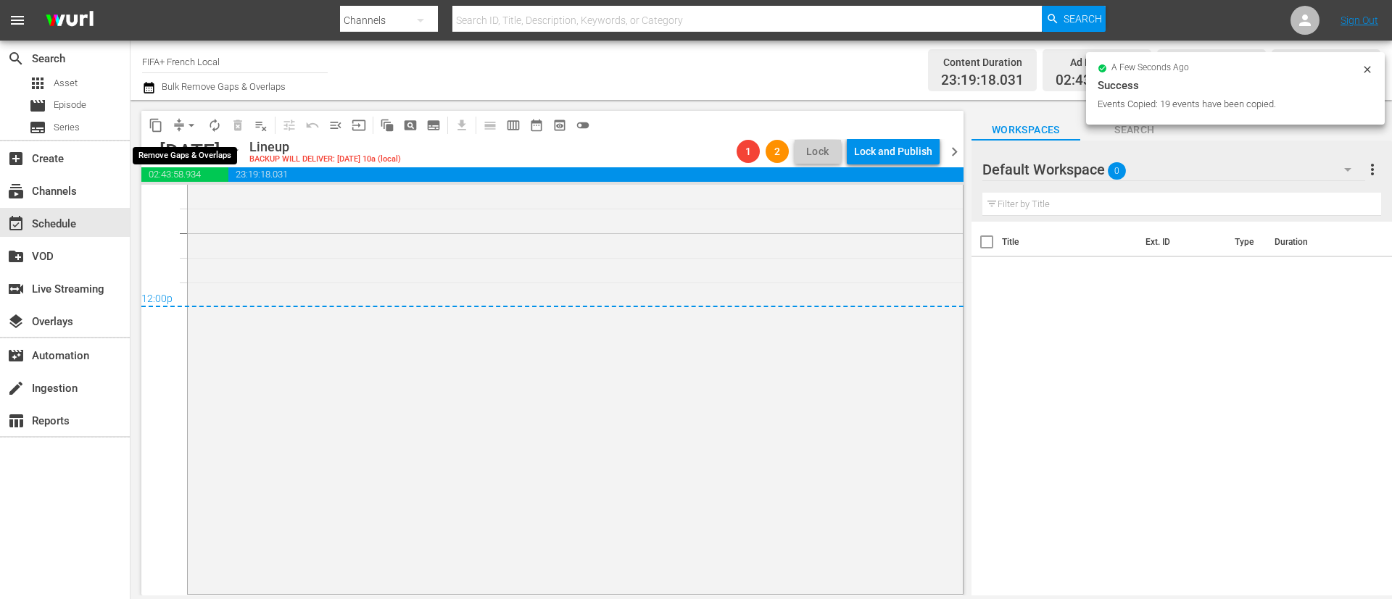
click at [191, 127] on span "arrow_drop_down" at bounding box center [191, 125] width 14 height 14
click at [219, 199] on li "Align to End of Previous Day" at bounding box center [192, 203] width 152 height 24
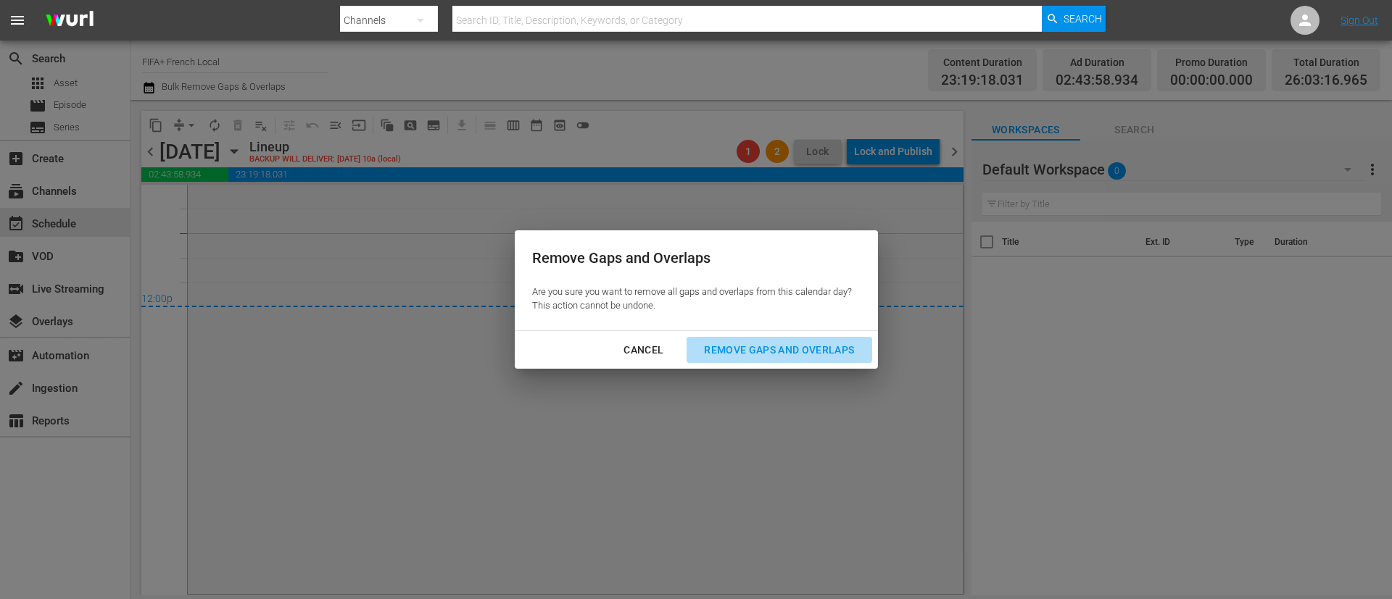
click at [807, 344] on div "Remove Gaps and Overlaps" at bounding box center [778, 350] width 173 height 18
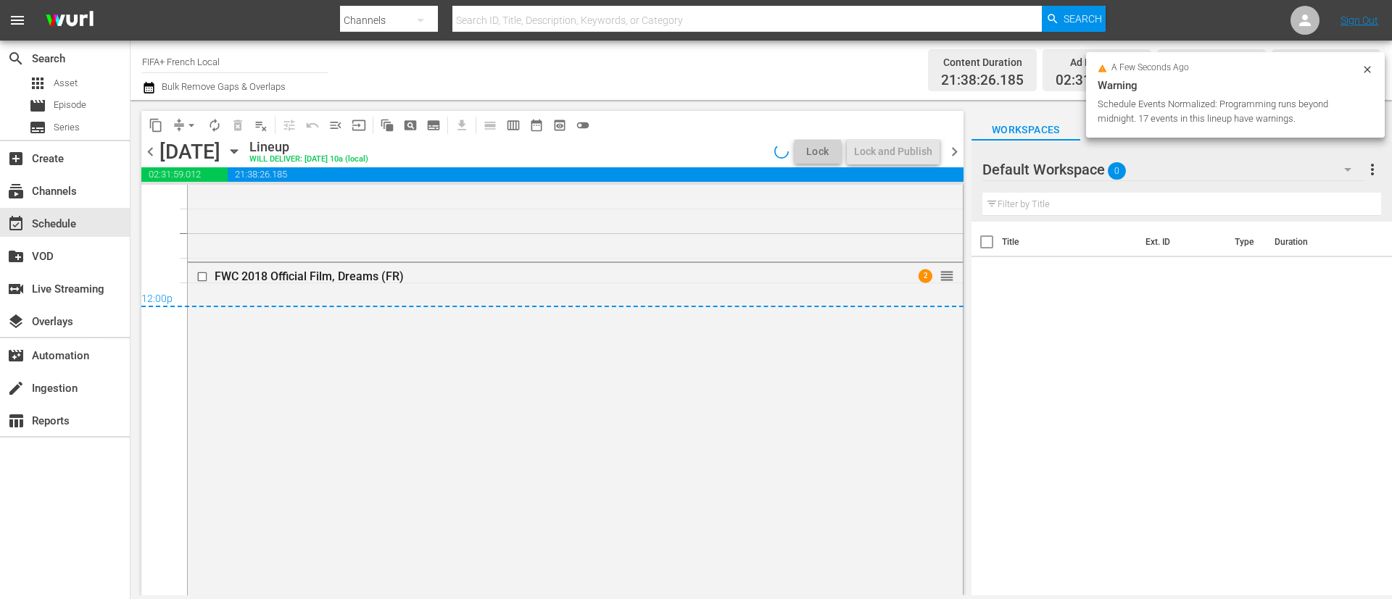
scroll to position [7030, 0]
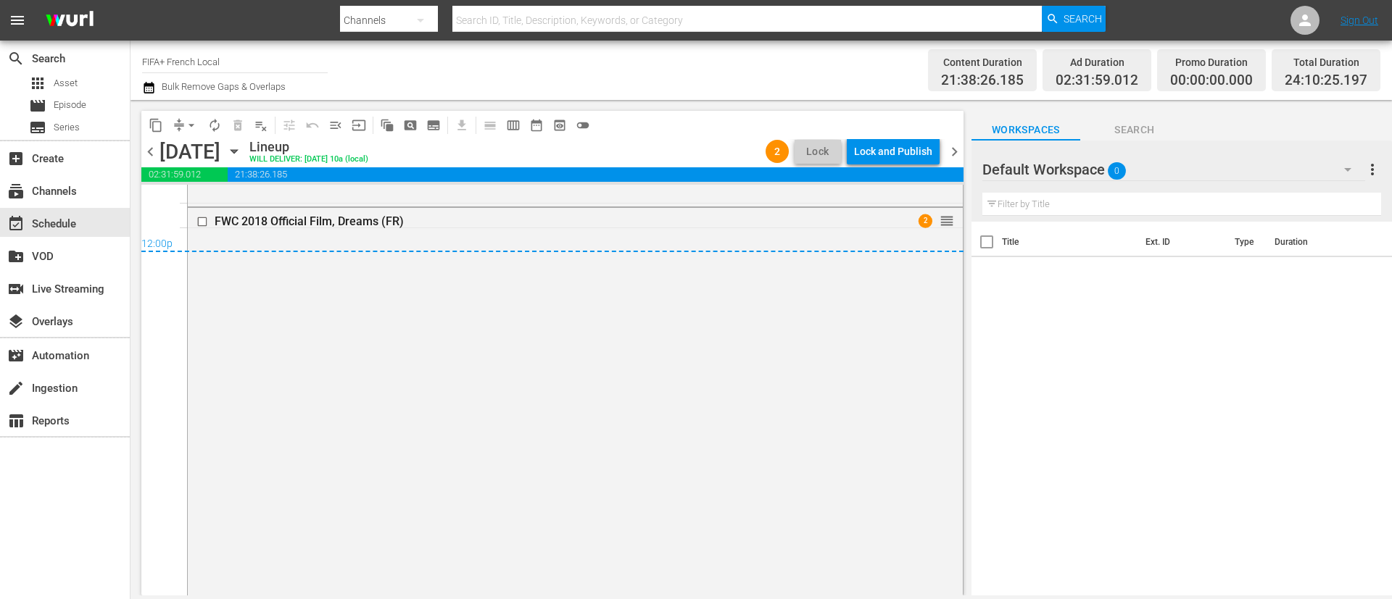
click at [899, 156] on div "Lock and Publish" at bounding box center [893, 151] width 78 height 26
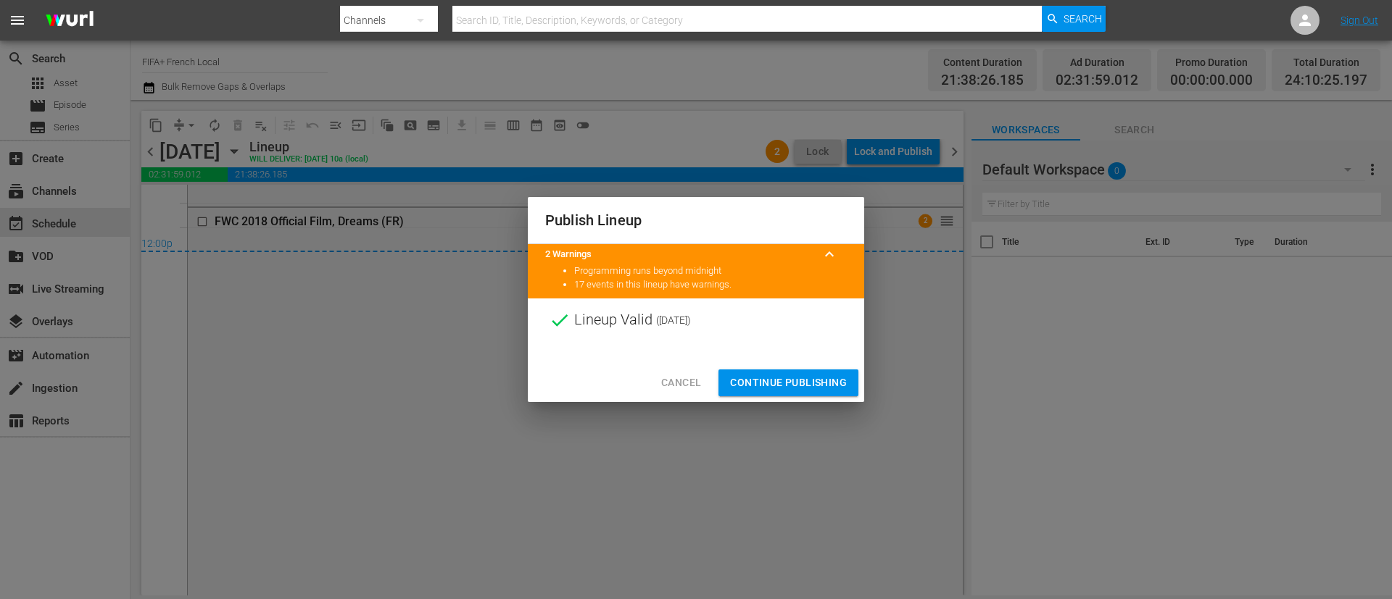
click at [816, 387] on span "Continue Publishing" at bounding box center [788, 383] width 117 height 18
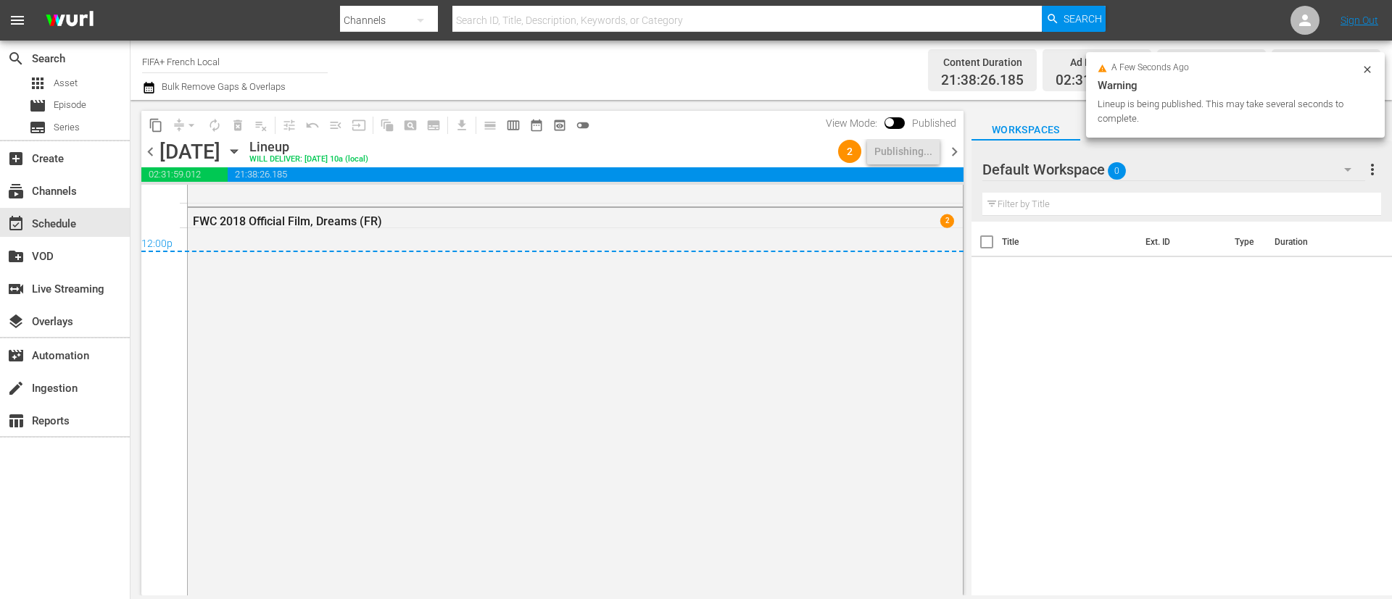
click at [242, 149] on icon "button" at bounding box center [234, 152] width 16 height 16
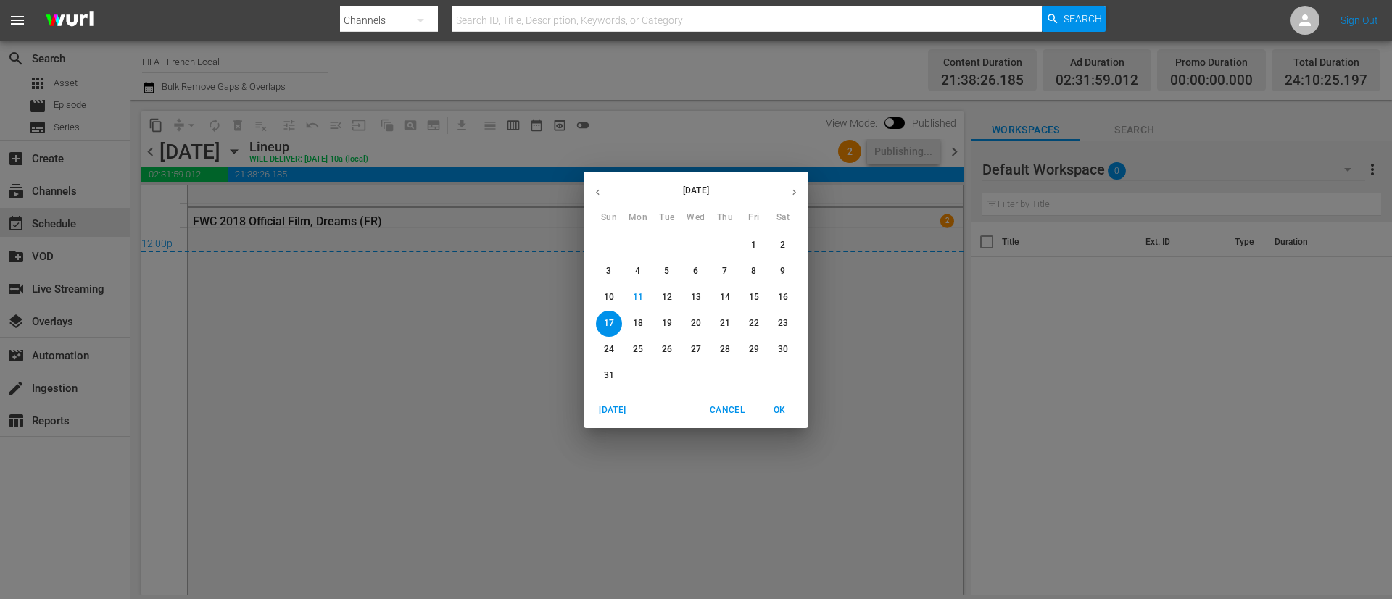
click at [598, 196] on icon "button" at bounding box center [597, 192] width 11 height 11
click at [786, 275] on p "14" at bounding box center [783, 271] width 10 height 12
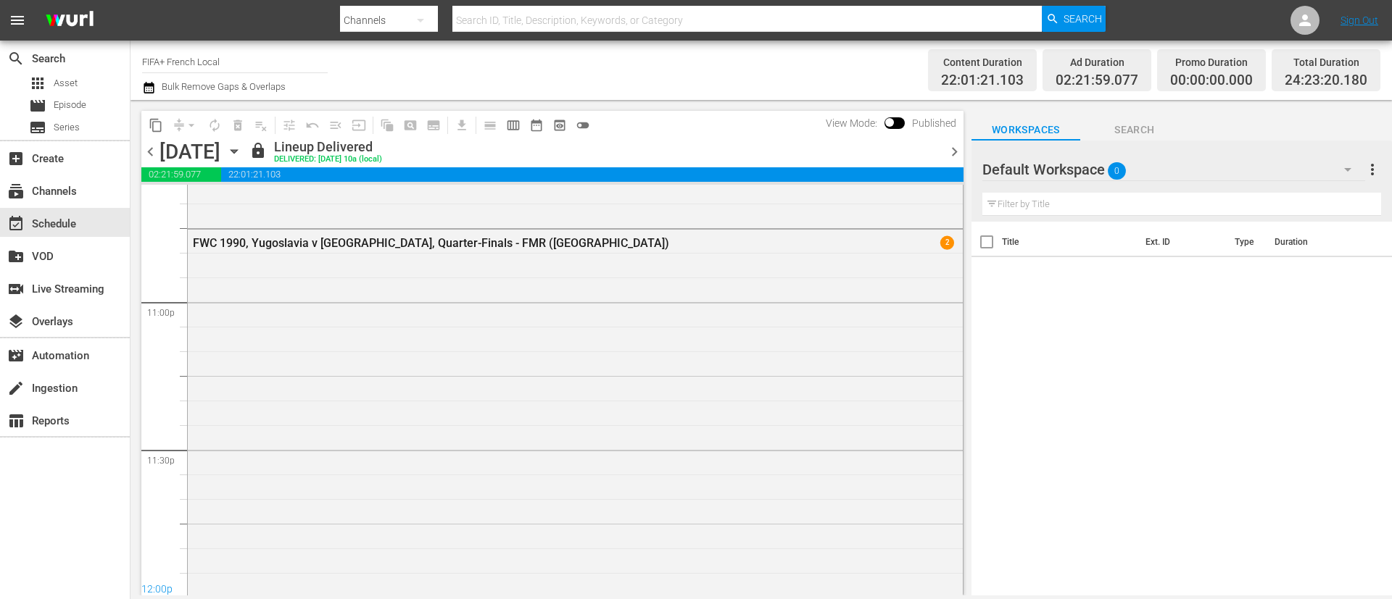
scroll to position [7030, 0]
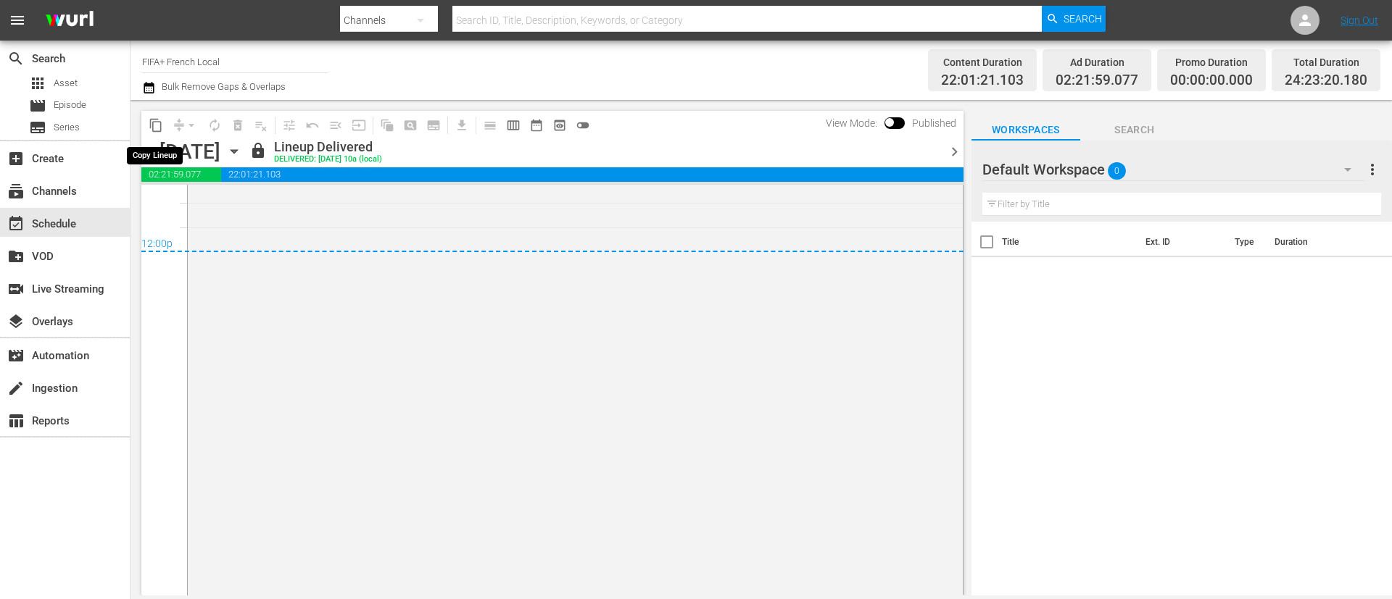
click at [154, 129] on span "content_copy" at bounding box center [156, 125] width 14 height 14
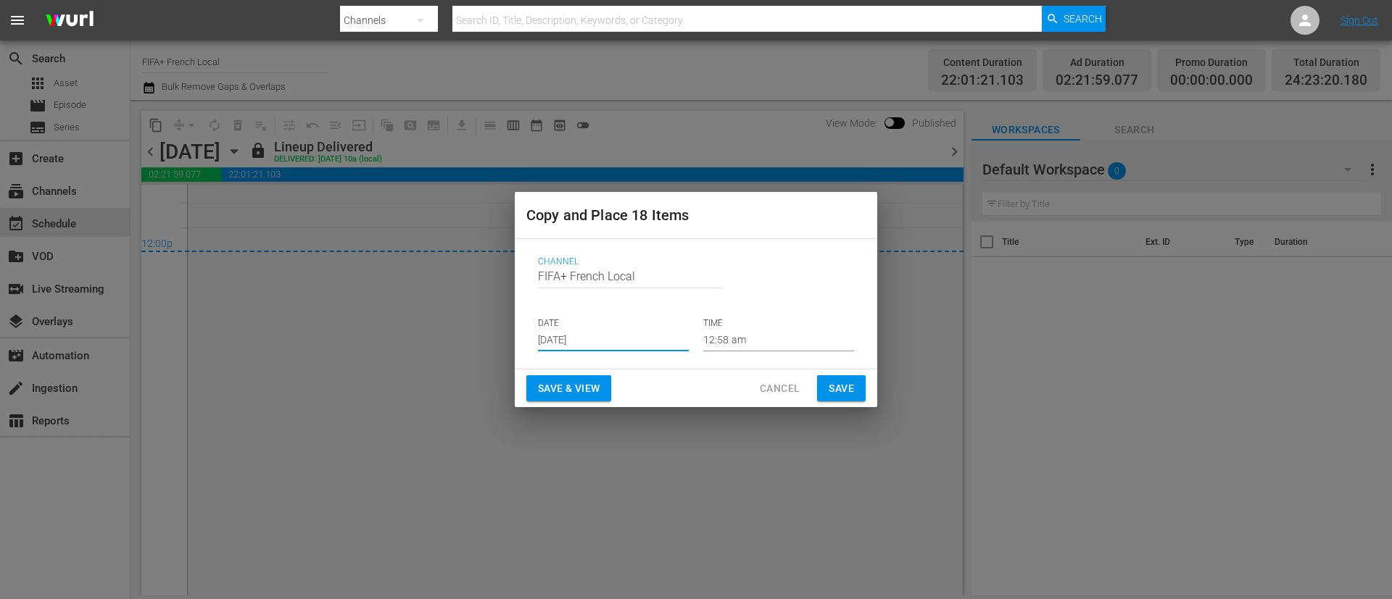
click at [646, 349] on input "Aug 13th 2025" at bounding box center [613, 341] width 151 height 22
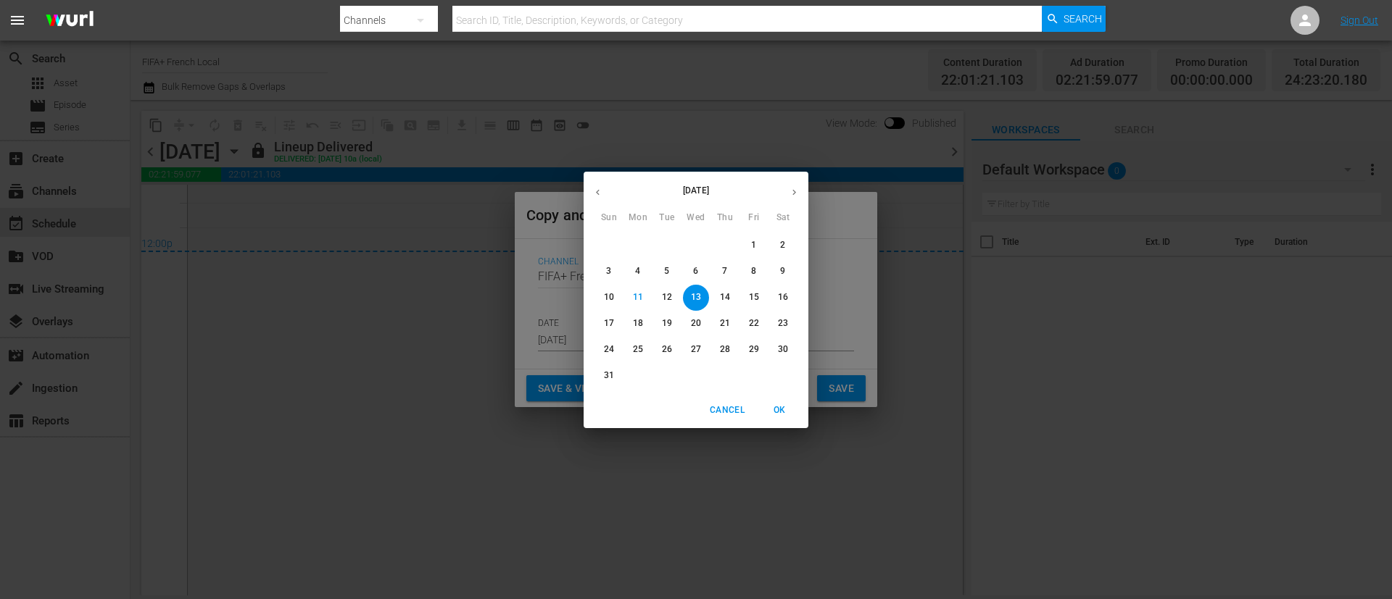
click at [632, 325] on span "18" at bounding box center [638, 323] width 26 height 12
type input "Aug 18th 2025"
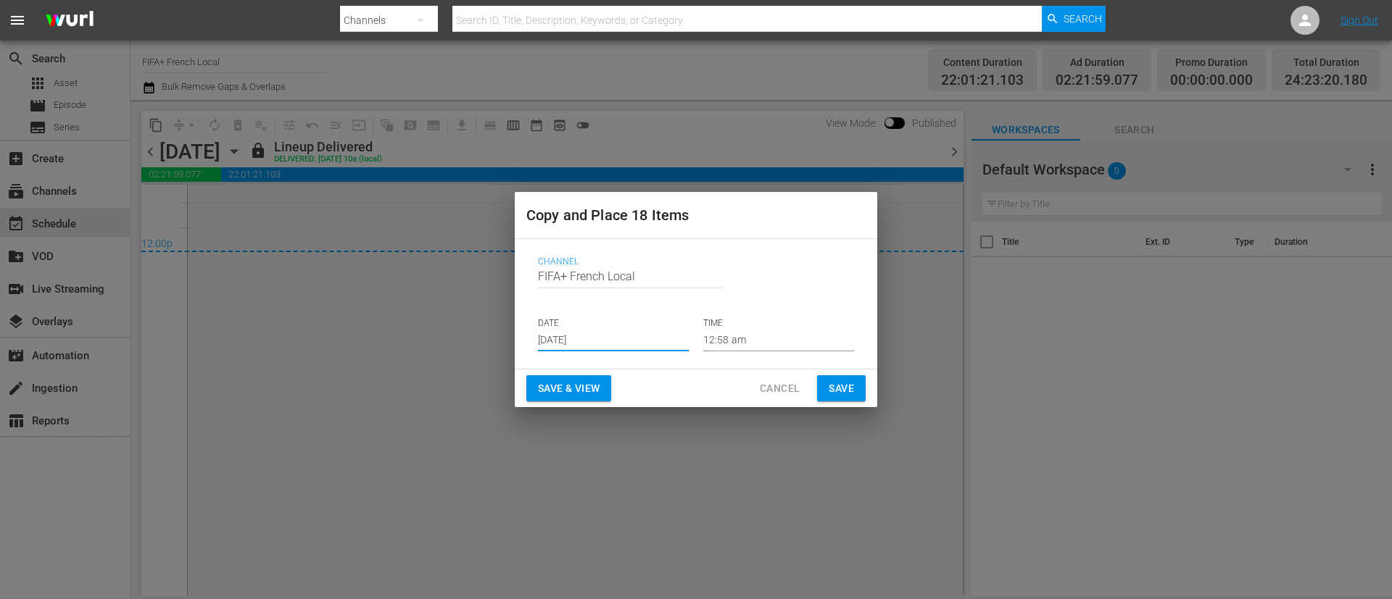
click at [570, 393] on span "Save & View" at bounding box center [569, 389] width 62 height 18
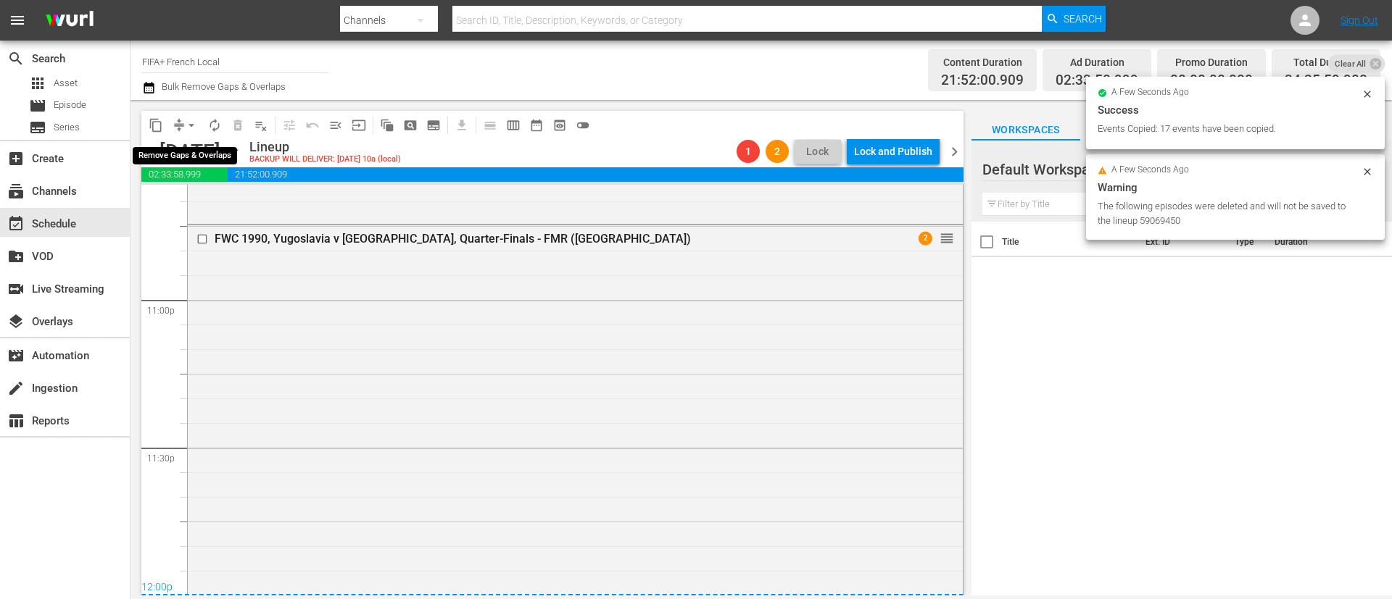
scroll to position [7030, 0]
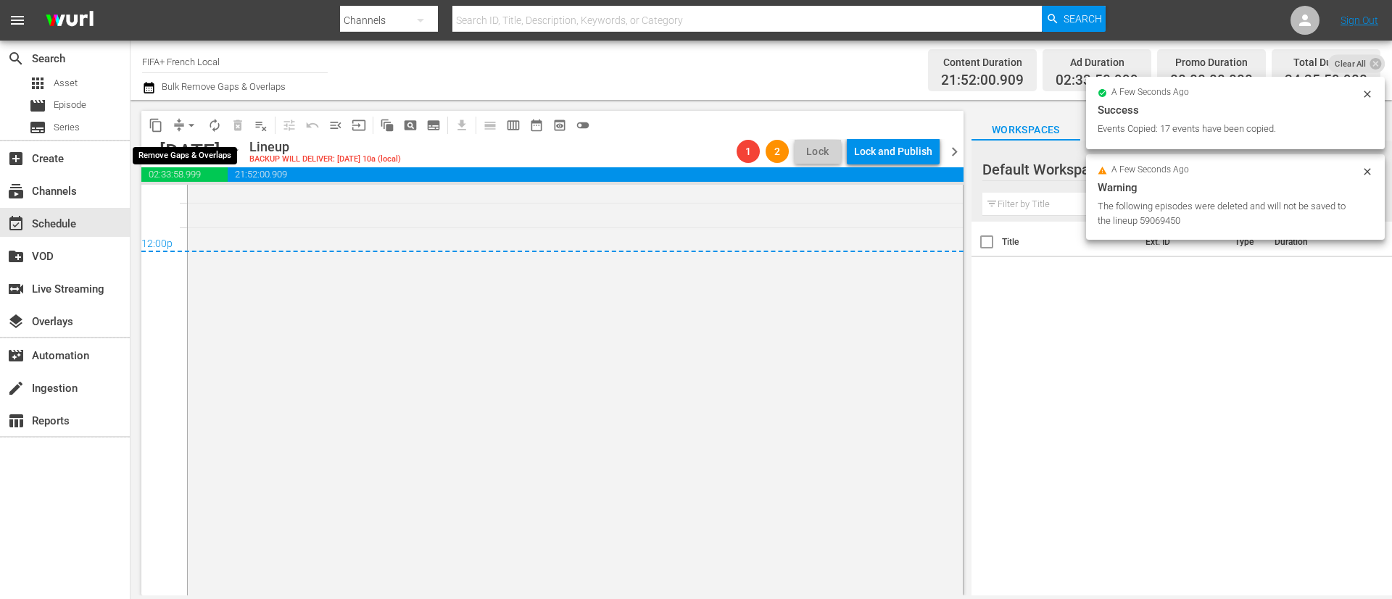
click at [188, 121] on span "arrow_drop_down" at bounding box center [191, 125] width 14 height 14
click at [212, 201] on li "Align to End of Previous Day" at bounding box center [192, 203] width 152 height 24
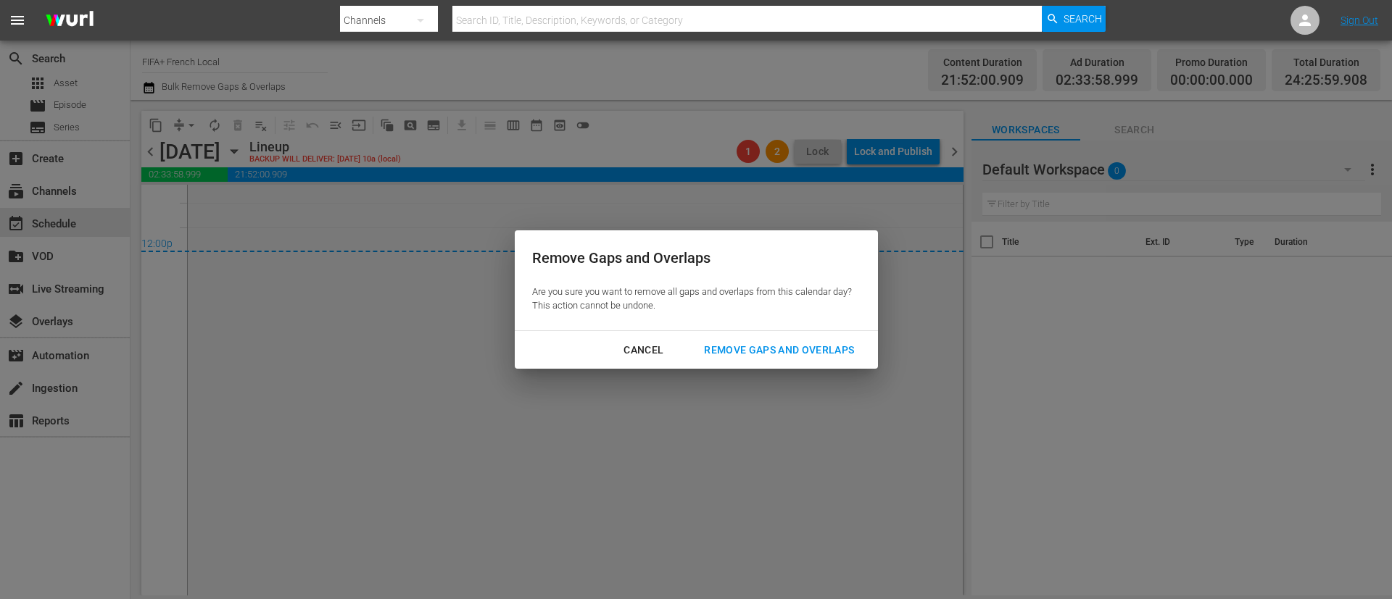
click at [751, 344] on div "Remove Gaps and Overlaps" at bounding box center [778, 350] width 173 height 18
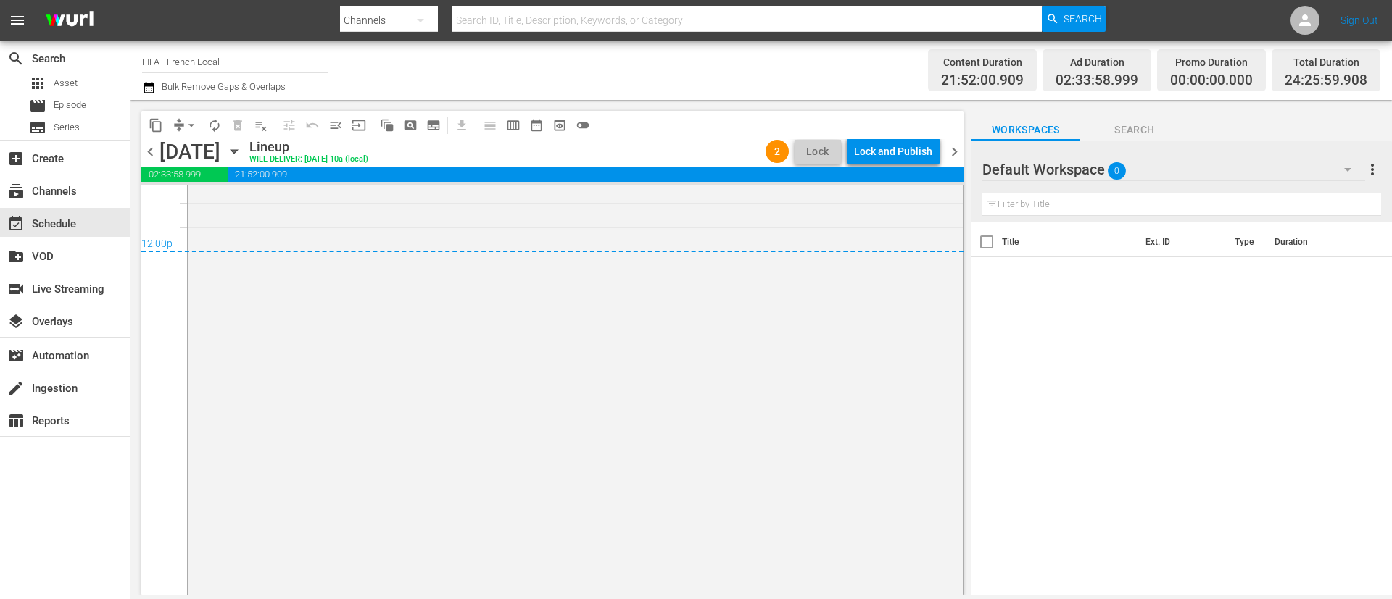
scroll to position [5469, 0]
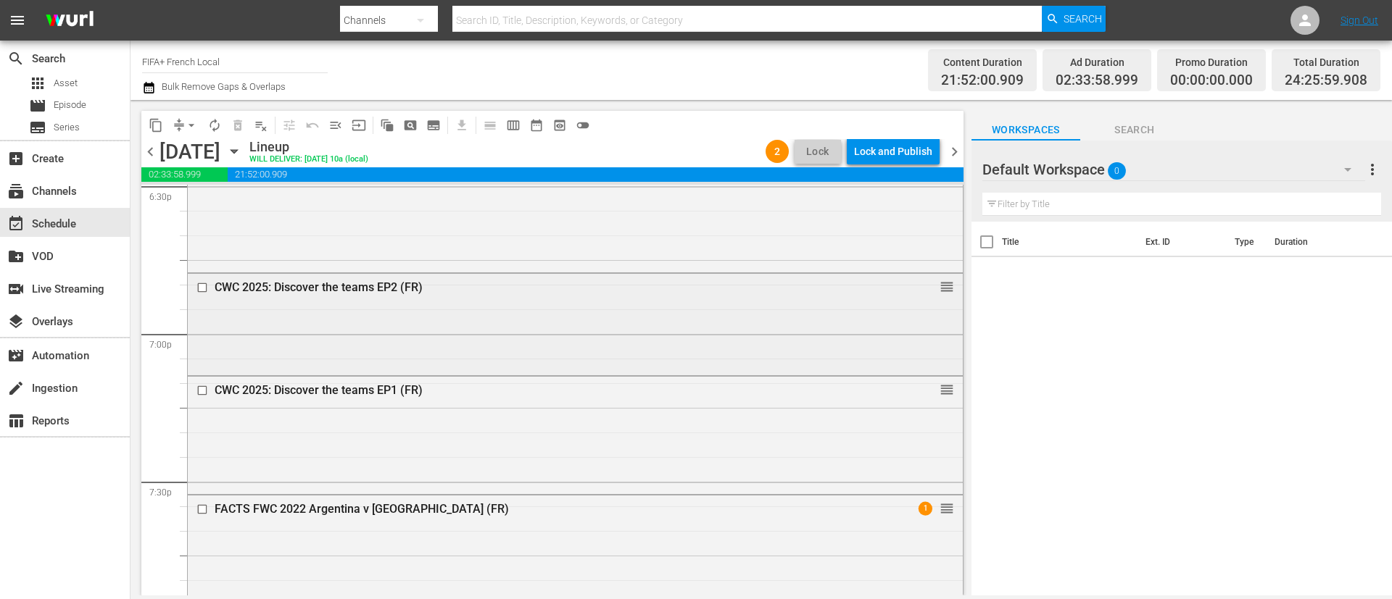
click at [205, 285] on input "checkbox" at bounding box center [203, 287] width 15 height 12
click at [200, 394] on input "checkbox" at bounding box center [203, 390] width 15 height 12
click at [236, 122] on span "delete_forever_outlined" at bounding box center [237, 125] width 14 height 14
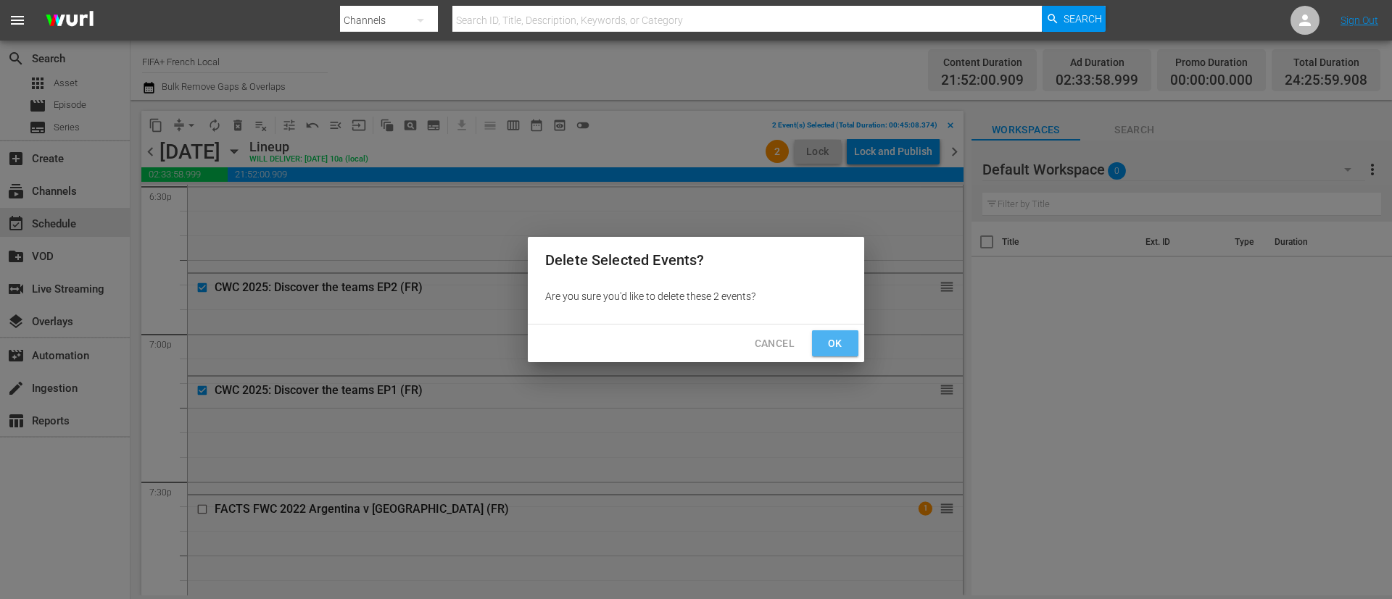
click at [842, 351] on span "Ok" at bounding box center [834, 344] width 23 height 18
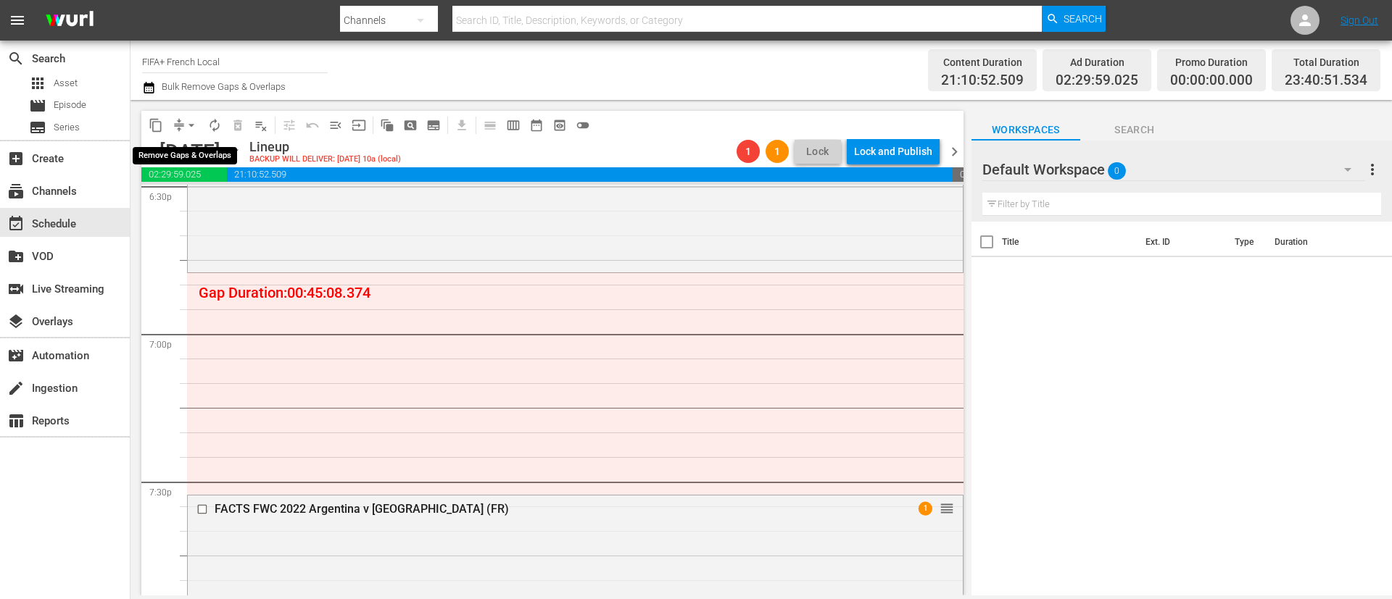
click at [188, 130] on span "arrow_drop_down" at bounding box center [191, 125] width 14 height 14
click at [196, 204] on li "Align to End of Previous Day" at bounding box center [192, 203] width 152 height 24
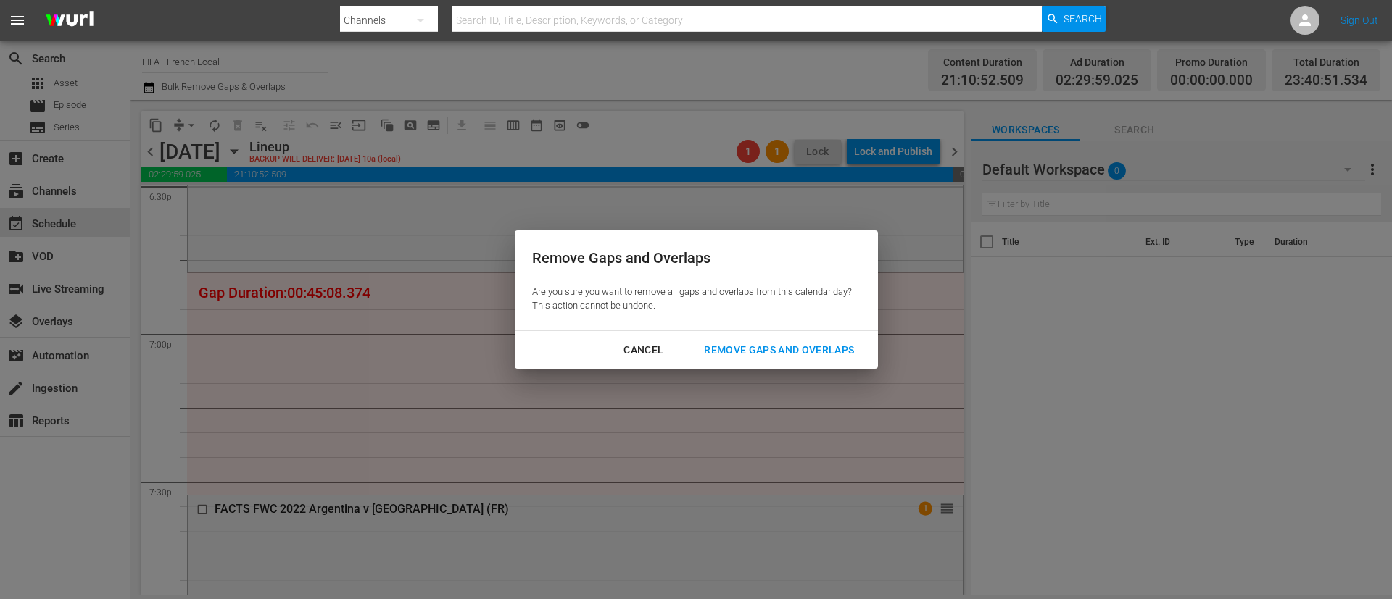
click at [776, 352] on div "Remove Gaps and Overlaps" at bounding box center [778, 350] width 173 height 18
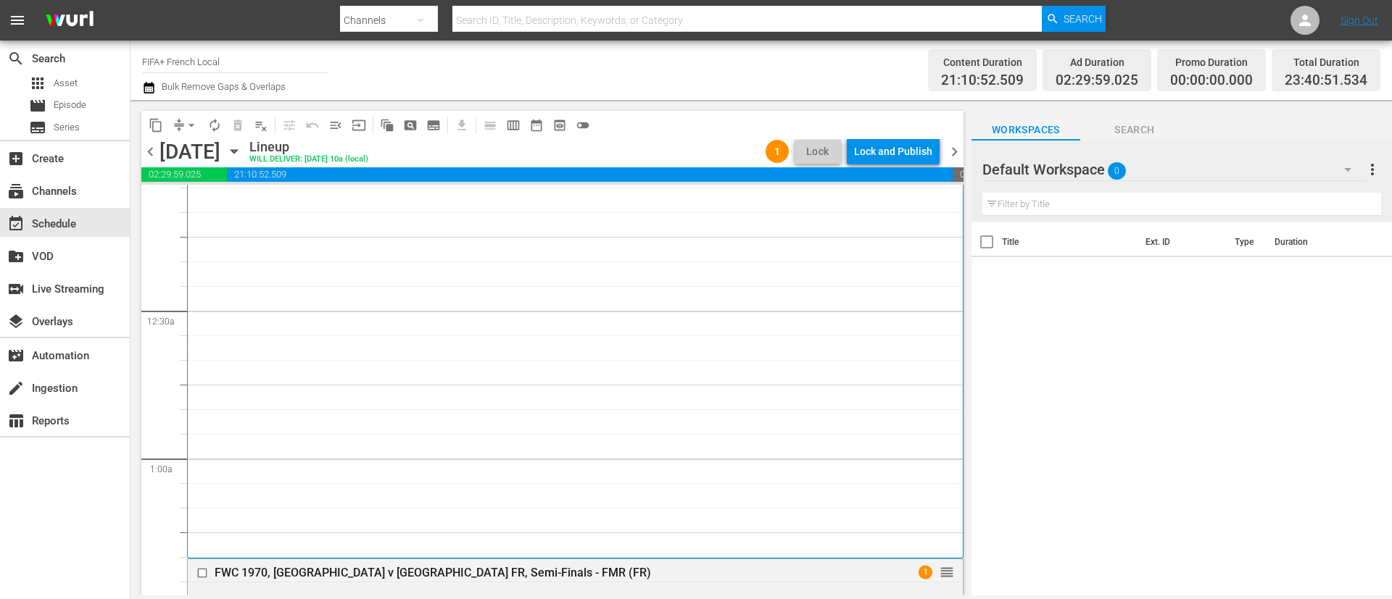
scroll to position [0, 0]
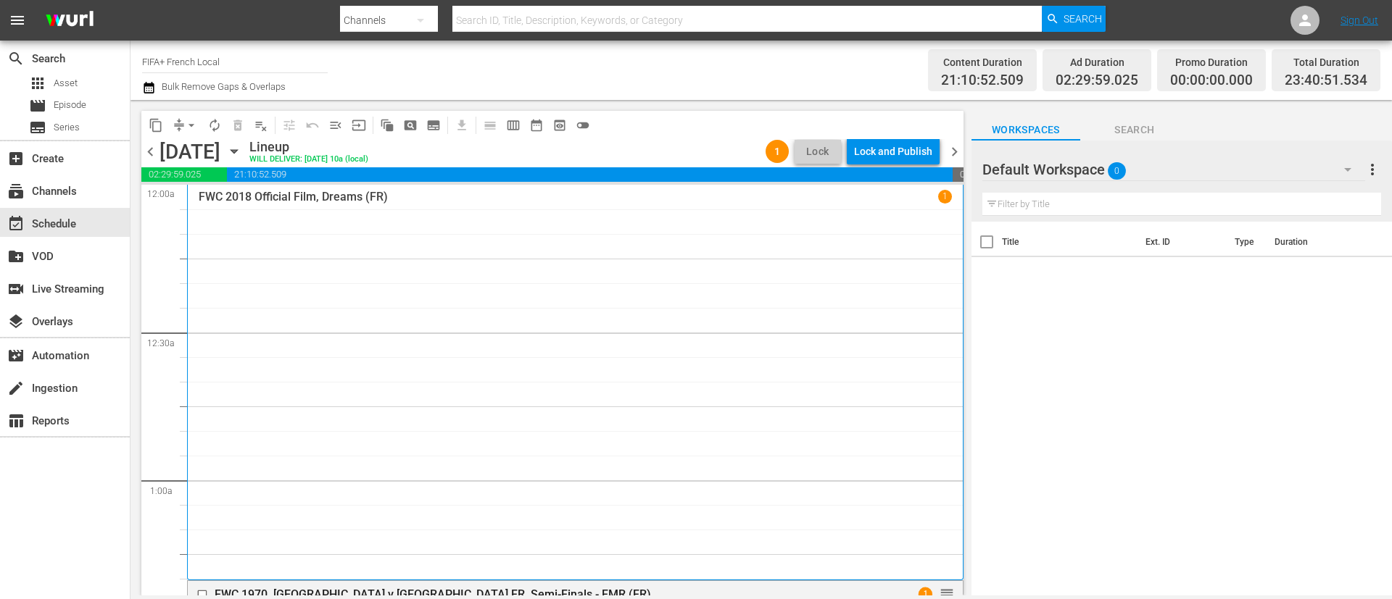
click at [907, 137] on div "content_copy compress arrow_drop_down autorenew_outlined delete_forever_outline…" at bounding box center [552, 125] width 822 height 28
click at [890, 152] on div "Lock and Publish" at bounding box center [893, 151] width 78 height 26
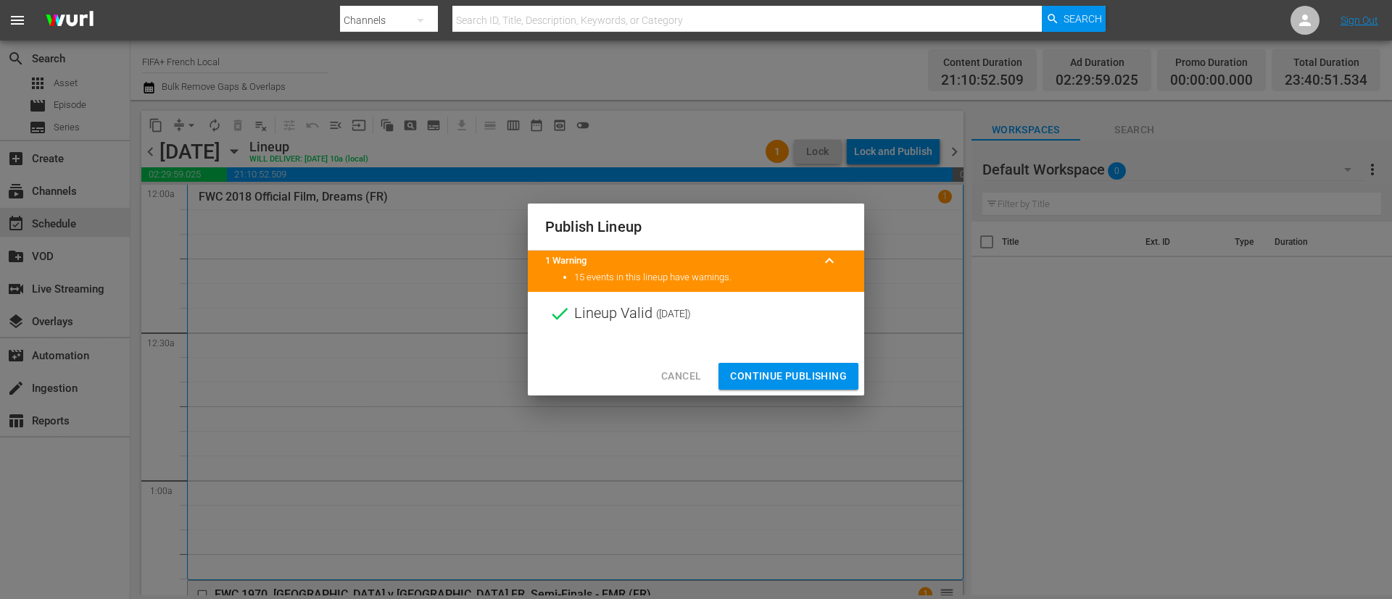
click at [766, 382] on span "Continue Publishing" at bounding box center [788, 376] width 117 height 18
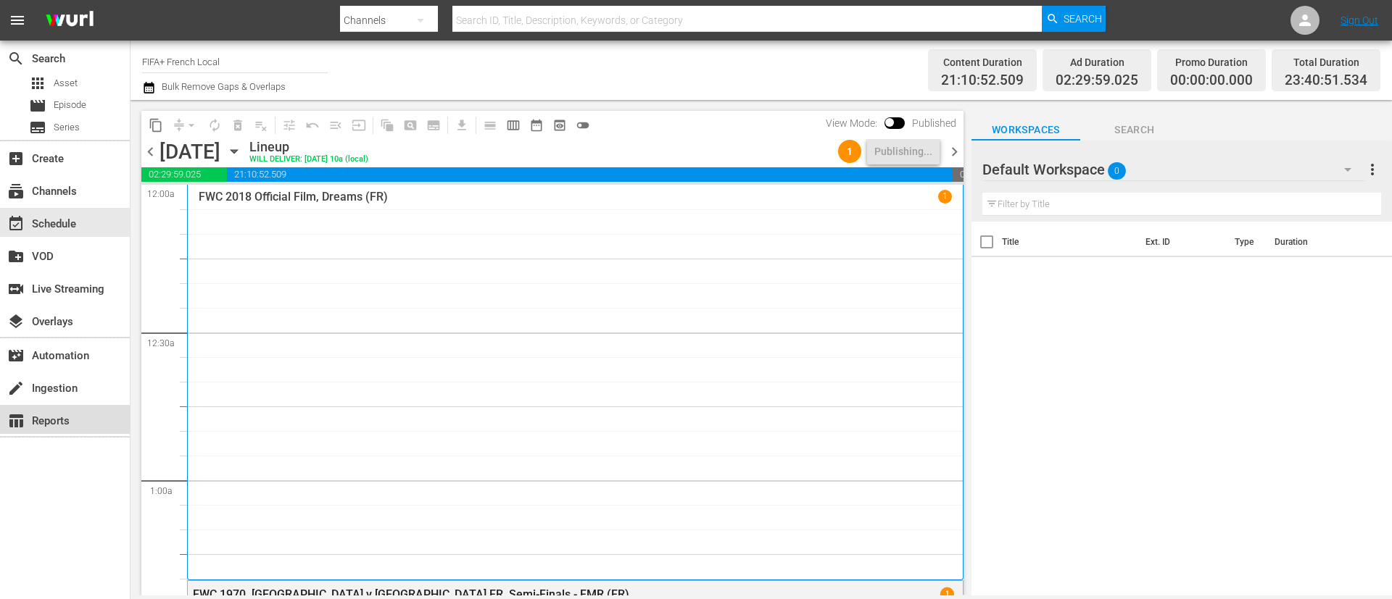
click at [36, 412] on div "table_chart Reports" at bounding box center [40, 418] width 81 height 13
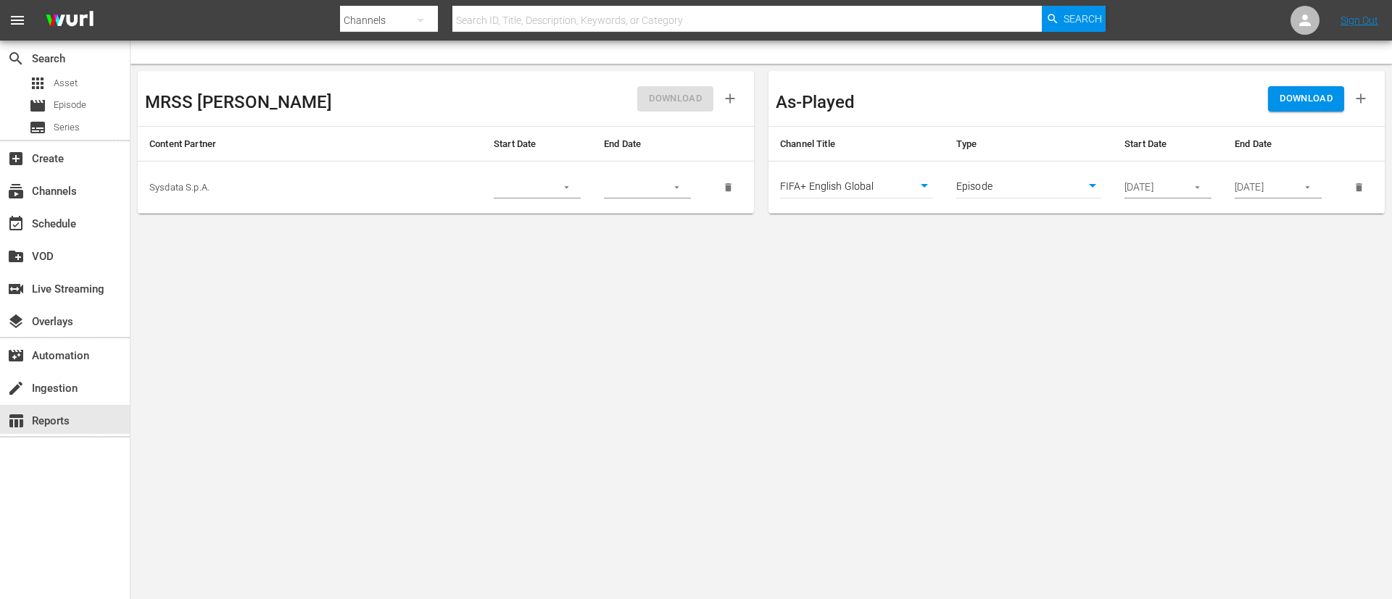
click at [900, 176] on body "menu Search By Channels Search ID, Title, Description, Keywords, or Category Se…" at bounding box center [696, 299] width 1392 height 599
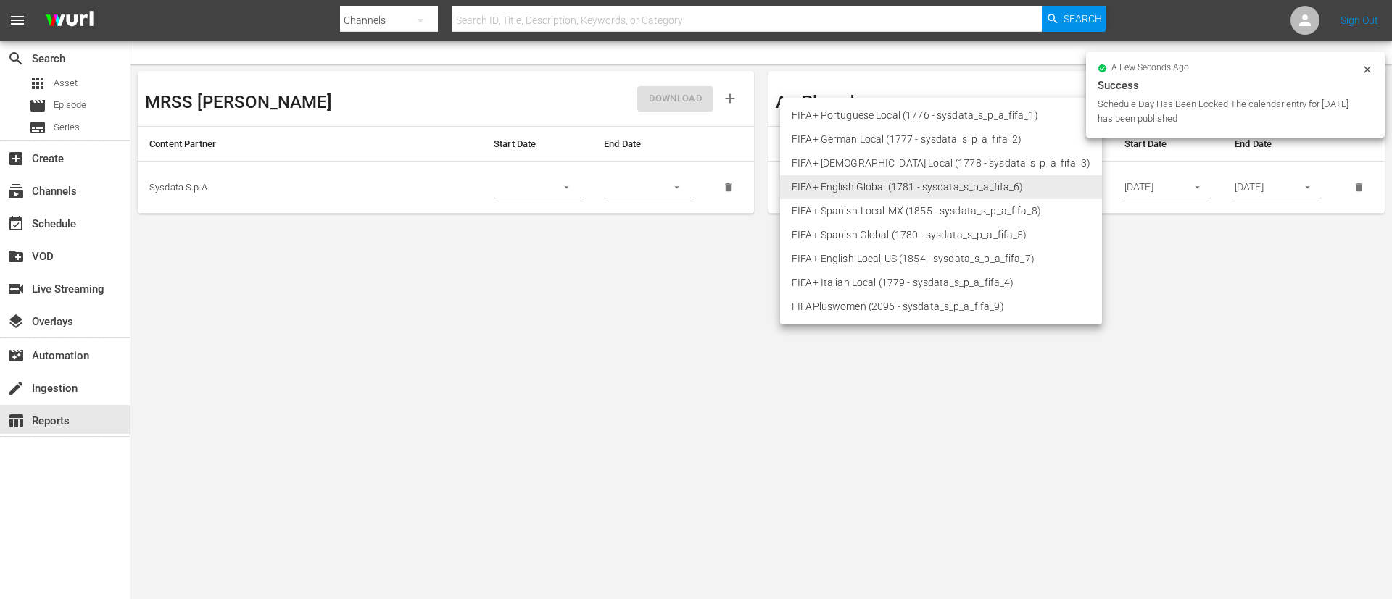
click at [849, 276] on li "FIFA+ Italian Local (1779 - sysdata_s_p_a_fifa_4)" at bounding box center [941, 283] width 322 height 24
type input "1779"
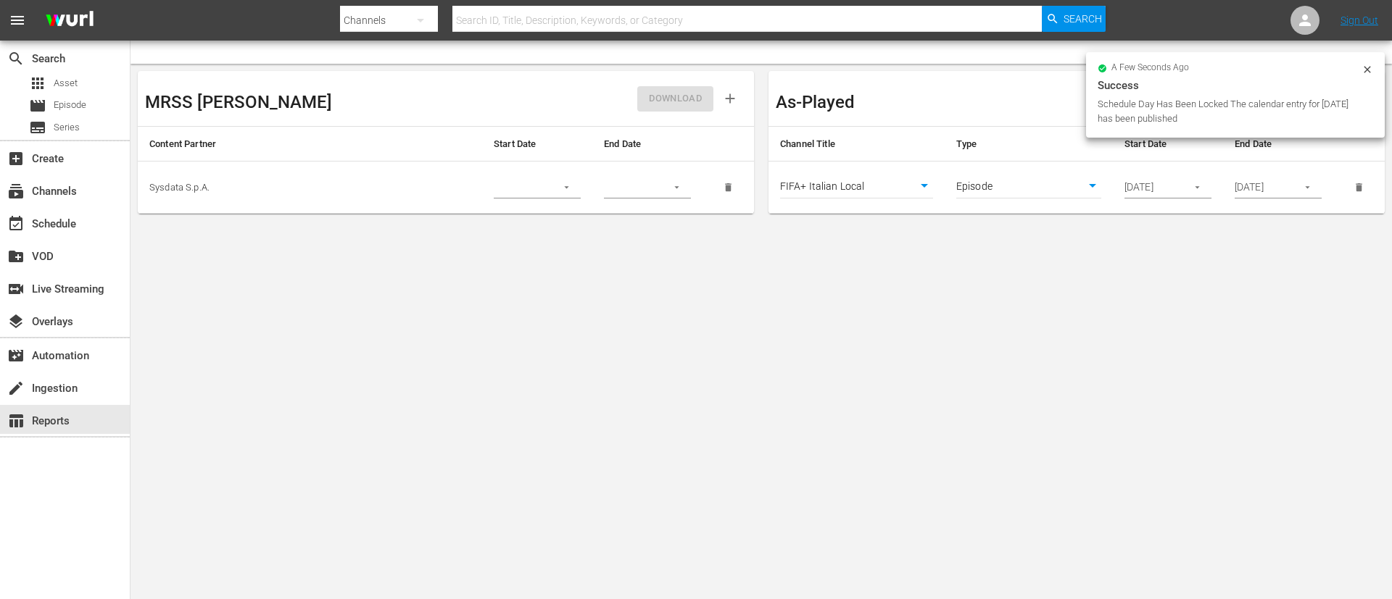
click at [1200, 186] on icon "button" at bounding box center [1197, 187] width 11 height 11
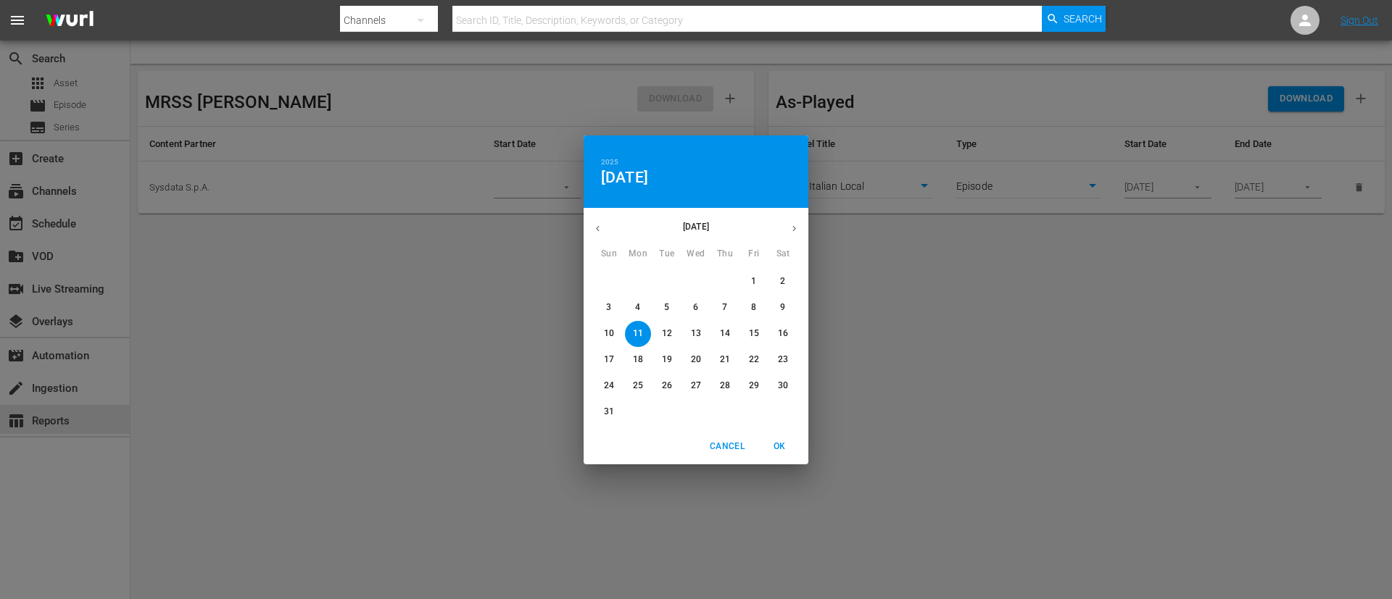
click at [645, 359] on span "18" at bounding box center [638, 360] width 26 height 12
click at [634, 335] on p "11" at bounding box center [638, 334] width 10 height 12
click at [784, 441] on span "OK" at bounding box center [779, 446] width 35 height 15
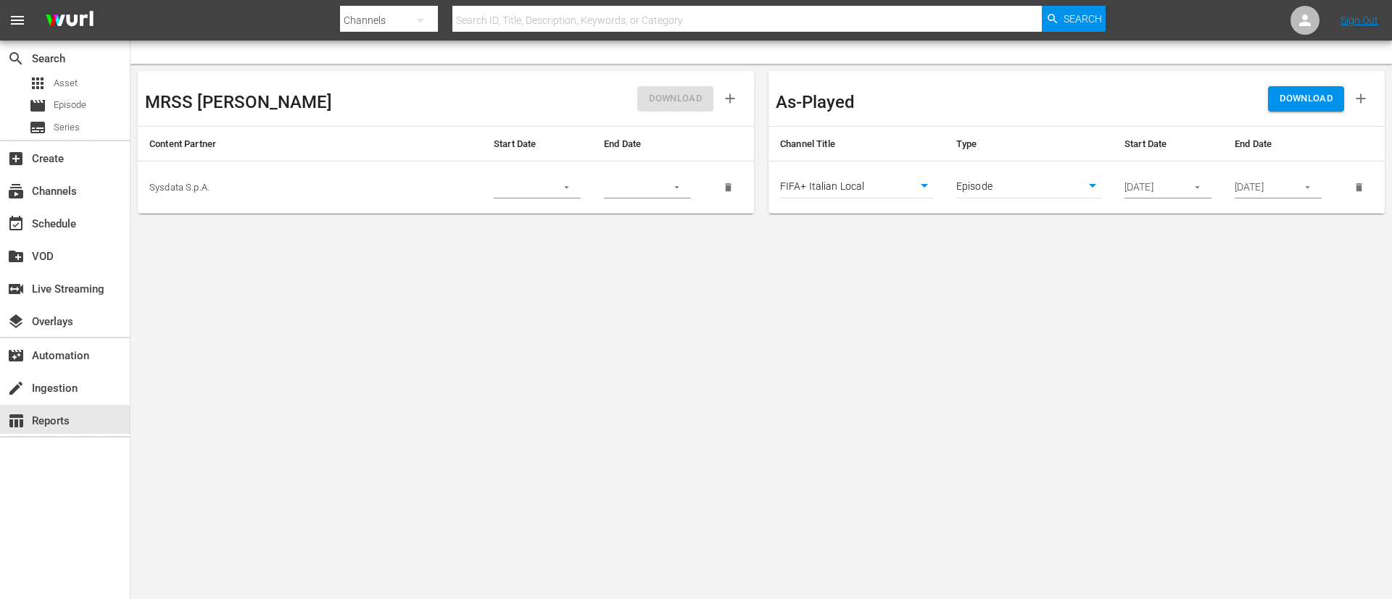
click at [1308, 175] on button "button" at bounding box center [1307, 187] width 28 height 28
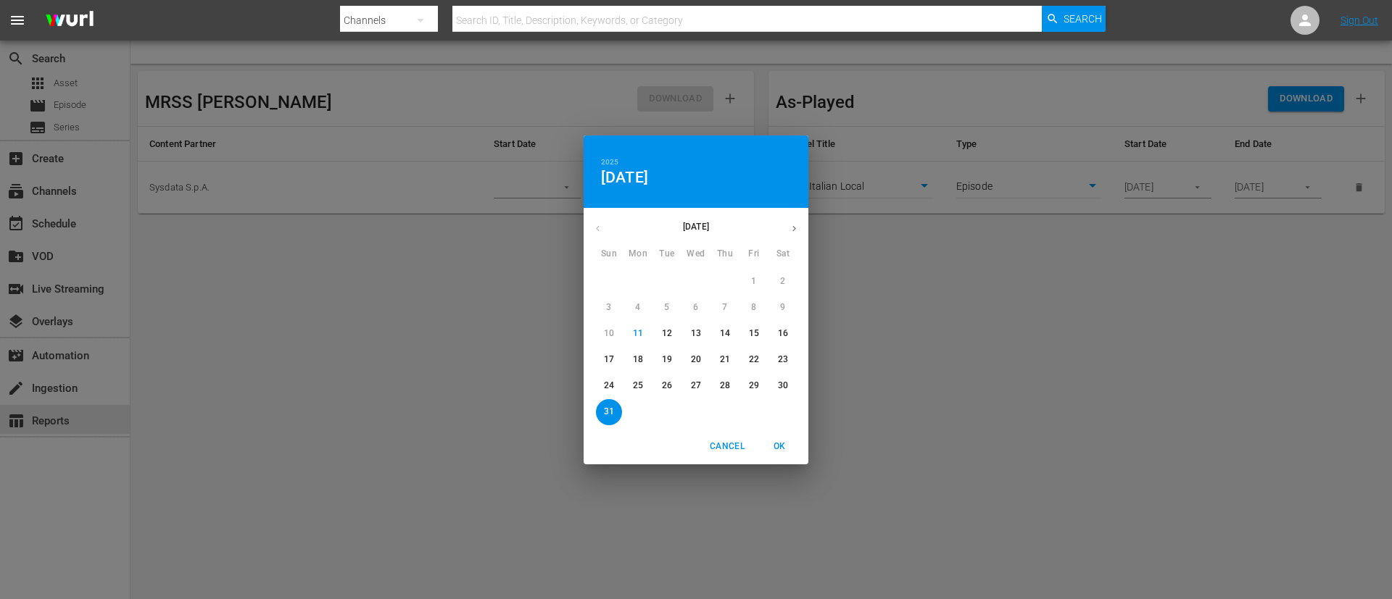
click at [641, 360] on p "18" at bounding box center [638, 360] width 10 height 12
click at [777, 444] on span "OK" at bounding box center [779, 446] width 35 height 15
type input "08/18/2025"
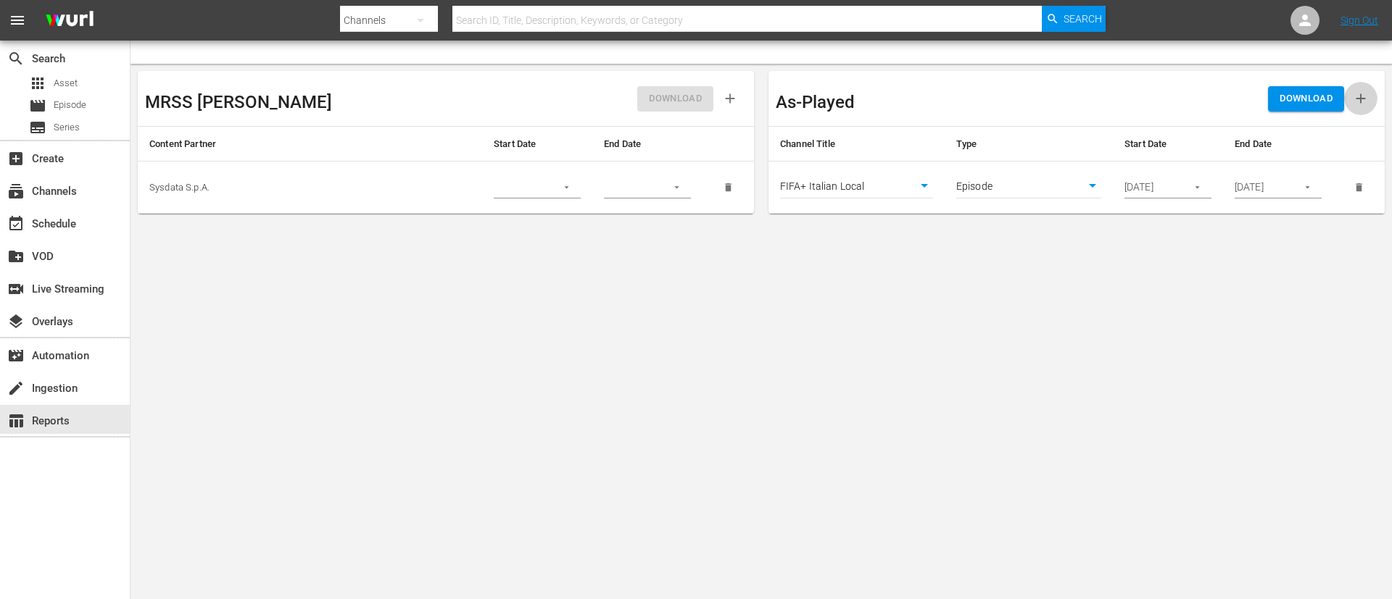
click at [1360, 100] on icon "button" at bounding box center [1360, 98] width 9 height 9
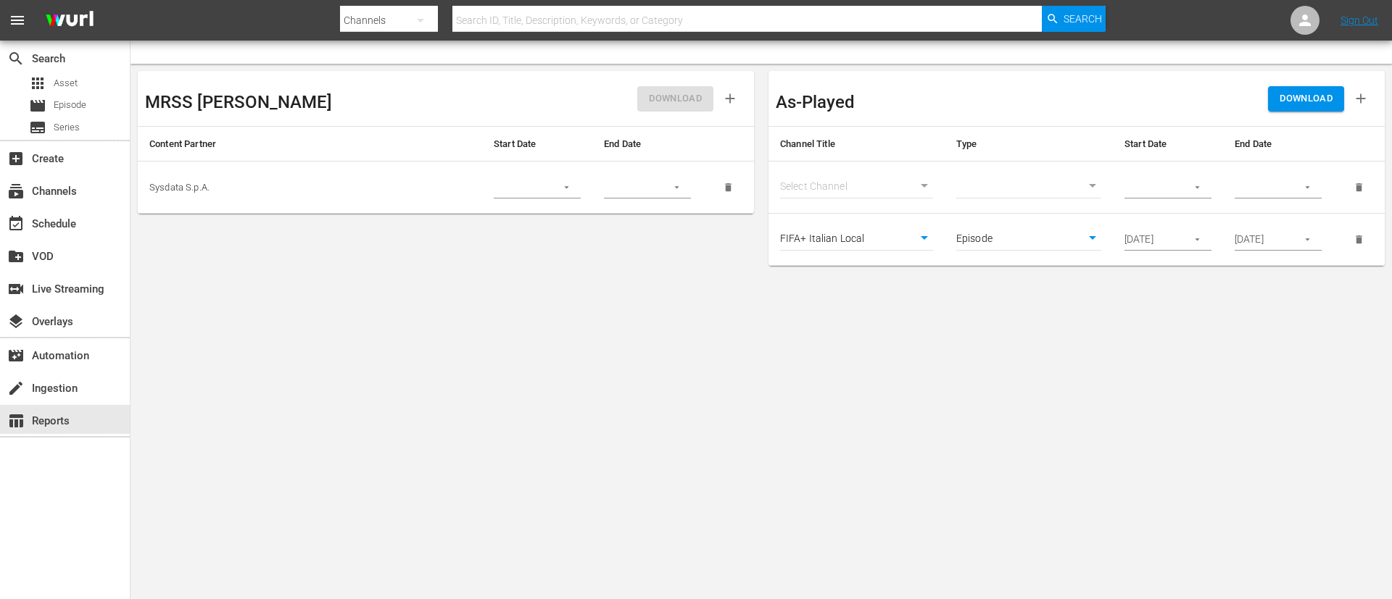
click at [910, 185] on body "menu Search By Channels Search ID, Title, Description, Keywords, or Category Se…" at bounding box center [696, 299] width 1392 height 599
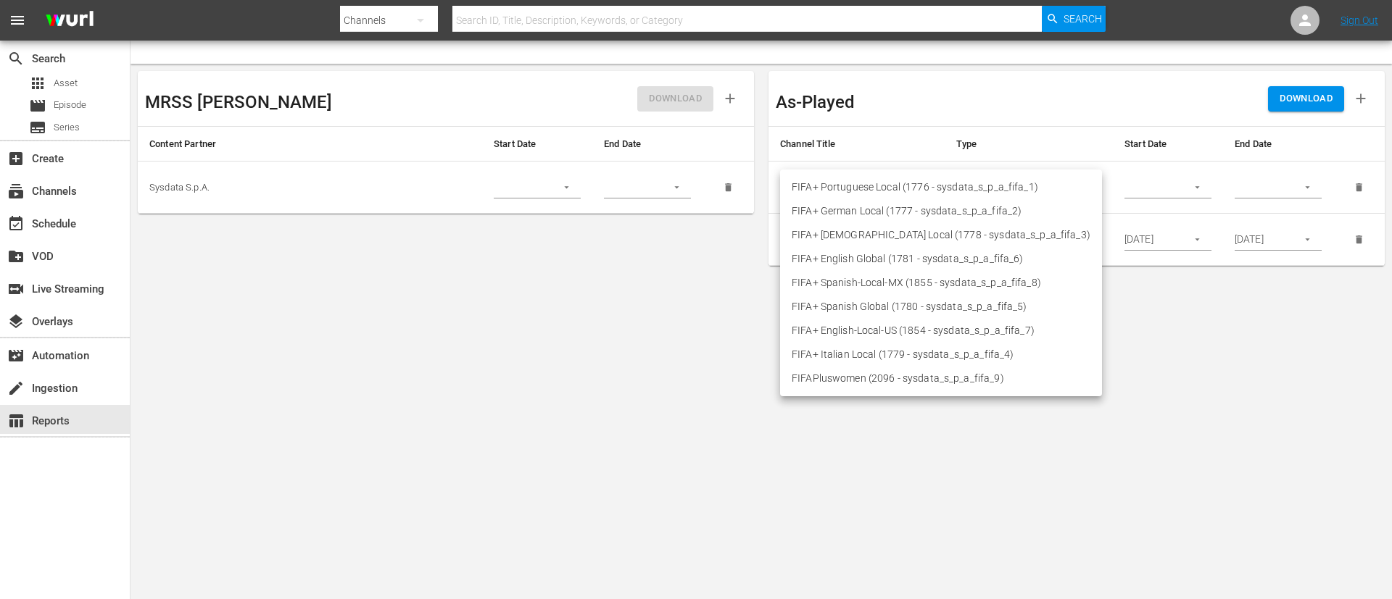
click at [887, 234] on li "FIFA+ French Local (1778 - sysdata_s_p_a_fifa_3)" at bounding box center [941, 235] width 322 height 24
type input "1778"
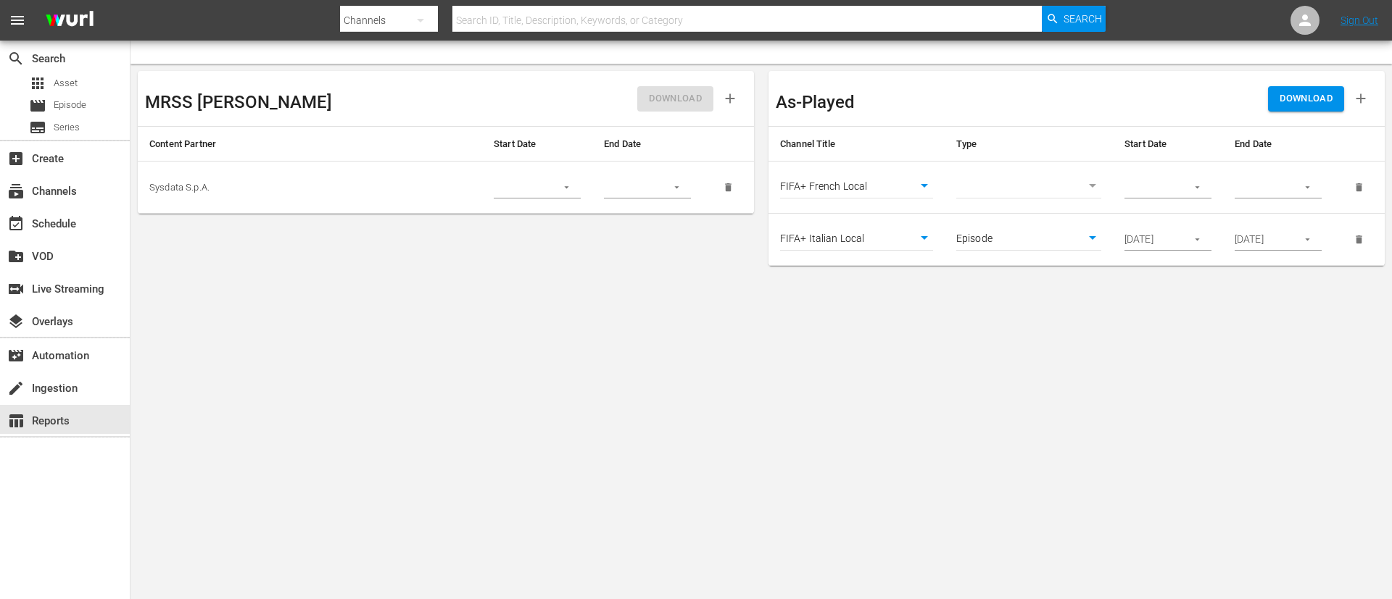
click at [989, 191] on body "menu Search By Channels Search ID, Title, Description, Keywords, or Category Se…" at bounding box center [696, 299] width 1392 height 599
click at [996, 205] on li "Episode" at bounding box center [1028, 211] width 145 height 24
type input "episode"
click at [1156, 238] on input "08/11/2025" at bounding box center [1150, 240] width 53 height 22
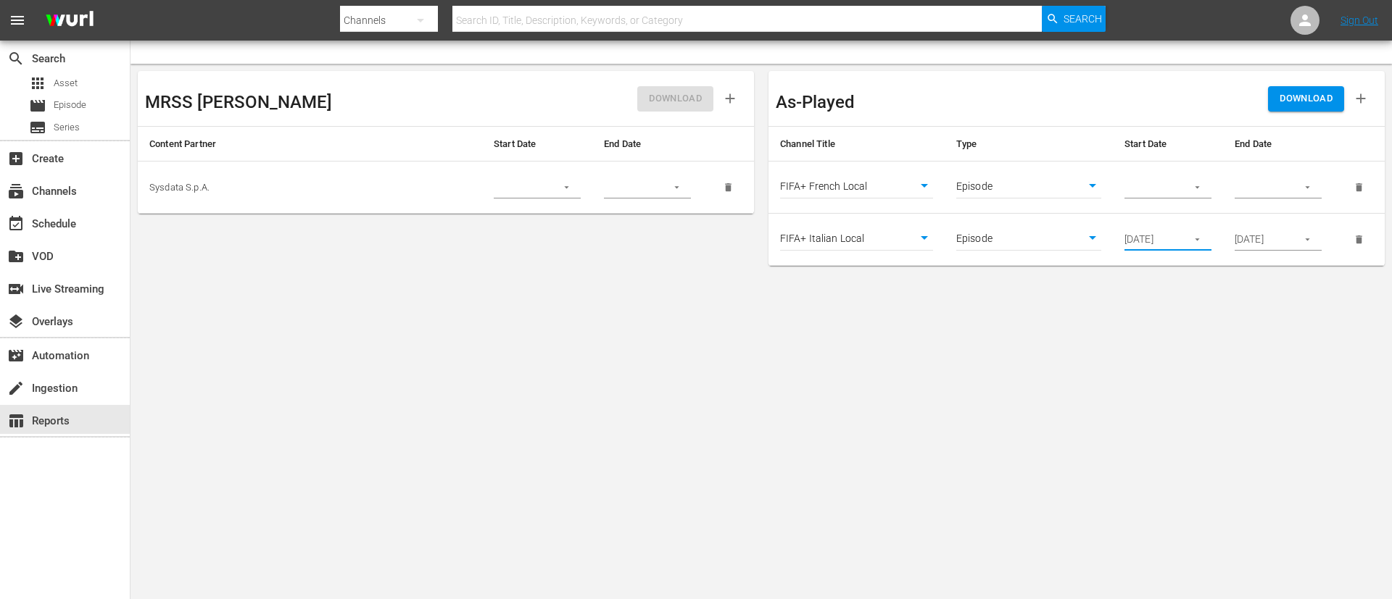
click at [1156, 238] on input "08/11/2025" at bounding box center [1150, 240] width 53 height 22
click at [1165, 179] on input "text" at bounding box center [1150, 188] width 53 height 22
paste input "08/11/2025"
type input "08/11/2025"
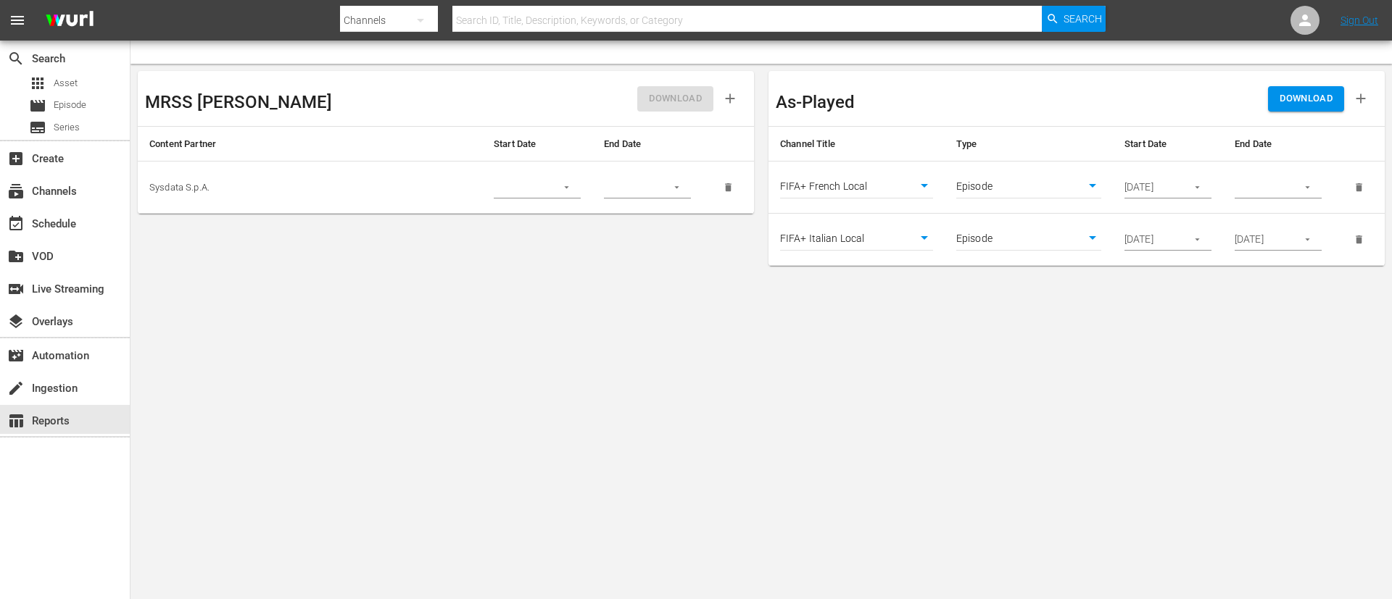
click at [1292, 244] on div "08/18/2025" at bounding box center [1277, 240] width 87 height 22
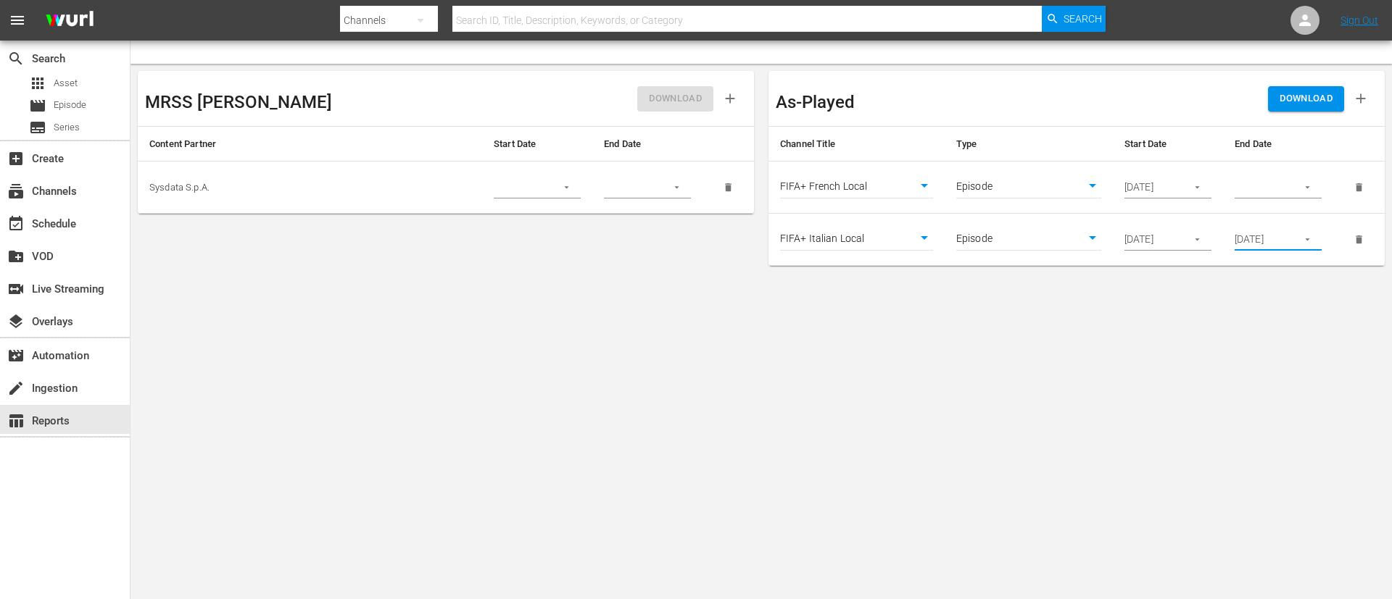
click at [1276, 241] on input "08/18/2025" at bounding box center [1260, 240] width 53 height 22
click at [1270, 185] on input "text" at bounding box center [1260, 188] width 53 height 22
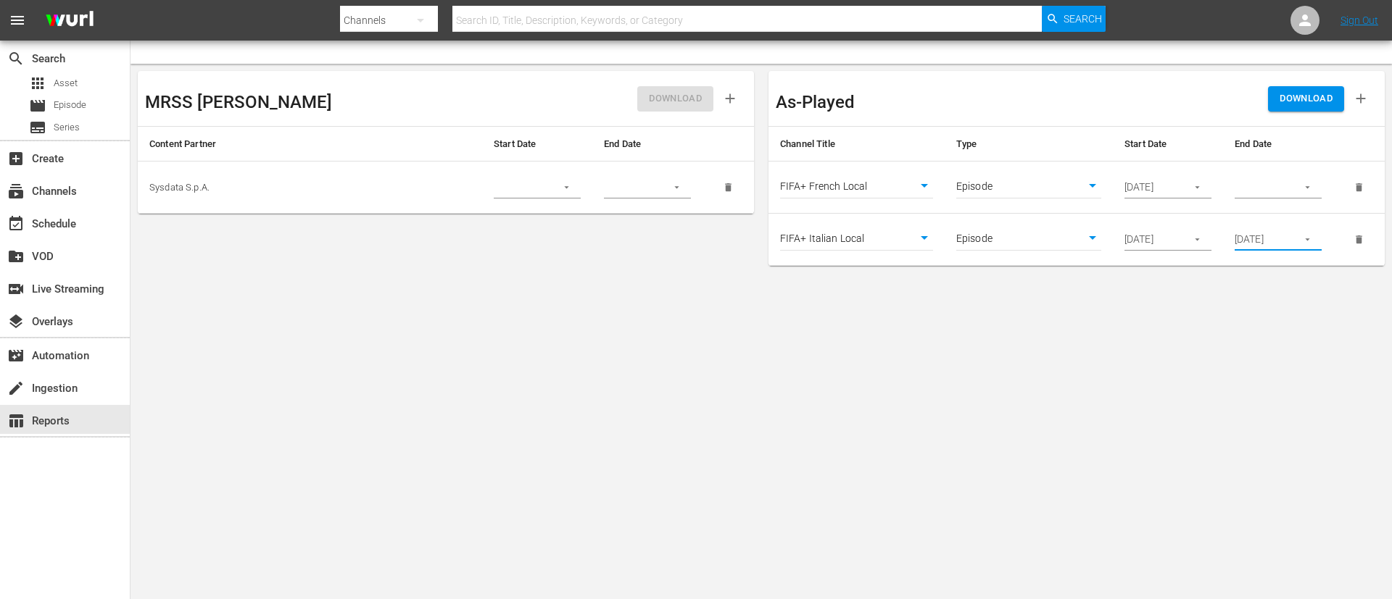
paste input "08/18/2025"
type input "08/18/2025"
click at [1255, 300] on body "menu Search By Channels Search ID, Title, Description, Keywords, or Category Se…" at bounding box center [696, 299] width 1392 height 599
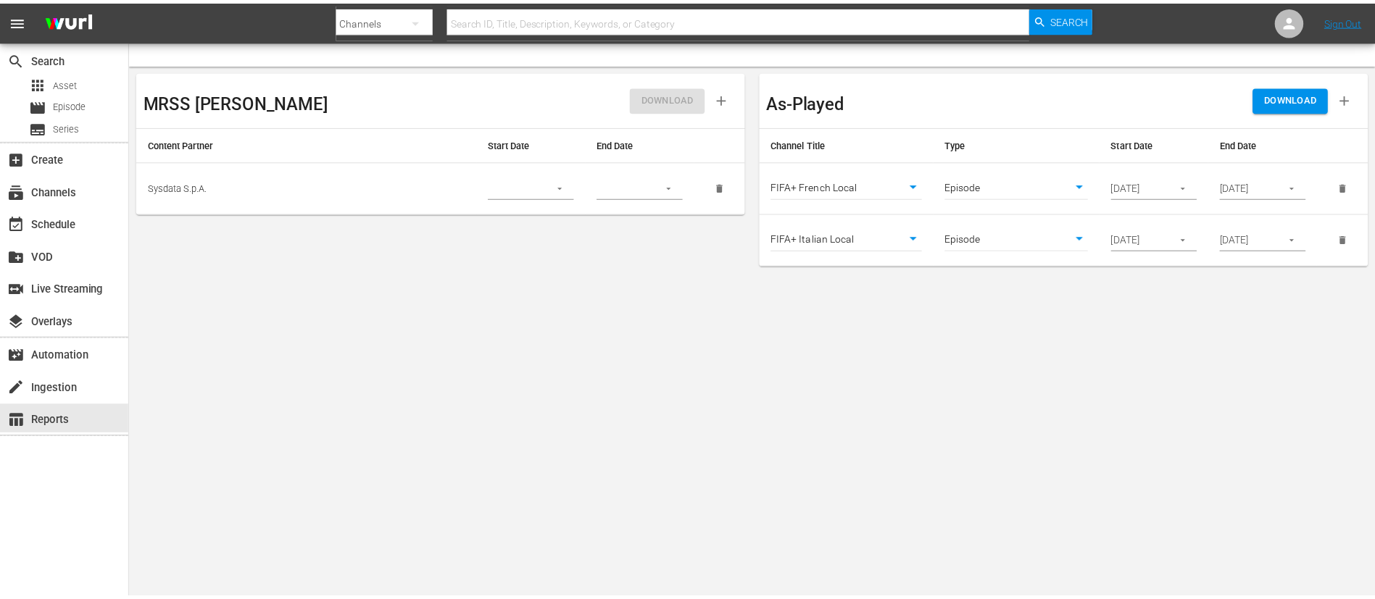
scroll to position [0, 0]
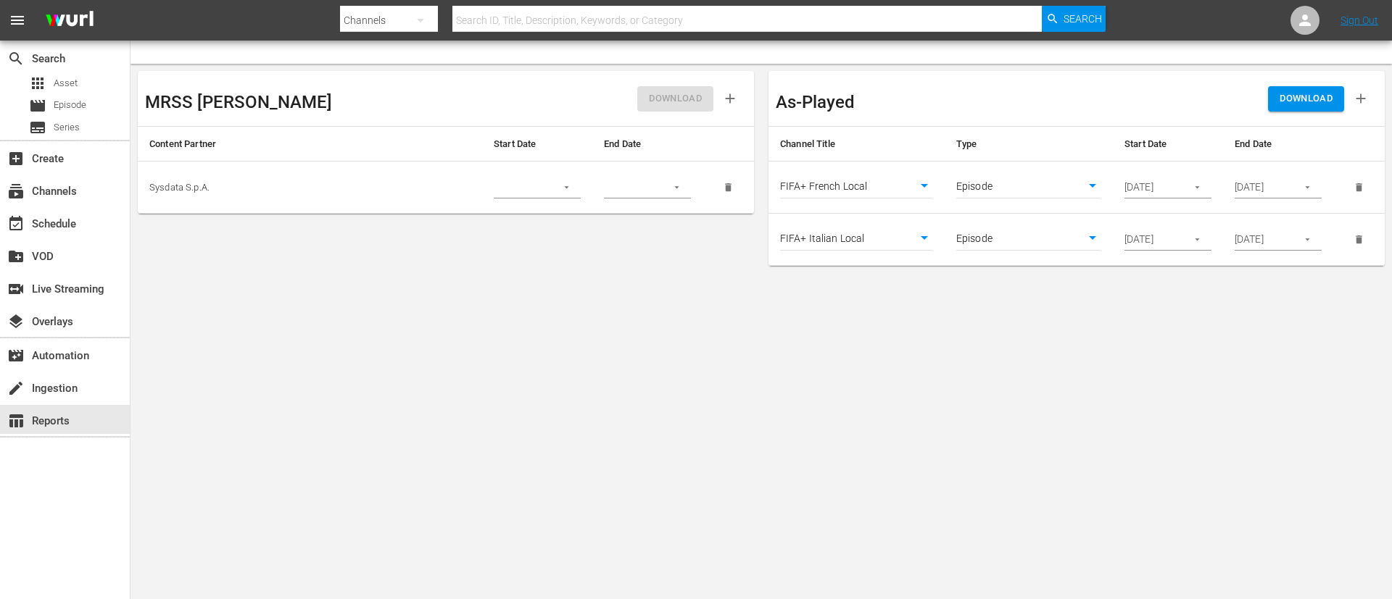
click at [1287, 93] on span "DOWNLOAD" at bounding box center [1305, 99] width 53 height 17
click at [914, 346] on body "menu Search By Channels Search ID, Title, Description, Keywords, or Category Se…" at bounding box center [696, 299] width 1392 height 599
click at [1358, 187] on icon "delete" at bounding box center [1358, 187] width 7 height 8
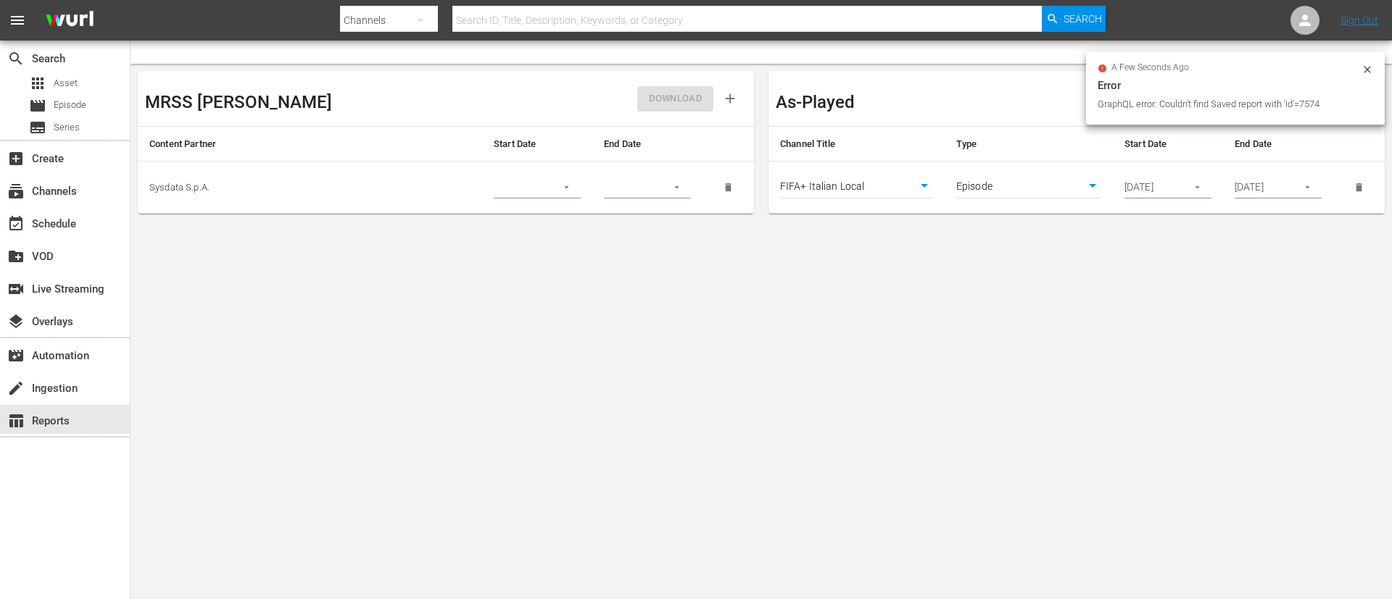
click at [1358, 187] on icon "delete" at bounding box center [1358, 187] width 7 height 8
click at [1368, 73] on icon at bounding box center [1367, 70] width 12 height 12
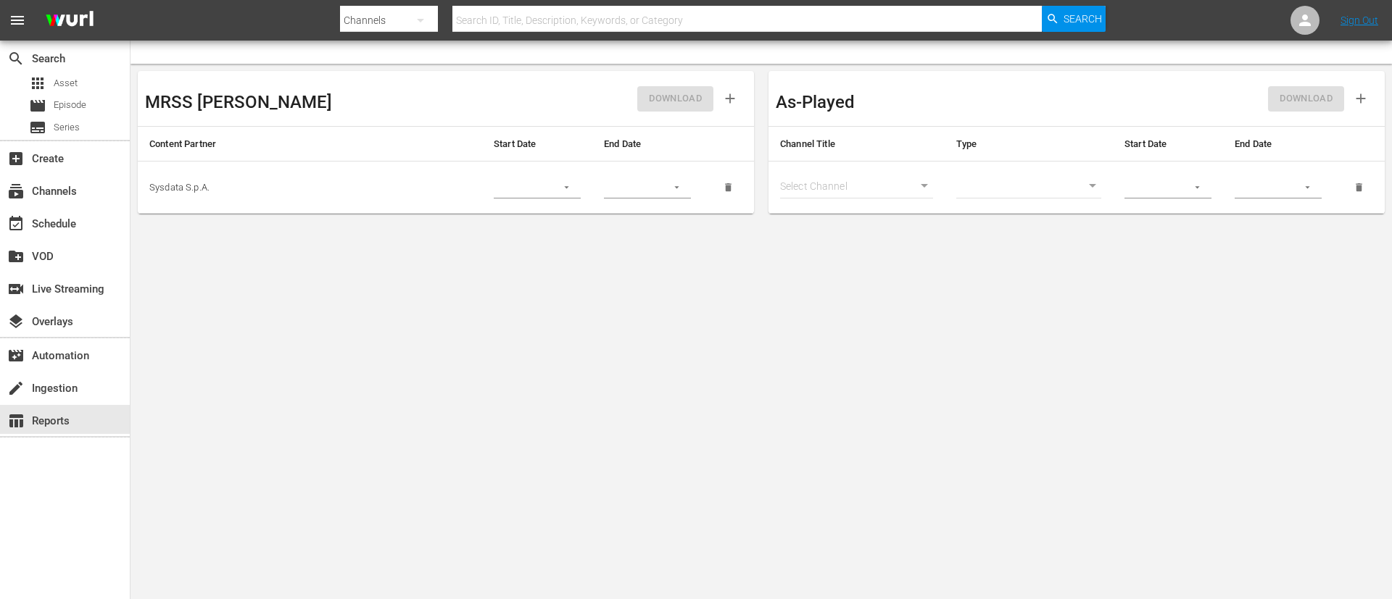
click at [723, 333] on body "menu Search By Channels Search ID, Title, Description, Keywords, or Category Se…" at bounding box center [696, 299] width 1392 height 599
click at [744, 363] on body "menu Search By Channels Search ID, Title, Description, Keywords, or Category Se…" at bounding box center [696, 299] width 1392 height 599
click at [220, 423] on body "menu Search By Channels Search ID, Title, Description, Keywords, or Category Se…" at bounding box center [696, 299] width 1392 height 599
click at [126, 103] on div "movie Episode" at bounding box center [65, 106] width 130 height 20
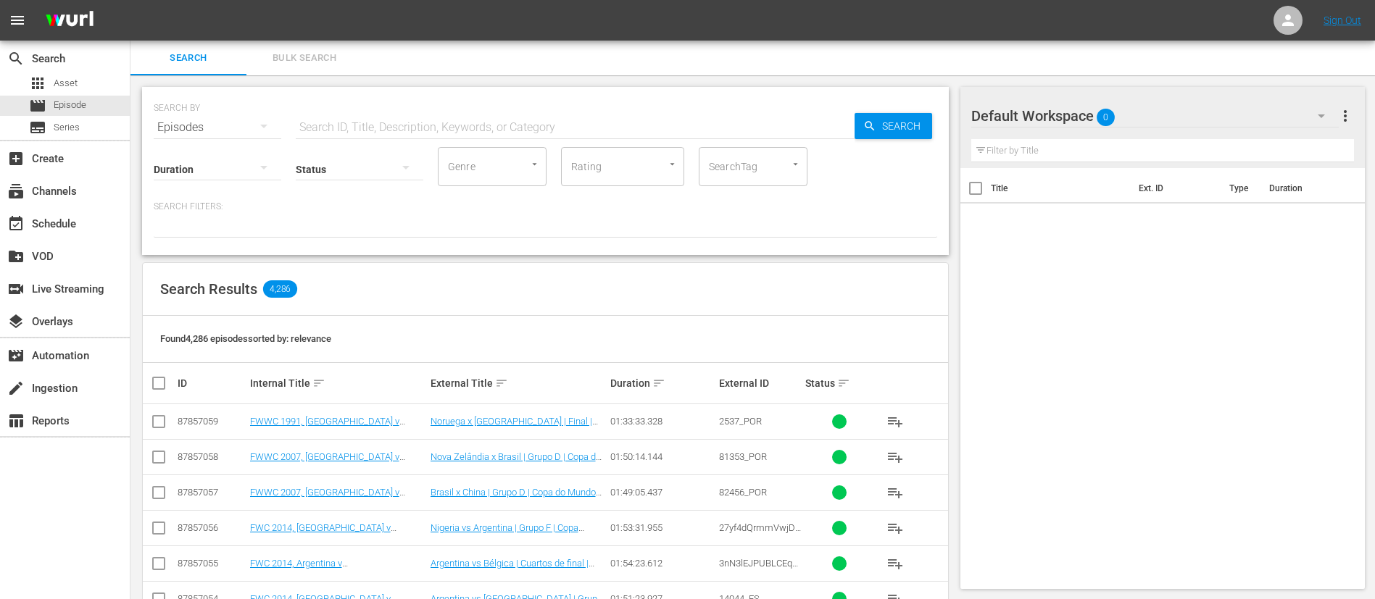
click at [207, 288] on span "Search Results" at bounding box center [208, 288] width 97 height 17
click at [551, 295] on div "Search Results 4,286" at bounding box center [545, 289] width 805 height 53
click at [1147, 460] on div "Title Ext. ID Type Duration" at bounding box center [1162, 375] width 405 height 415
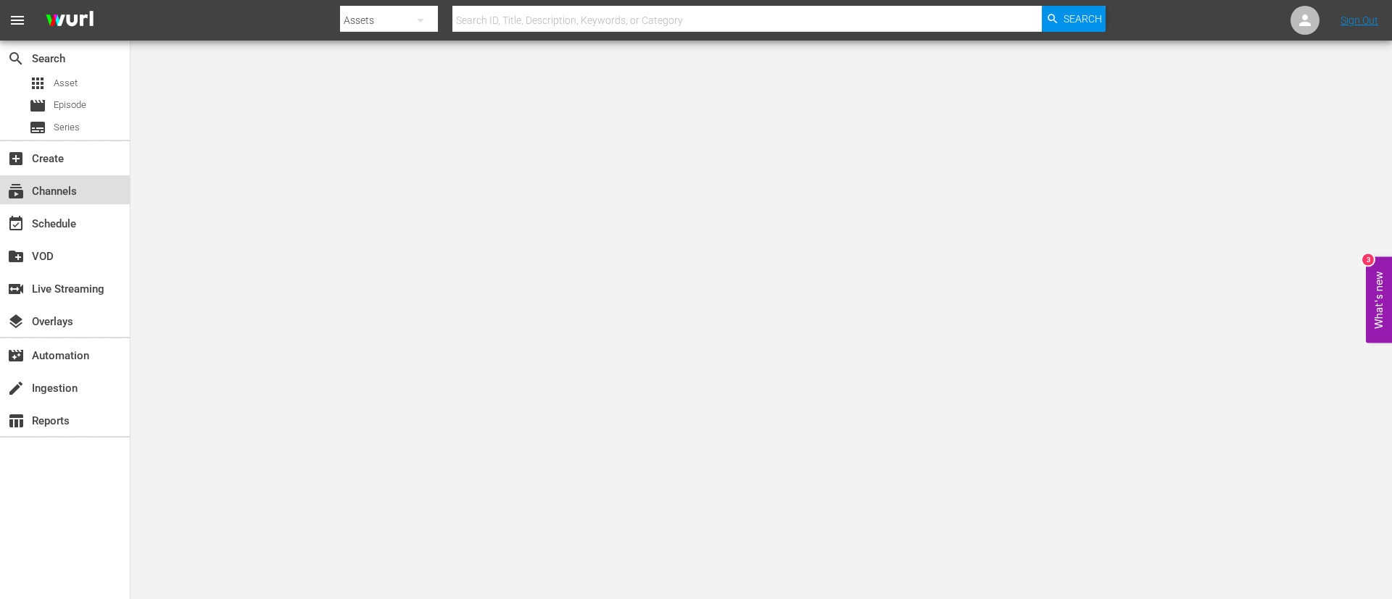
click at [103, 195] on div "subscriptions Channels" at bounding box center [65, 189] width 130 height 29
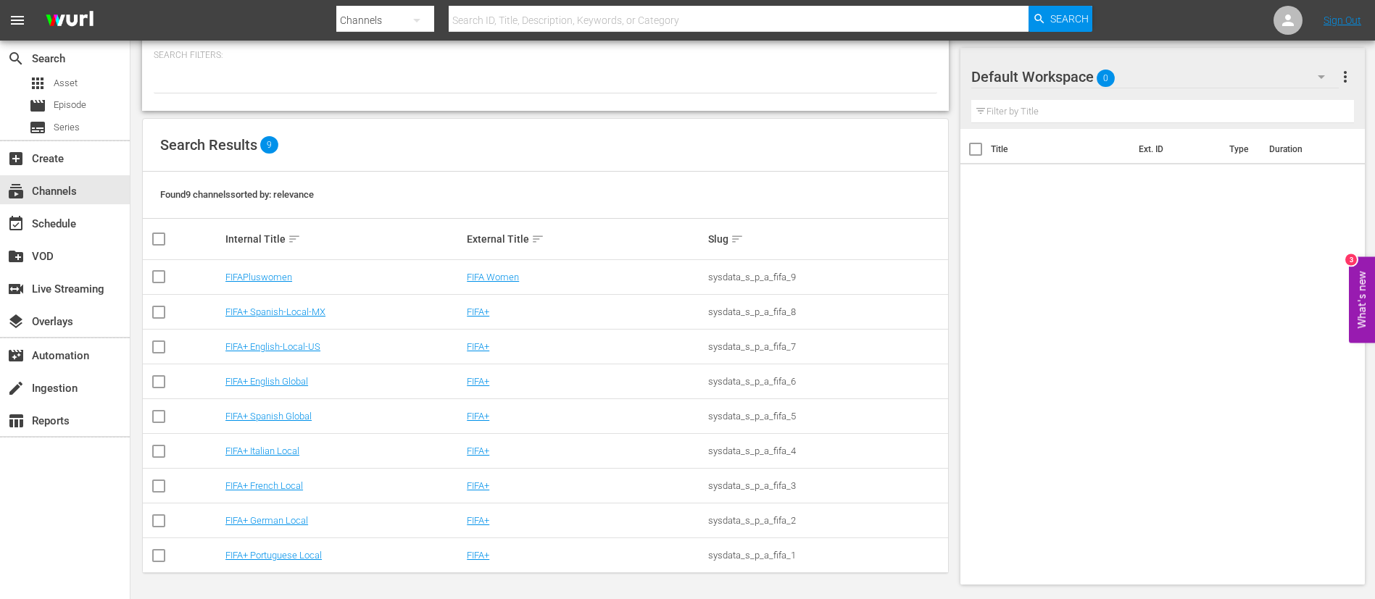
scroll to position [76, 0]
click at [286, 382] on link "FIFA+ English Global" at bounding box center [266, 380] width 83 height 11
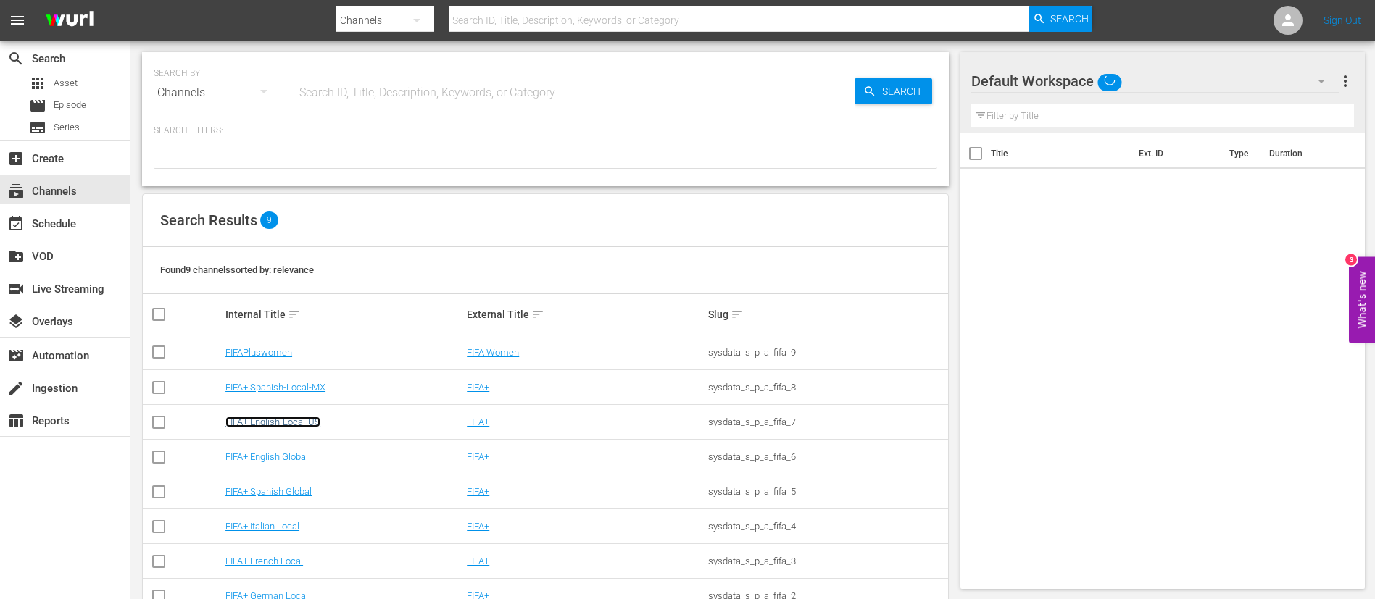
click at [318, 399] on link "FIFA+ English-Local-US" at bounding box center [272, 422] width 95 height 11
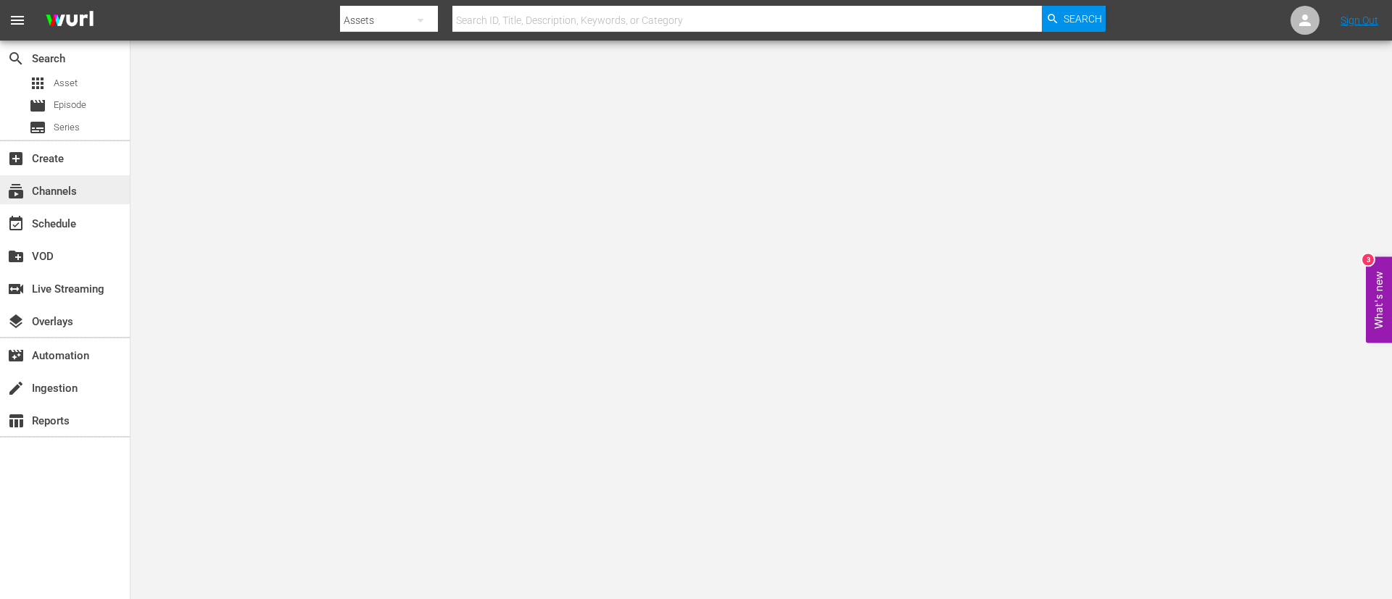
click at [47, 192] on div "subscriptions Channels" at bounding box center [40, 189] width 81 height 13
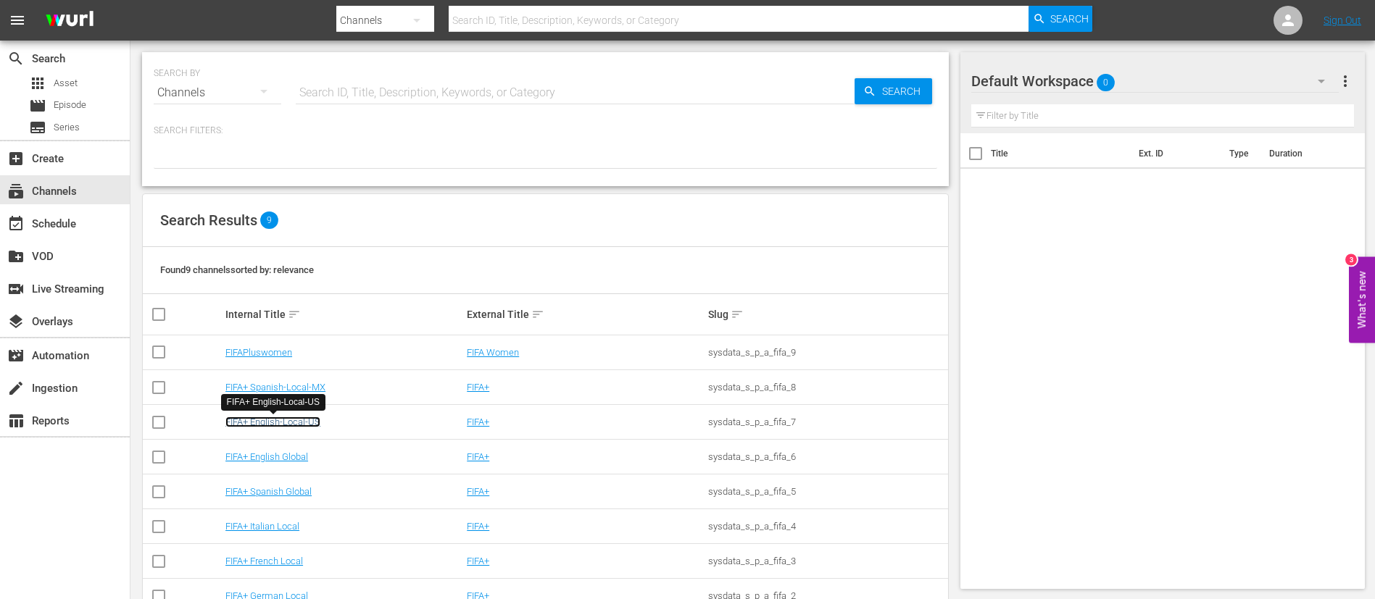
click at [309, 426] on link "FIFA+ English-Local-US" at bounding box center [272, 422] width 95 height 11
click at [307, 454] on link "FIFA+ English Global" at bounding box center [266, 457] width 83 height 11
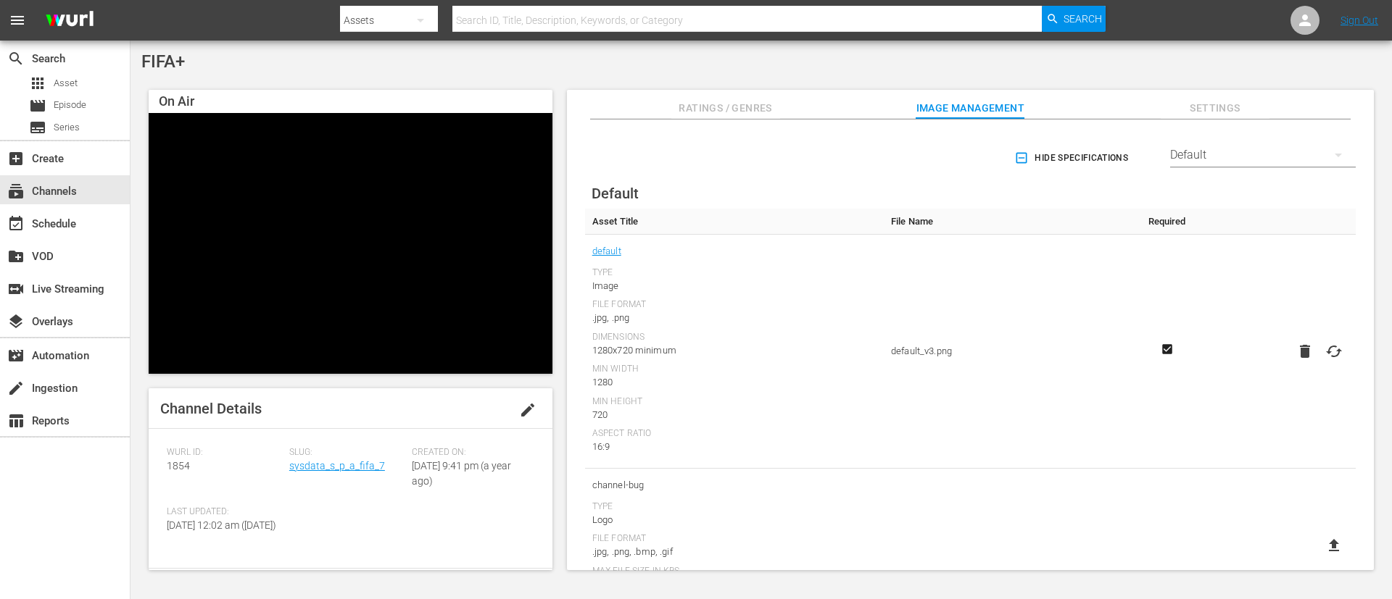
click at [1213, 122] on div "Hide Specifications Select Streamer Default Default Asset Title File Name Requi…" at bounding box center [970, 346] width 807 height 452
click at [1226, 112] on span "Settings" at bounding box center [1214, 108] width 109 height 18
